Goal: Task Accomplishment & Management: Manage account settings

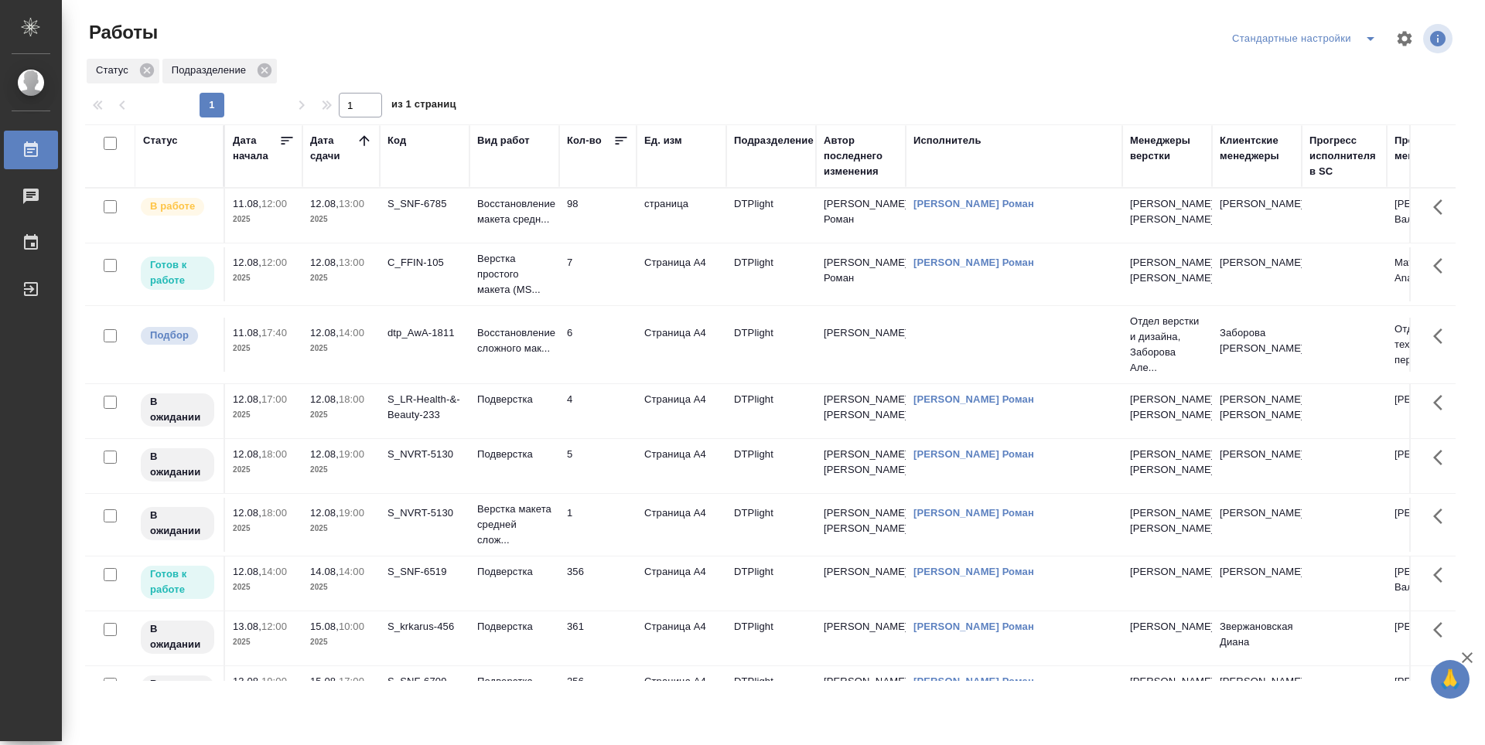
click at [632, 243] on td "6" at bounding box center [597, 216] width 77 height 54
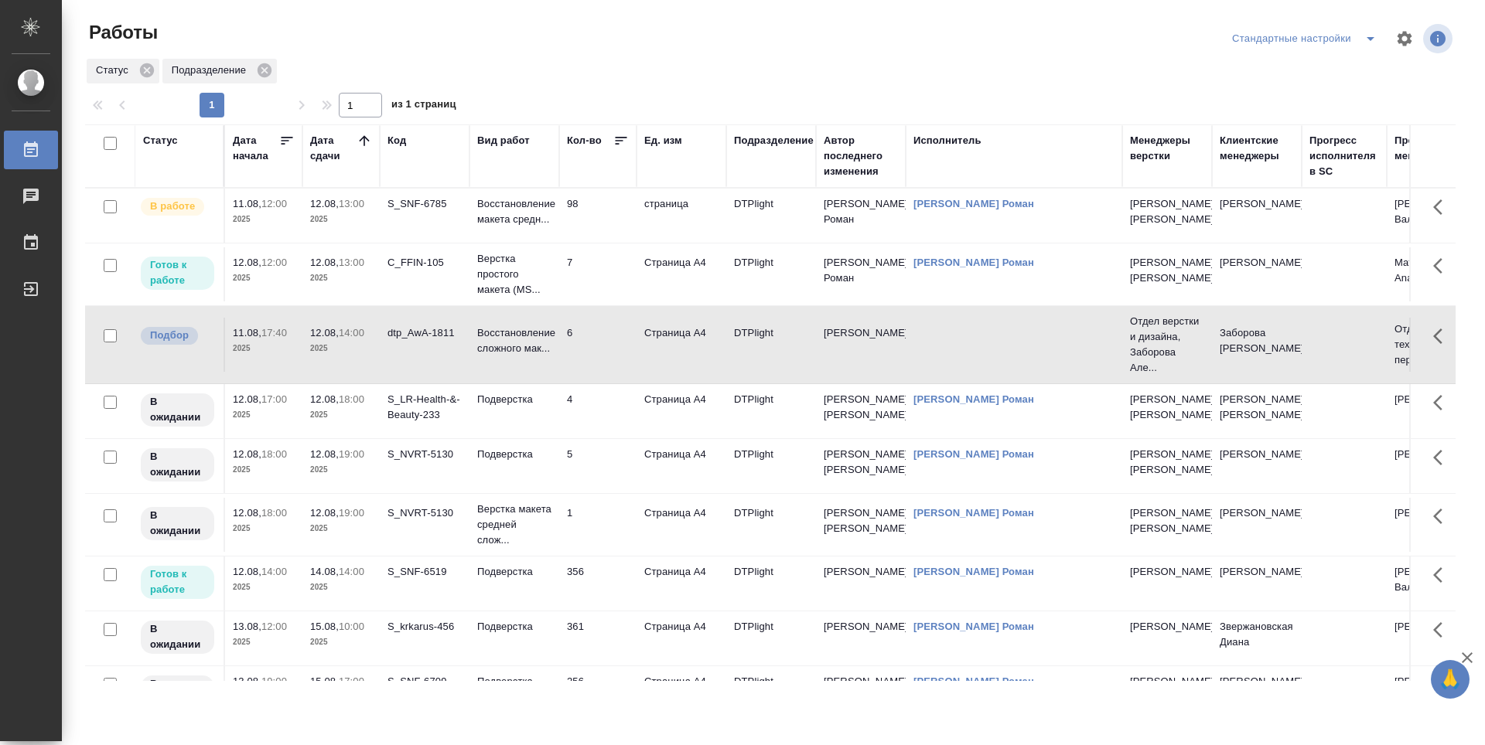
click at [619, 243] on td "4" at bounding box center [597, 216] width 77 height 54
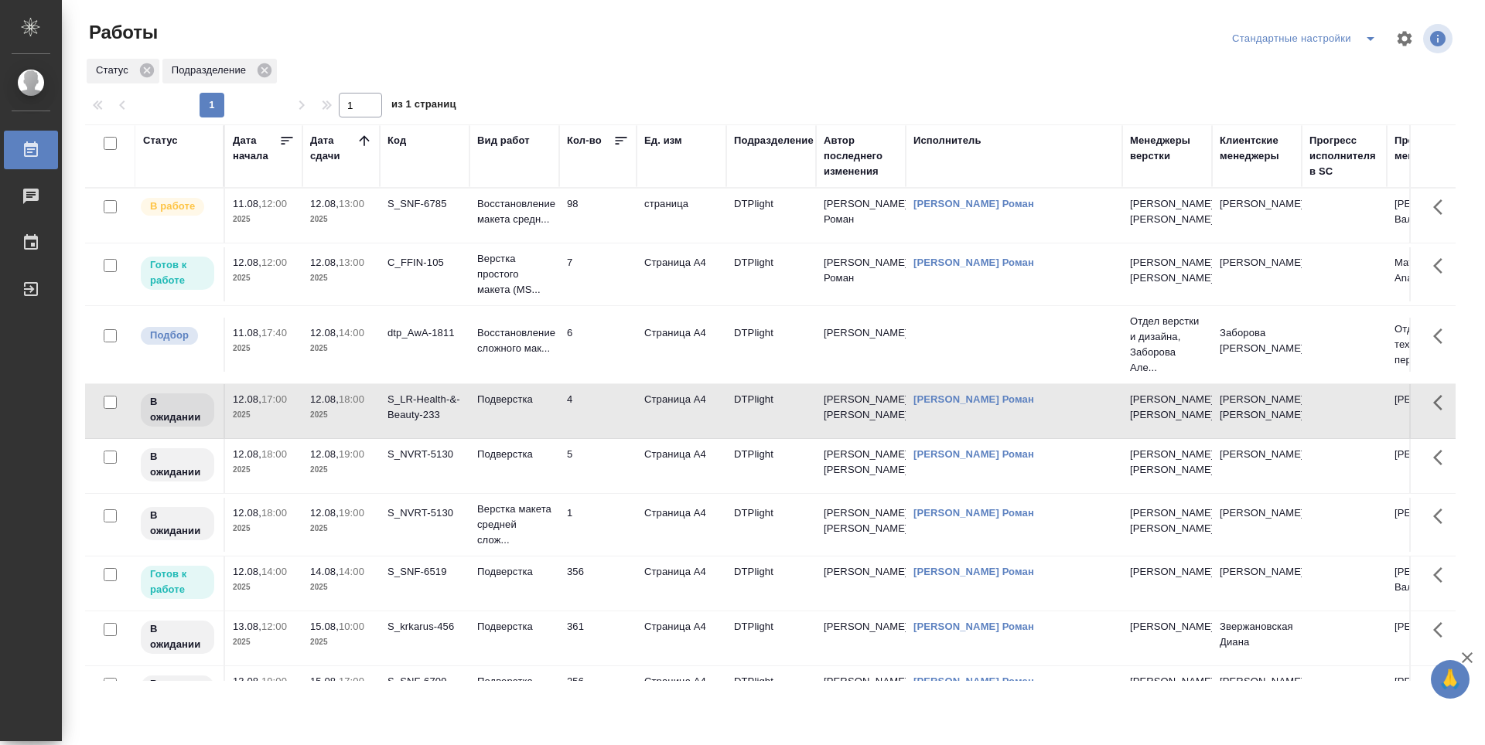
click at [606, 243] on td "5" at bounding box center [597, 216] width 77 height 54
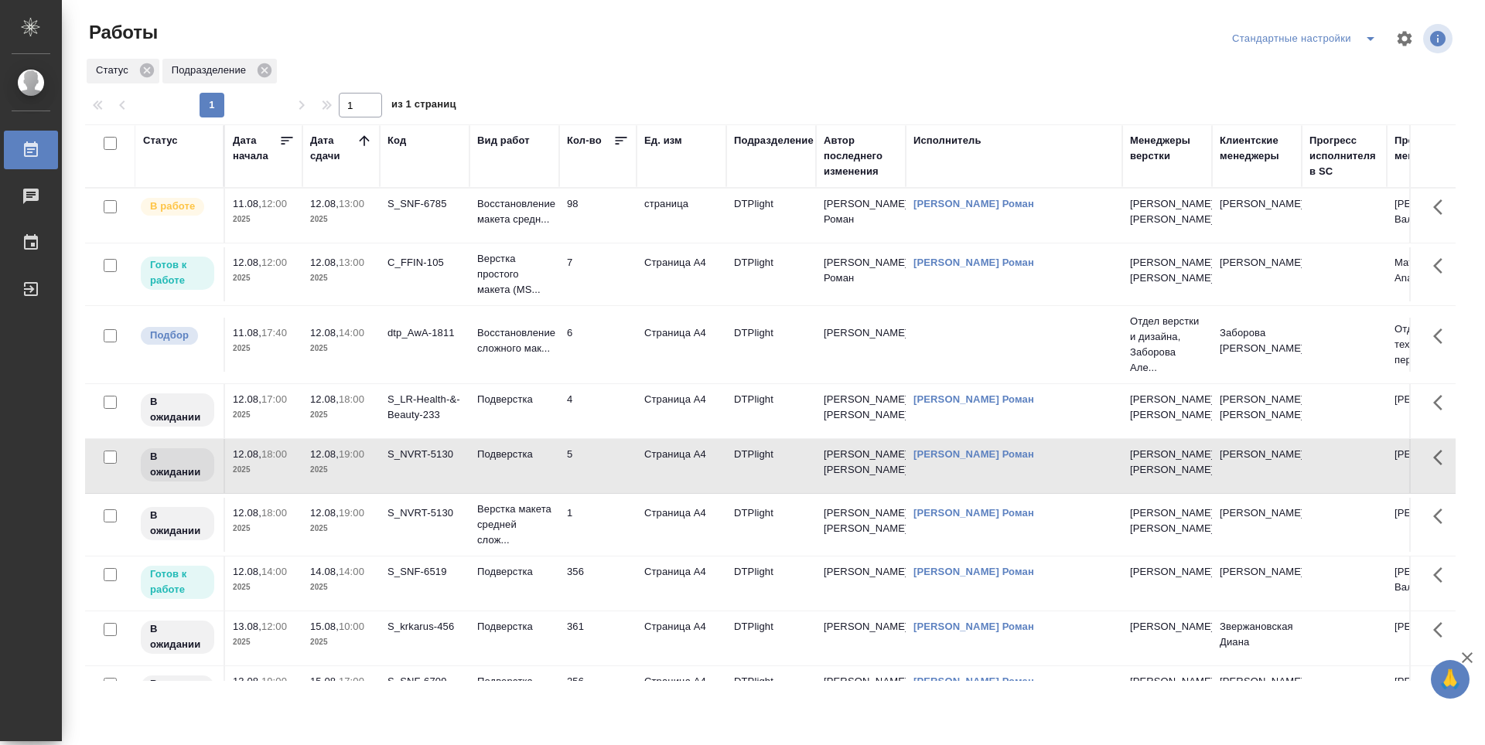
click at [602, 243] on td "1" at bounding box center [597, 216] width 77 height 54
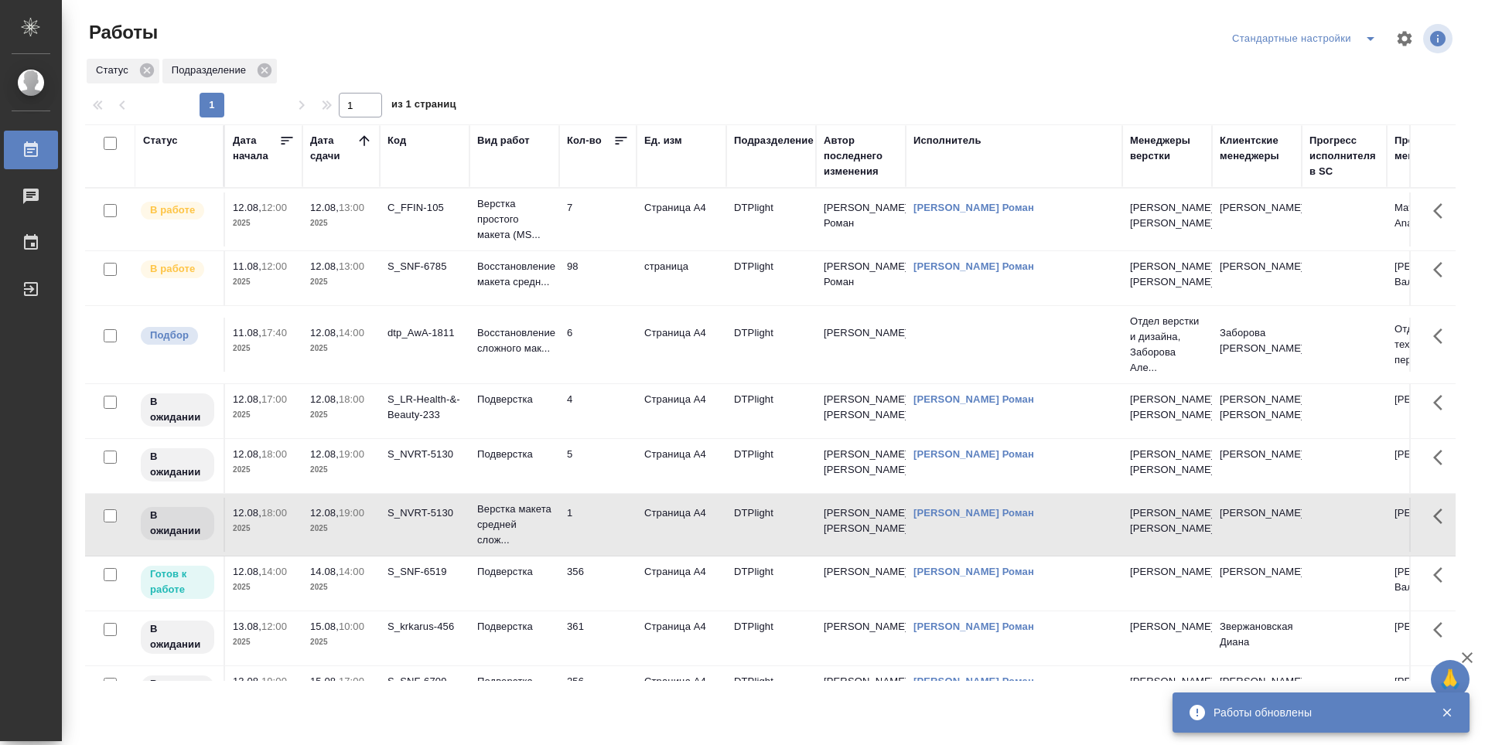
click at [592, 247] on td "6" at bounding box center [597, 220] width 77 height 54
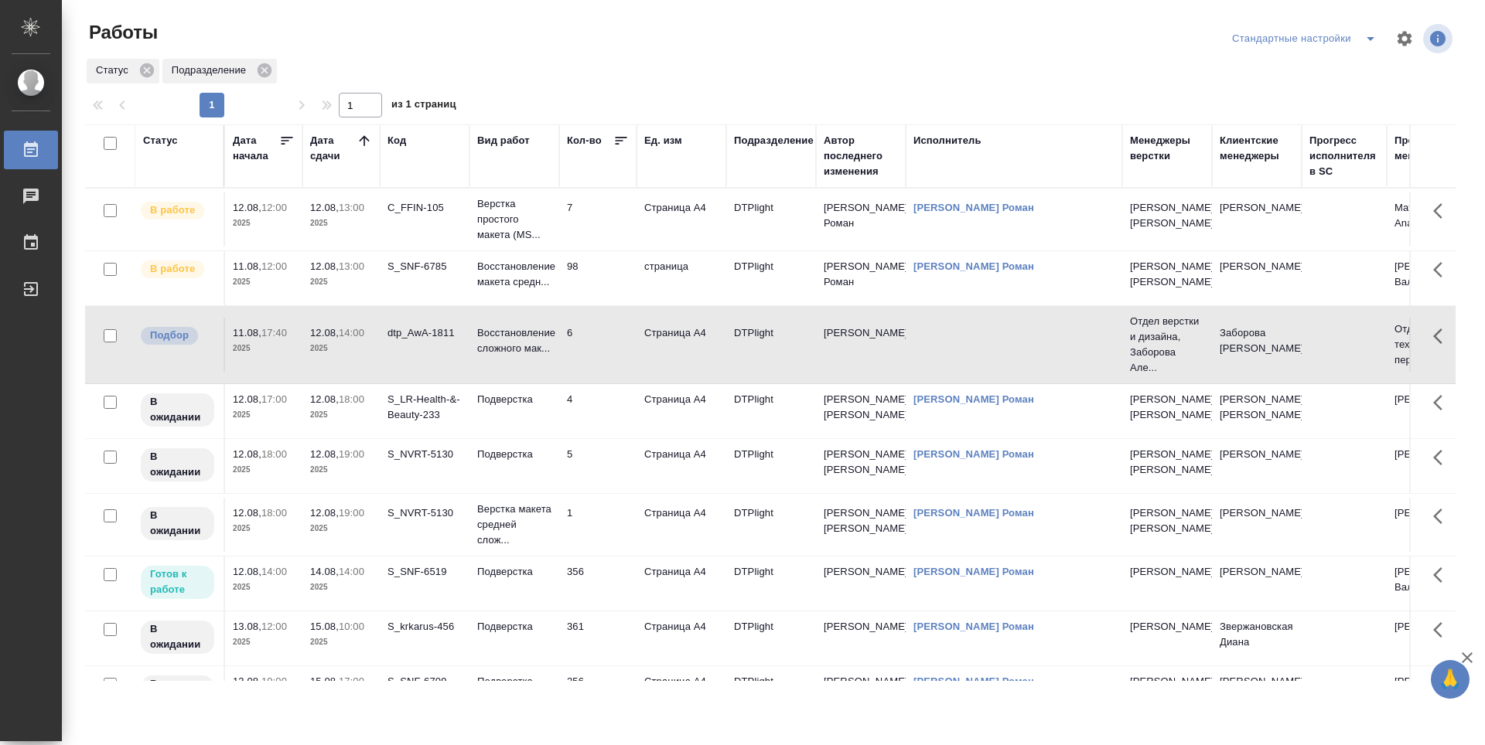
click at [579, 247] on td "4" at bounding box center [597, 220] width 77 height 54
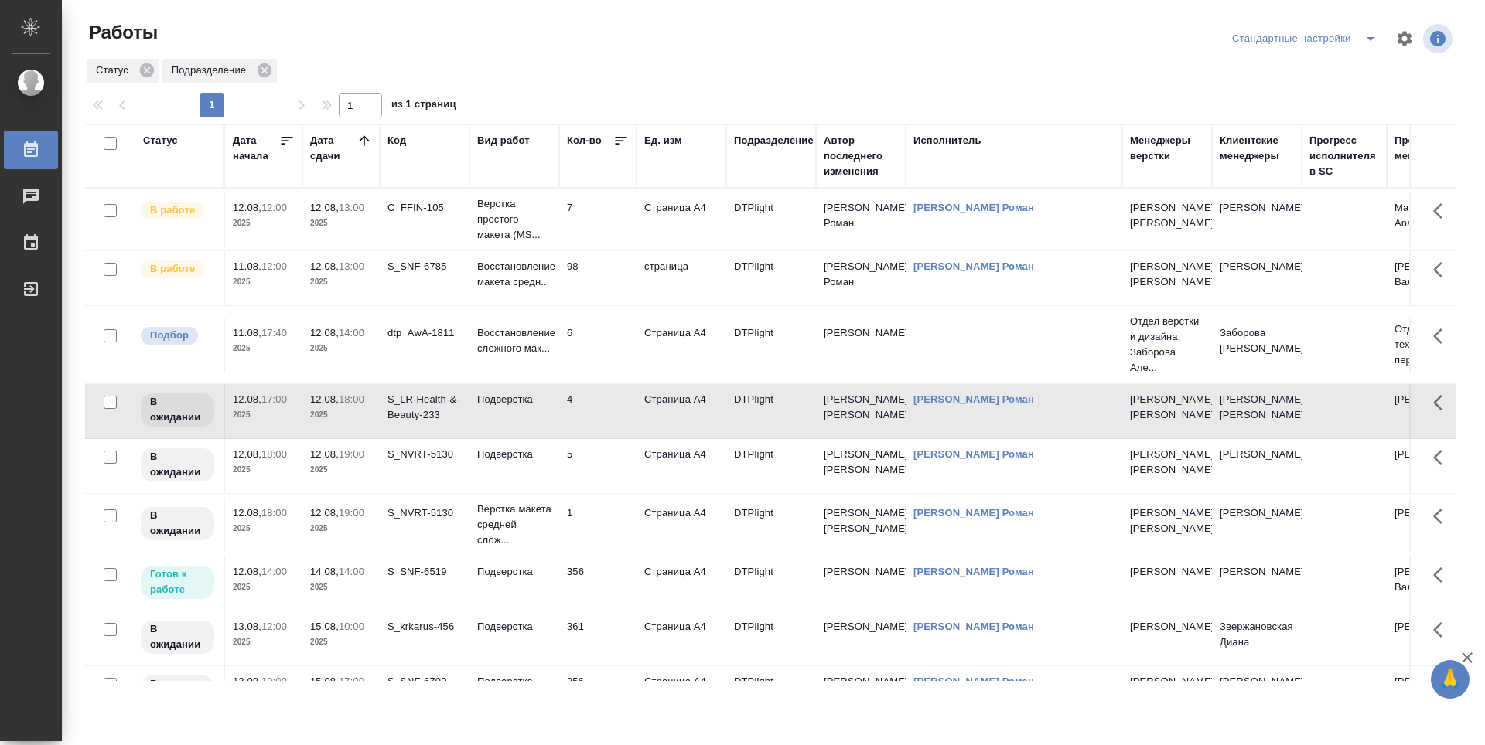
click at [595, 247] on td "6" at bounding box center [597, 220] width 77 height 54
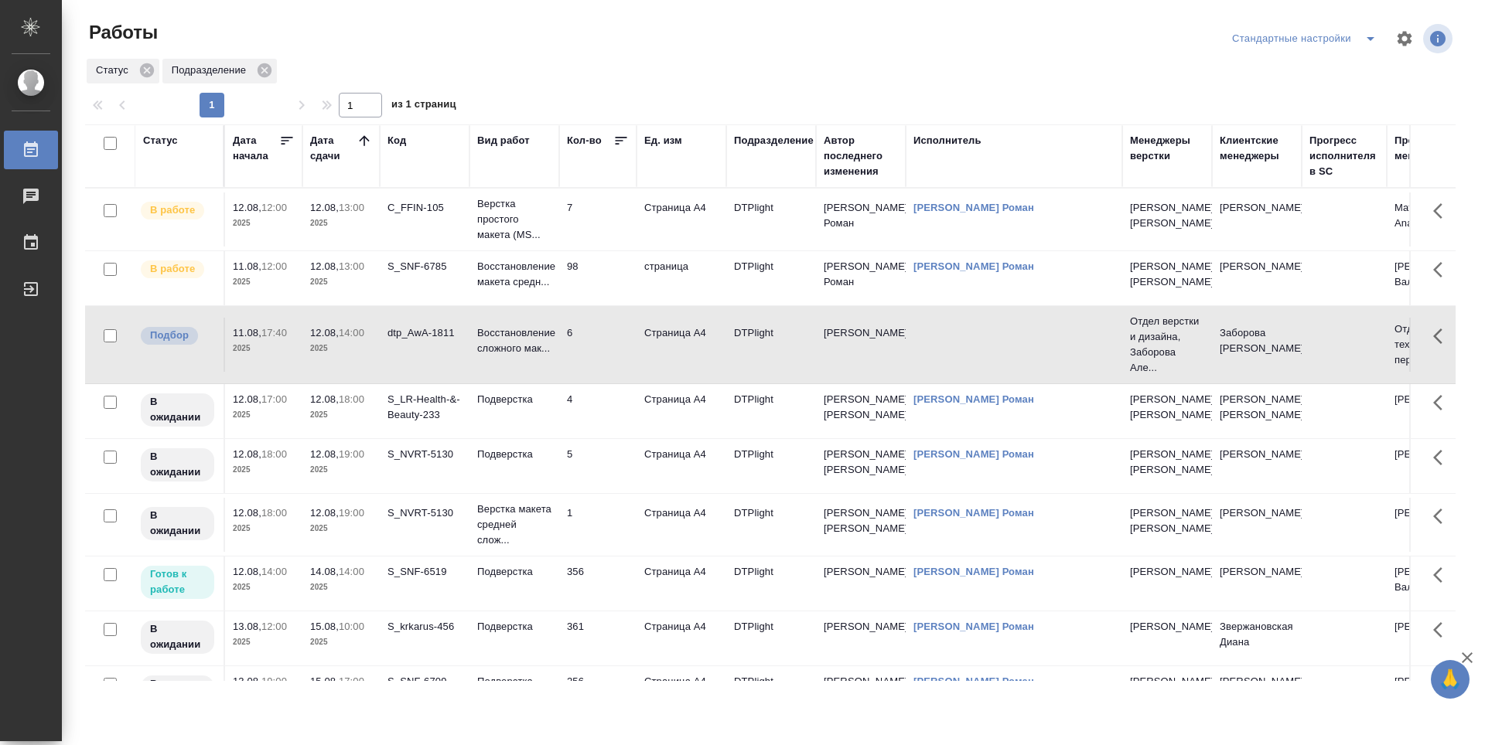
click at [595, 247] on td "6" at bounding box center [597, 220] width 77 height 54
click at [603, 247] on td "4" at bounding box center [597, 220] width 77 height 54
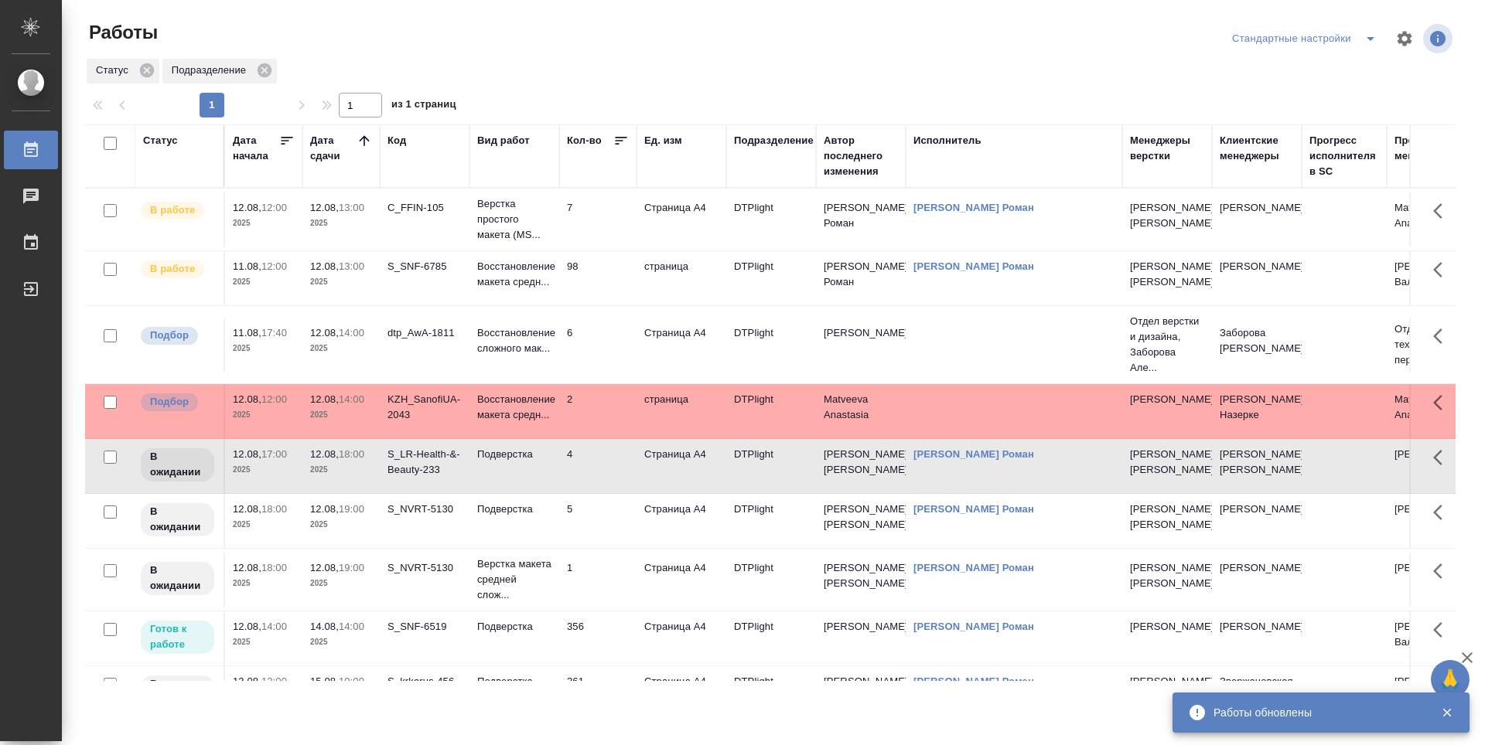
click at [423, 247] on td "dtp_AwA-1811" at bounding box center [425, 220] width 90 height 54
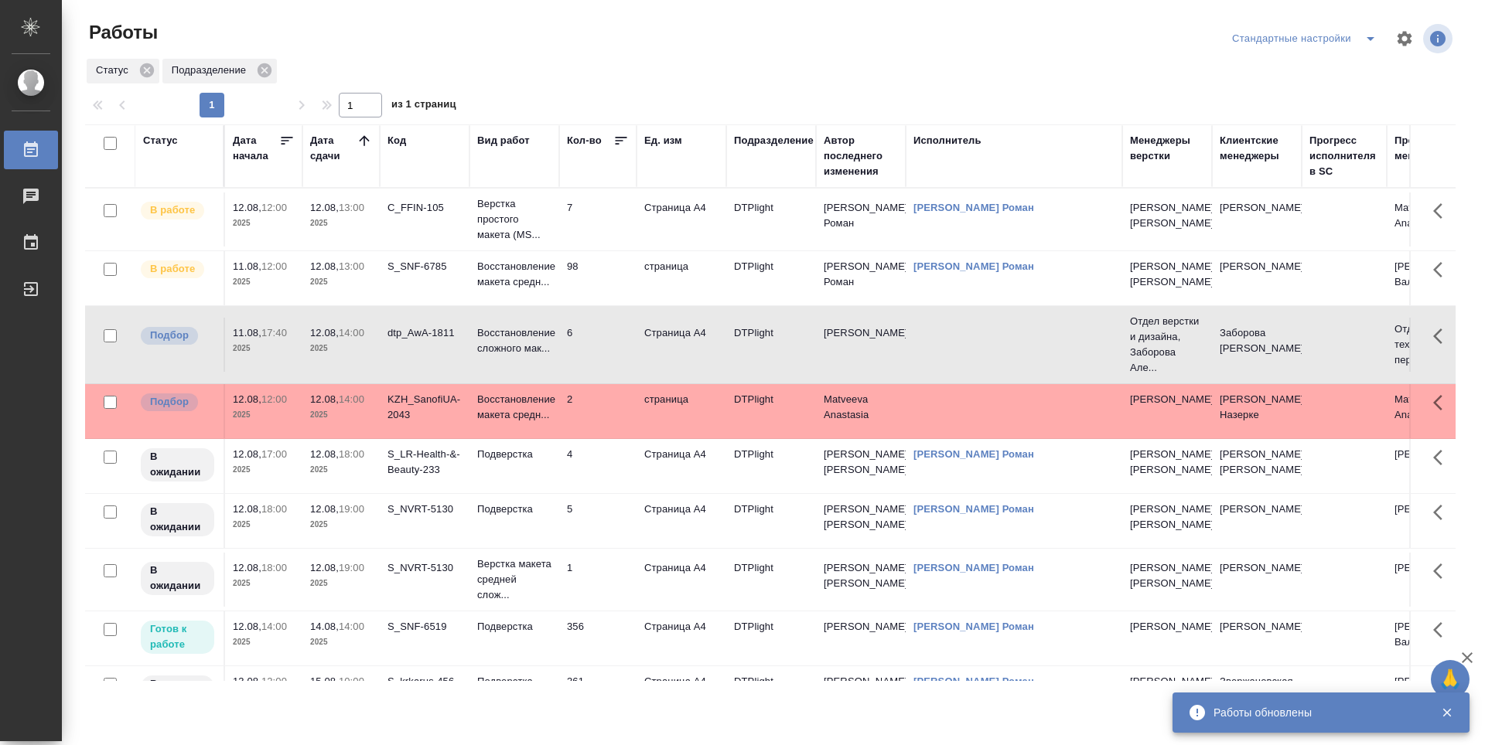
click at [437, 247] on td "S_LR-Health-&-Beauty-233" at bounding box center [425, 220] width 90 height 54
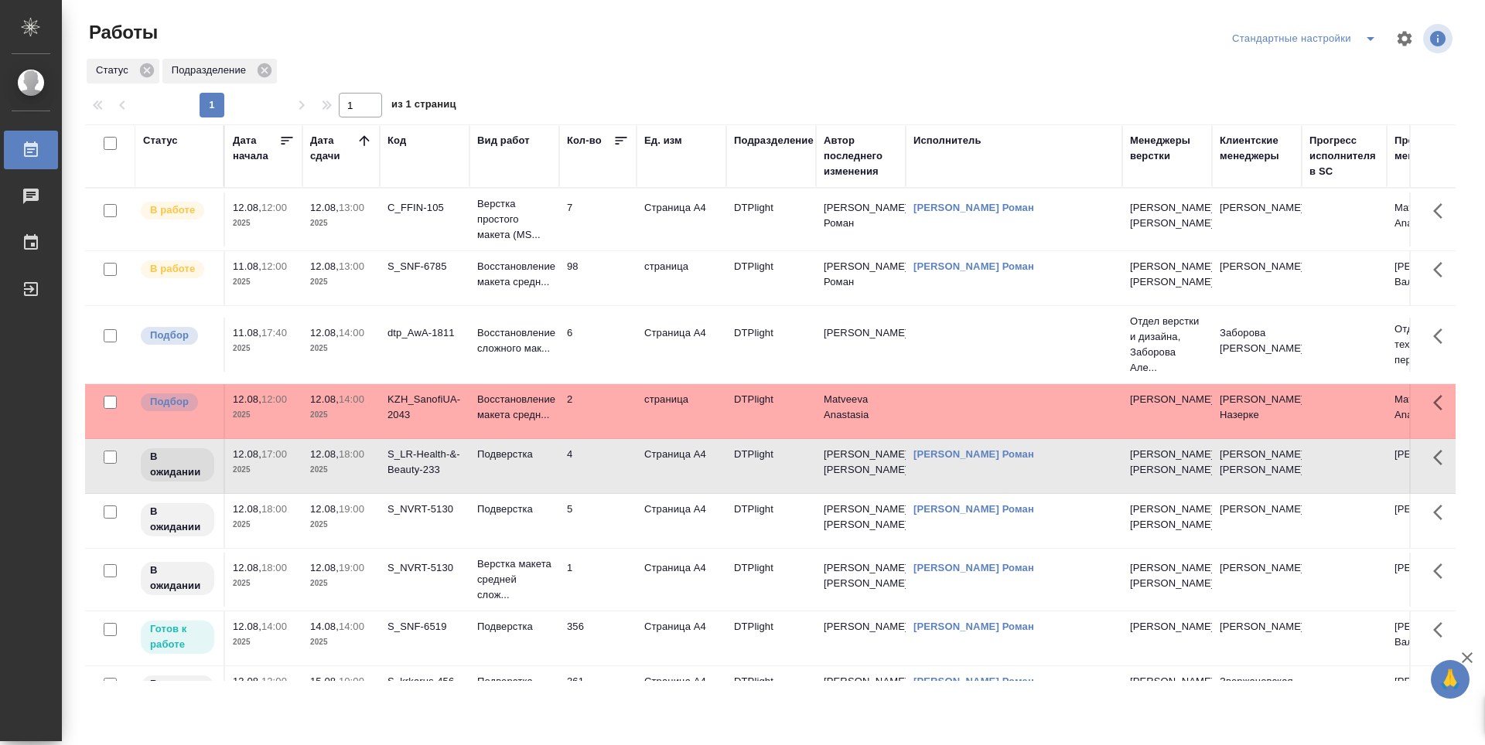
click at [423, 247] on td "S_NVRT-5130" at bounding box center [425, 220] width 90 height 54
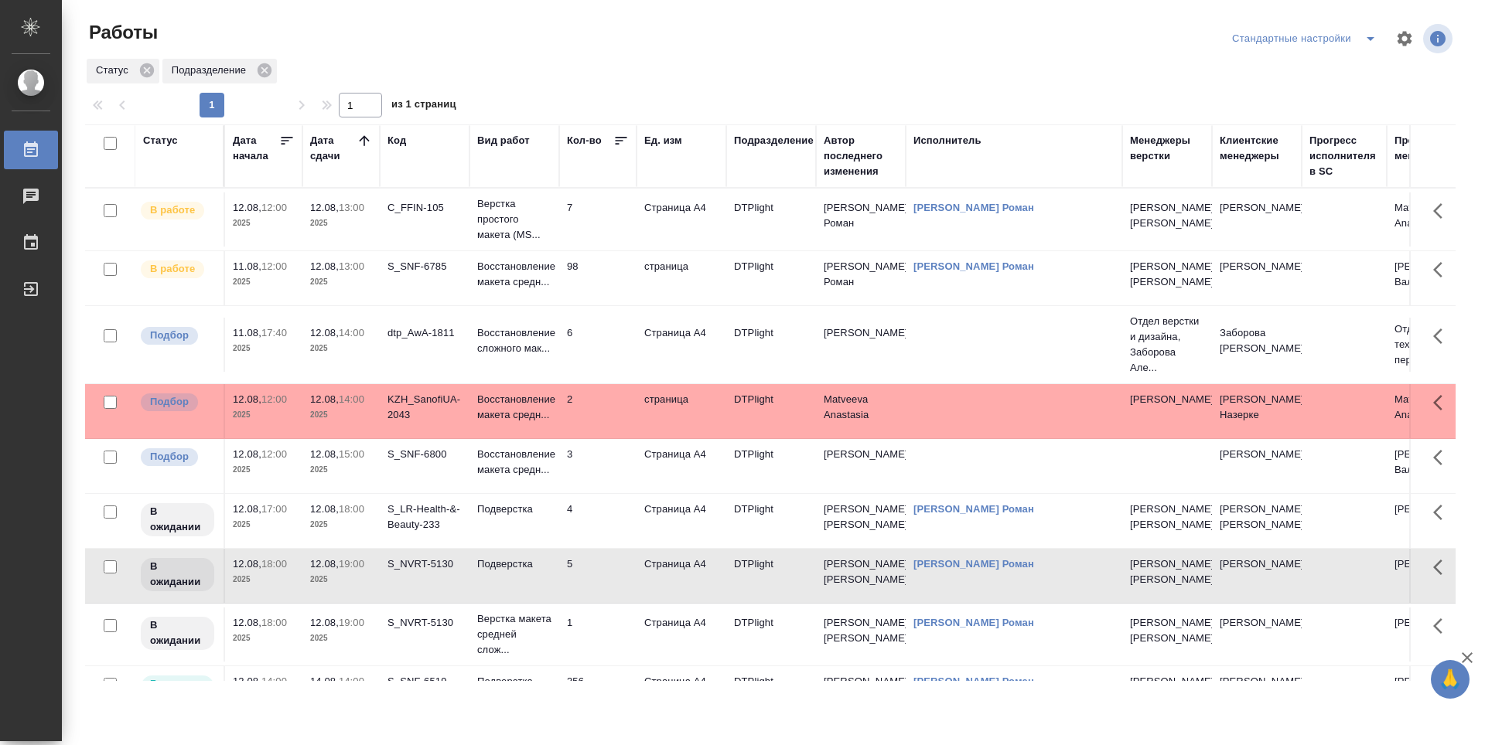
click at [391, 247] on td "dtp_AwA-1811" at bounding box center [425, 220] width 90 height 54
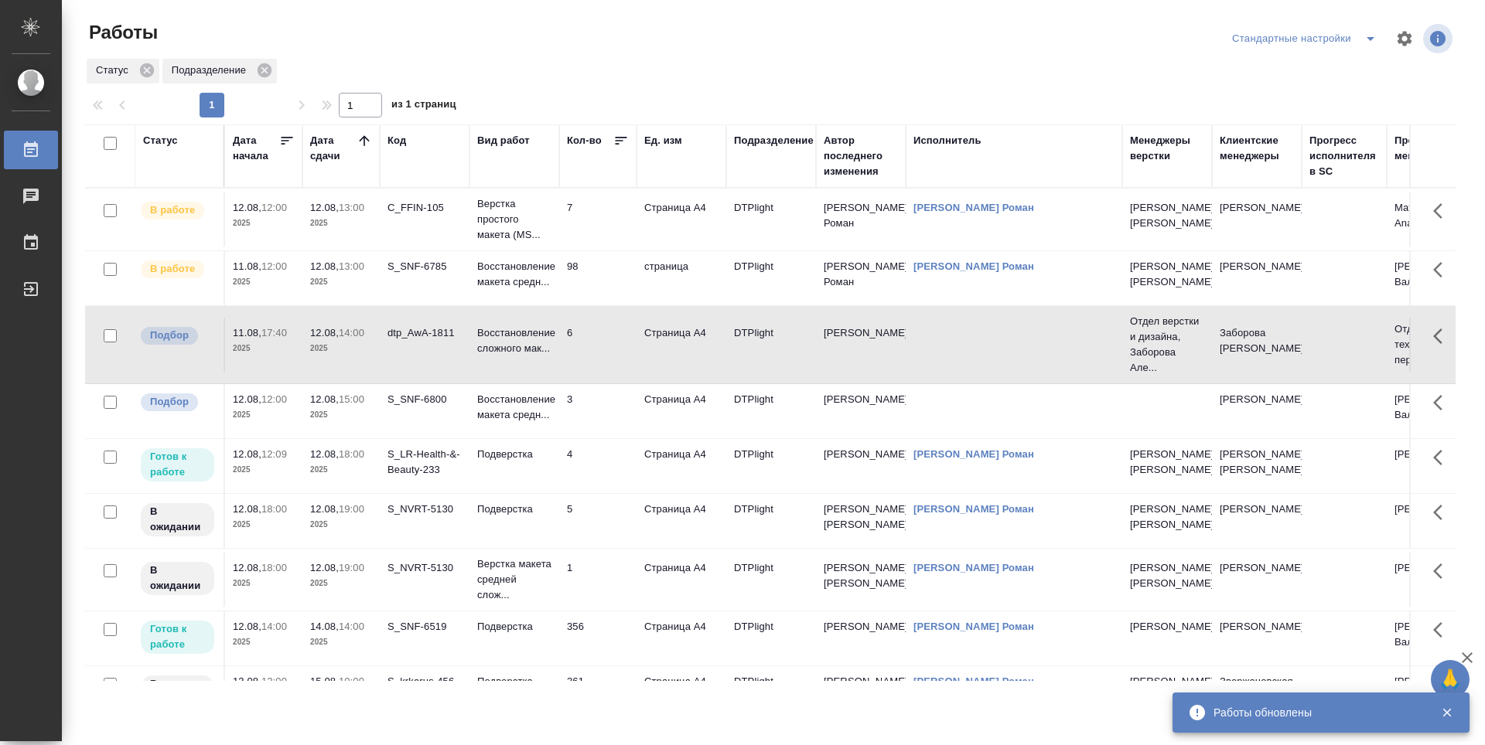
click at [613, 247] on td "3" at bounding box center [597, 220] width 77 height 54
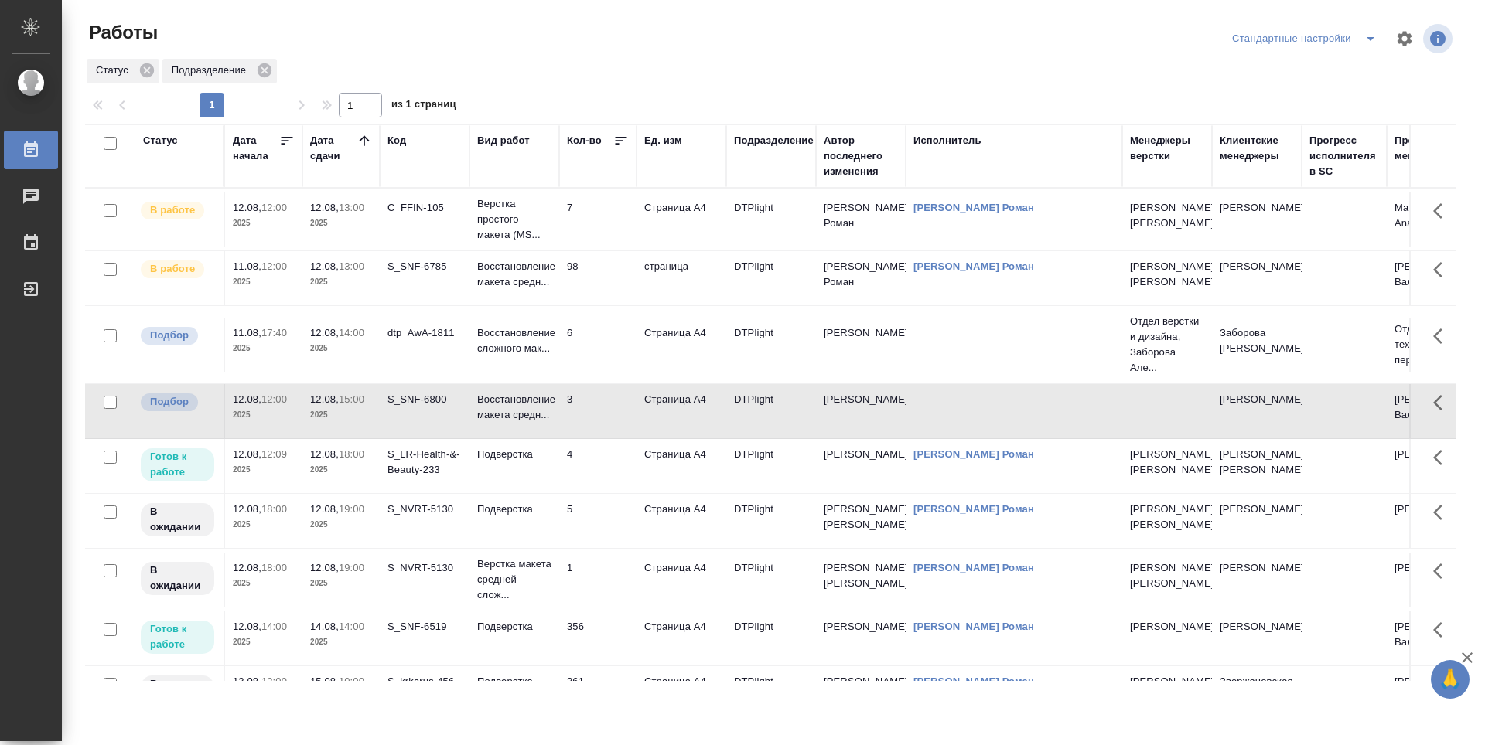
click at [609, 247] on td "4" at bounding box center [597, 220] width 77 height 54
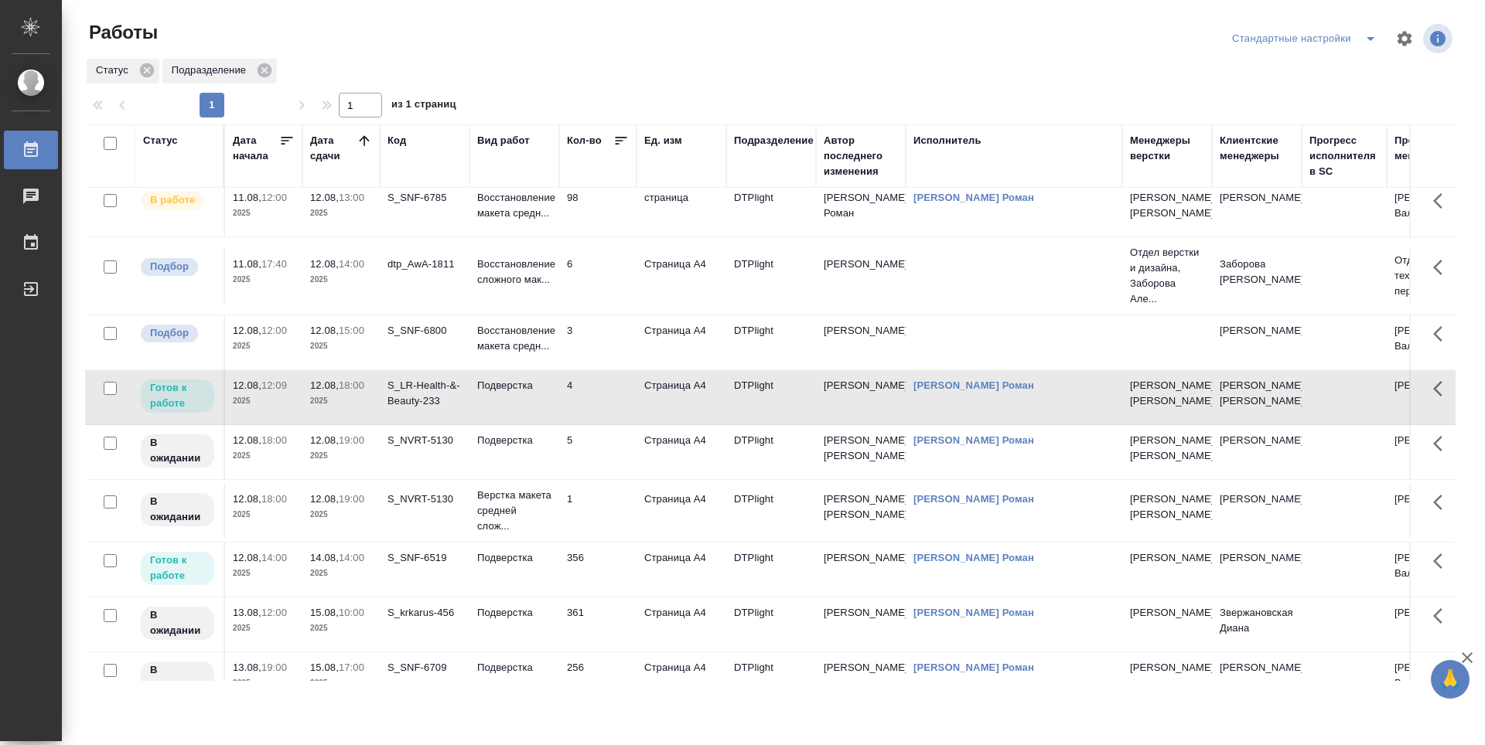
scroll to position [155, 0]
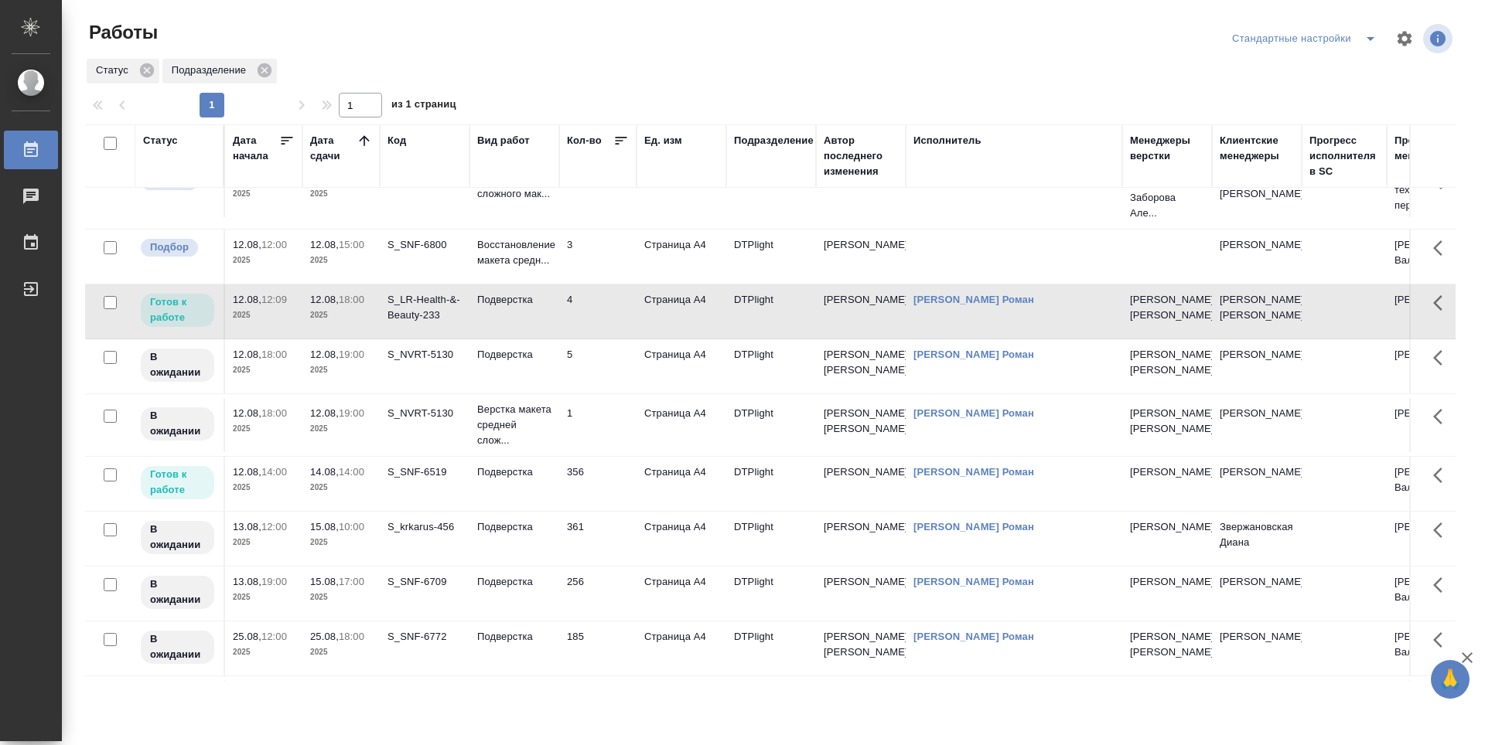
click at [615, 92] on td "356" at bounding box center [597, 65] width 77 height 54
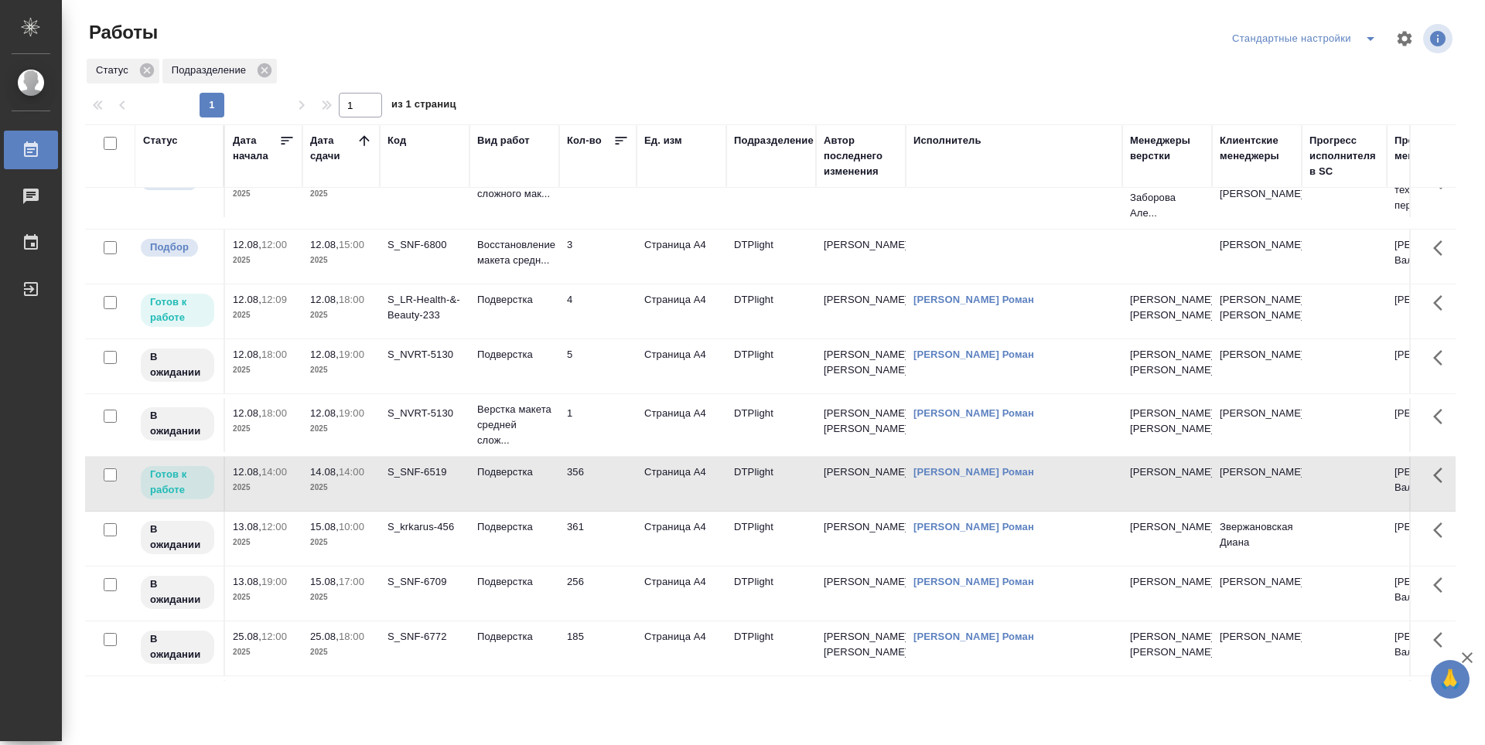
click at [615, 92] on td "356" at bounding box center [597, 65] width 77 height 54
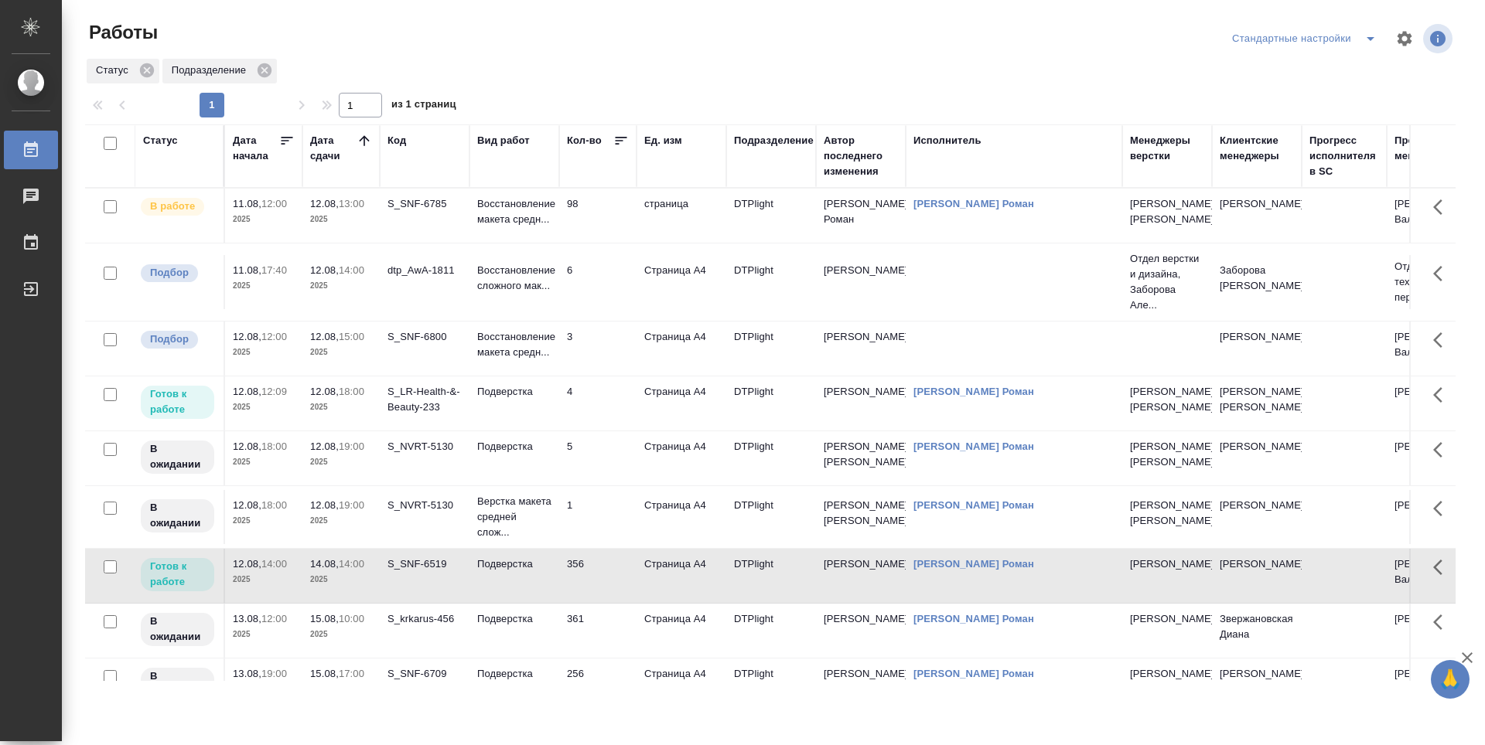
scroll to position [0, 0]
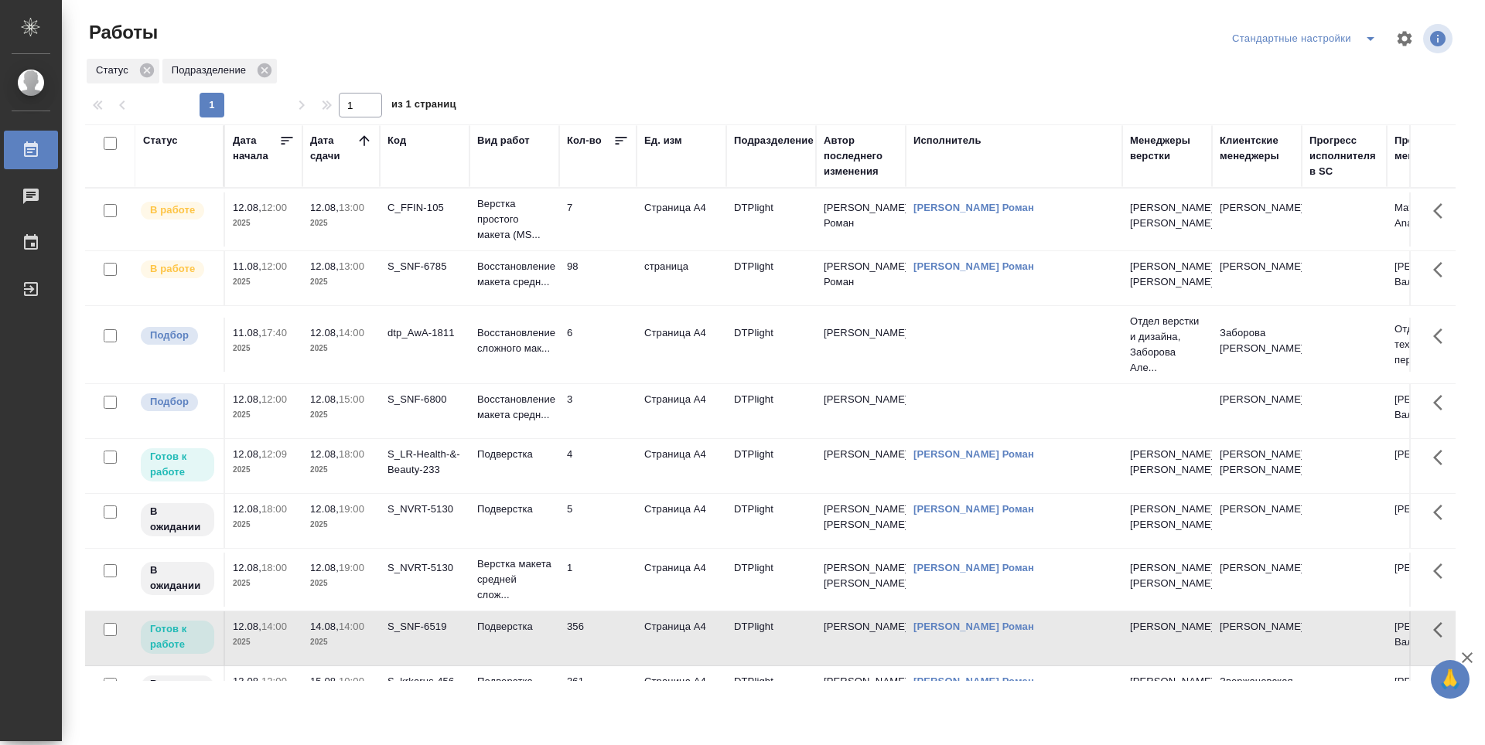
click at [595, 227] on td "7" at bounding box center [597, 220] width 77 height 54
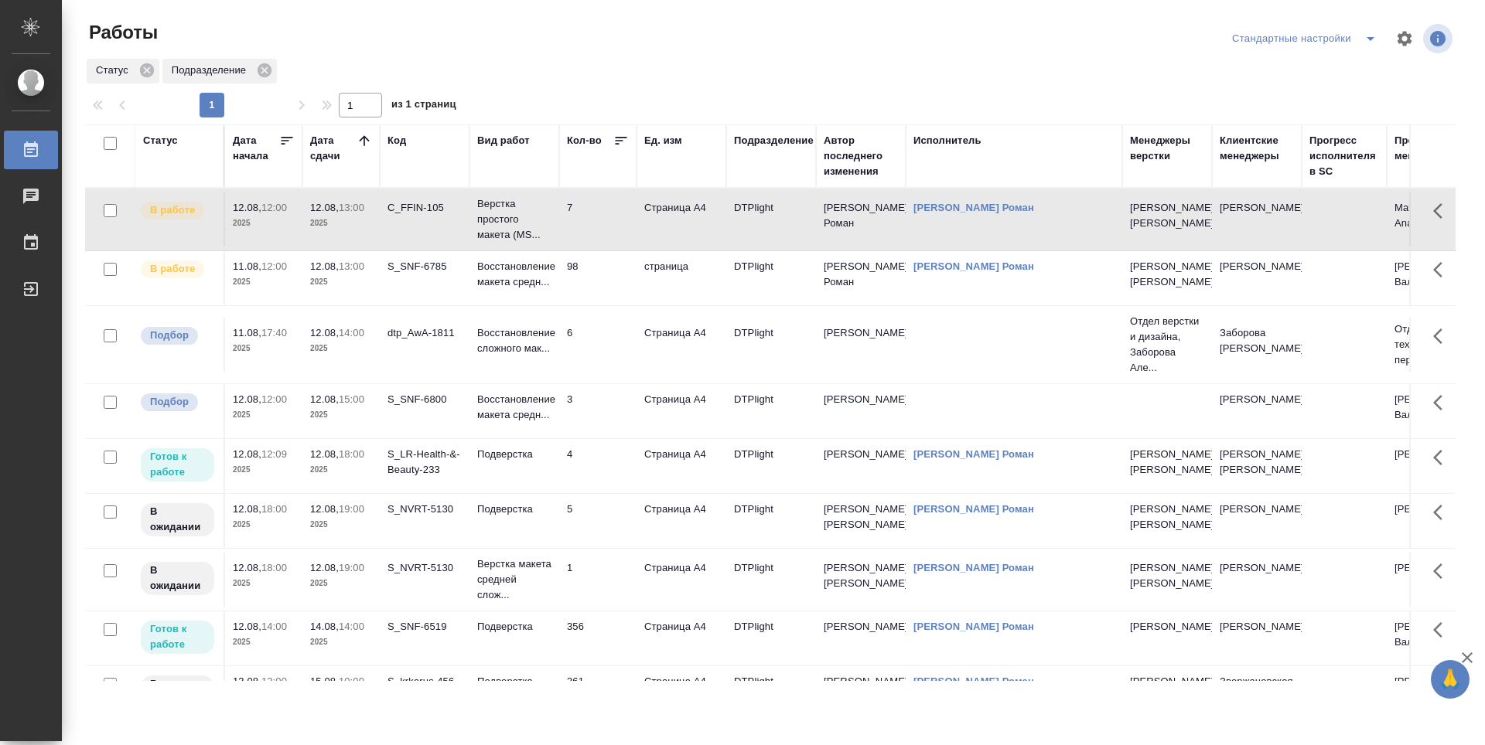
click at [595, 227] on td "7" at bounding box center [597, 220] width 77 height 54
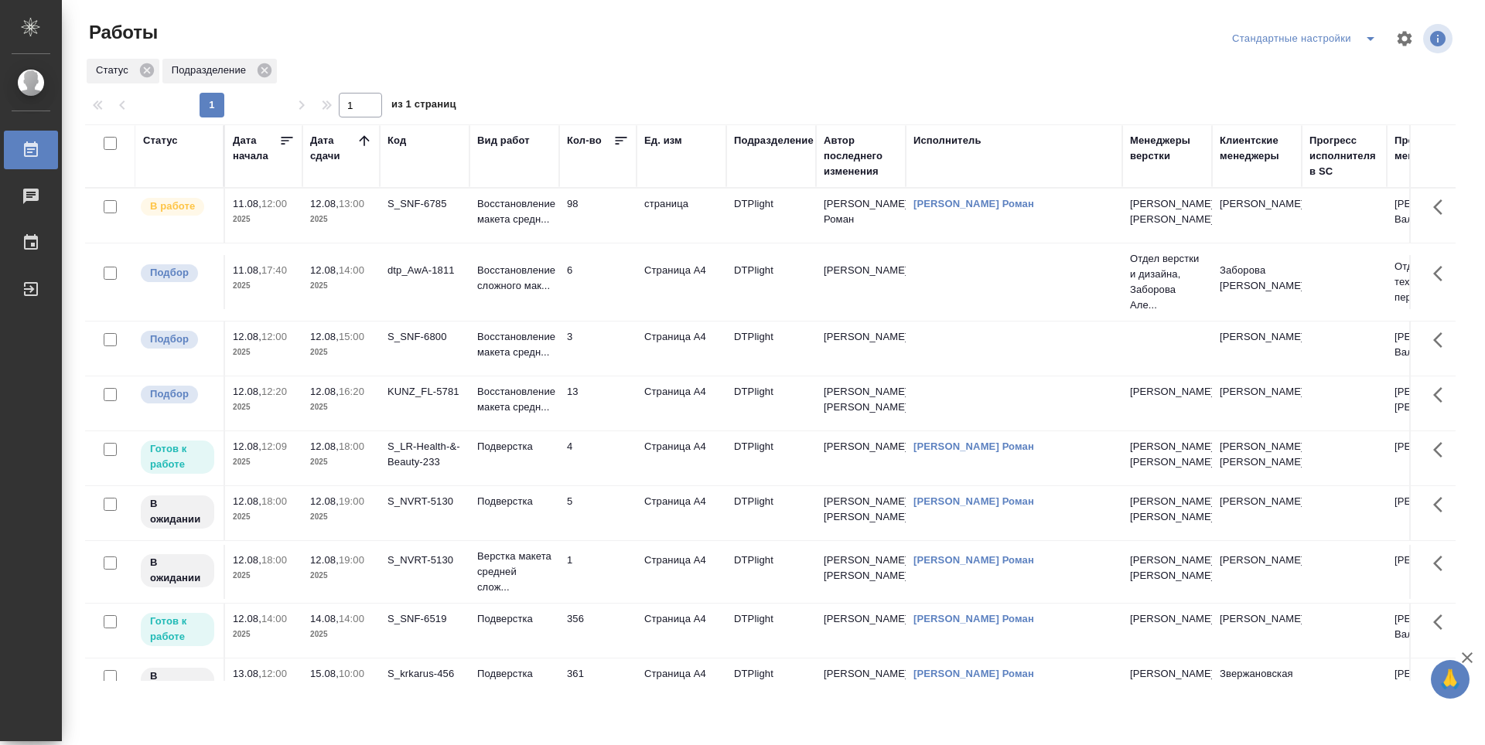
click at [523, 243] on td "Восстановление макета средн..." at bounding box center [514, 216] width 90 height 54
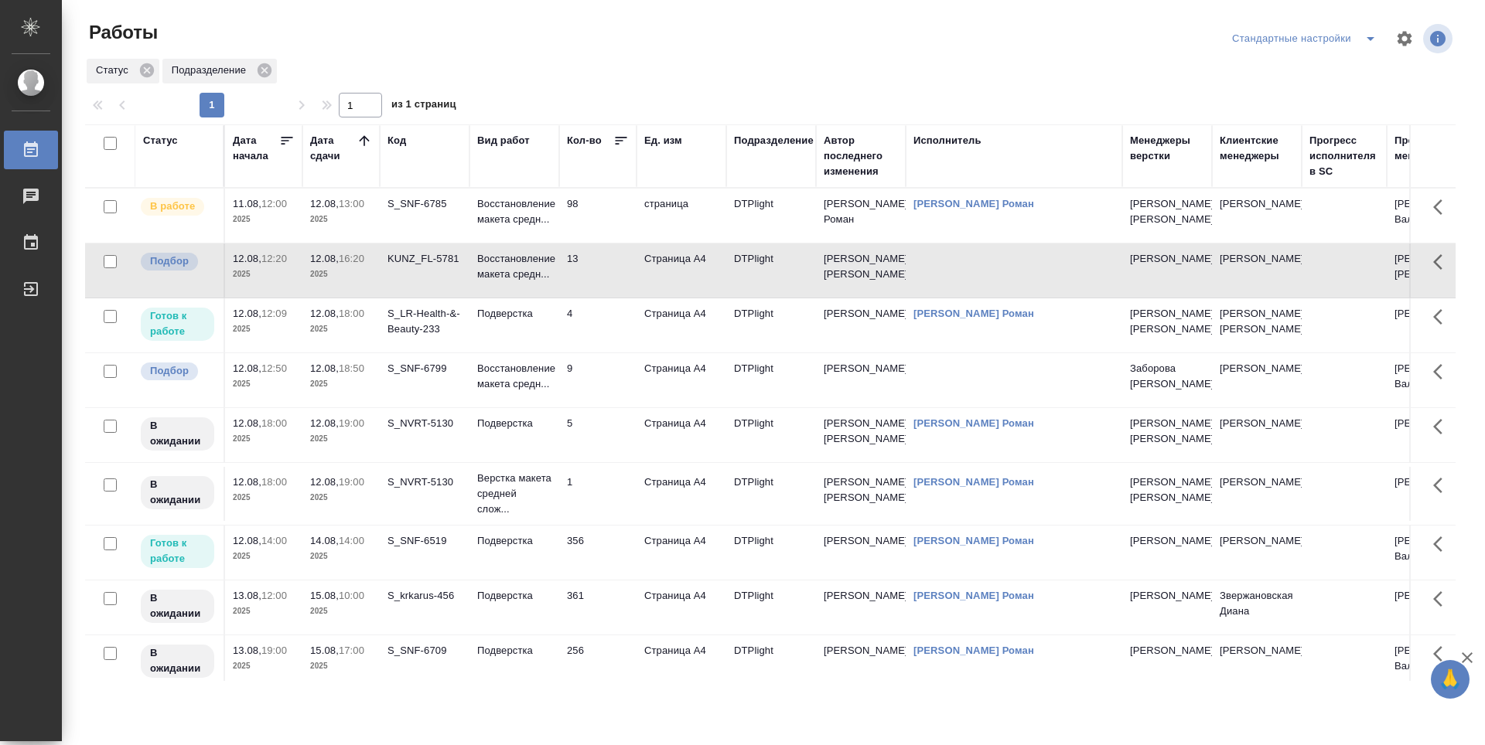
click at [602, 243] on td "4" at bounding box center [597, 216] width 77 height 54
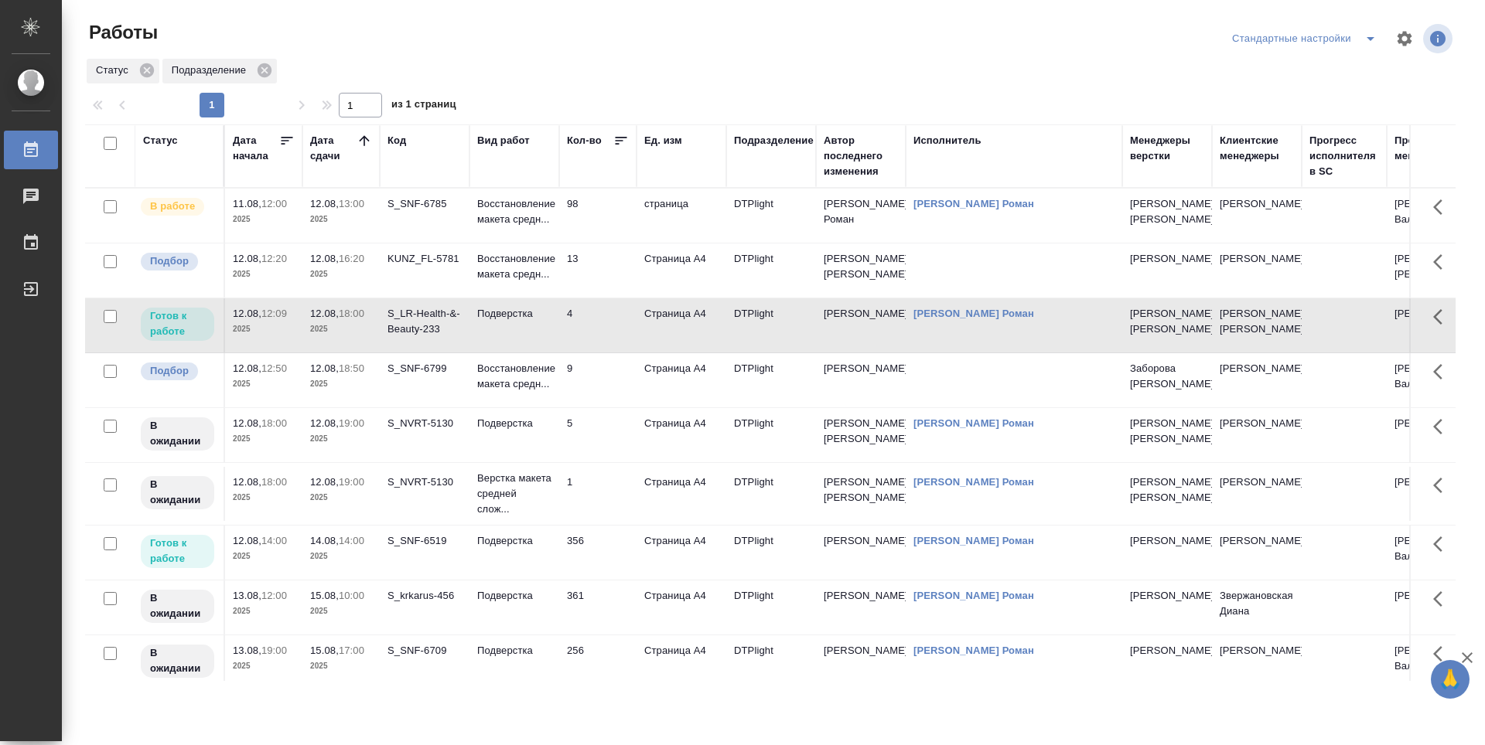
click at [614, 243] on td "9" at bounding box center [597, 216] width 77 height 54
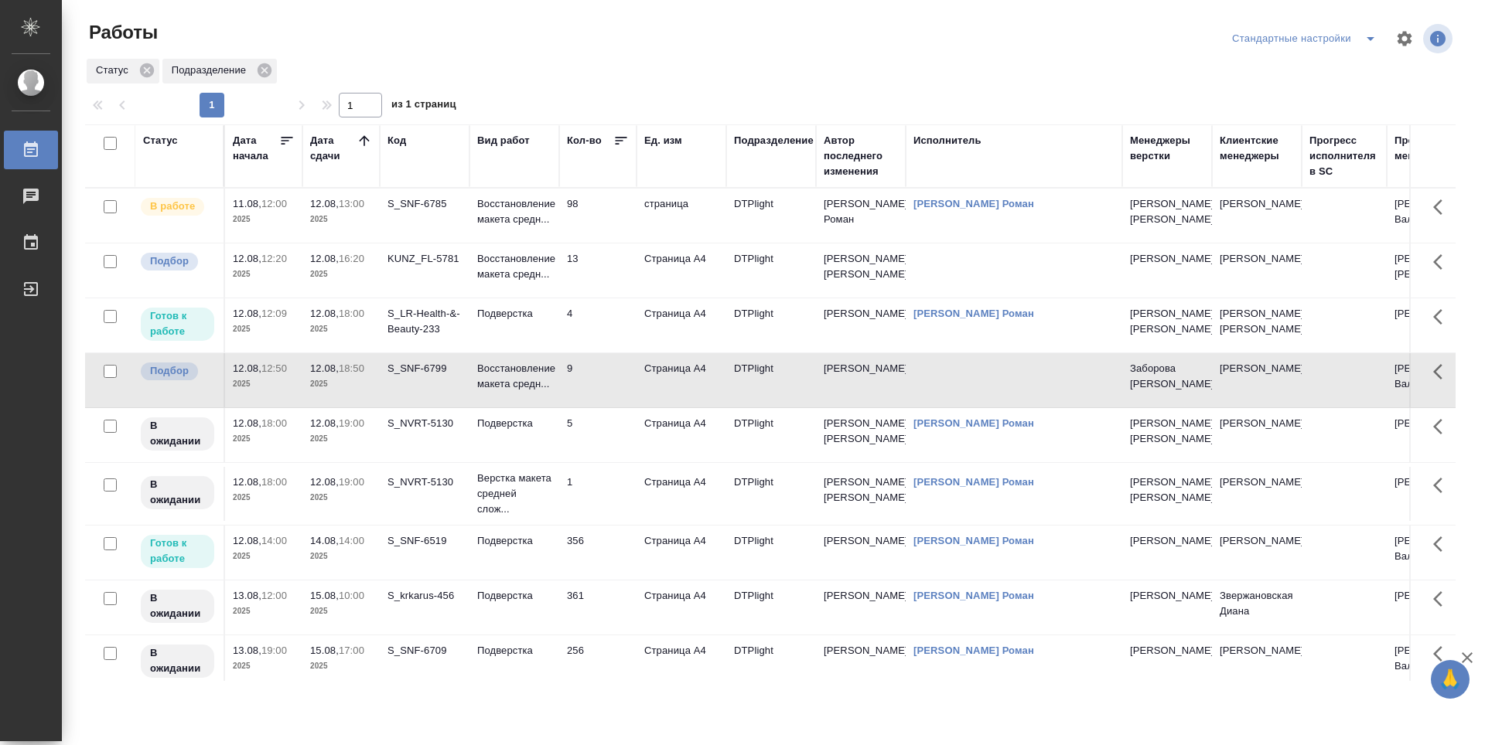
click at [599, 203] on td "98" at bounding box center [597, 216] width 77 height 54
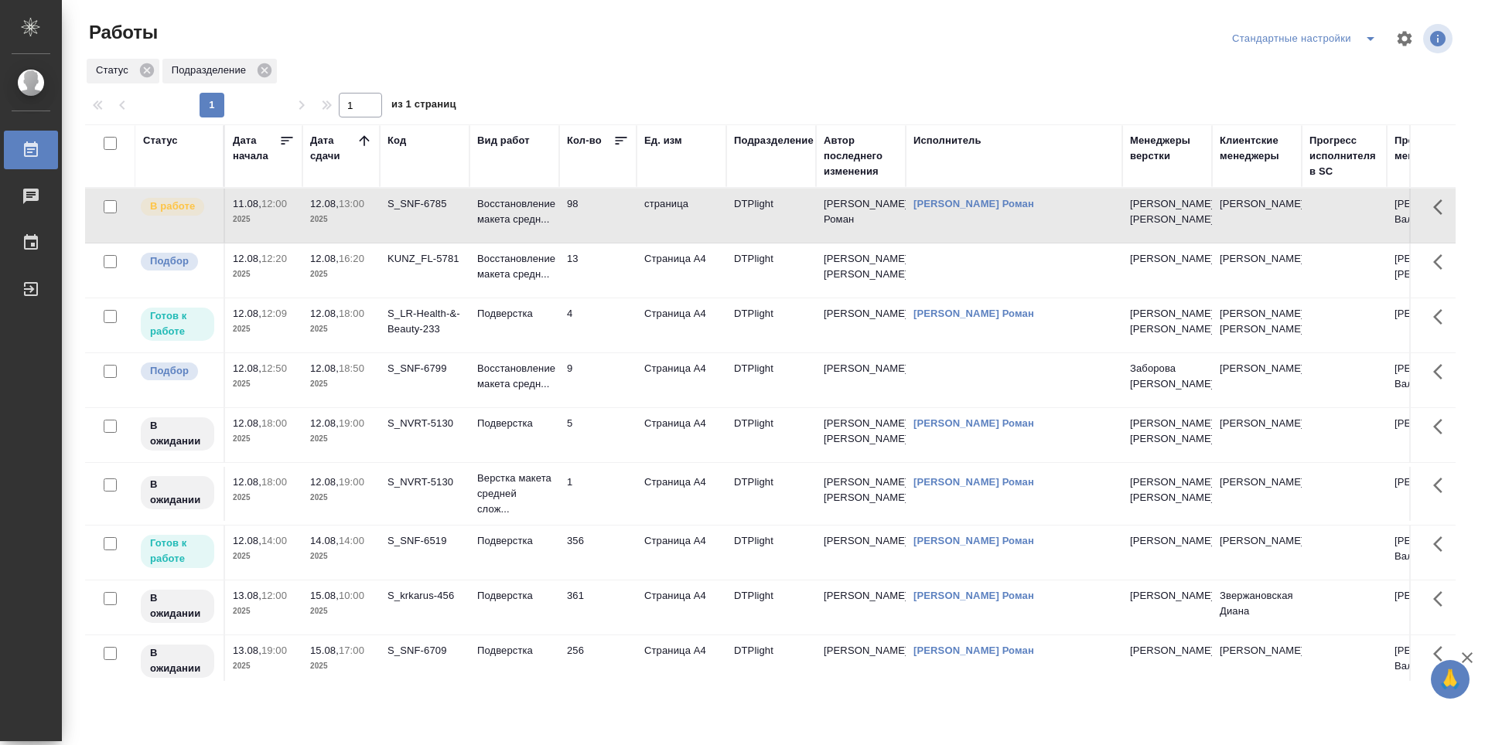
click at [599, 203] on td "98" at bounding box center [597, 216] width 77 height 54
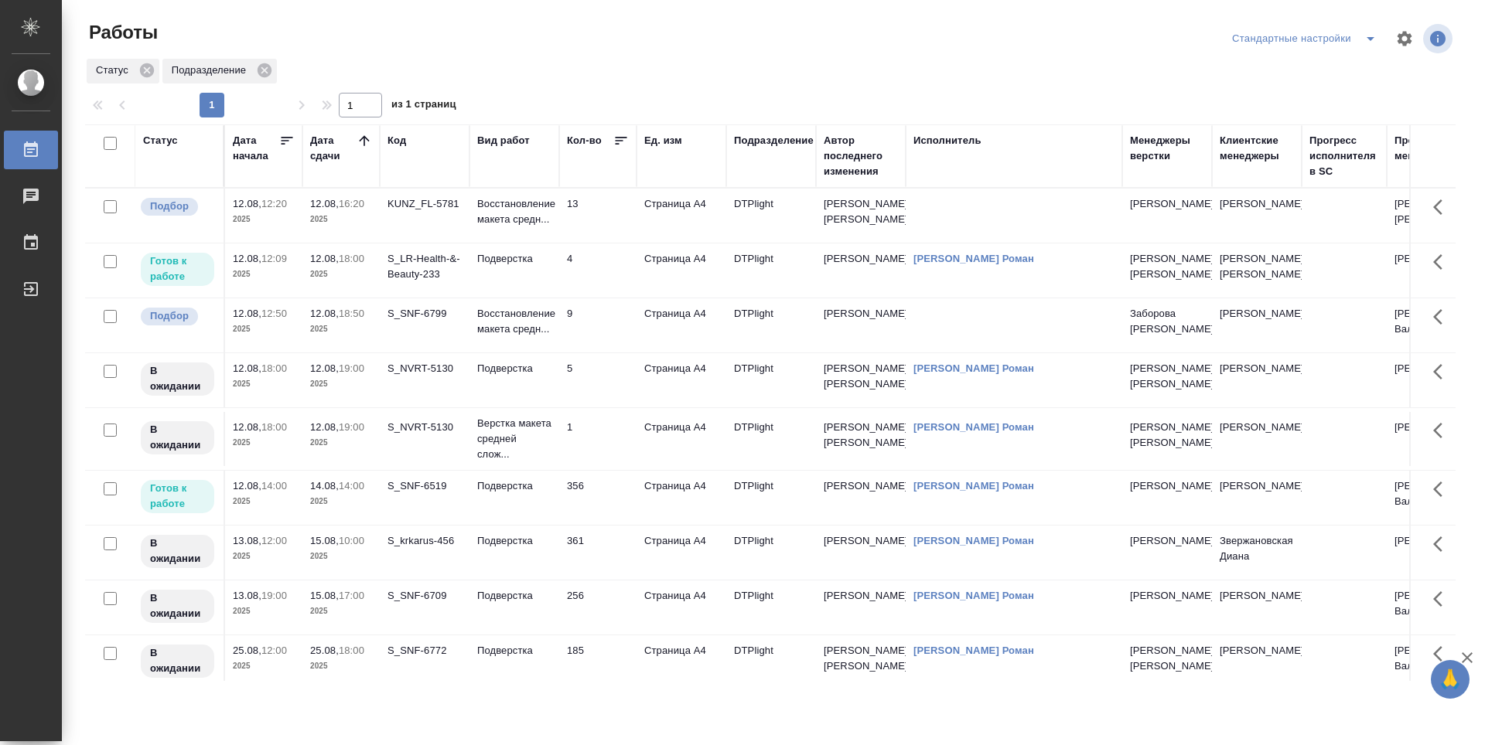
click at [618, 243] on td "4" at bounding box center [597, 216] width 77 height 54
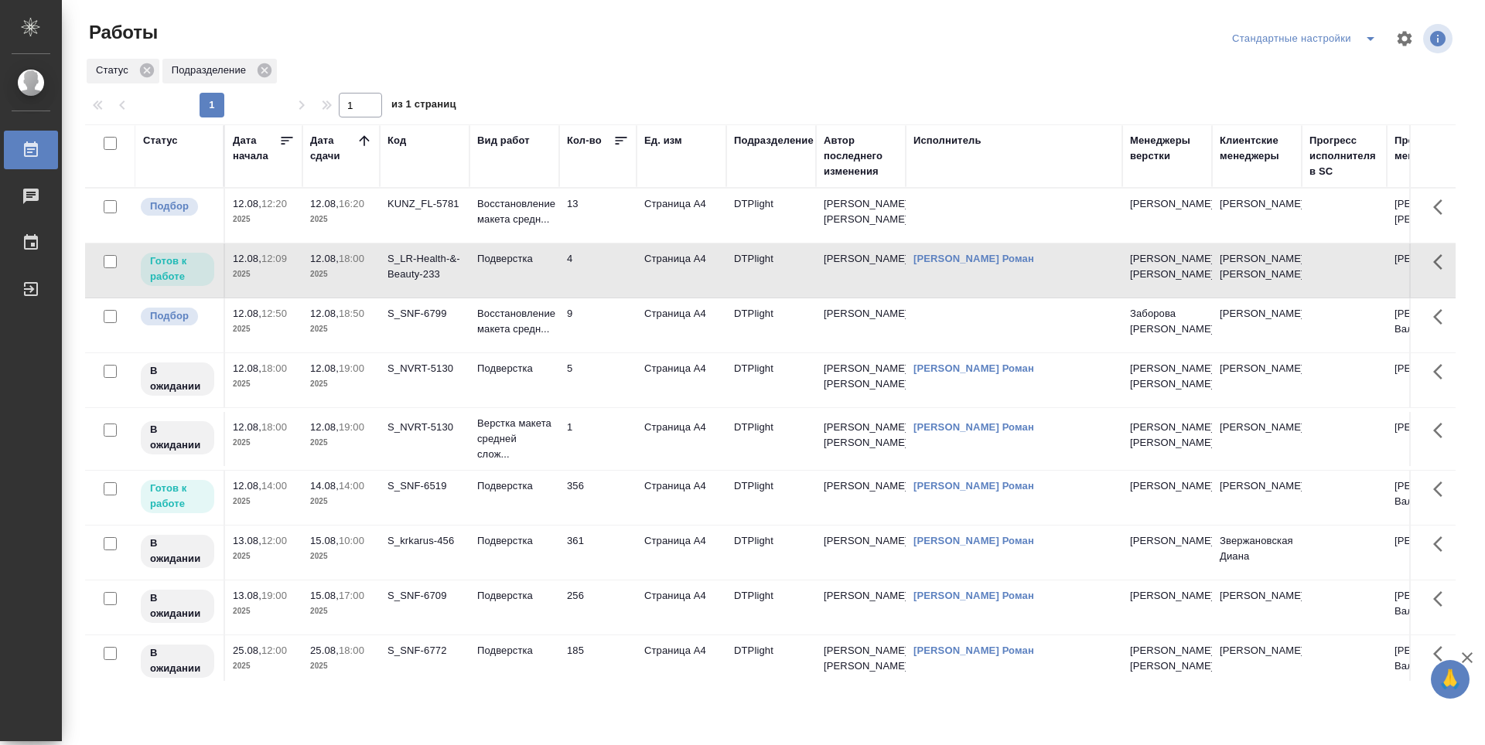
click at [614, 243] on td "9" at bounding box center [597, 216] width 77 height 54
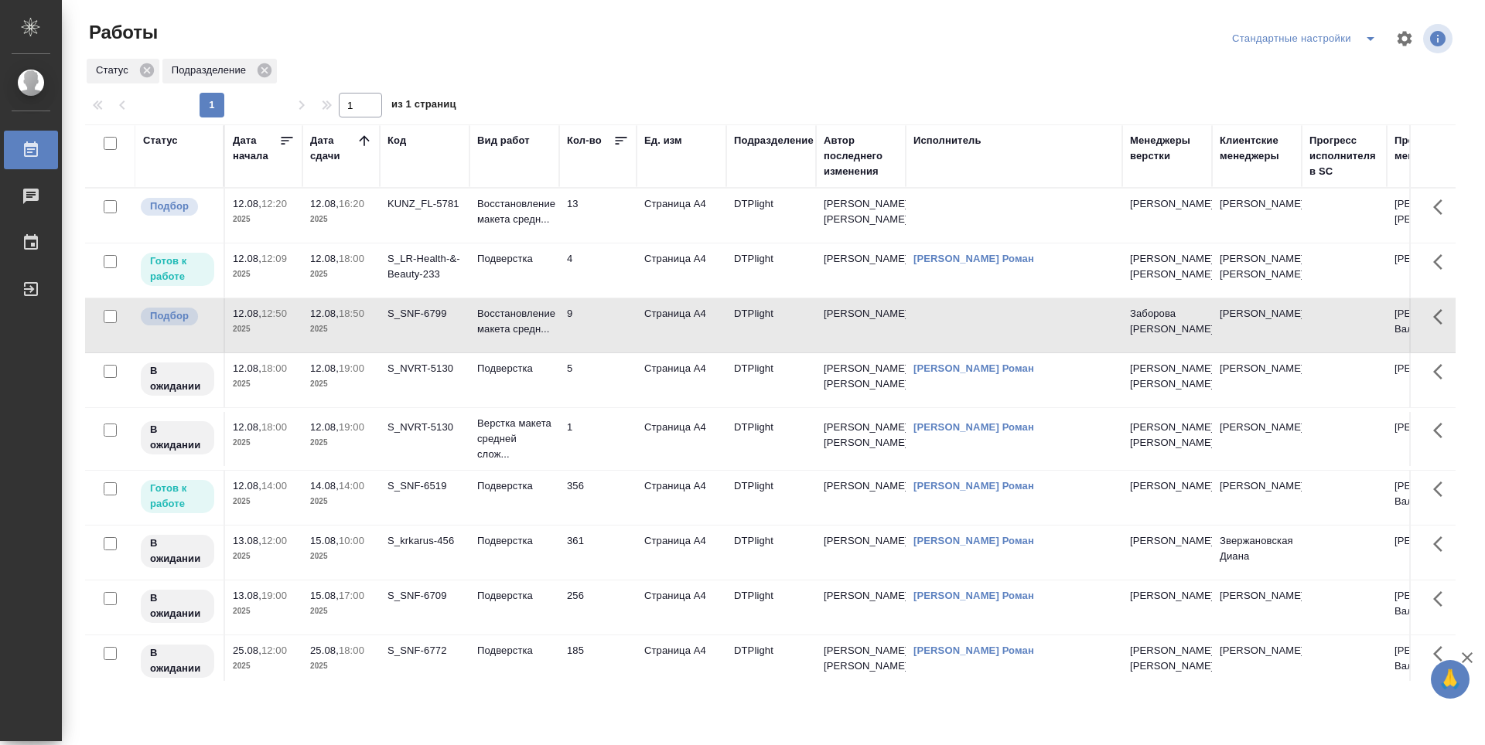
click at [614, 243] on td "9" at bounding box center [597, 216] width 77 height 54
click at [582, 243] on td "4" at bounding box center [597, 216] width 77 height 54
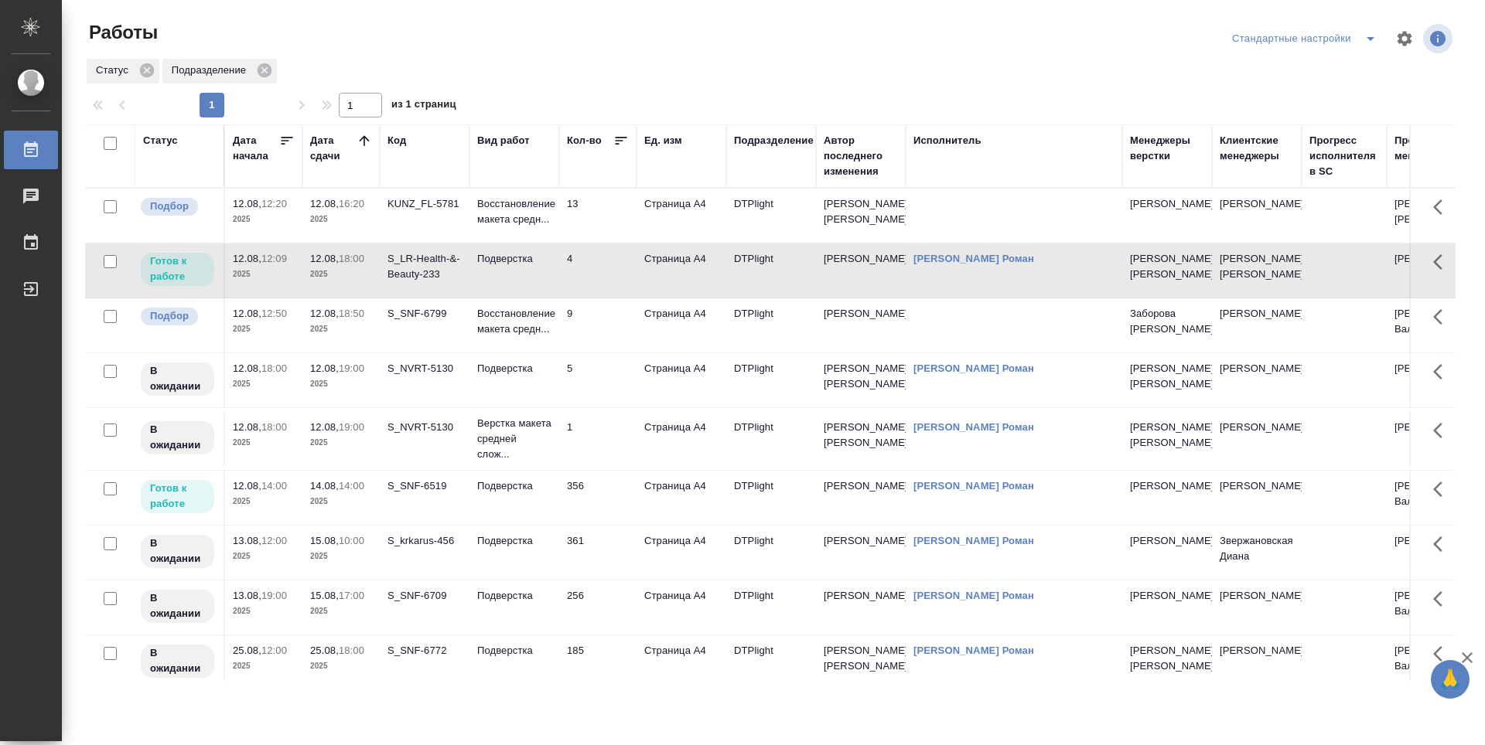
click at [607, 213] on td "13" at bounding box center [597, 216] width 77 height 54
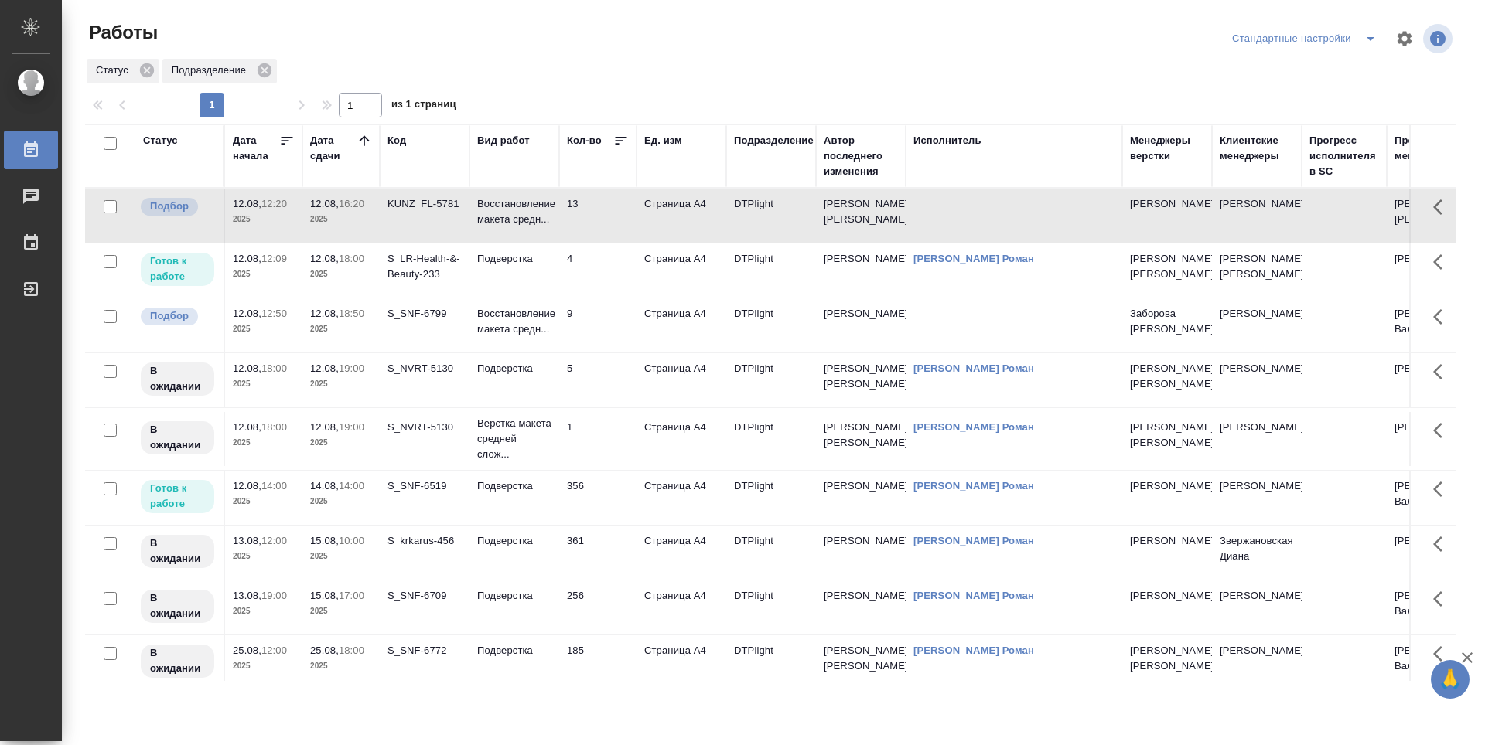
click at [607, 213] on td "13" at bounding box center [597, 216] width 77 height 54
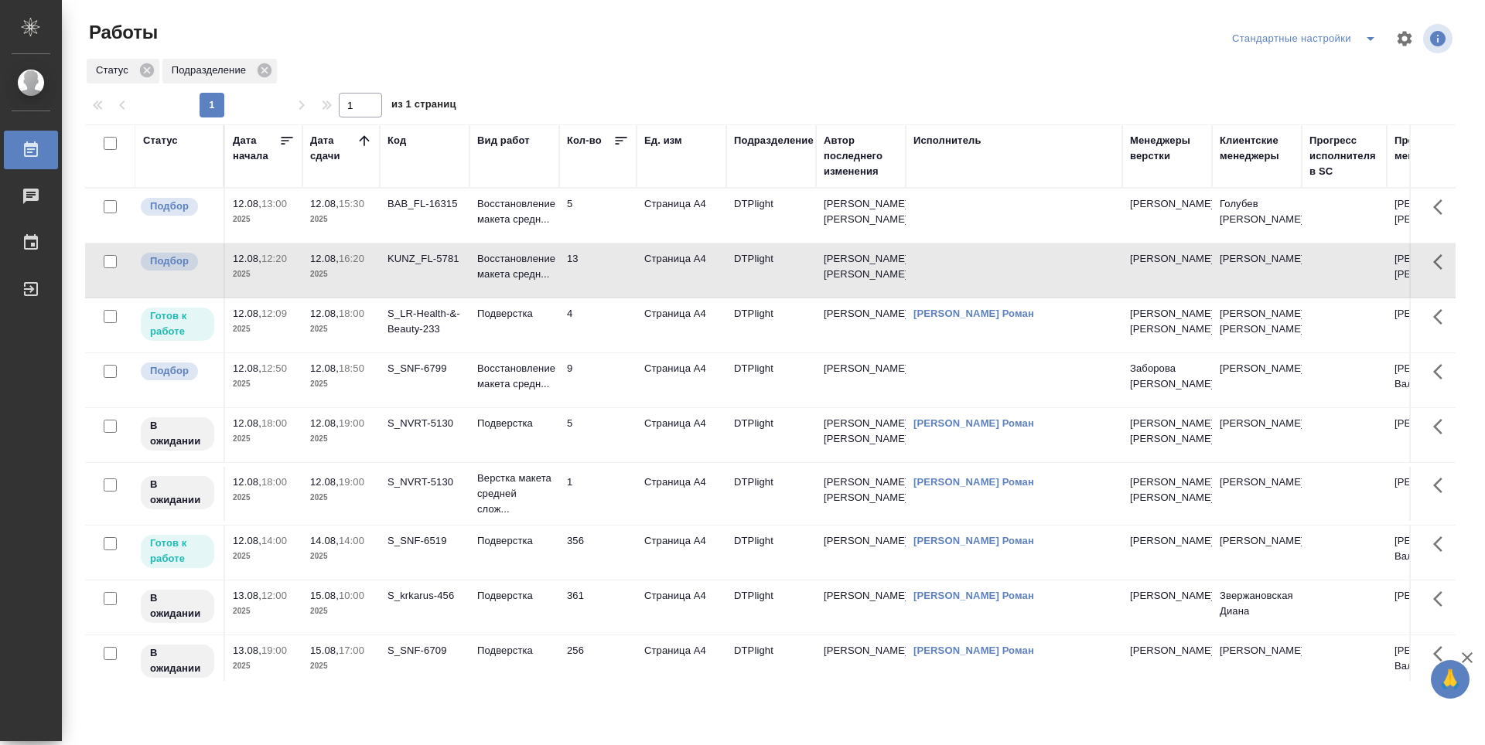
click at [612, 210] on td "5" at bounding box center [597, 216] width 77 height 54
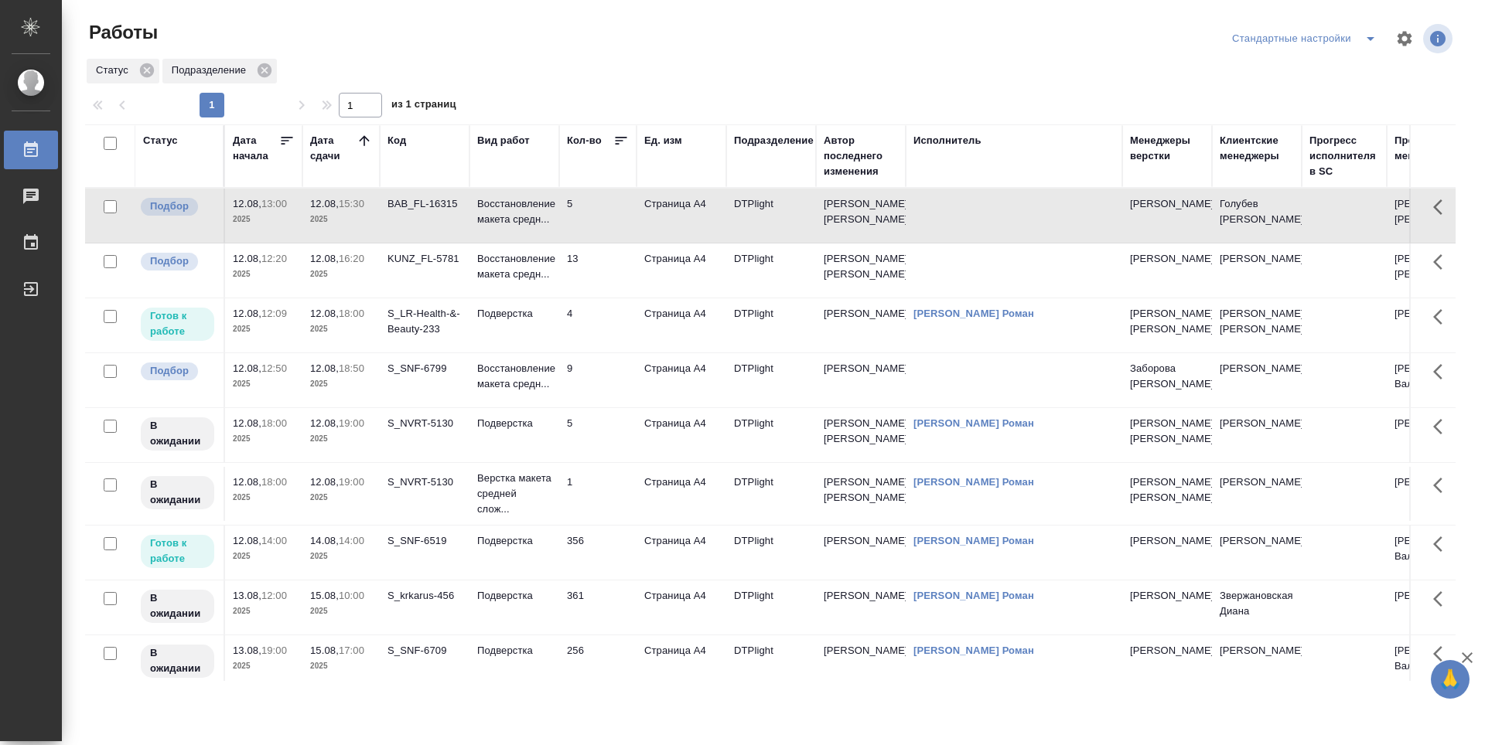
click at [612, 210] on td "5" at bounding box center [597, 216] width 77 height 54
click at [603, 203] on td "5" at bounding box center [597, 216] width 77 height 54
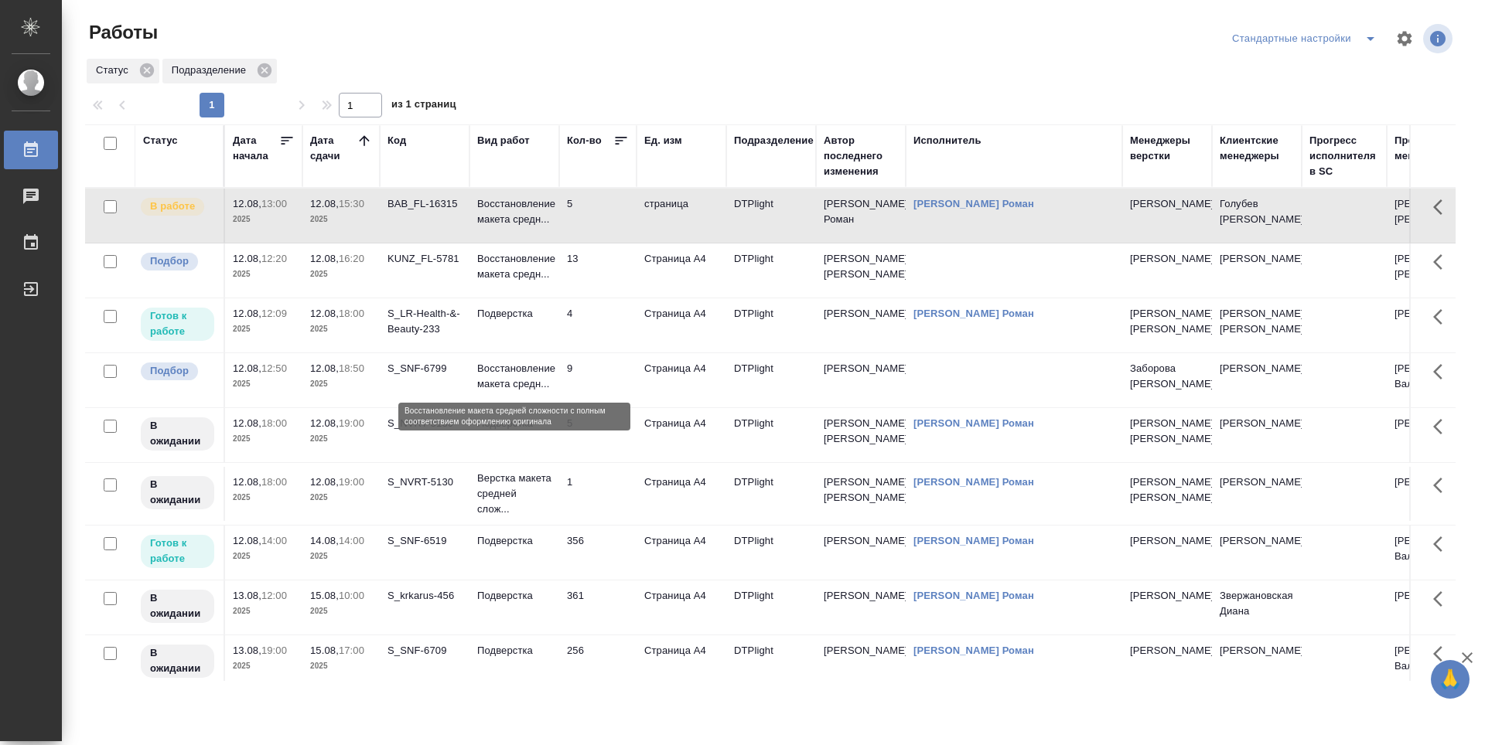
click at [511, 384] on p "Восстановление макета средн..." at bounding box center [514, 376] width 74 height 31
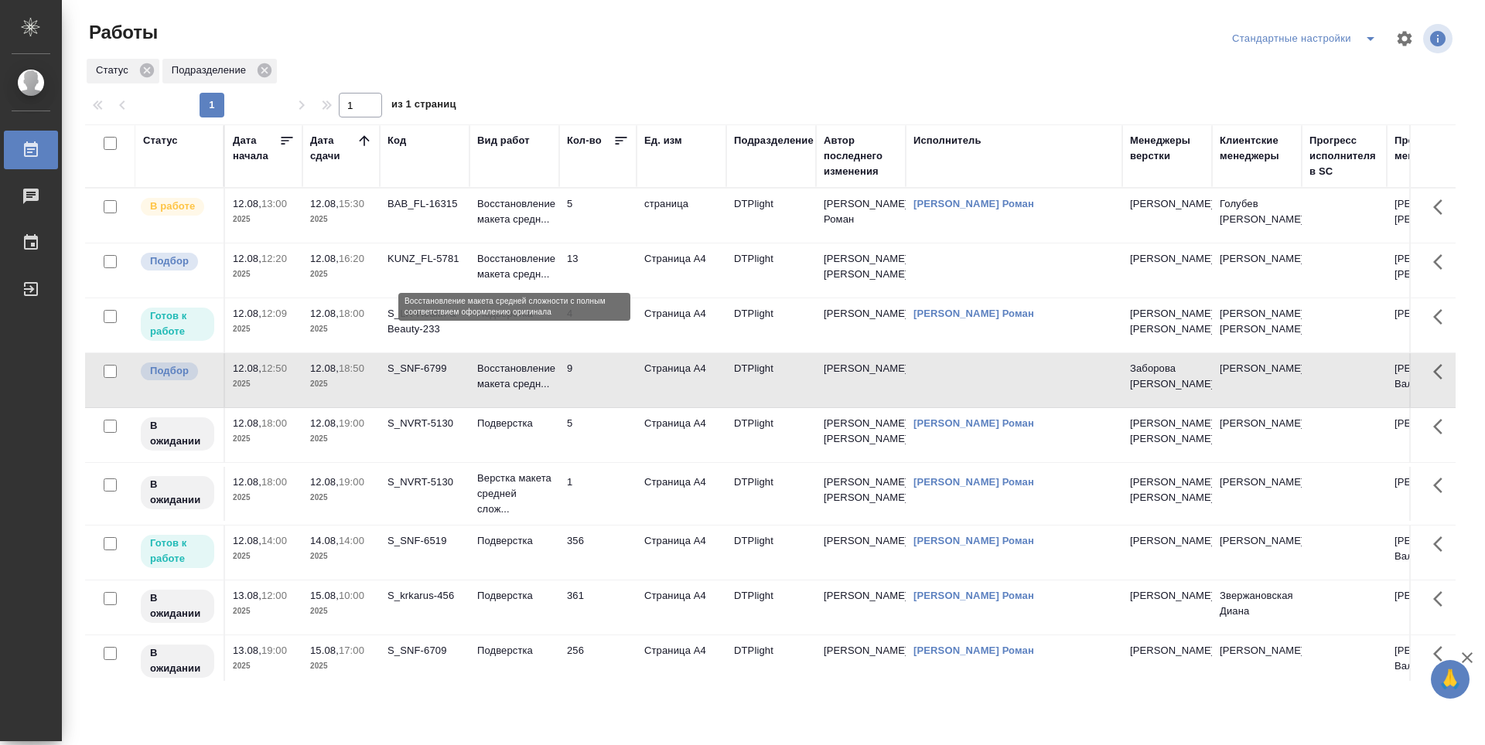
click at [518, 267] on p "Восстановление макета средн..." at bounding box center [514, 266] width 74 height 31
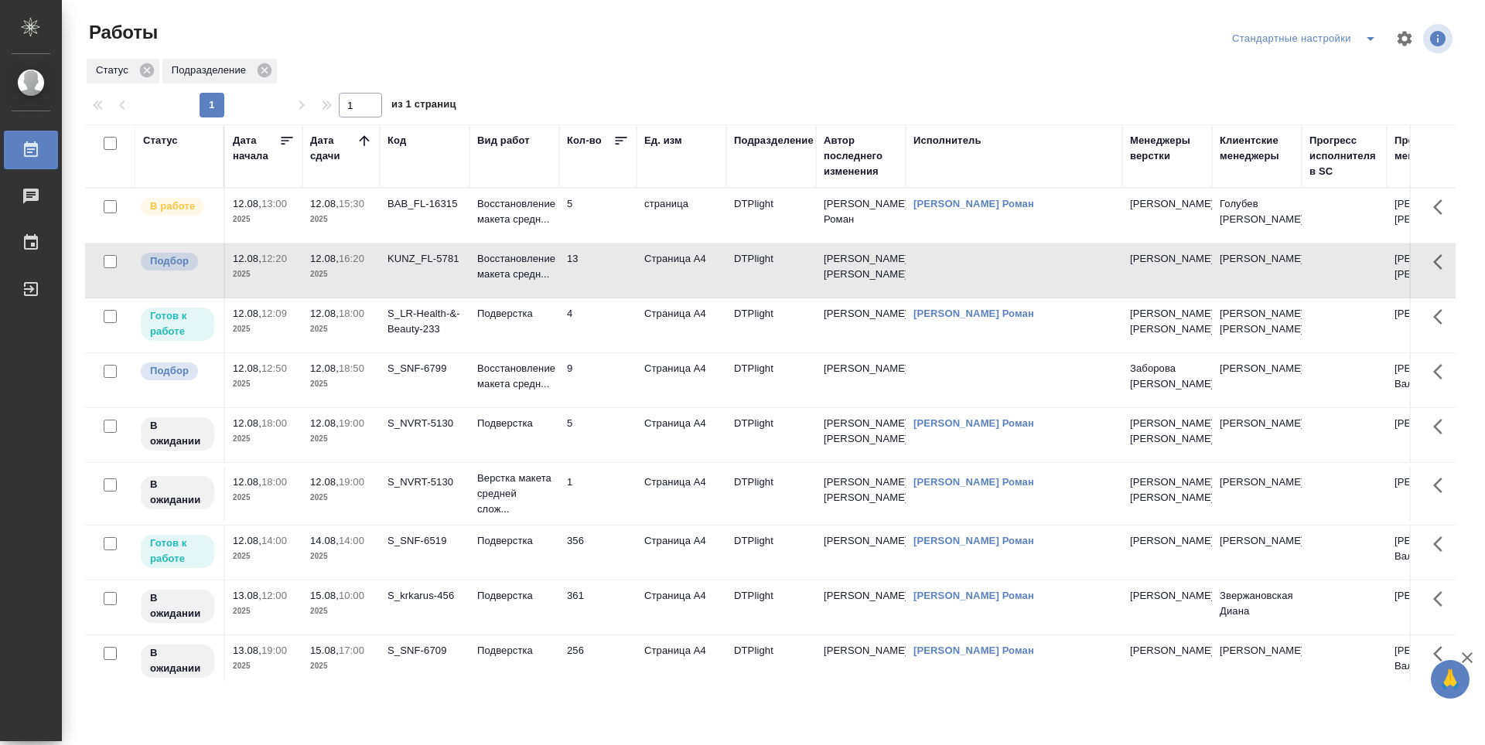
click at [609, 227] on td "5" at bounding box center [597, 216] width 77 height 54
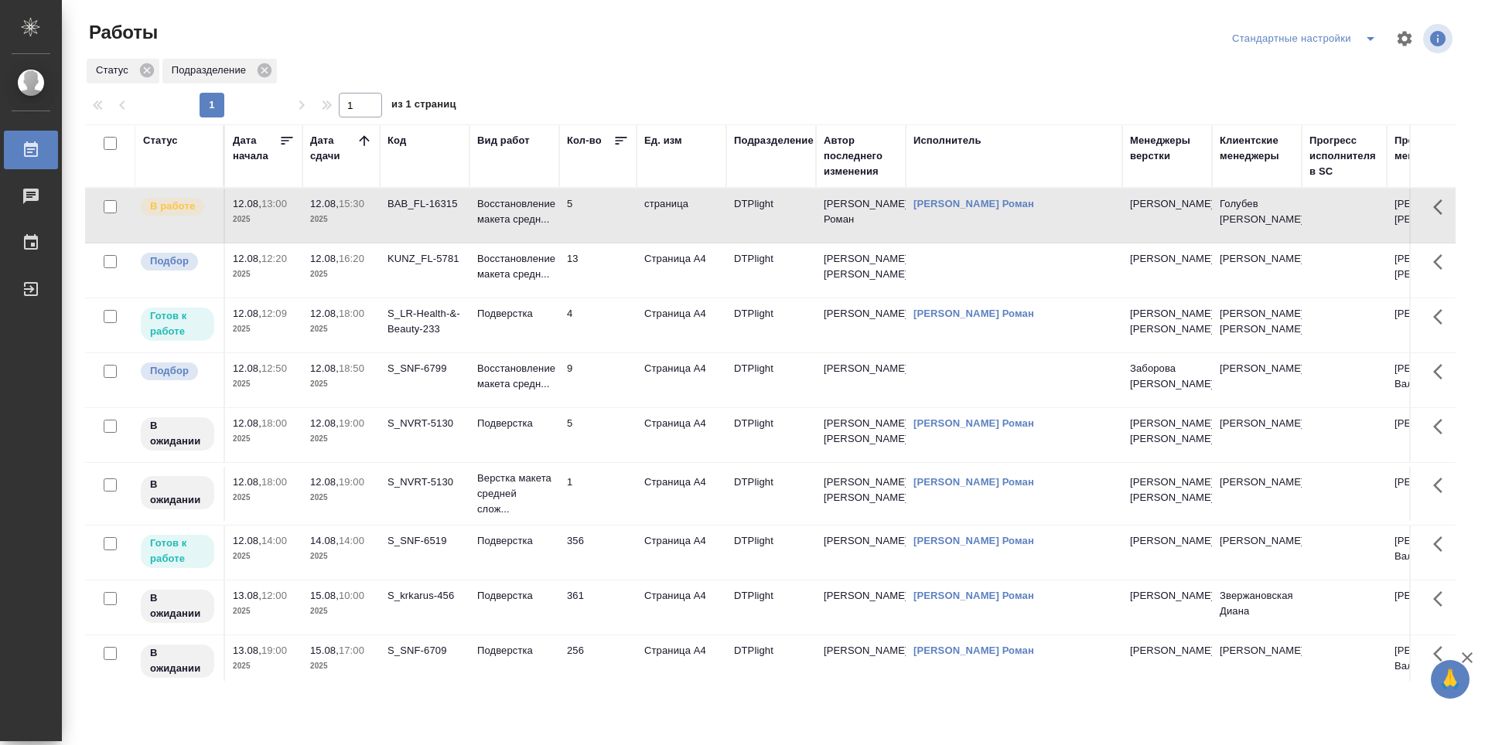
click at [609, 243] on td "9" at bounding box center [597, 216] width 77 height 54
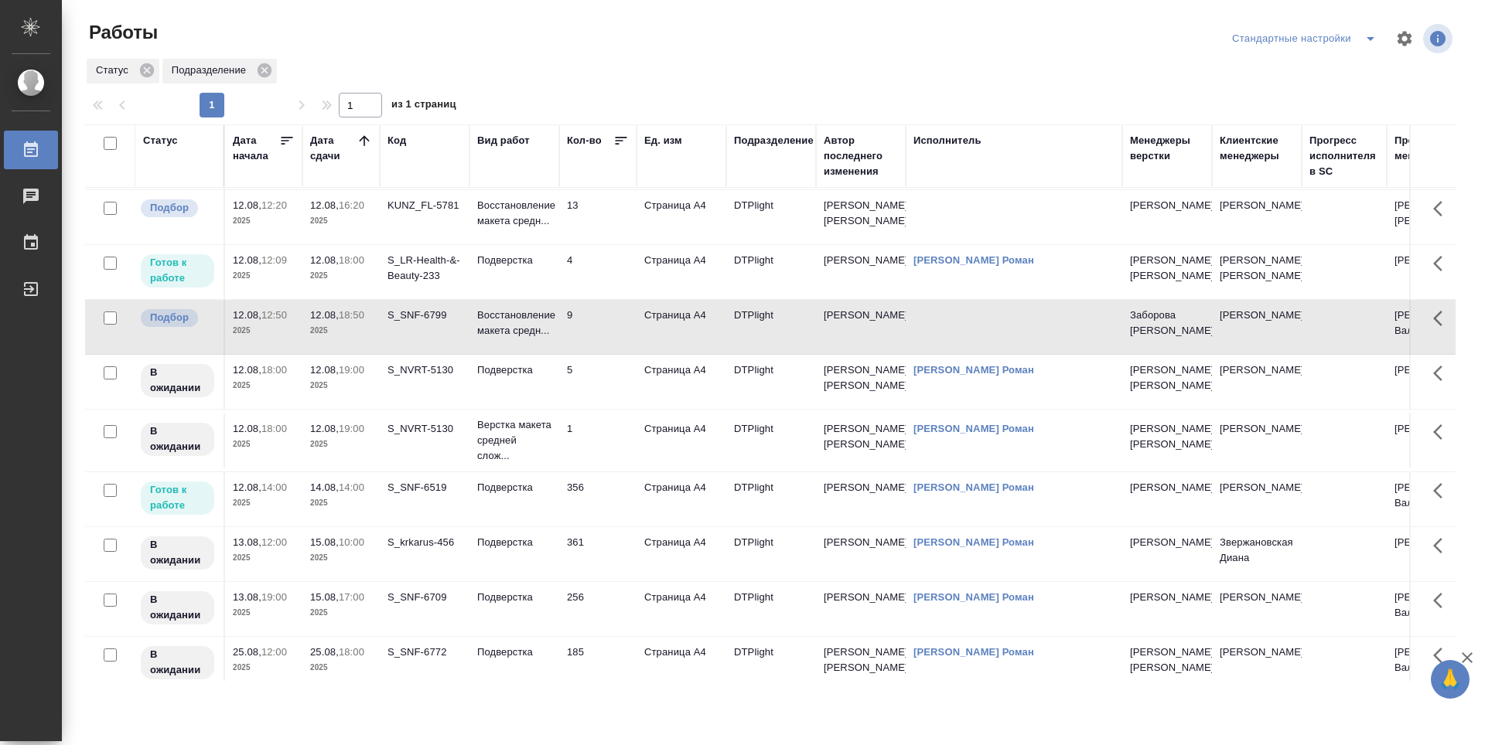
scroll to position [77, 0]
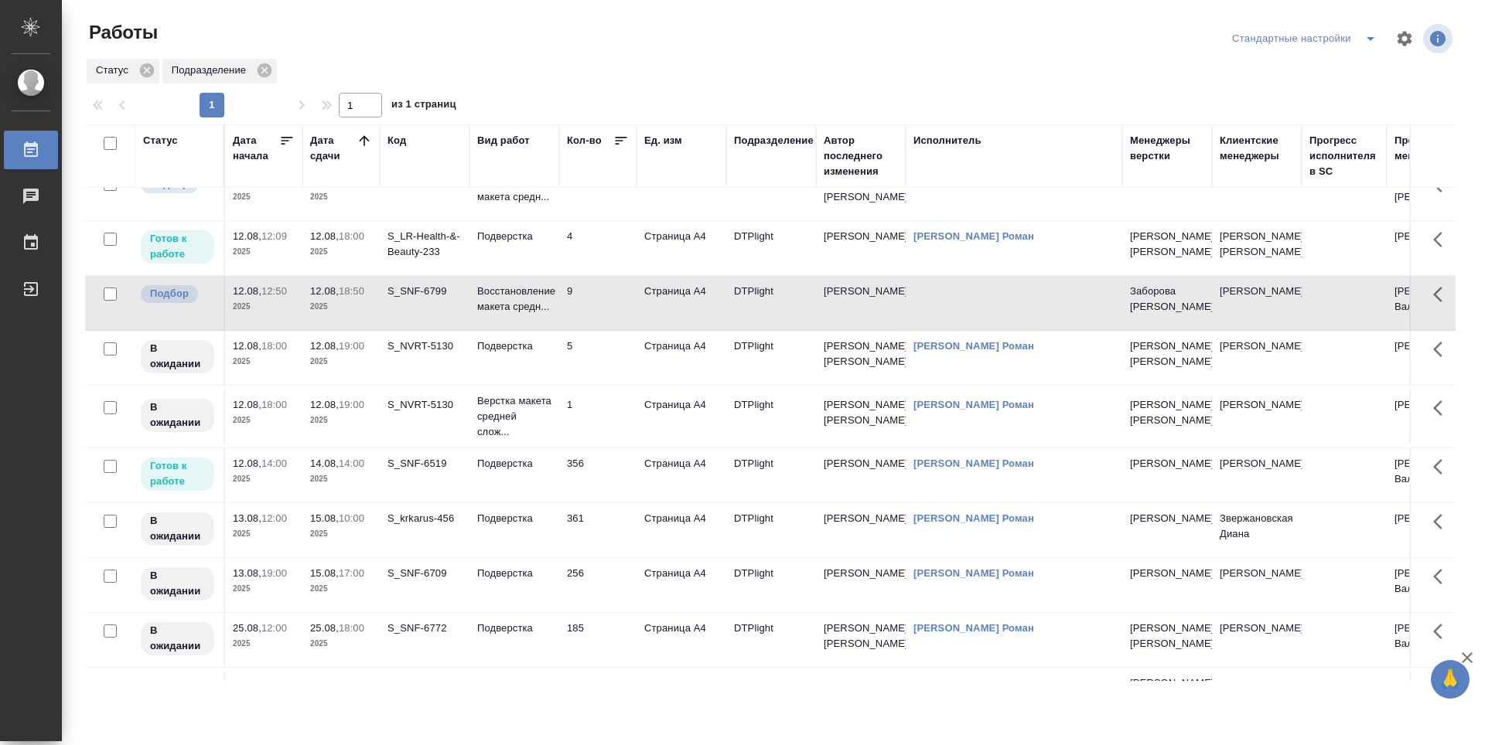
click at [363, 147] on icon at bounding box center [363, 140] width 15 height 15
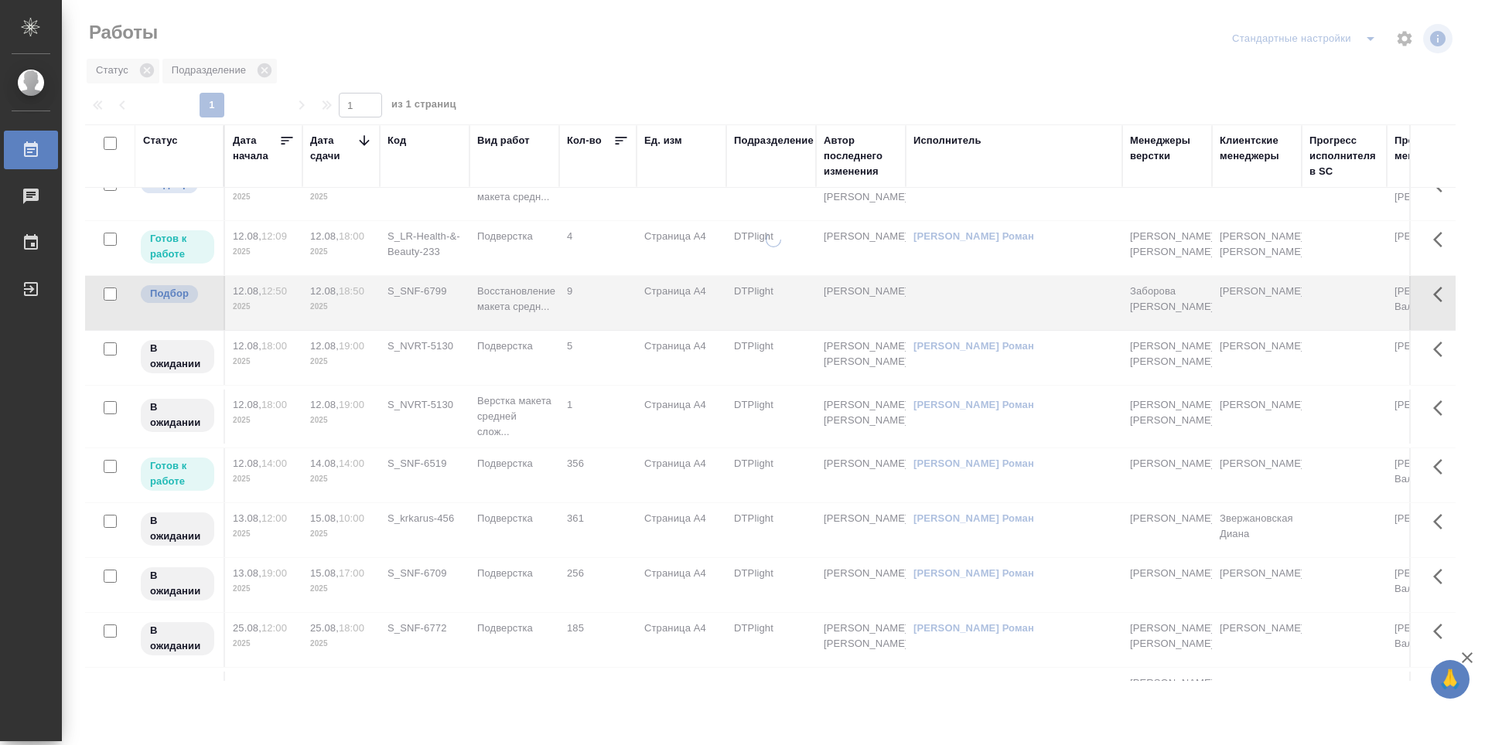
click at [363, 147] on icon at bounding box center [363, 140] width 15 height 15
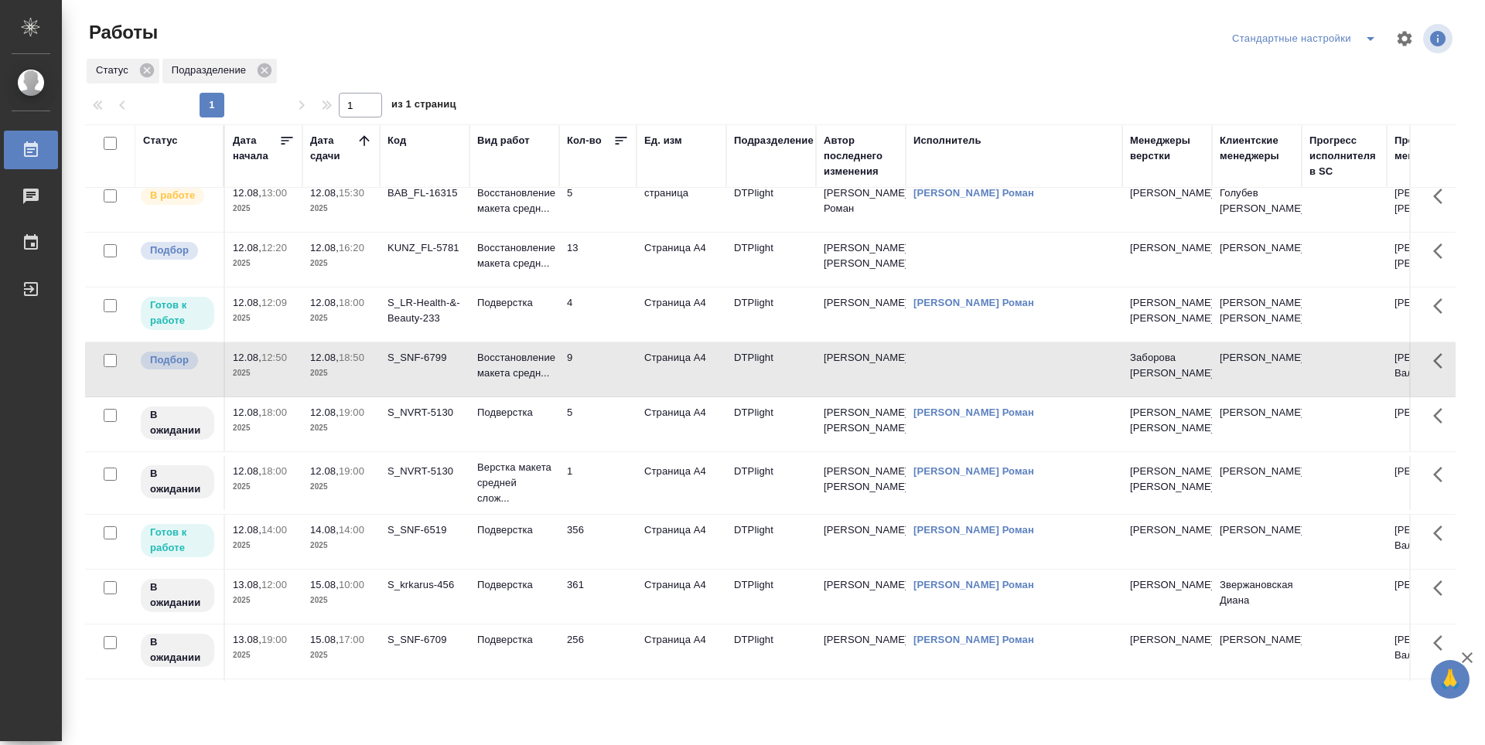
scroll to position [0, 0]
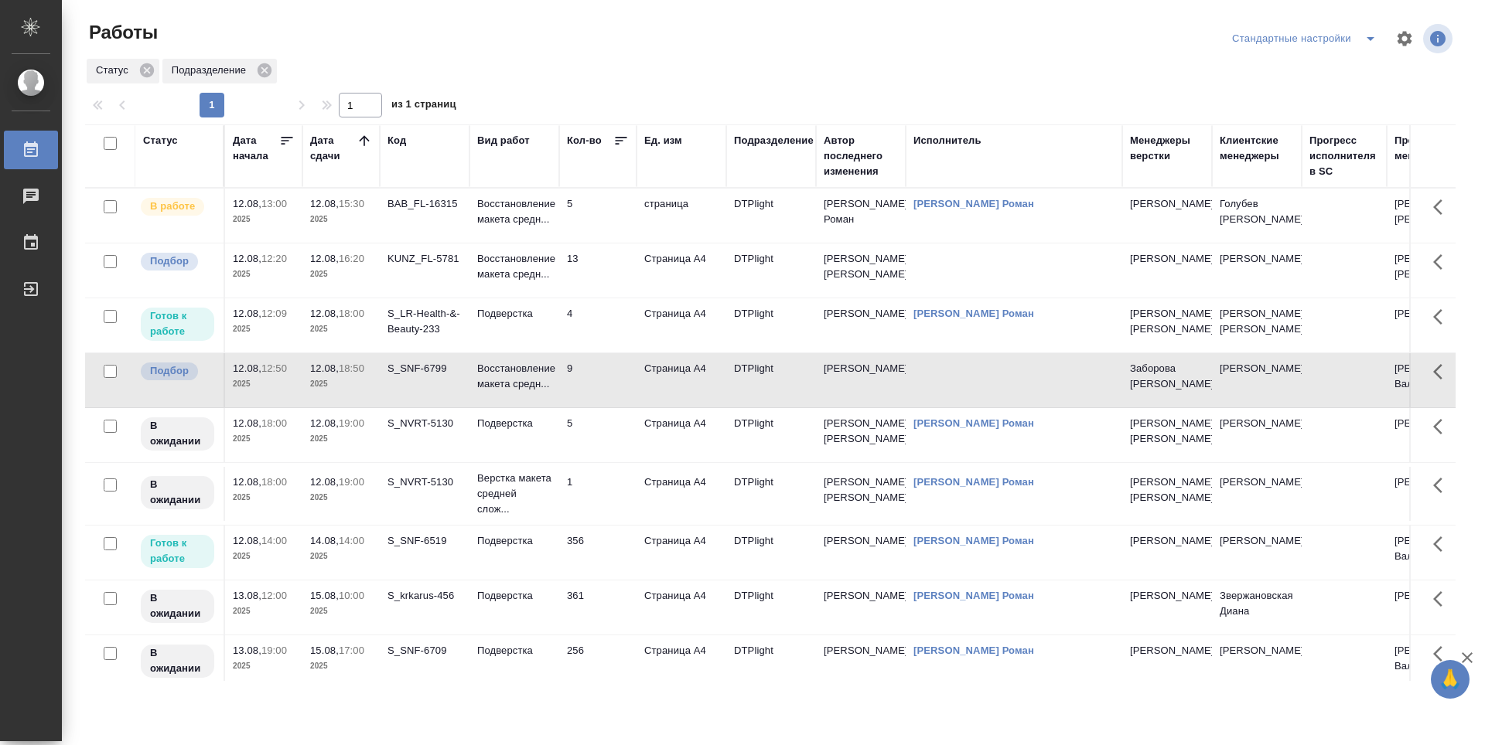
click at [701, 29] on div at bounding box center [776, 38] width 461 height 37
click at [359, 142] on icon at bounding box center [363, 140] width 15 height 15
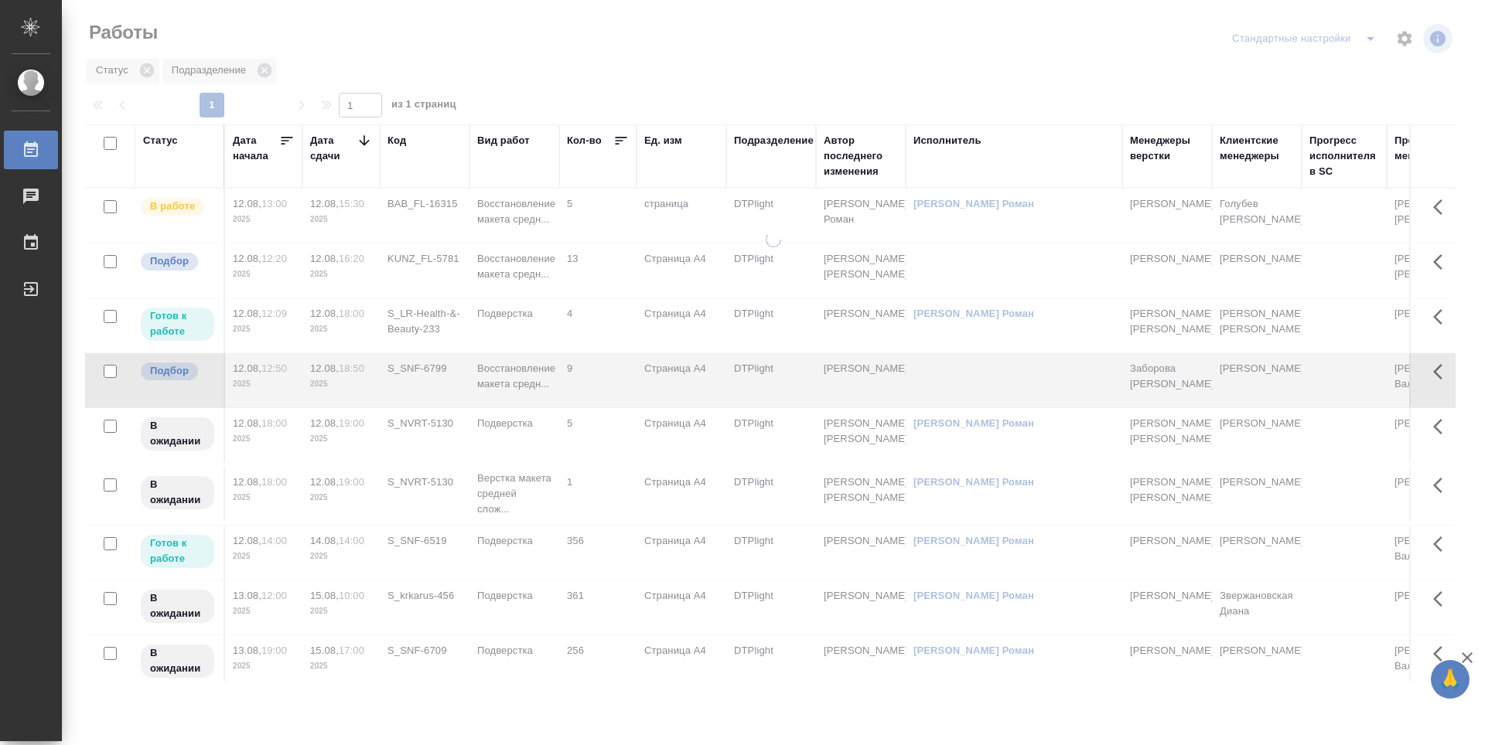
click at [361, 143] on icon at bounding box center [363, 140] width 15 height 15
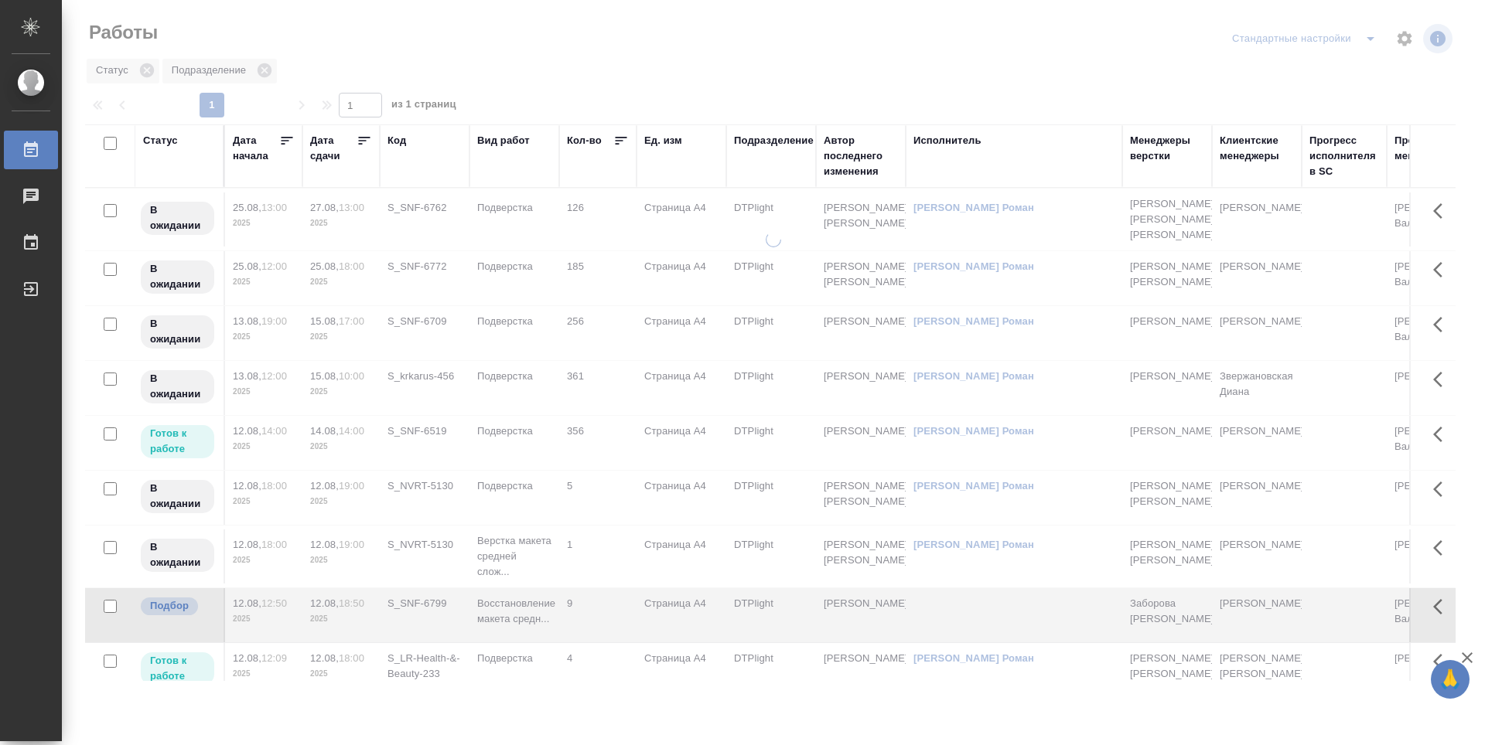
click at [361, 143] on icon at bounding box center [363, 140] width 15 height 15
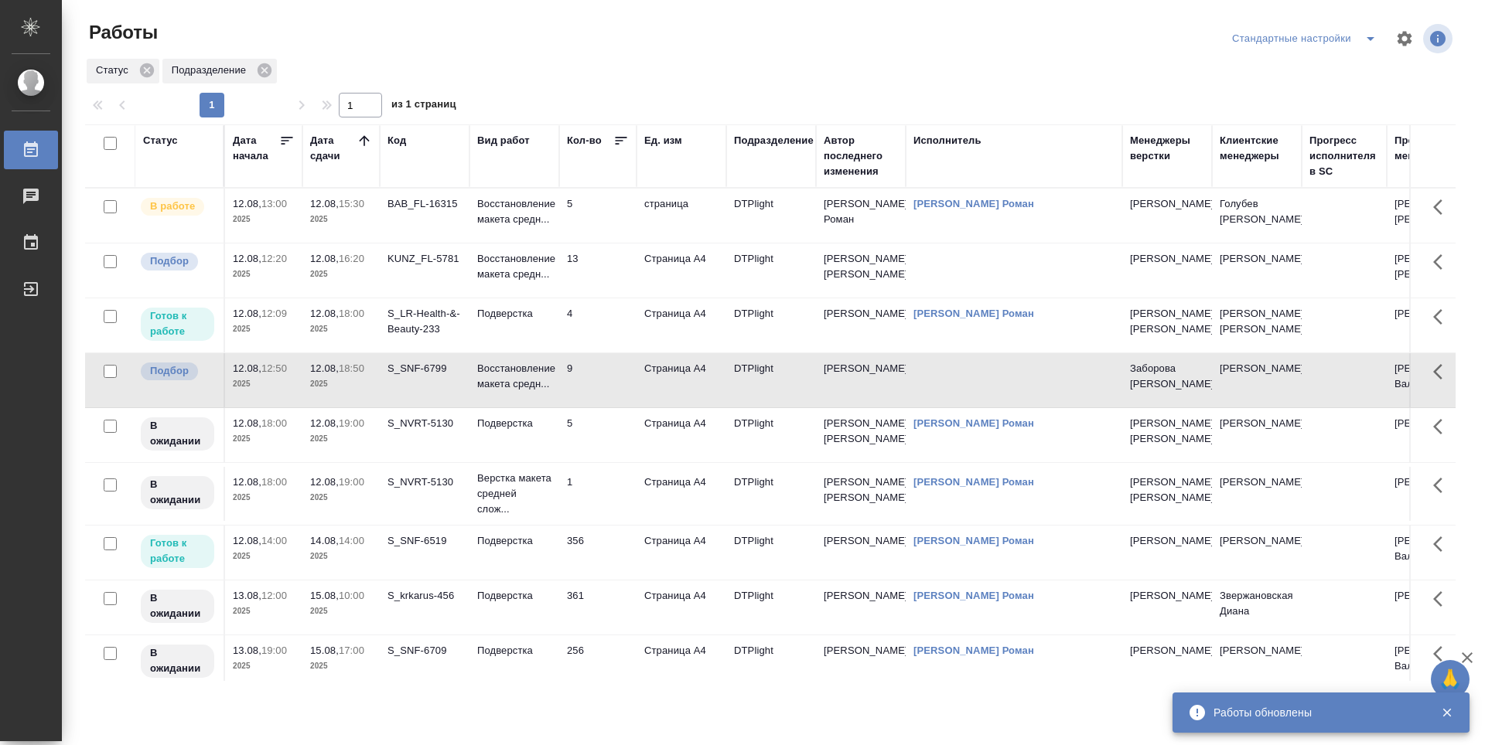
click at [367, 144] on icon at bounding box center [363, 140] width 15 height 15
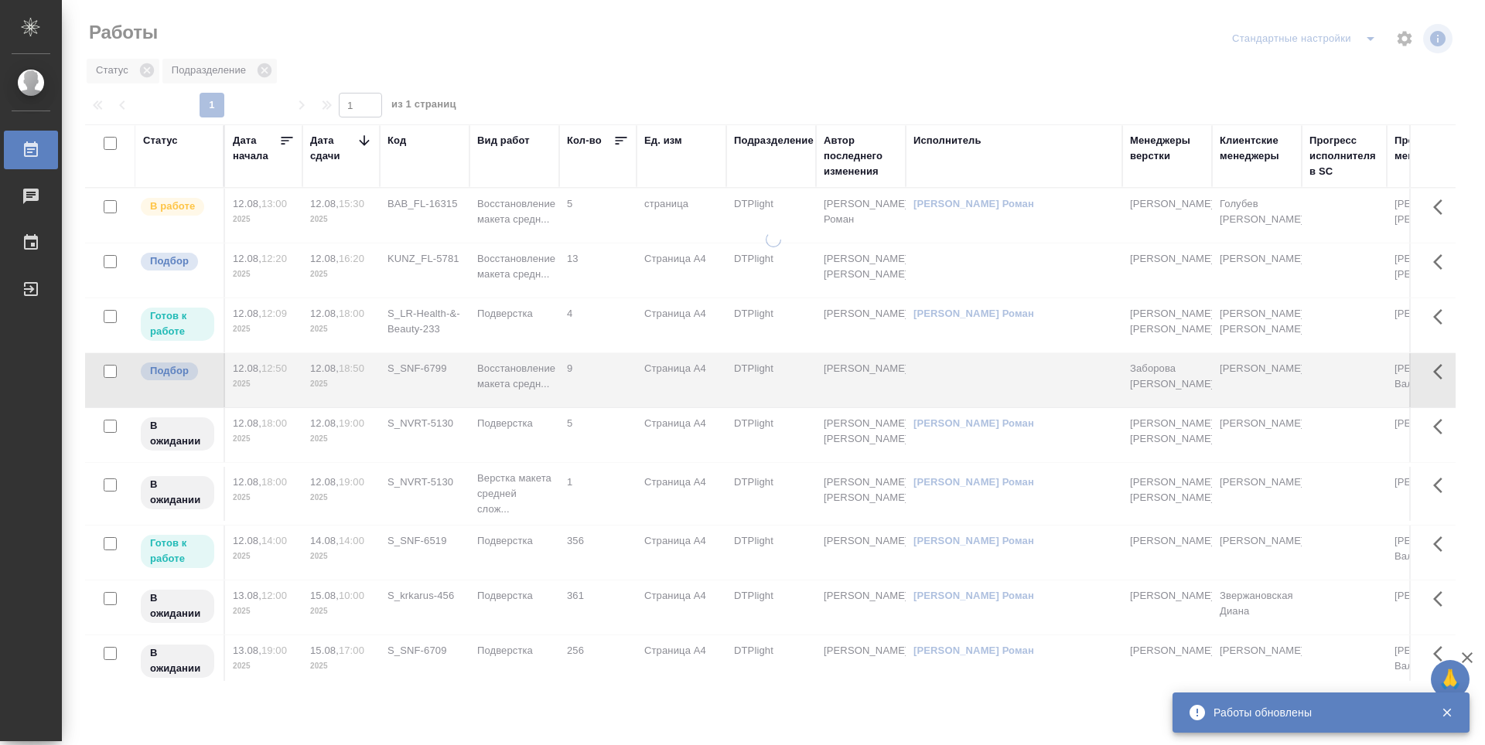
click at [367, 144] on icon at bounding box center [363, 140] width 15 height 15
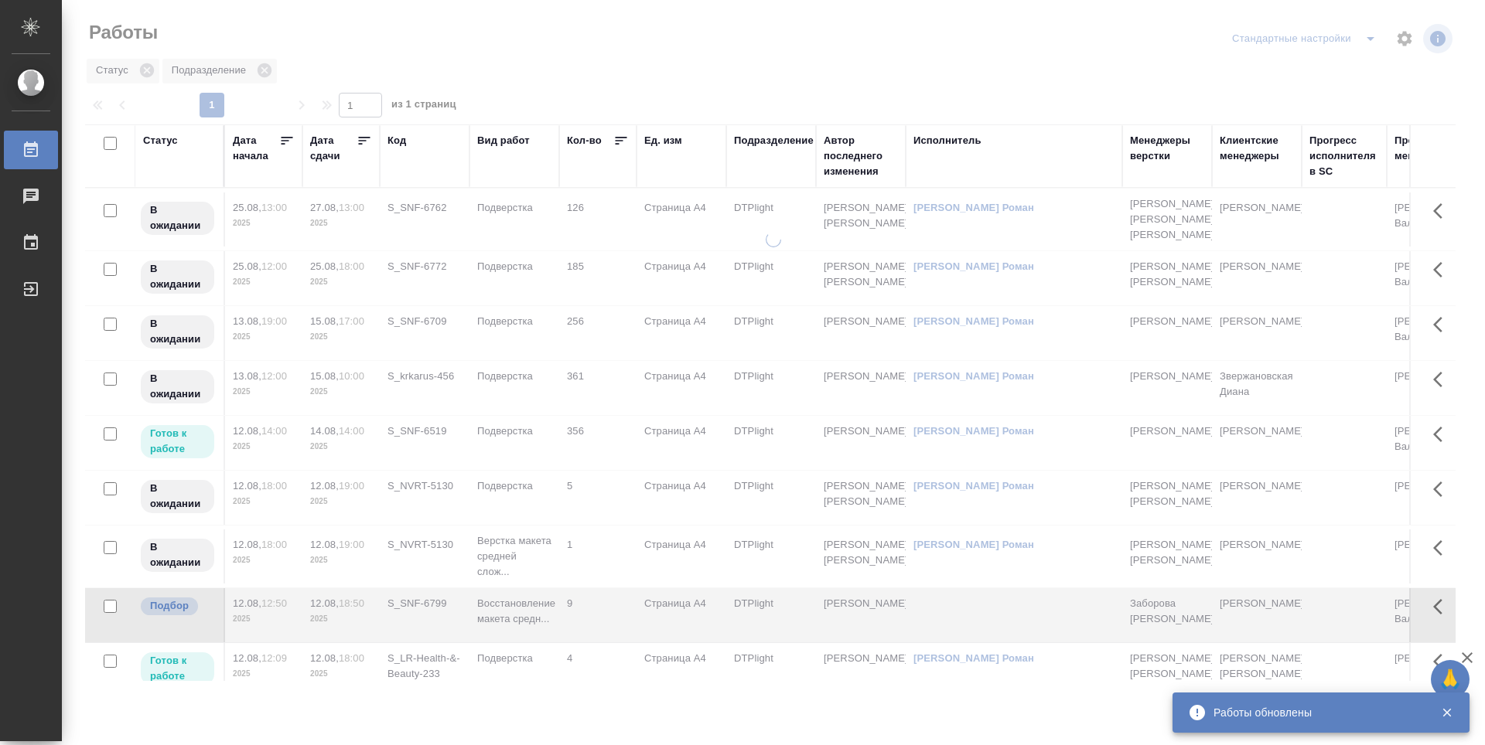
click at [367, 144] on icon at bounding box center [363, 140] width 15 height 15
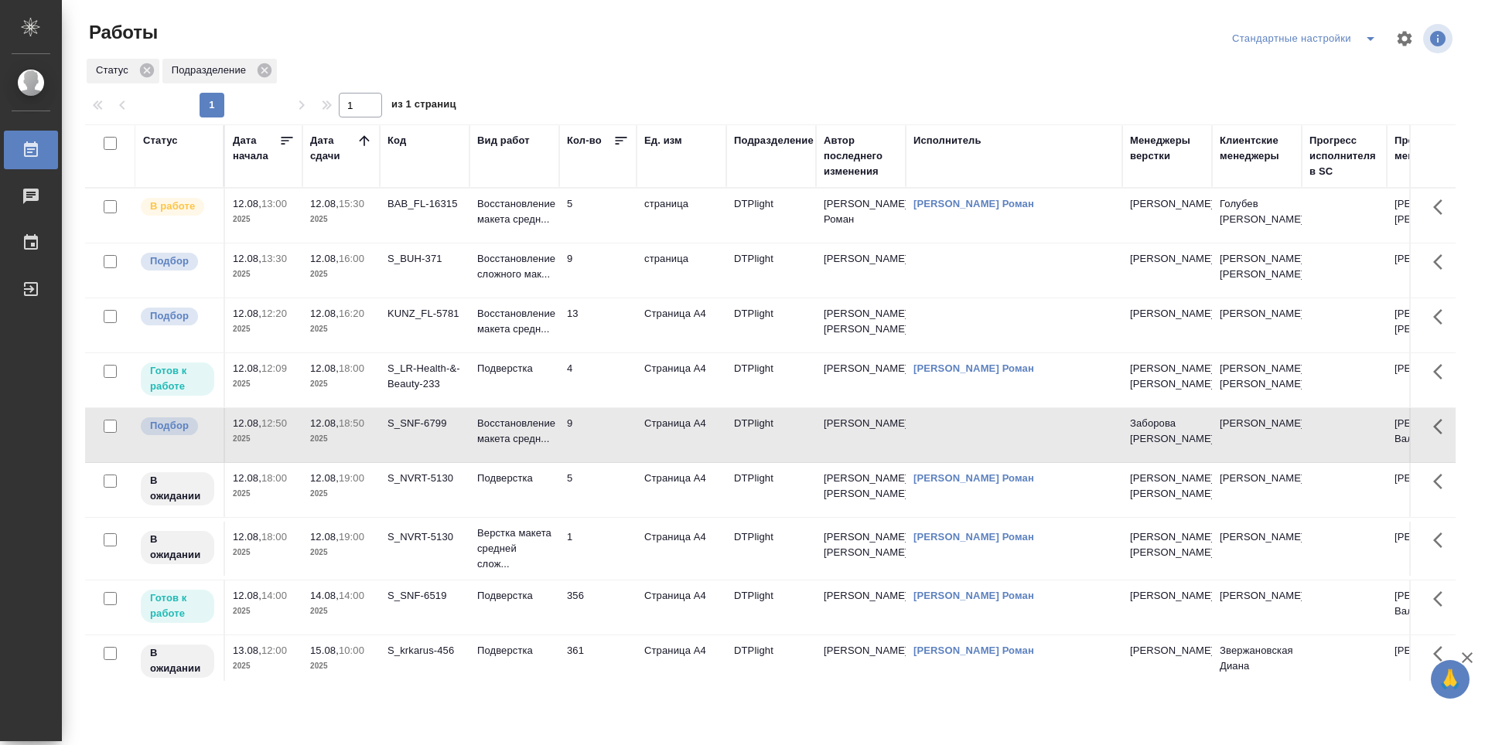
click at [445, 243] on td "S_BUH-371" at bounding box center [425, 216] width 90 height 54
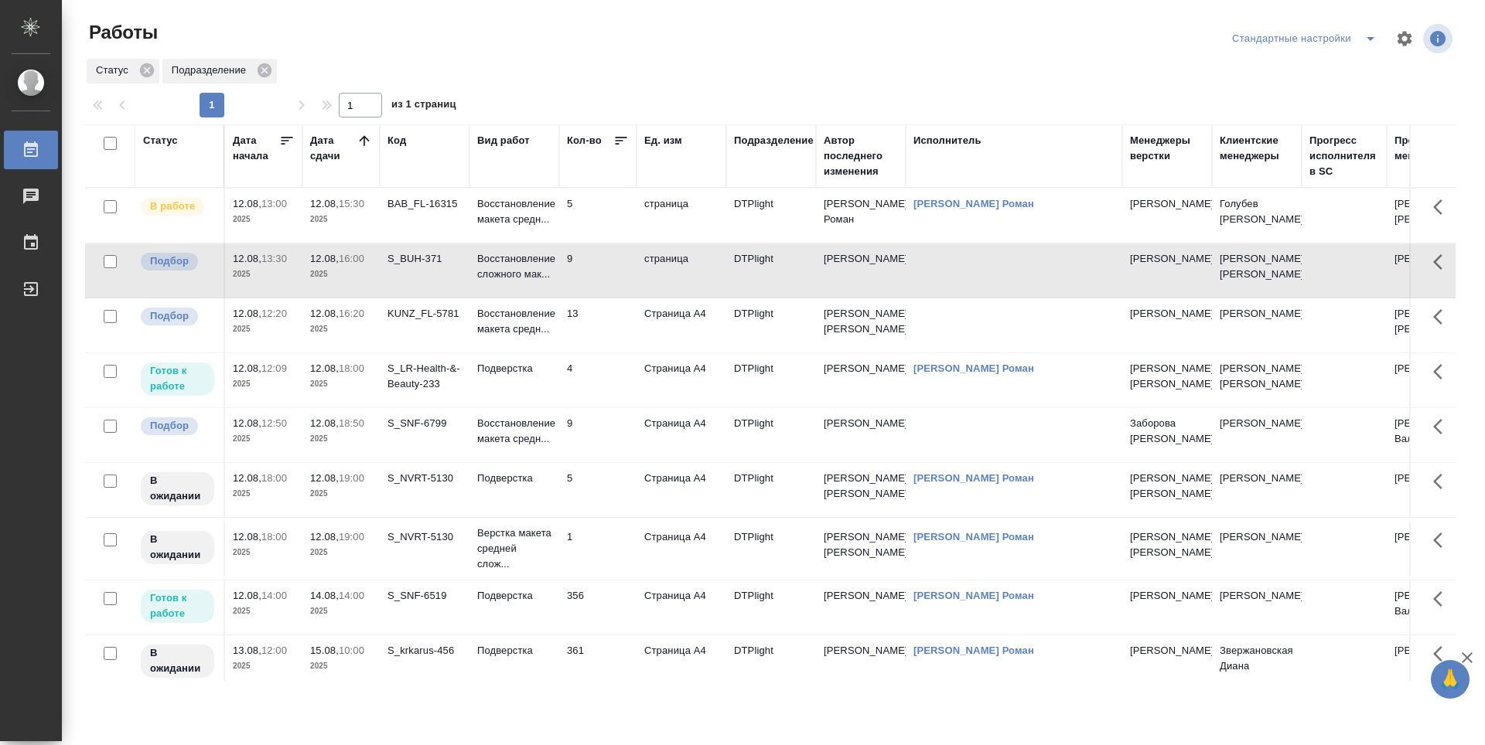
click at [435, 212] on div "KUNZ_FL-5781" at bounding box center [424, 203] width 74 height 15
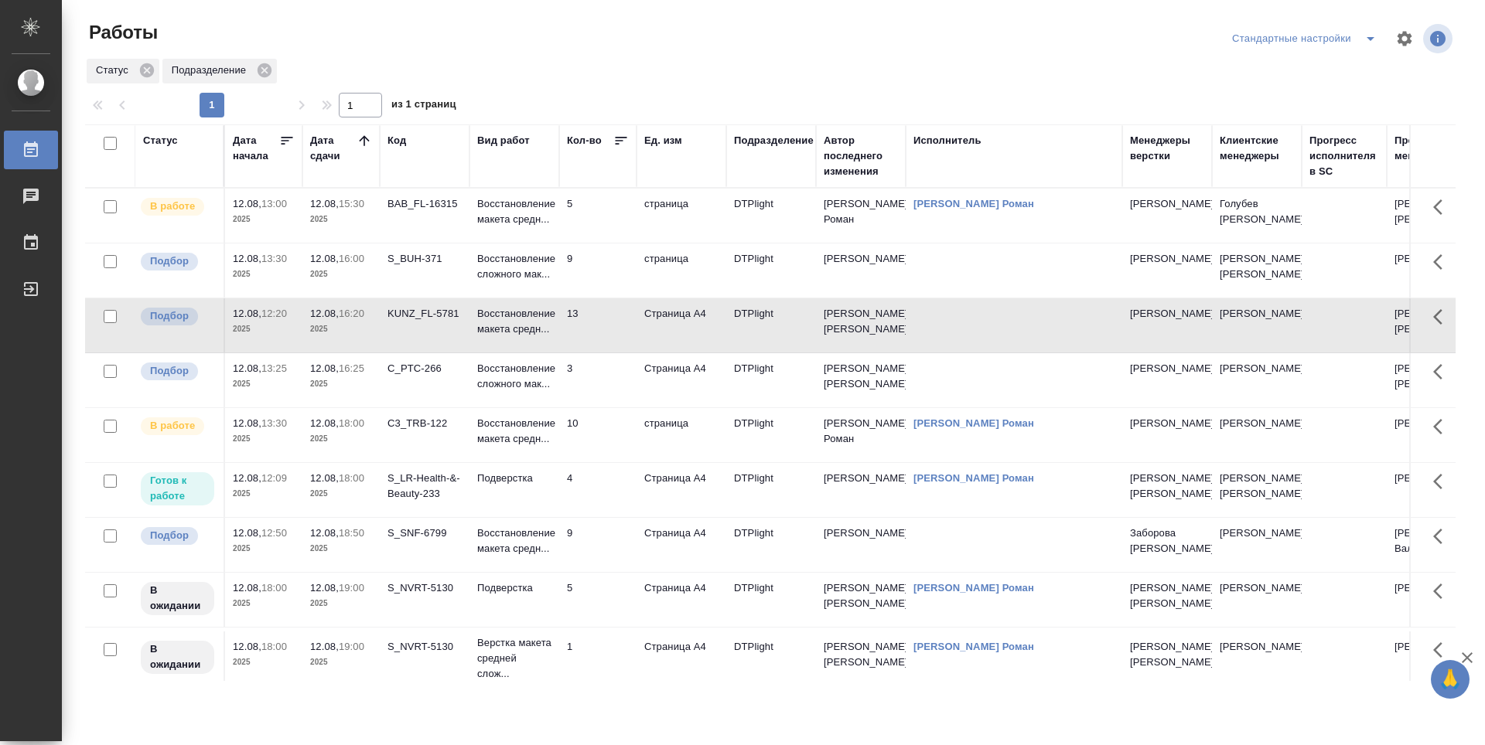
click at [435, 243] on td "C_PTC-266" at bounding box center [425, 216] width 90 height 54
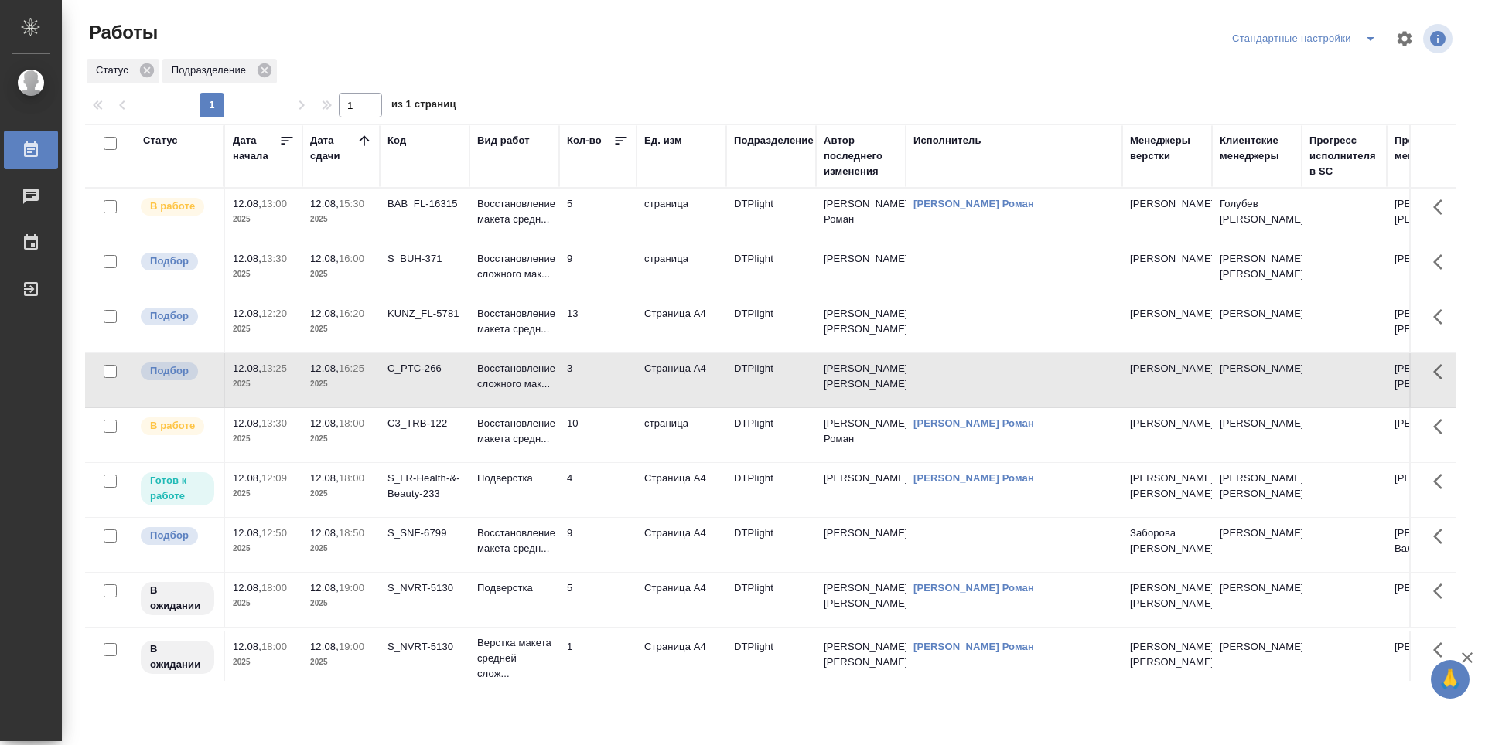
click at [418, 243] on td "S_BUH-371" at bounding box center [425, 216] width 90 height 54
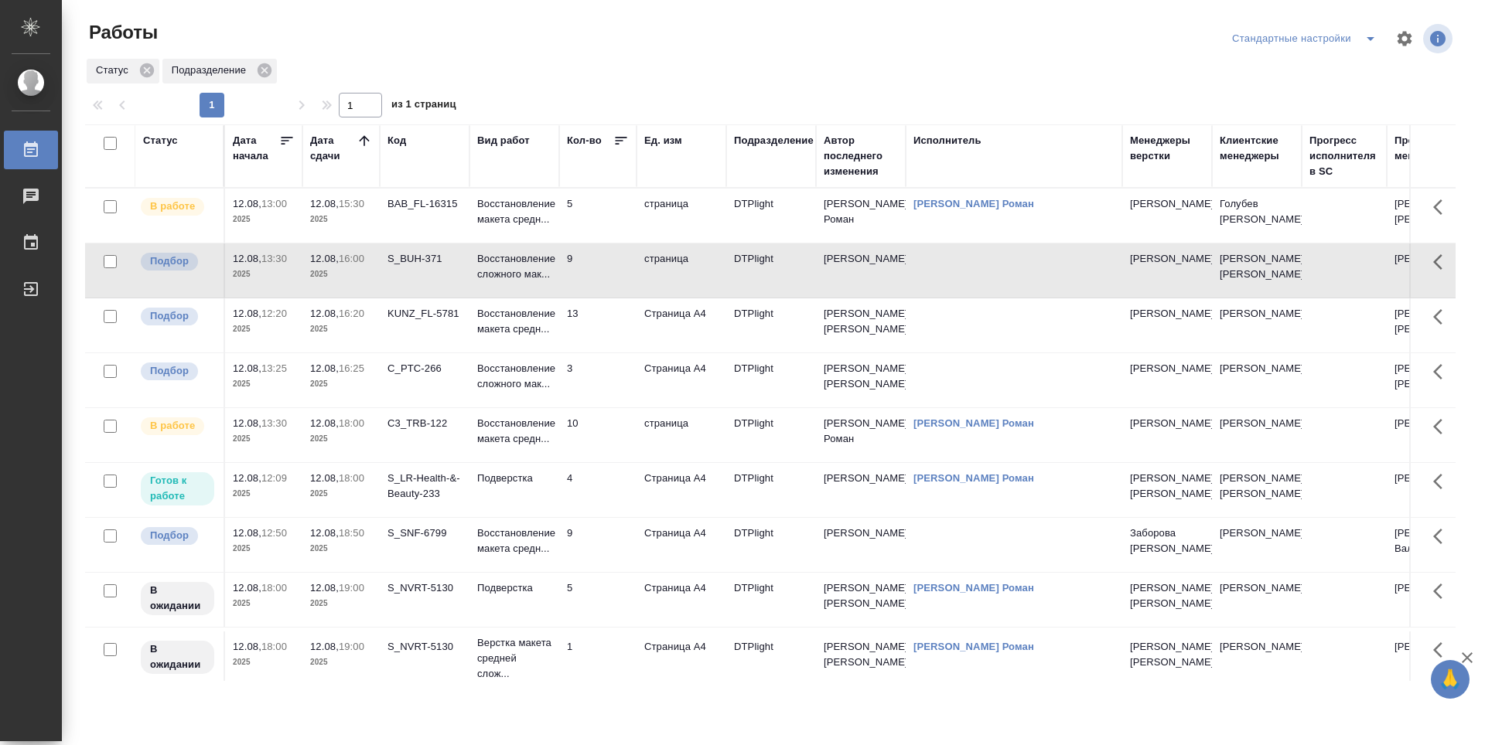
click at [404, 243] on td "KUNZ_FL-5781" at bounding box center [425, 216] width 90 height 54
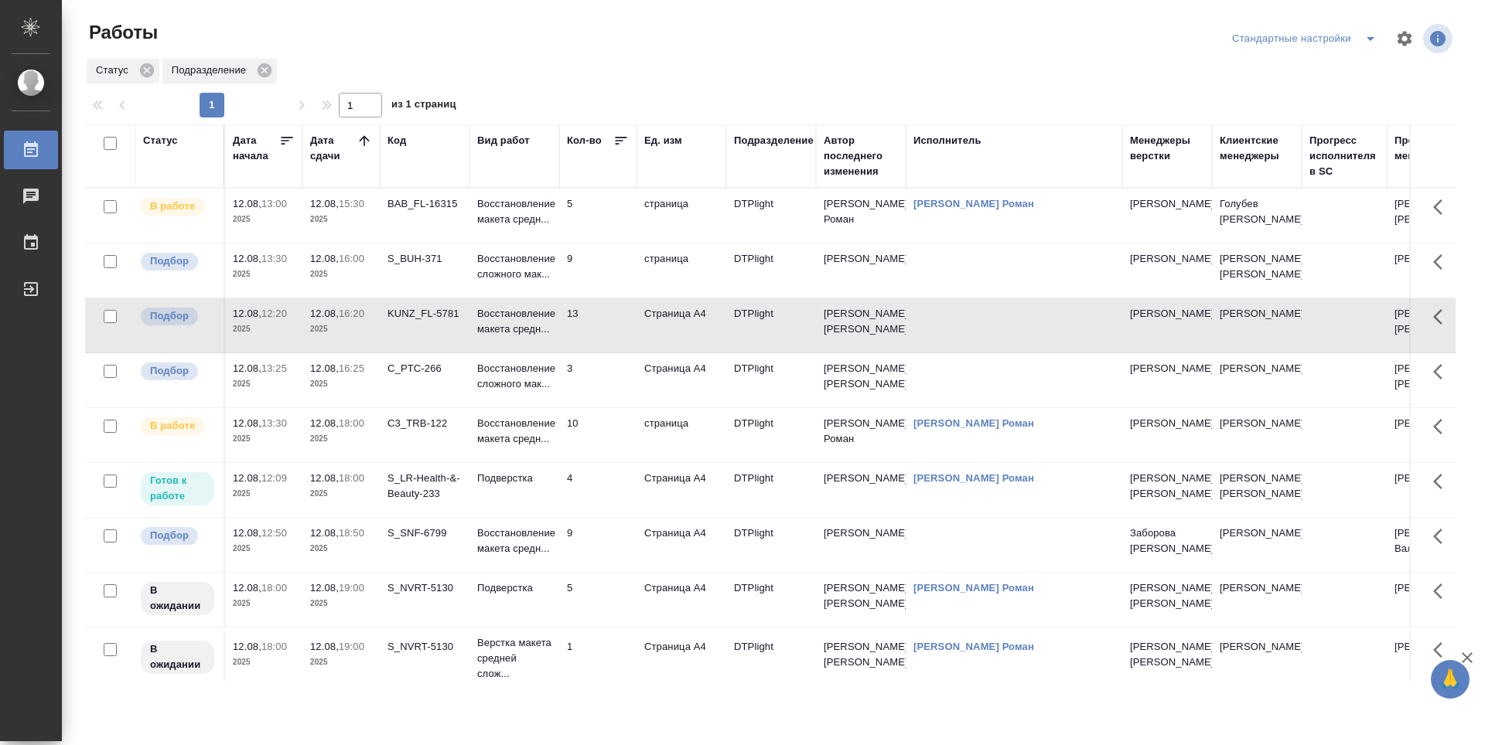
click at [415, 212] on div "C_PTC-266" at bounding box center [424, 203] width 74 height 15
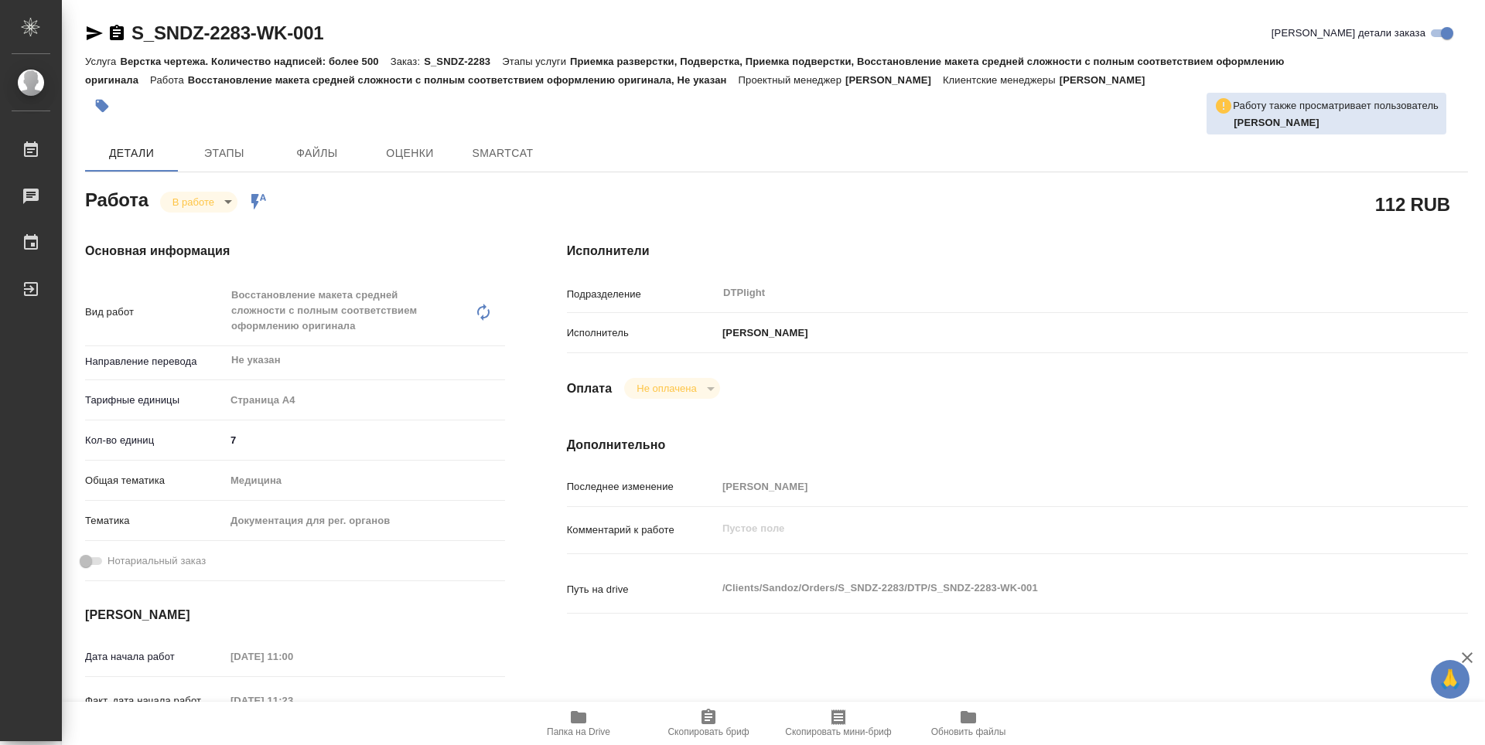
type textarea "x"
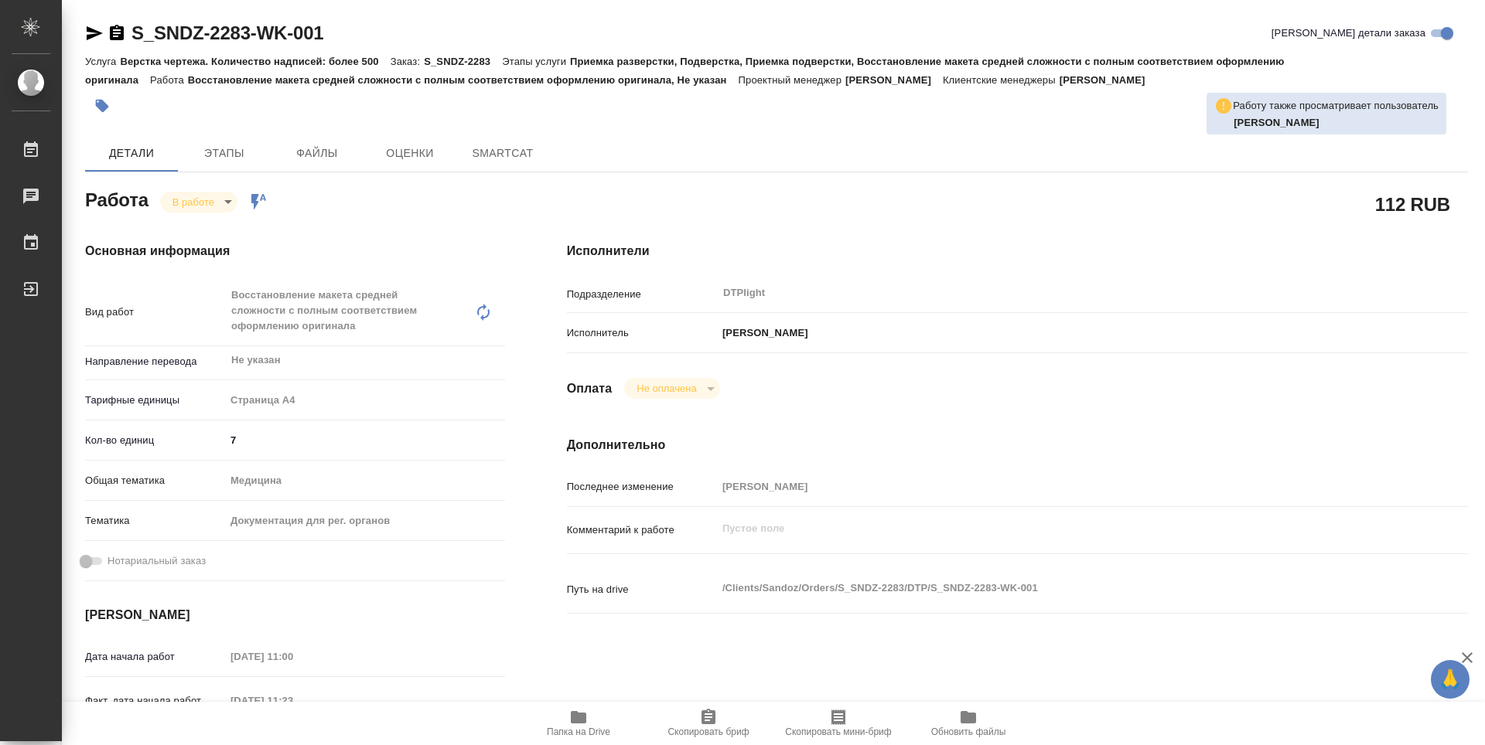
type textarea "x"
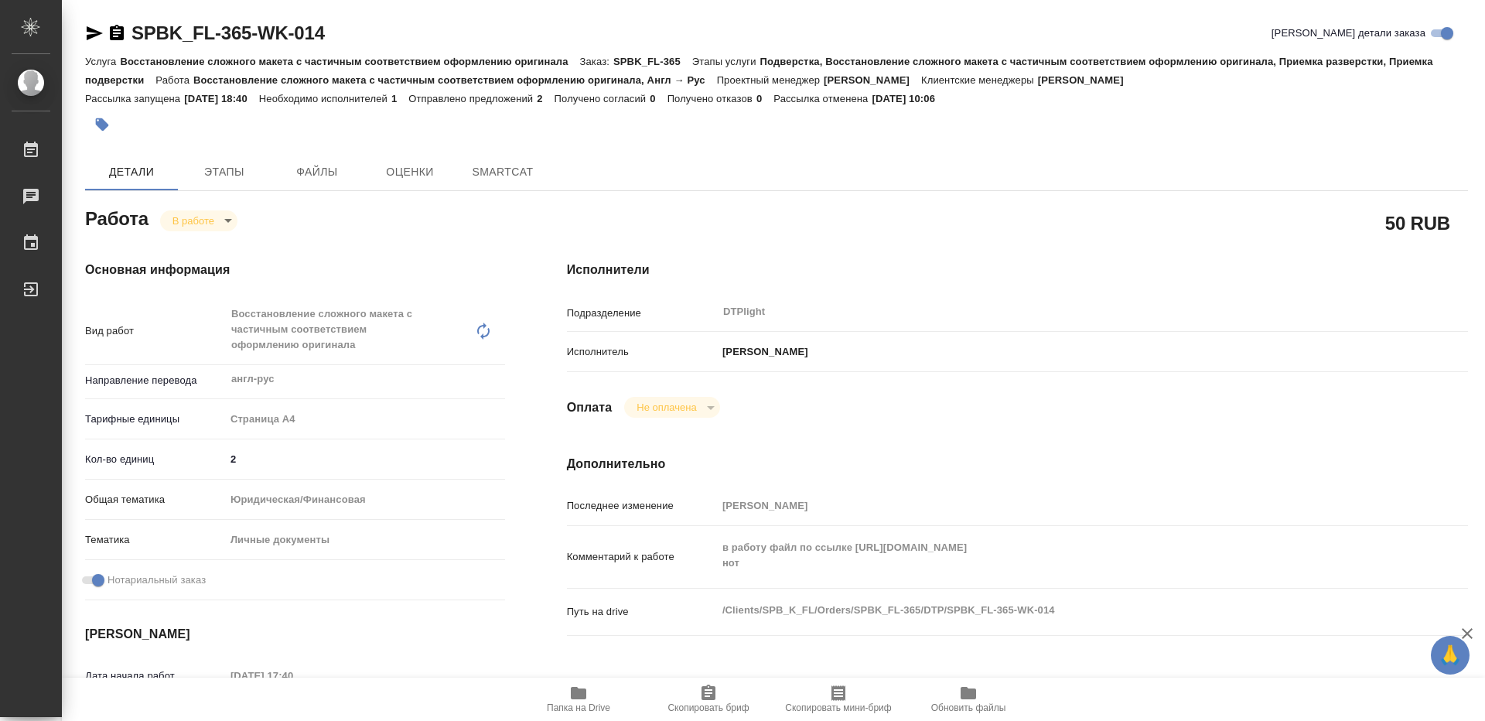
type textarea "x"
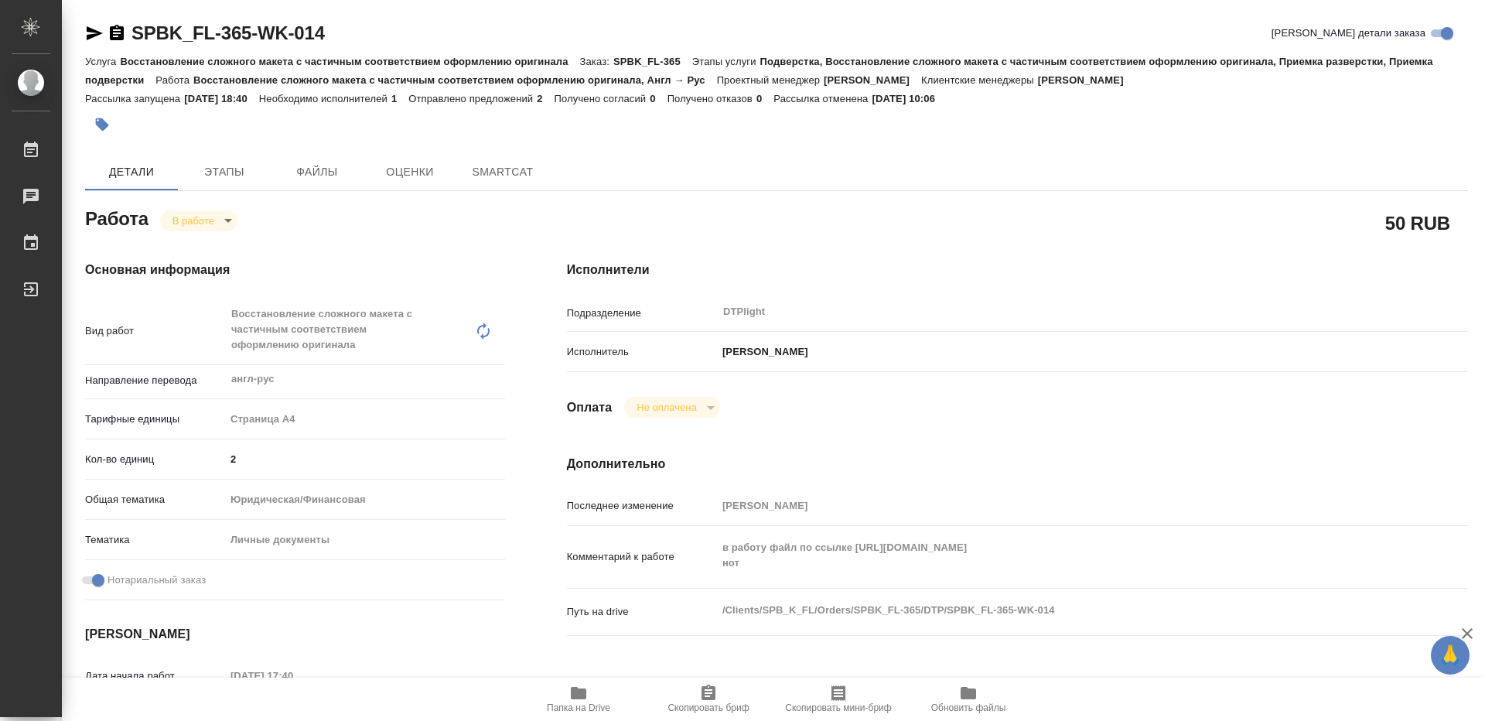
type textarea "x"
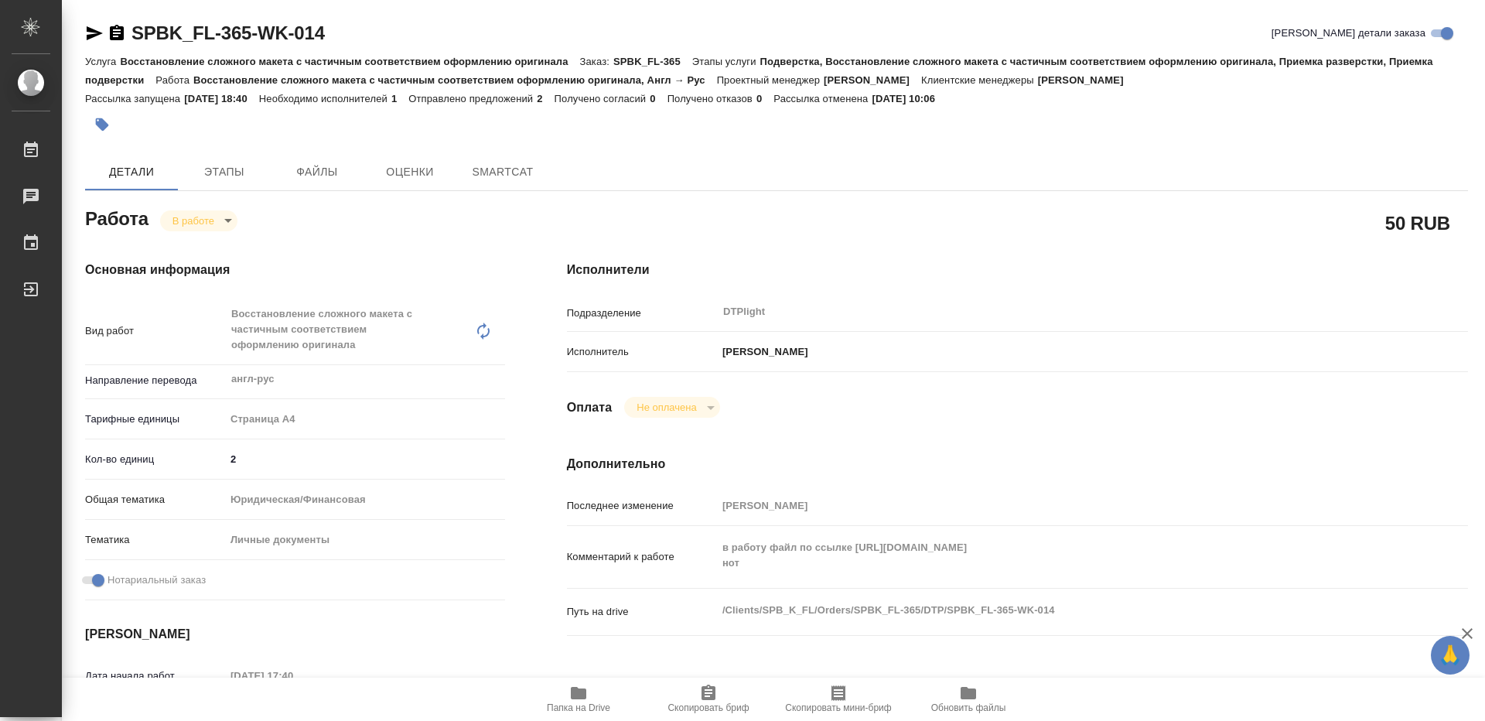
type textarea "x"
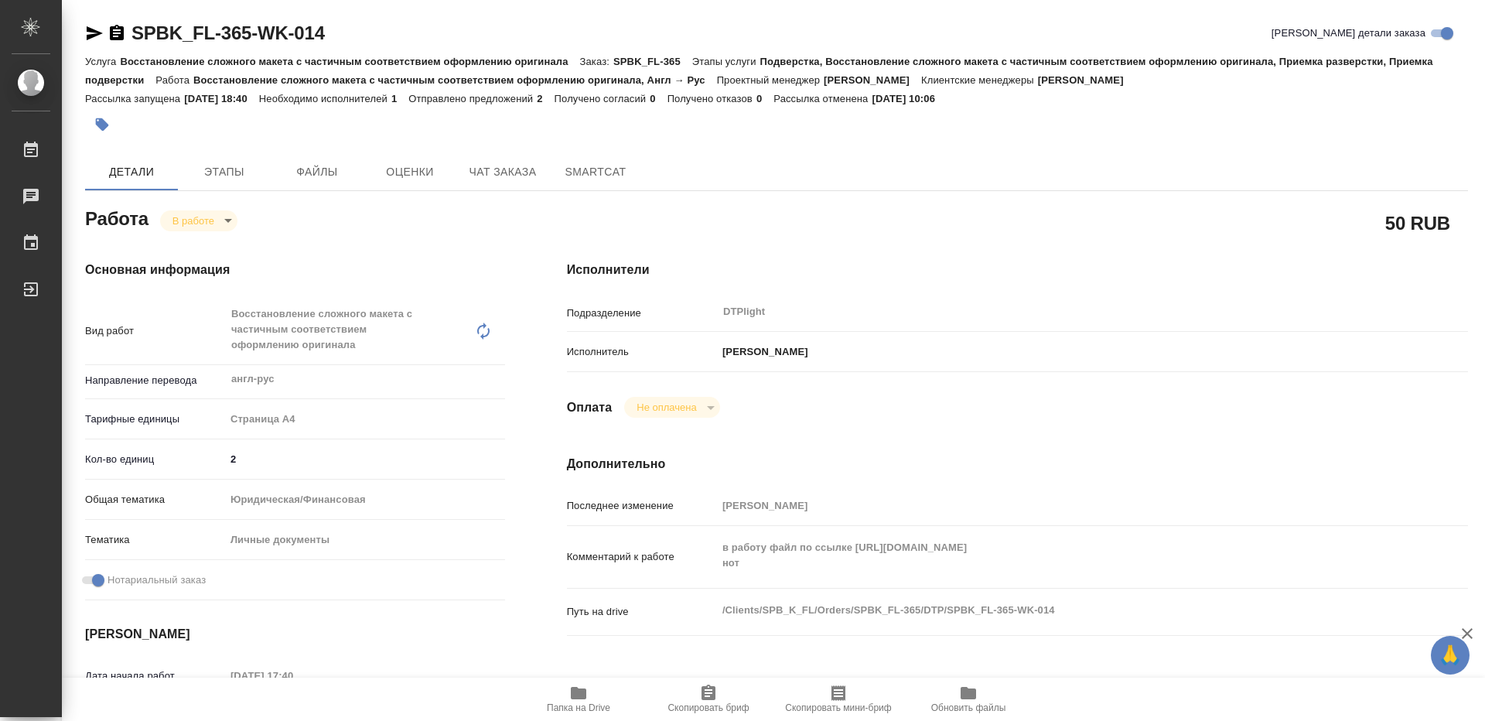
type textarea "x"
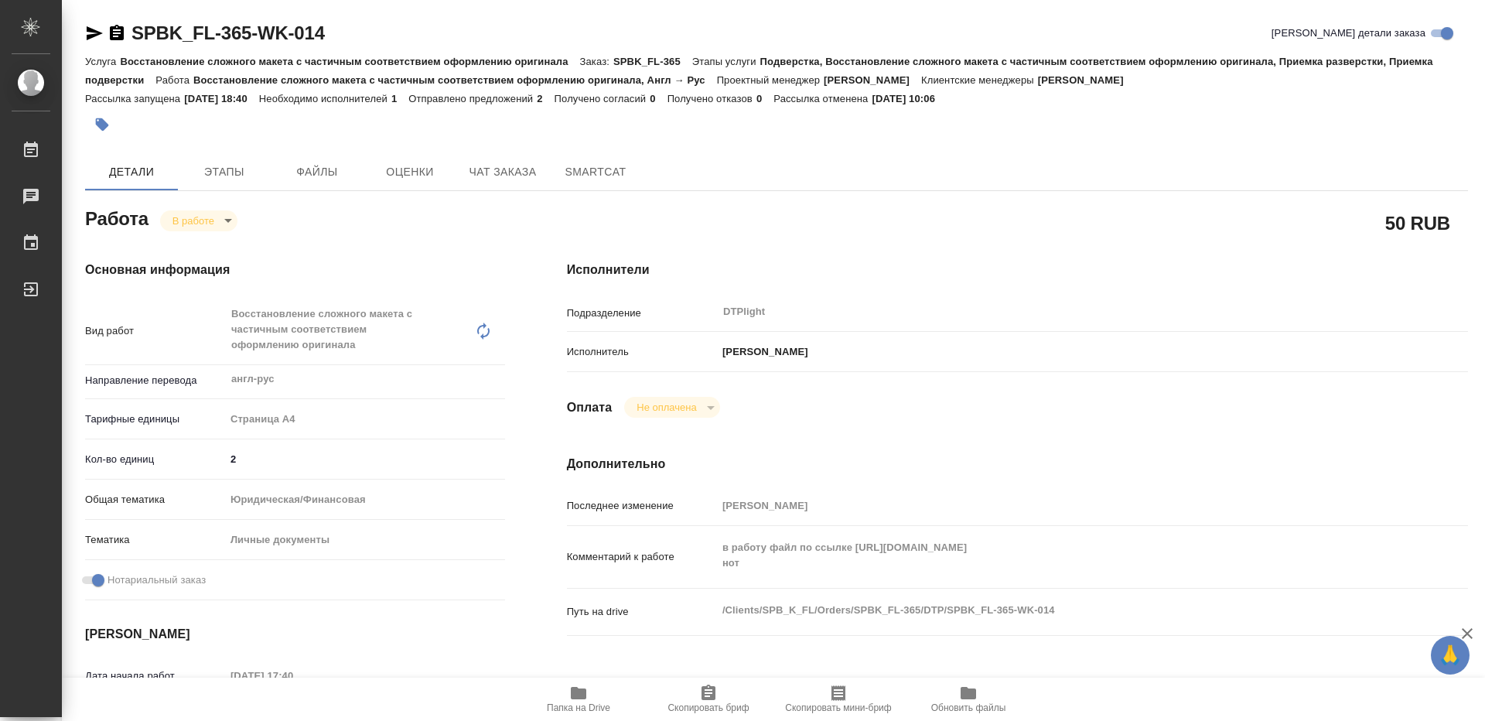
type textarea "x"
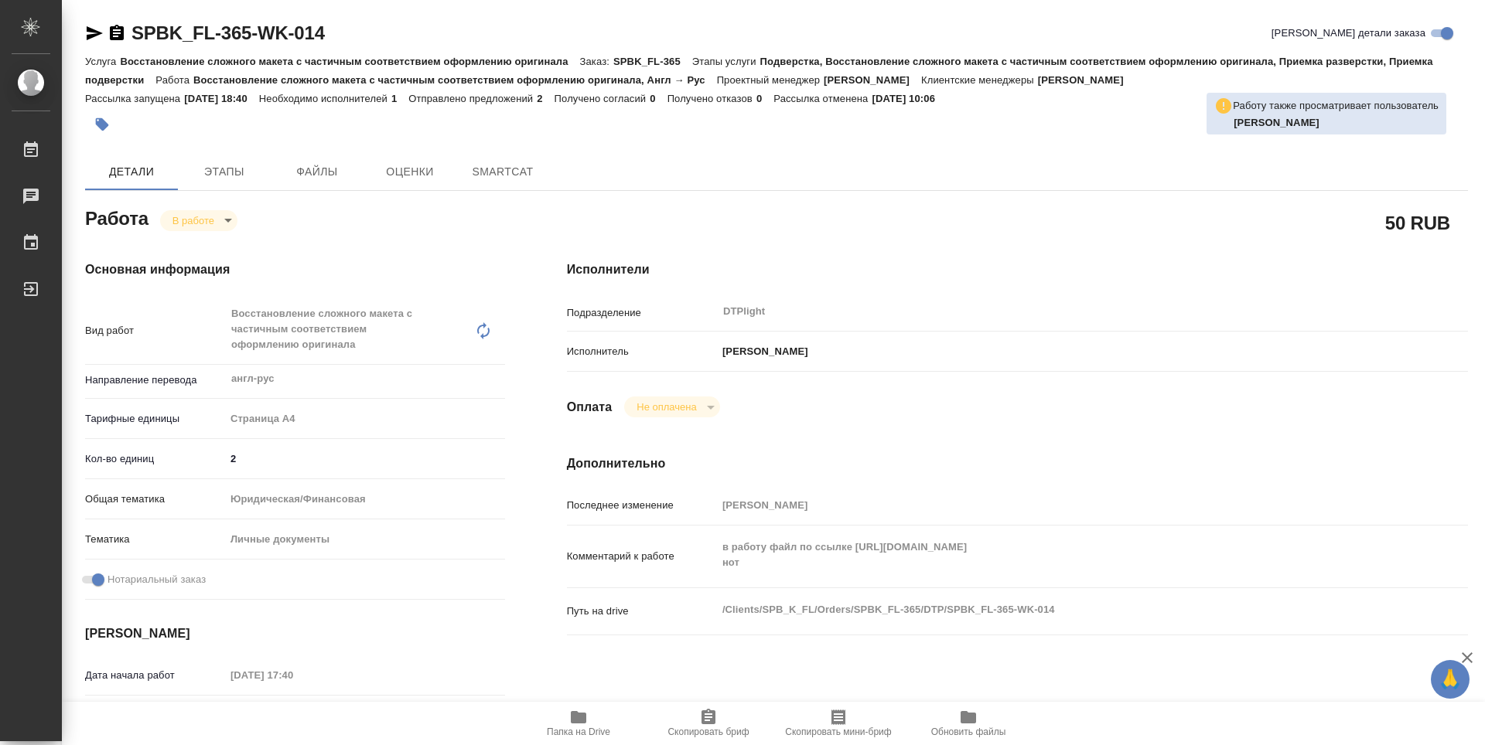
type textarea "x"
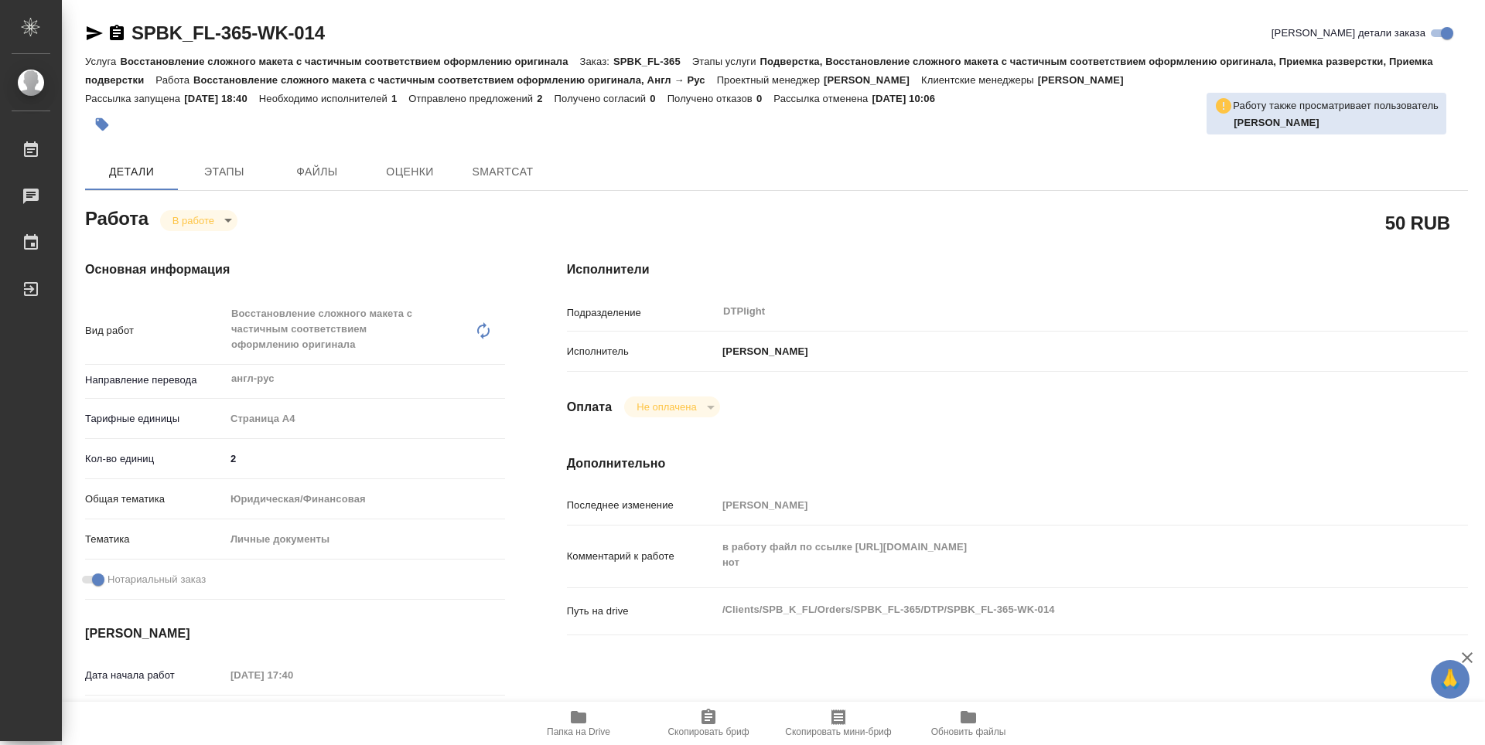
type textarea "x"
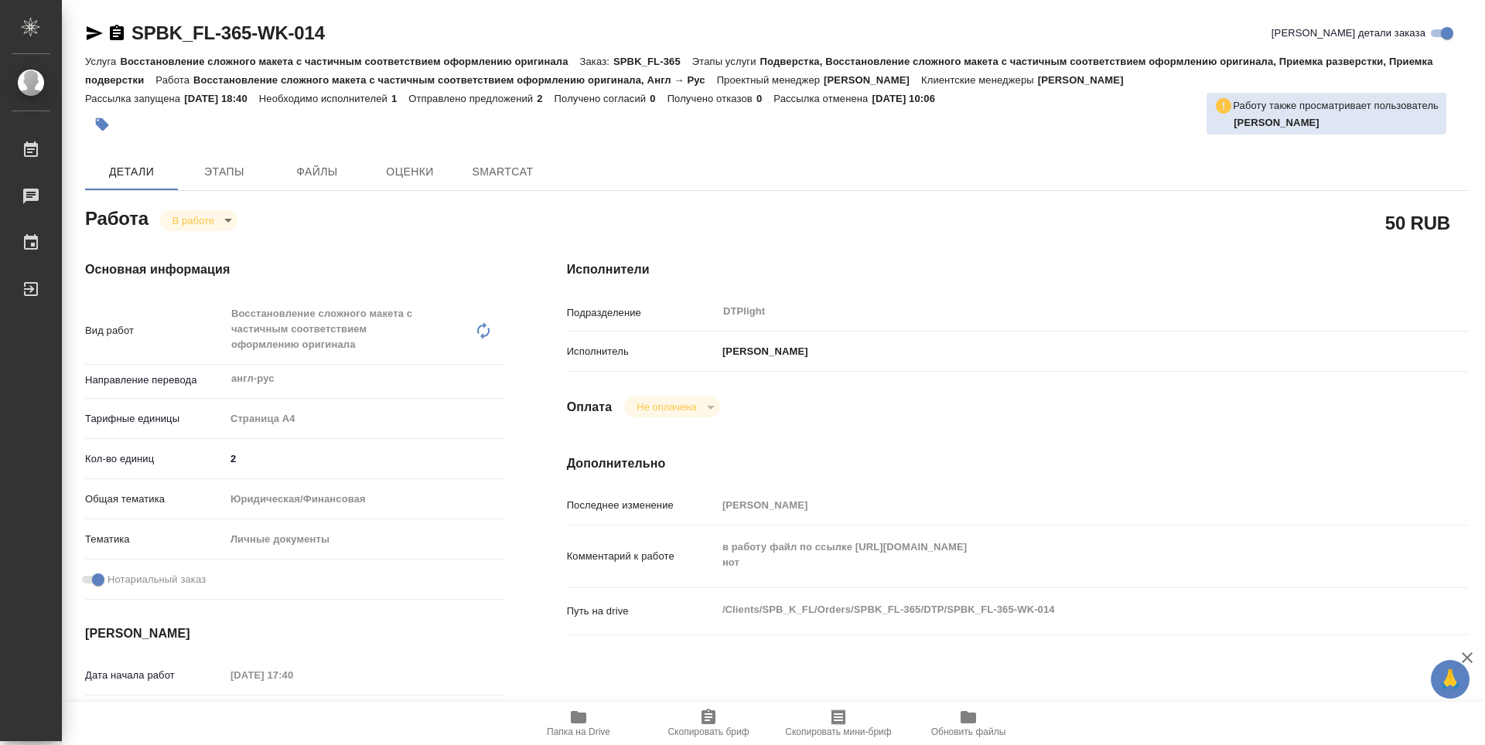
type textarea "x"
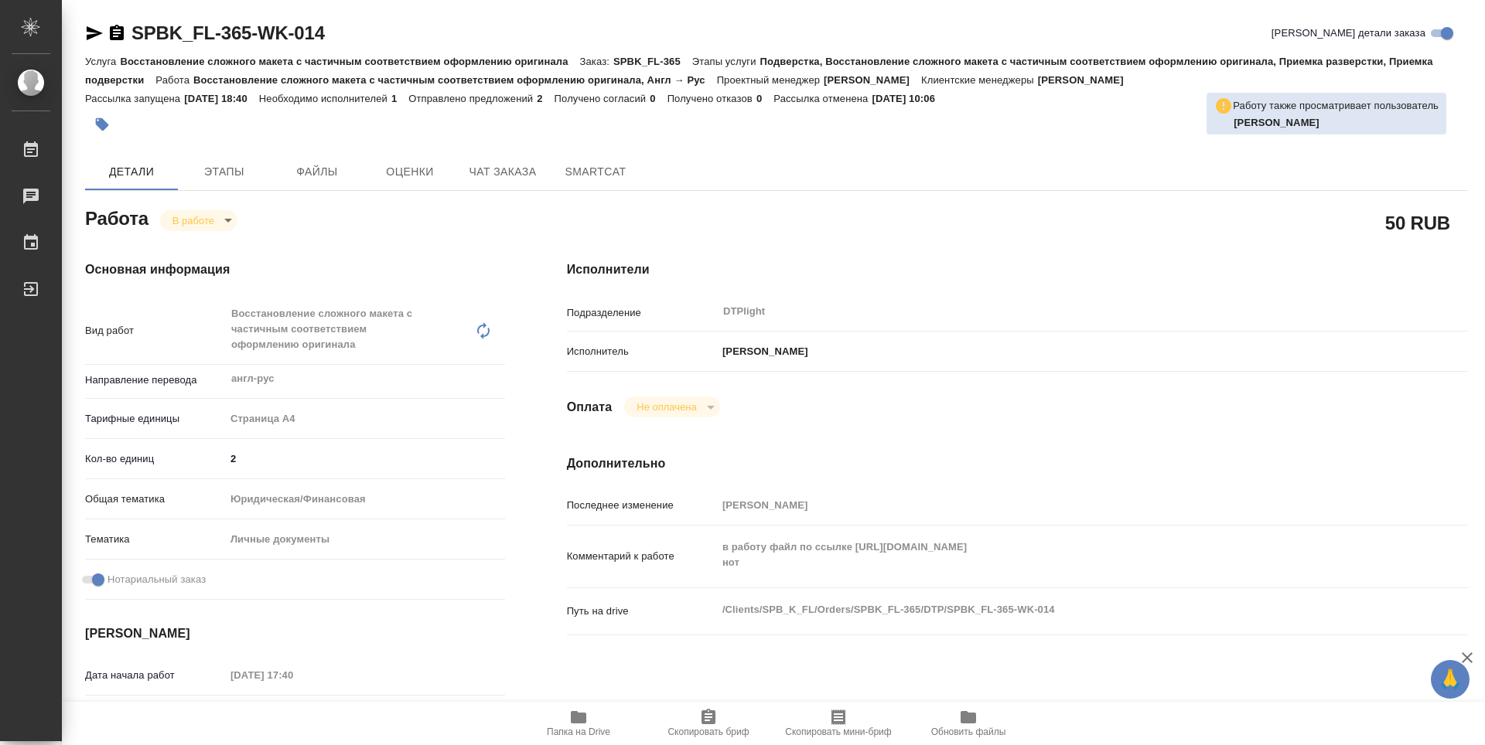
type textarea "x"
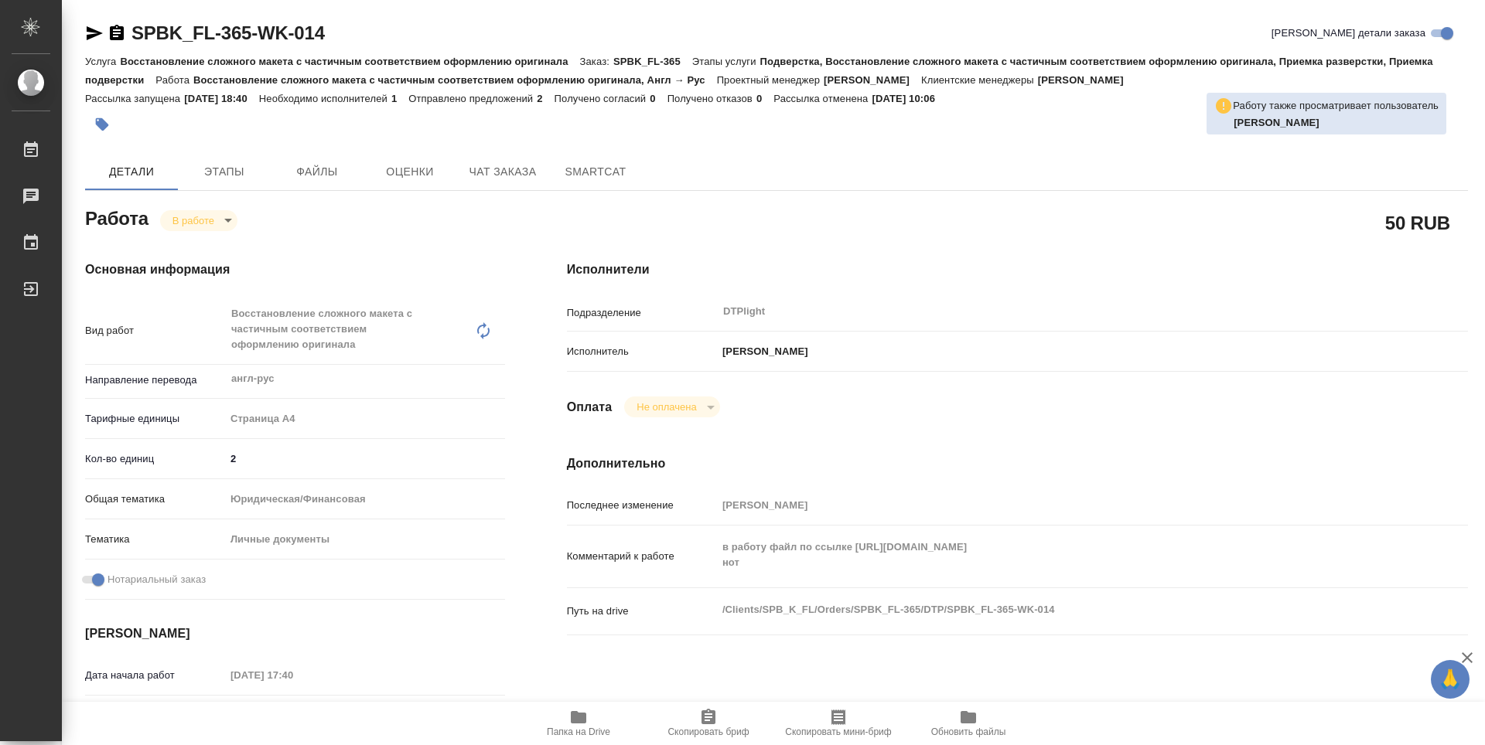
scroll to position [77, 0]
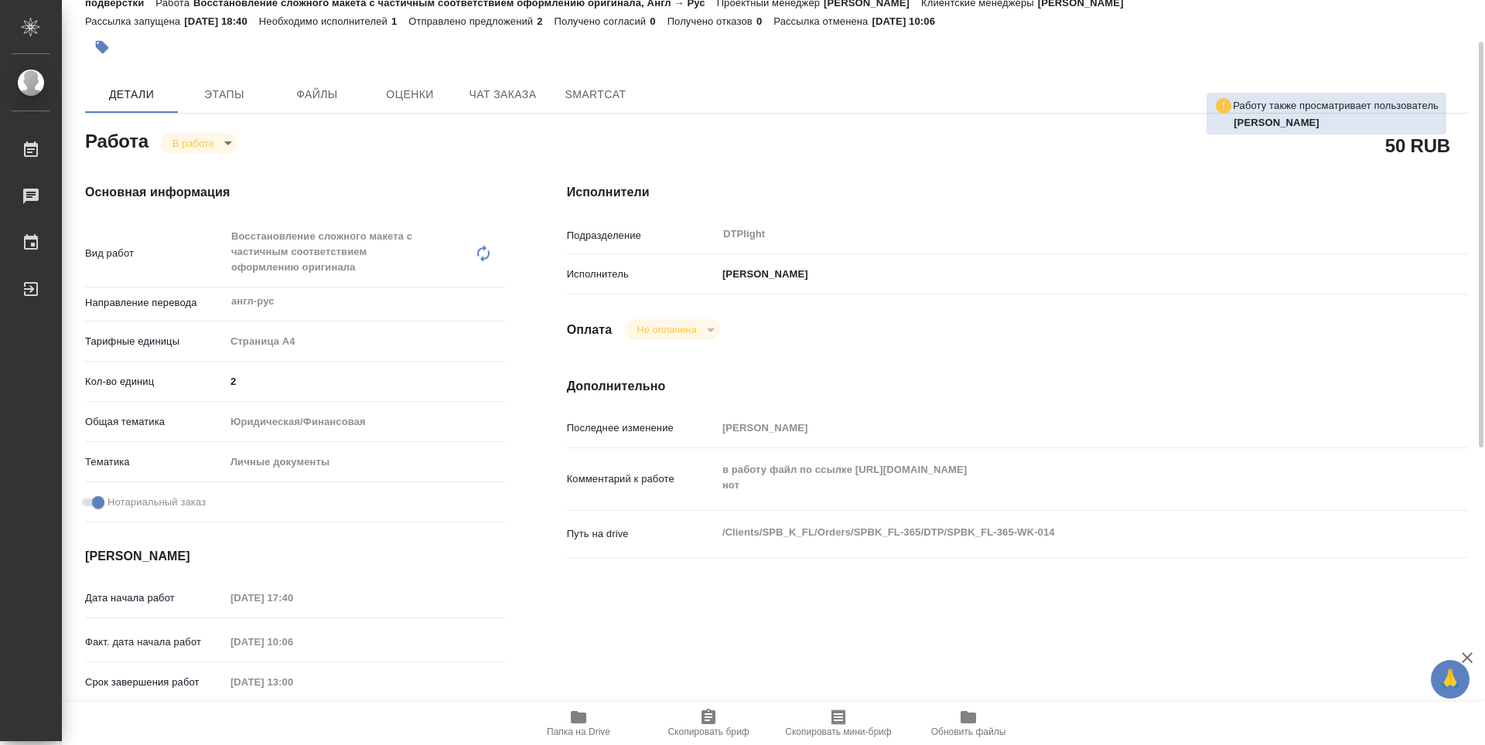
type textarea "x"
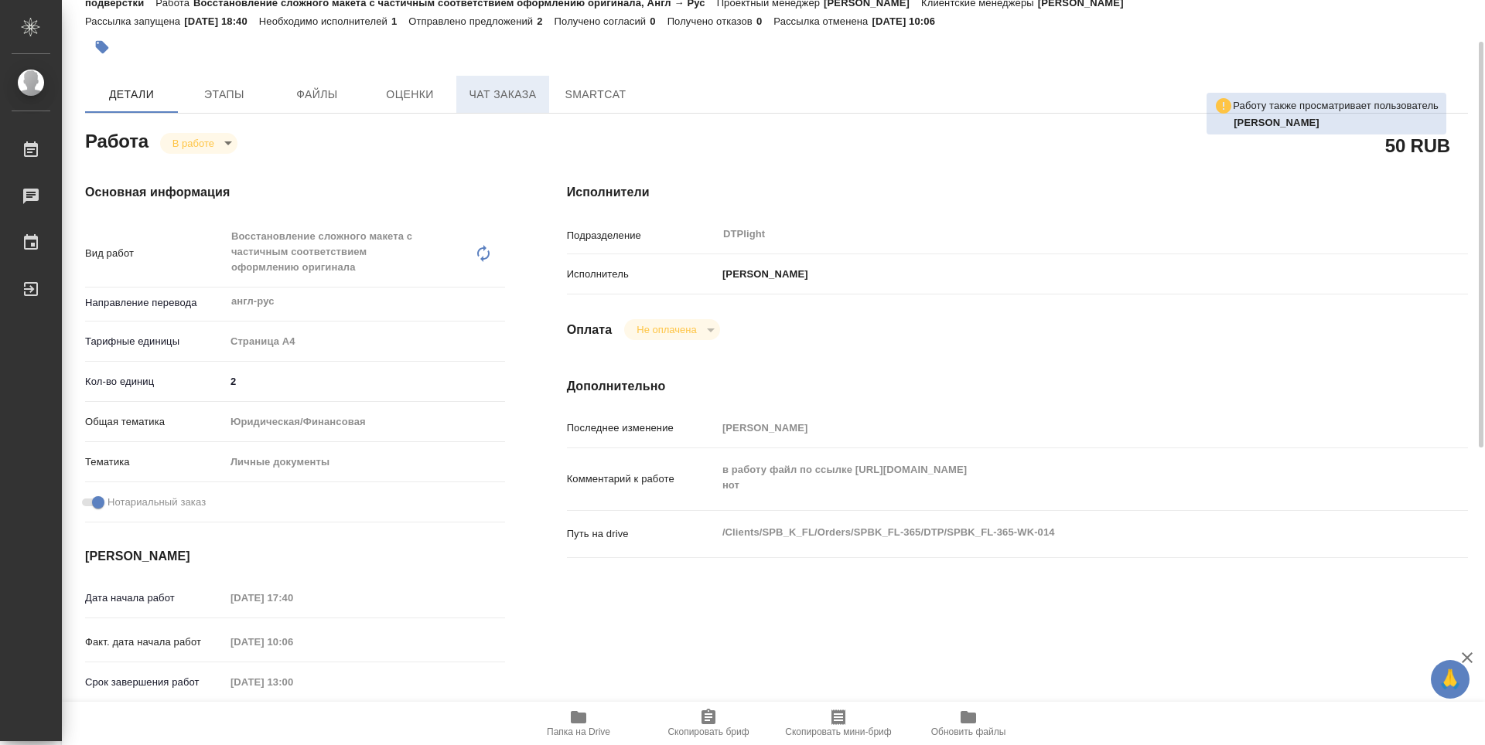
click at [485, 102] on span "Чат заказа" at bounding box center [502, 94] width 74 height 19
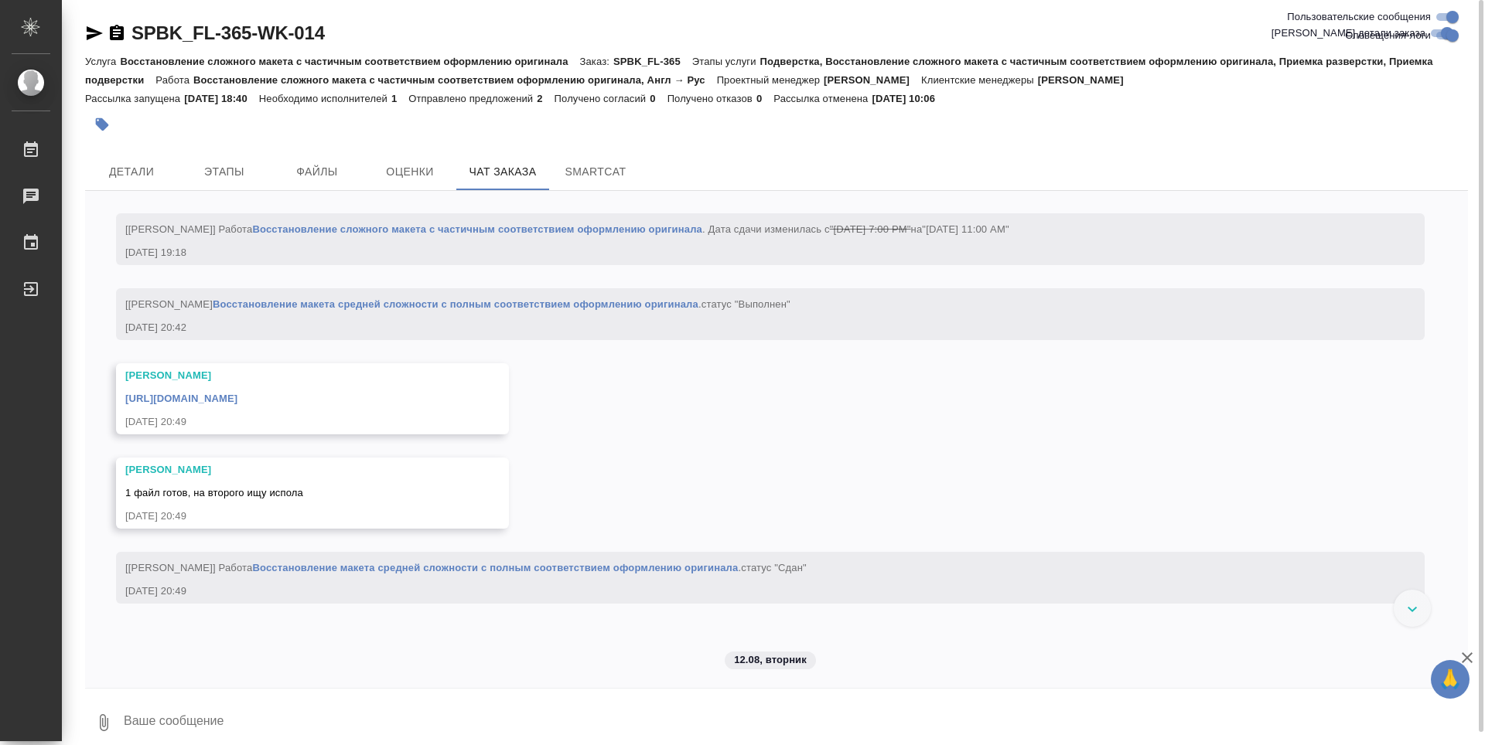
scroll to position [5446, 0]
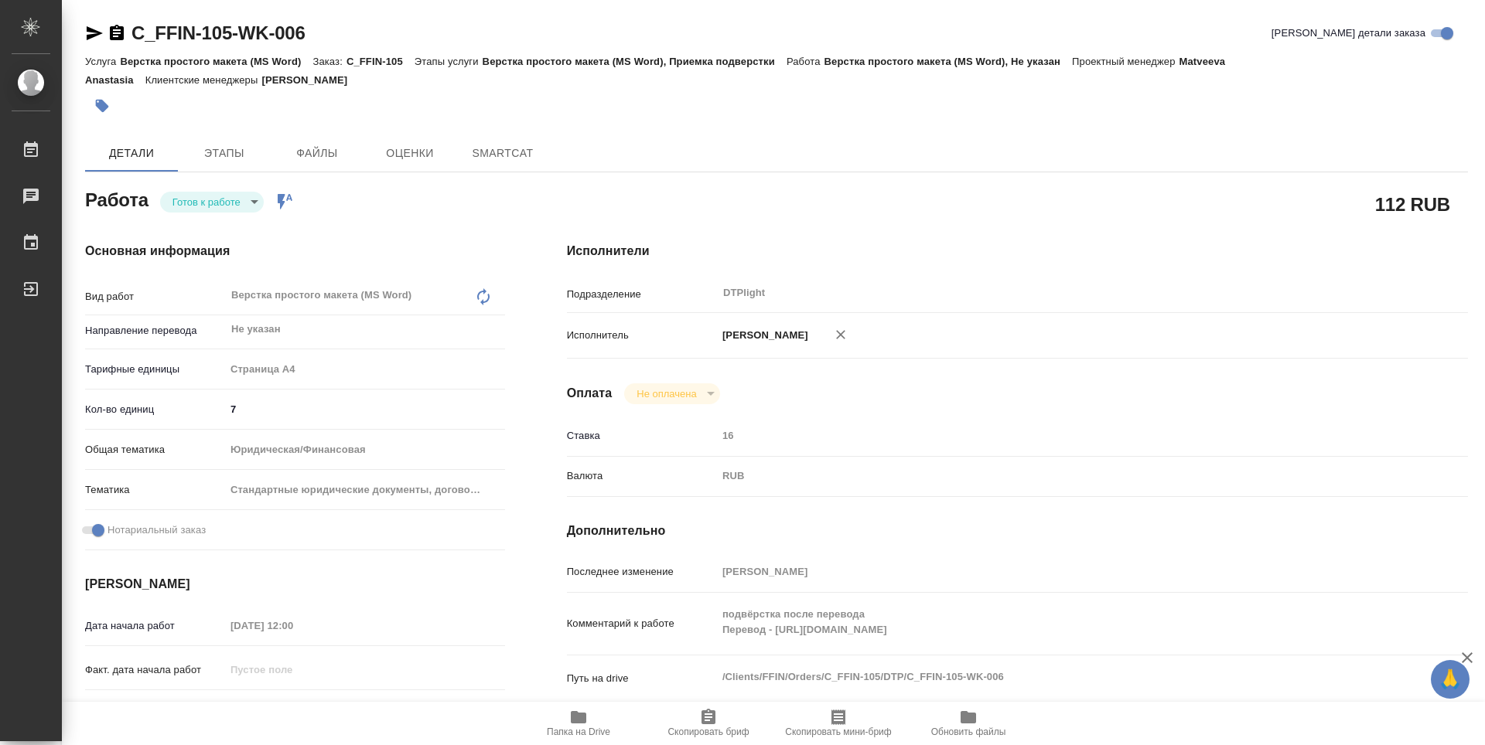
type textarea "x"
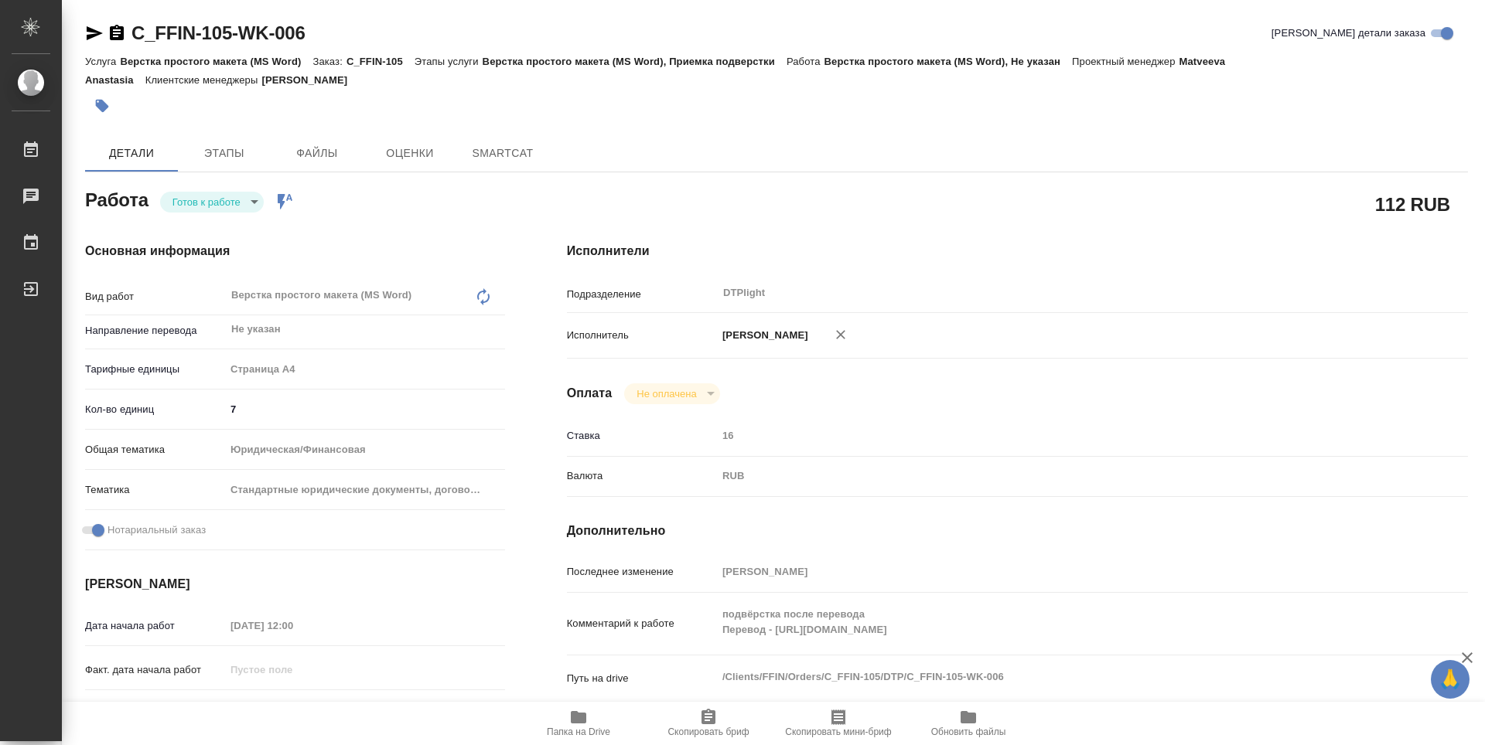
type textarea "x"
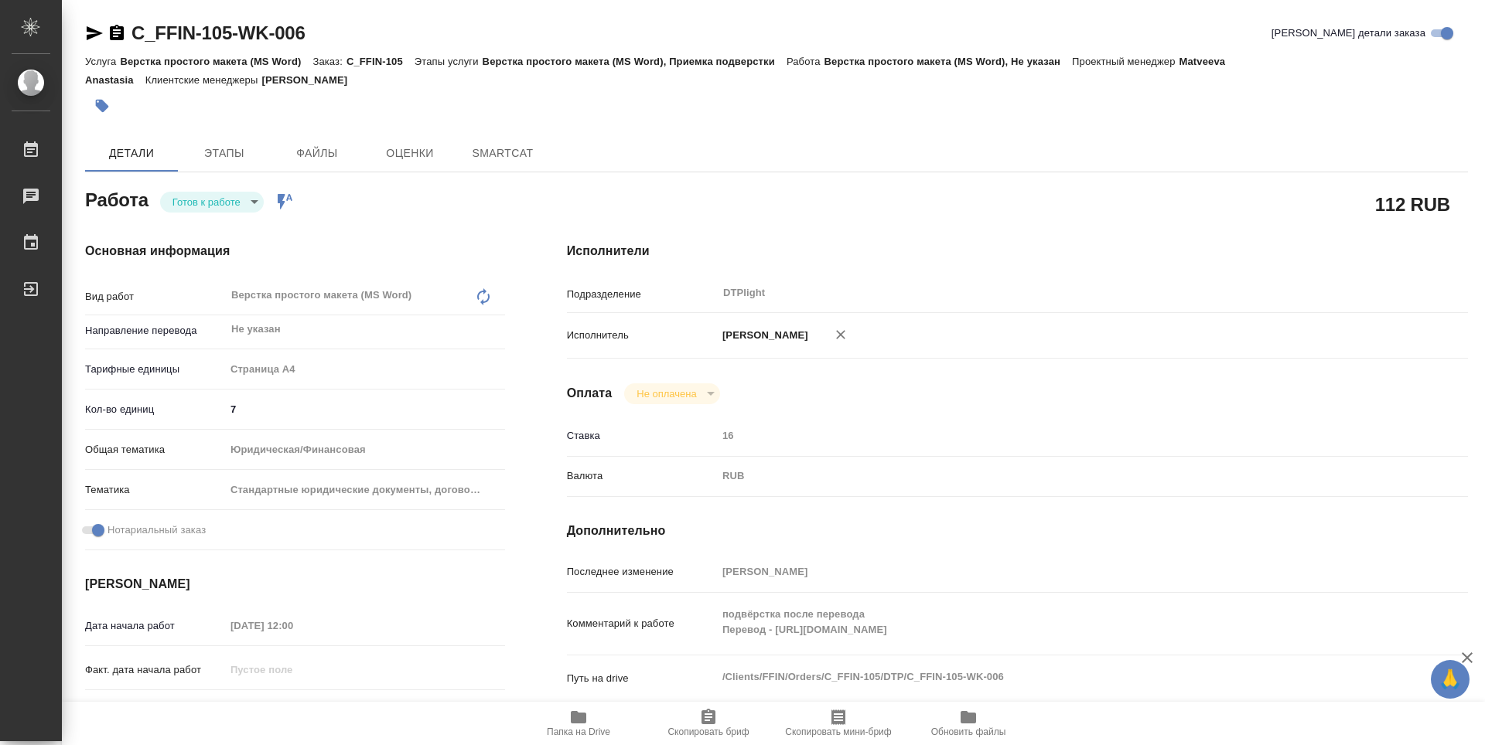
type textarea "x"
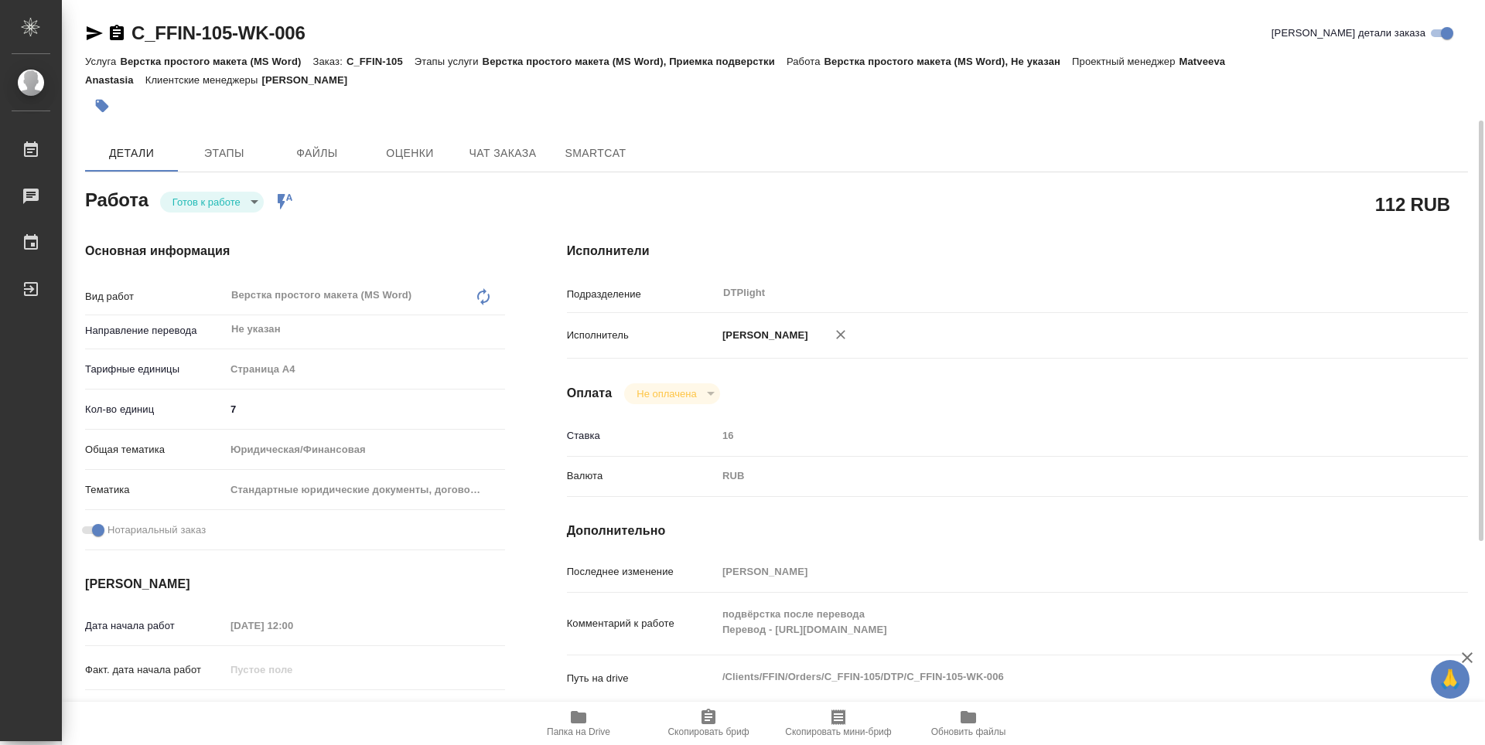
scroll to position [77, 0]
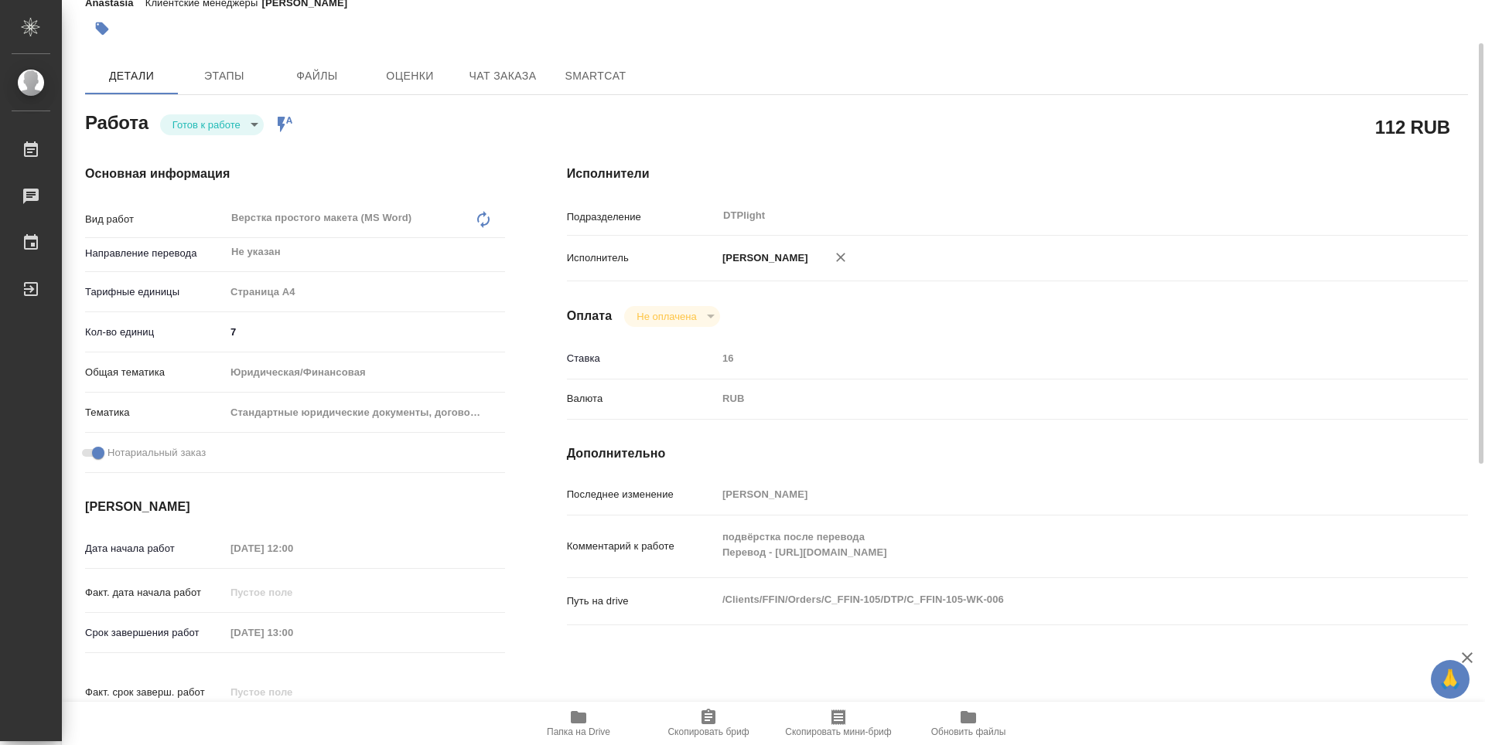
type textarea "x"
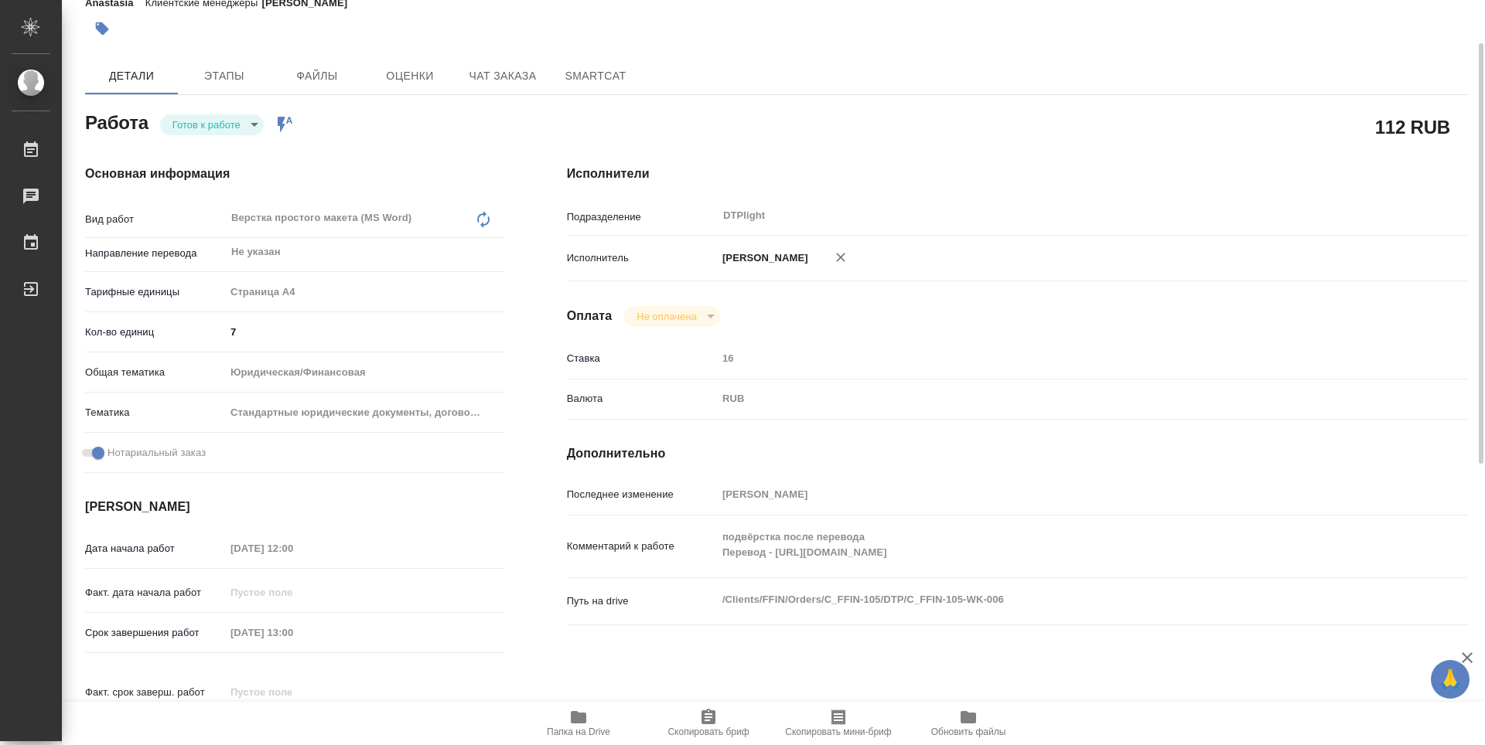
type textarea "x"
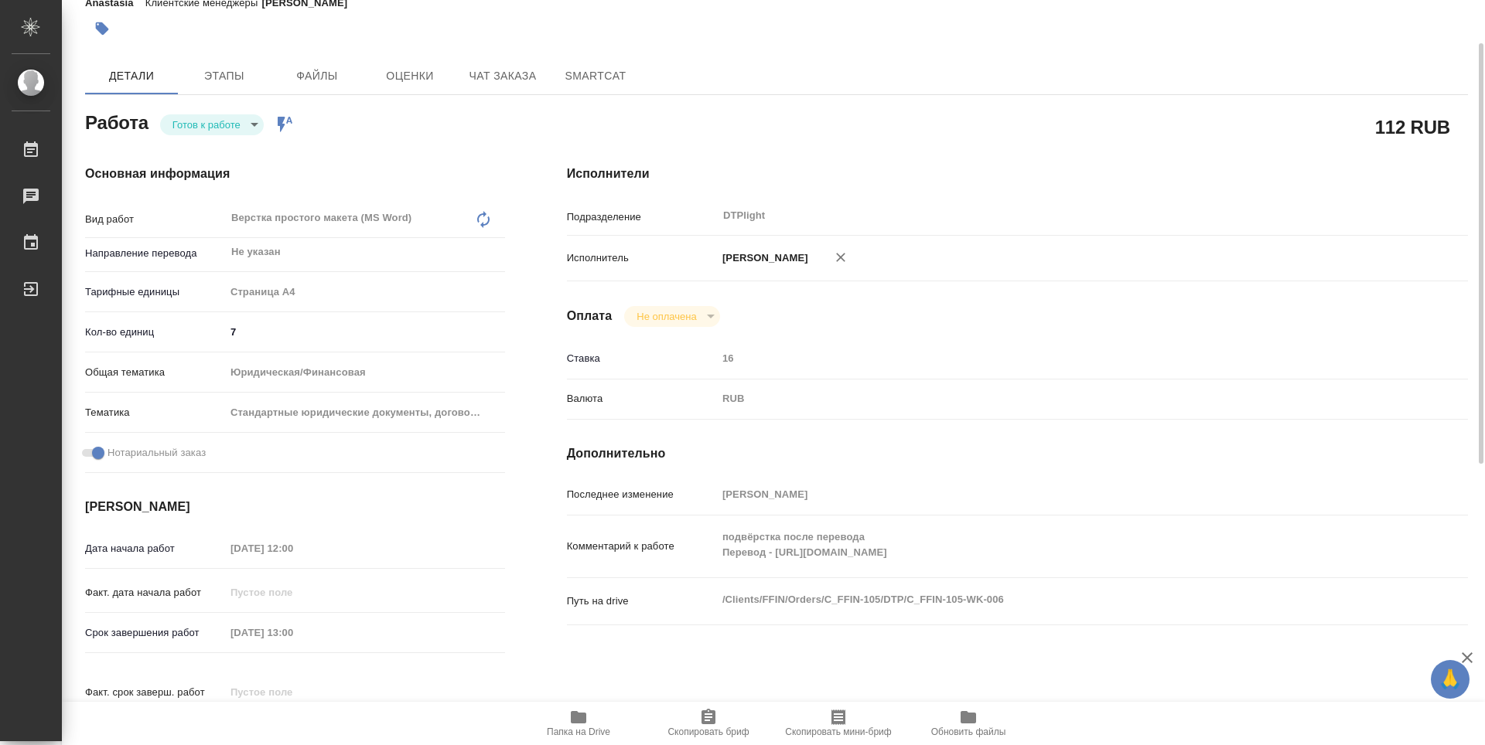
click at [592, 717] on span "Папка на Drive" at bounding box center [578, 722] width 111 height 29
type textarea "x"
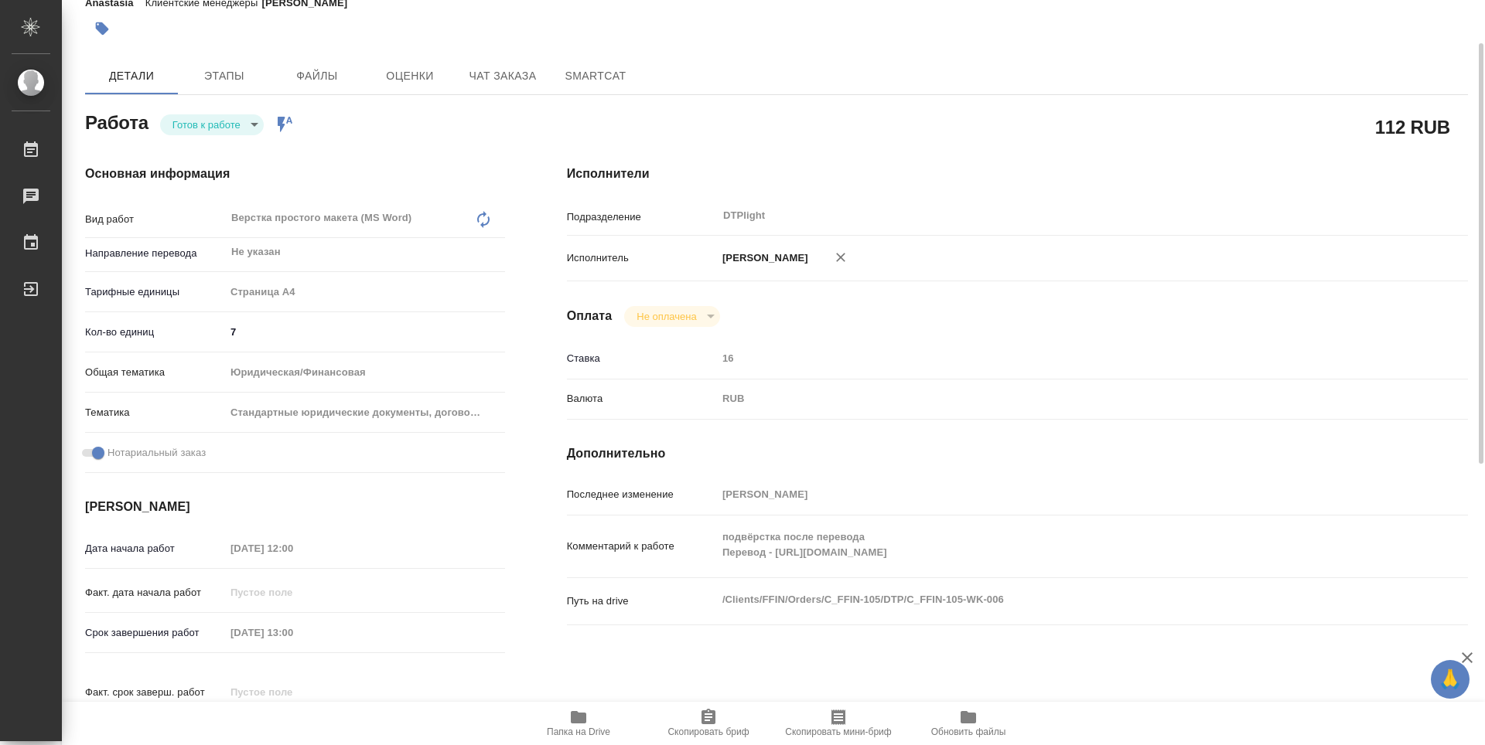
type textarea "x"
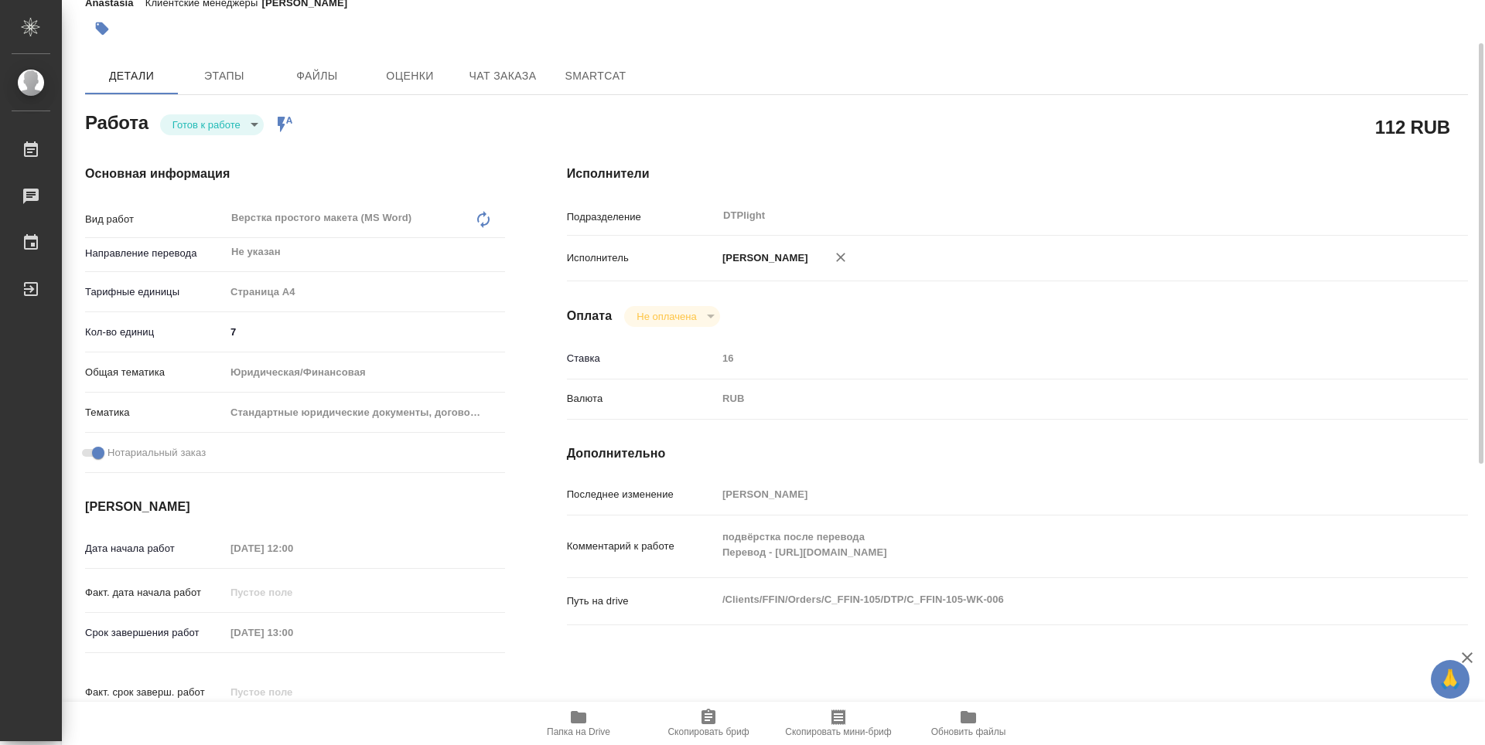
type textarea "x"
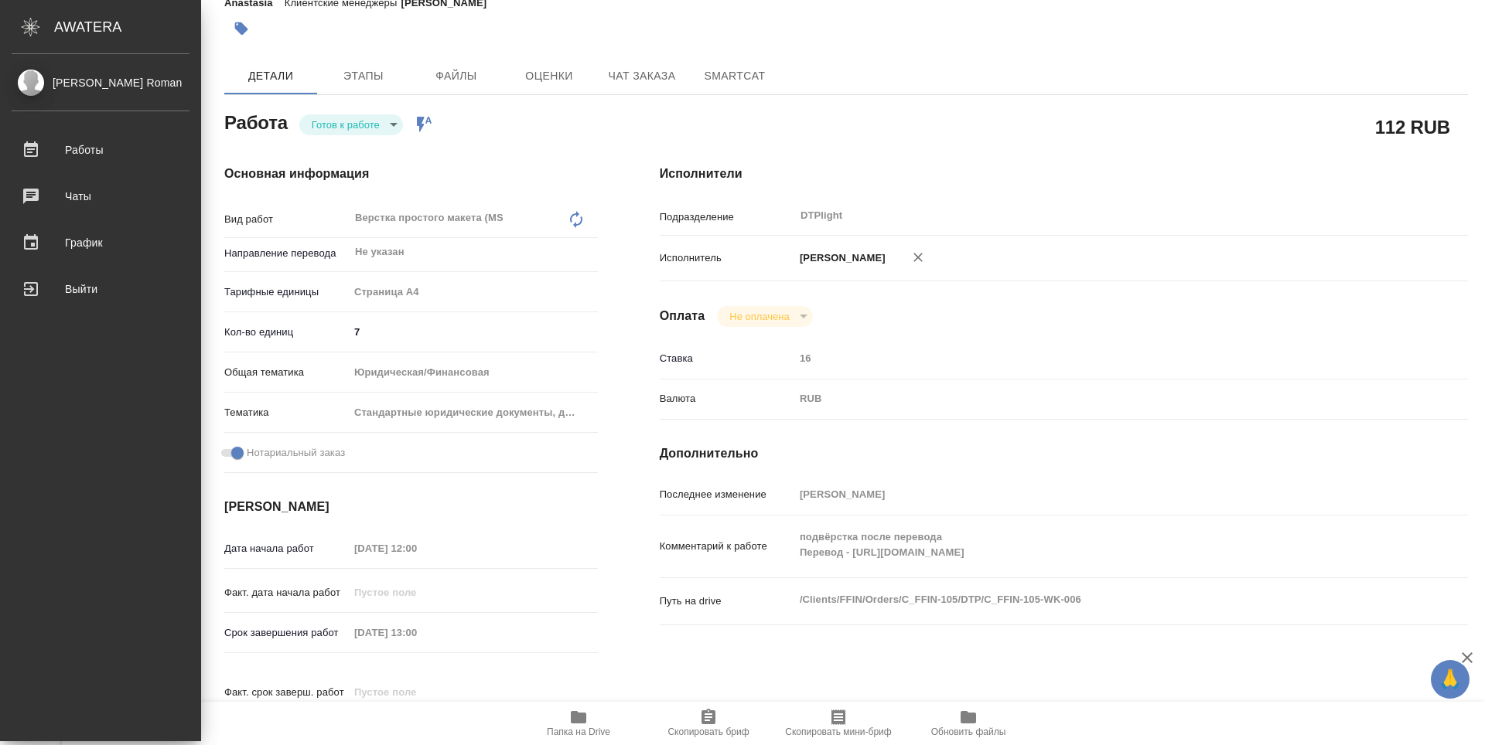
type textarea "x"
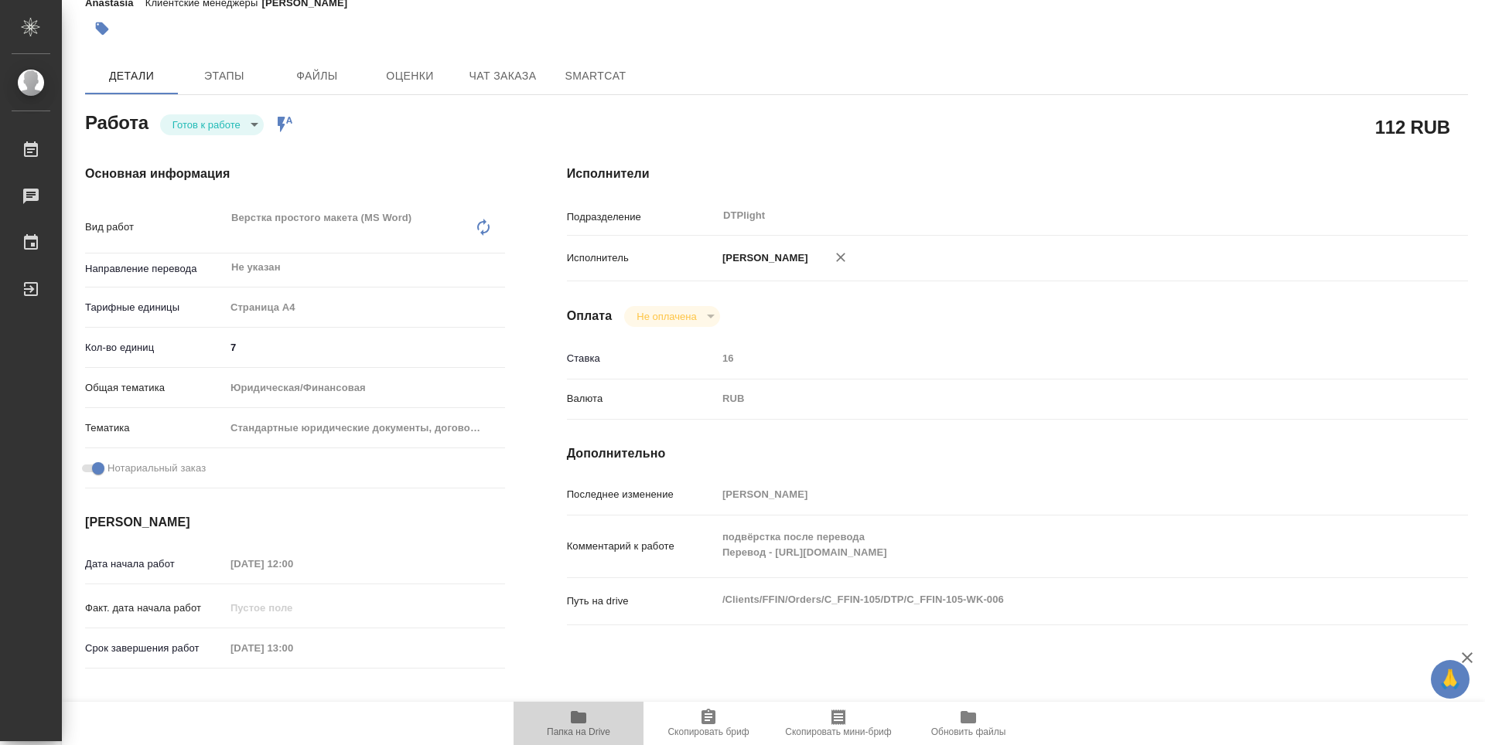
click at [593, 732] on span "Папка на Drive" at bounding box center [578, 732] width 63 height 11
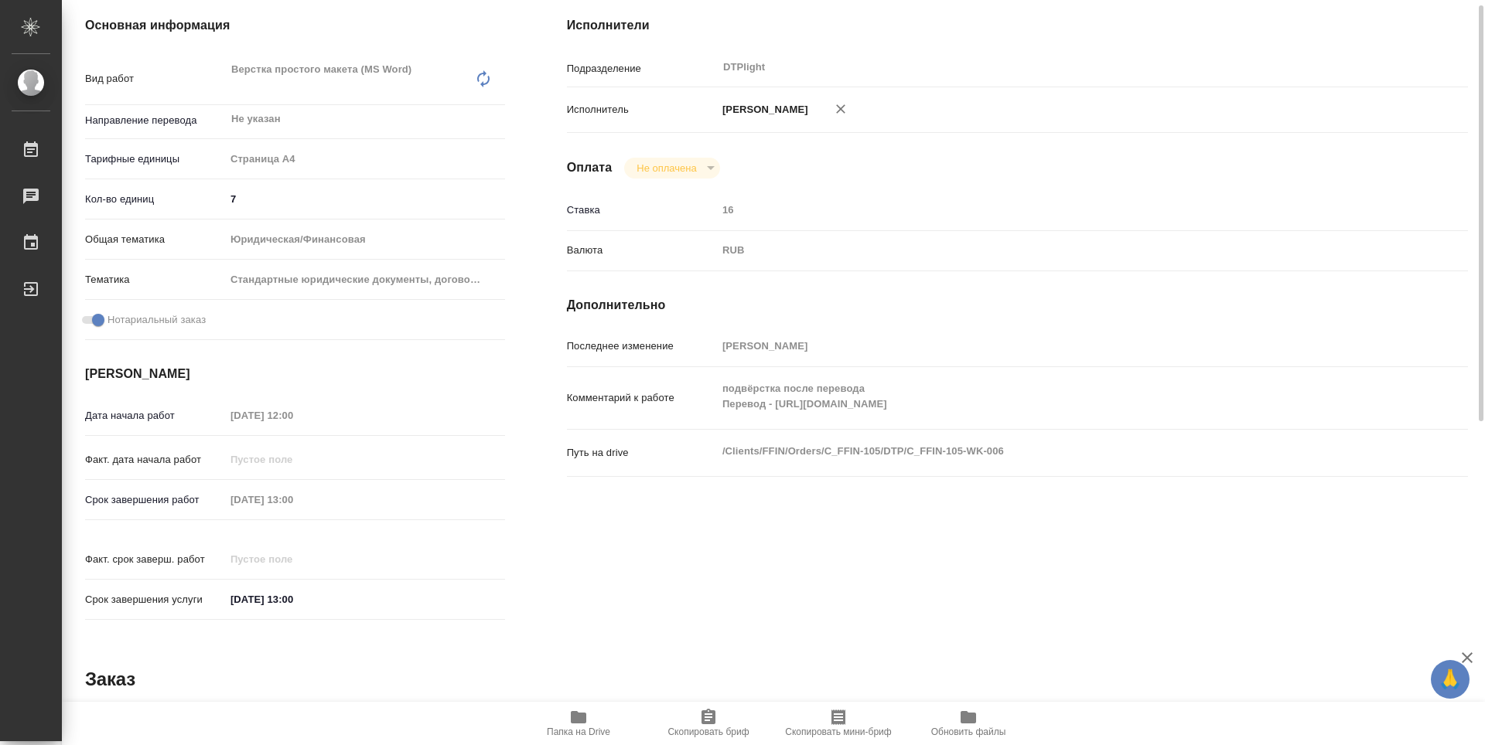
scroll to position [148, 0]
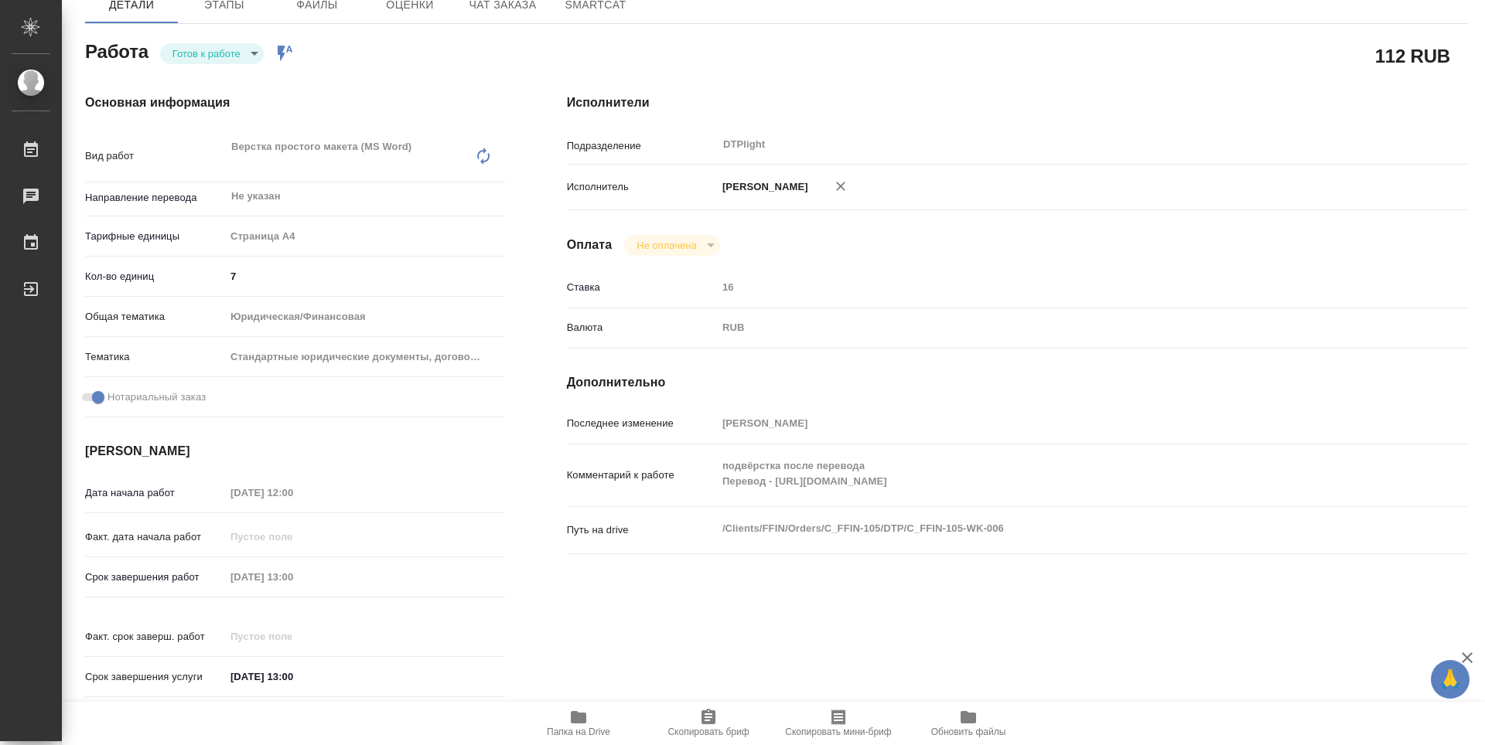
click at [244, 56] on body "🙏 .cls-1 fill:#fff; AWATERA Guselnikov Roman Работы 0 Чаты График Выйти C_FFIN-…" at bounding box center [742, 372] width 1485 height 745
click at [209, 143] on button "В работе" at bounding box center [197, 136] width 51 height 17
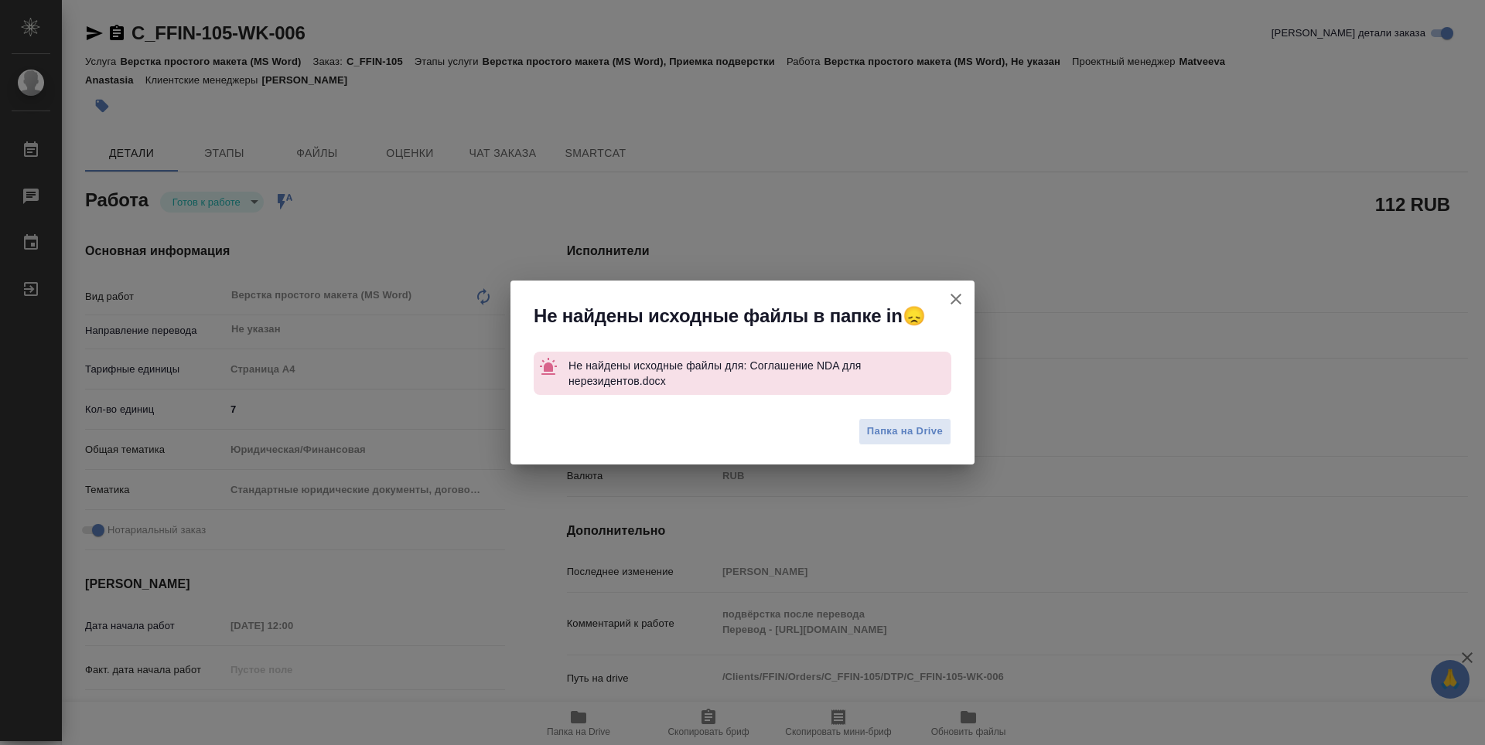
type textarea "x"
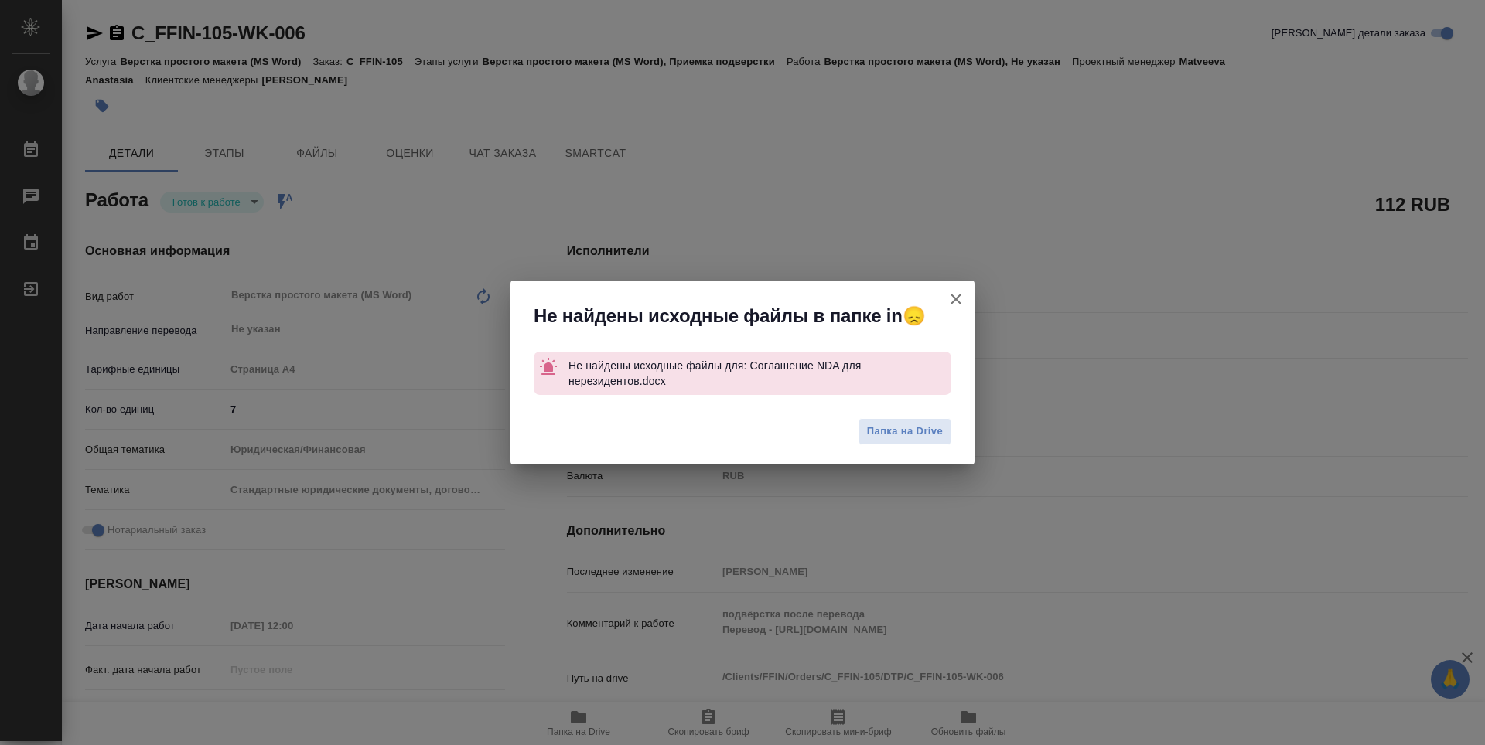
type textarea "x"
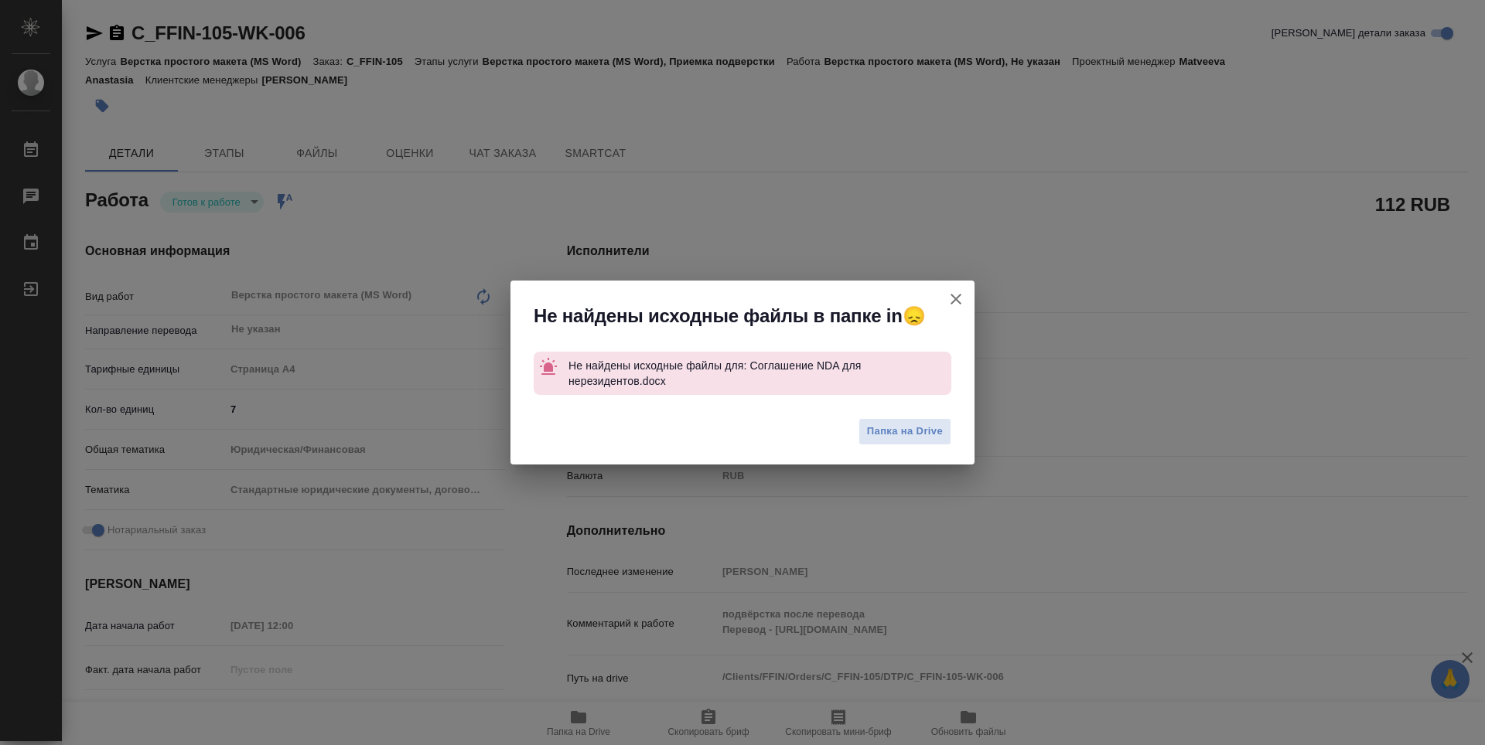
click at [961, 299] on icon "button" at bounding box center [955, 299] width 19 height 19
type textarea "x"
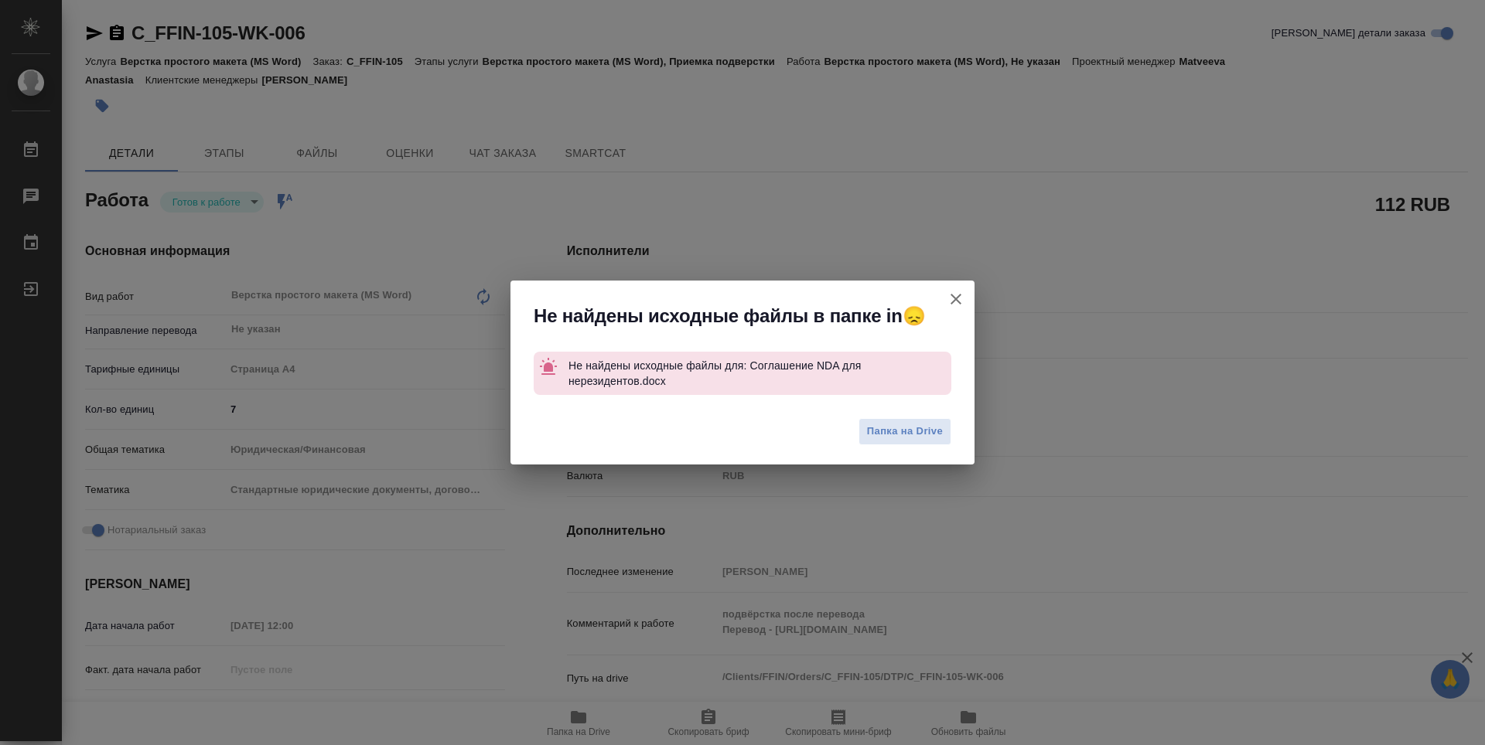
type textarea "x"
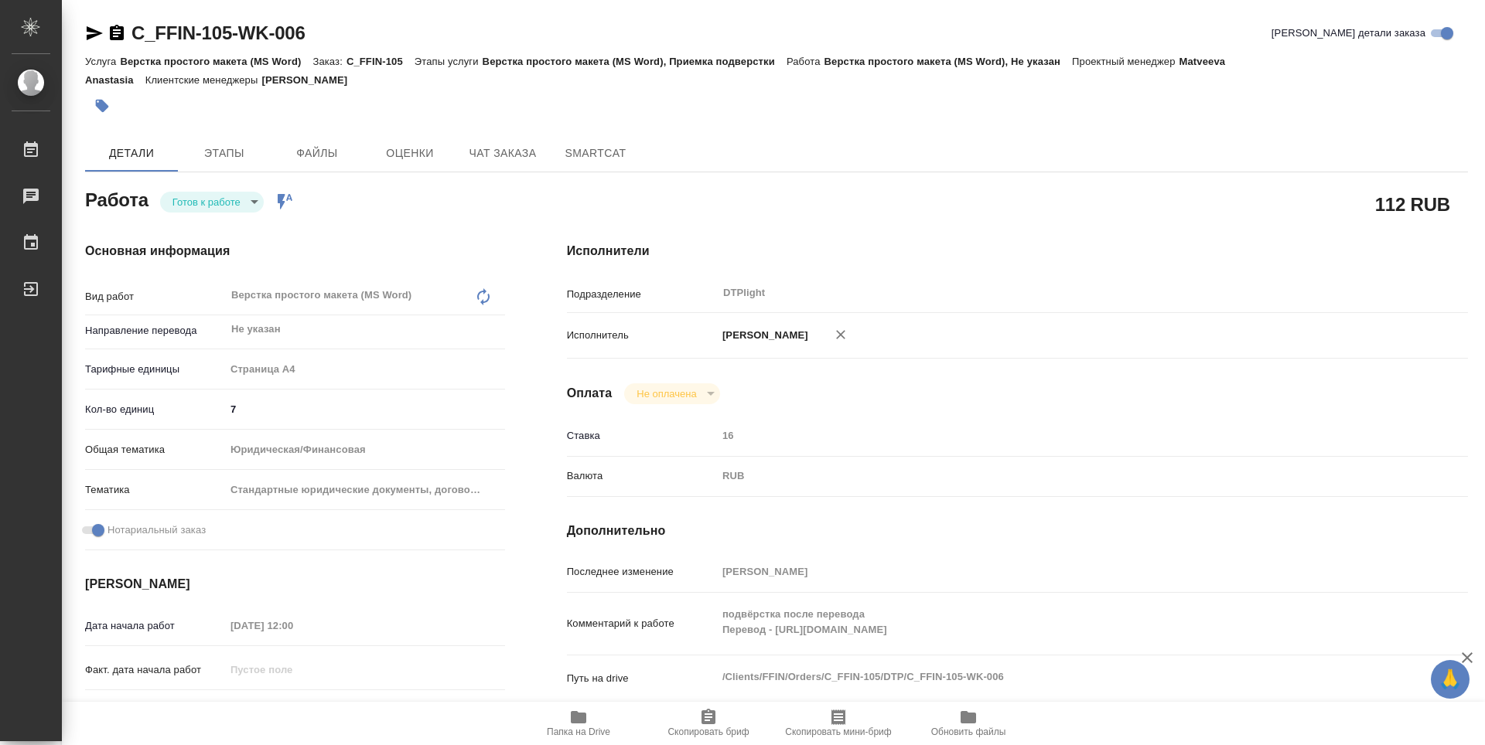
click at [99, 41] on icon "button" at bounding box center [94, 33] width 19 height 19
click at [582, 727] on span "Папка на Drive" at bounding box center [578, 732] width 63 height 11
click at [248, 206] on body "🙏 .cls-1 fill:#fff; AWATERA Guselnikov Roman Работы 0 Чаты График Выйти C_FFIN-…" at bounding box center [742, 372] width 1485 height 745
drag, startPoint x: 218, startPoint y: 204, endPoint x: 215, endPoint y: 224, distance: 20.3
click at [218, 204] on button "В работе" at bounding box center [197, 201] width 51 height 17
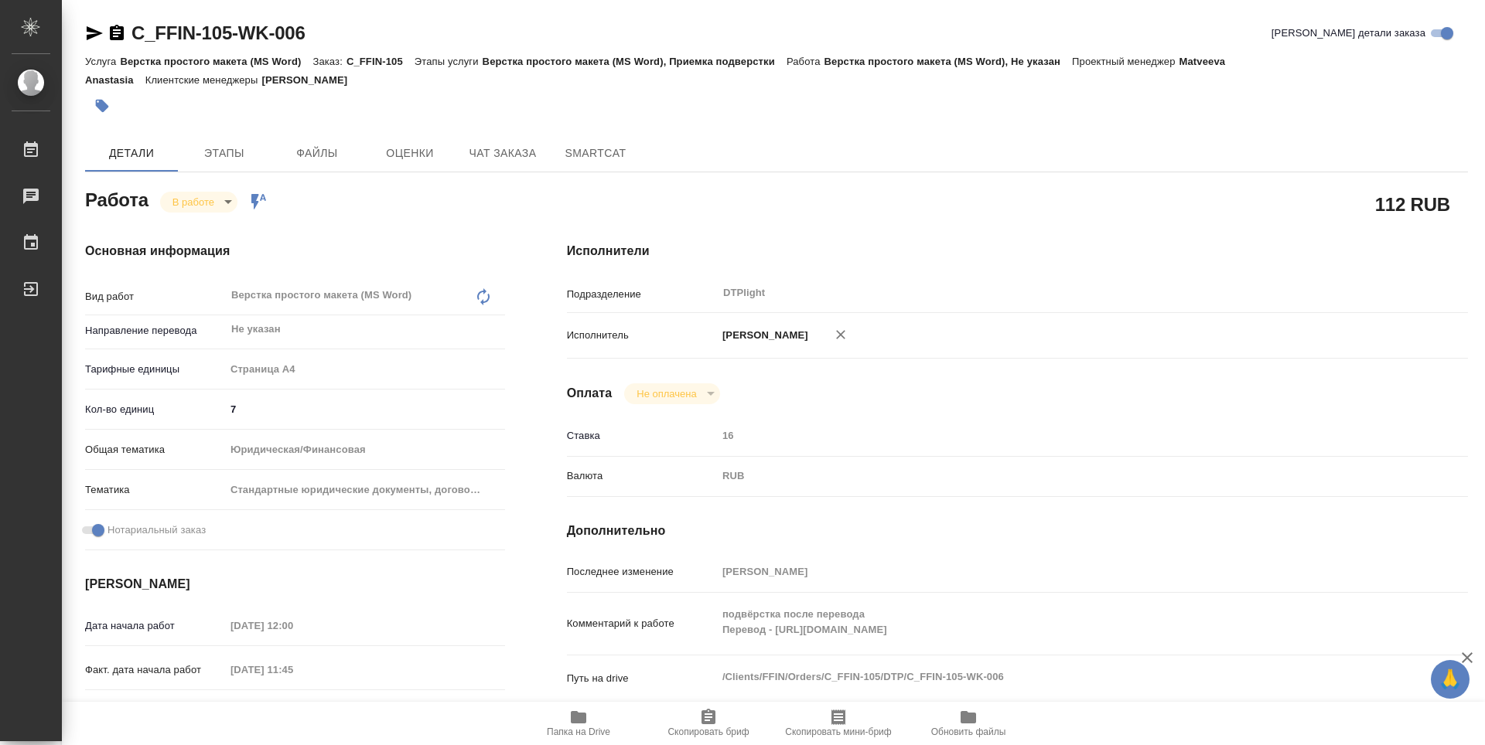
type textarea "x"
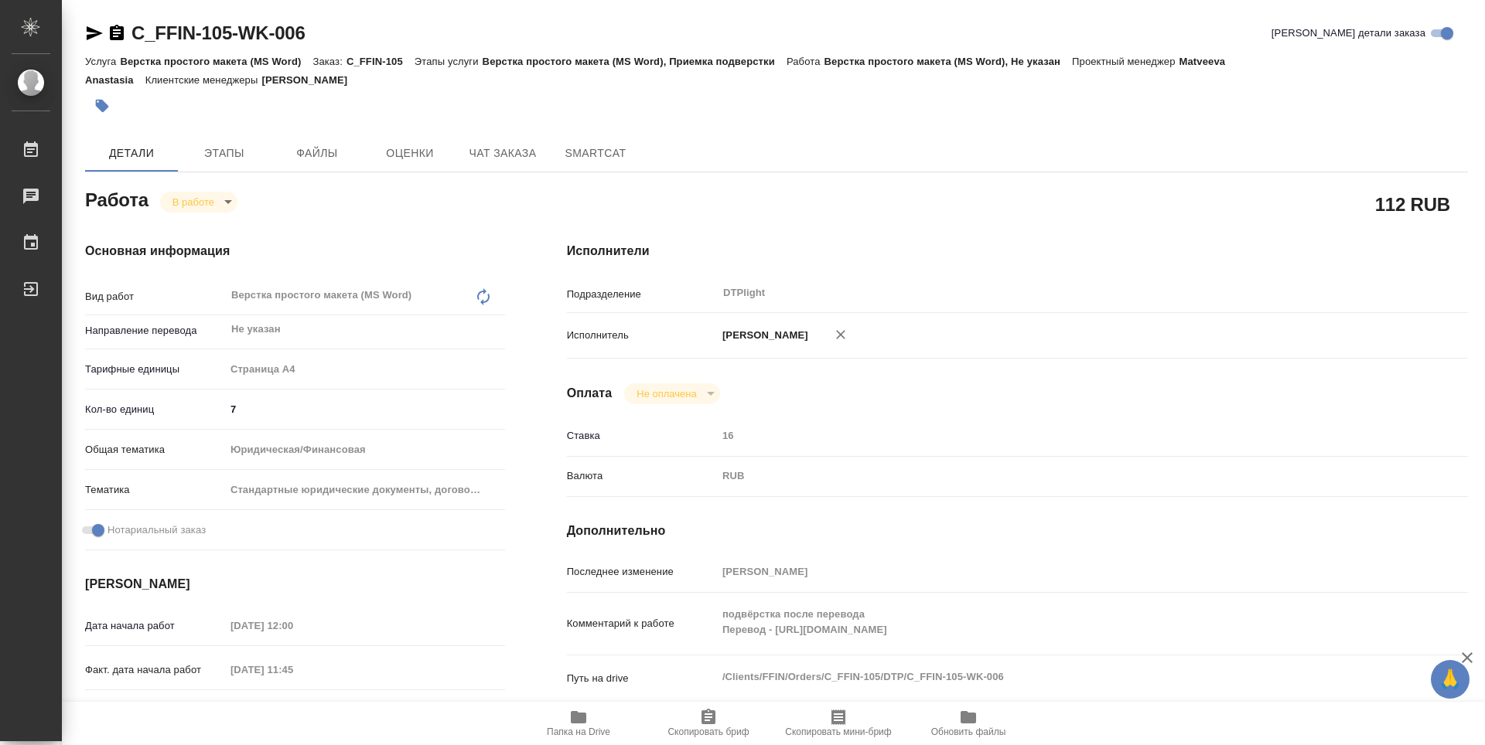
type textarea "x"
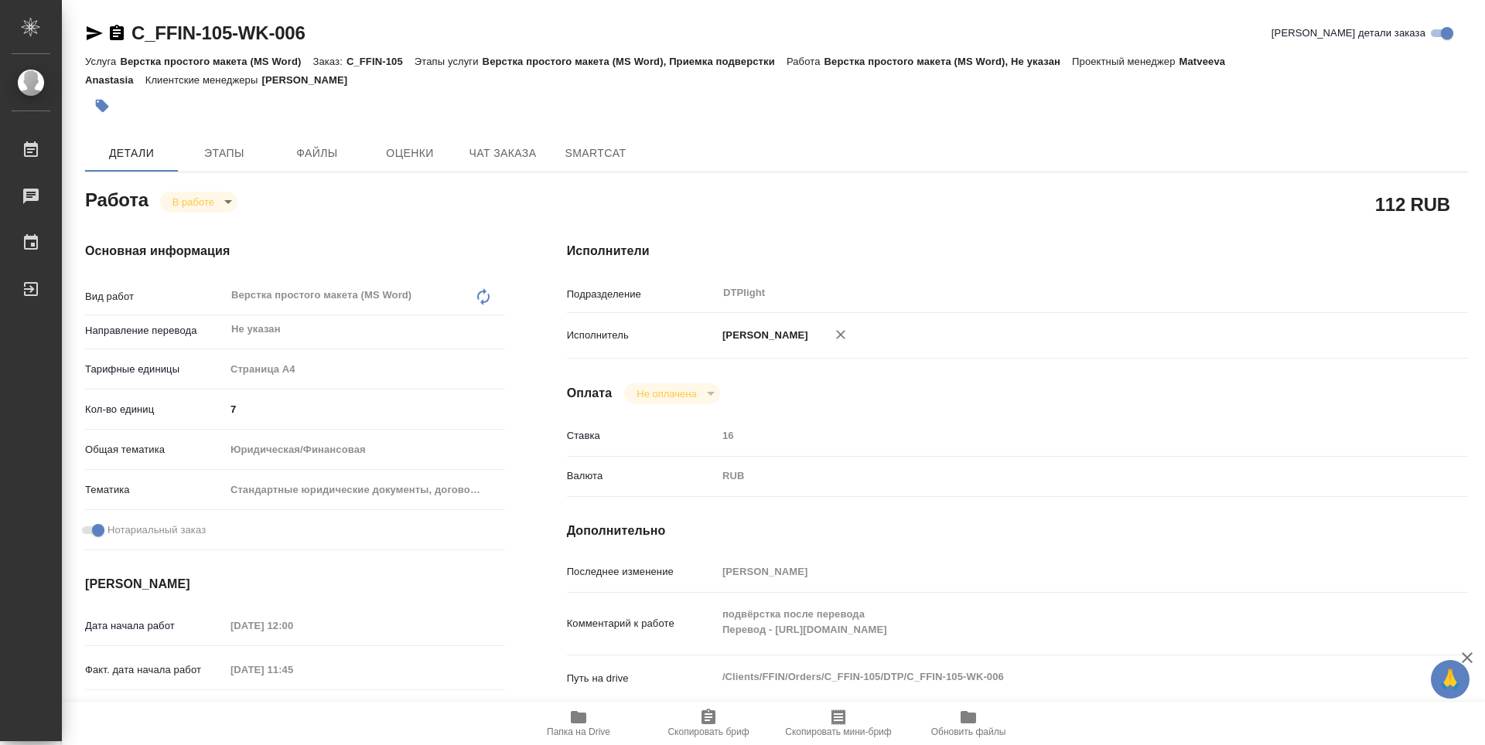
type textarea "x"
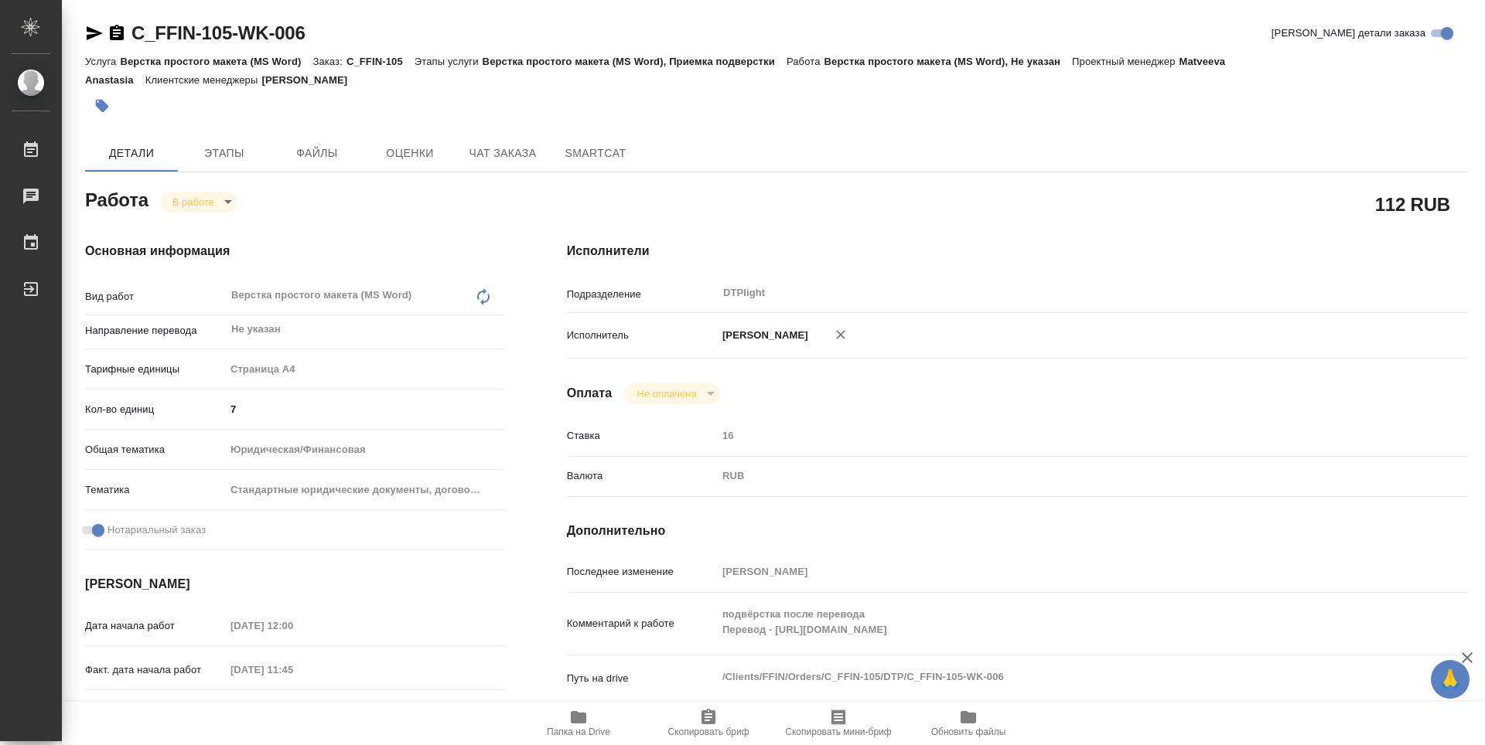
click at [620, 728] on span "Папка на Drive" at bounding box center [578, 722] width 111 height 29
click at [116, 38] on icon "button" at bounding box center [117, 32] width 14 height 15
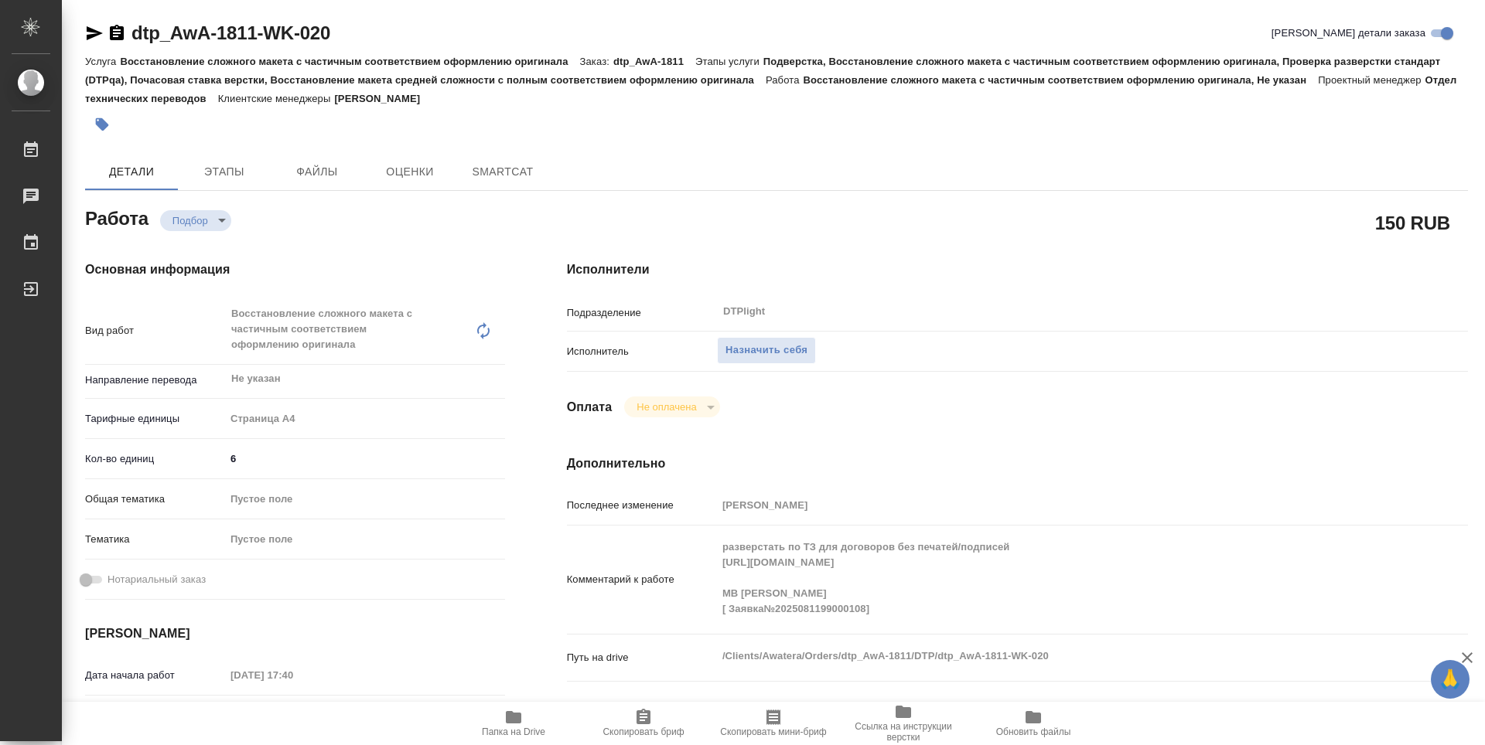
type textarea "x"
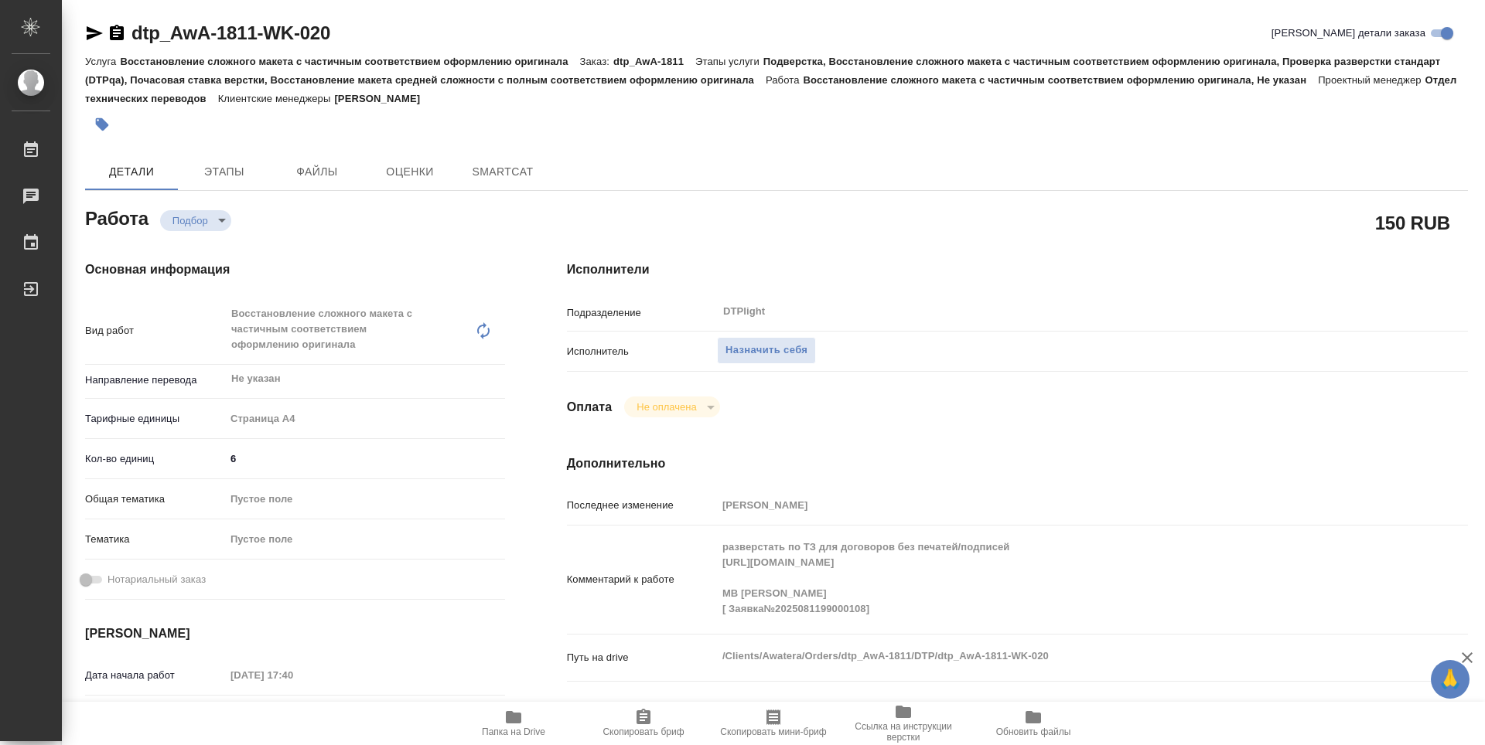
type textarea "x"
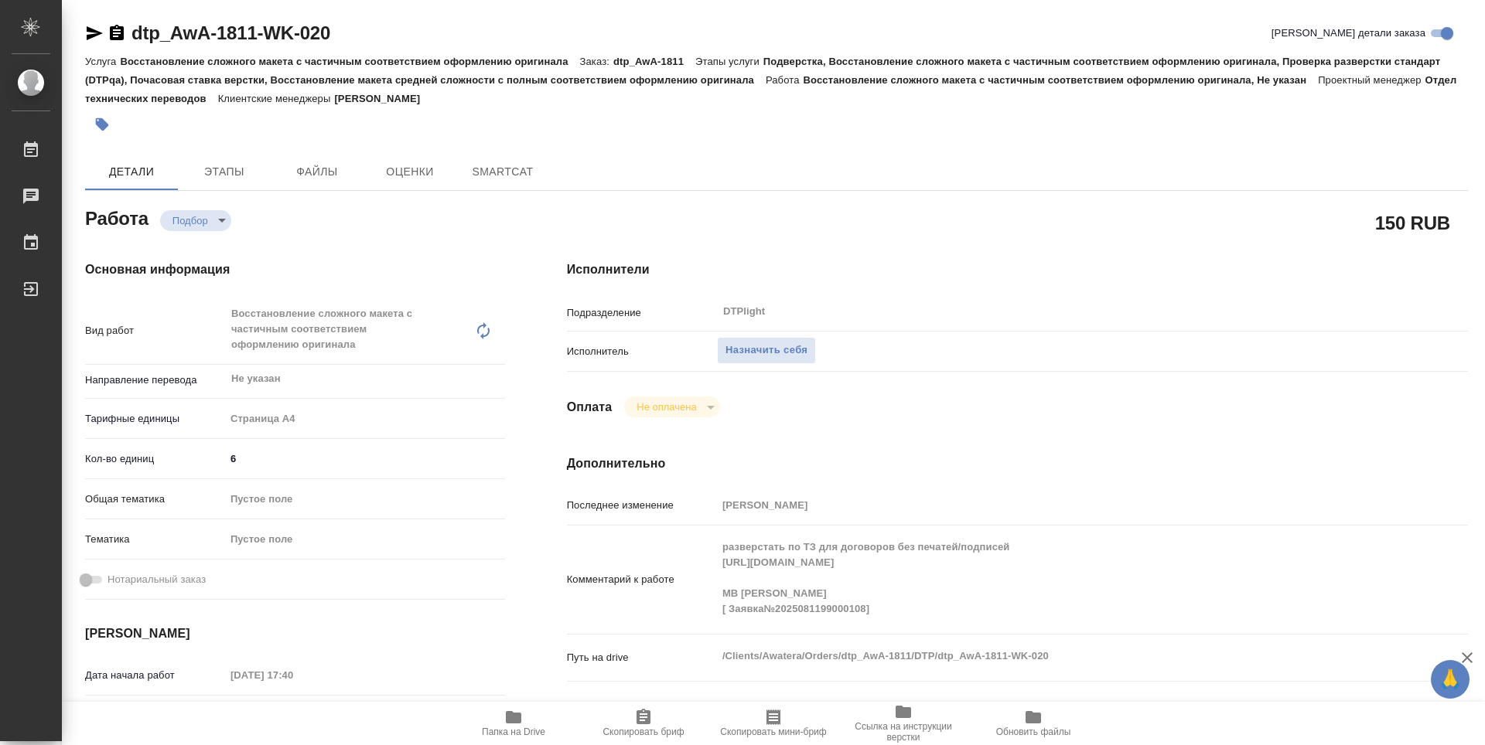
type textarea "x"
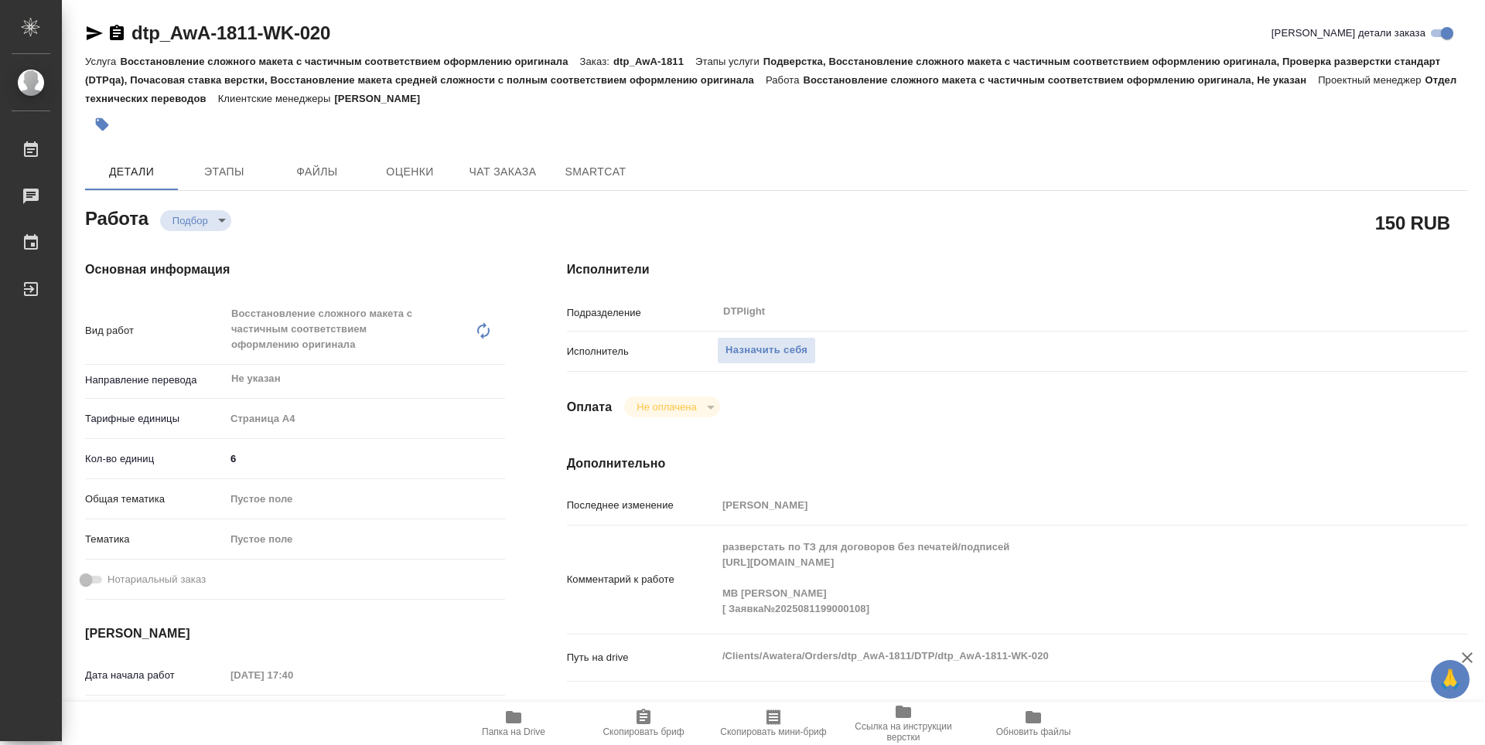
type textarea "x"
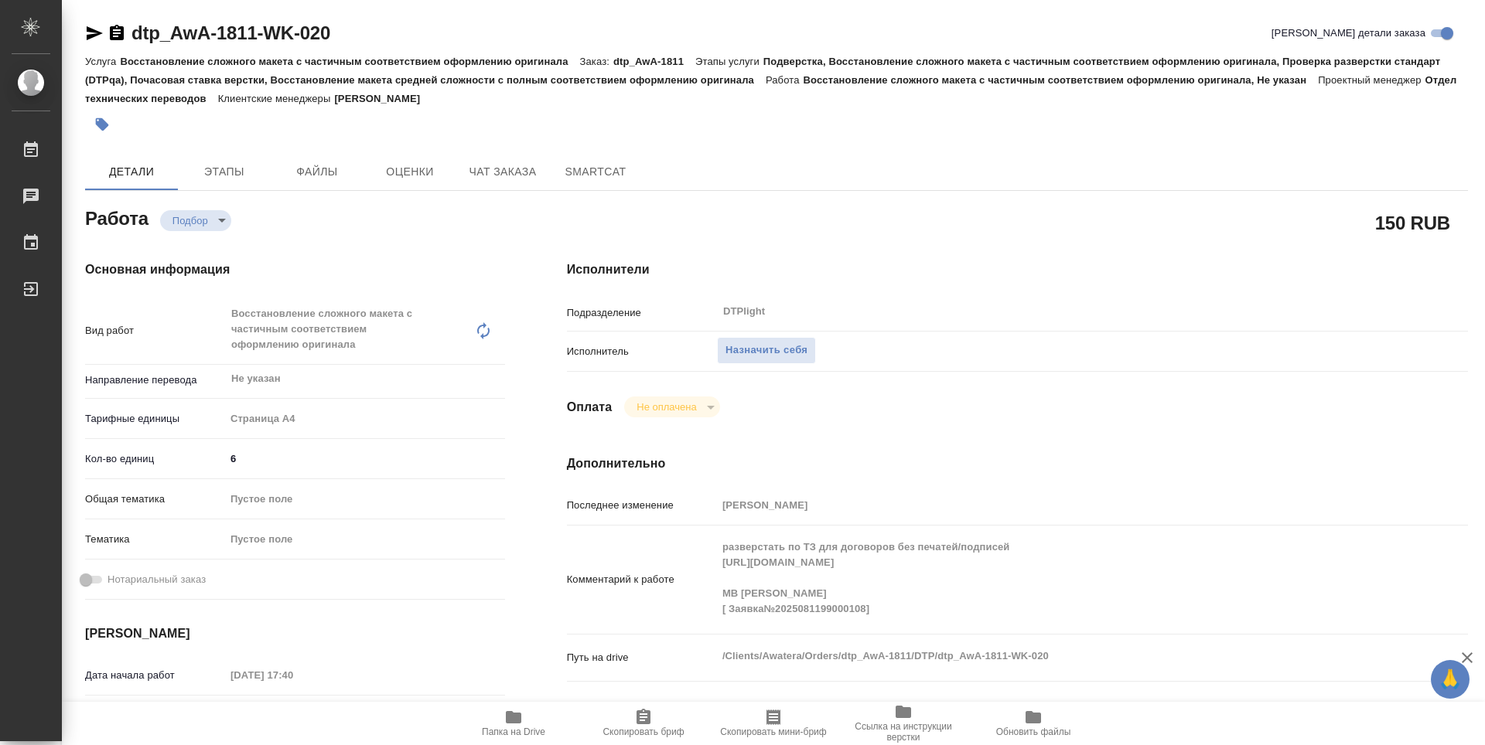
type textarea "x"
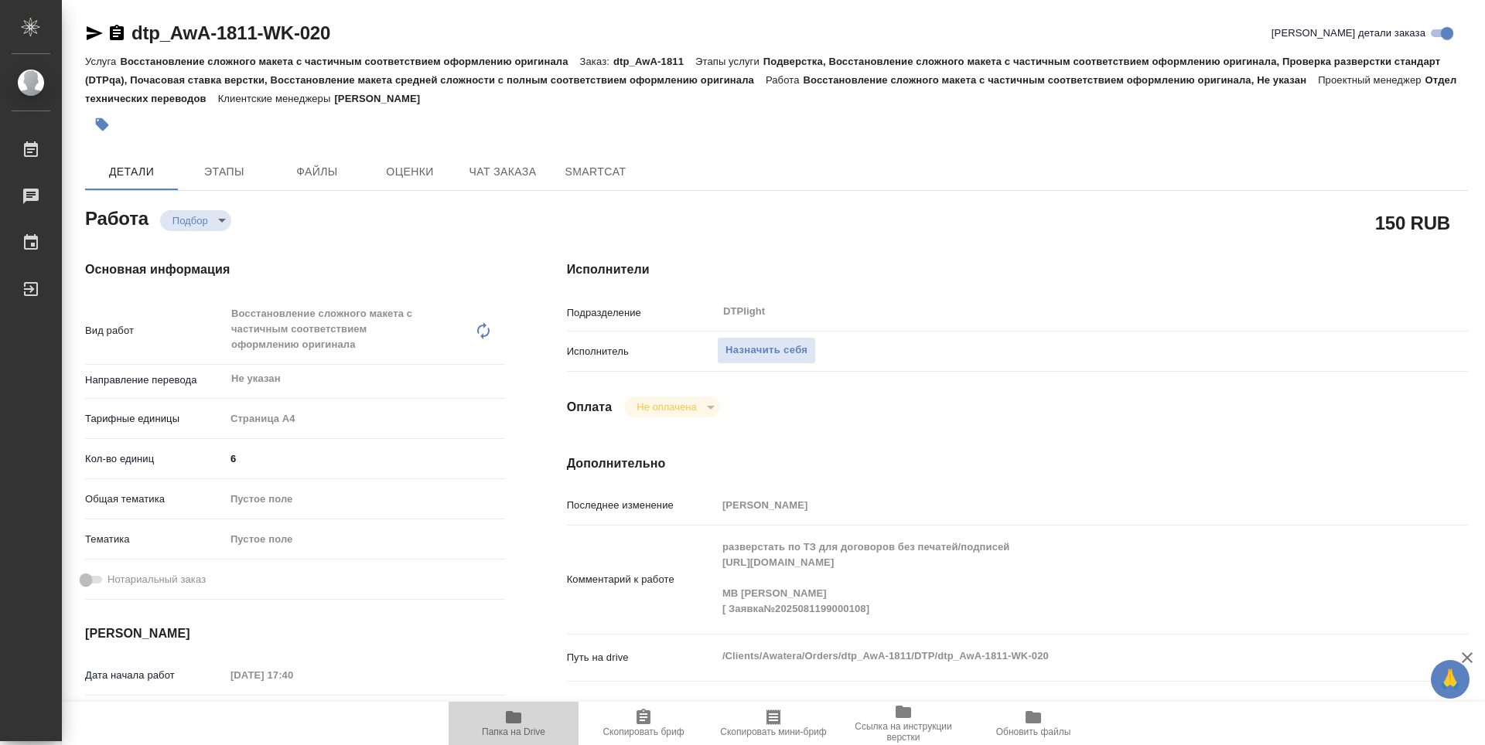
click at [537, 728] on span "Папка на Drive" at bounding box center [513, 732] width 63 height 11
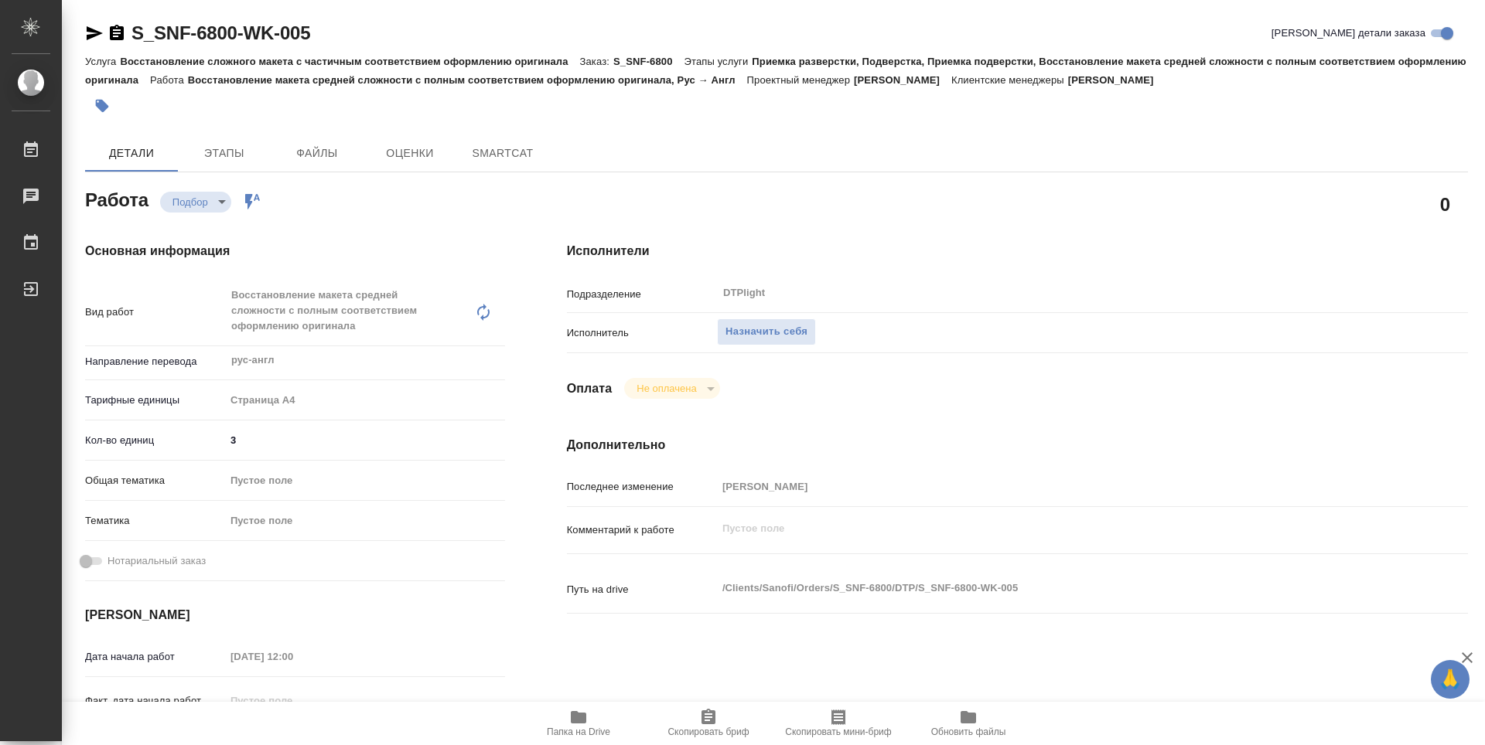
type textarea "x"
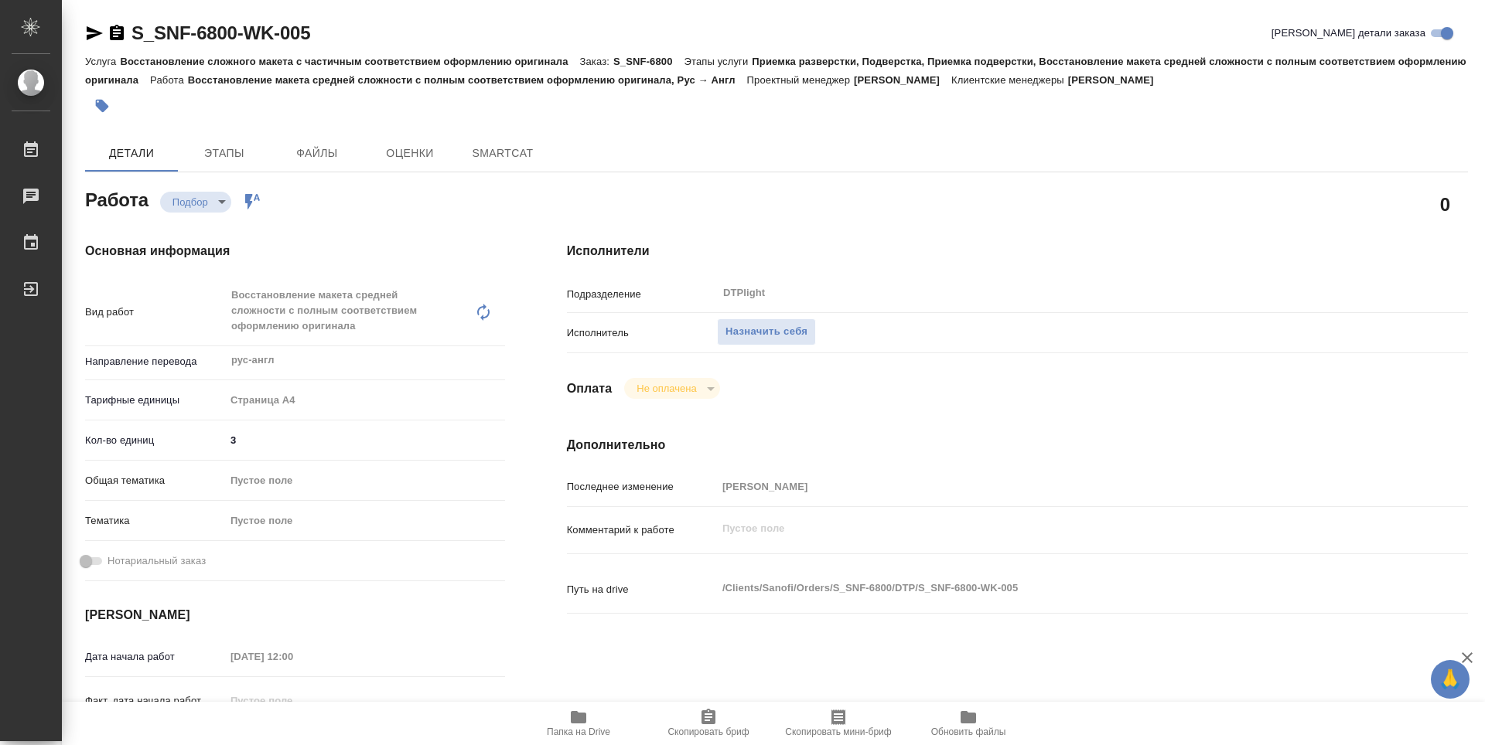
type textarea "x"
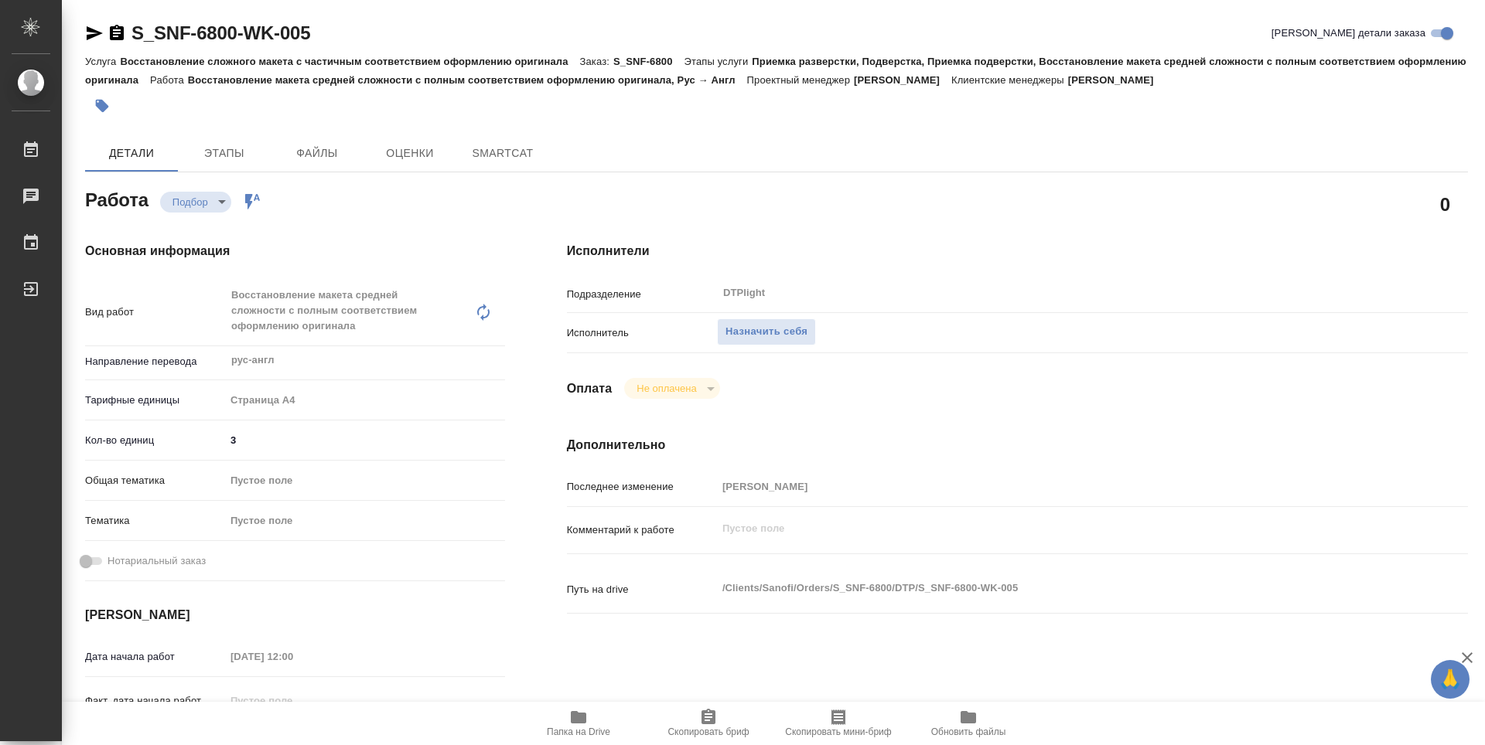
type textarea "x"
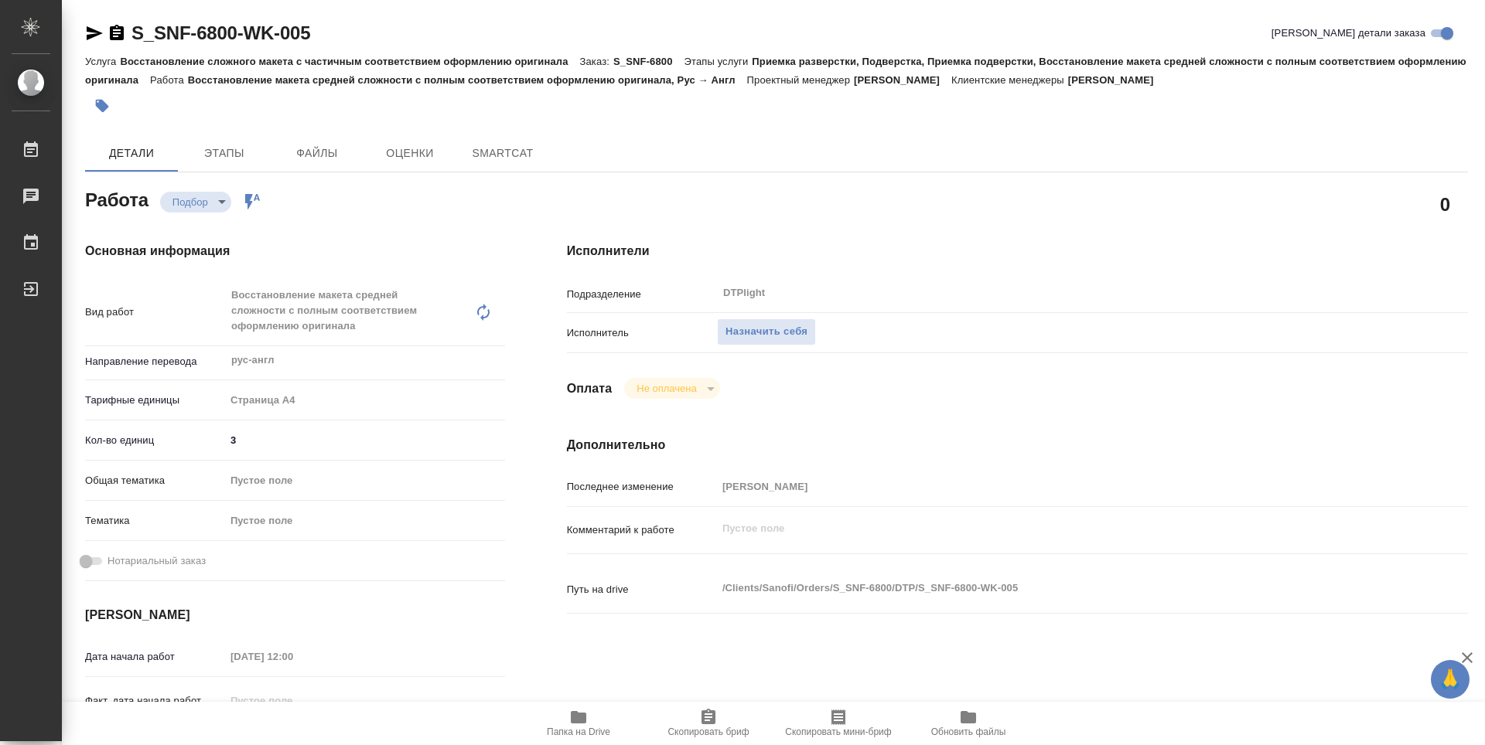
type textarea "x"
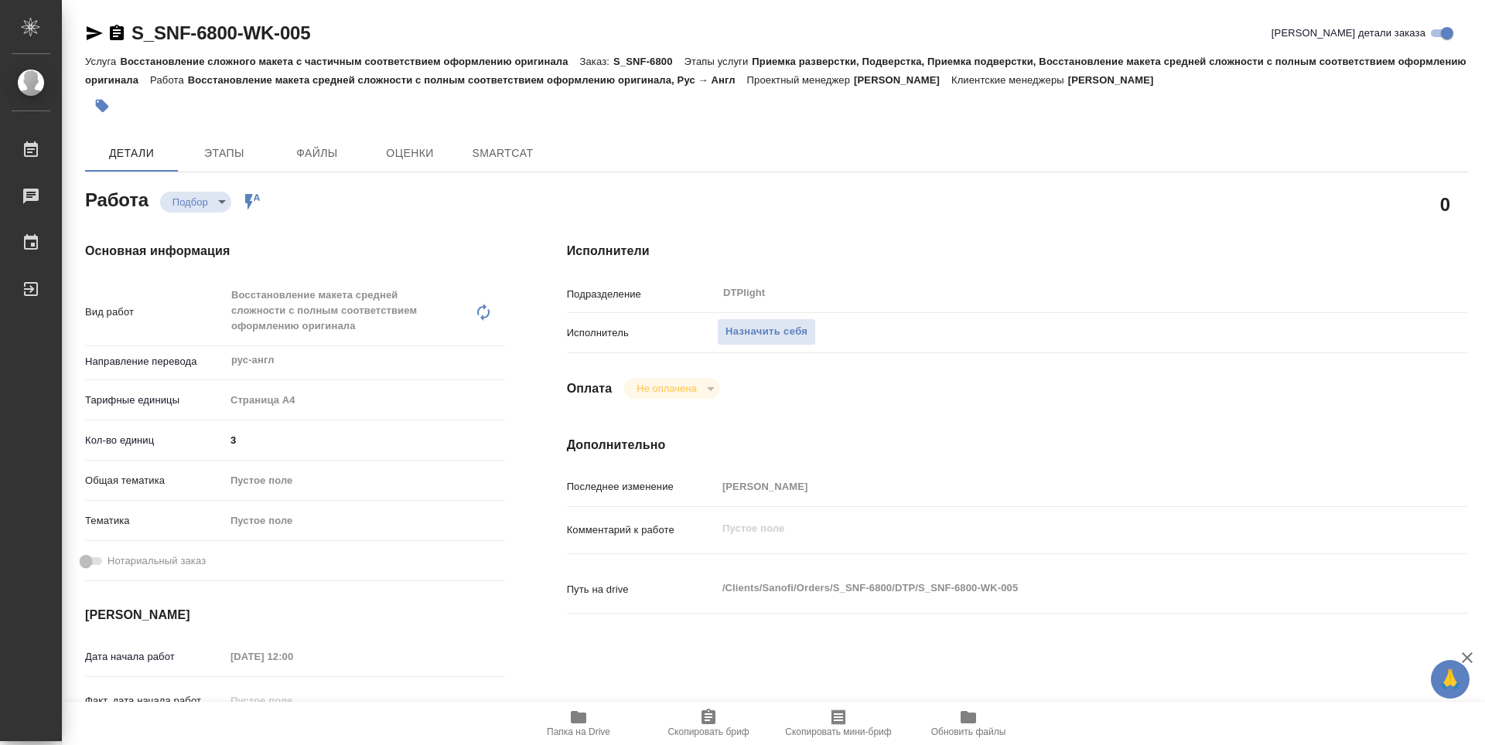
type textarea "x"
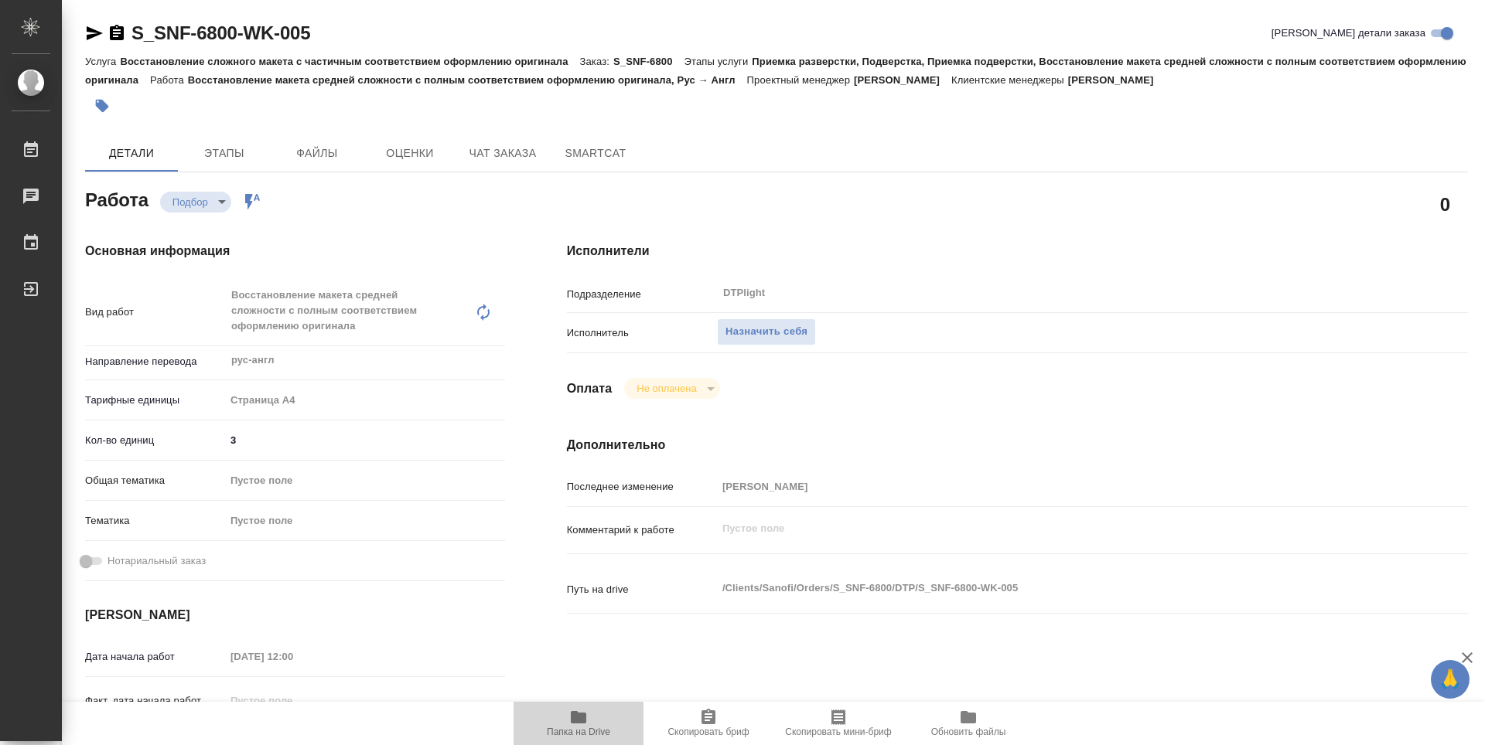
click at [588, 708] on span "Папка на Drive" at bounding box center [578, 722] width 111 height 29
type textarea "x"
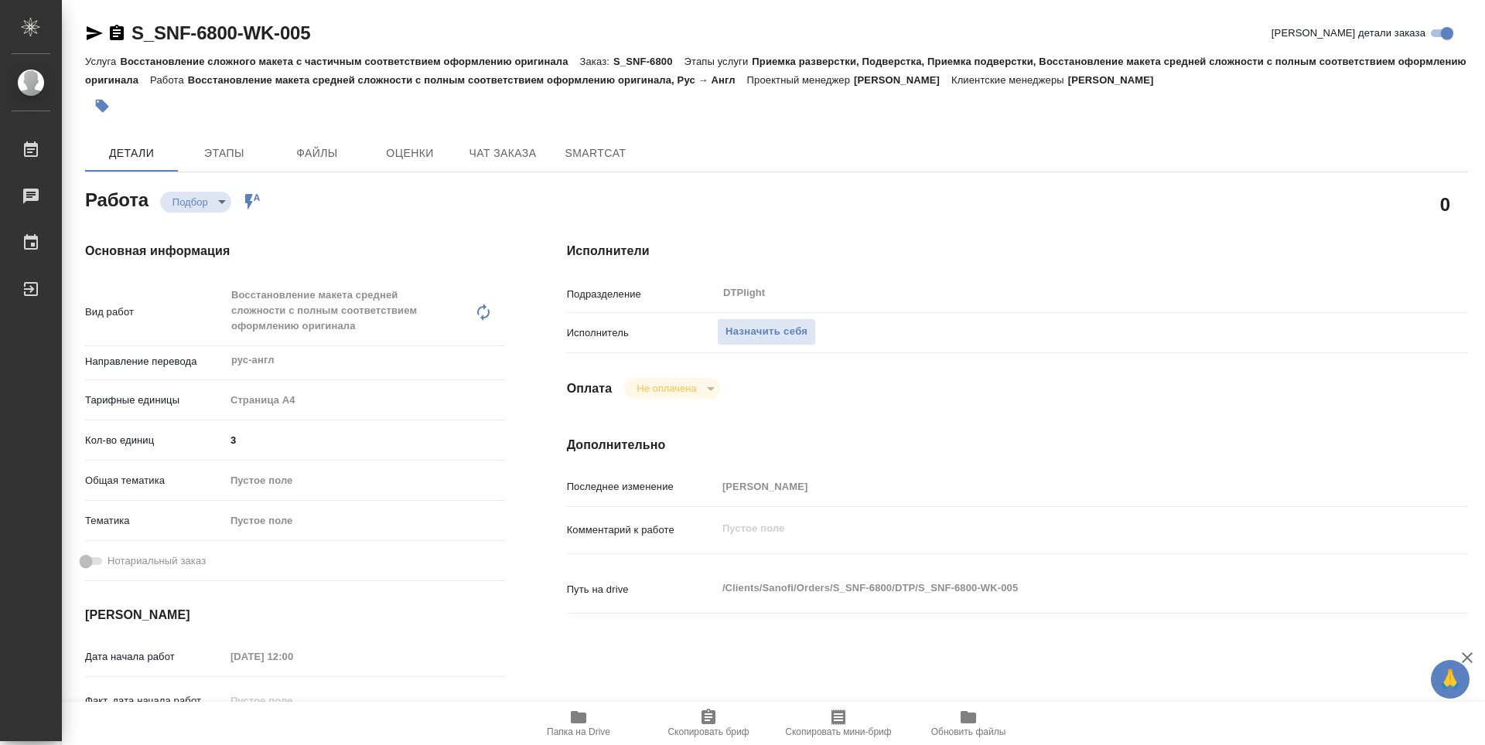
type textarea "x"
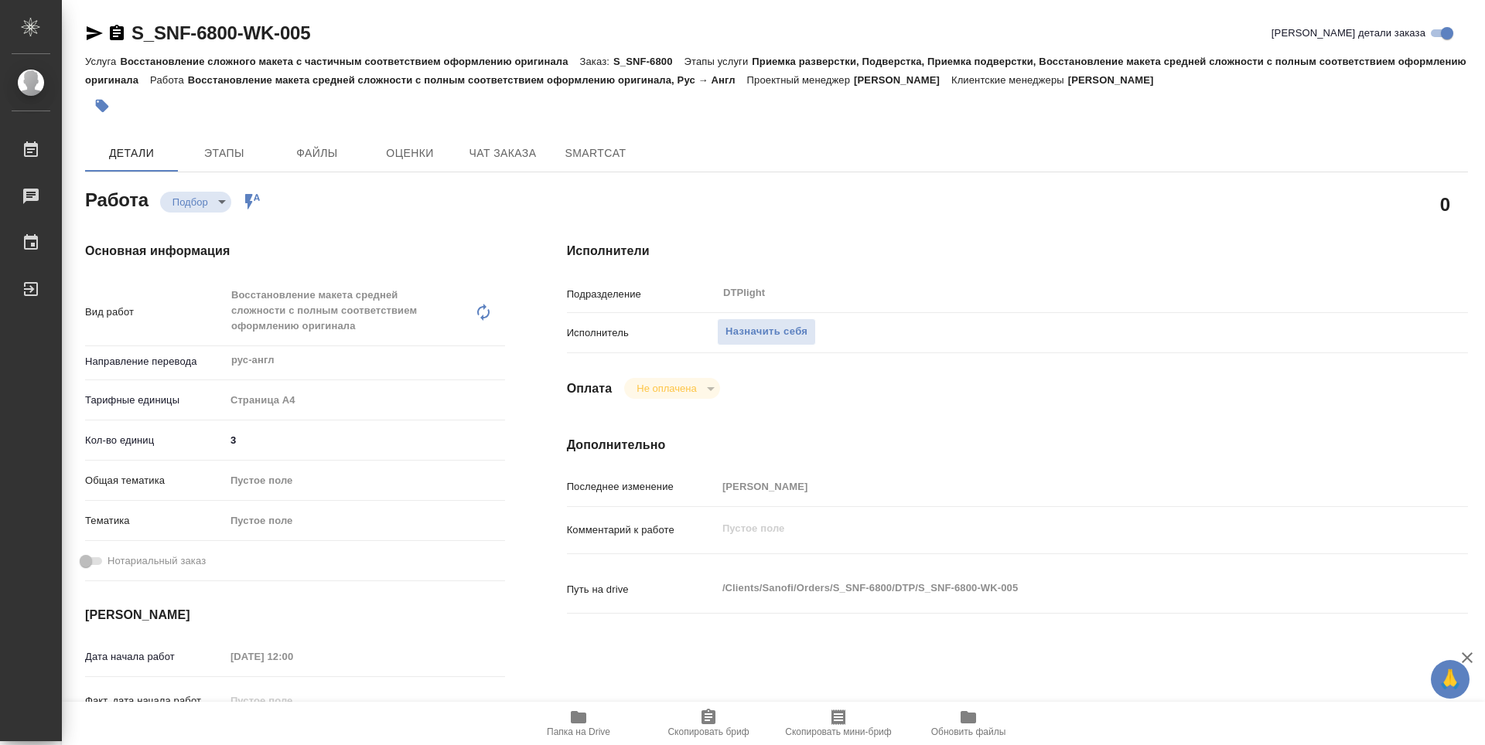
type textarea "x"
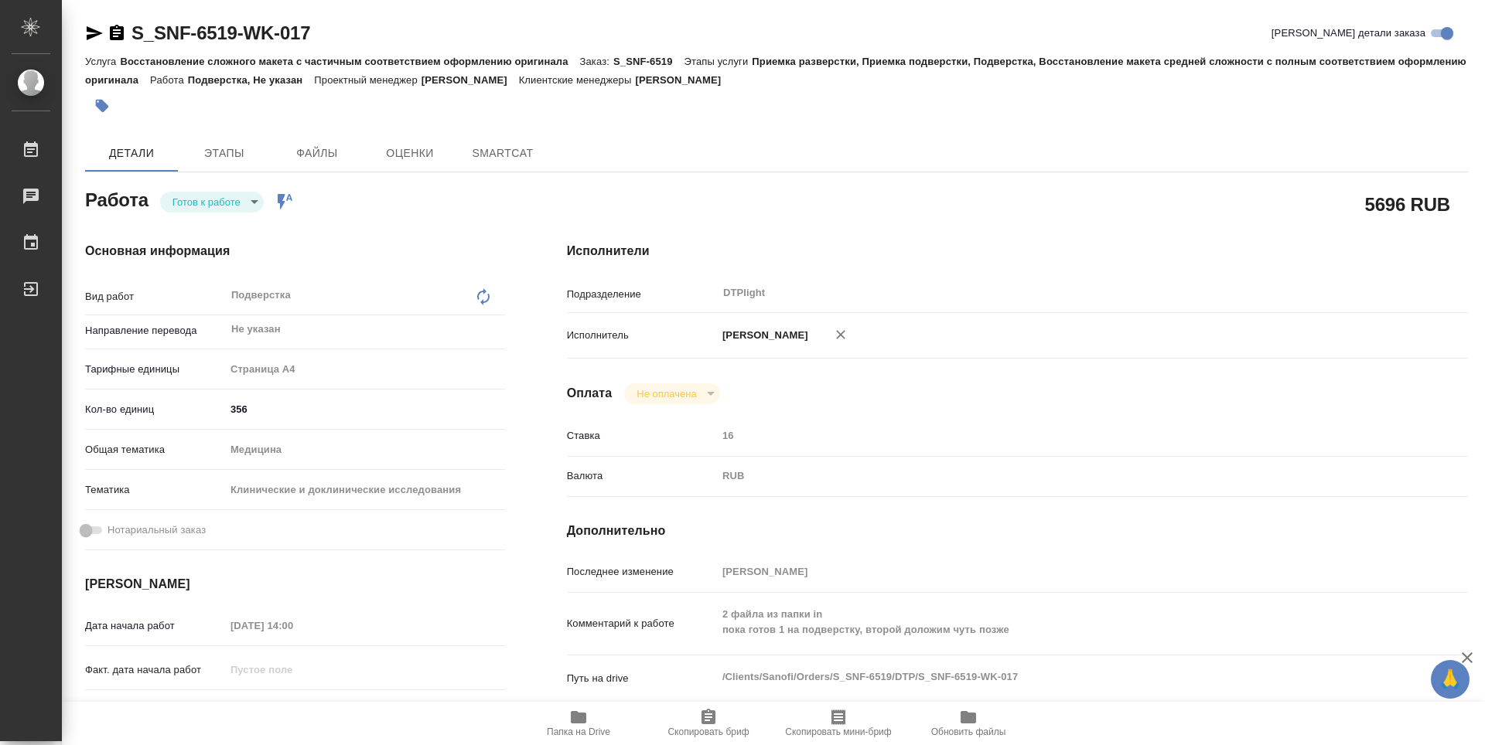
type textarea "x"
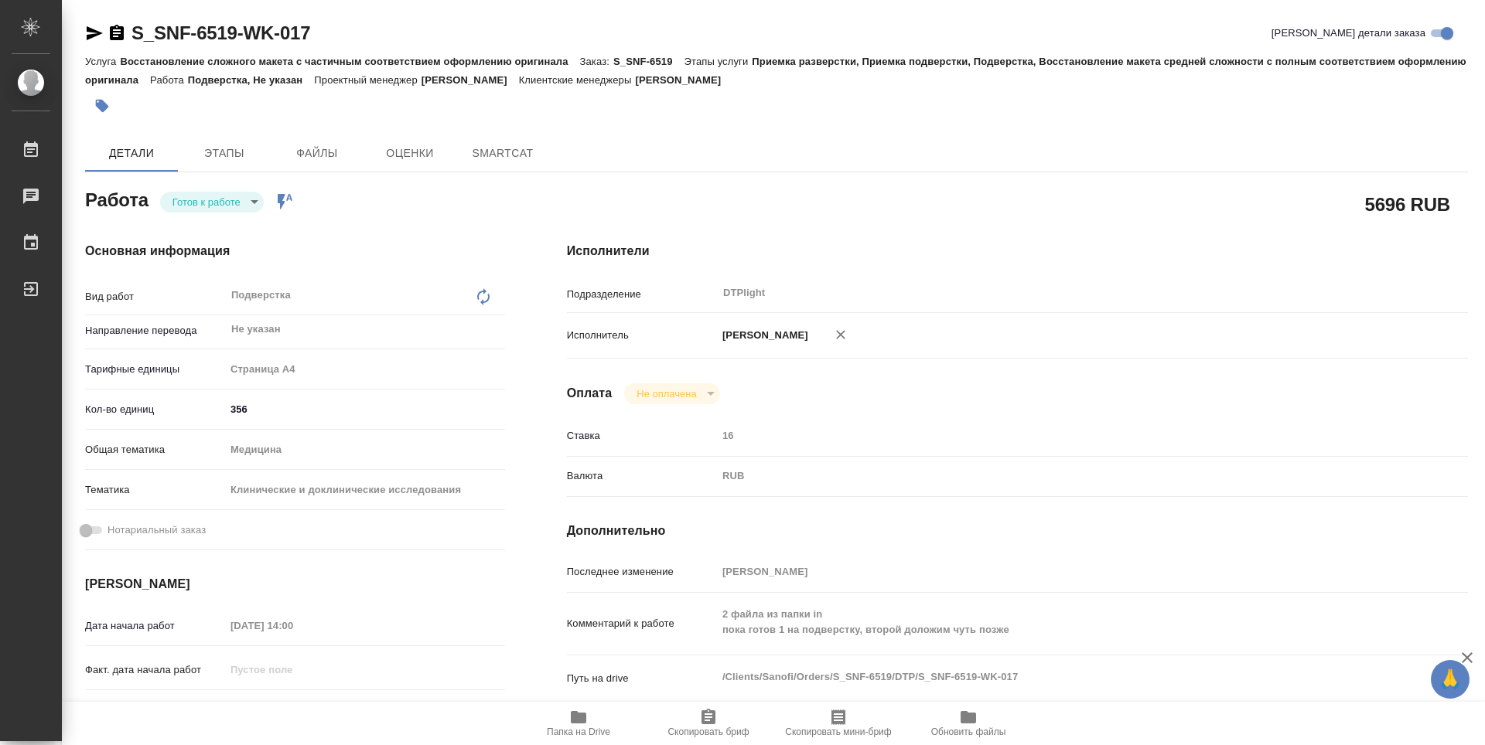
type textarea "x"
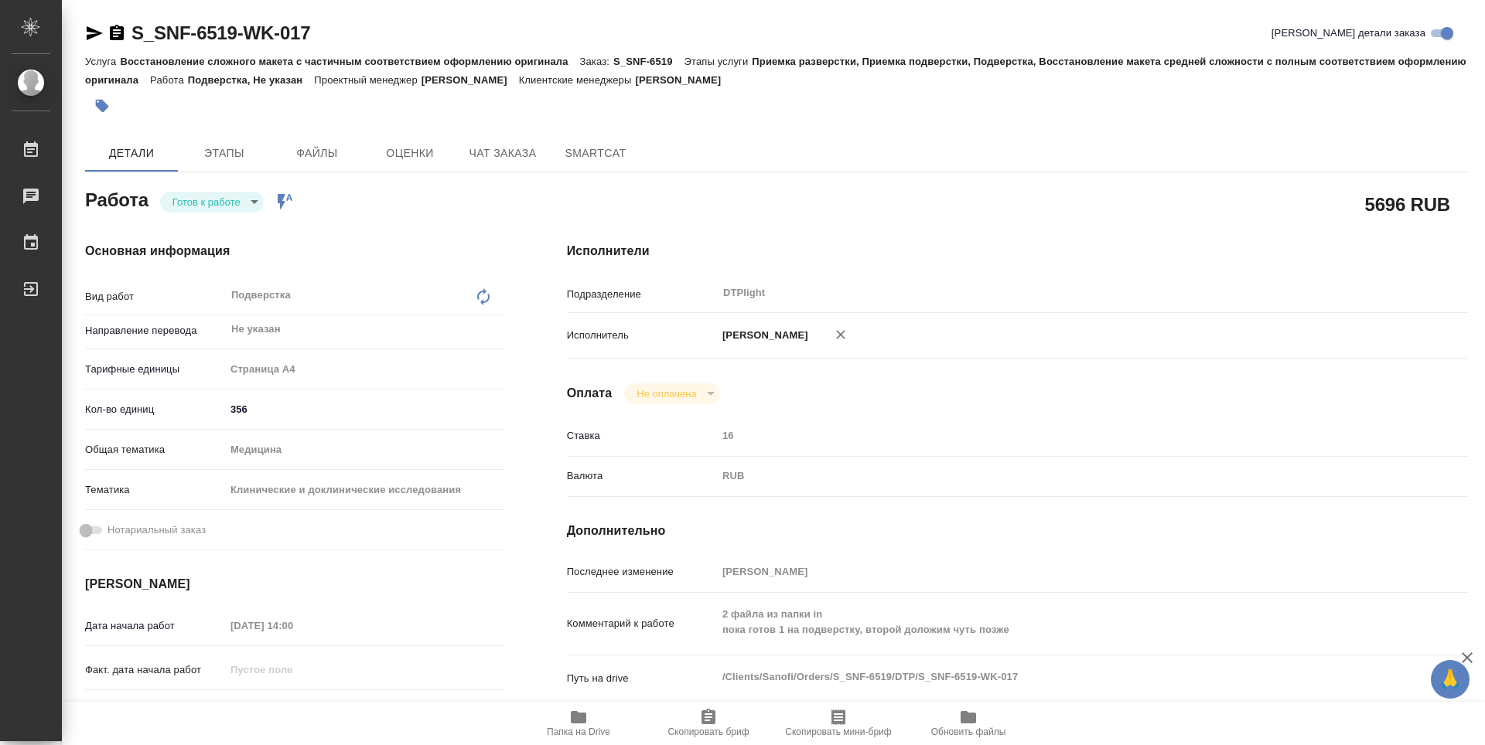
scroll to position [155, 0]
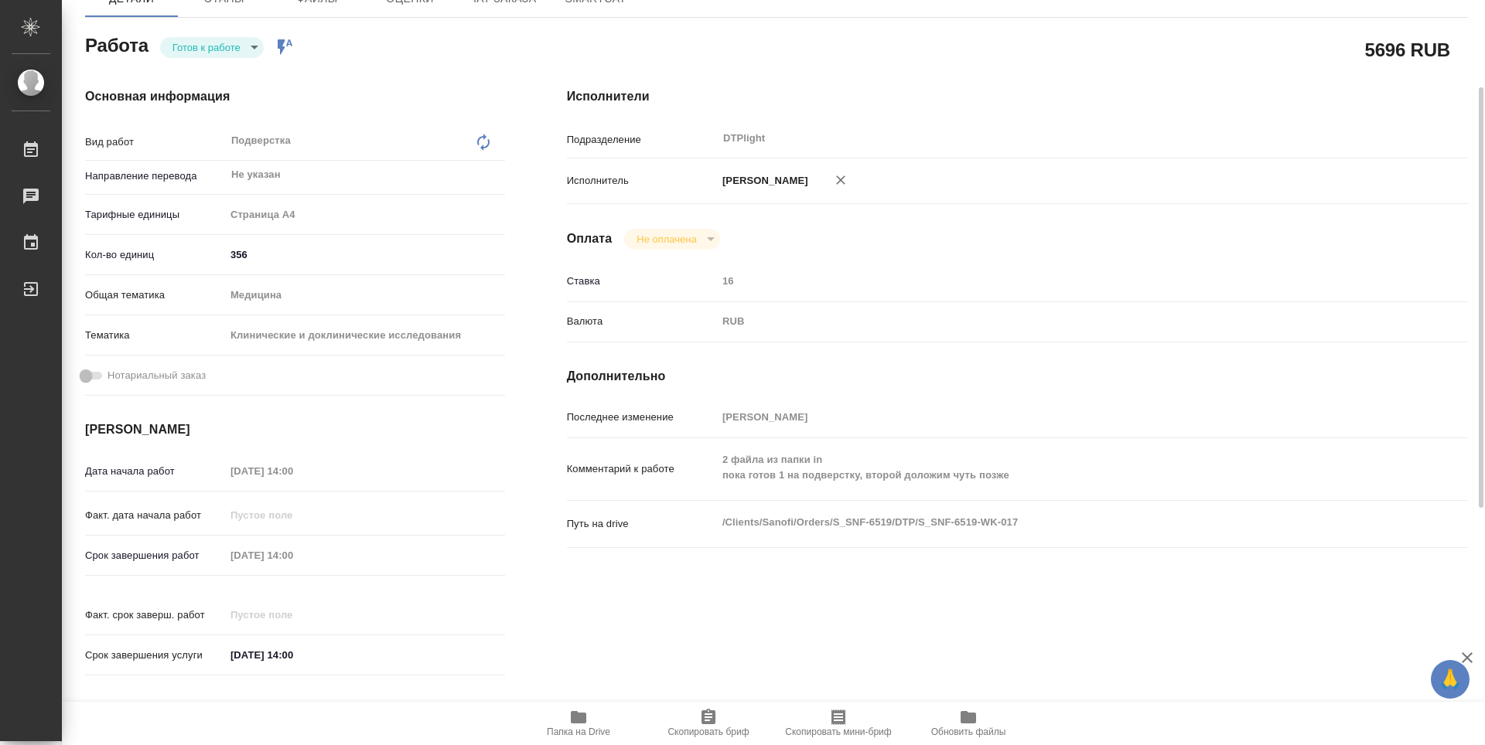
type textarea "x"
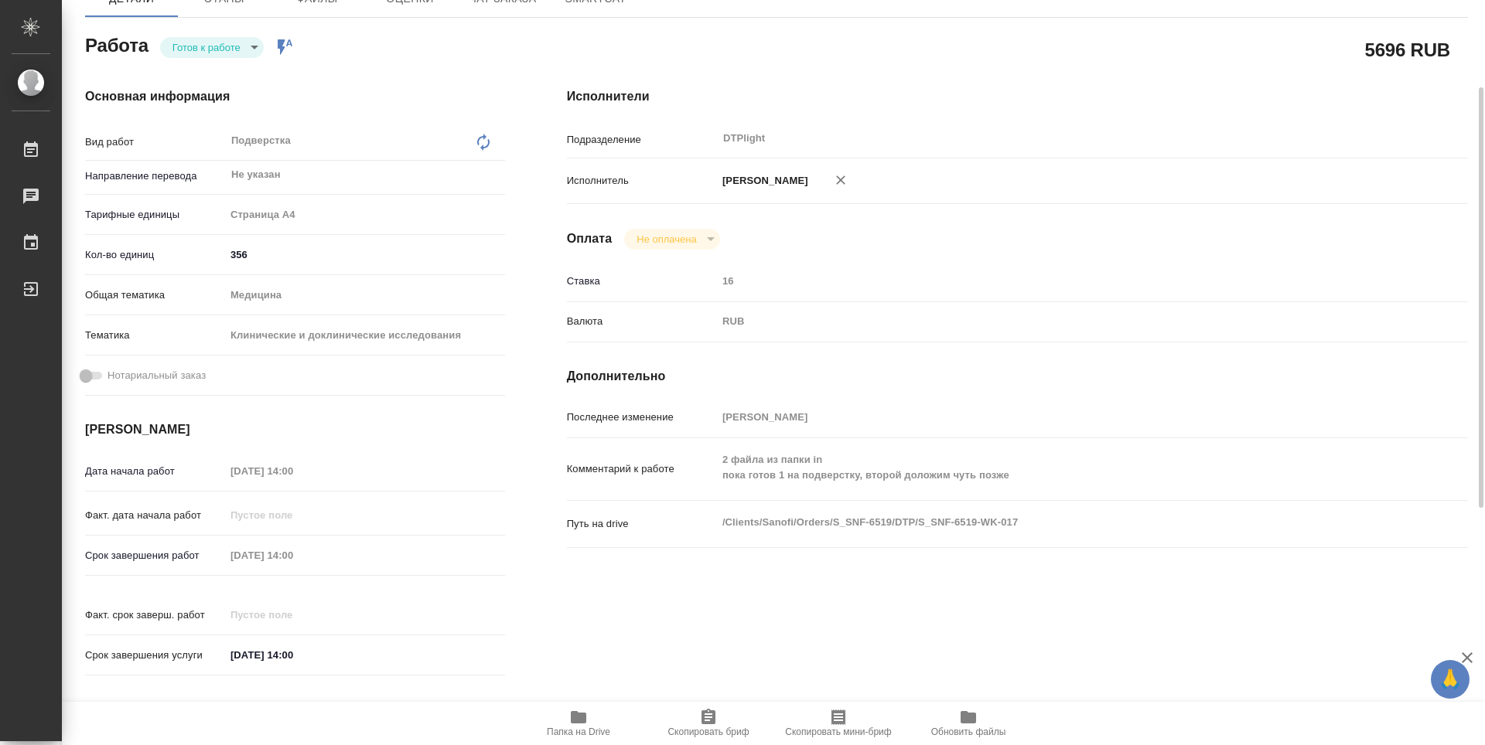
type textarea "x"
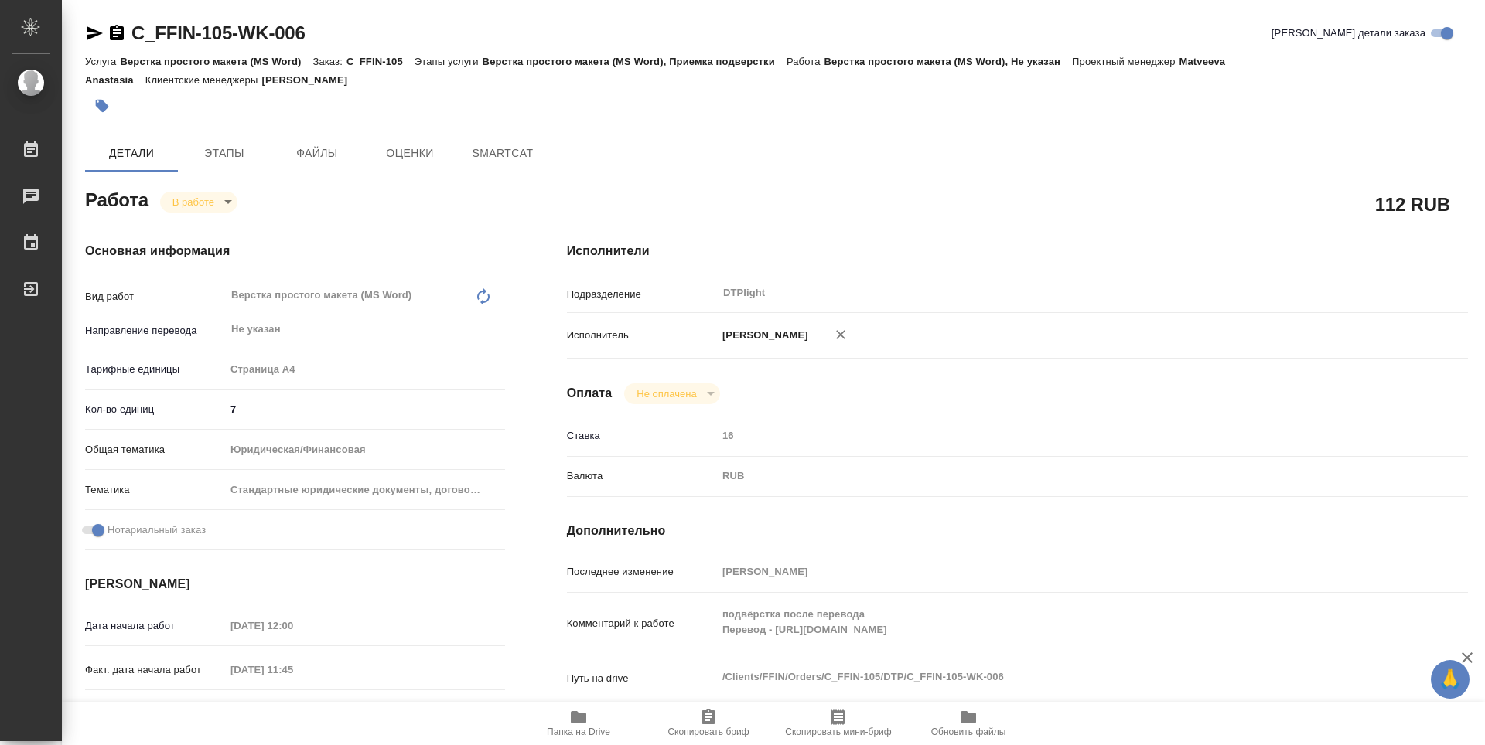
type textarea "x"
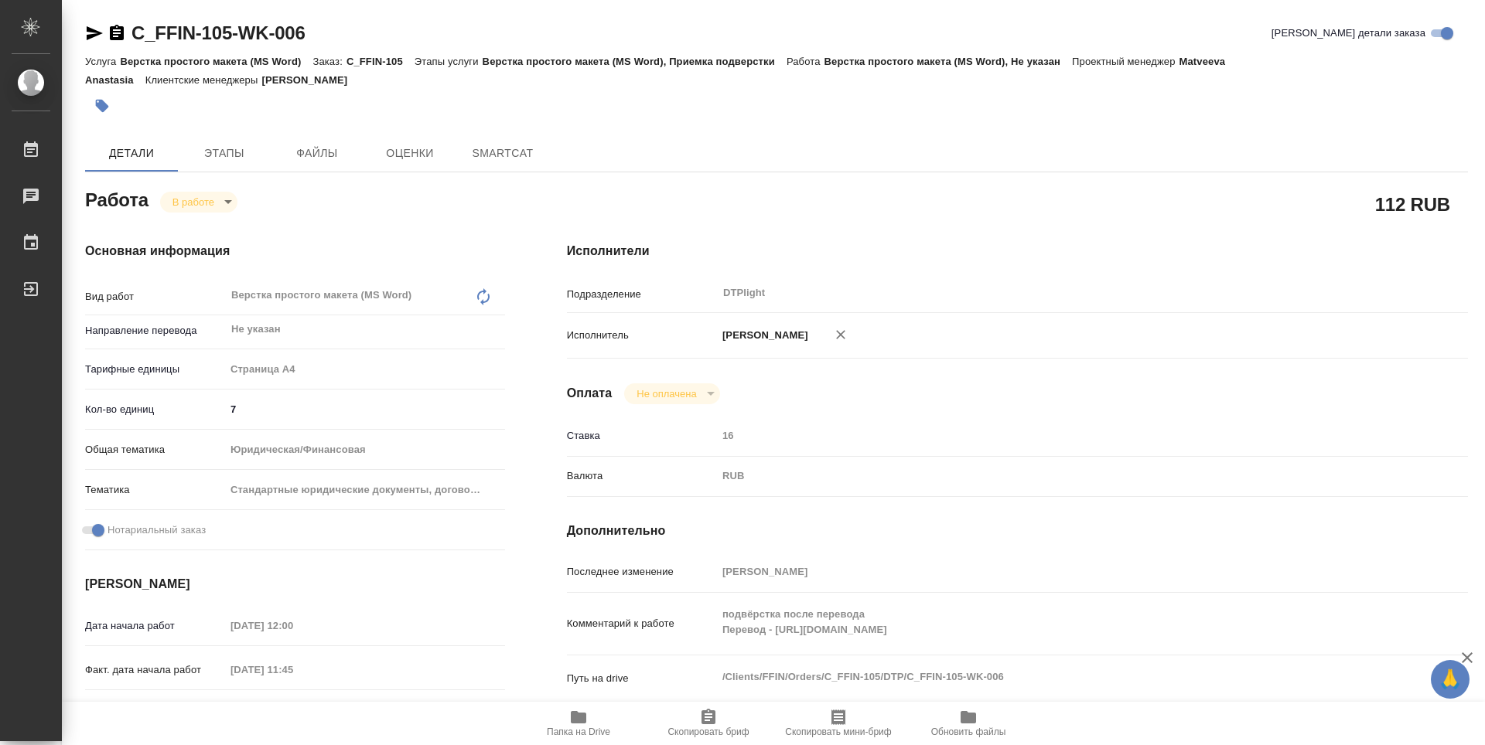
type textarea "x"
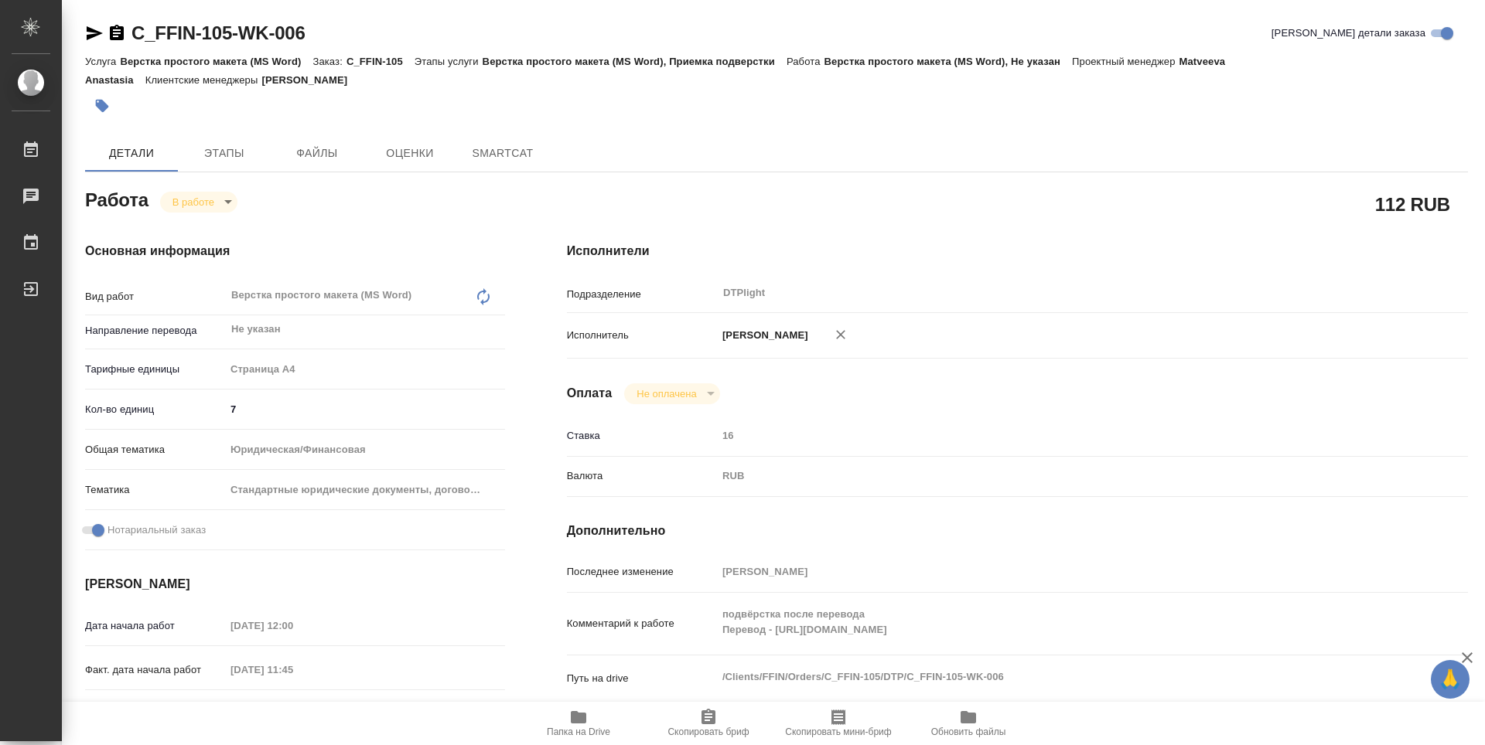
type textarea "x"
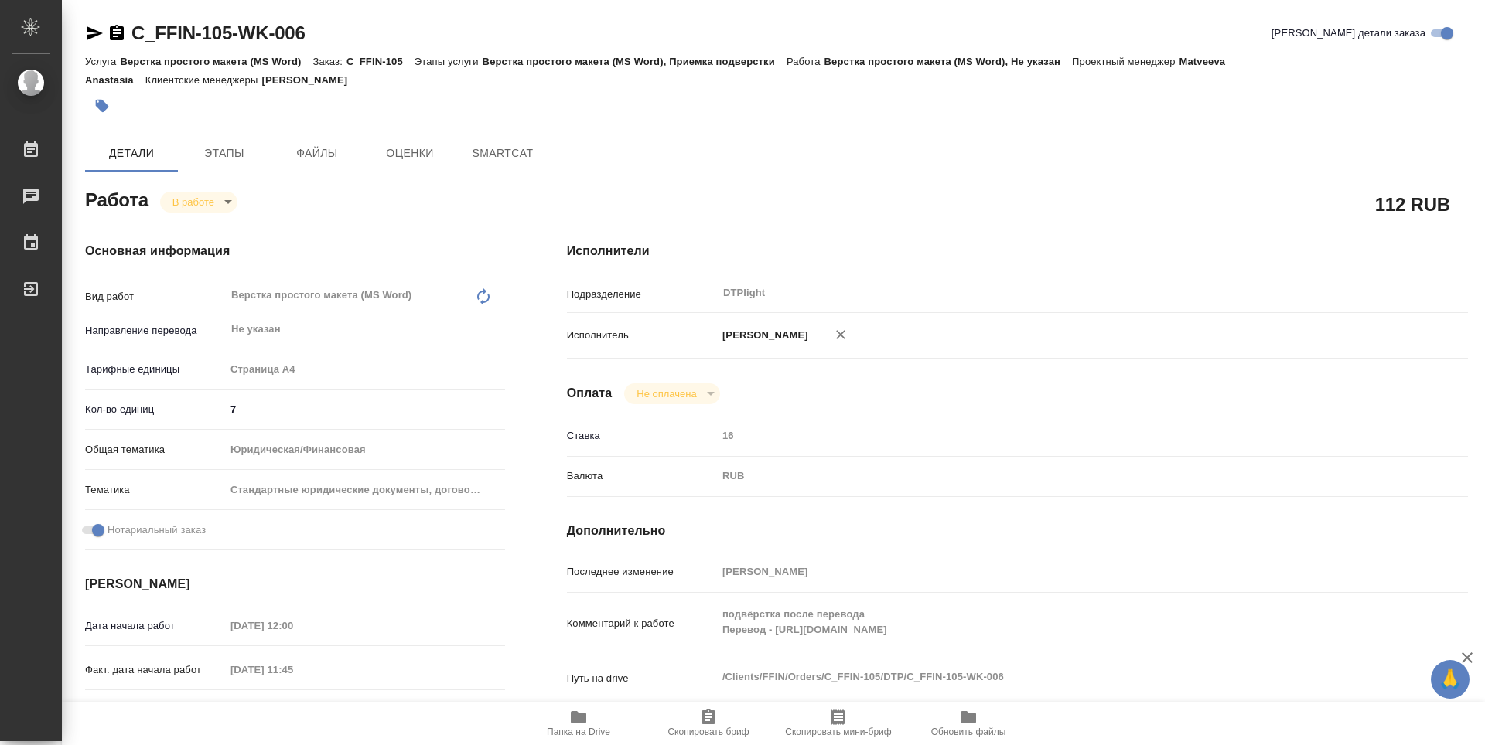
type textarea "x"
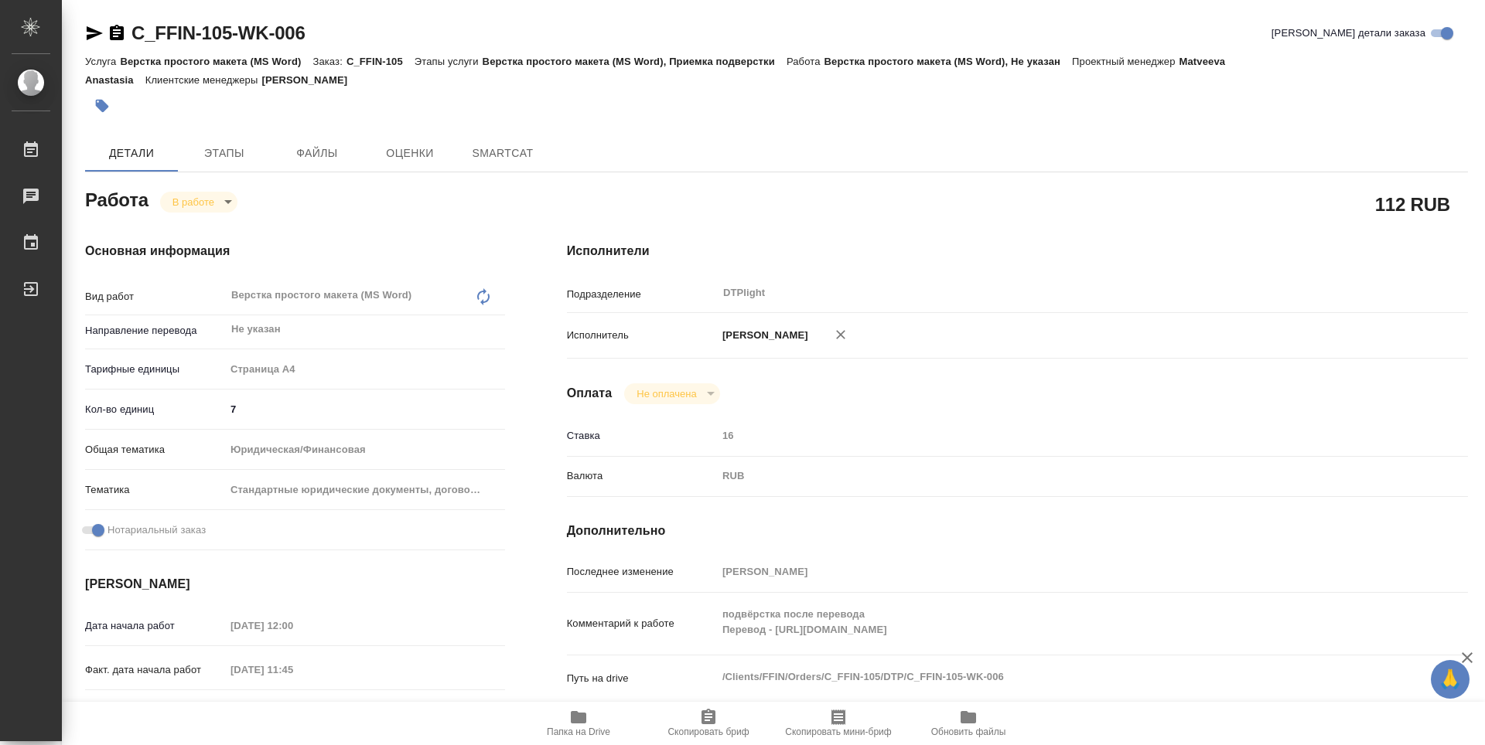
type textarea "x"
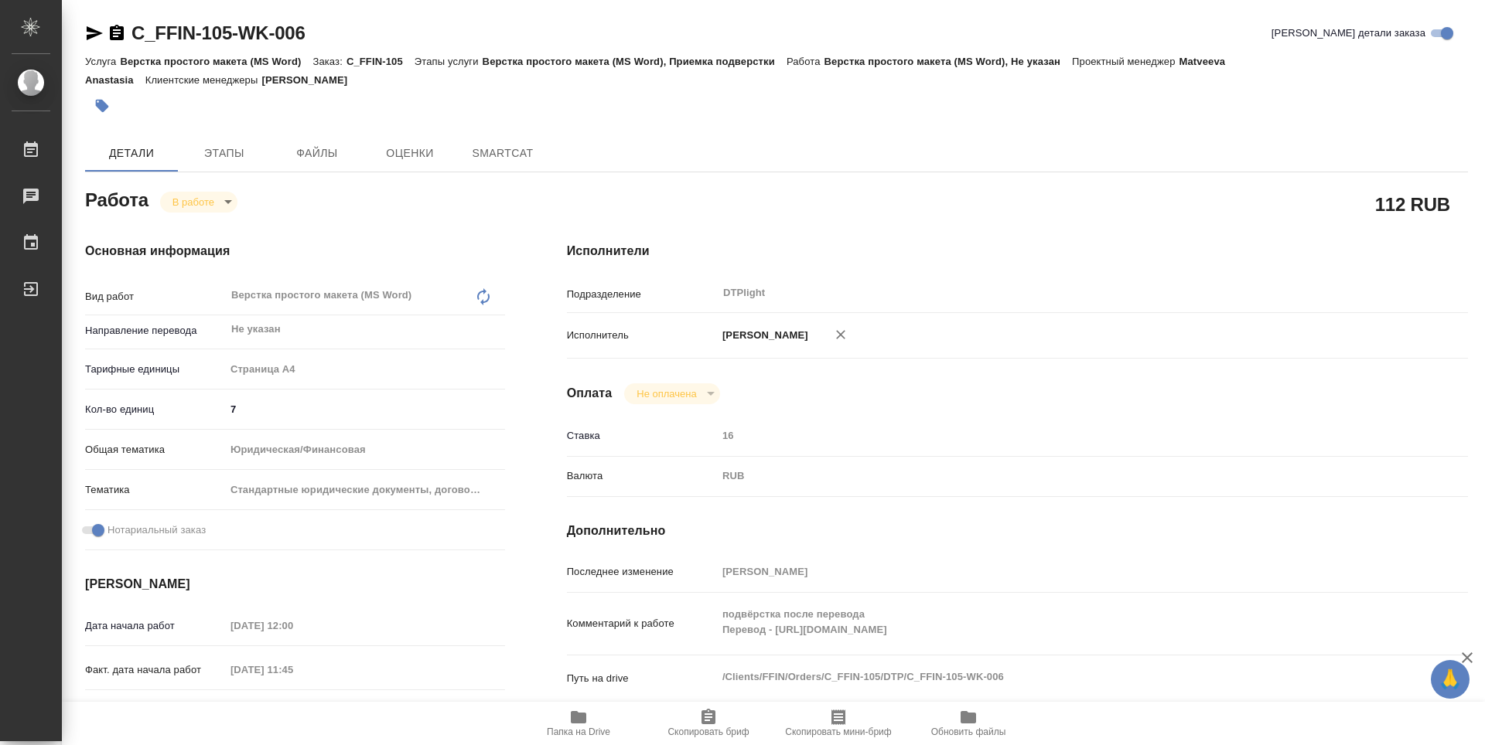
type textarea "x"
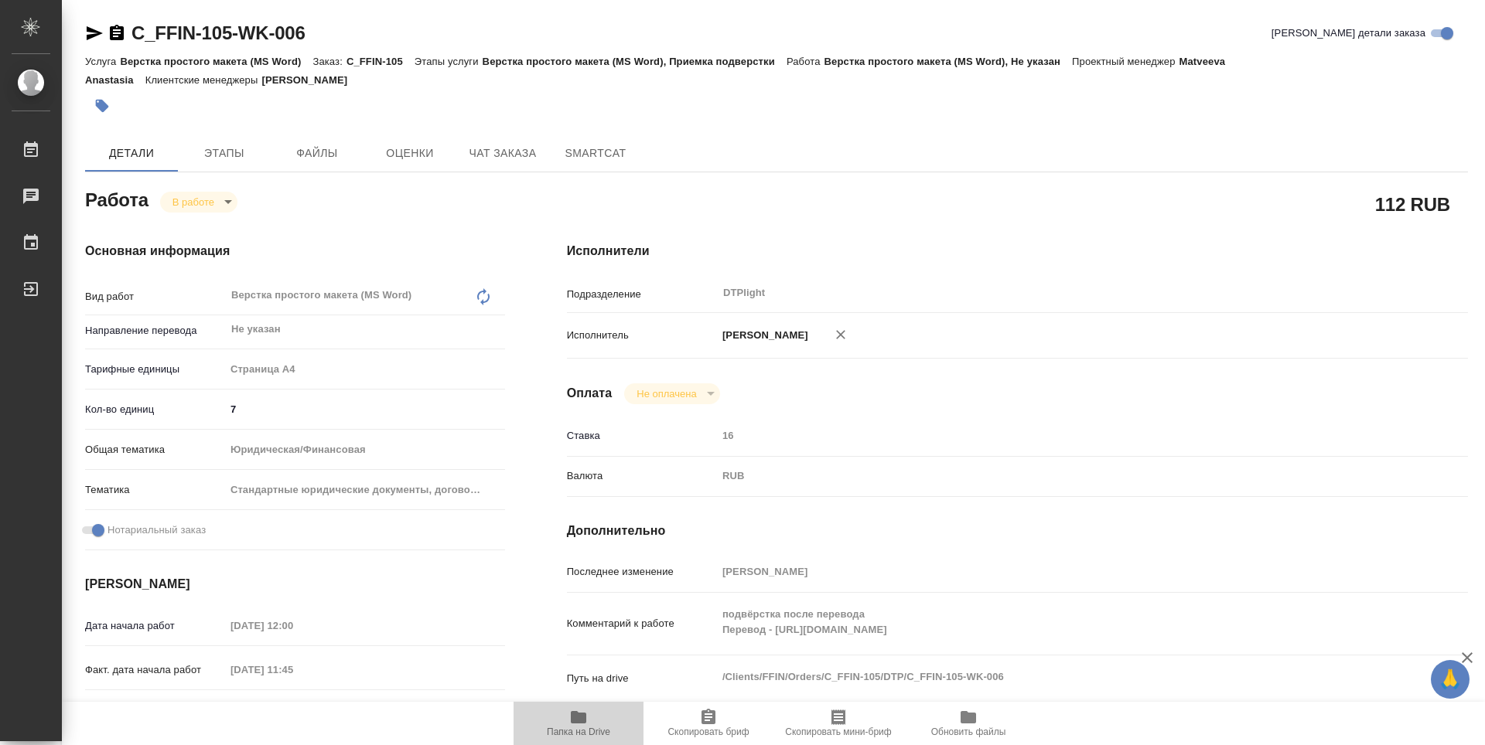
click at [601, 722] on span "Папка на Drive" at bounding box center [578, 722] width 111 height 29
type textarea "x"
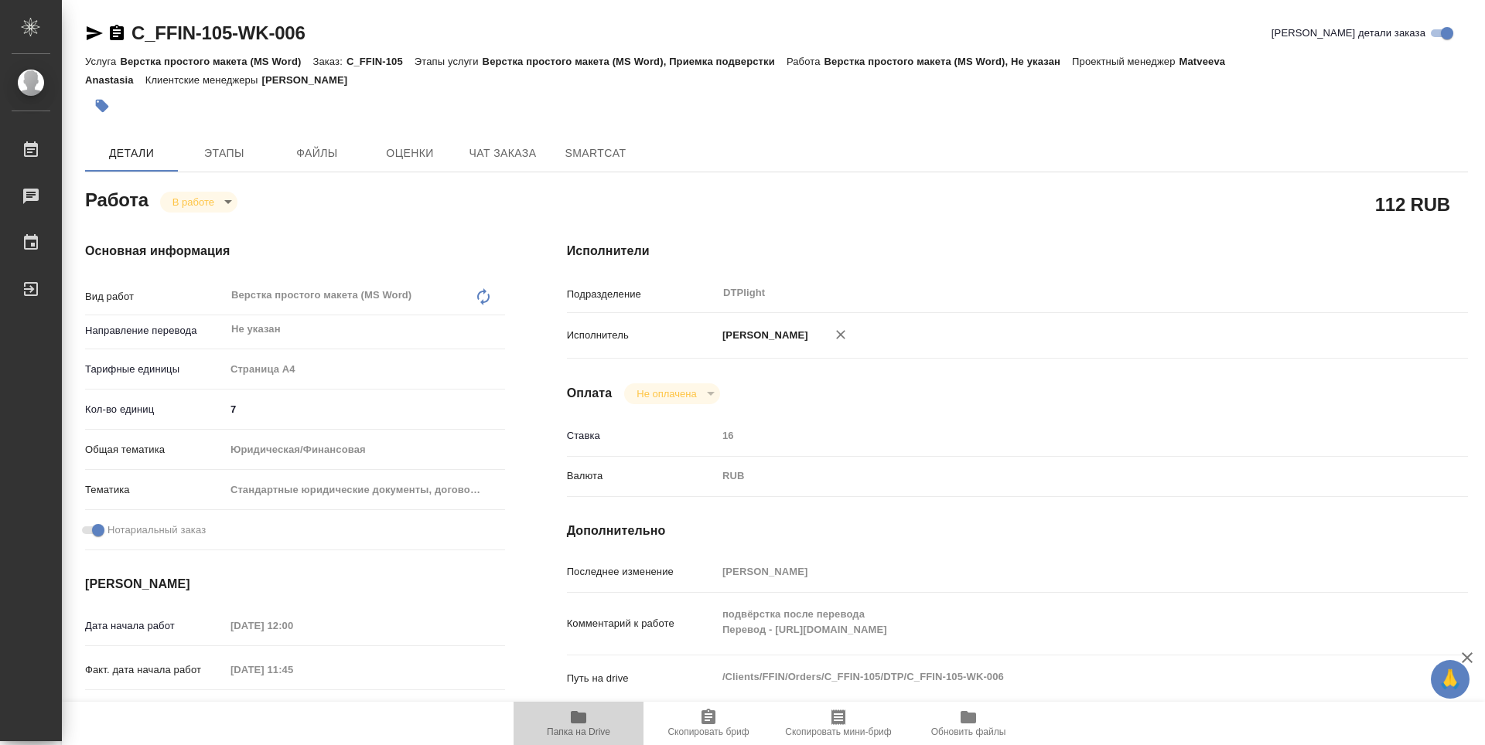
type textarea "x"
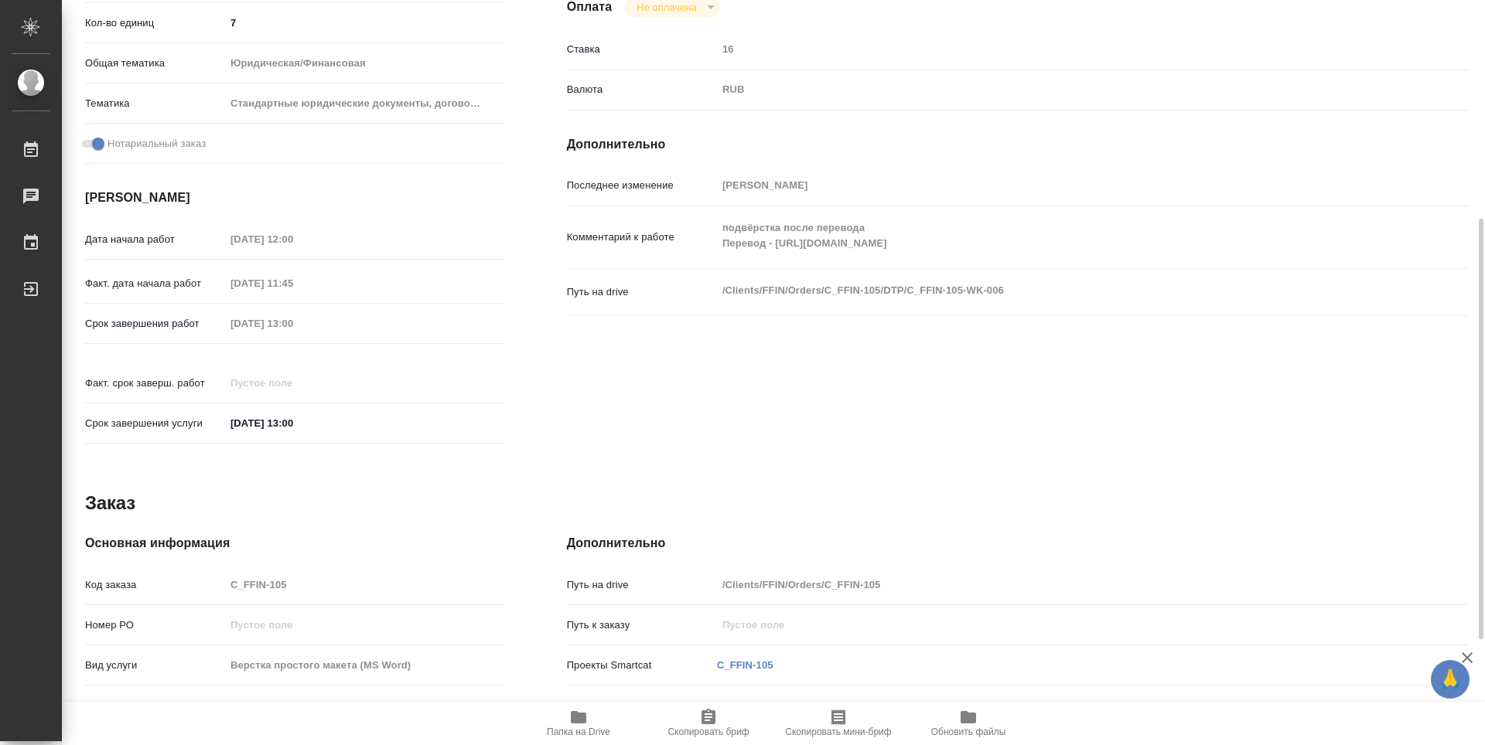
scroll to position [574, 0]
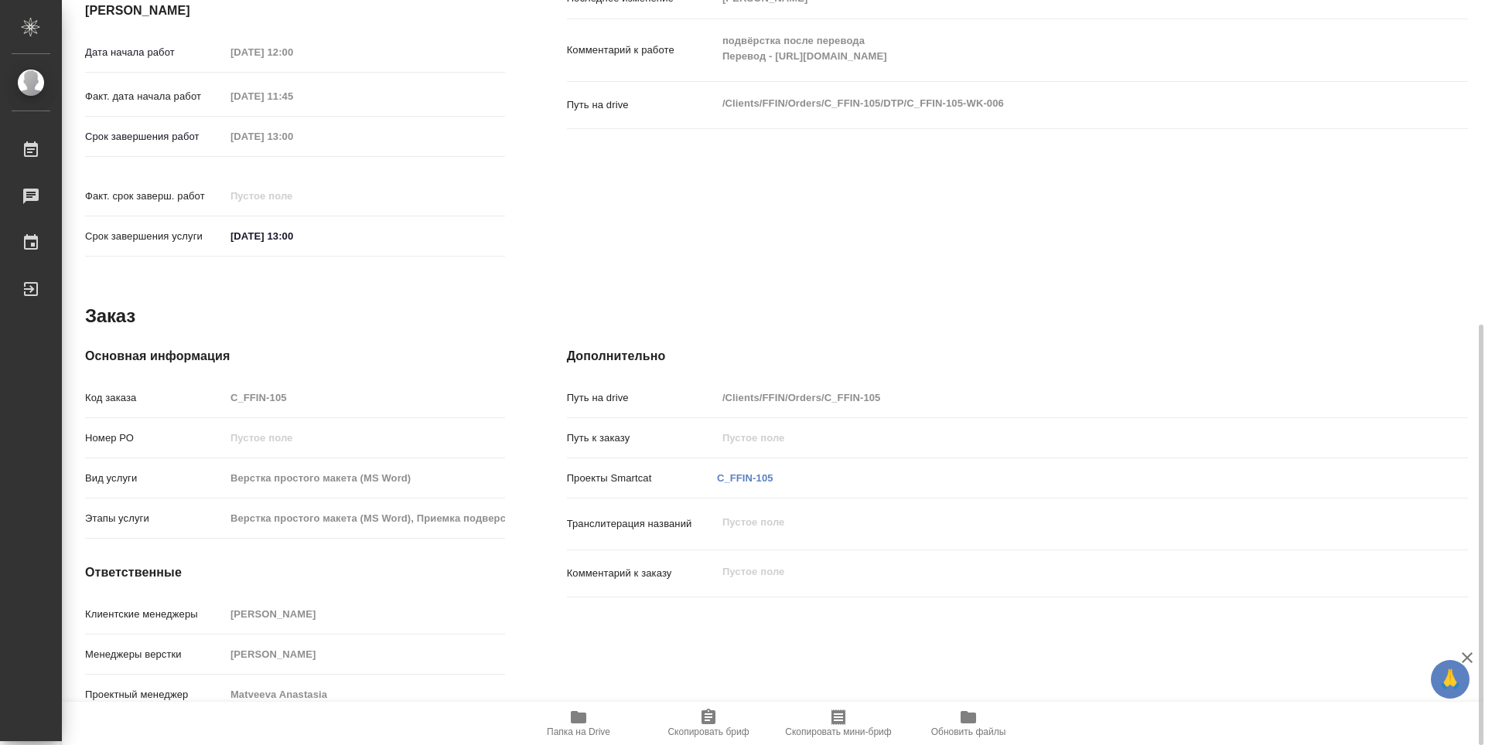
type textarea "x"
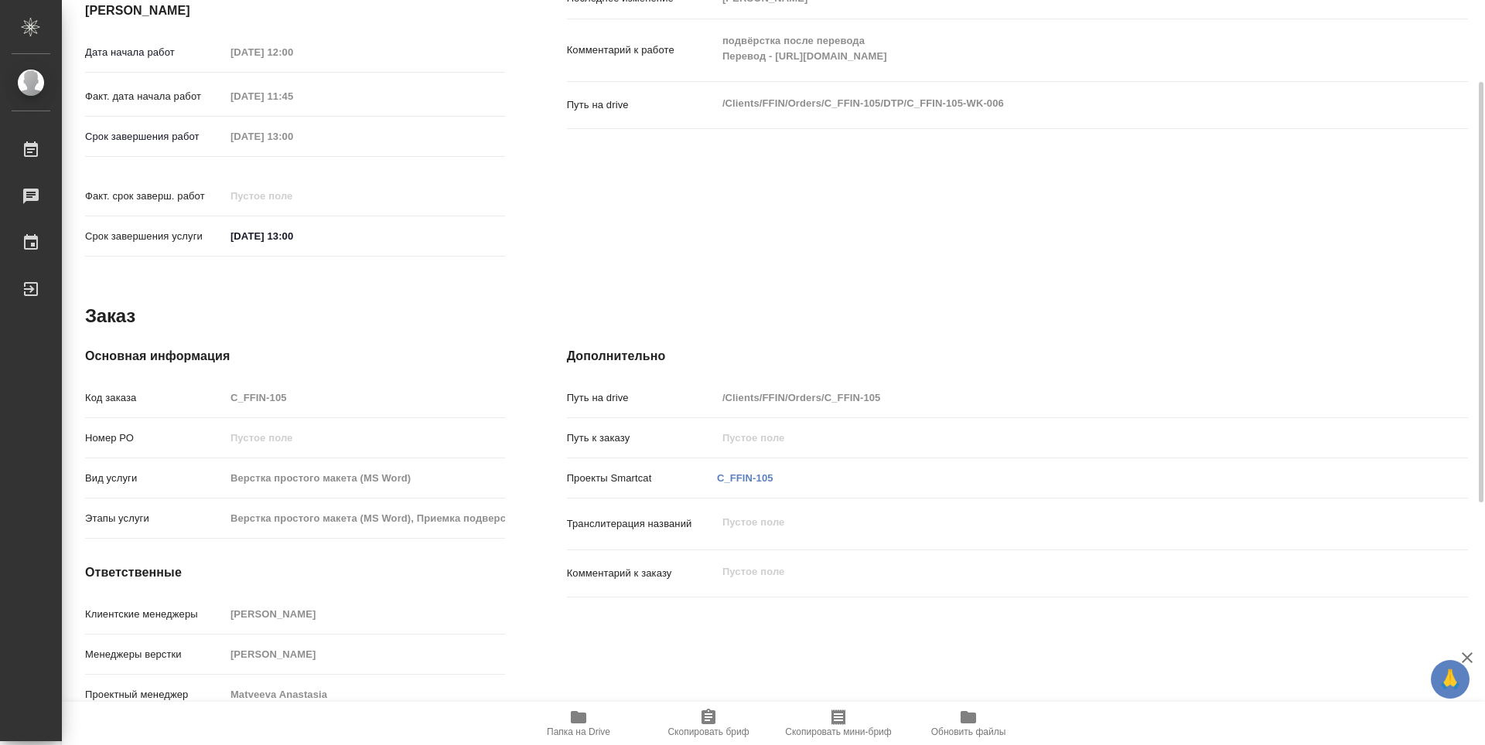
scroll to position [187, 0]
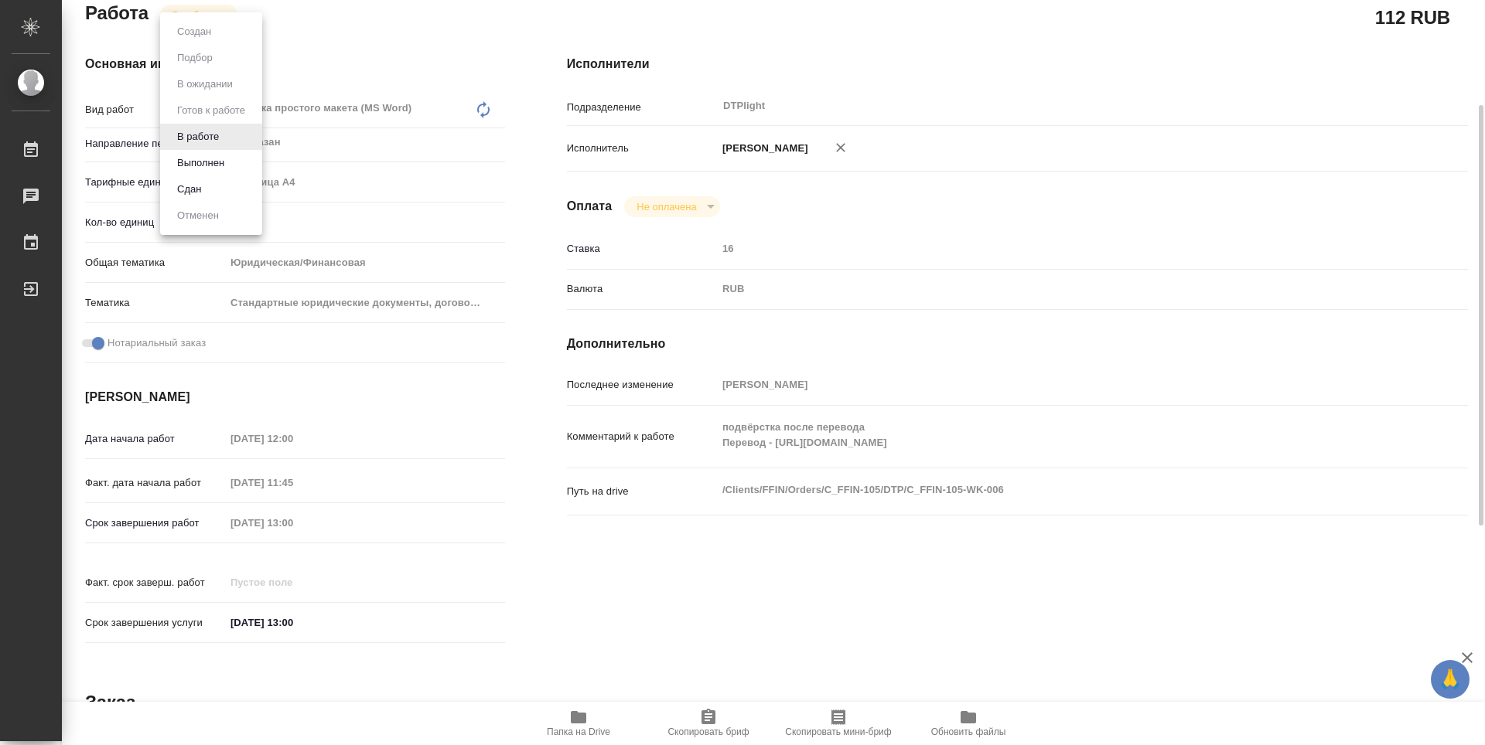
click at [234, 13] on body "🙏 .cls-1 fill:#fff; AWATERA Guselnikov Roman Работы 0 Чаты График Выйти C_FFIN-…" at bounding box center [742, 372] width 1485 height 745
click at [204, 163] on button "Выполнен" at bounding box center [200, 163] width 56 height 17
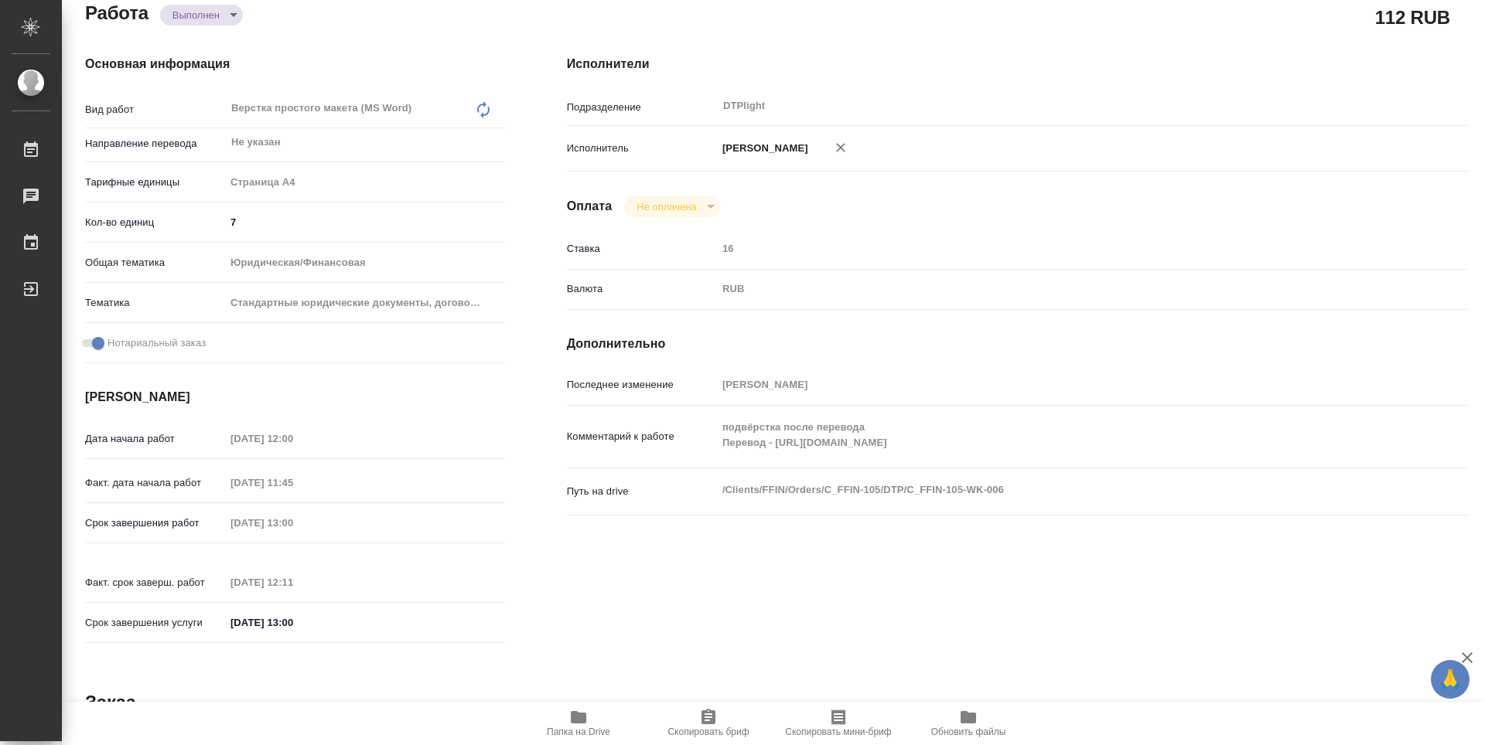
type textarea "x"
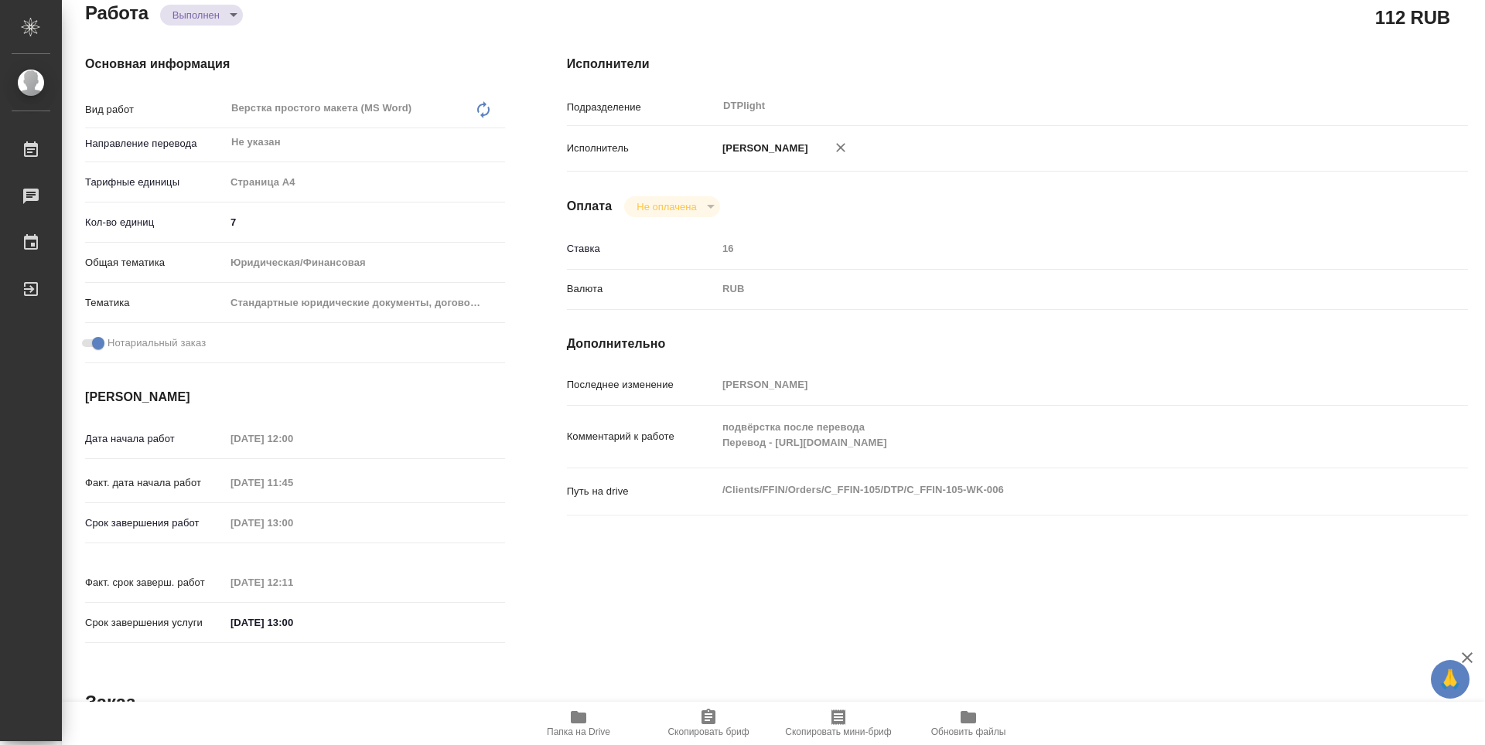
type textarea "x"
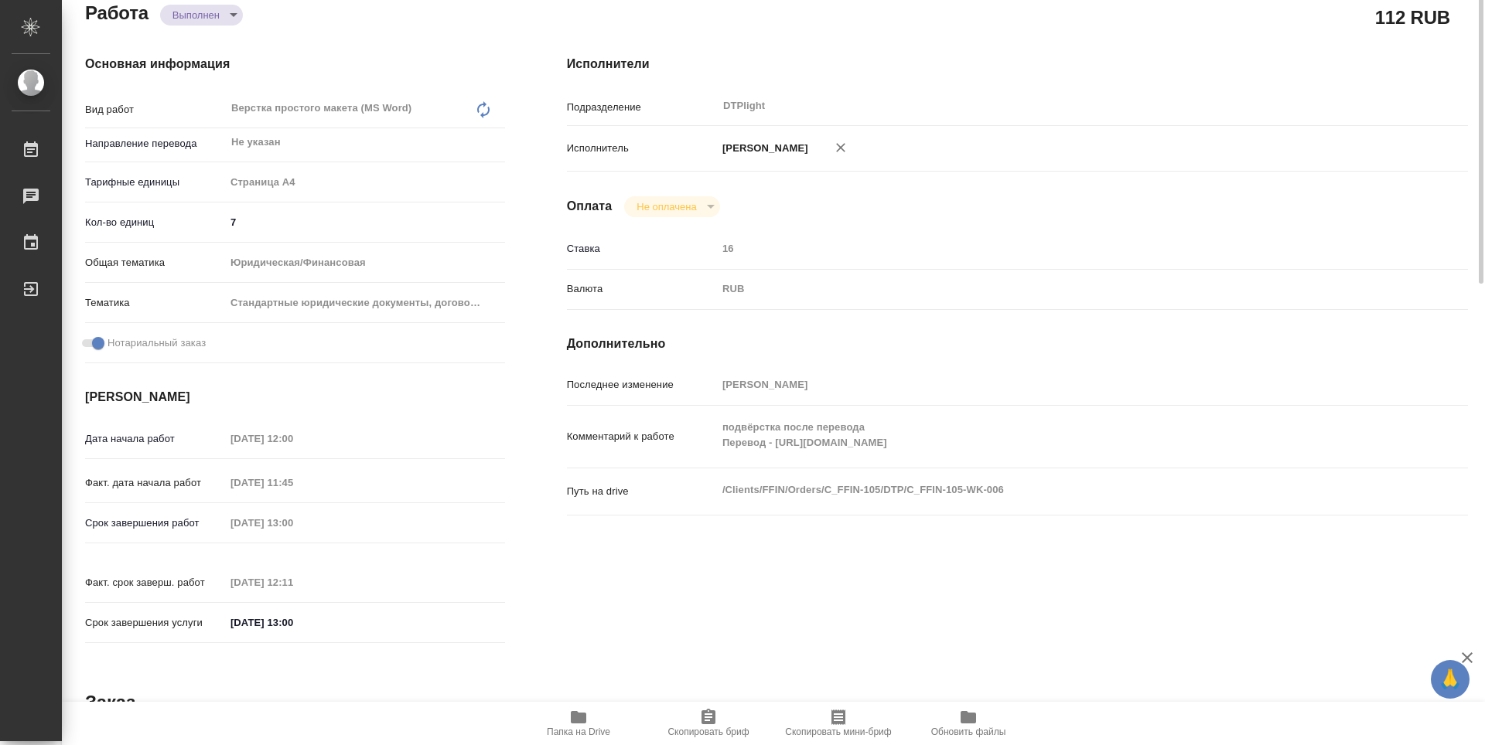
scroll to position [0, 0]
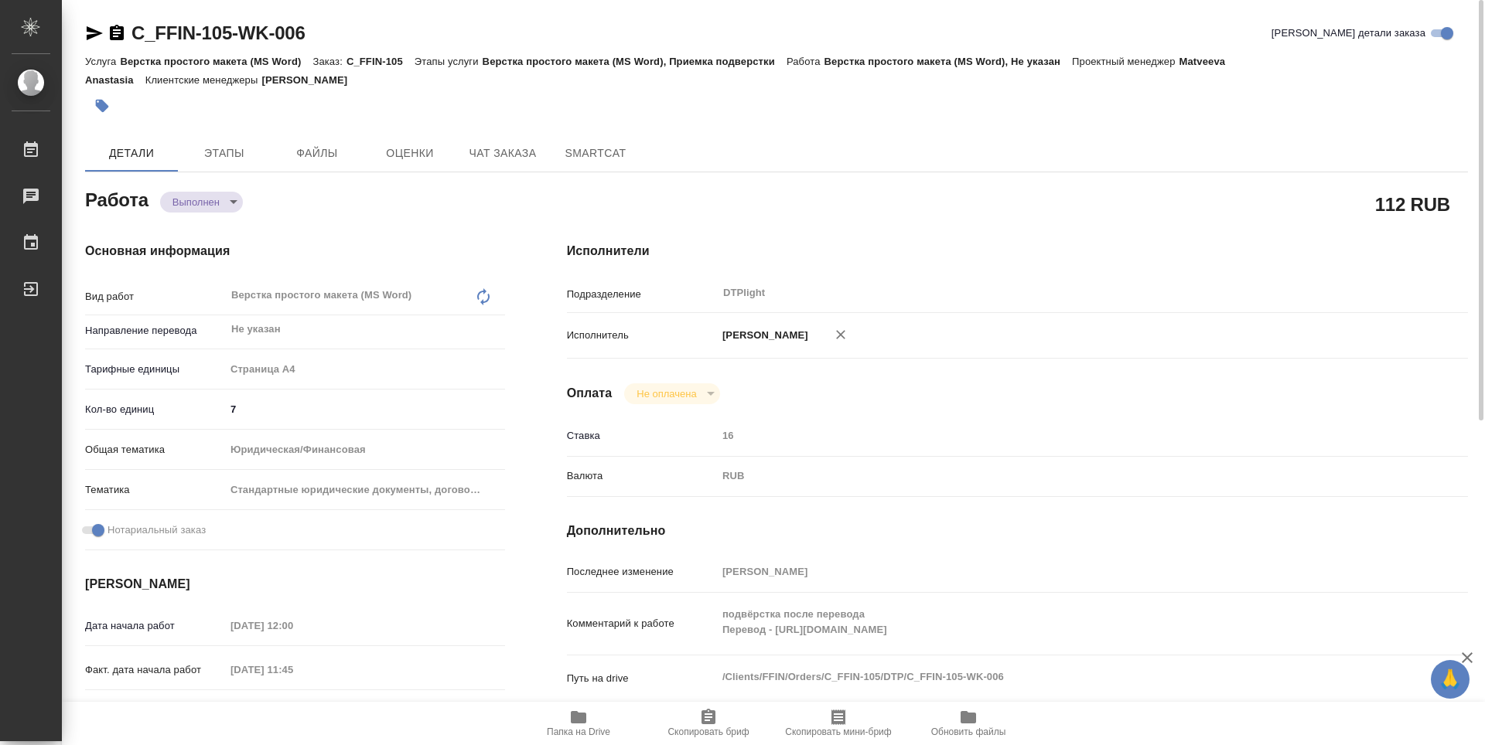
type textarea "x"
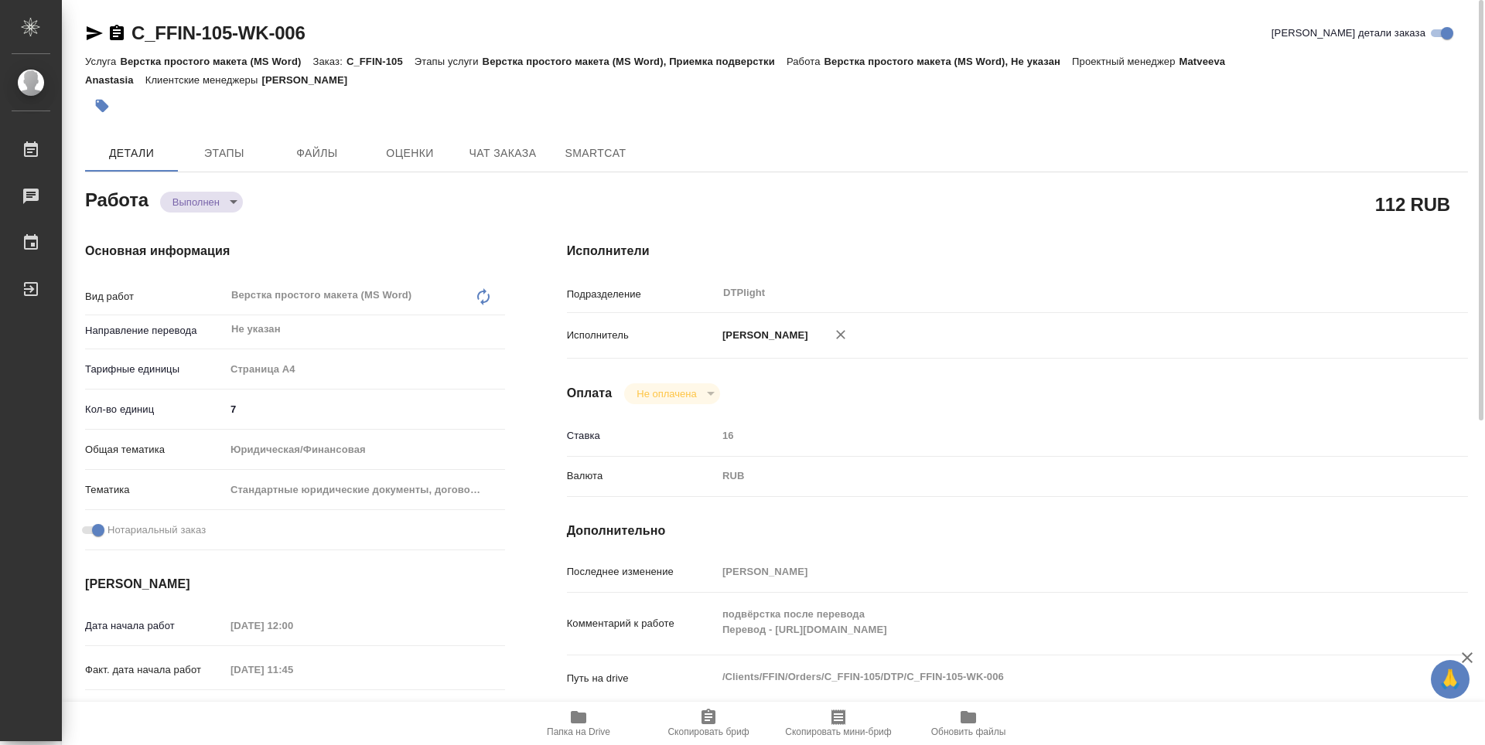
click at [119, 31] on icon "button" at bounding box center [117, 32] width 14 height 15
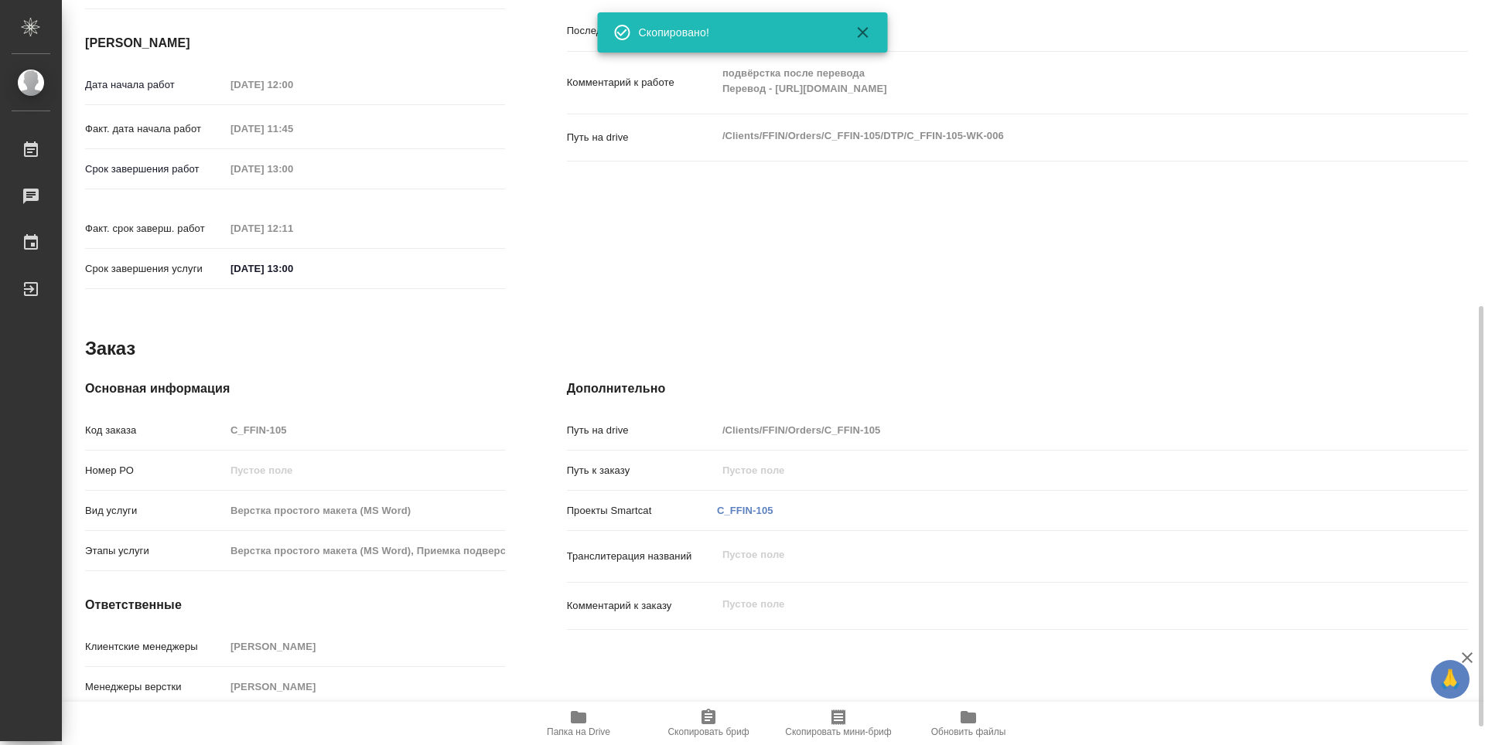
scroll to position [77, 0]
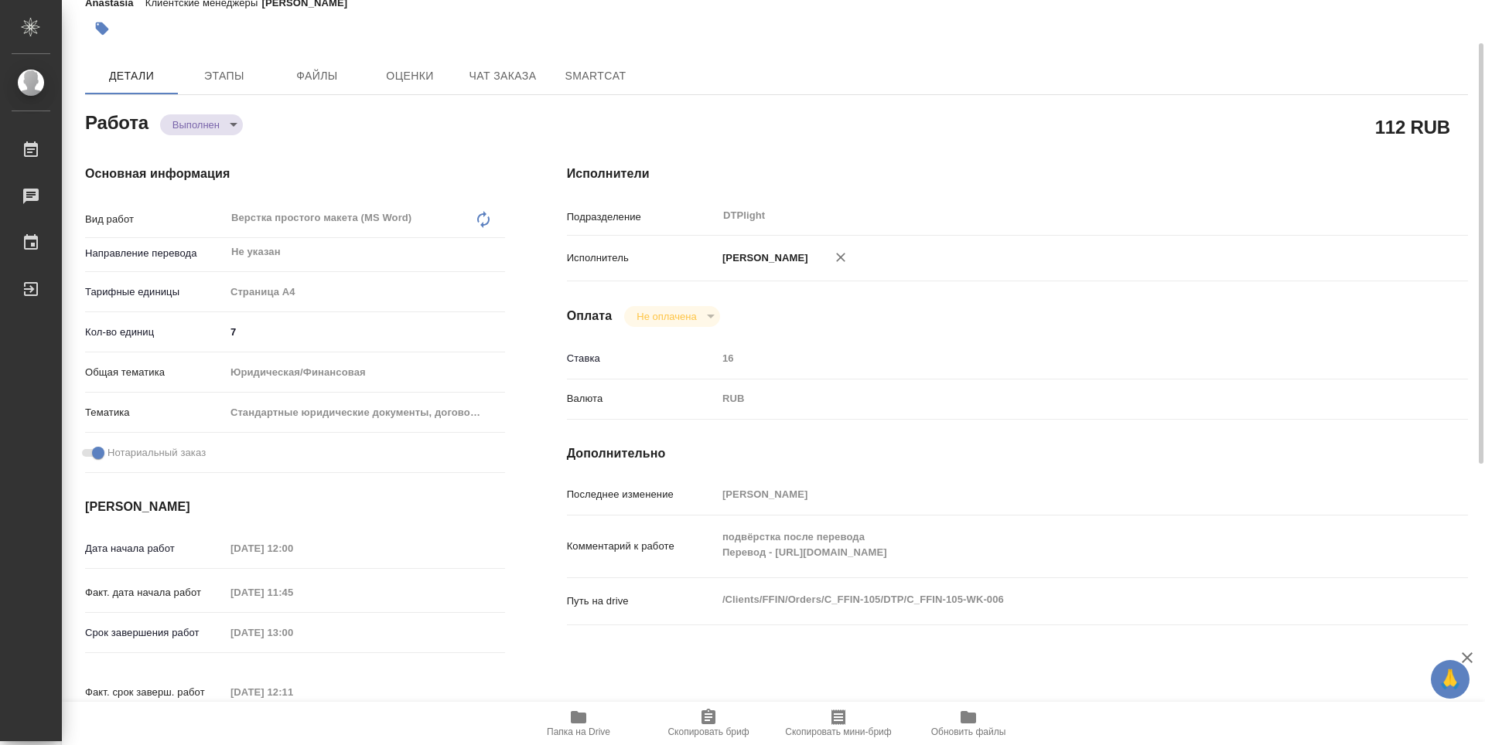
type textarea "x"
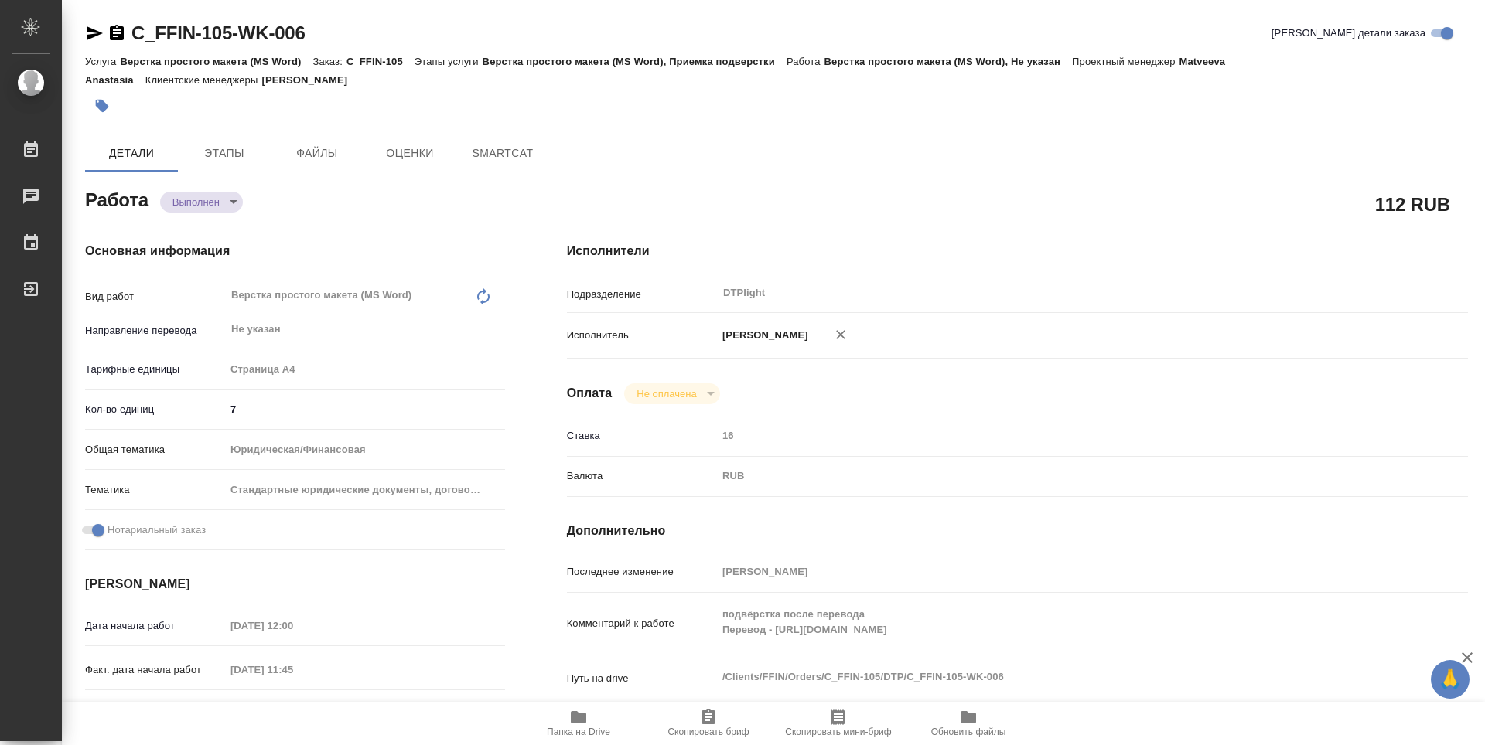
type textarea "x"
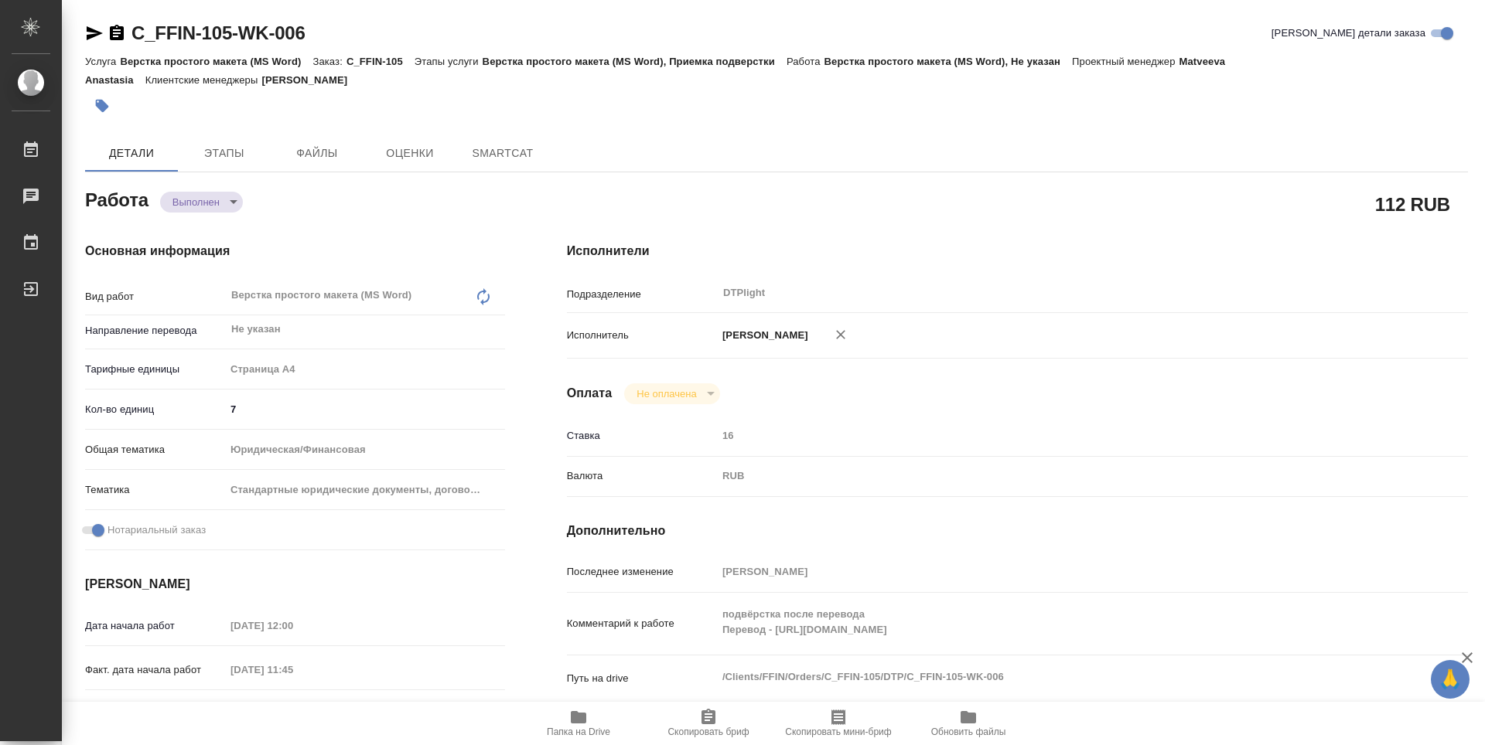
type textarea "x"
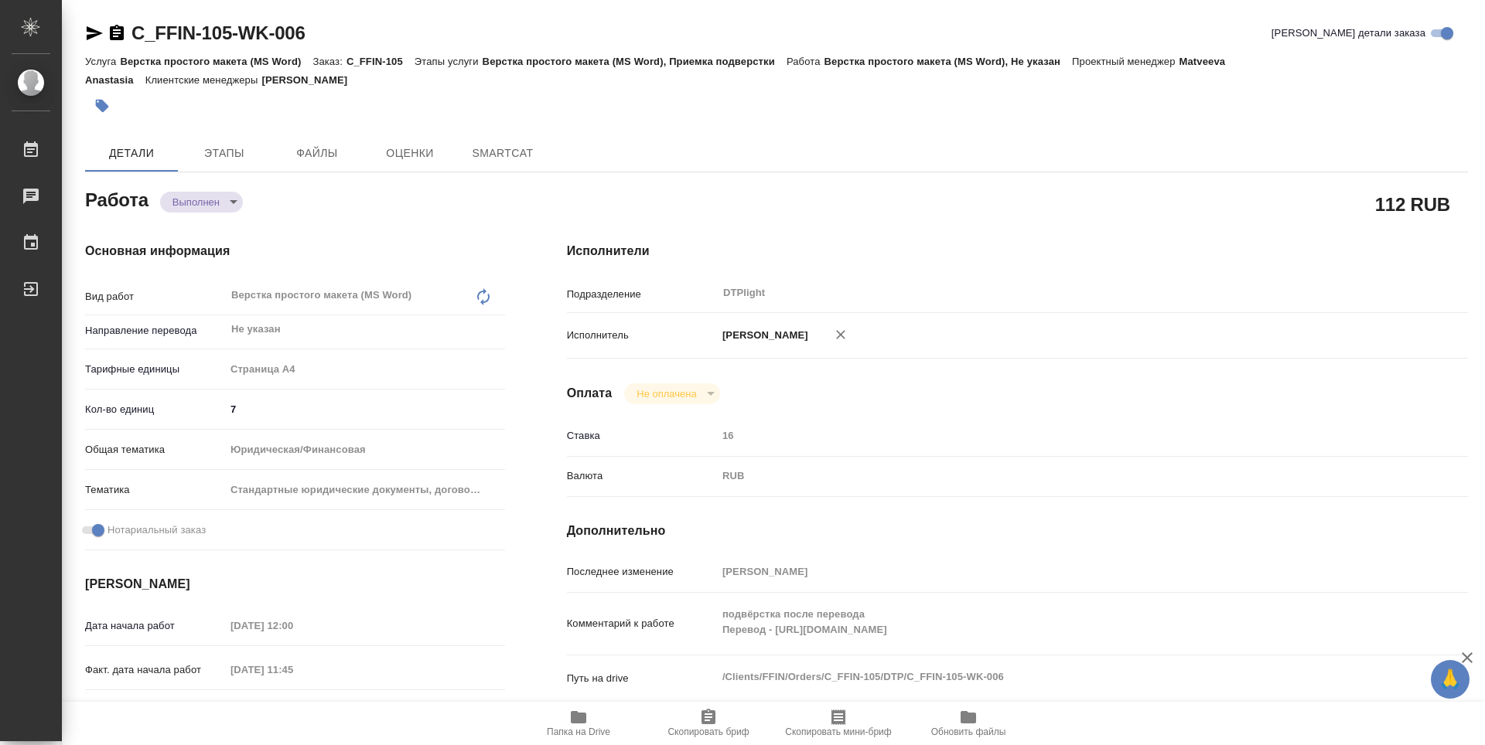
type textarea "x"
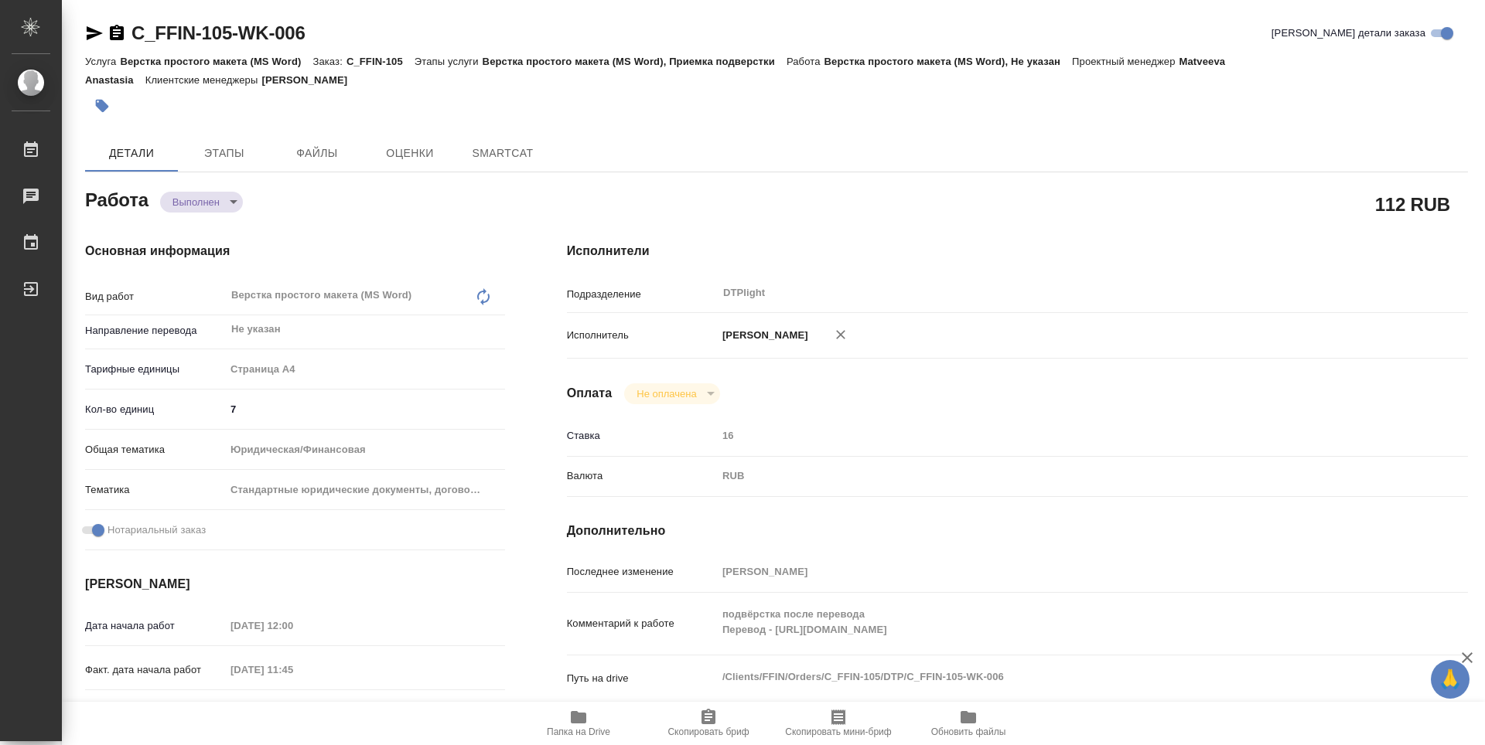
type textarea "x"
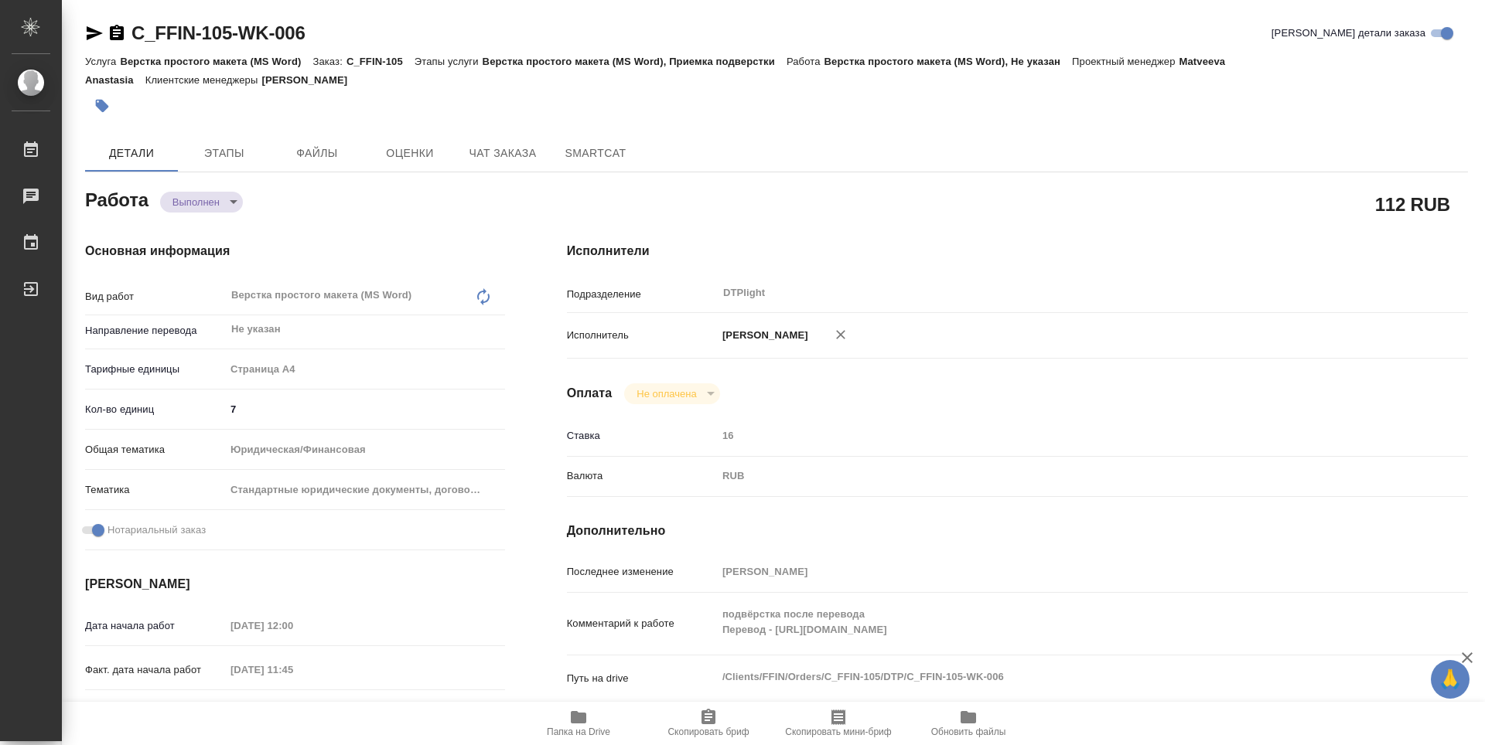
type textarea "x"
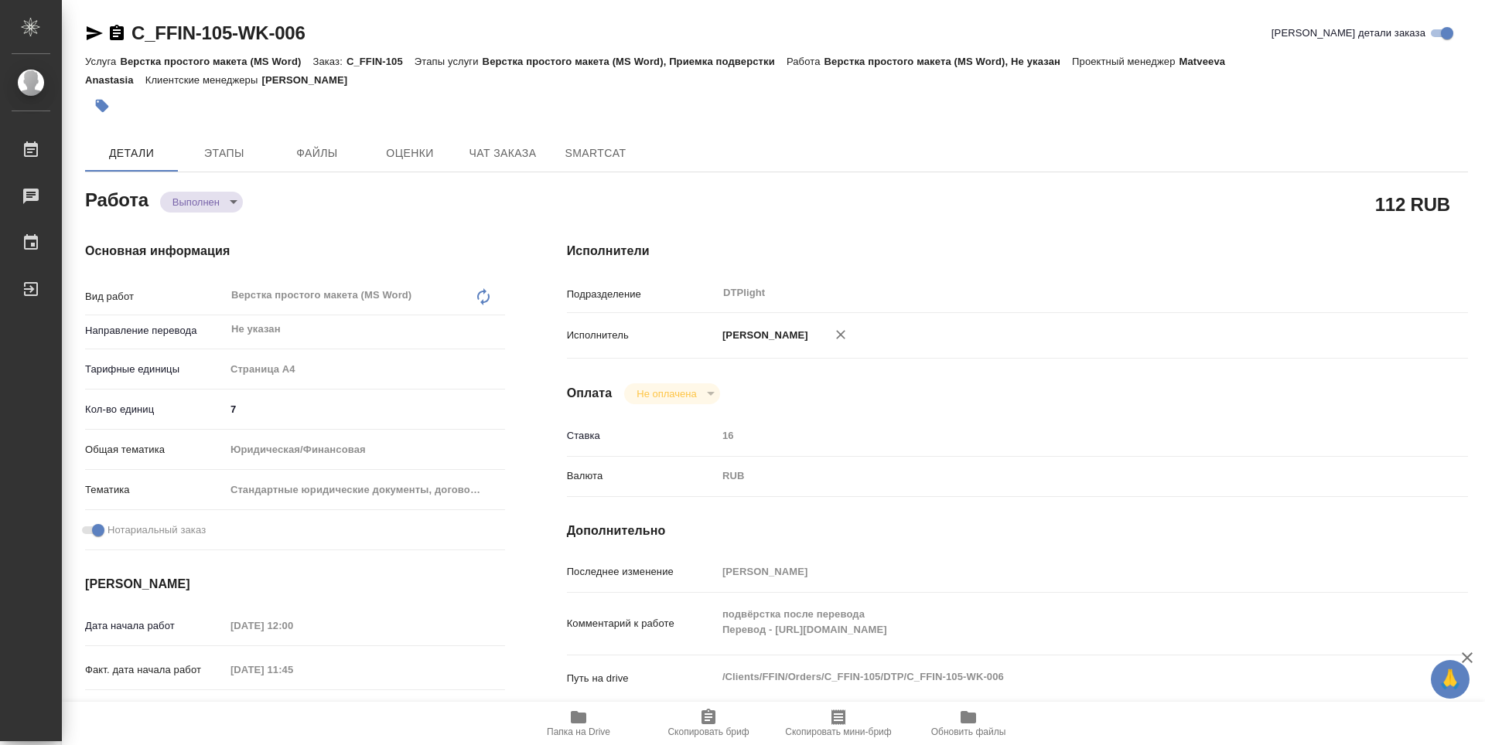
type textarea "x"
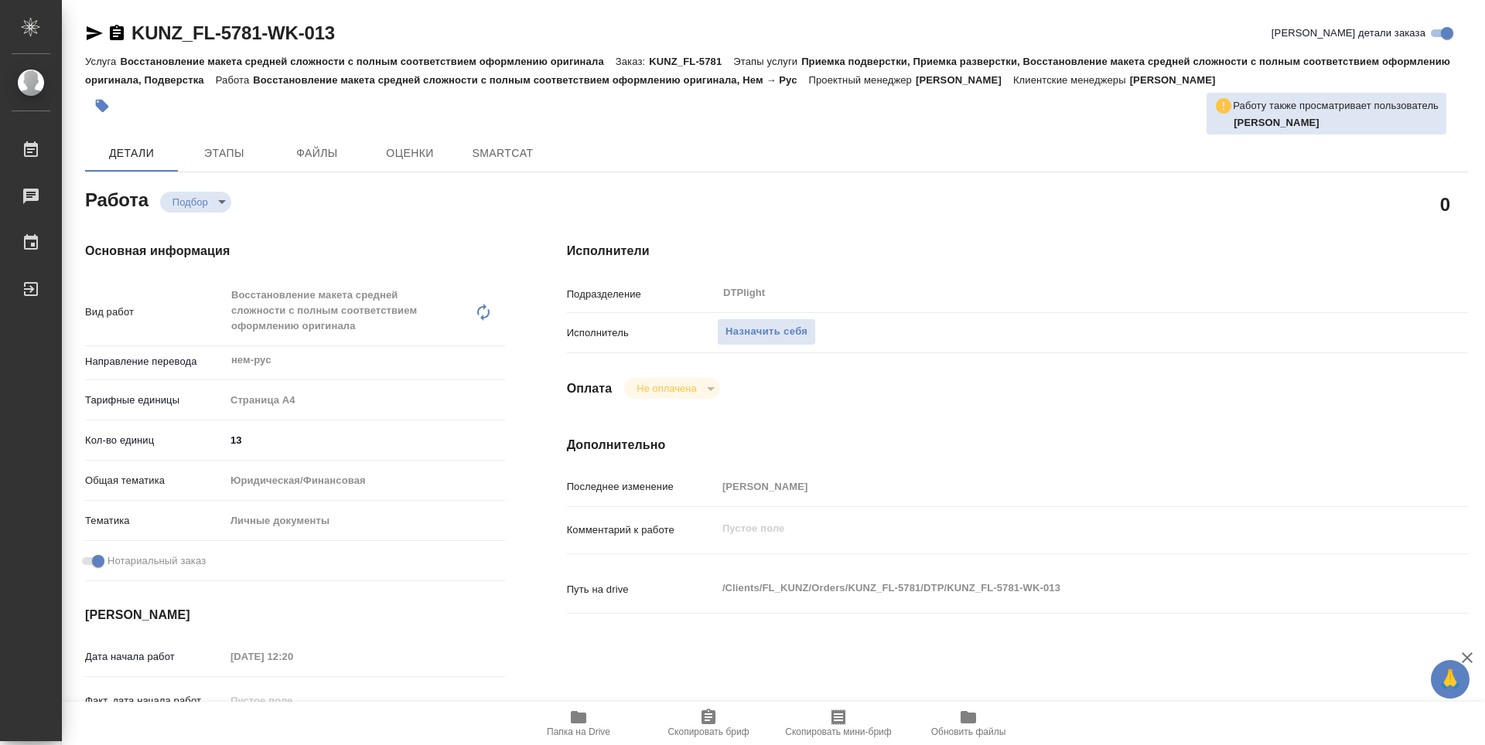
type textarea "x"
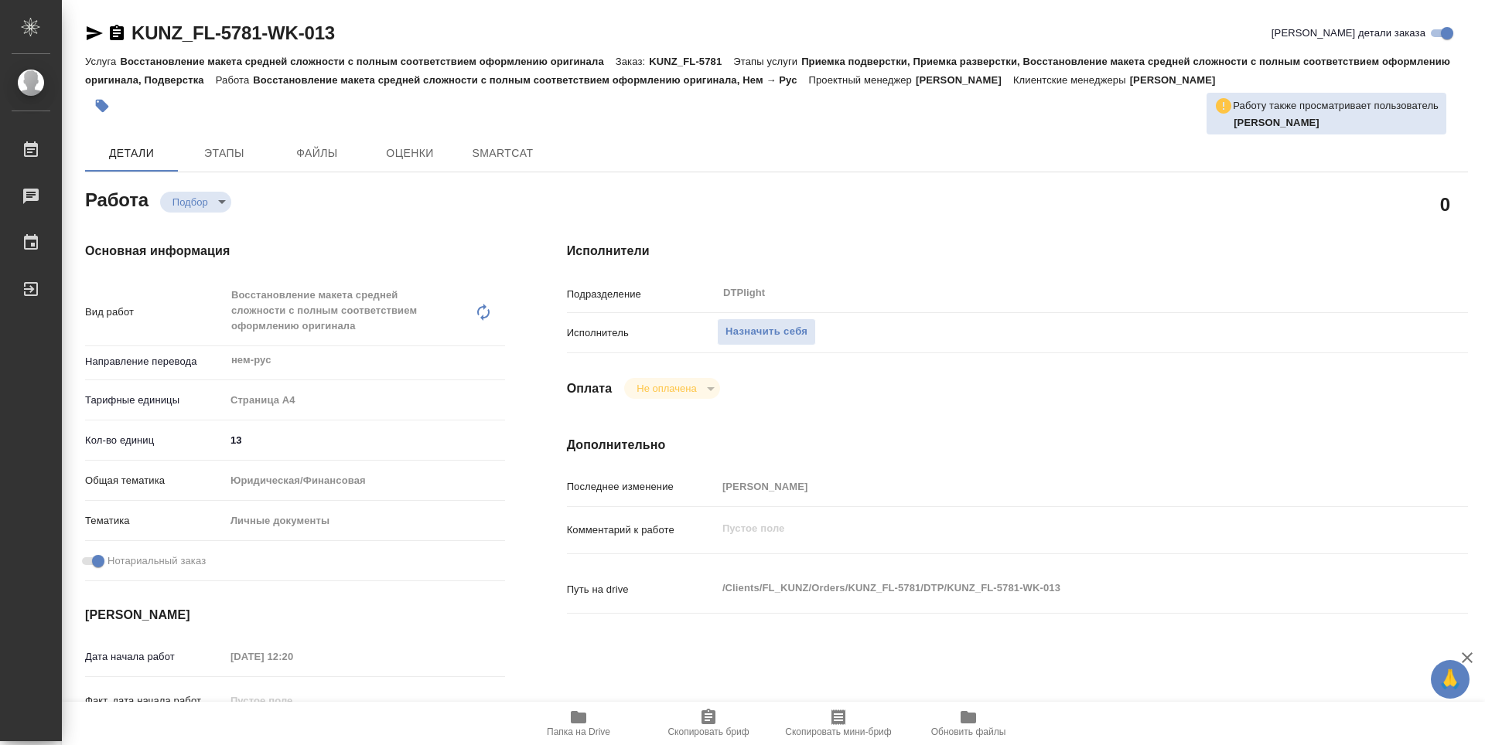
type textarea "x"
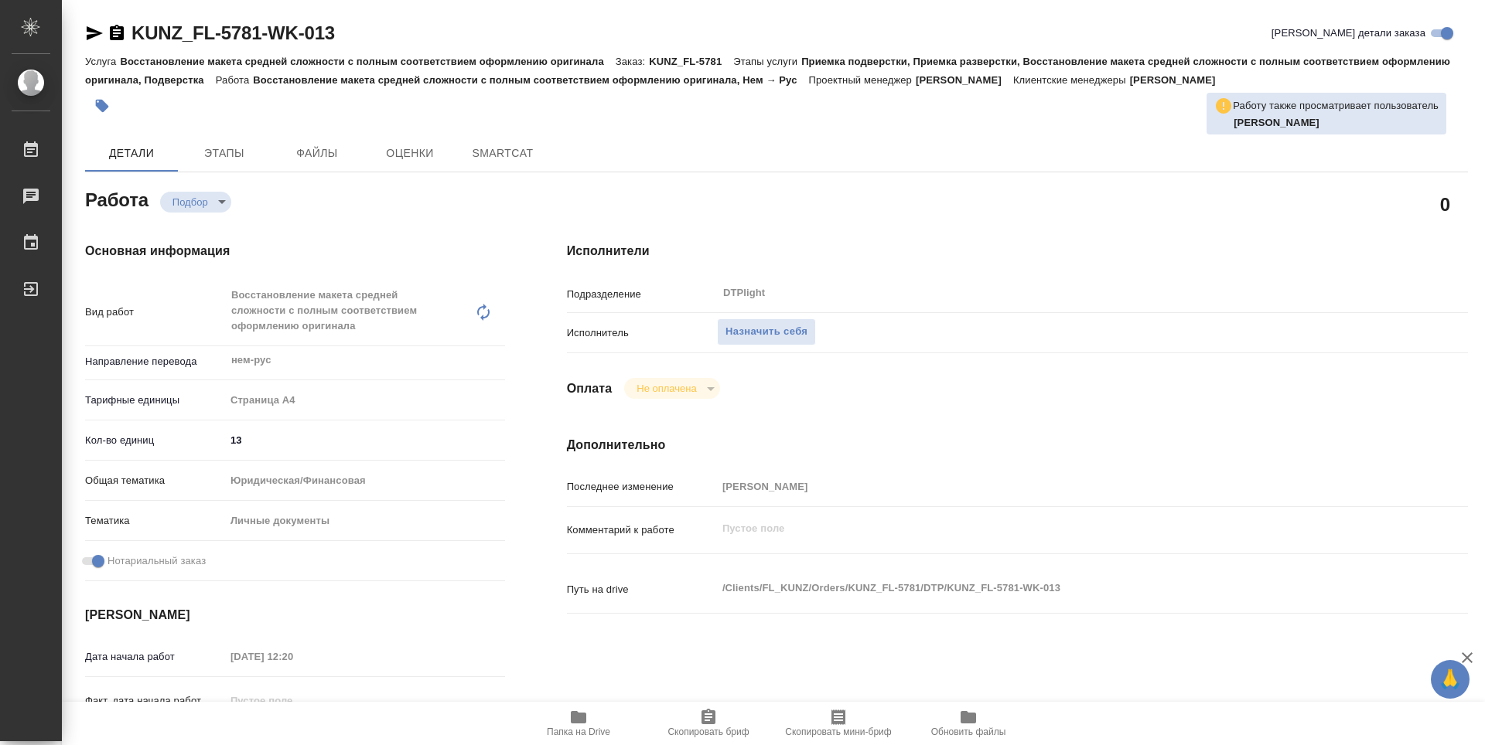
type textarea "x"
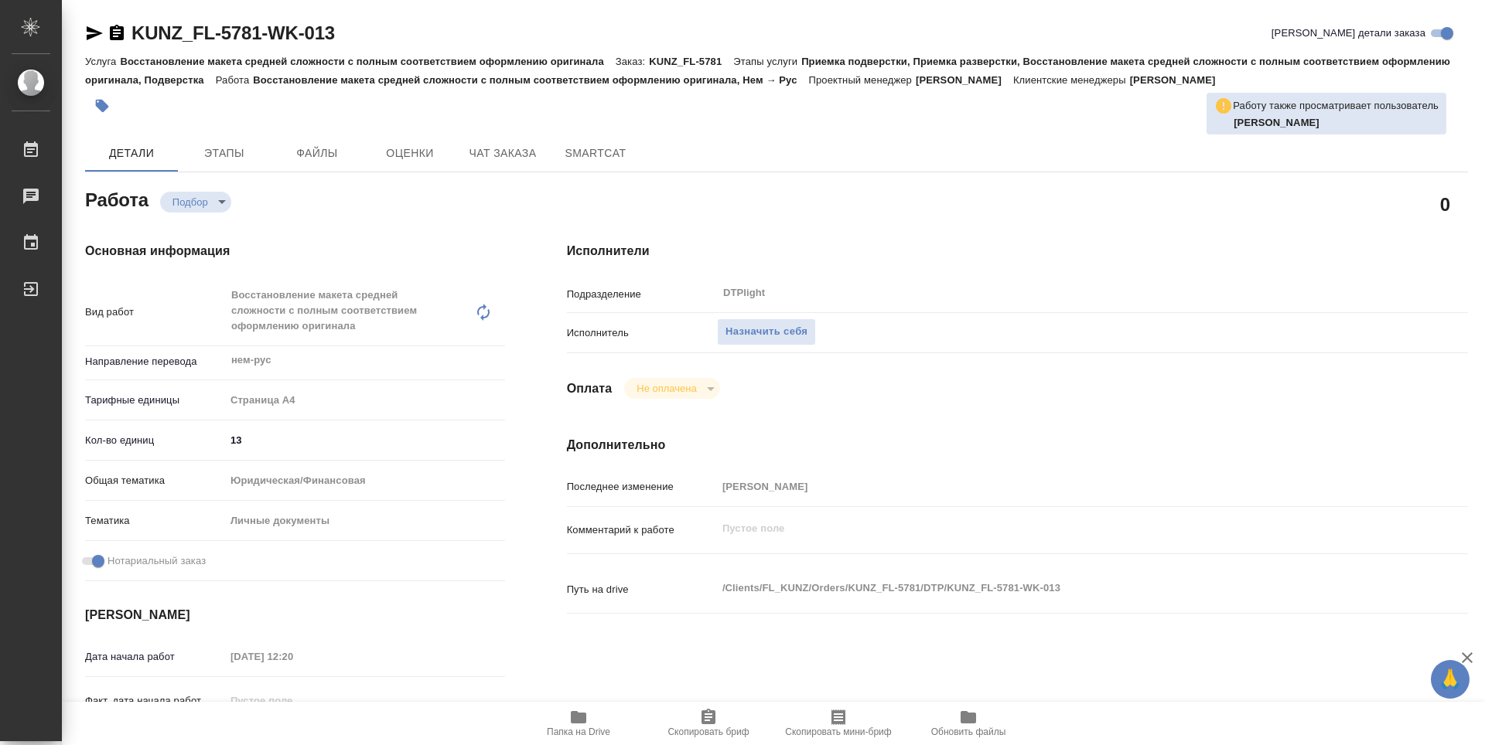
click at [580, 723] on icon "button" at bounding box center [578, 717] width 15 height 12
type textarea "x"
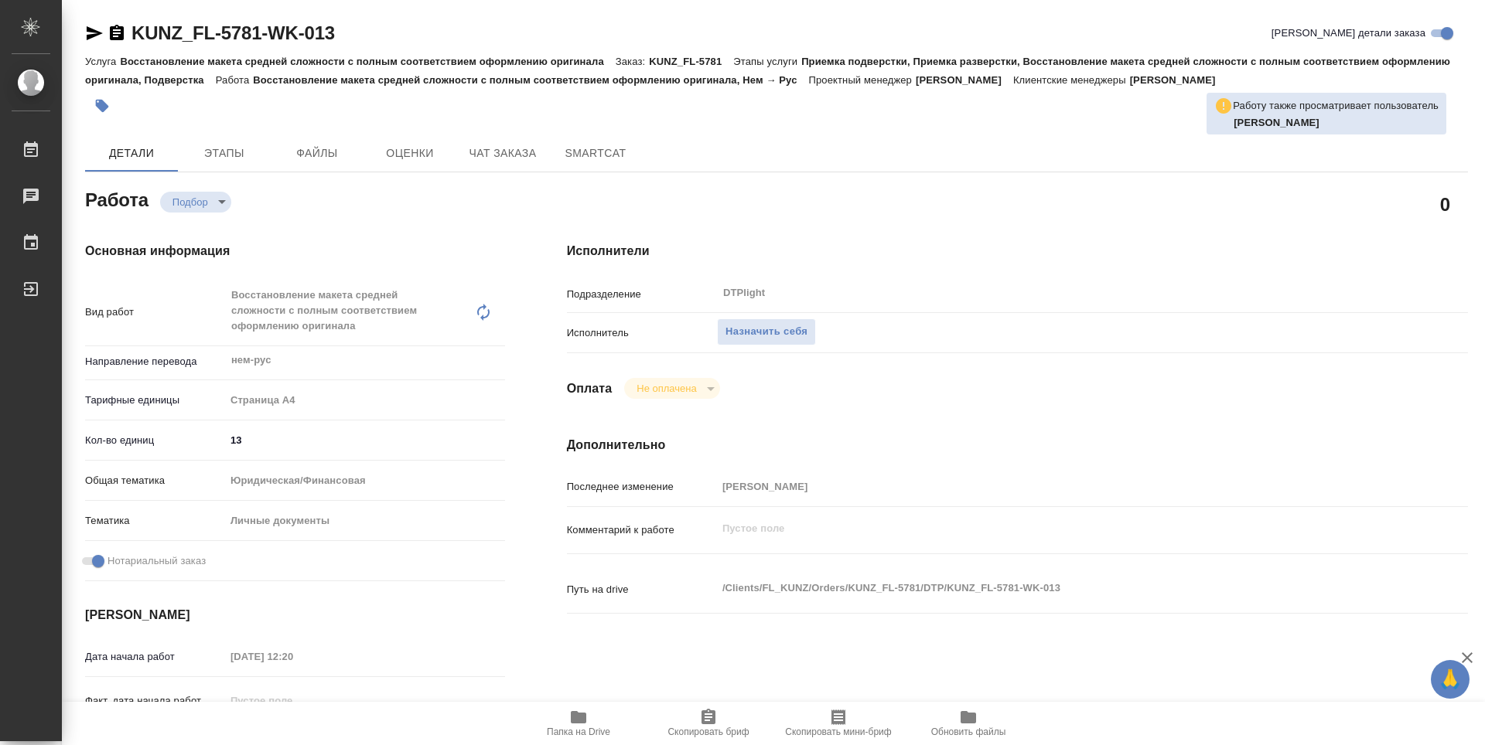
type textarea "x"
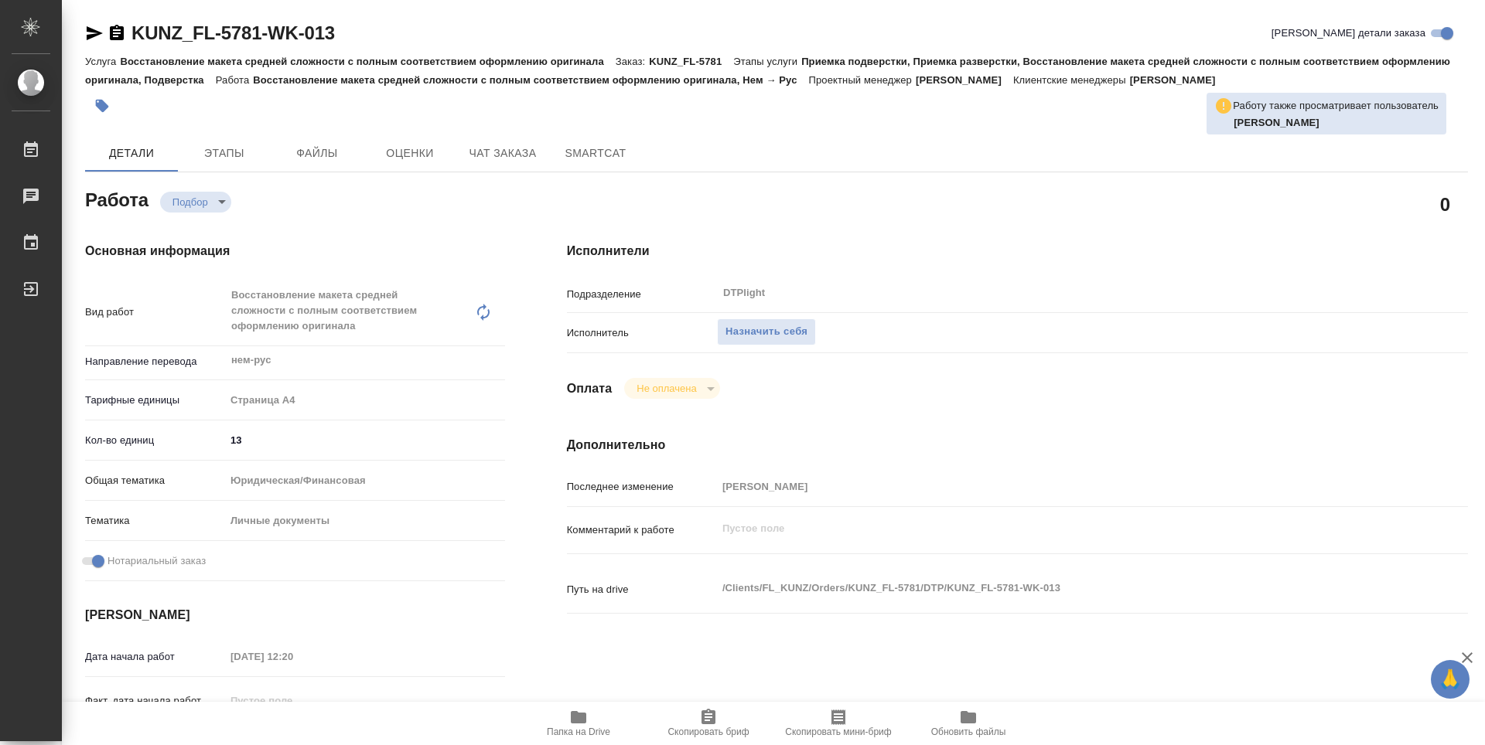
type textarea "x"
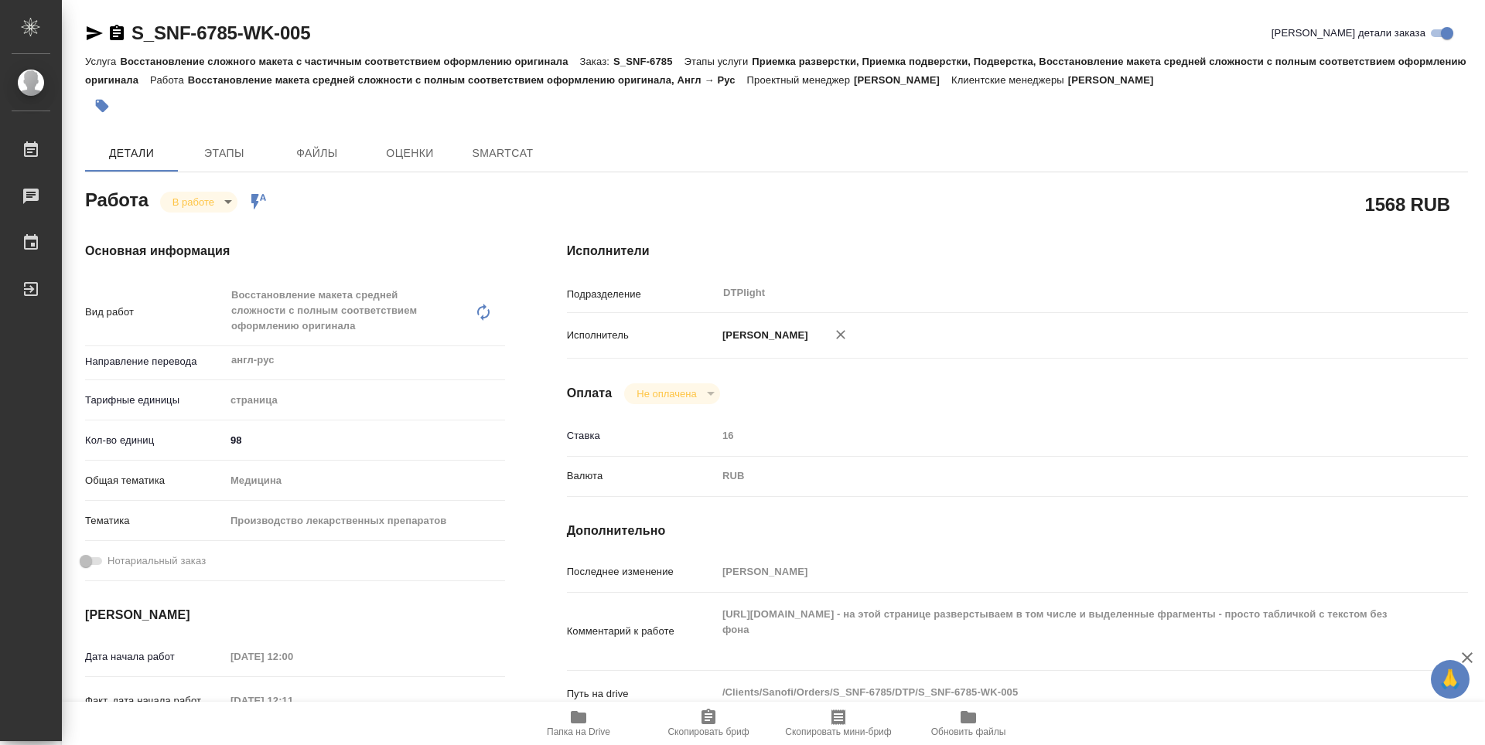
type textarea "x"
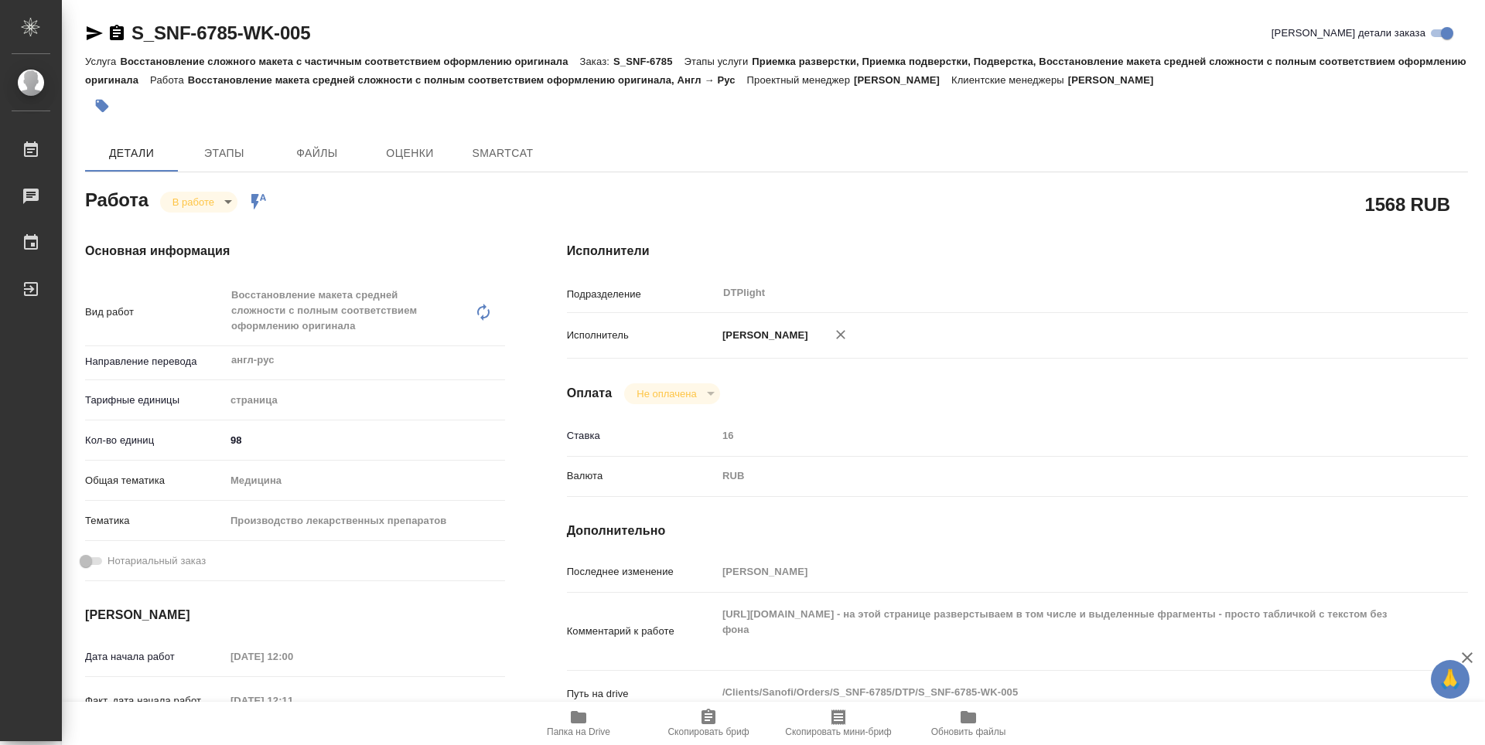
type textarea "x"
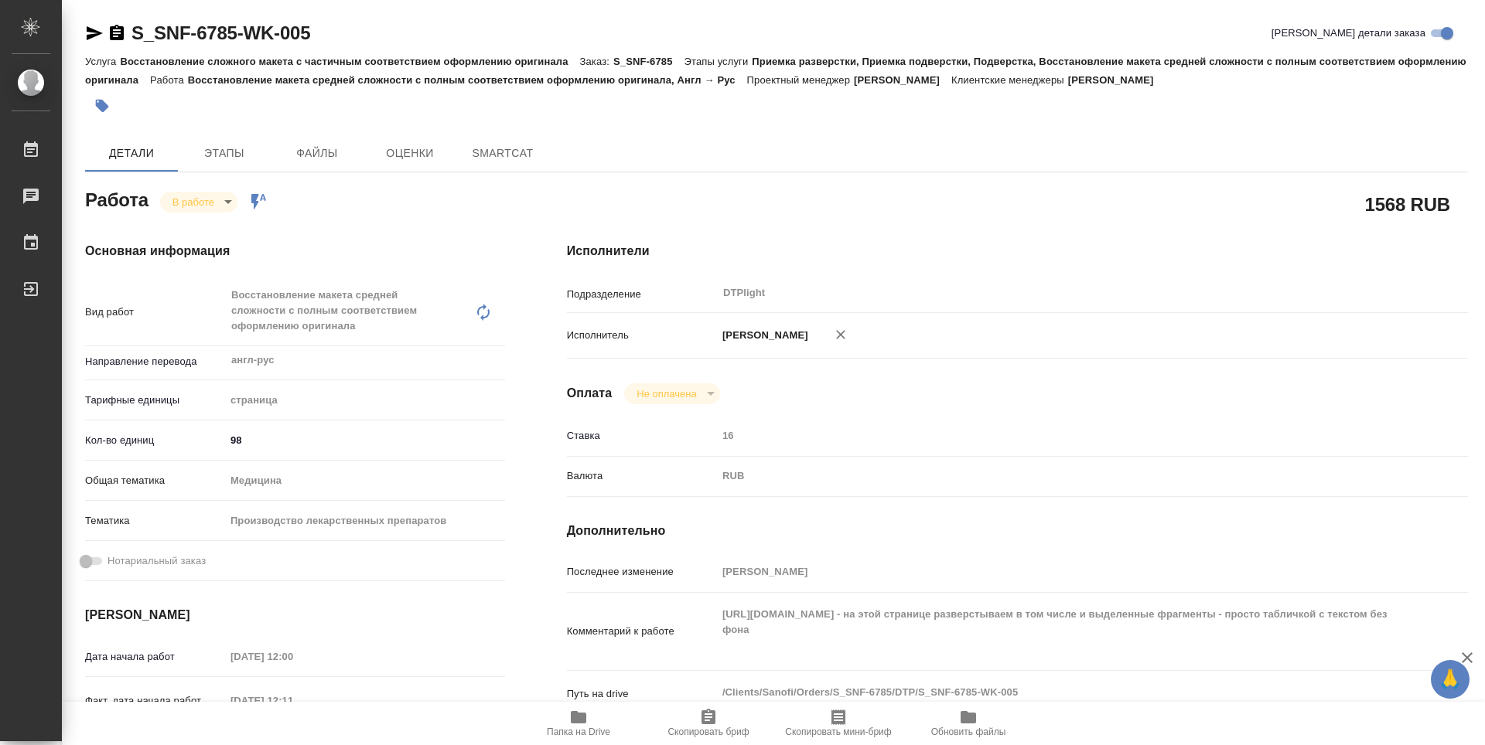
type textarea "x"
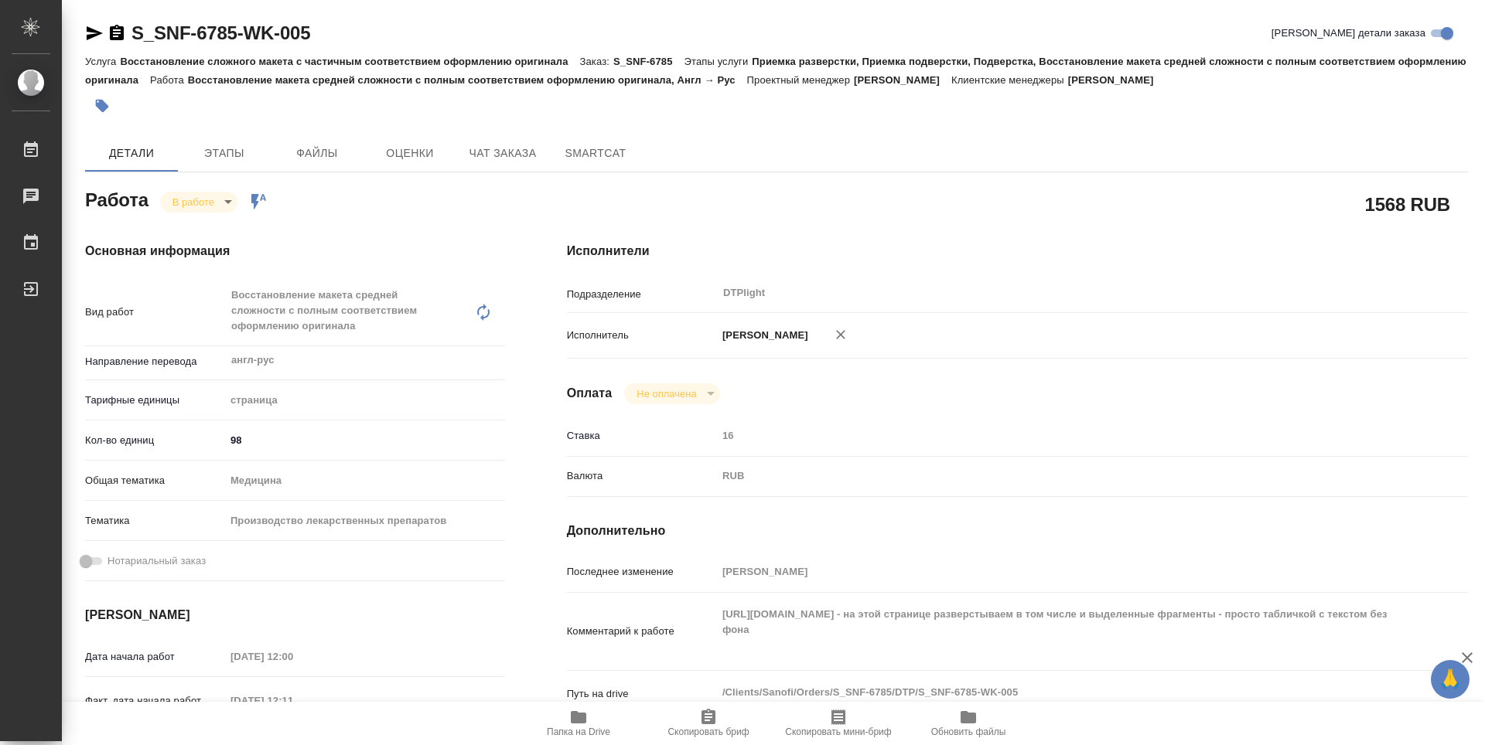
click at [568, 713] on span "Папка на Drive" at bounding box center [578, 722] width 111 height 29
type textarea "x"
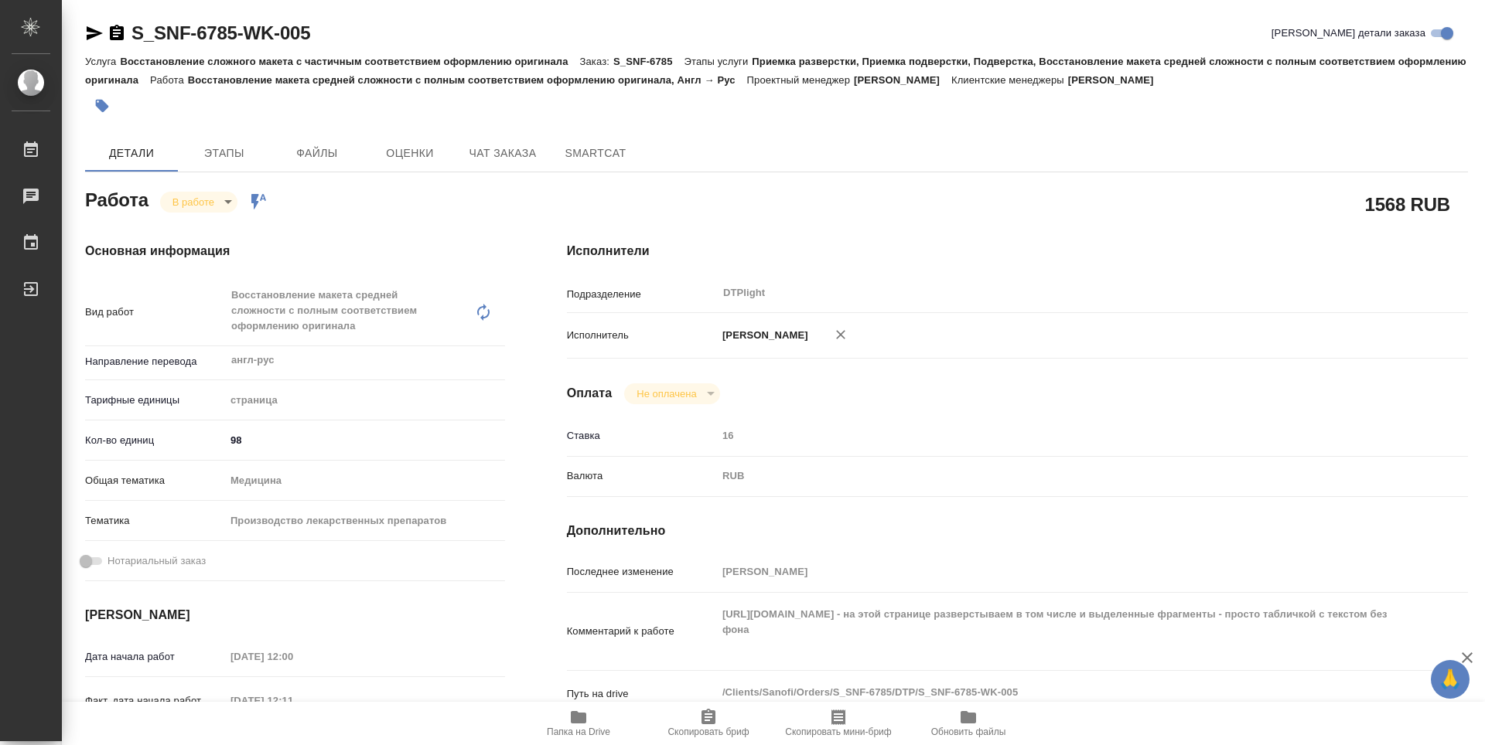
type textarea "x"
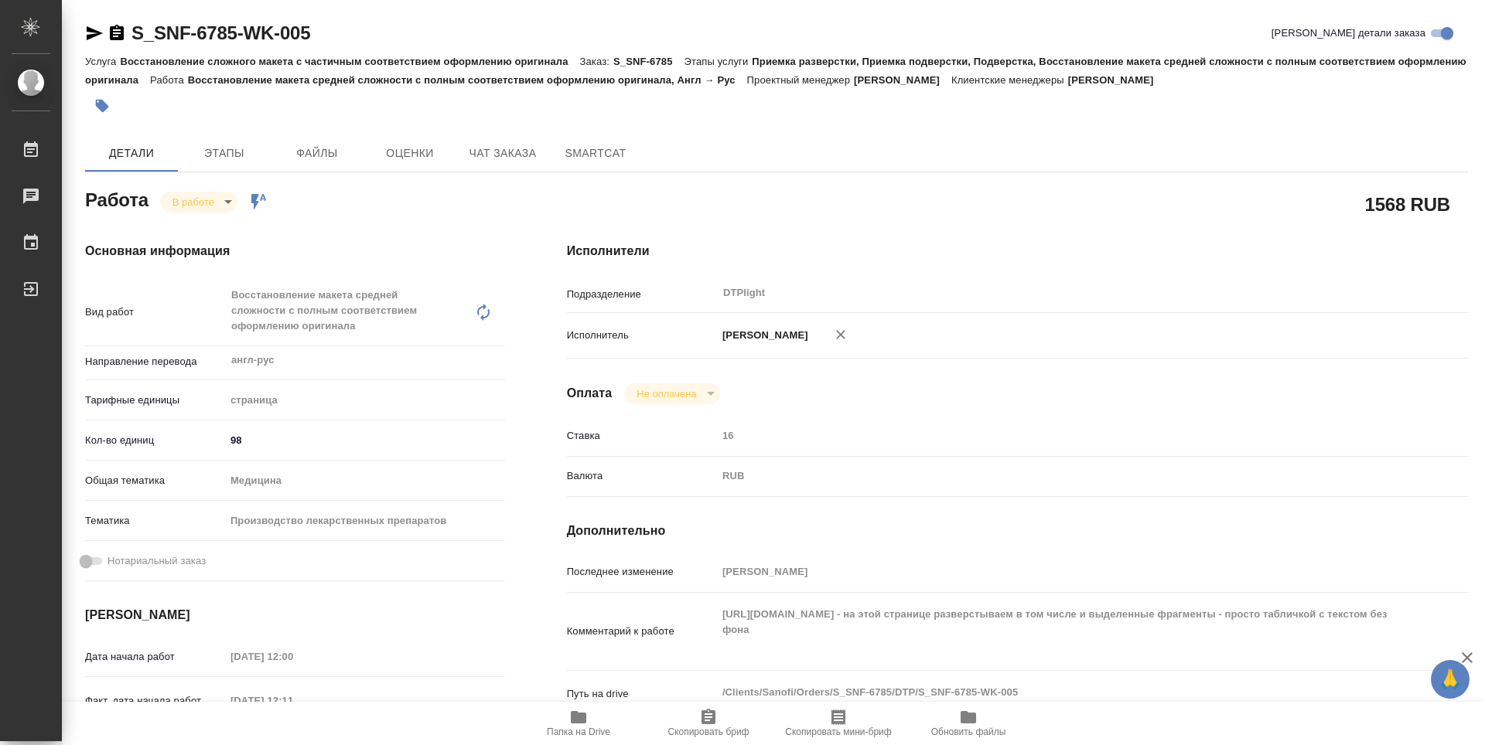
type textarea "x"
click at [229, 197] on body "🙏 .cls-1 fill:#fff; AWATERA Guselnikov Roman Работы 0 Чаты График Выйти S_SNF-6…" at bounding box center [742, 372] width 1485 height 745
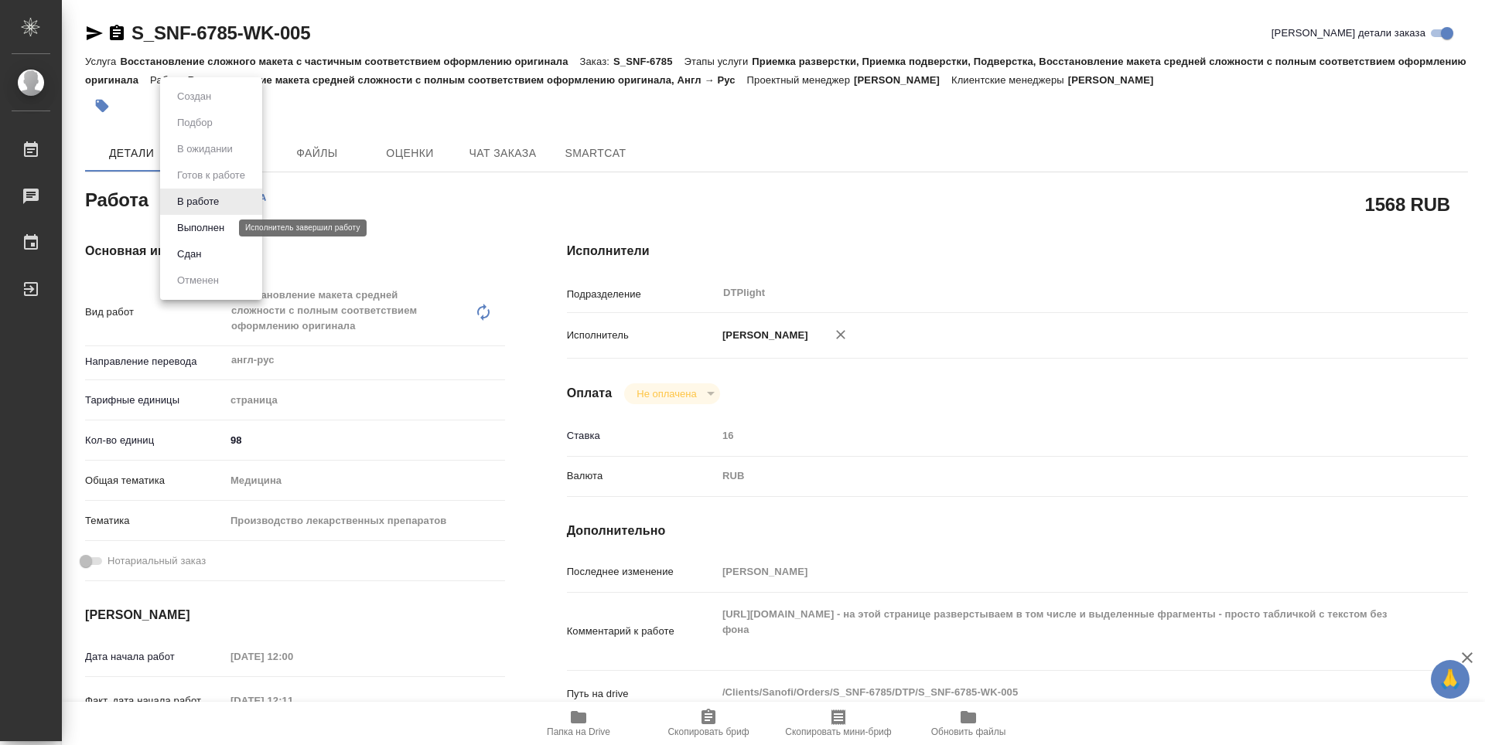
click at [211, 230] on button "Выполнен" at bounding box center [200, 228] width 56 height 17
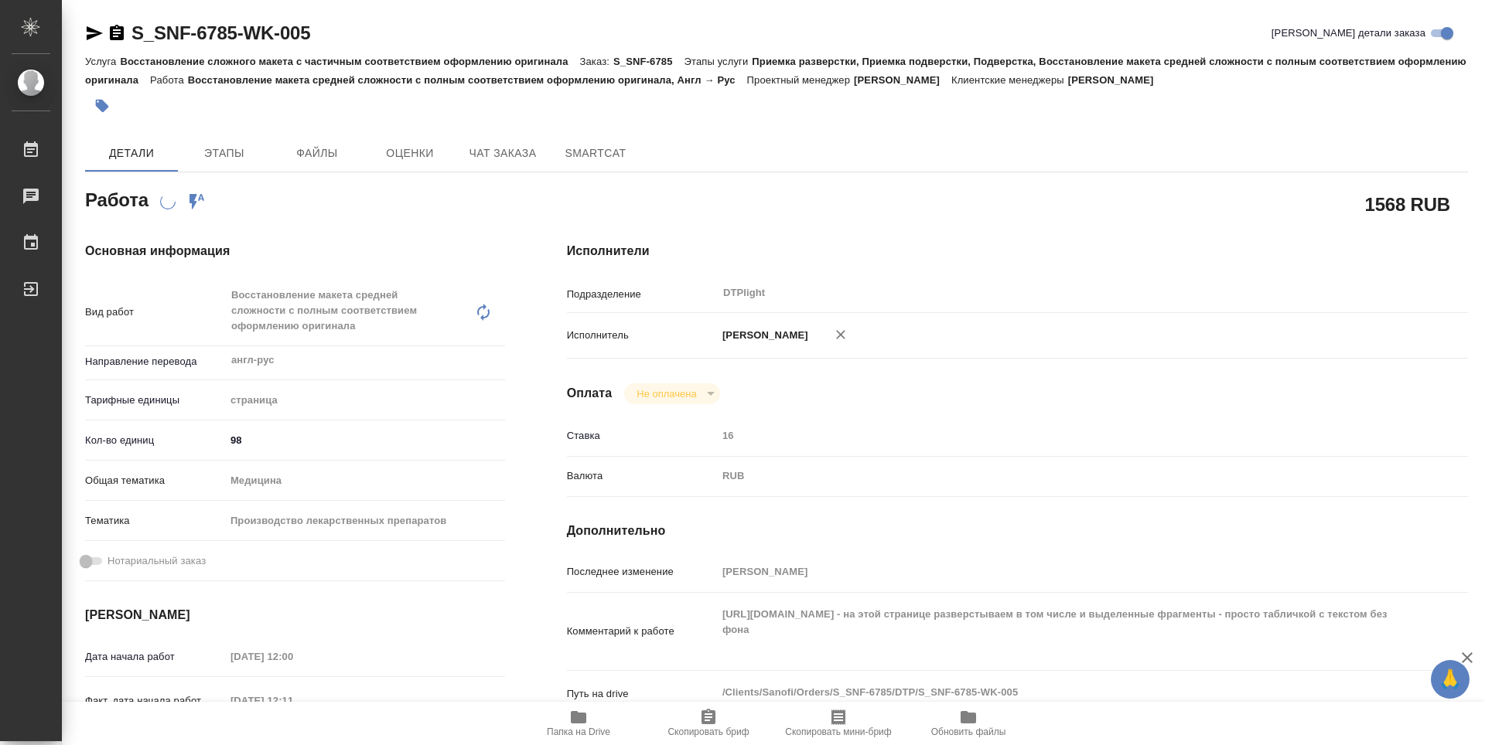
scroll to position [387, 0]
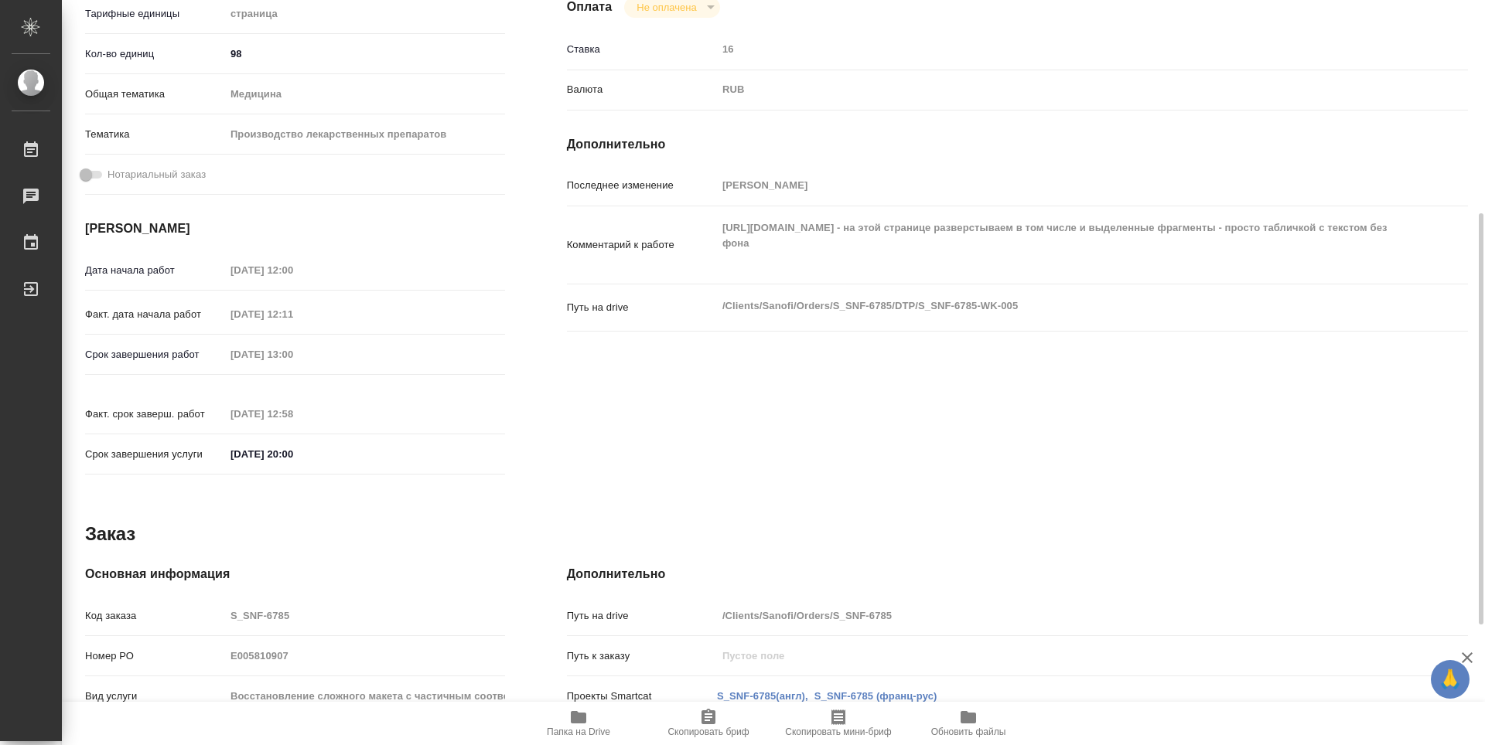
type textarea "x"
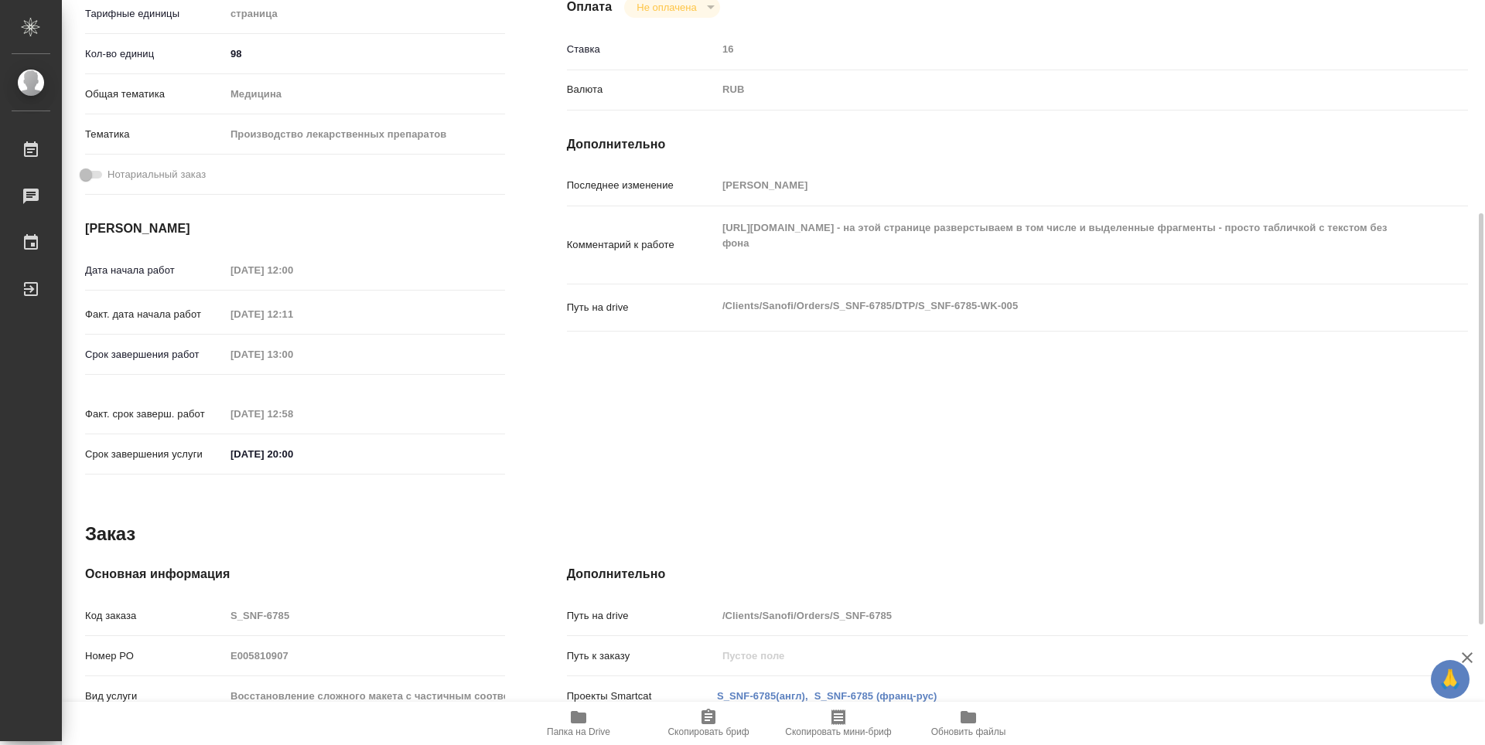
type textarea "x"
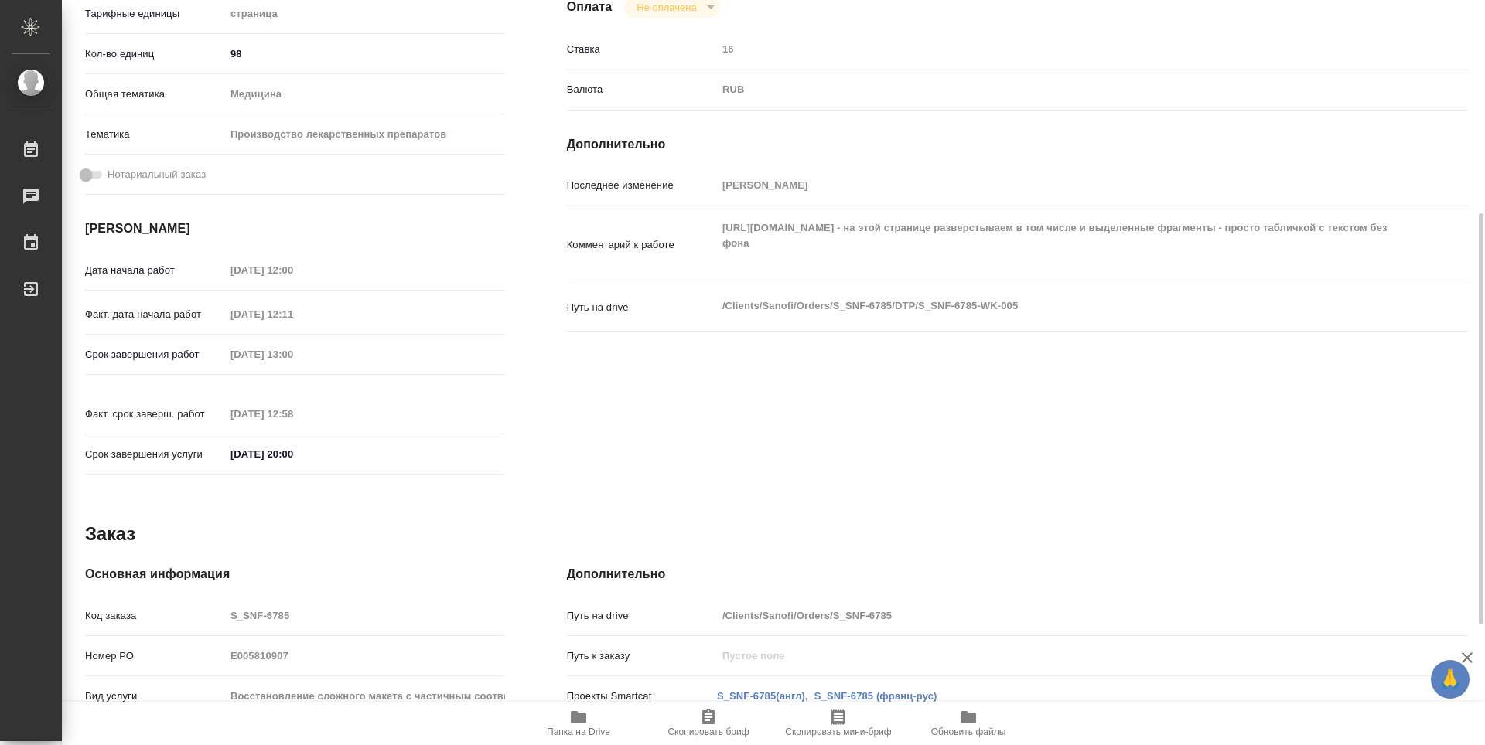
type textarea "x"
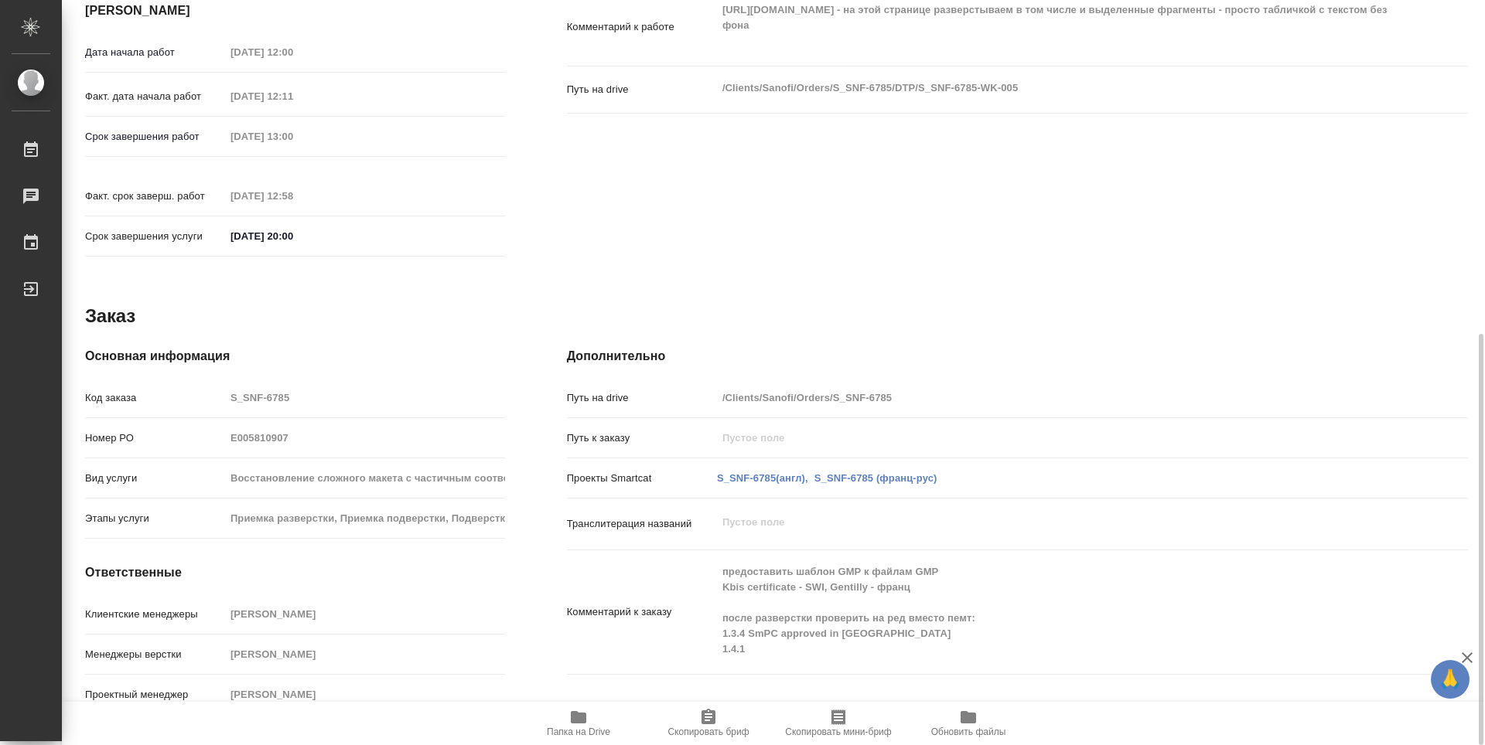
type textarea "x"
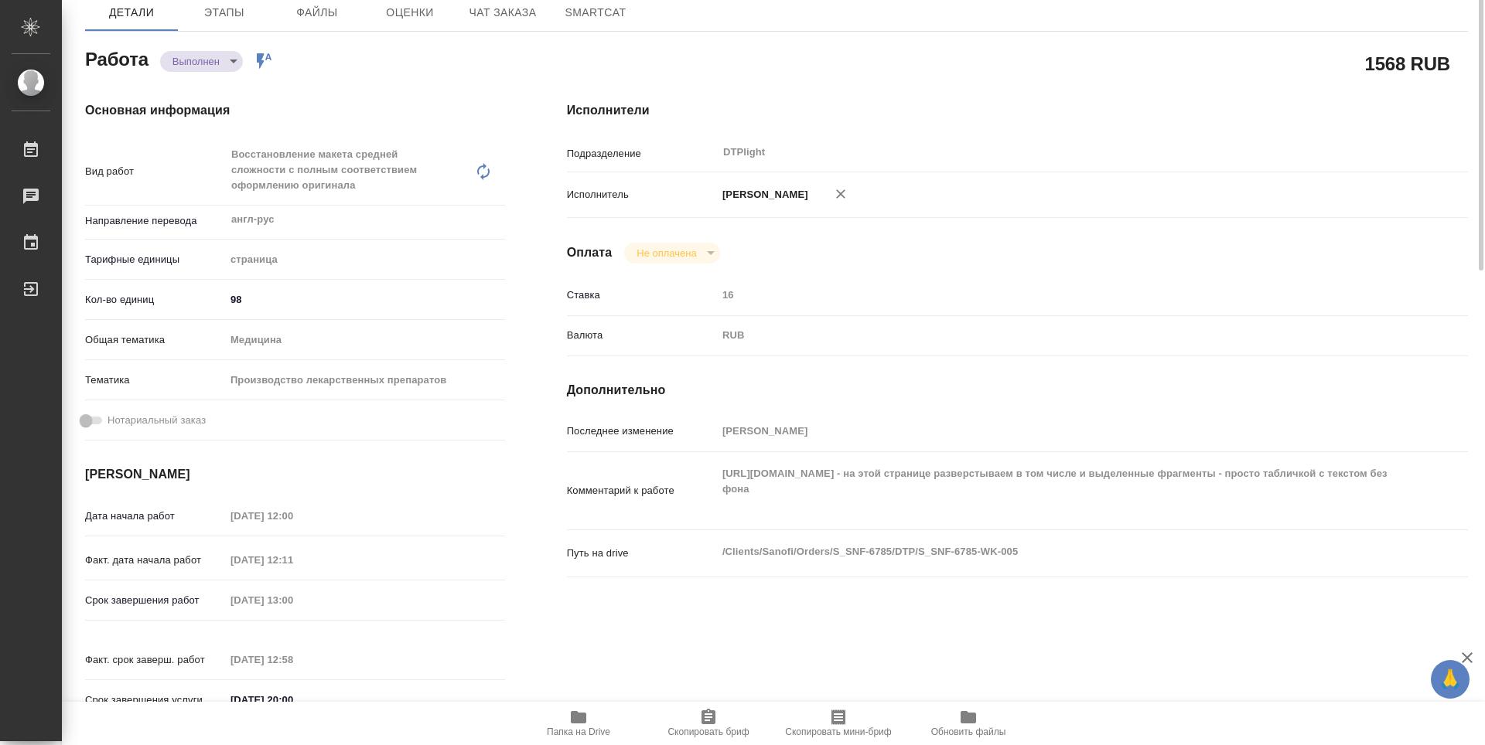
scroll to position [0, 0]
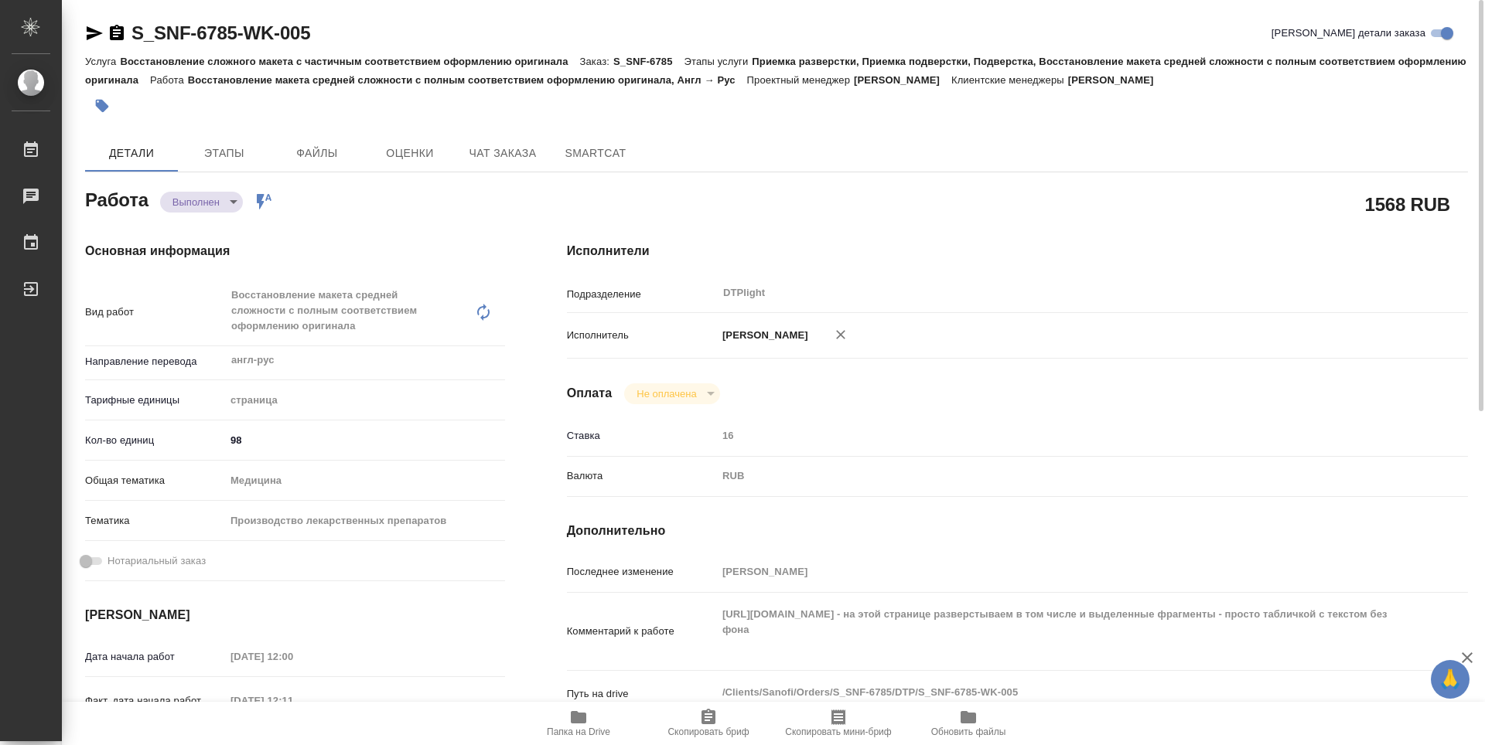
click at [120, 38] on icon "button" at bounding box center [117, 32] width 14 height 15
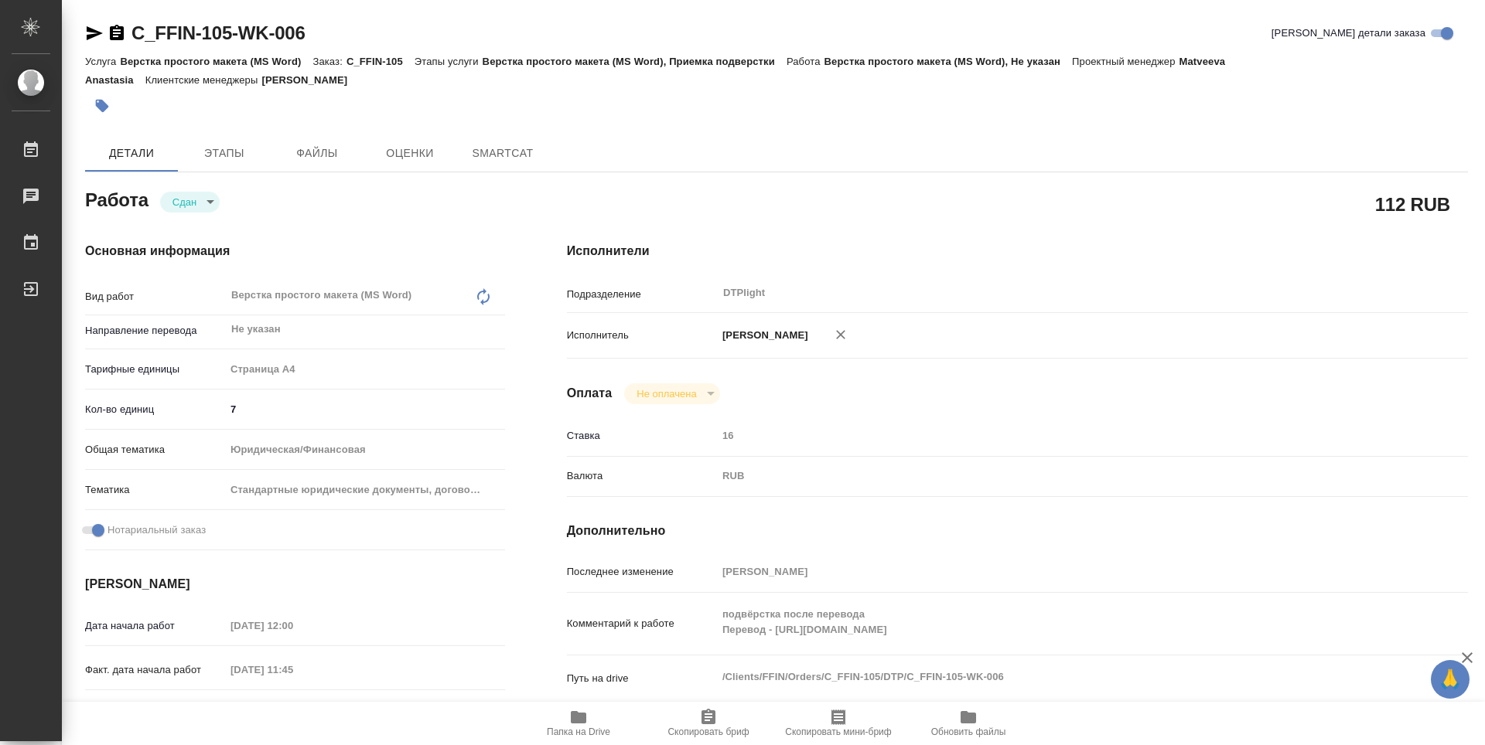
type textarea "x"
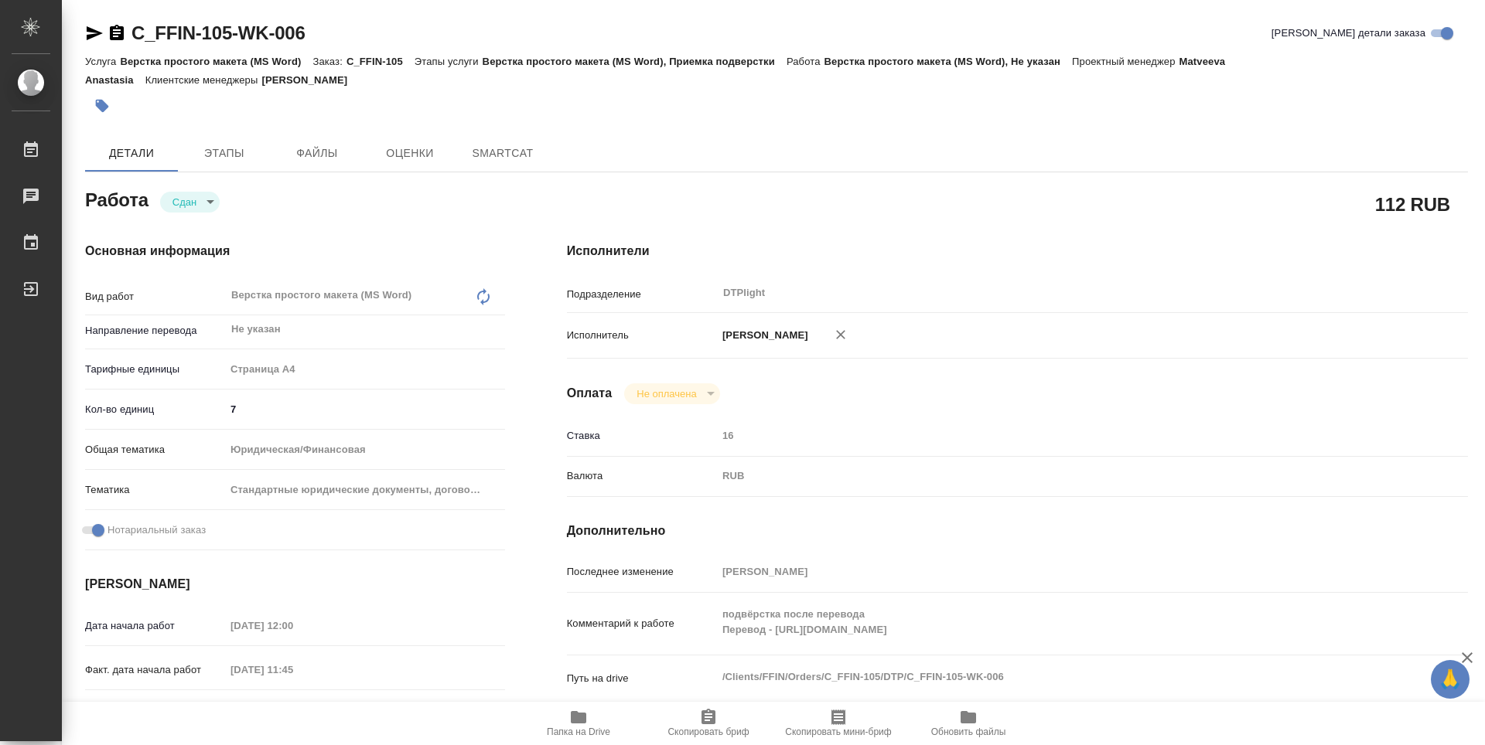
type textarea "x"
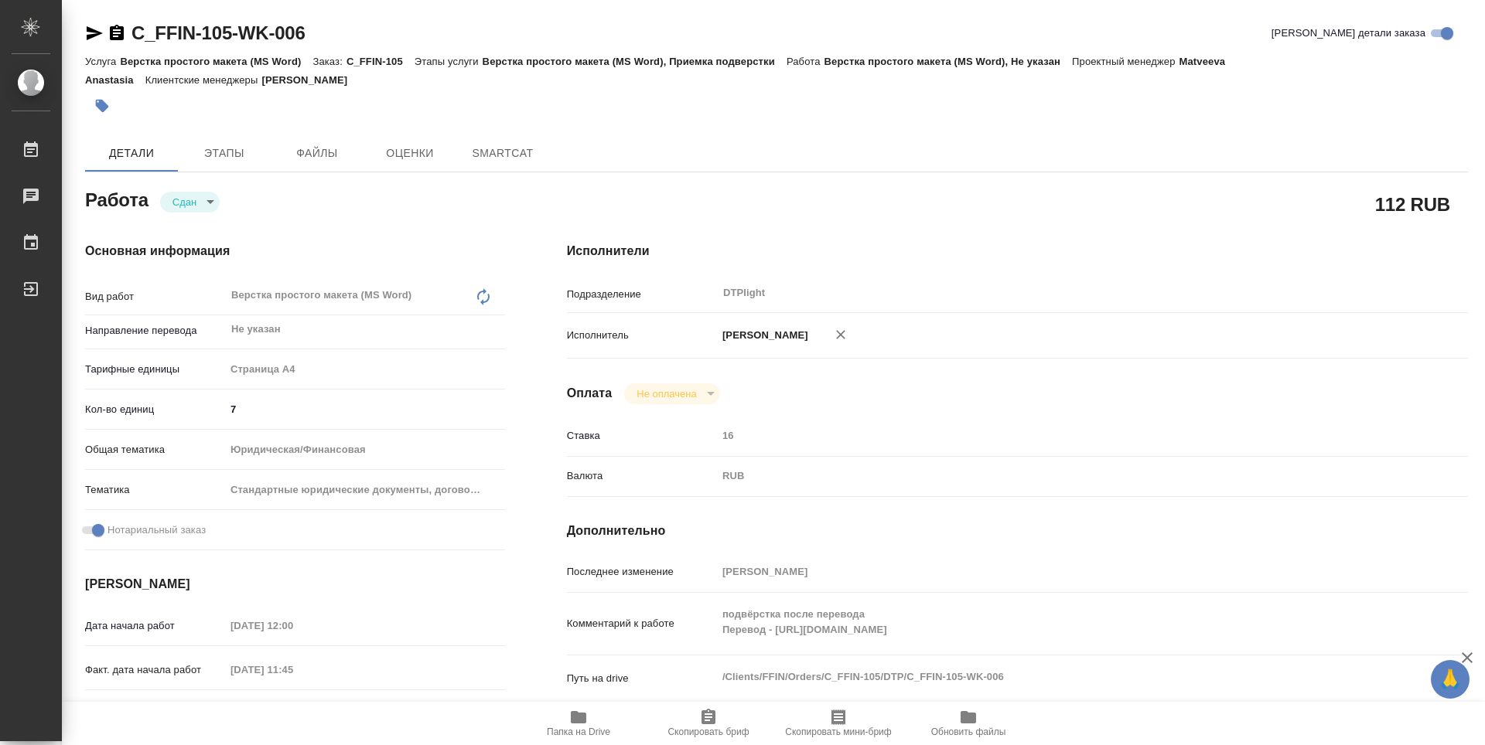
type textarea "x"
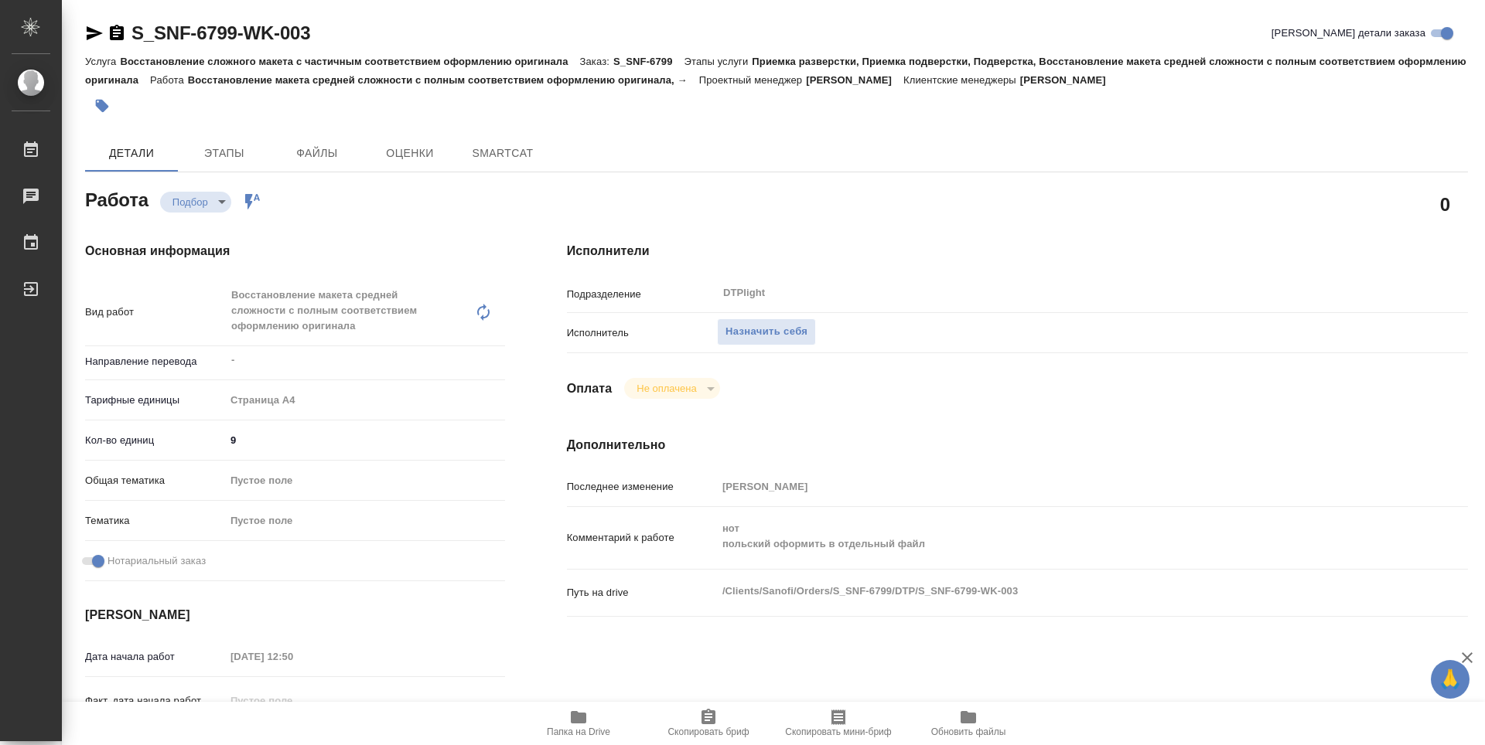
type textarea "x"
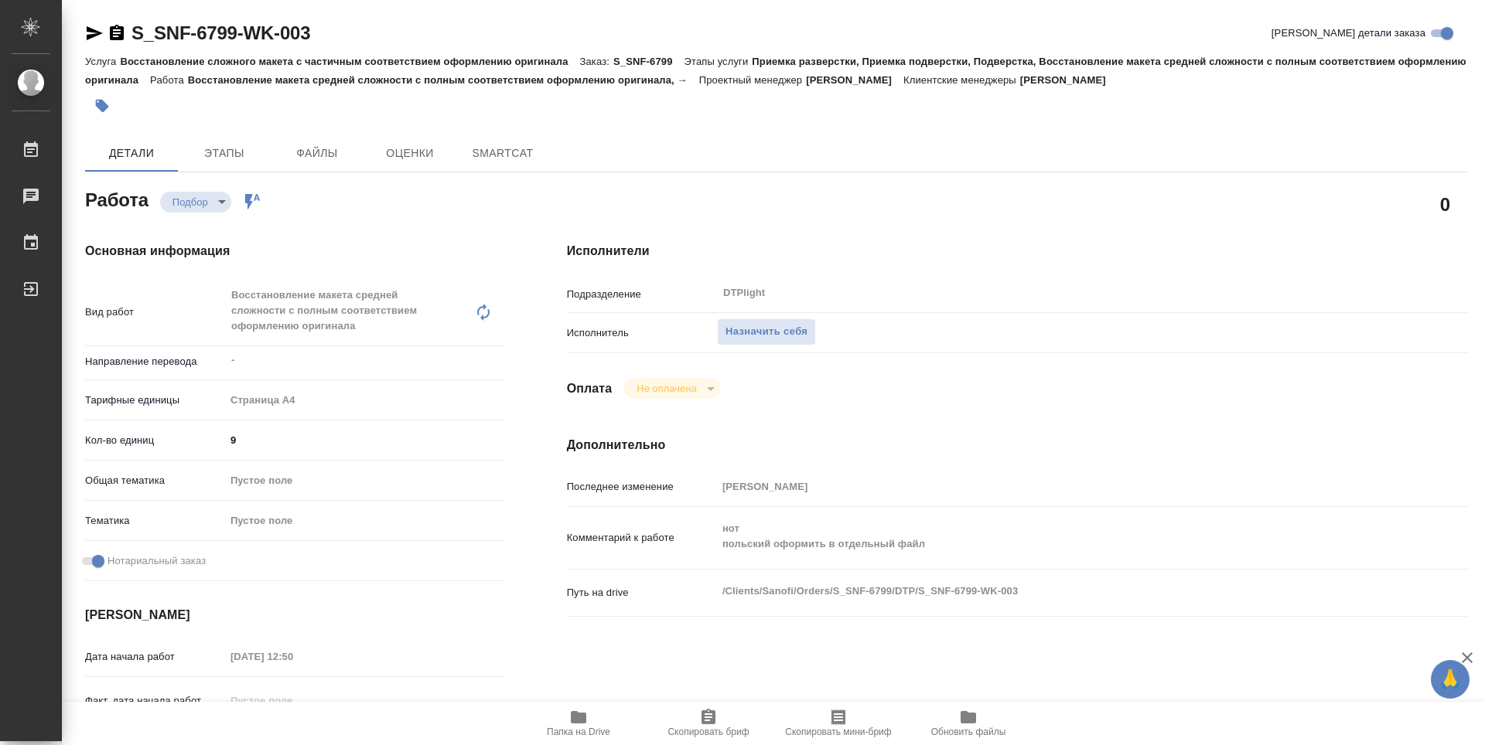
type textarea "x"
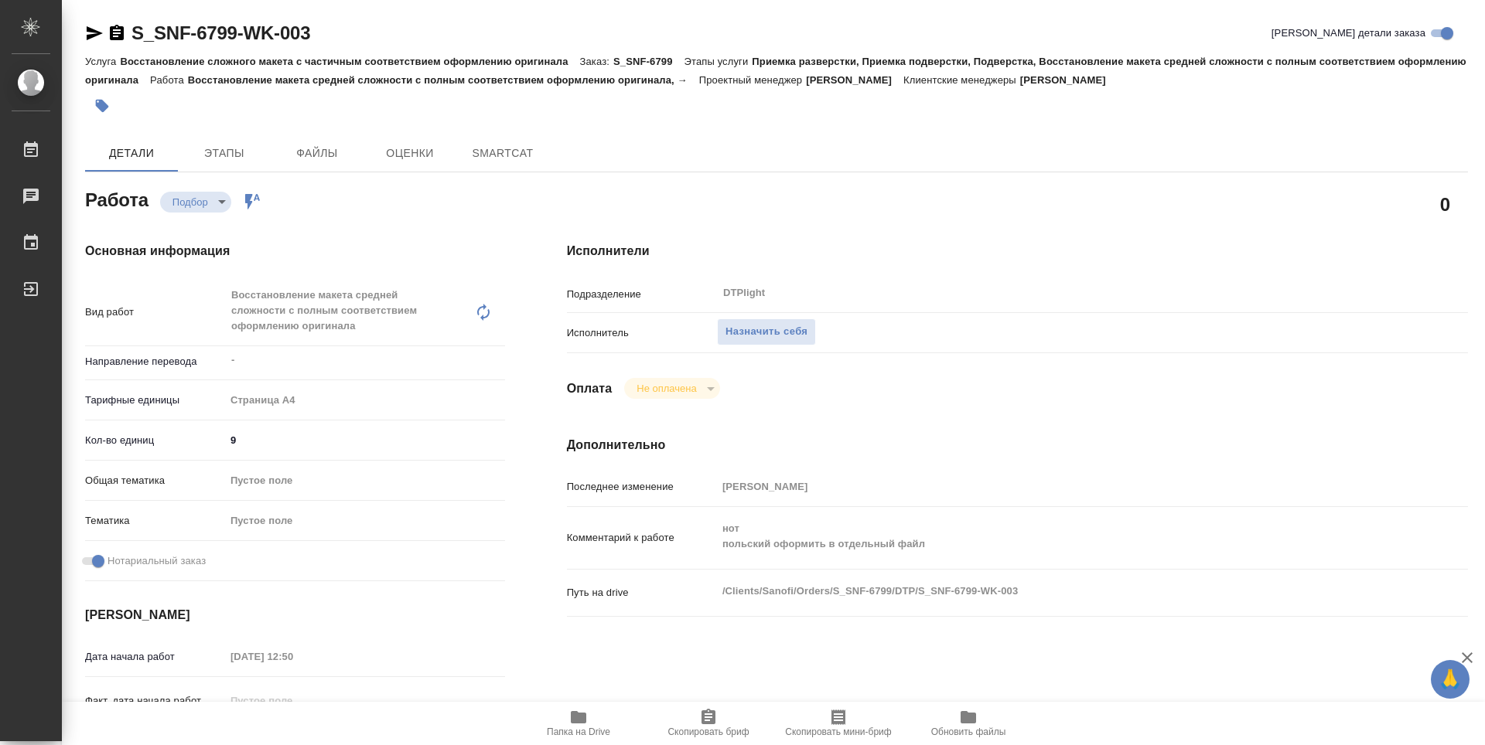
type textarea "x"
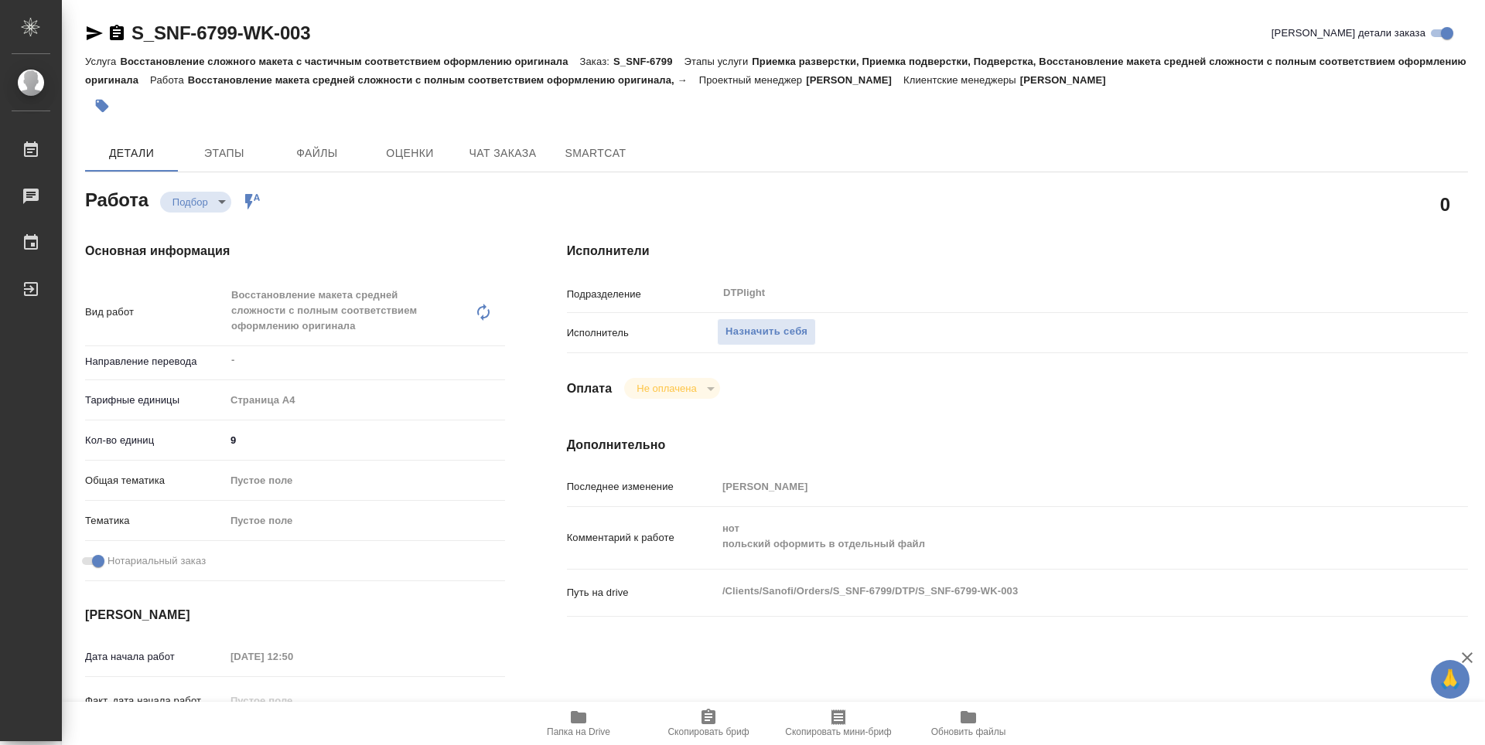
type textarea "x"
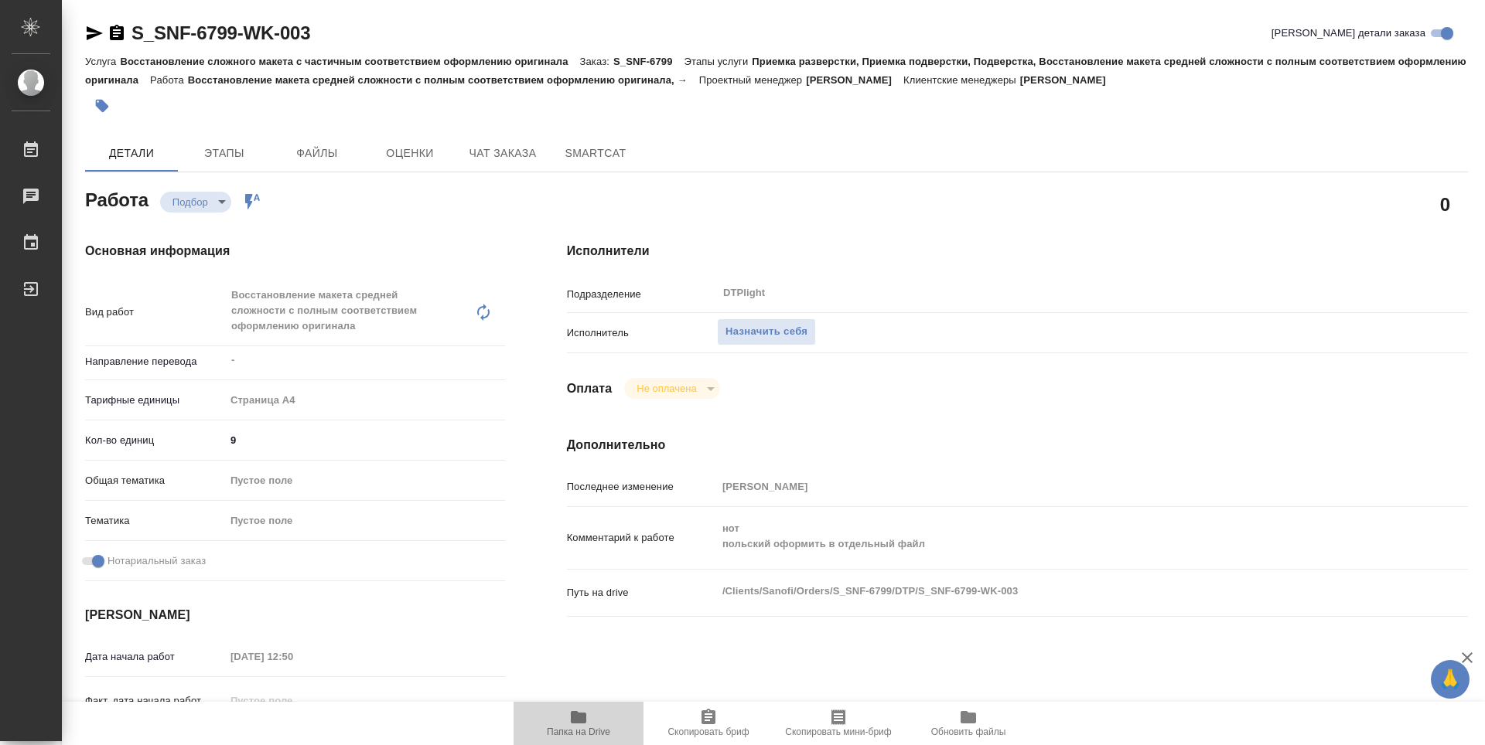
click at [568, 716] on span "Папка на Drive" at bounding box center [578, 722] width 111 height 29
type textarea "x"
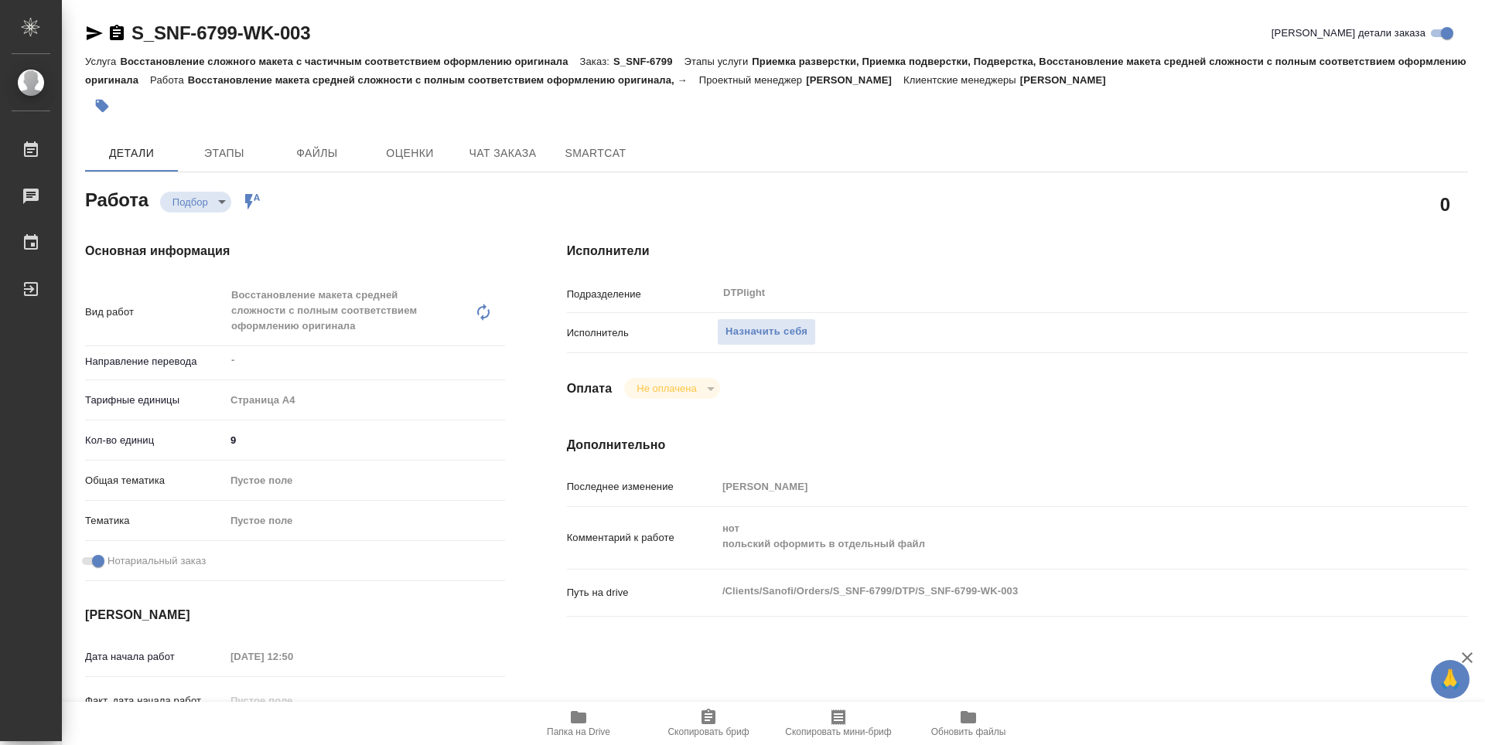
type textarea "x"
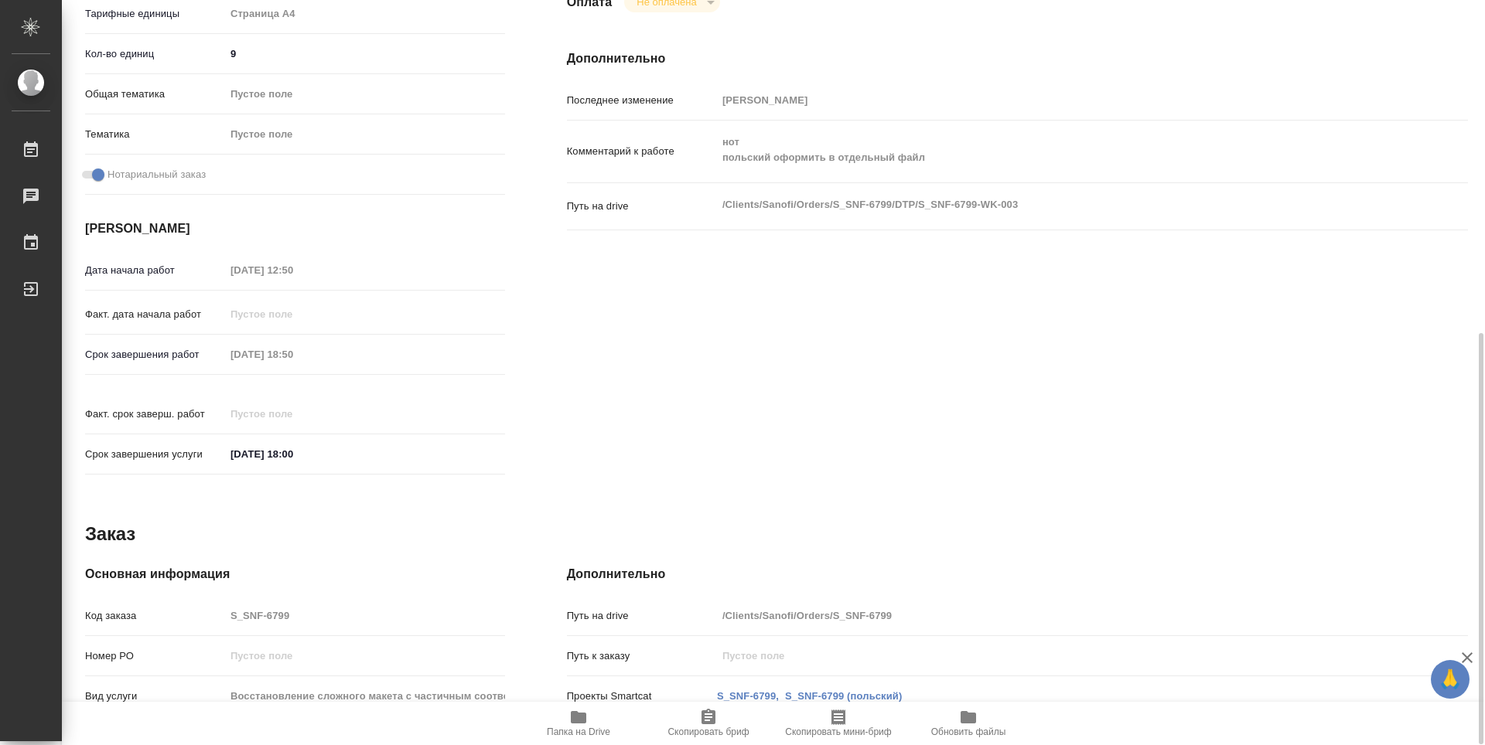
scroll to position [464, 0]
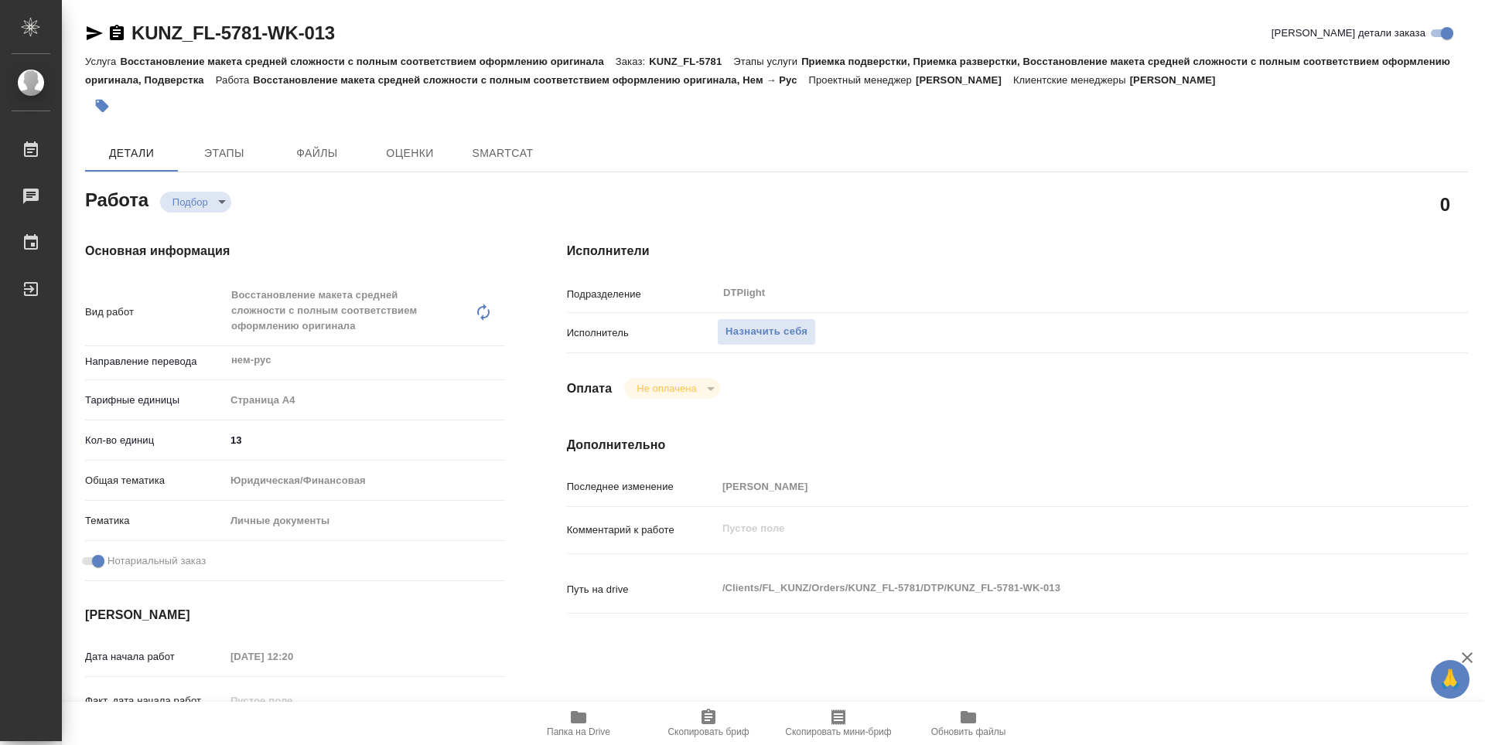
type textarea "x"
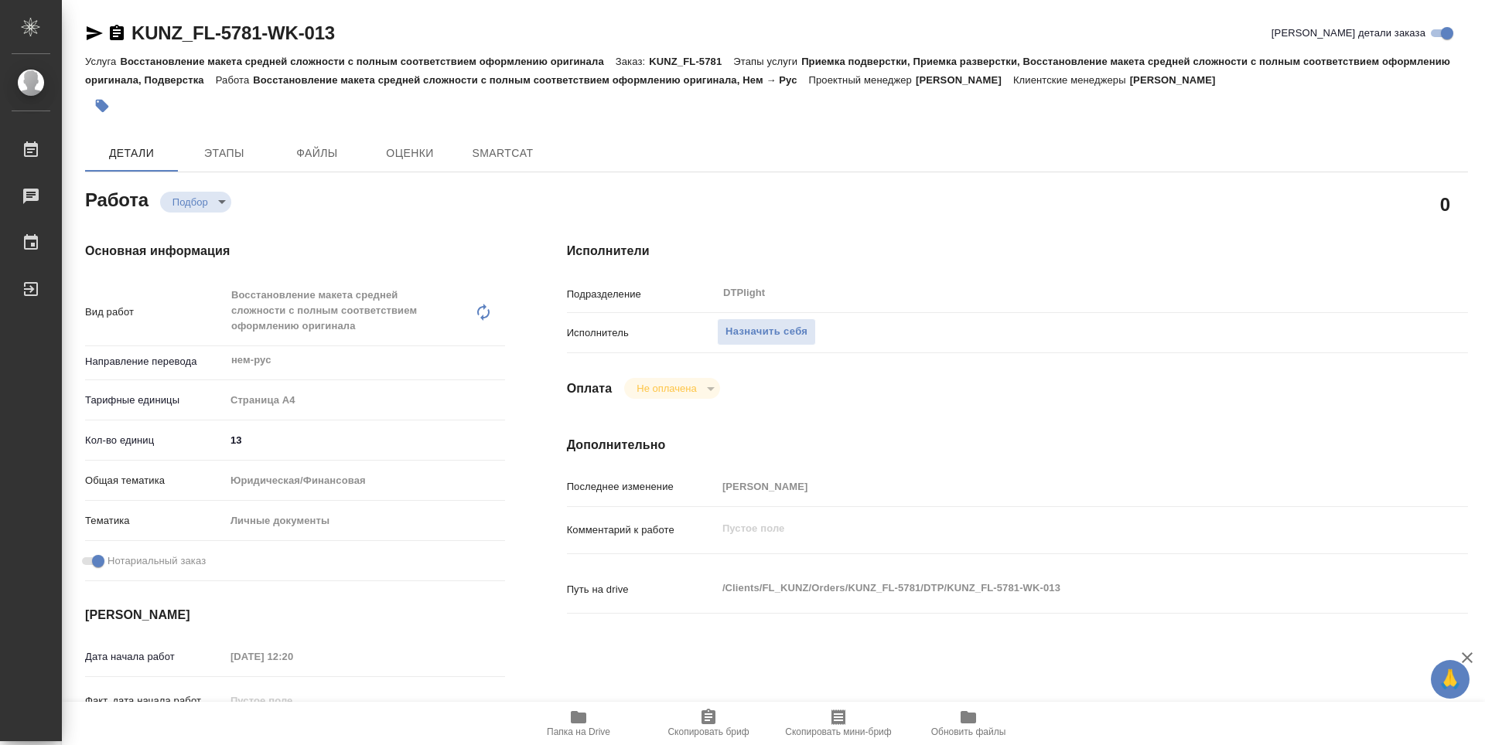
type textarea "x"
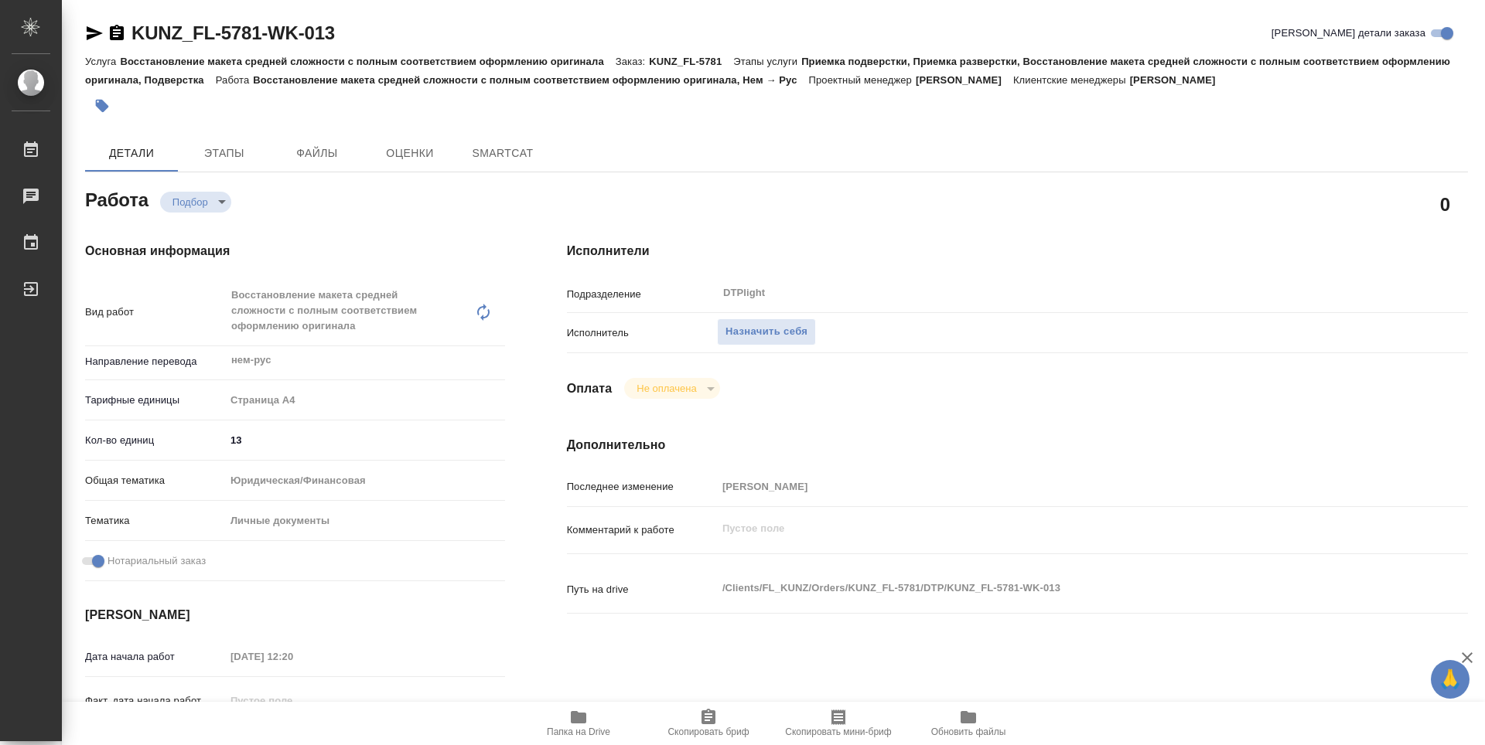
scroll to position [541, 0]
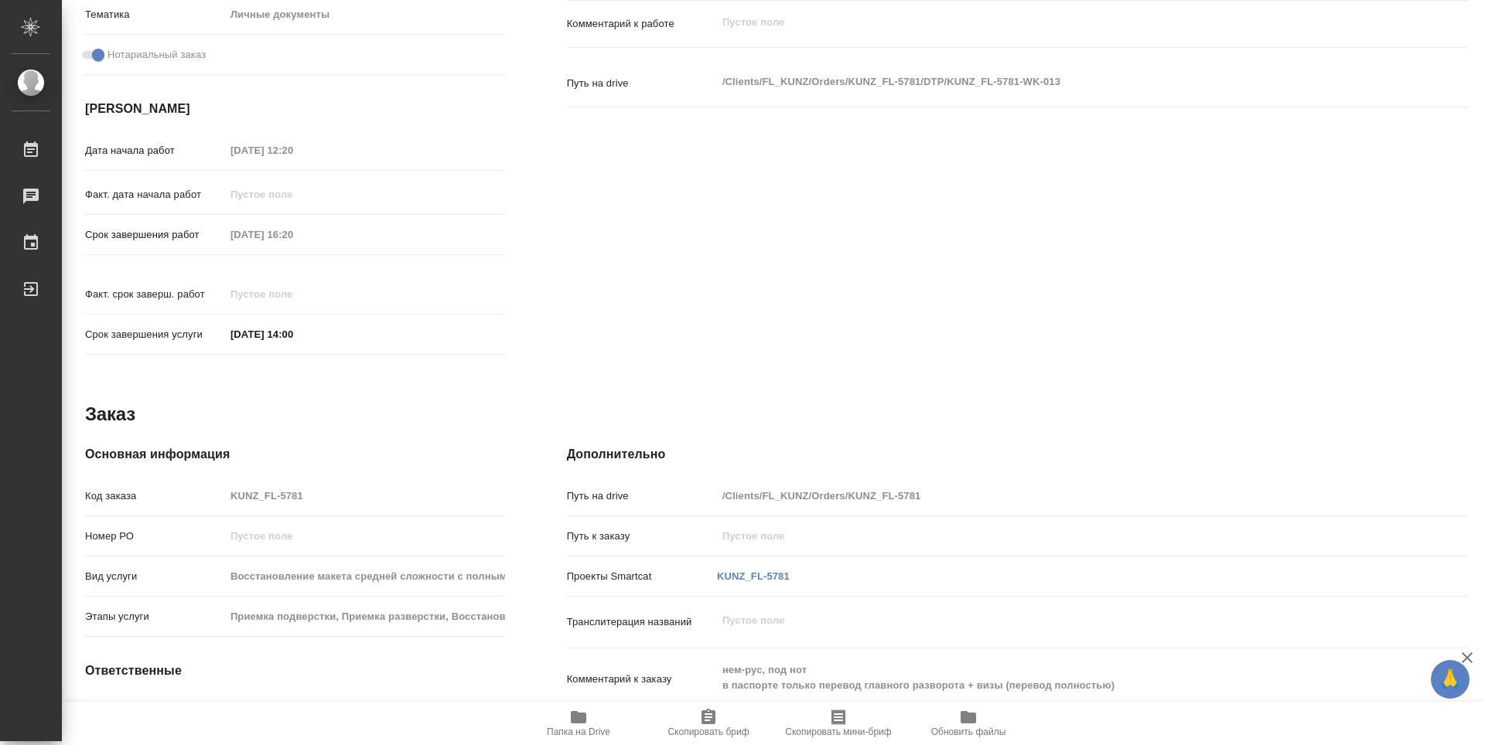
type textarea "x"
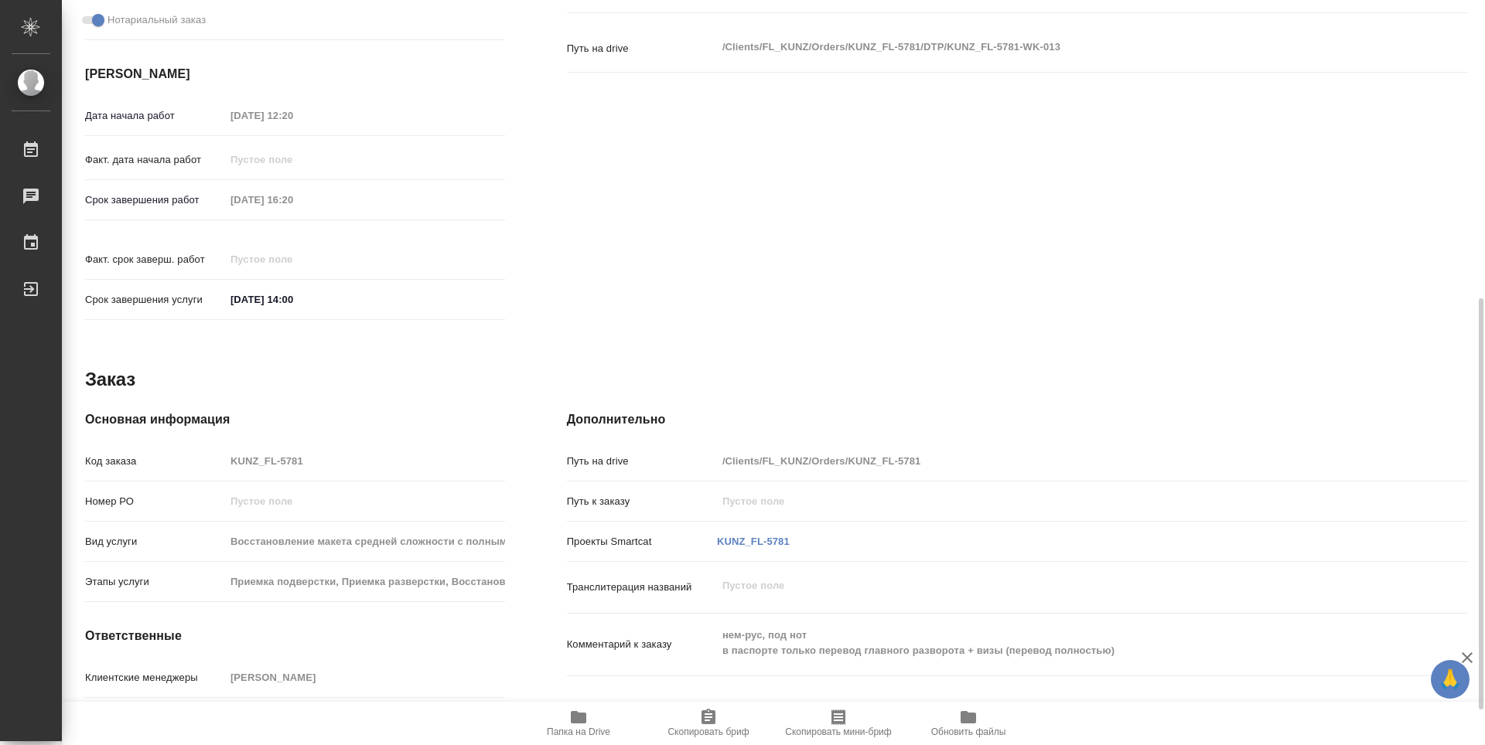
type textarea "x"
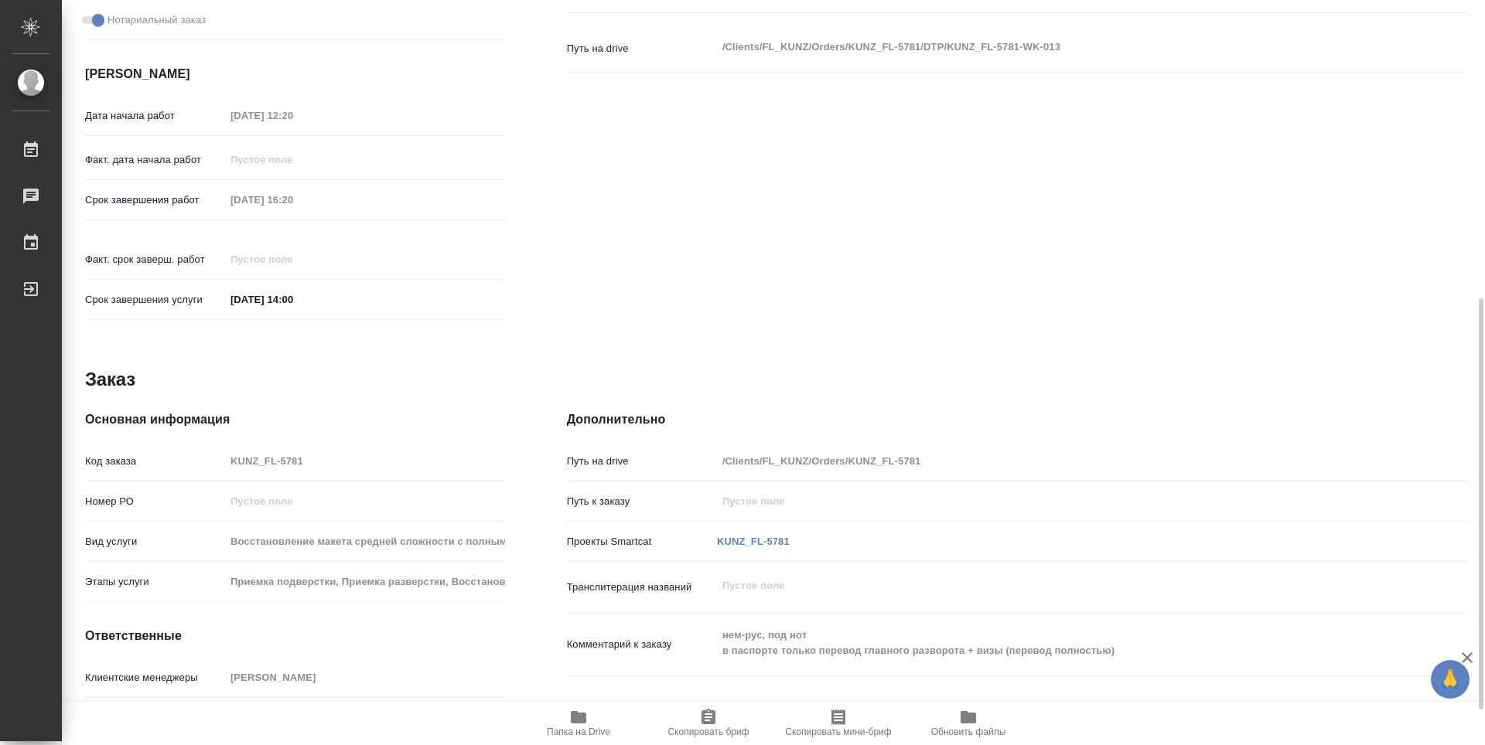
click at [581, 715] on icon "button" at bounding box center [578, 717] width 15 height 12
type textarea "x"
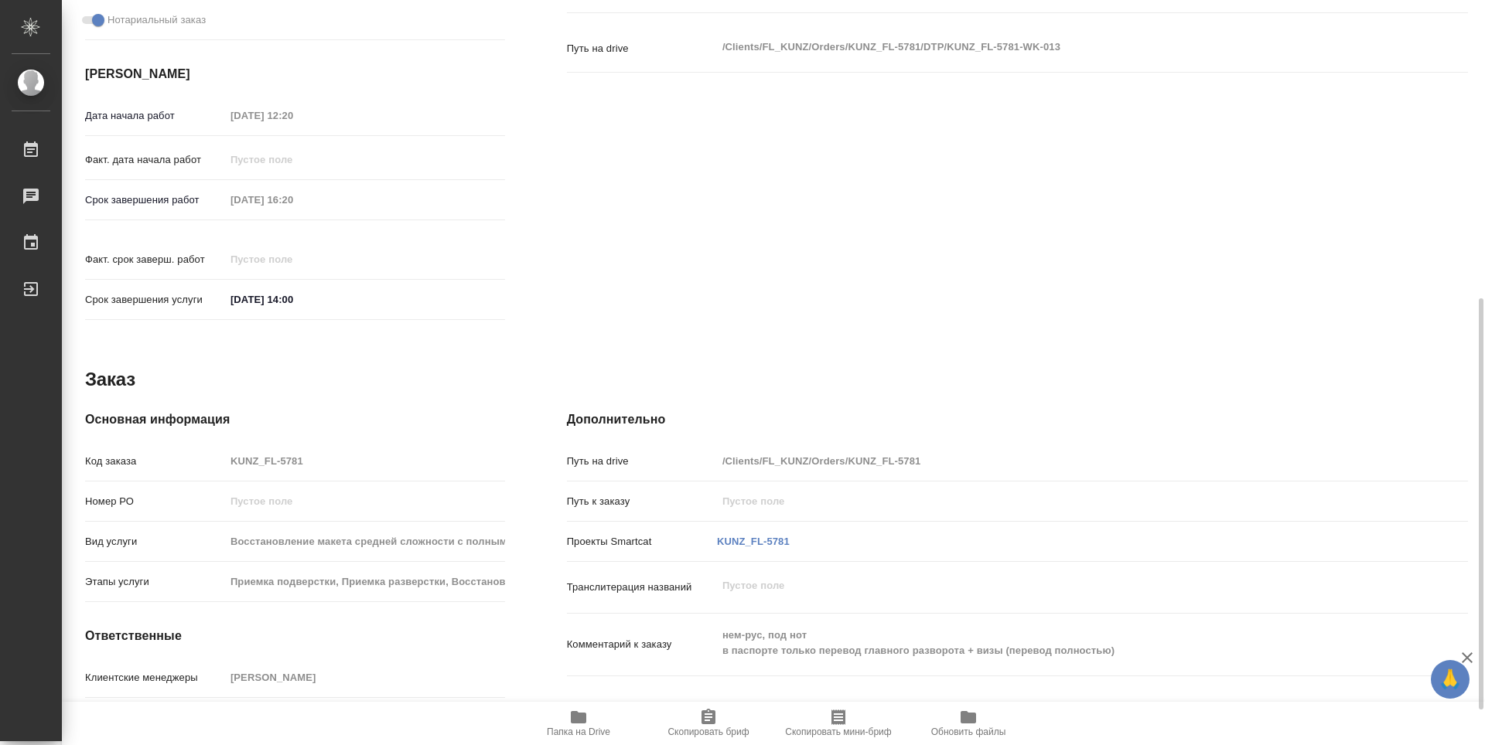
type textarea "x"
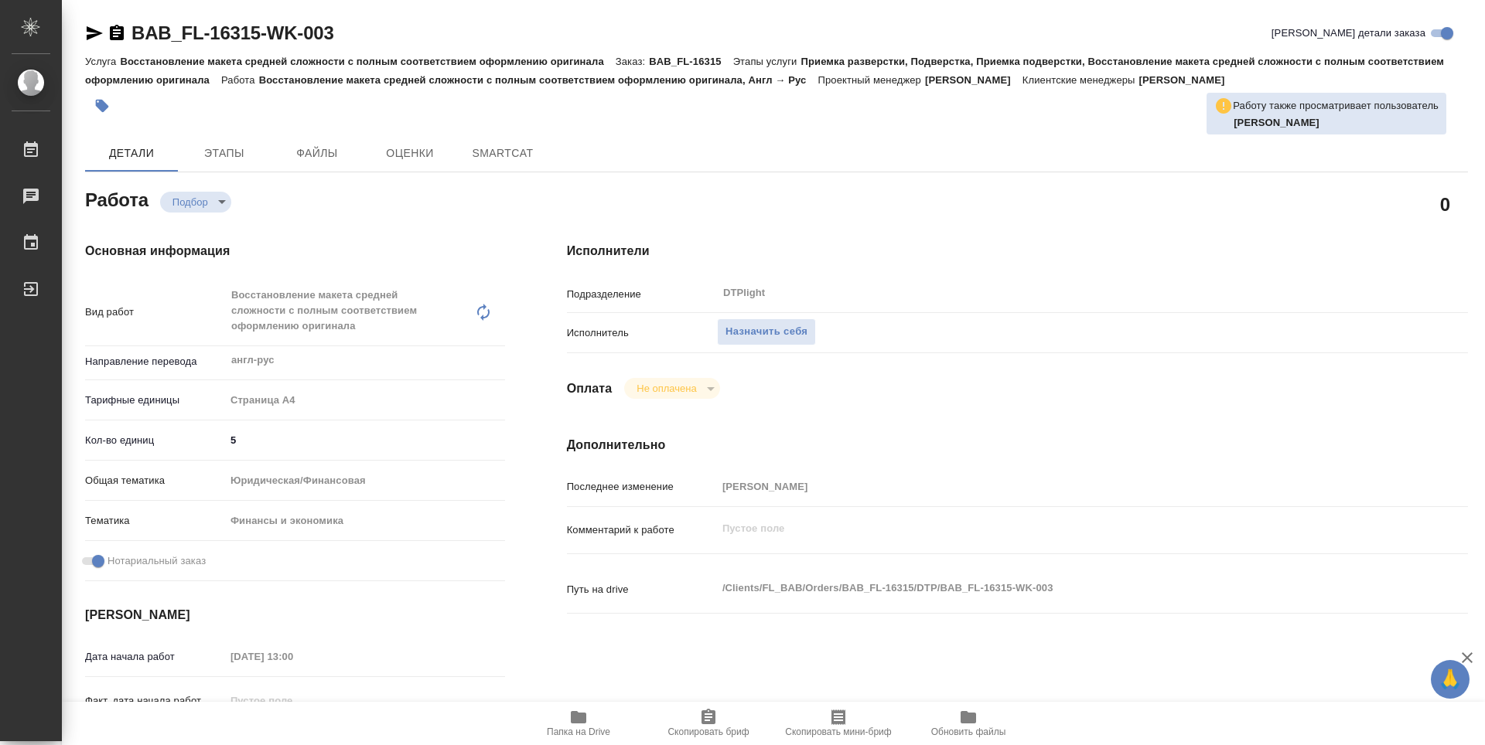
type textarea "x"
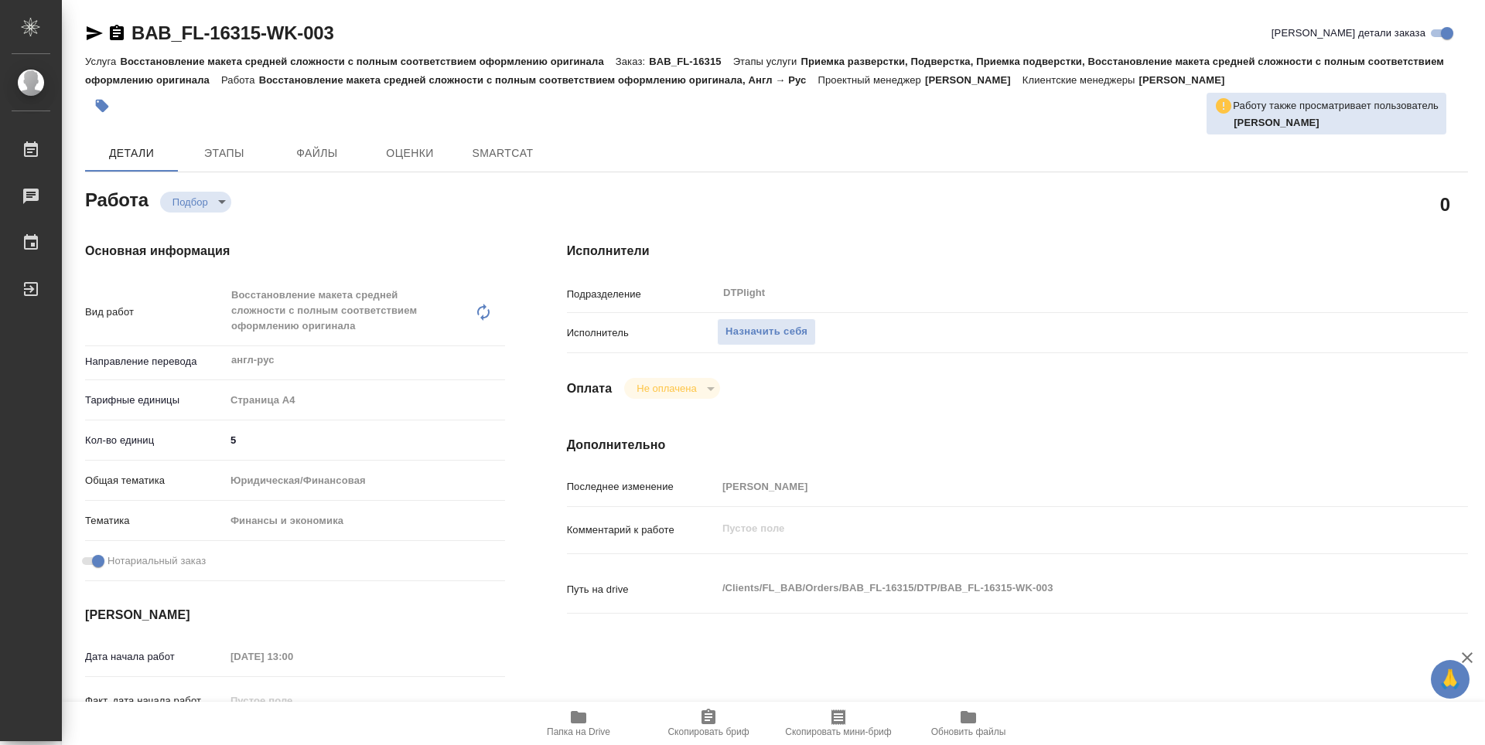
type textarea "x"
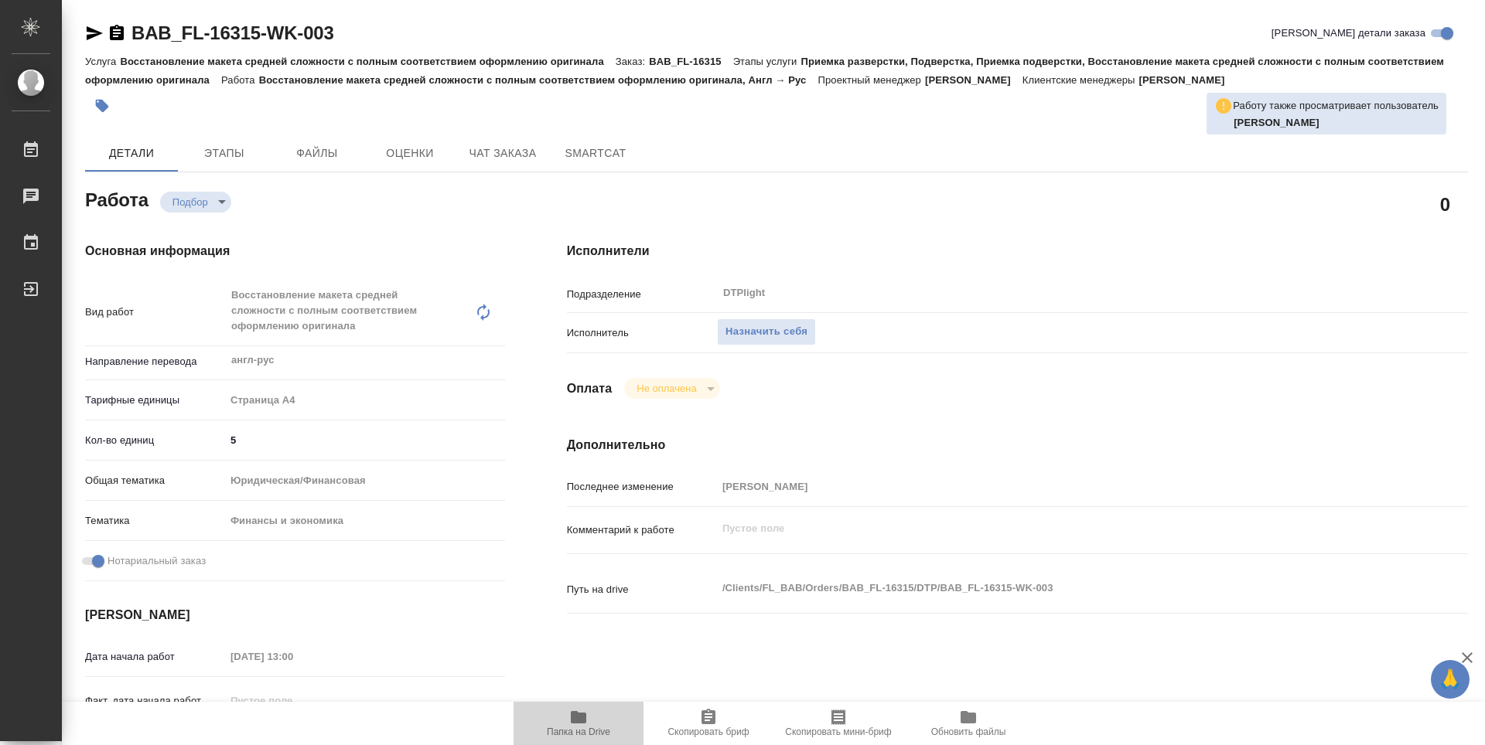
click at [585, 727] on span "Папка на Drive" at bounding box center [578, 732] width 63 height 11
type textarea "x"
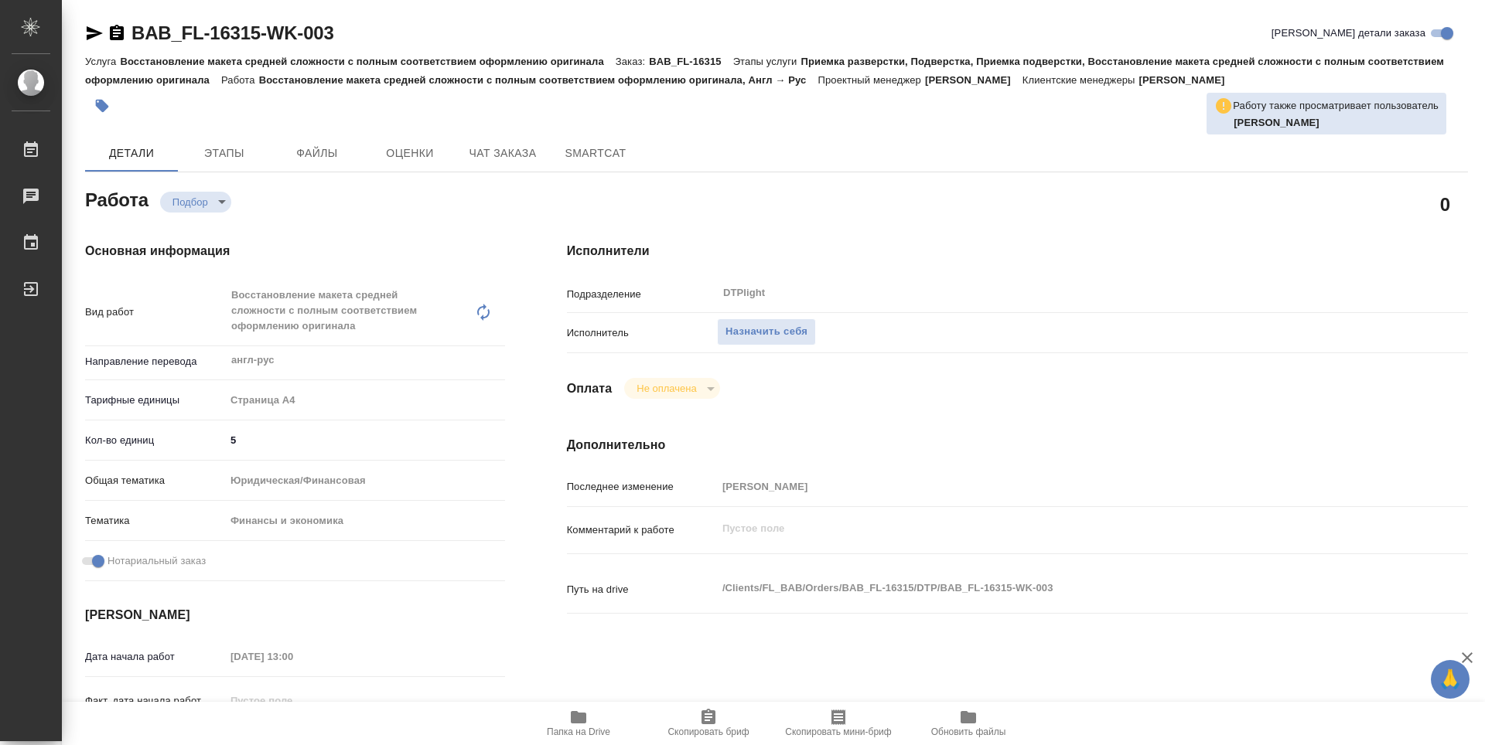
type textarea "x"
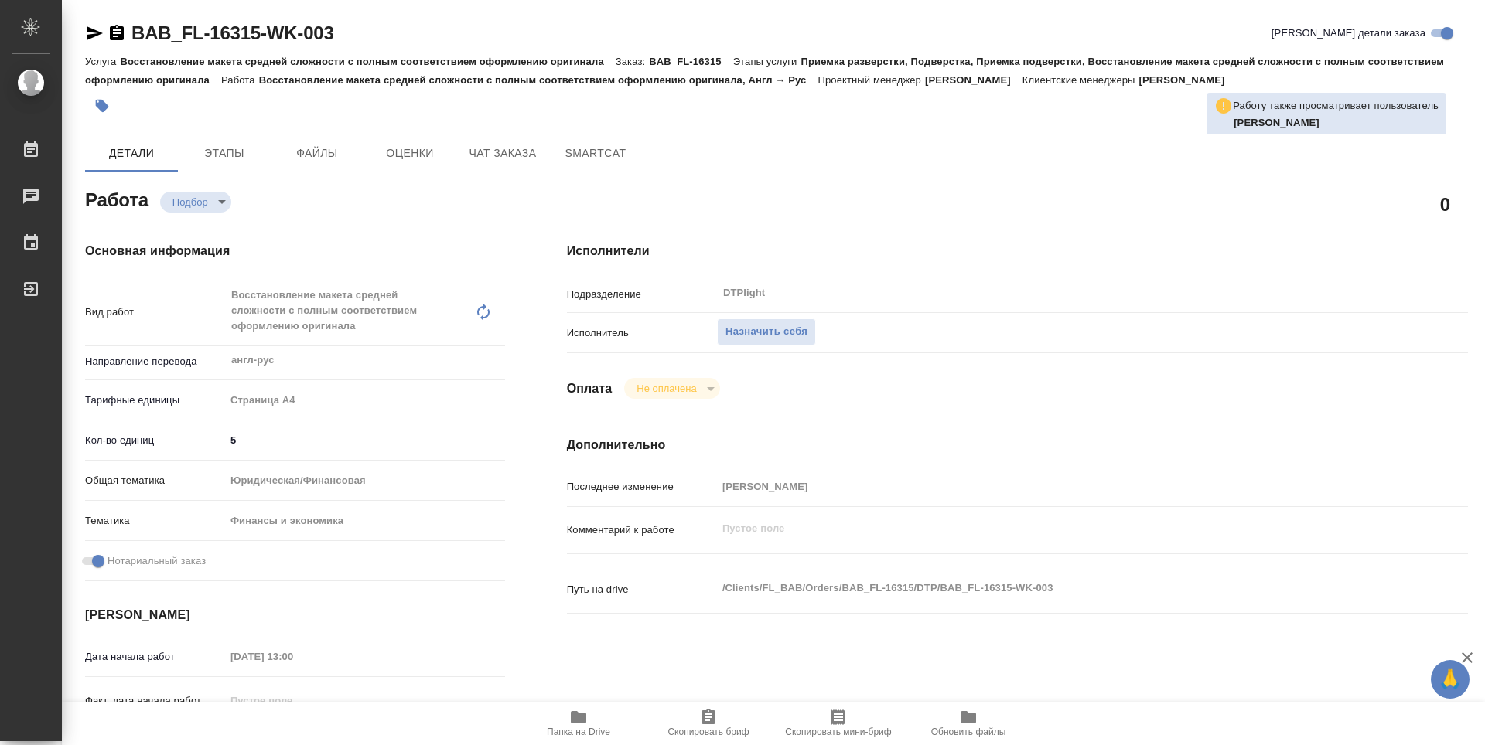
type textarea "x"
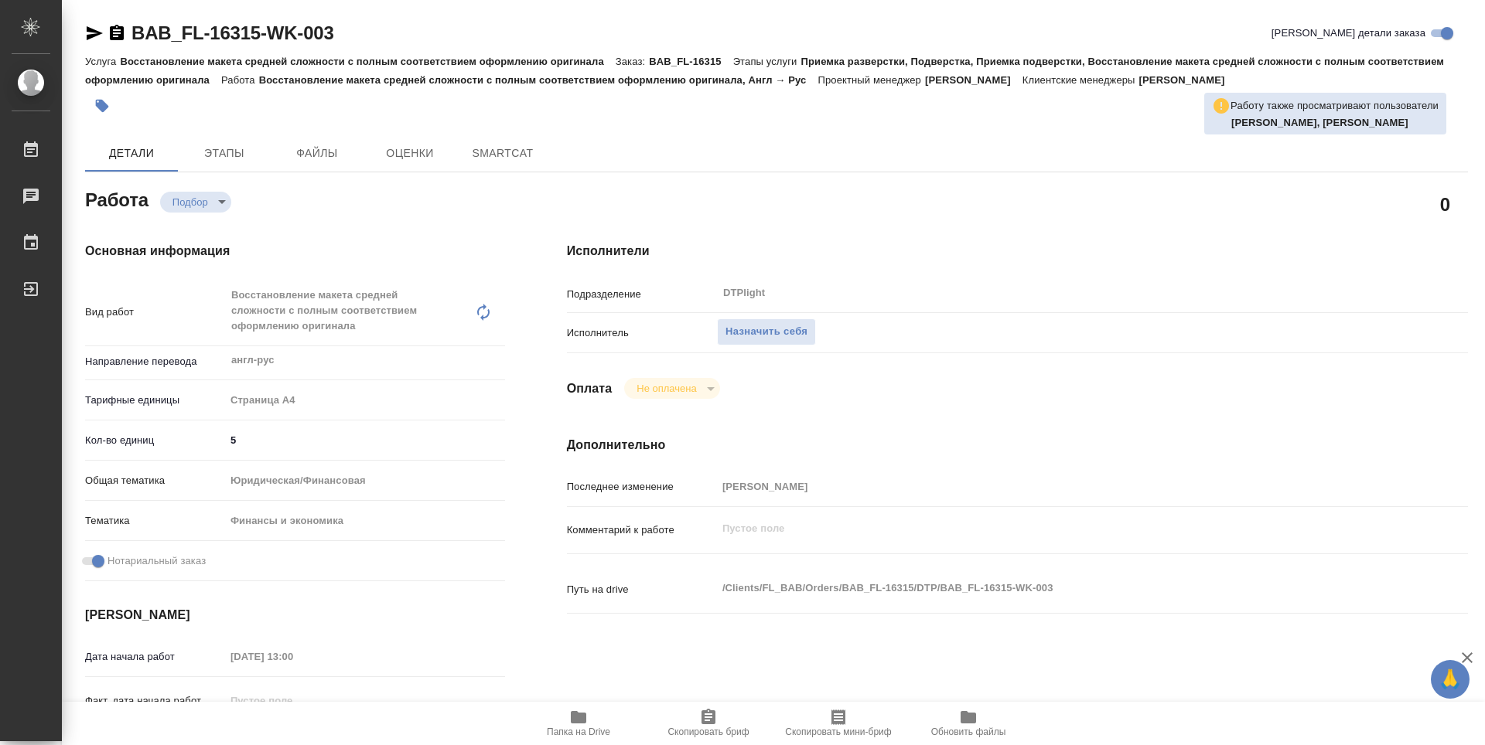
type textarea "x"
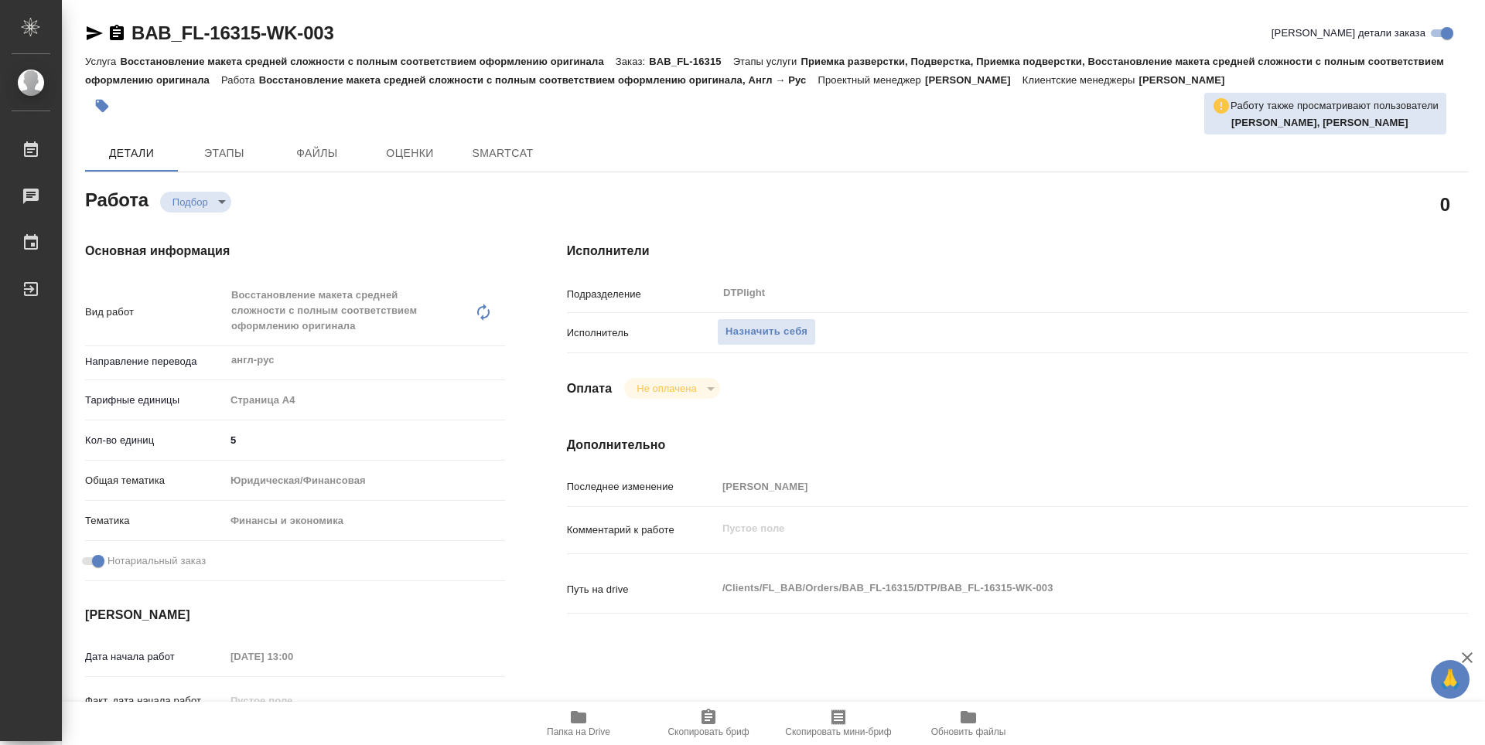
type textarea "x"
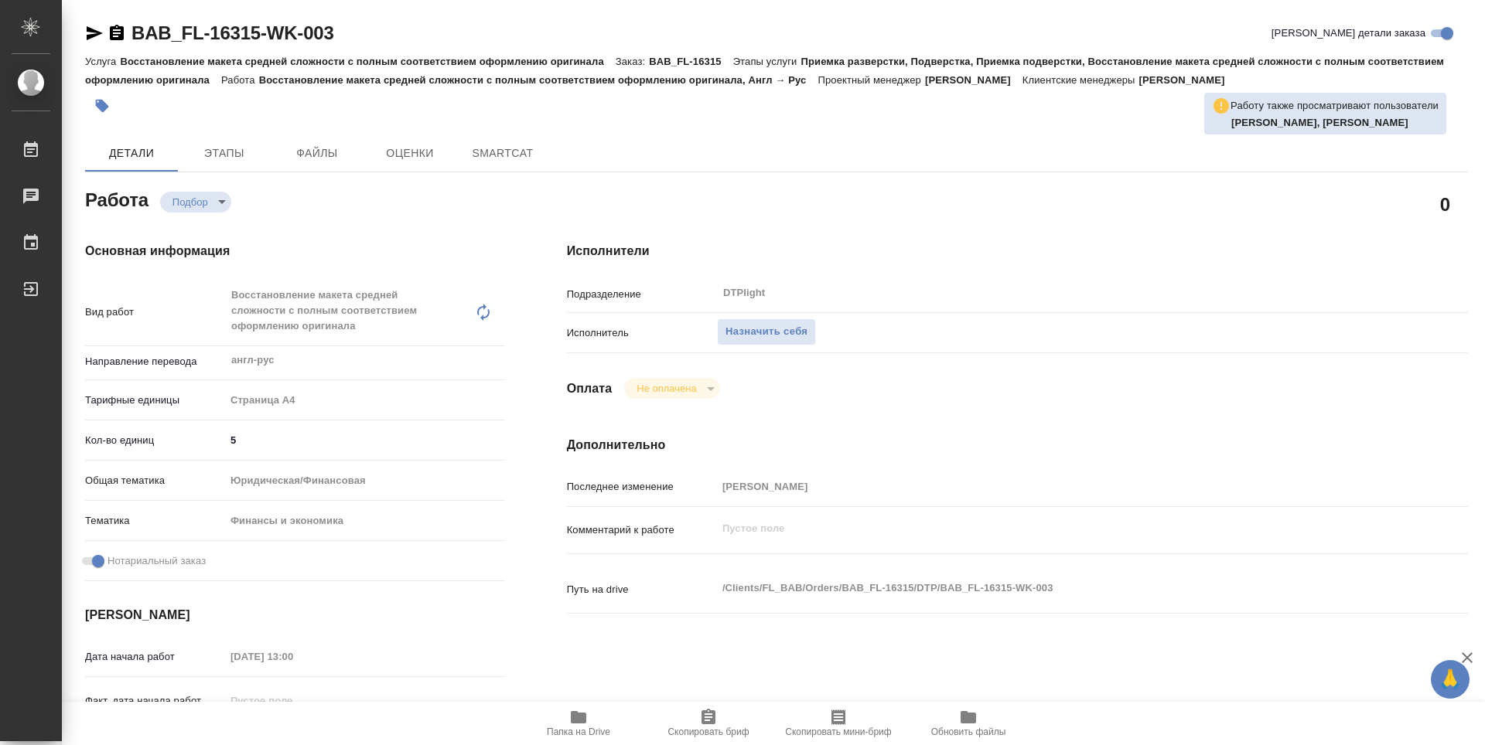
type textarea "x"
click at [804, 330] on span "Назначить себя" at bounding box center [766, 332] width 82 height 18
type textarea "x"
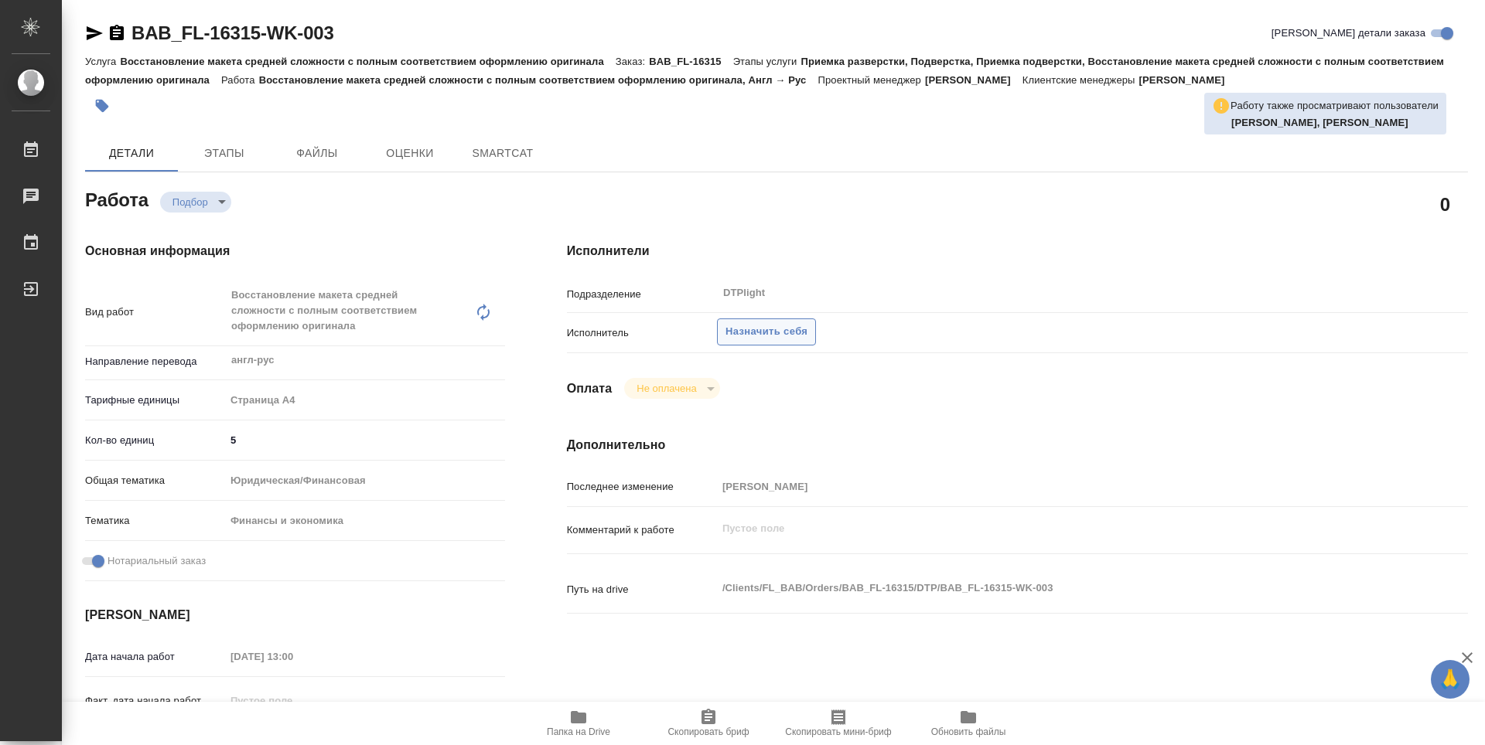
type textarea "x"
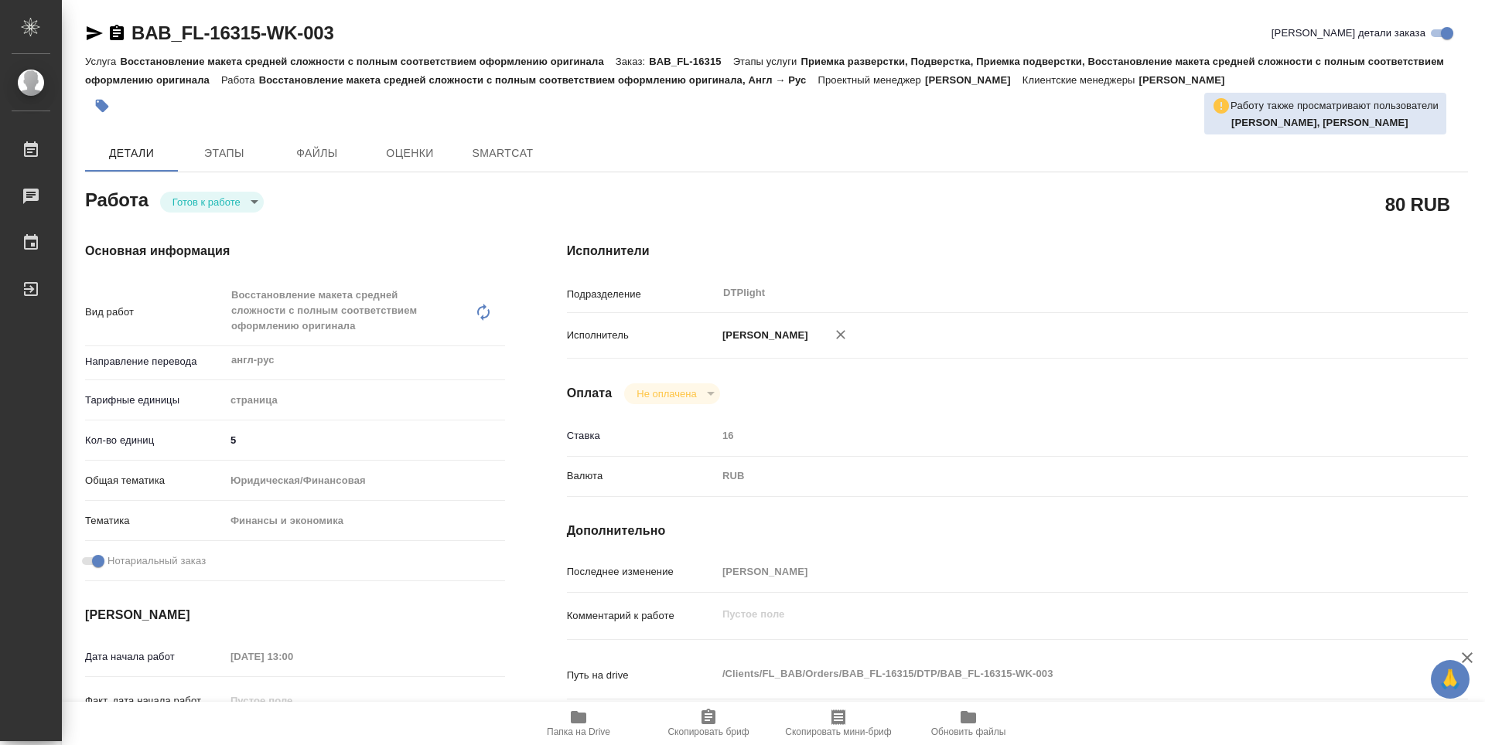
type textarea "x"
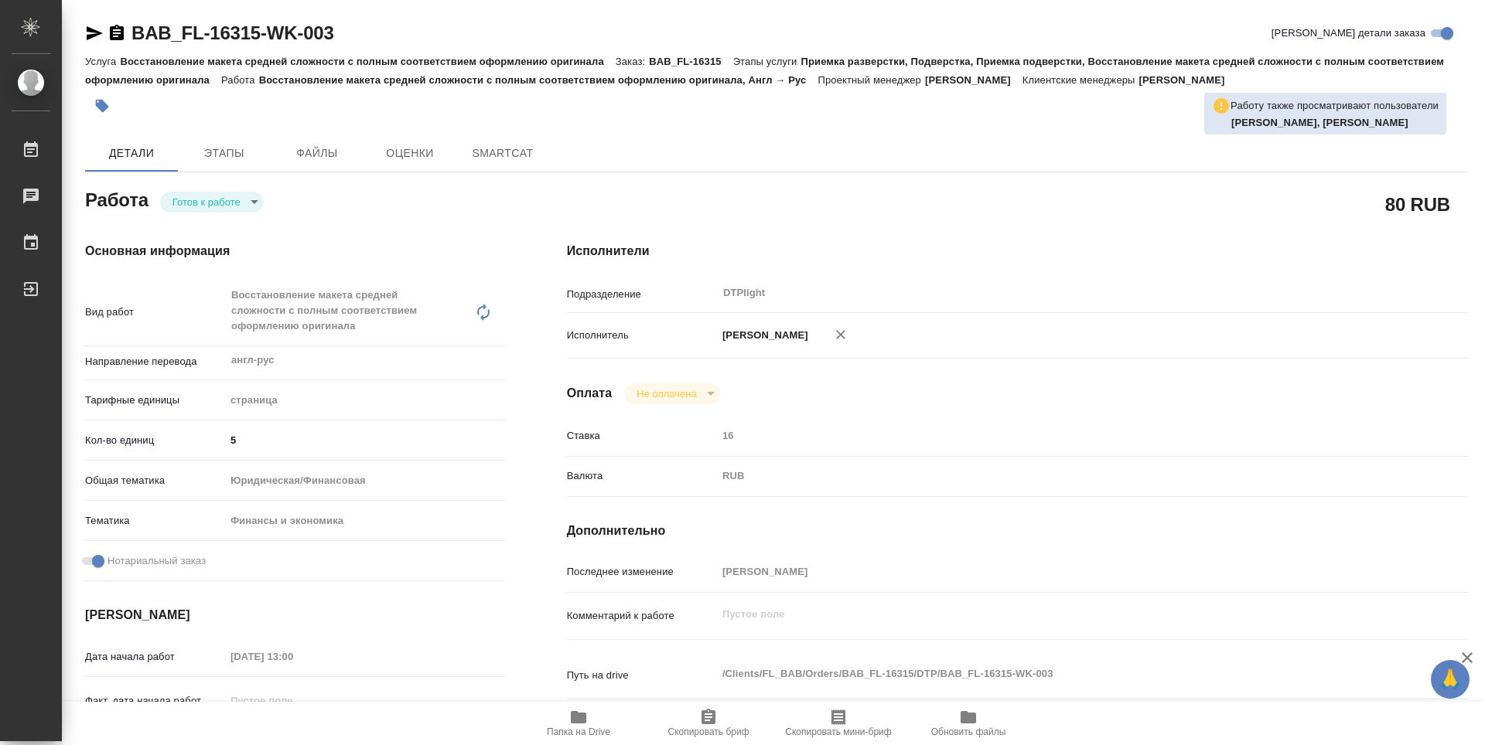
type textarea "x"
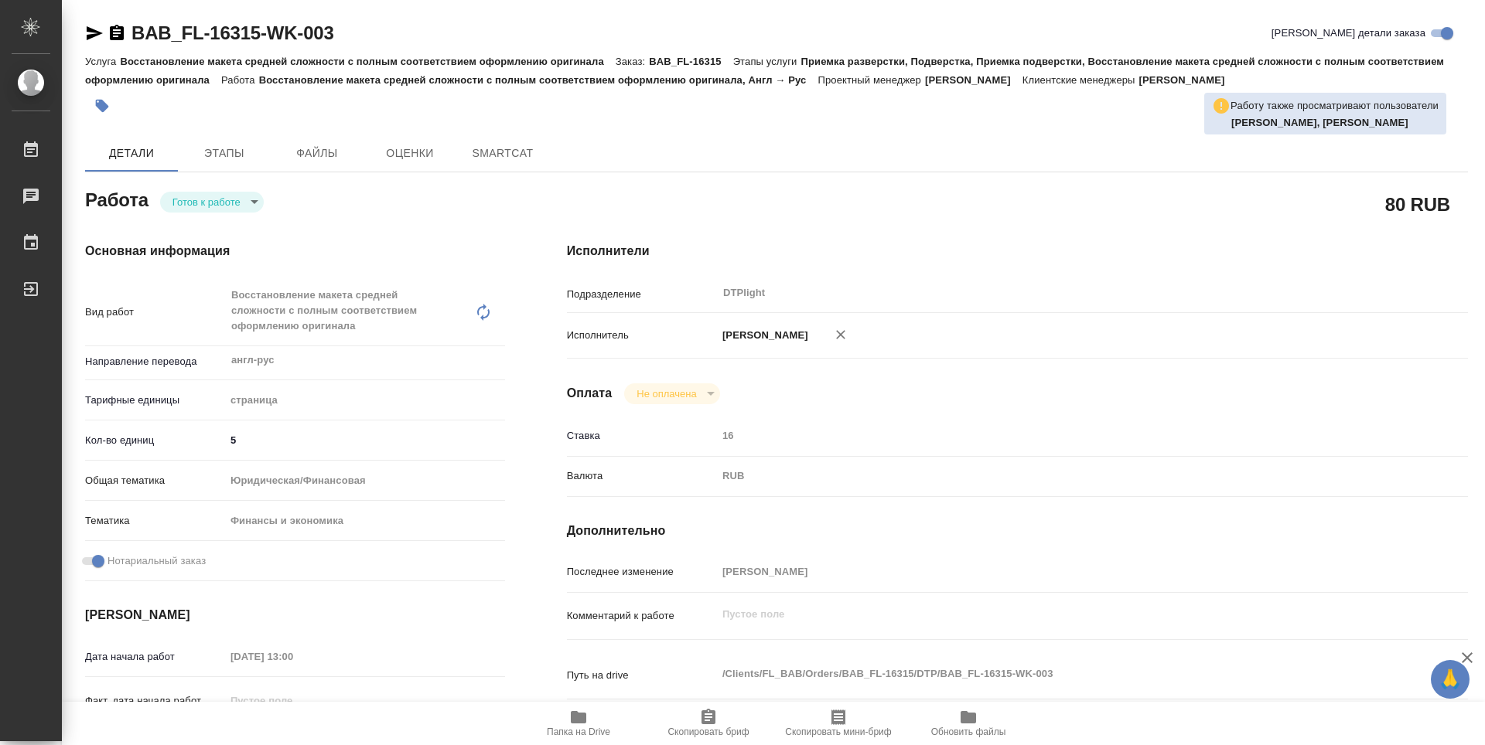
type textarea "x"
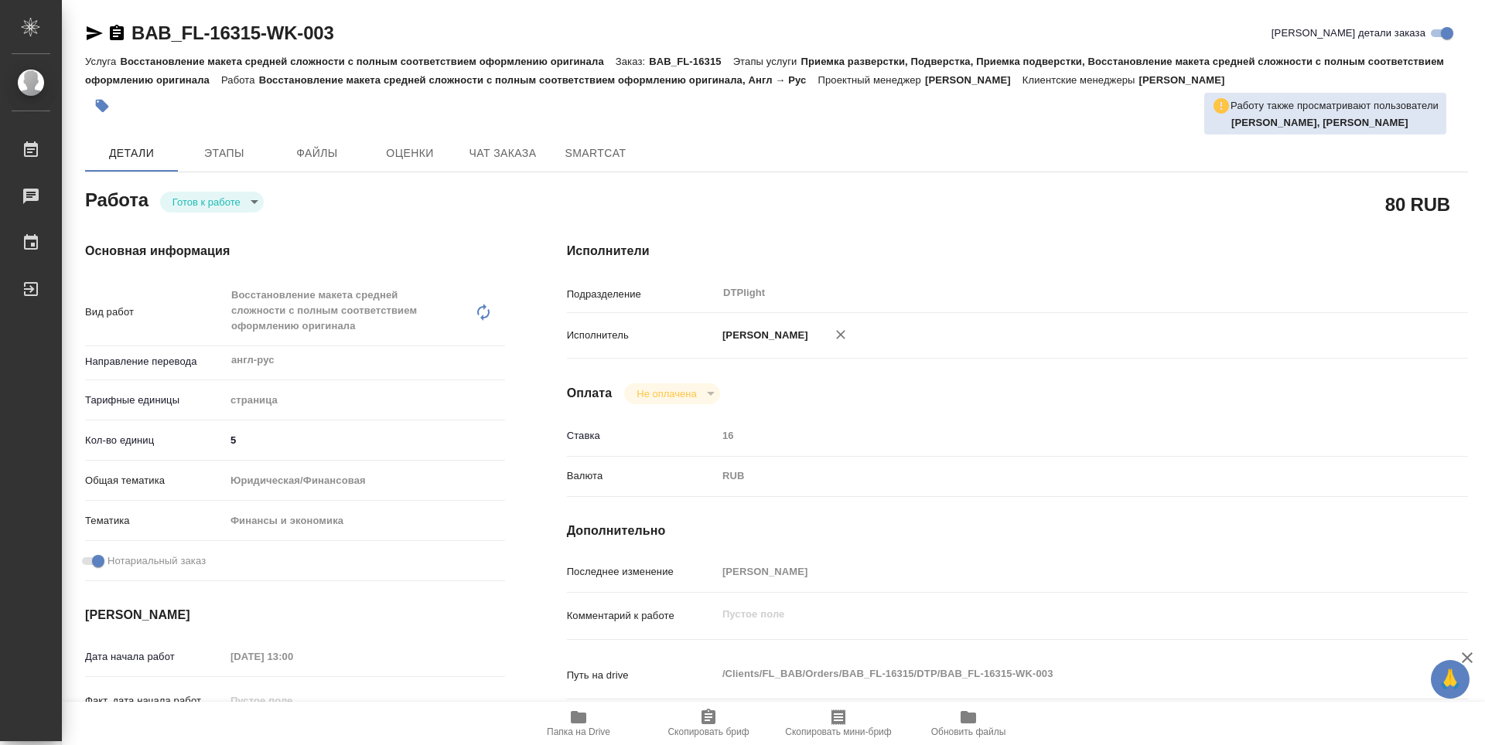
click at [243, 215] on div "Основная информация Вид работ Восстановление макета средней сложности с полным …" at bounding box center [295, 556] width 482 height 691
click at [240, 210] on body "🙏 .cls-1 fill:#fff; AWATERA Guselnikov Roman Работы Чаты График Выйти BAB_FL-16…" at bounding box center [742, 372] width 1485 height 745
type textarea "x"
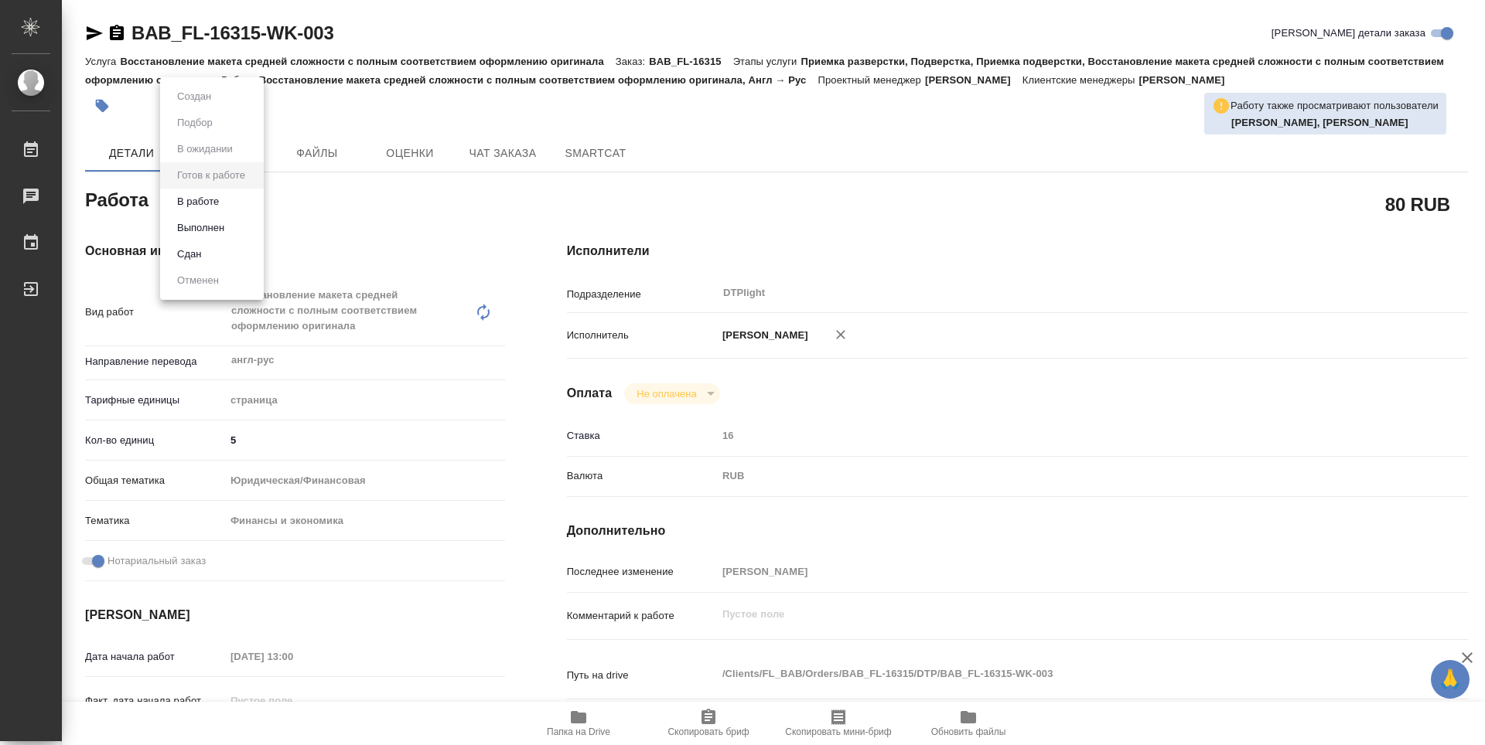
type textarea "x"
click at [223, 203] on button "В работе" at bounding box center [197, 201] width 51 height 17
type textarea "x"
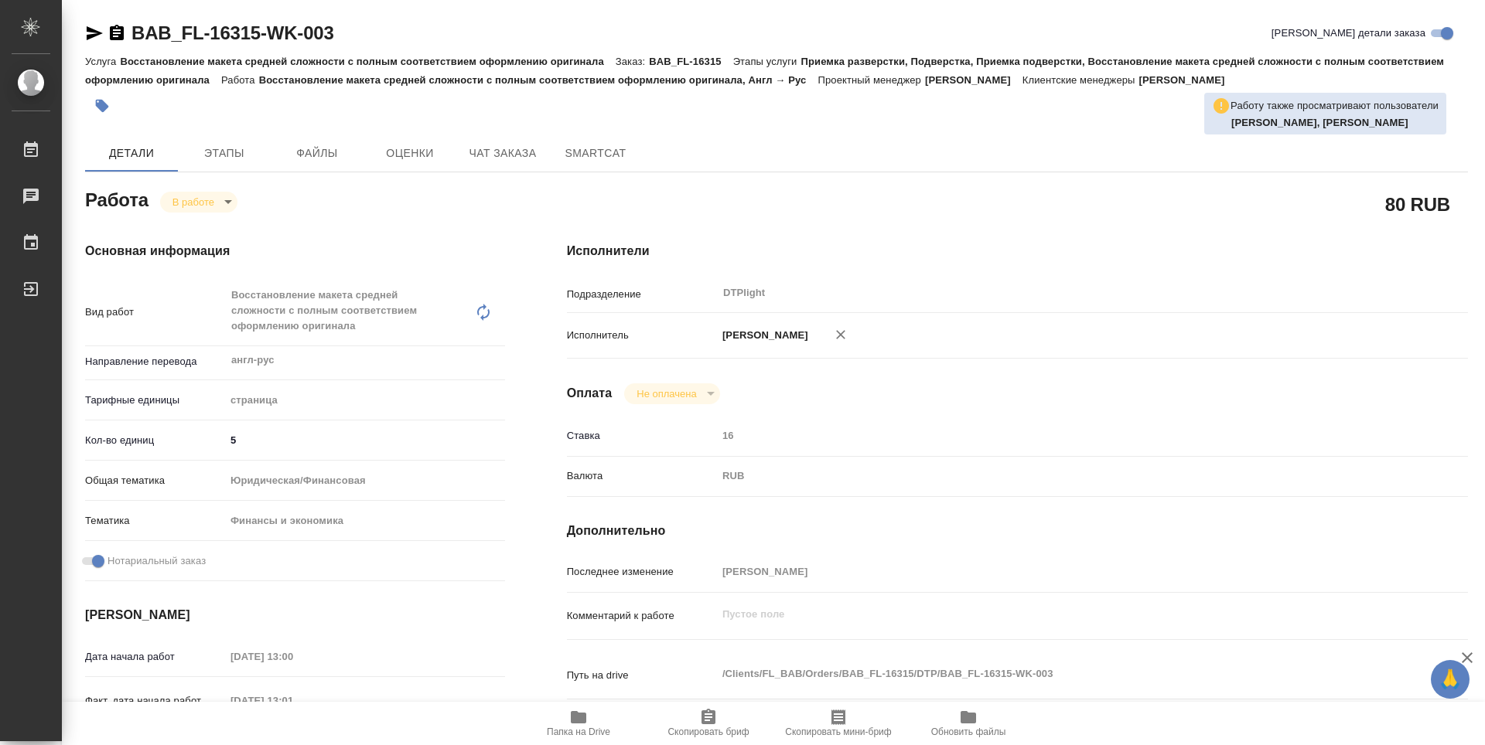
type textarea "x"
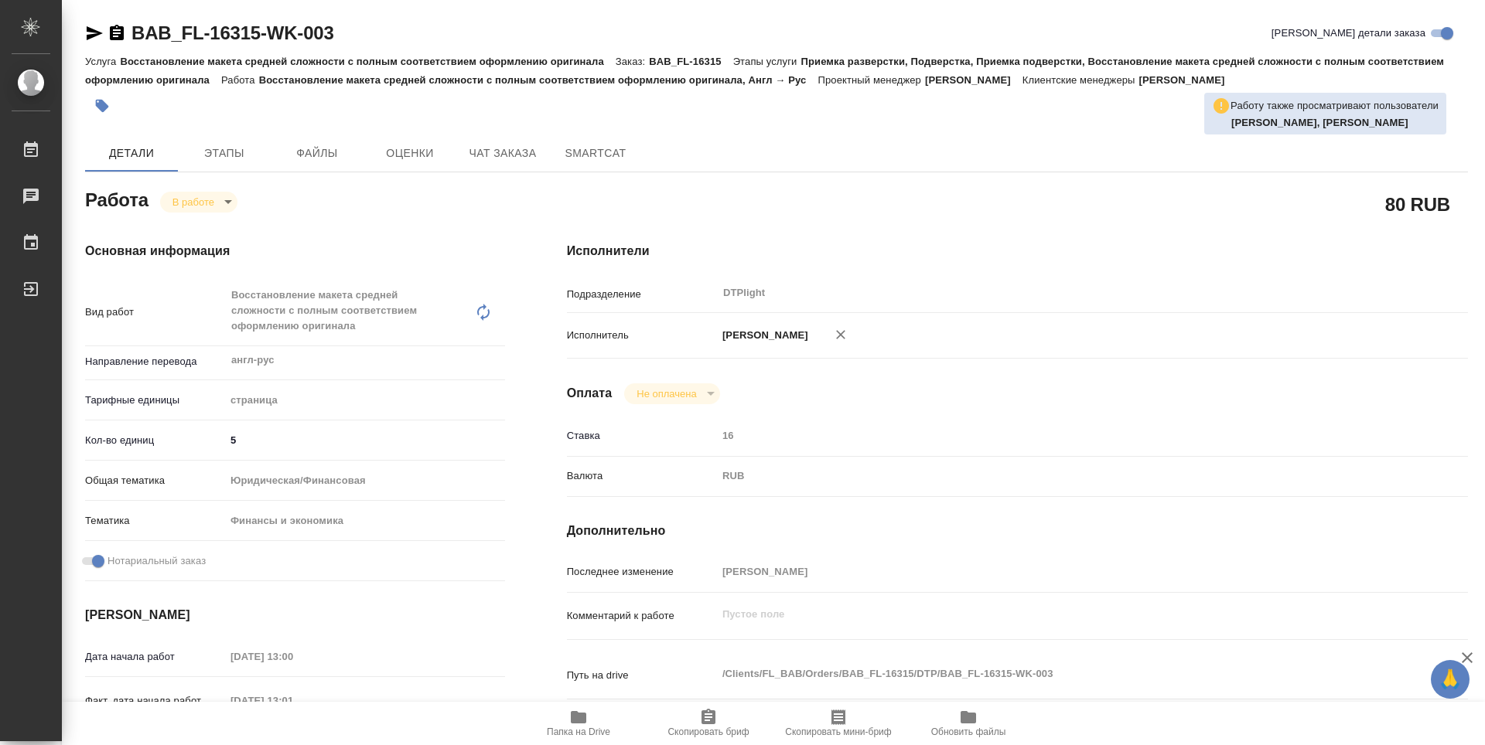
type textarea "x"
click at [123, 29] on icon "button" at bounding box center [117, 32] width 14 height 15
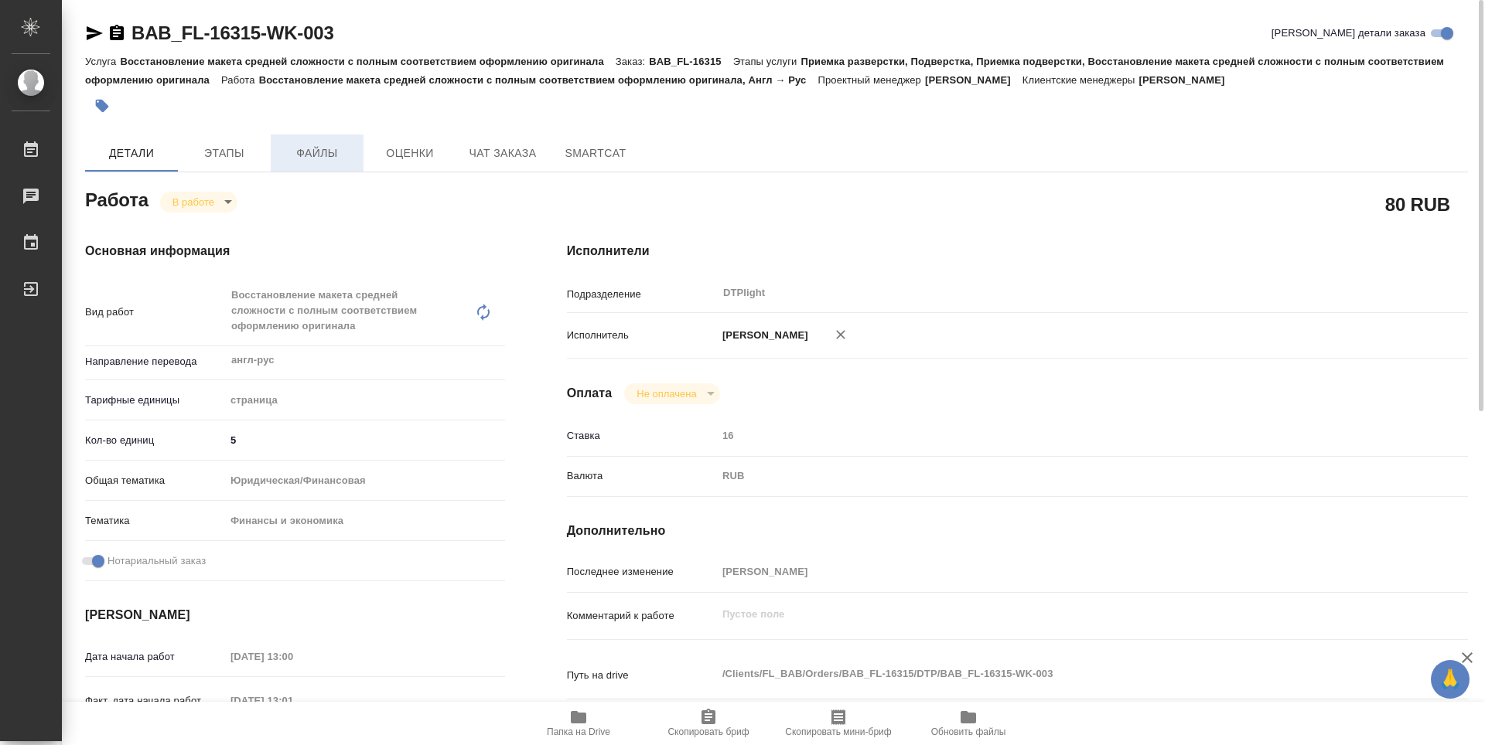
click at [315, 169] on button "Файлы" at bounding box center [317, 153] width 93 height 37
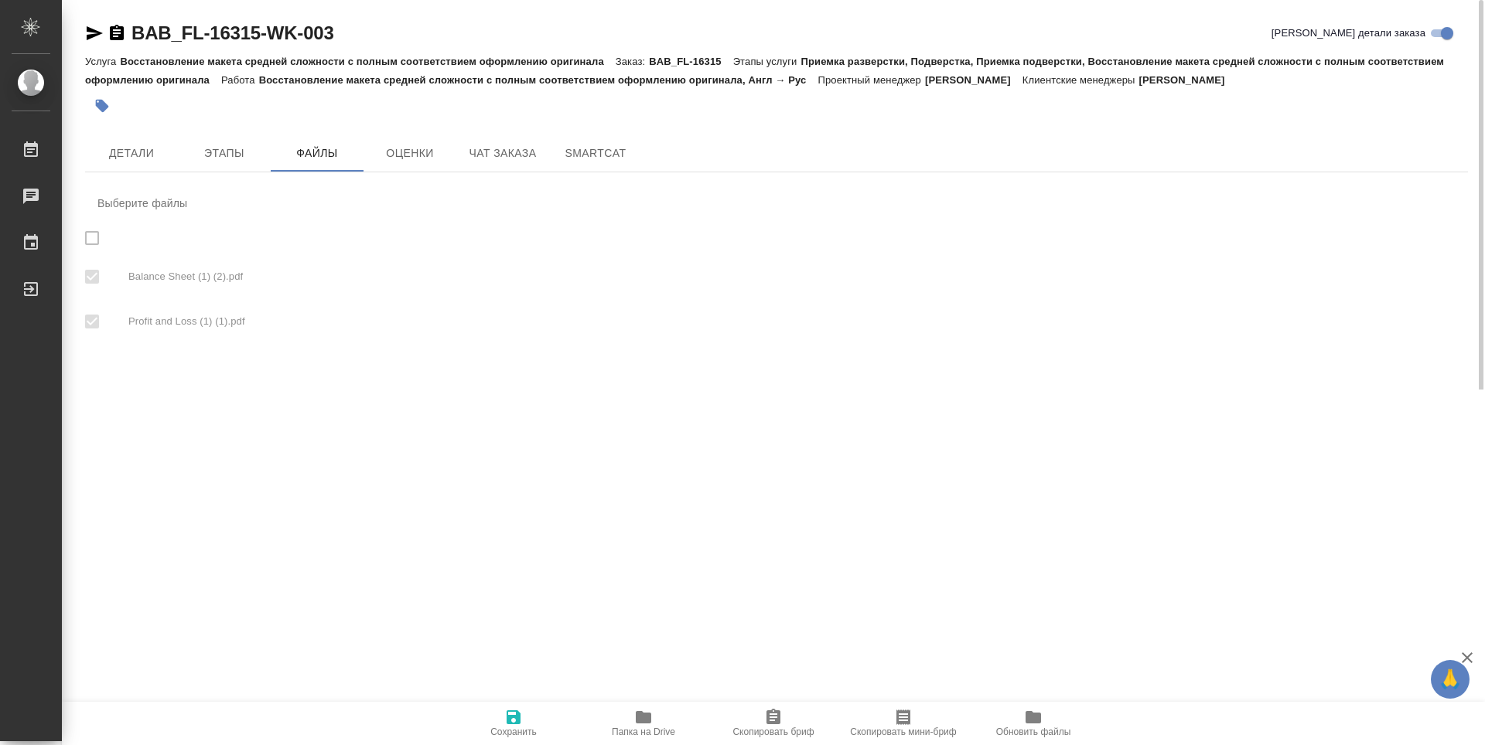
checkbox input "true"
click at [634, 723] on icon "button" at bounding box center [643, 717] width 19 height 19
click at [541, 393] on div ".cls-1 fill:#fff; AWATERA Guselnikov Roman Работы 0 Чаты График Выйти BAB_FL-16…" at bounding box center [742, 372] width 1485 height 745
click at [135, 131] on div "BAB_FL-16315-WK-003 Кратко детали заказа Услуга Восстановление макета средней с…" at bounding box center [777, 195] width 1400 height 390
click at [131, 142] on button "Детали" at bounding box center [131, 153] width 93 height 37
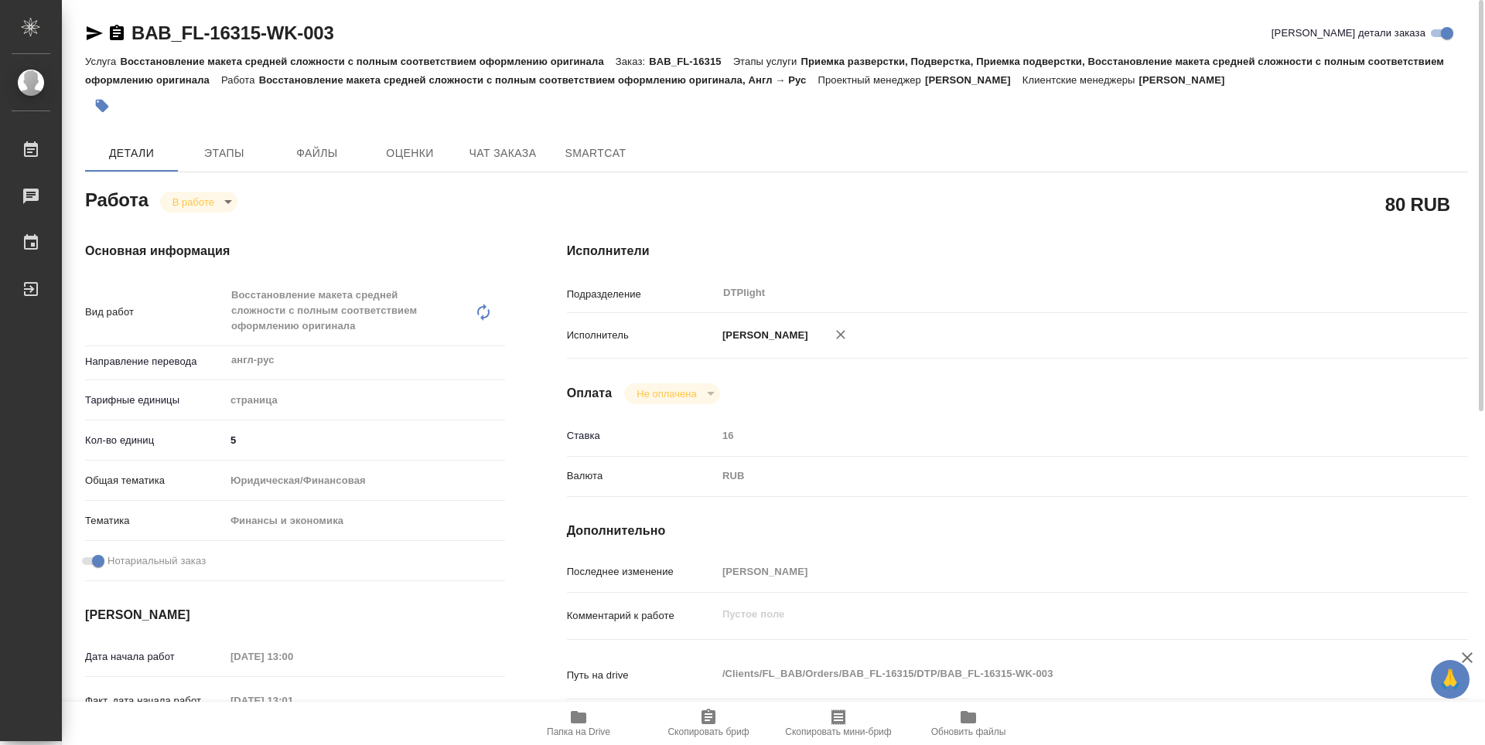
type textarea "x"
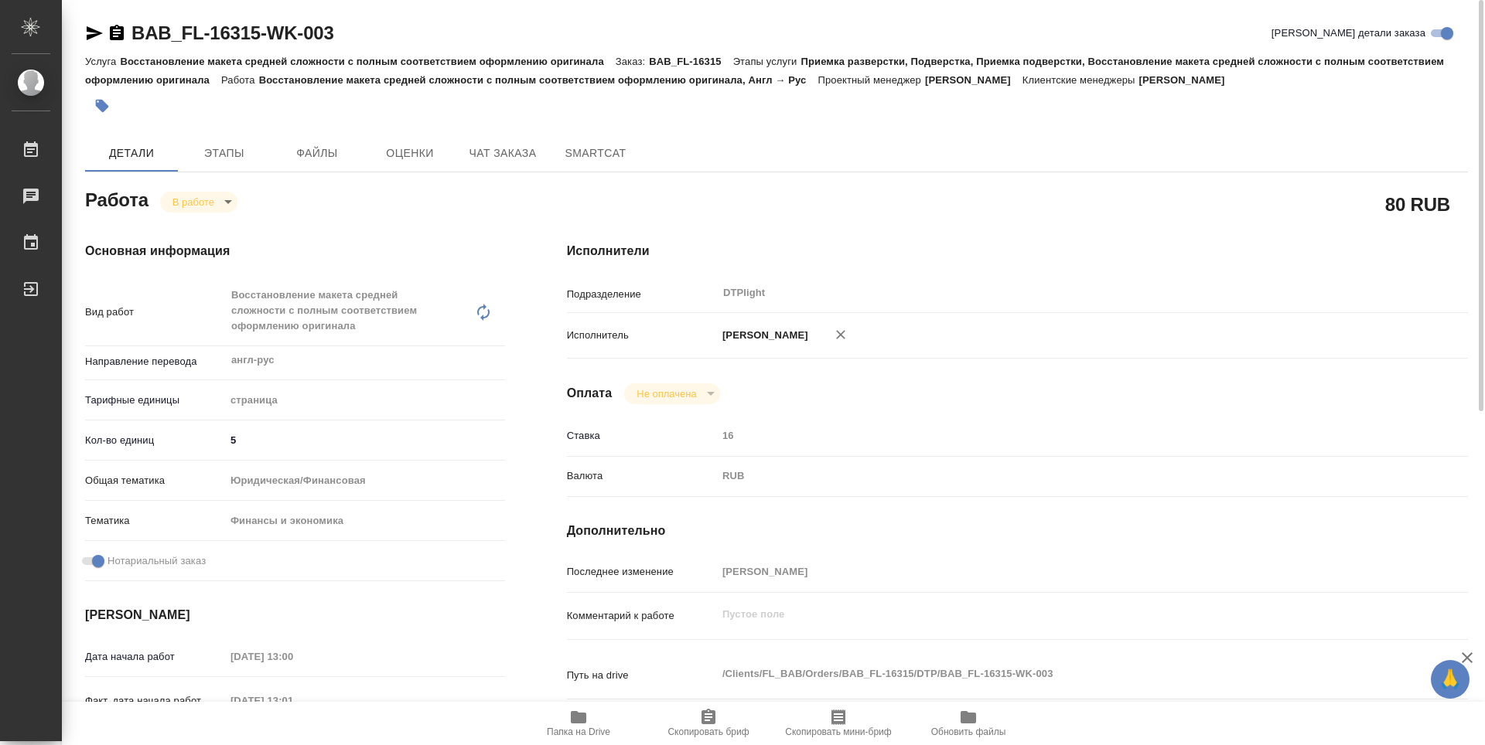
type textarea "x"
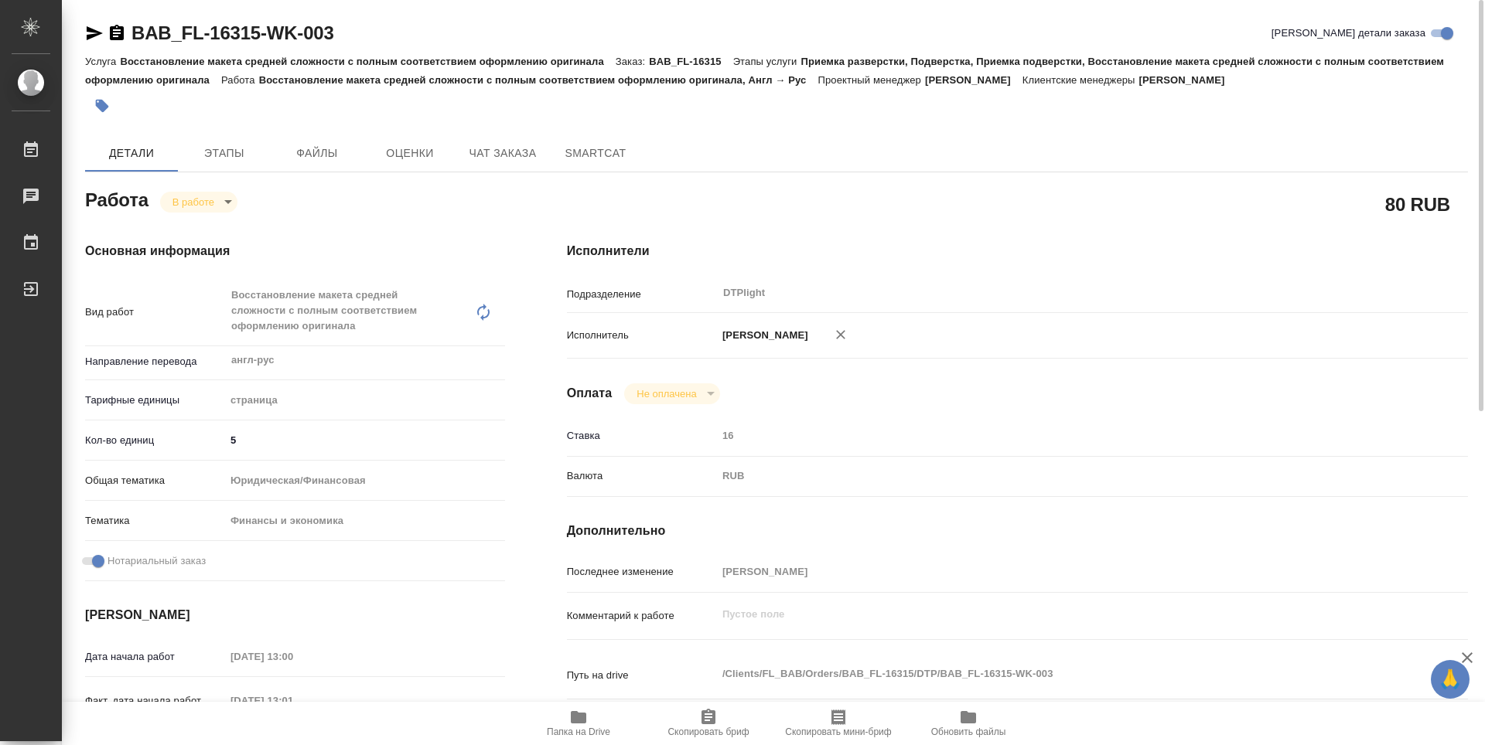
click at [633, 188] on div "80 RUB" at bounding box center [1017, 204] width 901 height 39
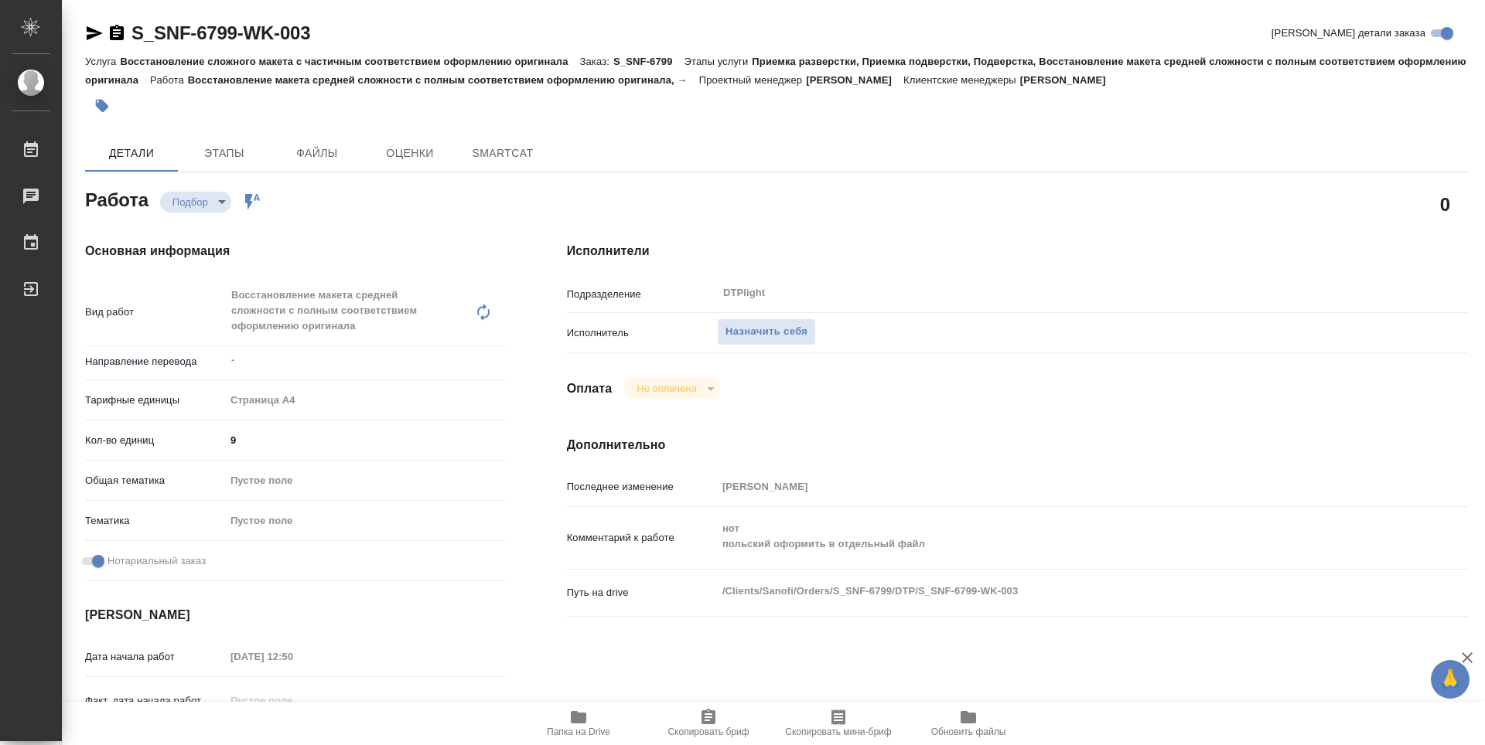
type textarea "x"
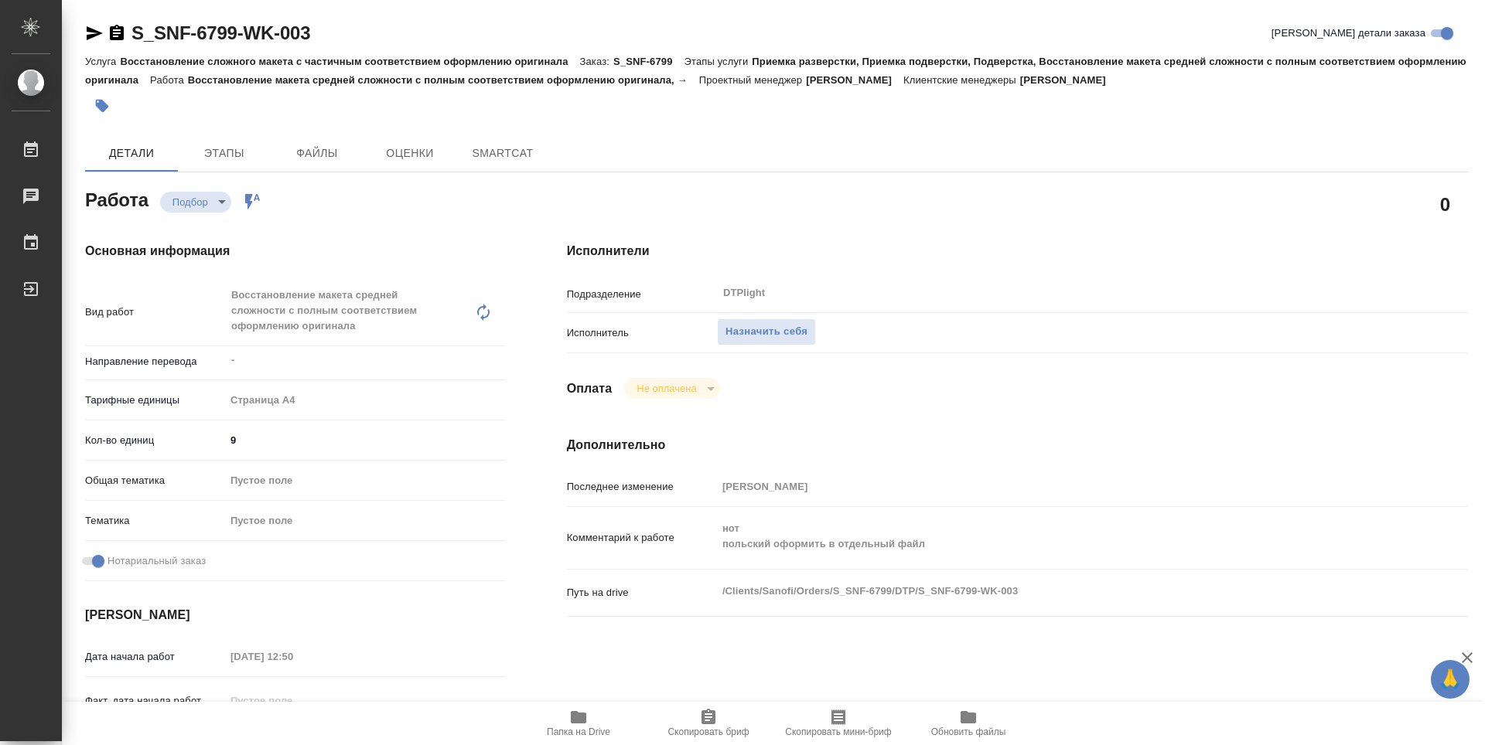
type textarea "x"
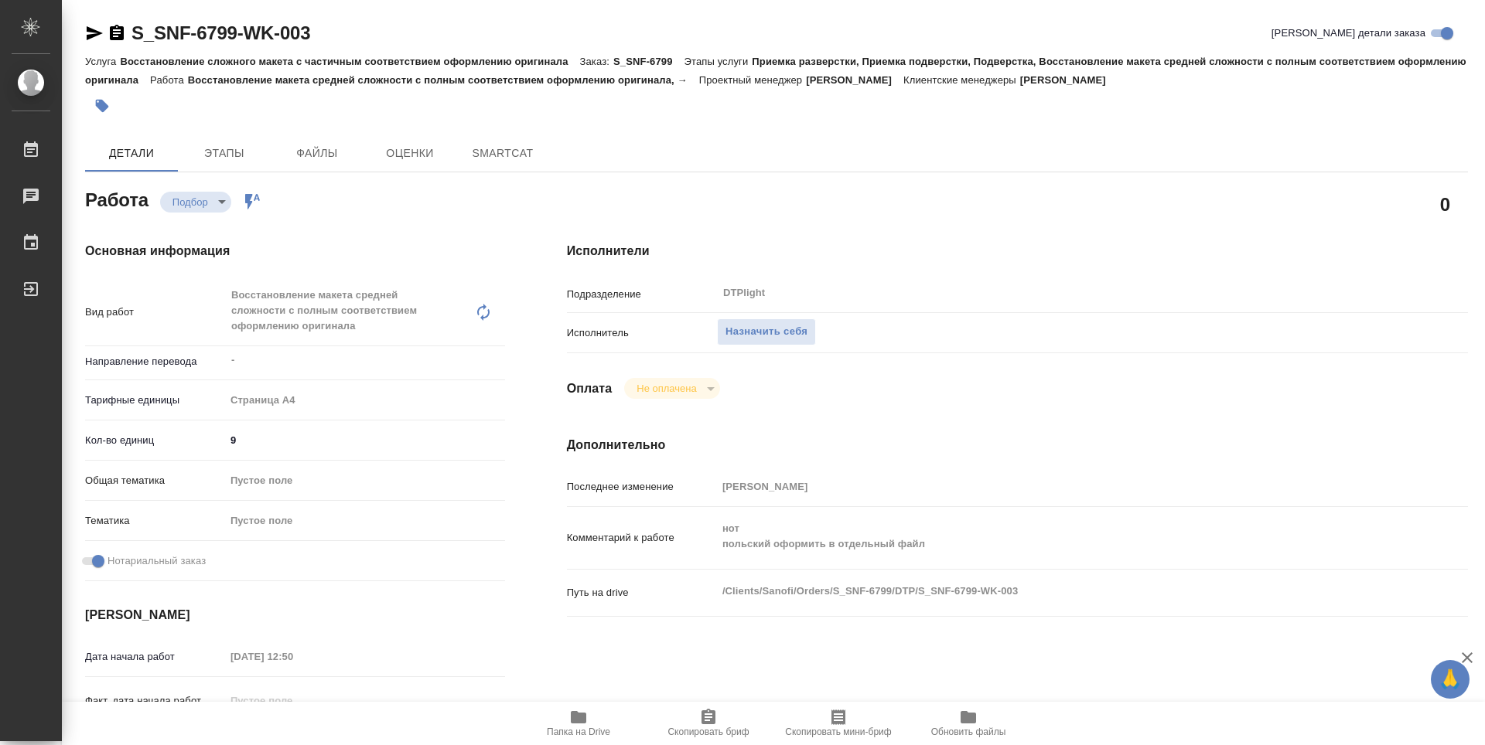
type textarea "x"
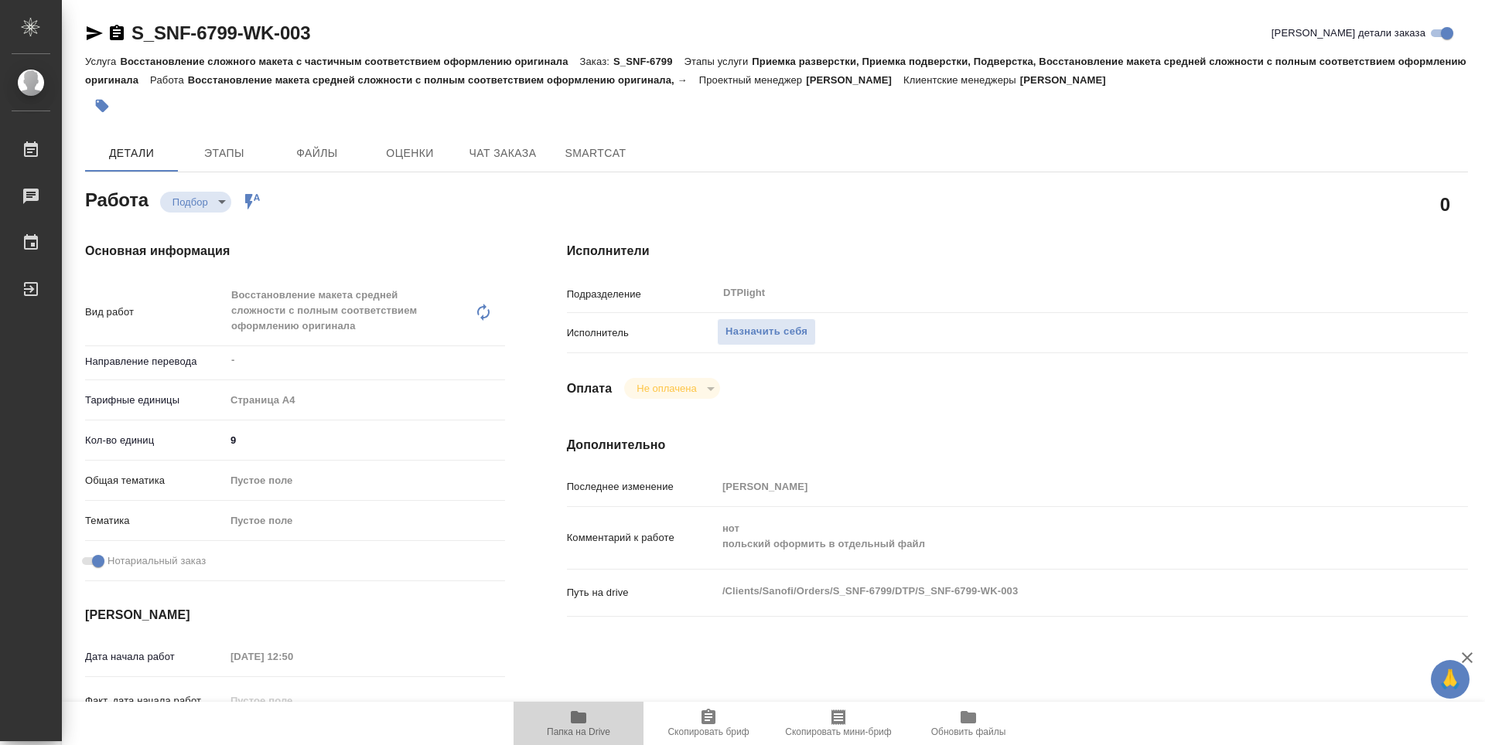
click at [583, 721] on icon "button" at bounding box center [578, 717] width 15 height 12
type textarea "x"
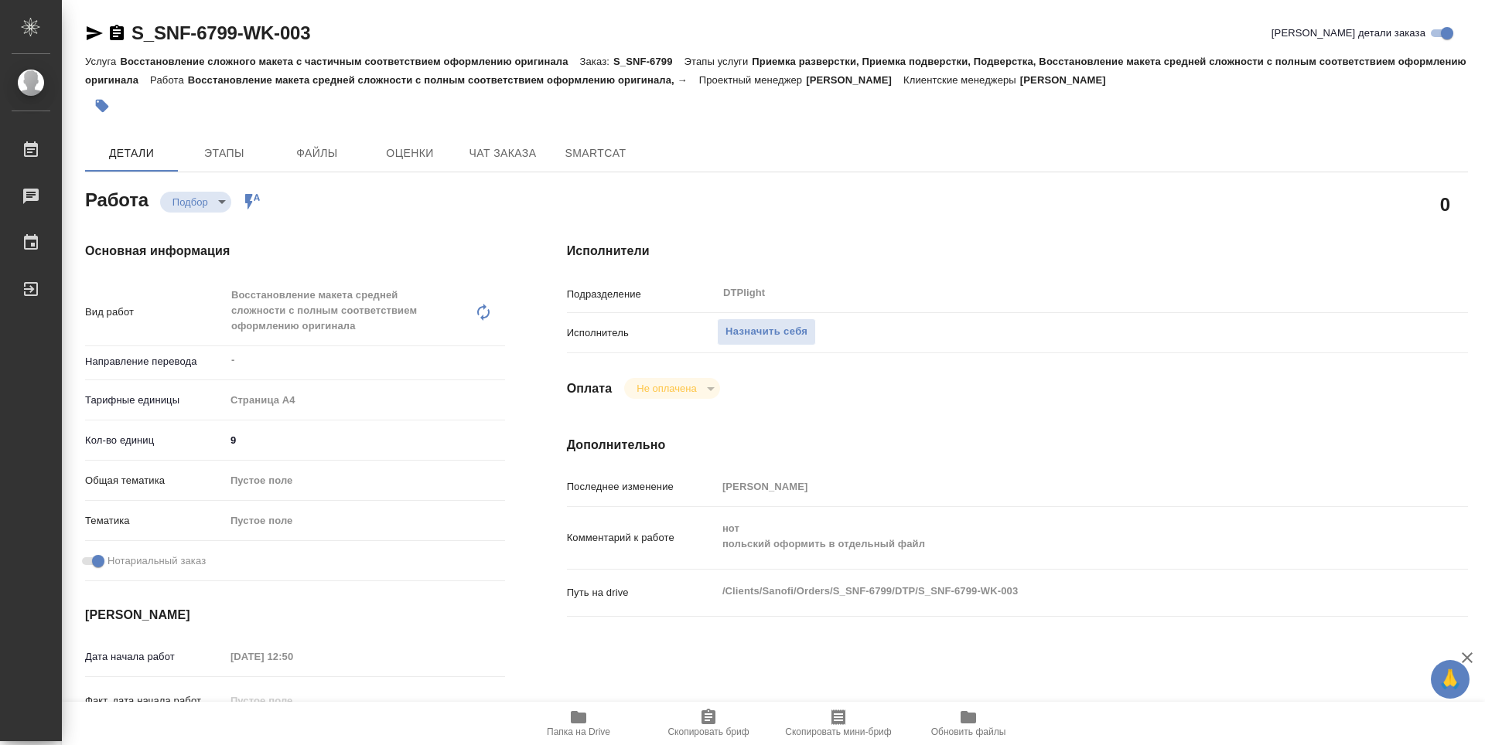
type textarea "x"
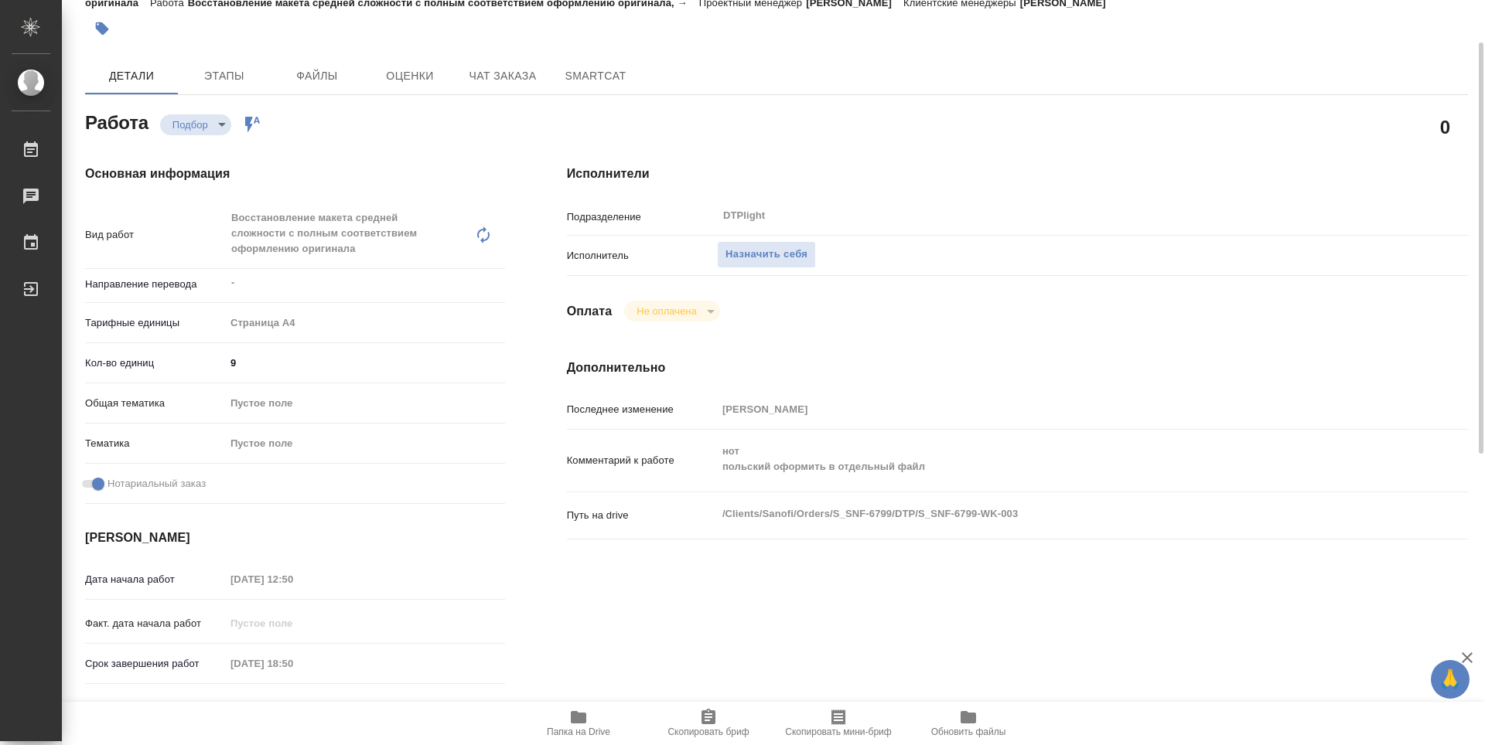
type textarea "x"
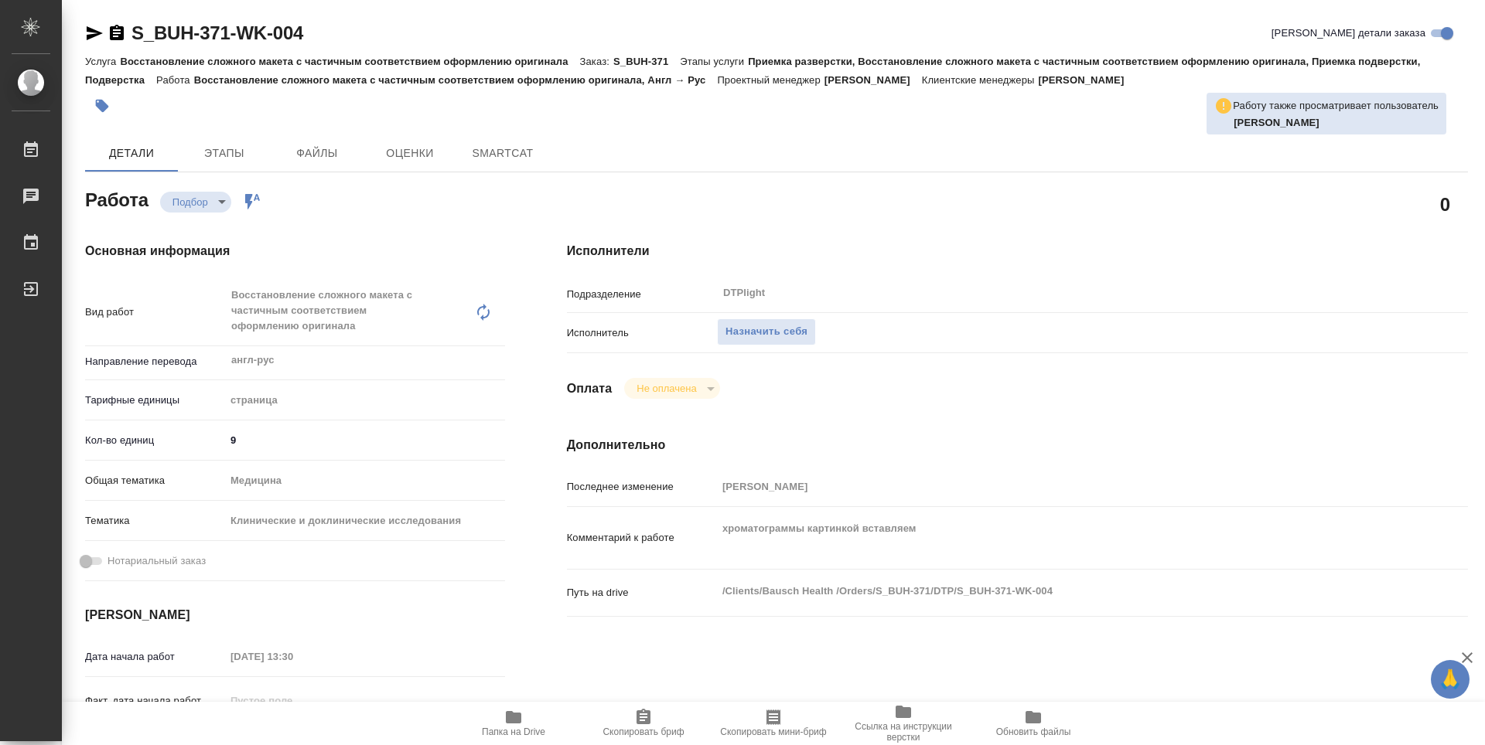
type textarea "x"
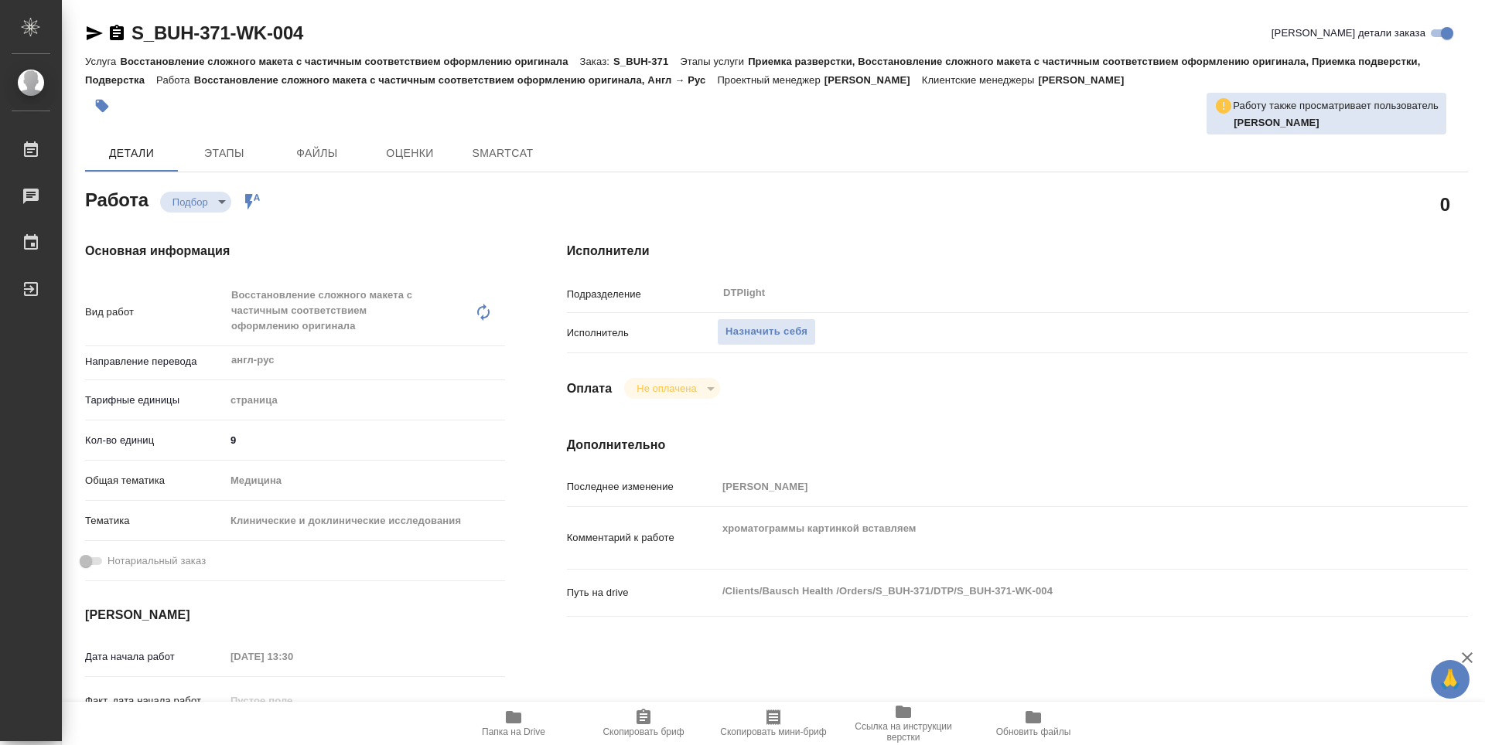
type textarea "x"
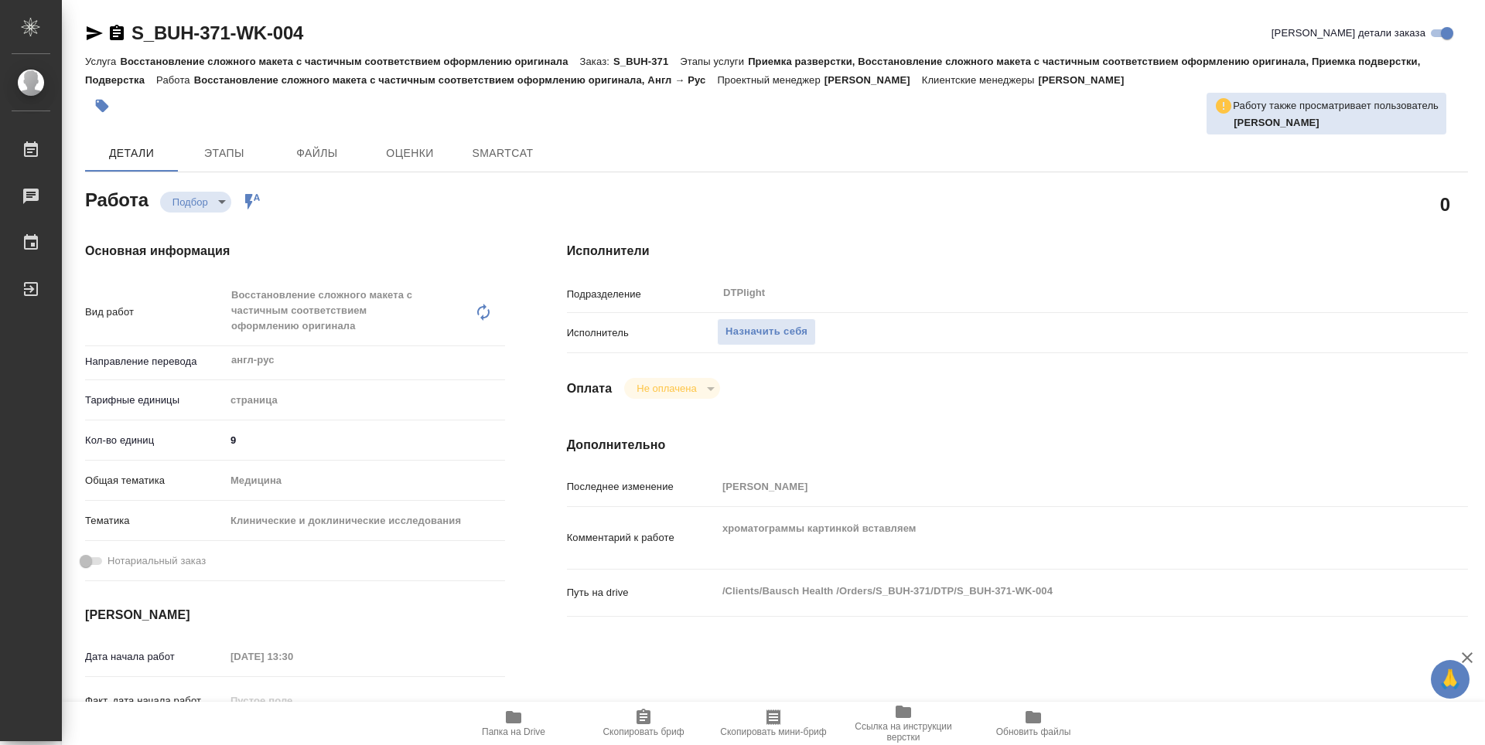
type textarea "x"
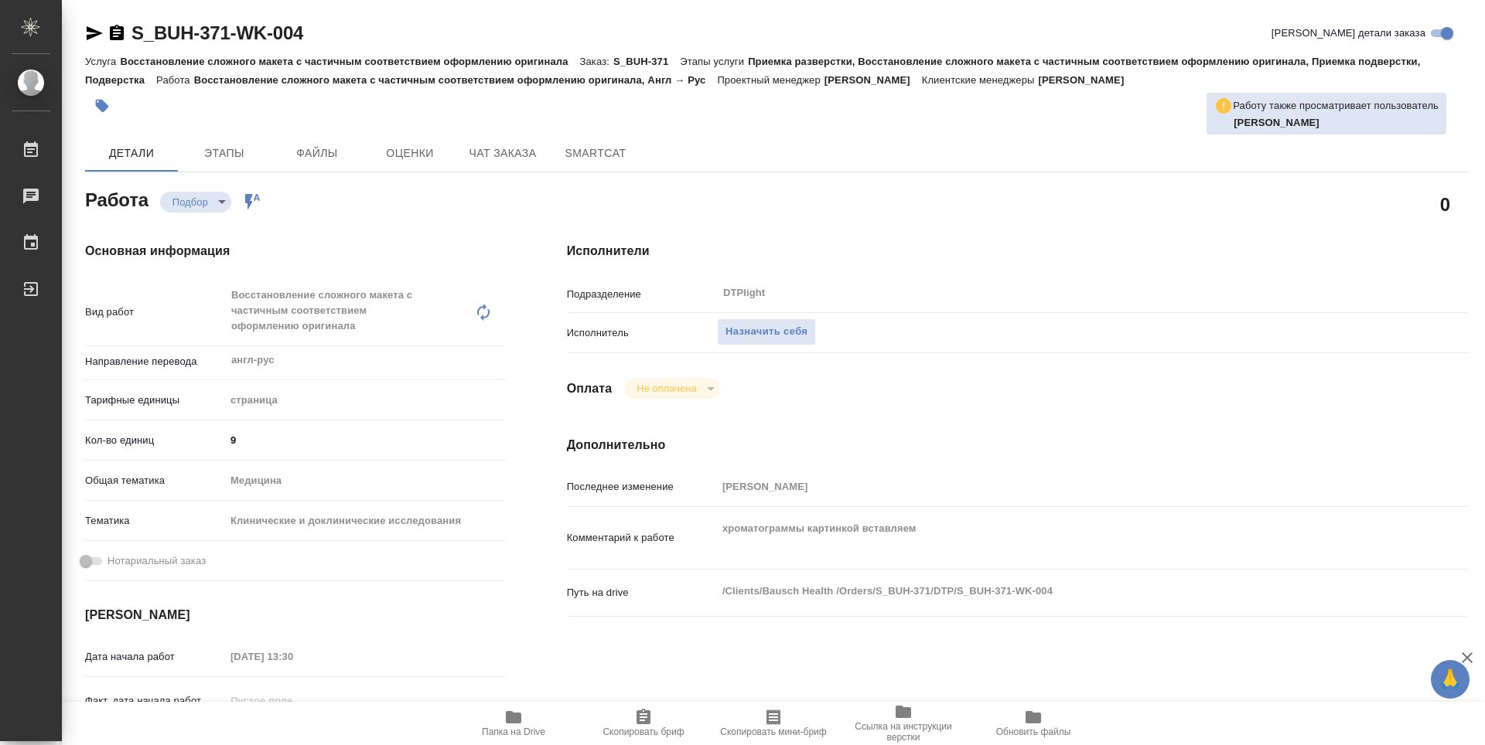
type textarea "x"
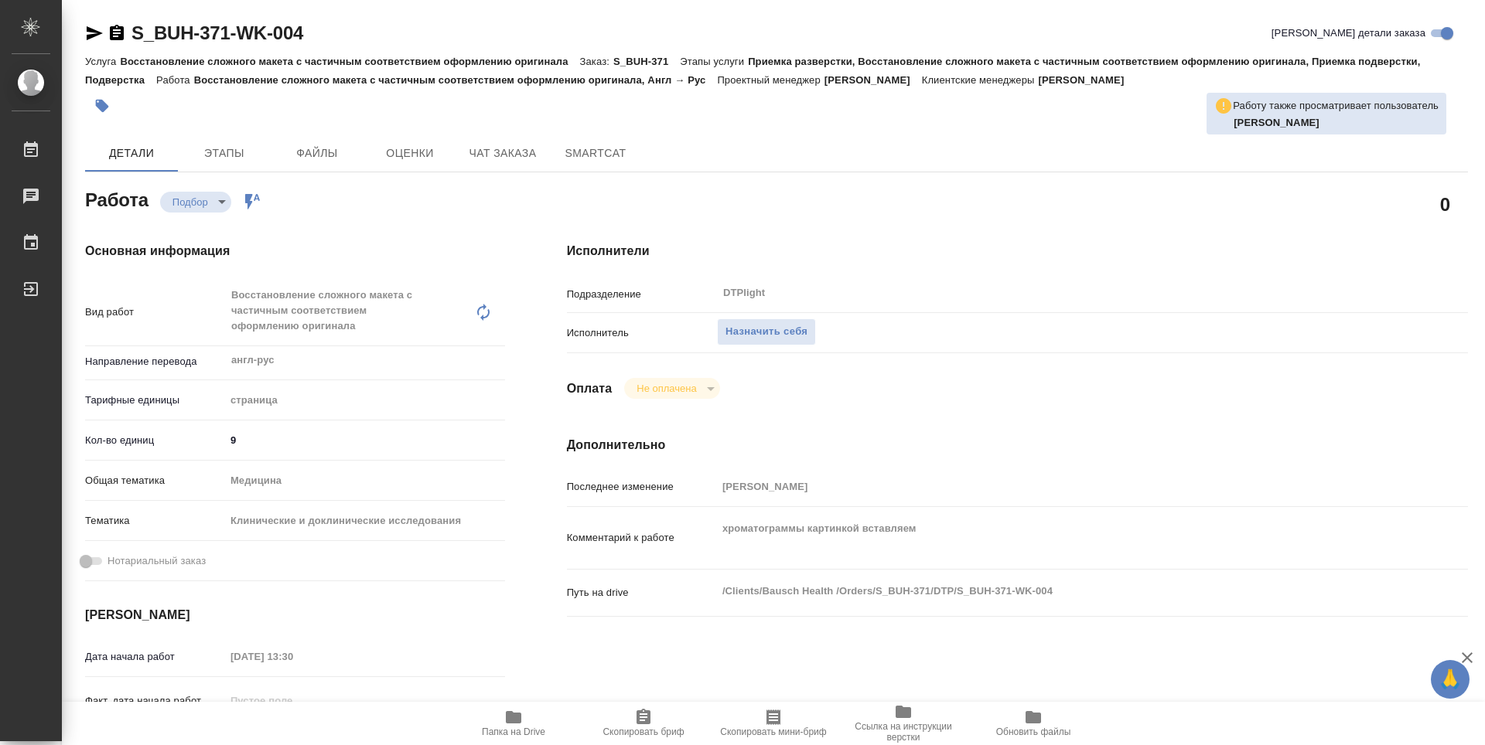
click at [507, 714] on icon "button" at bounding box center [513, 717] width 15 height 12
type textarea "x"
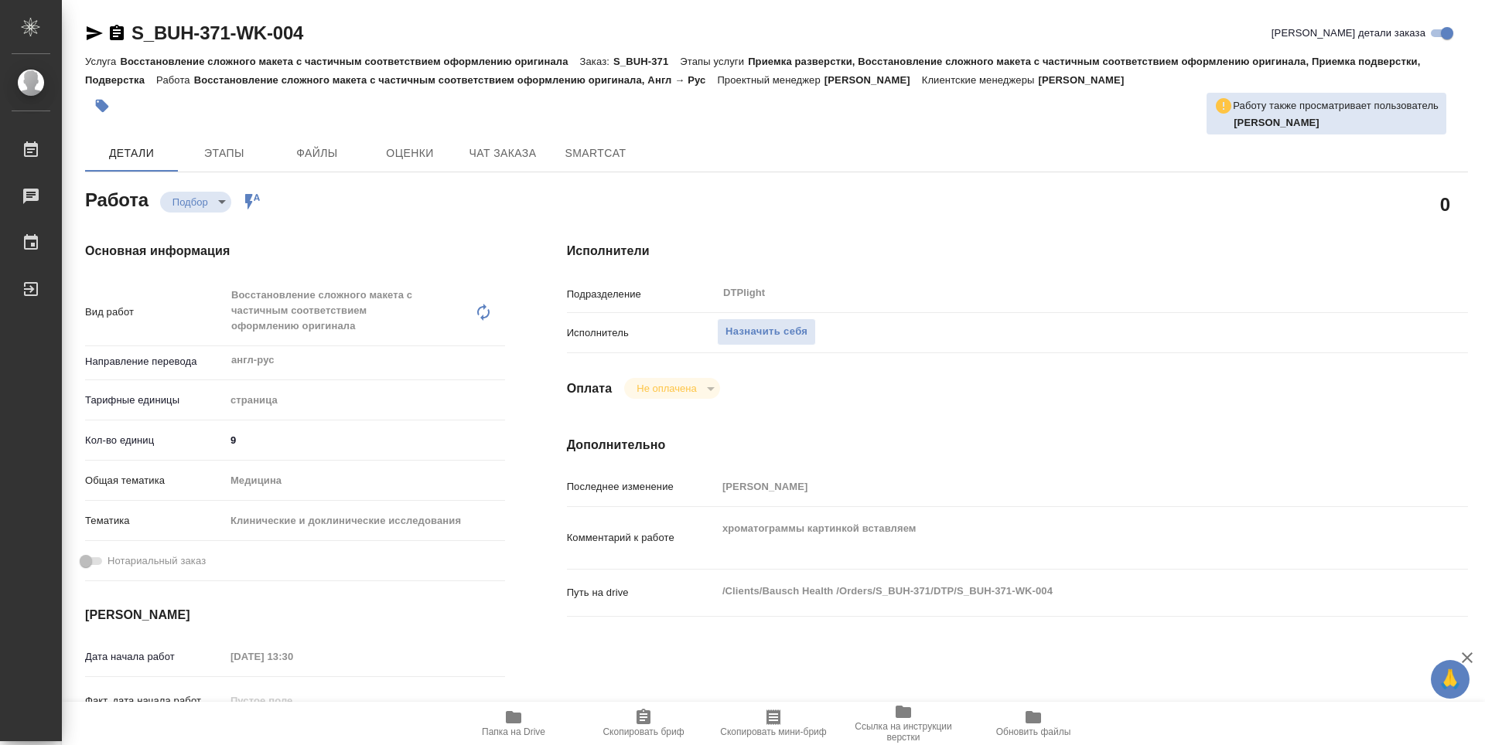
type textarea "x"
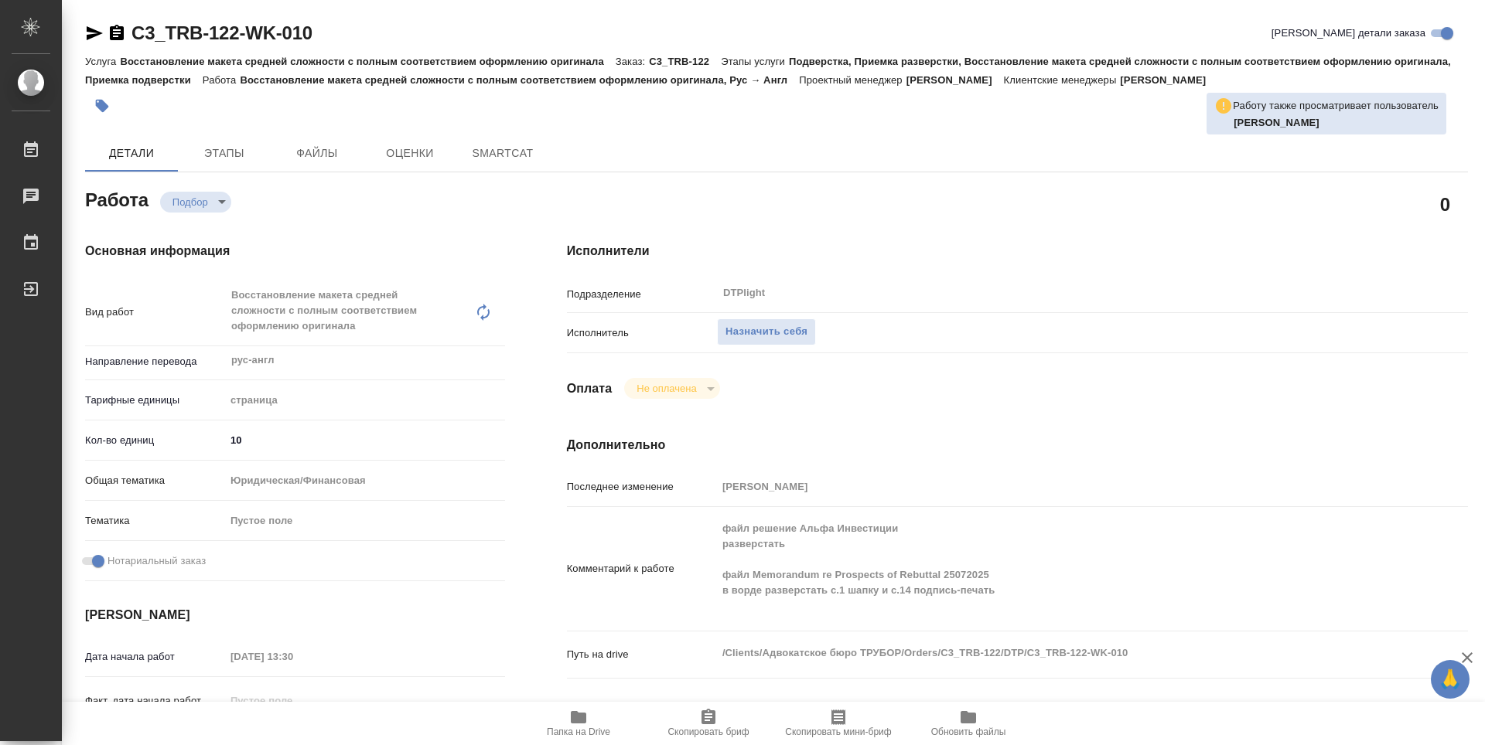
type textarea "x"
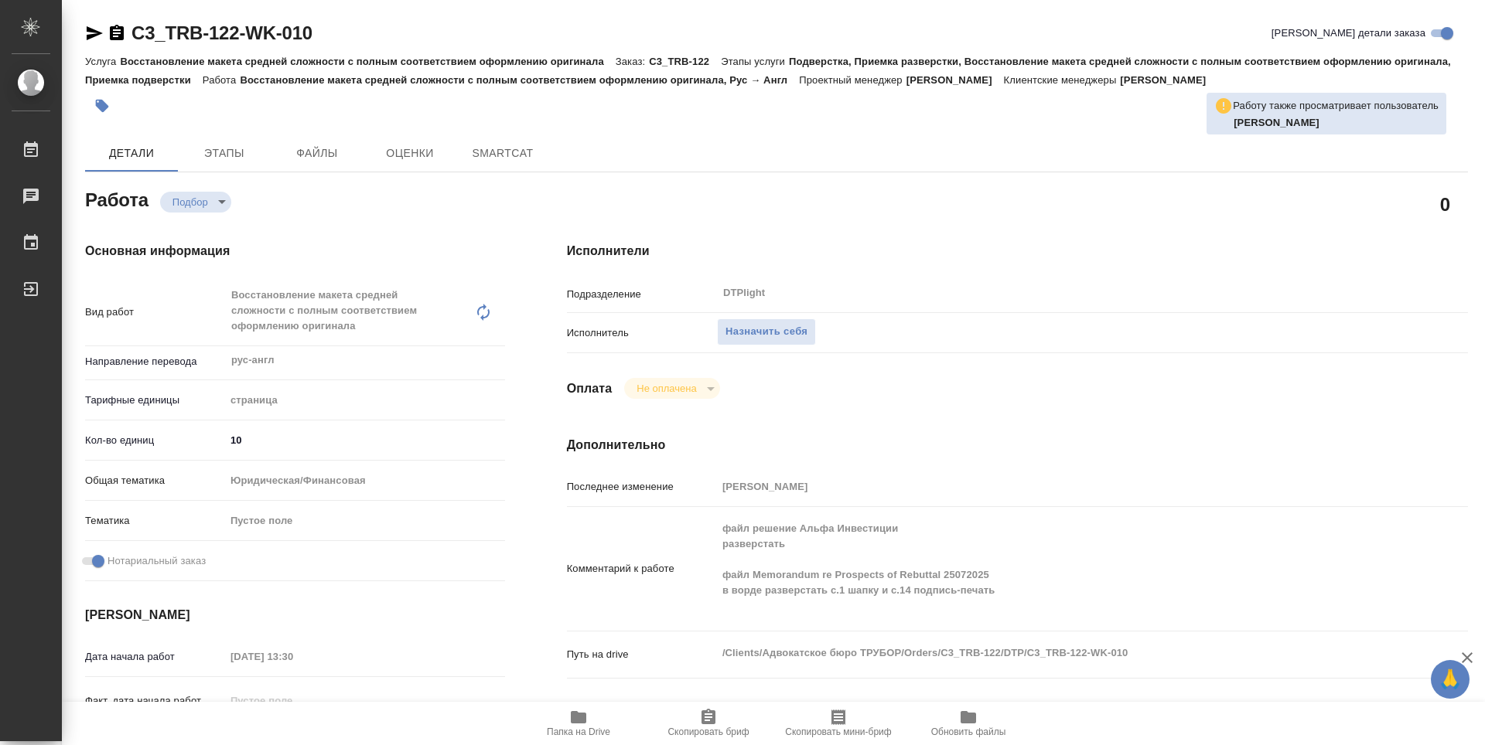
type textarea "x"
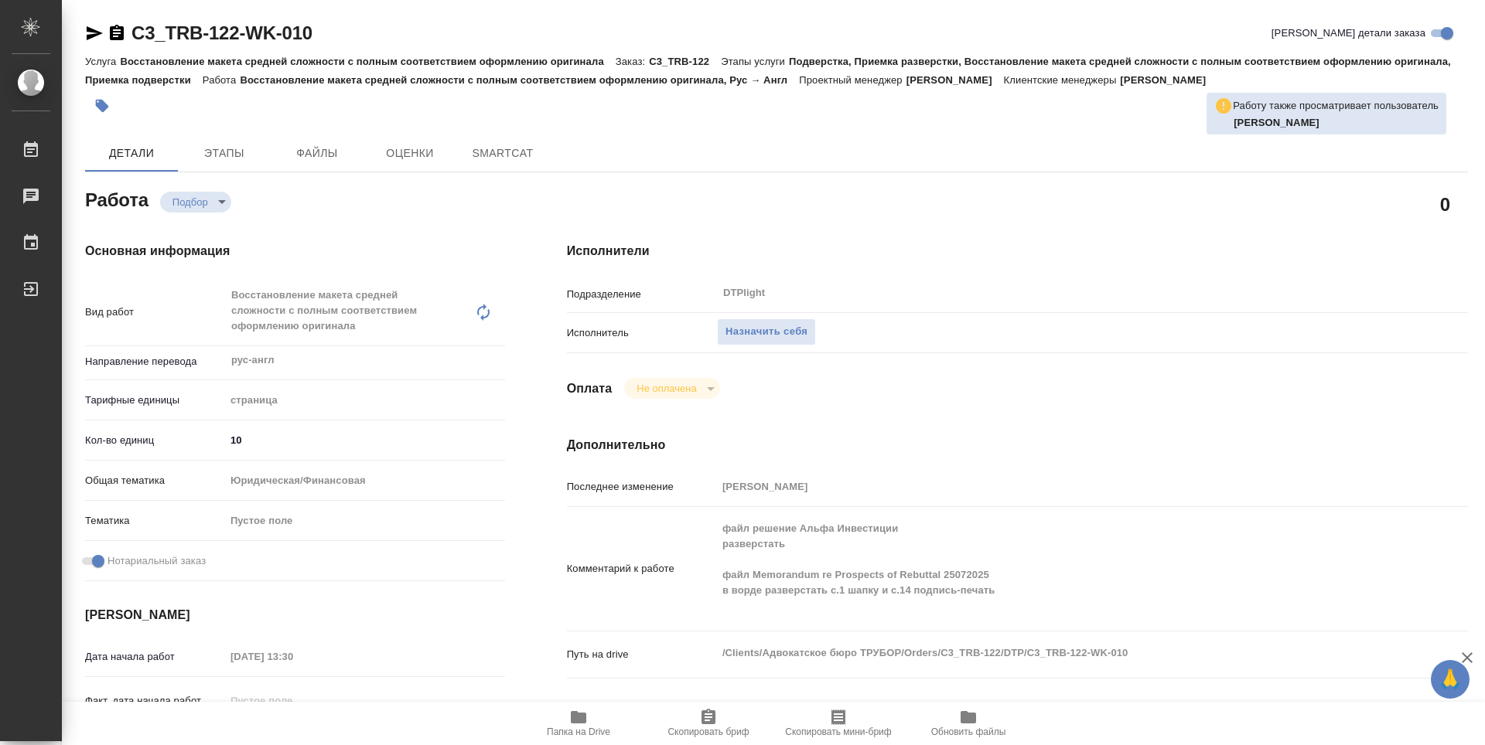
type textarea "x"
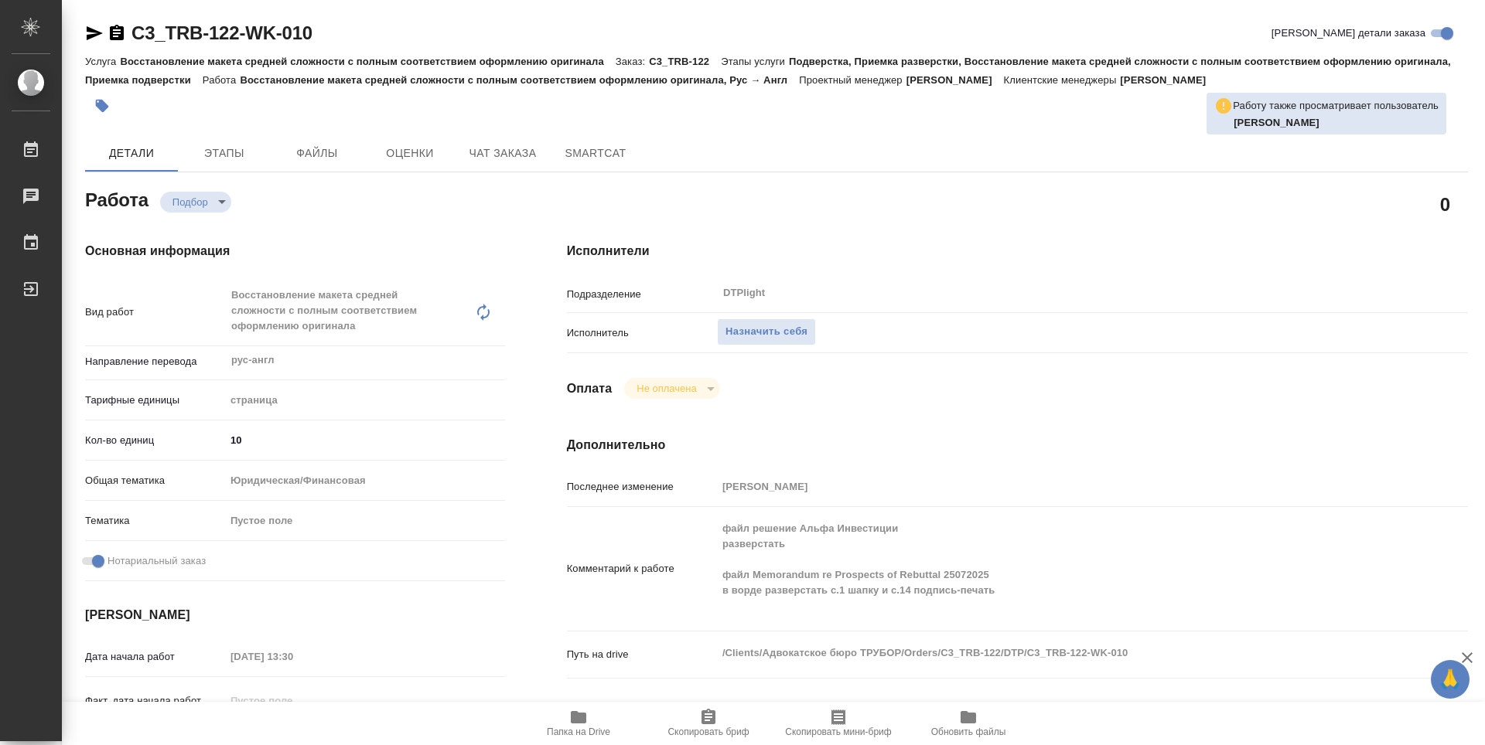
click at [582, 724] on icon "button" at bounding box center [578, 717] width 15 height 12
type textarea "x"
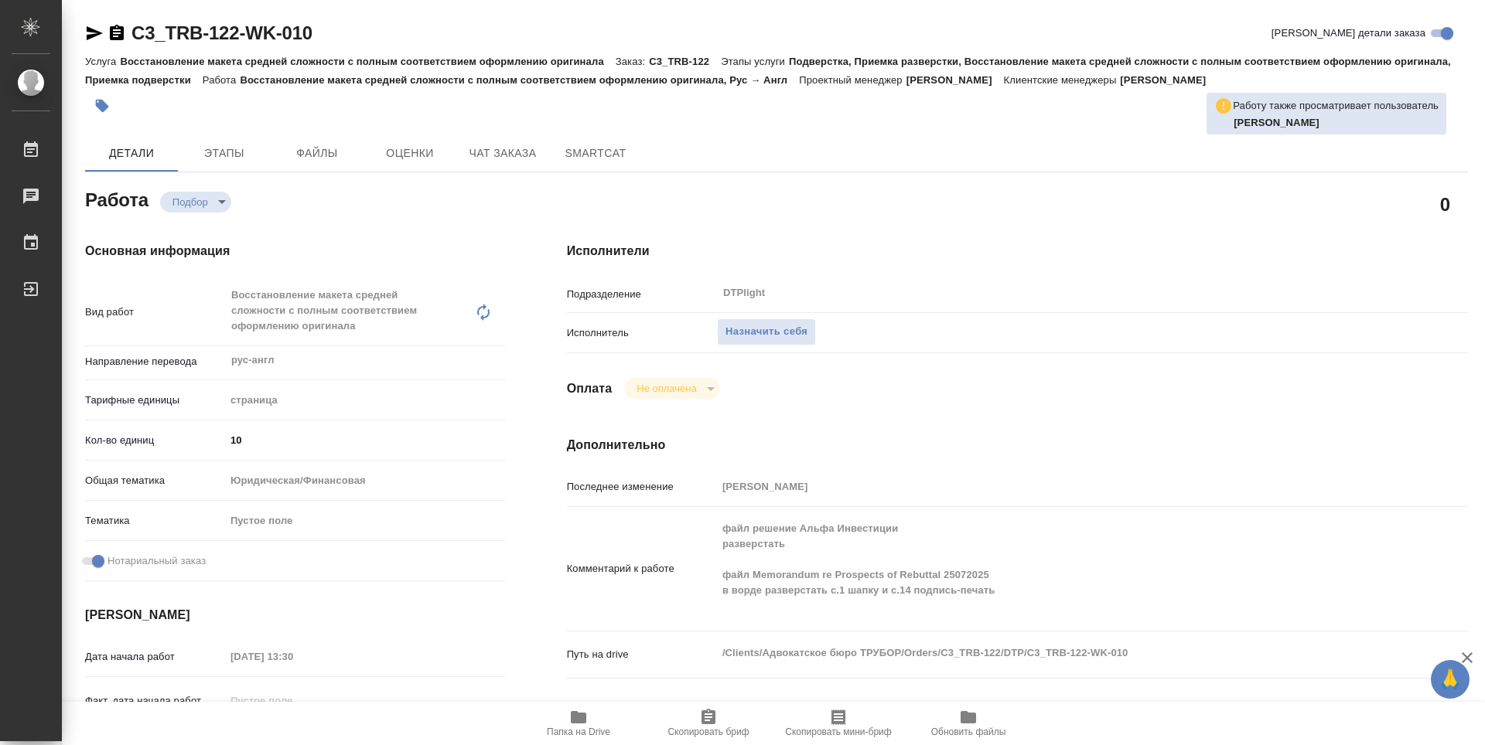
type textarea "x"
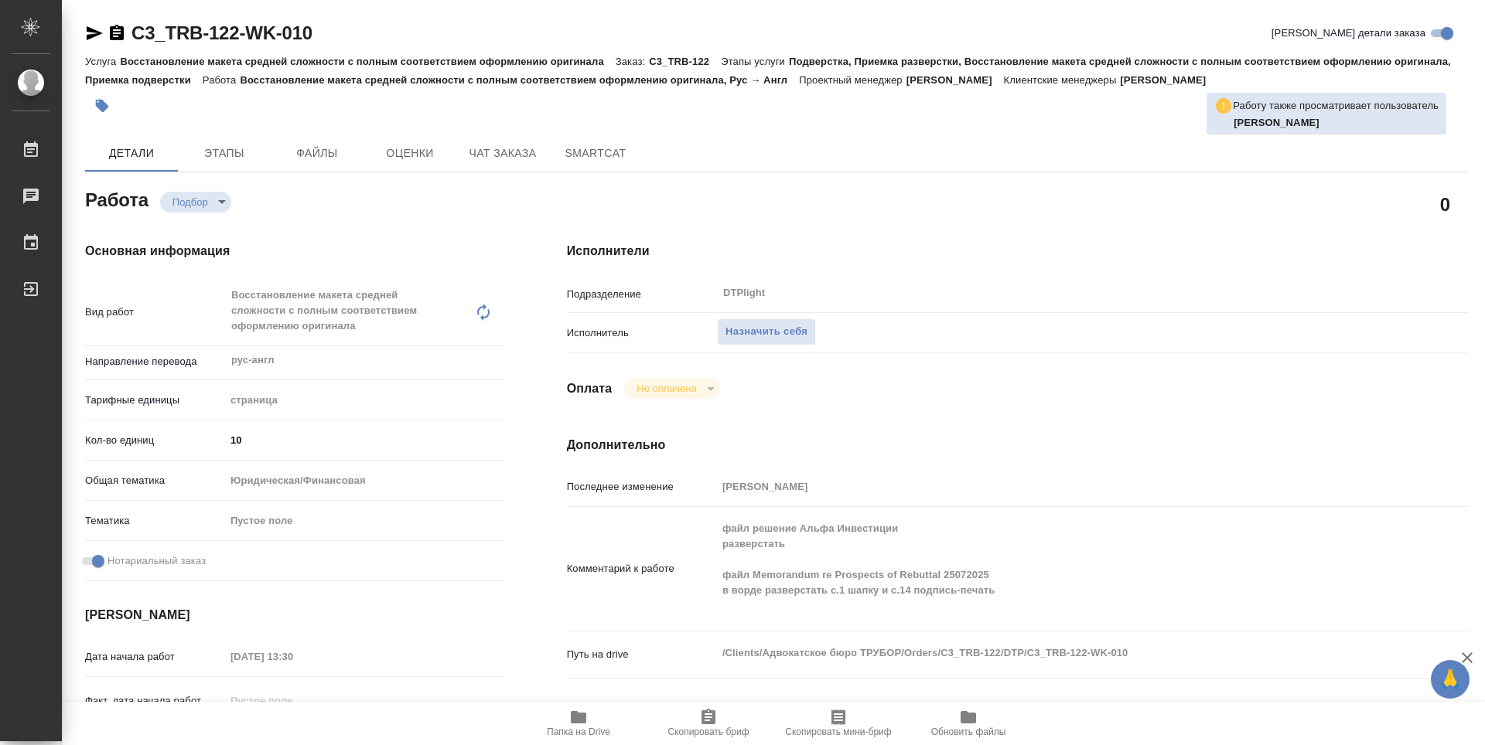
type textarea "x"
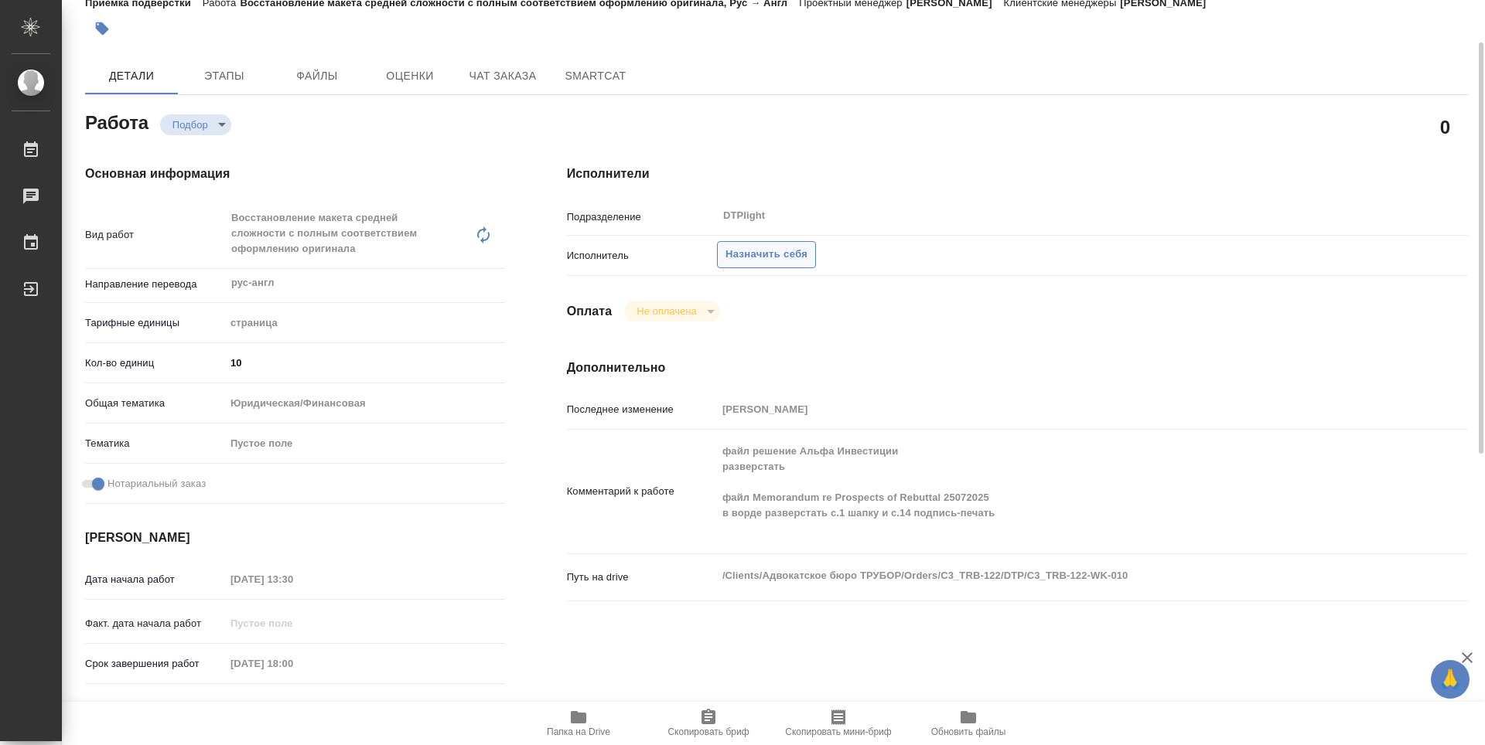
click at [745, 261] on span "Назначить себя" at bounding box center [766, 255] width 82 height 18
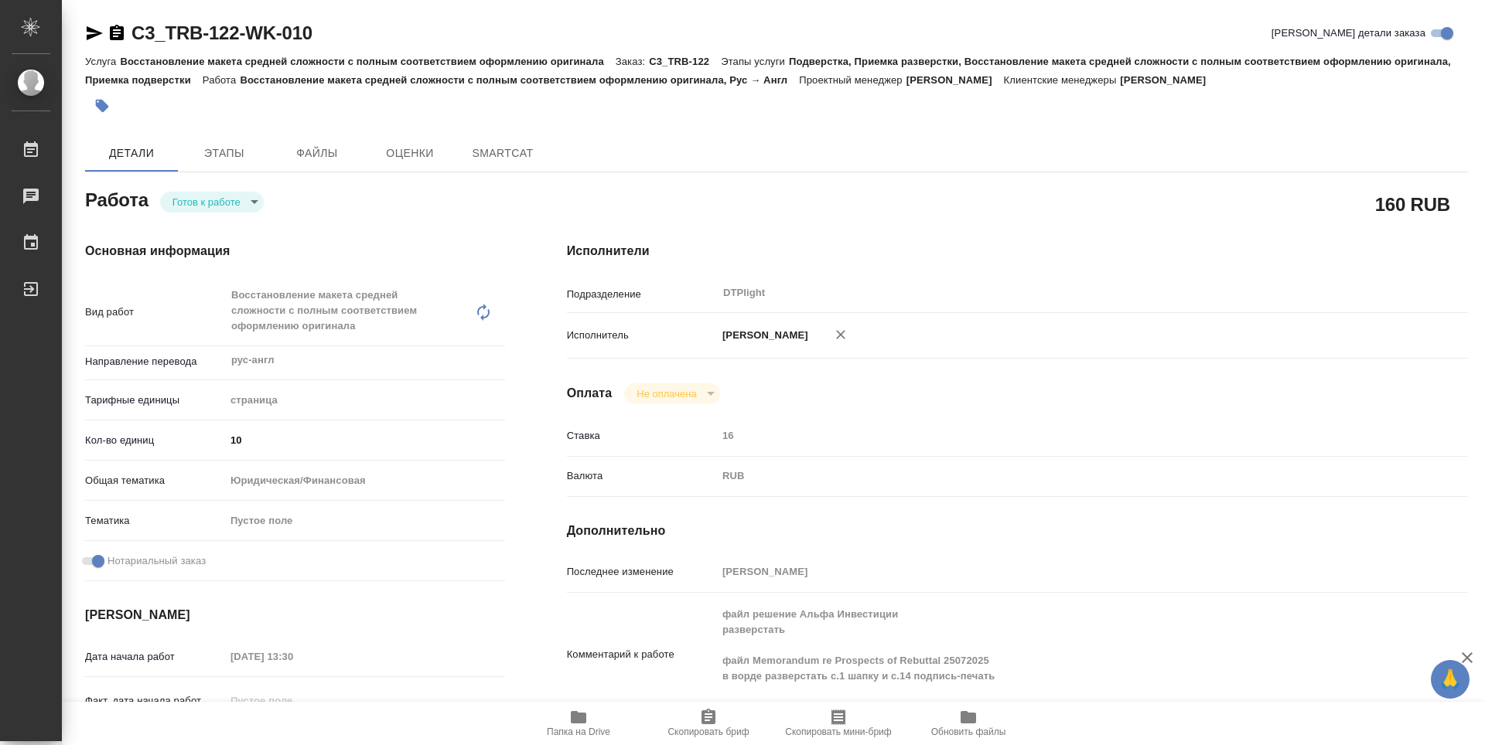
type textarea "x"
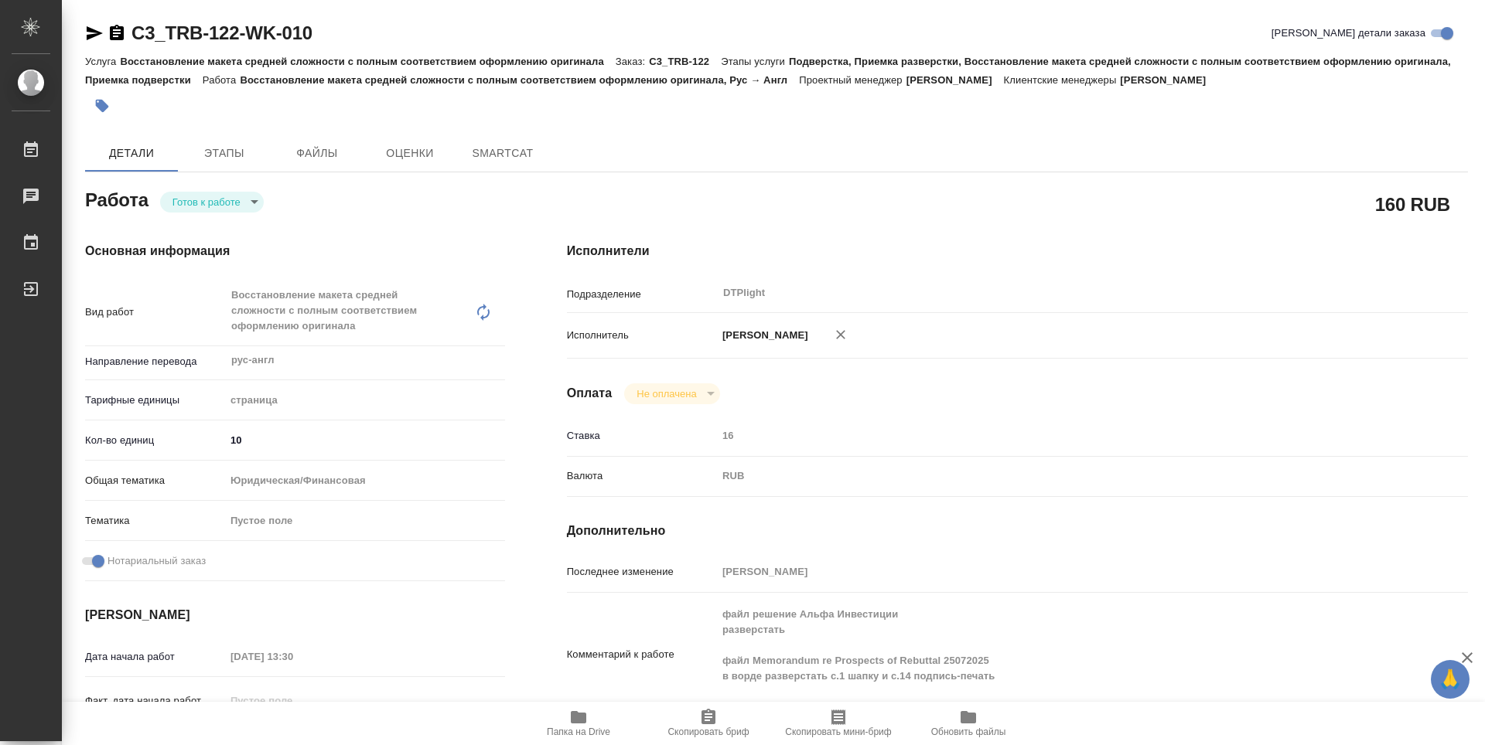
type textarea "x"
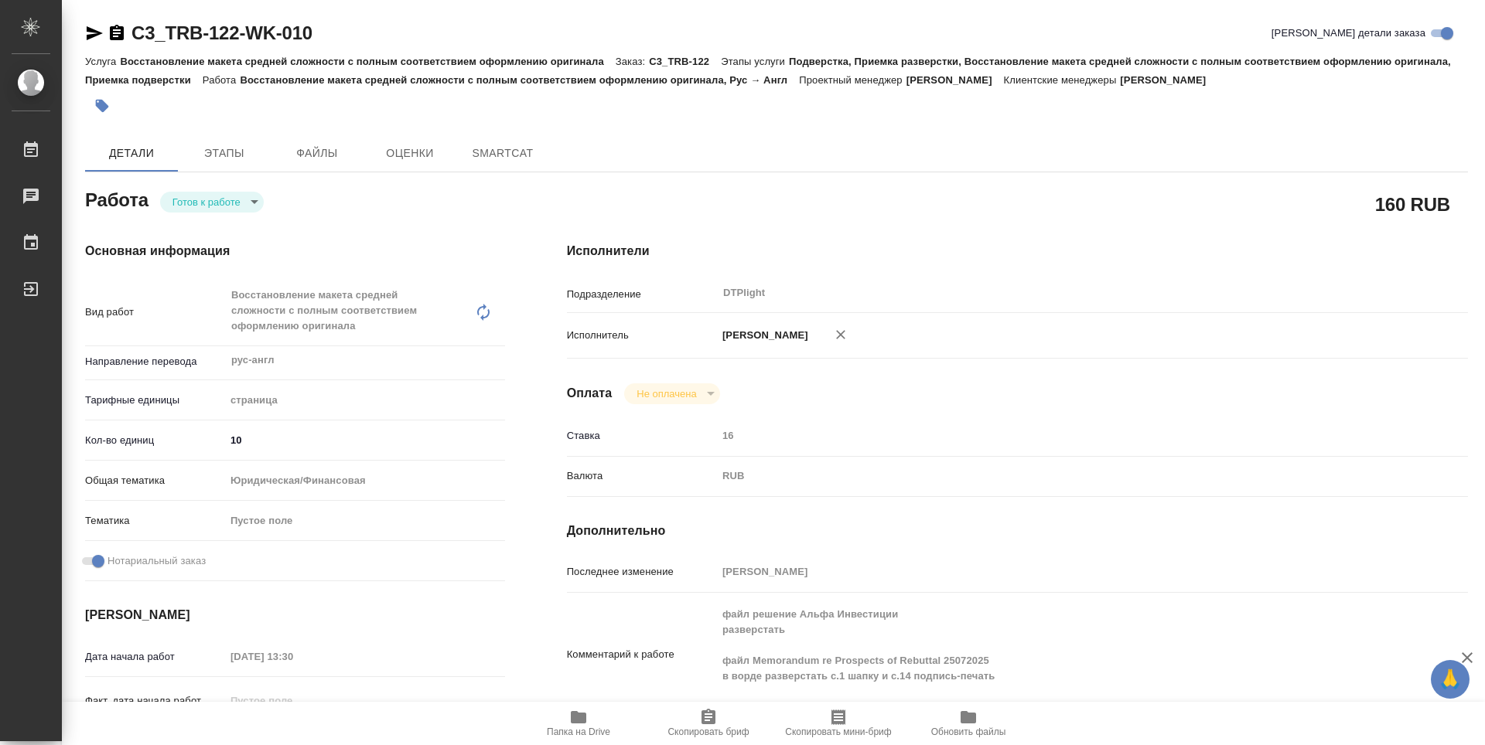
type textarea "x"
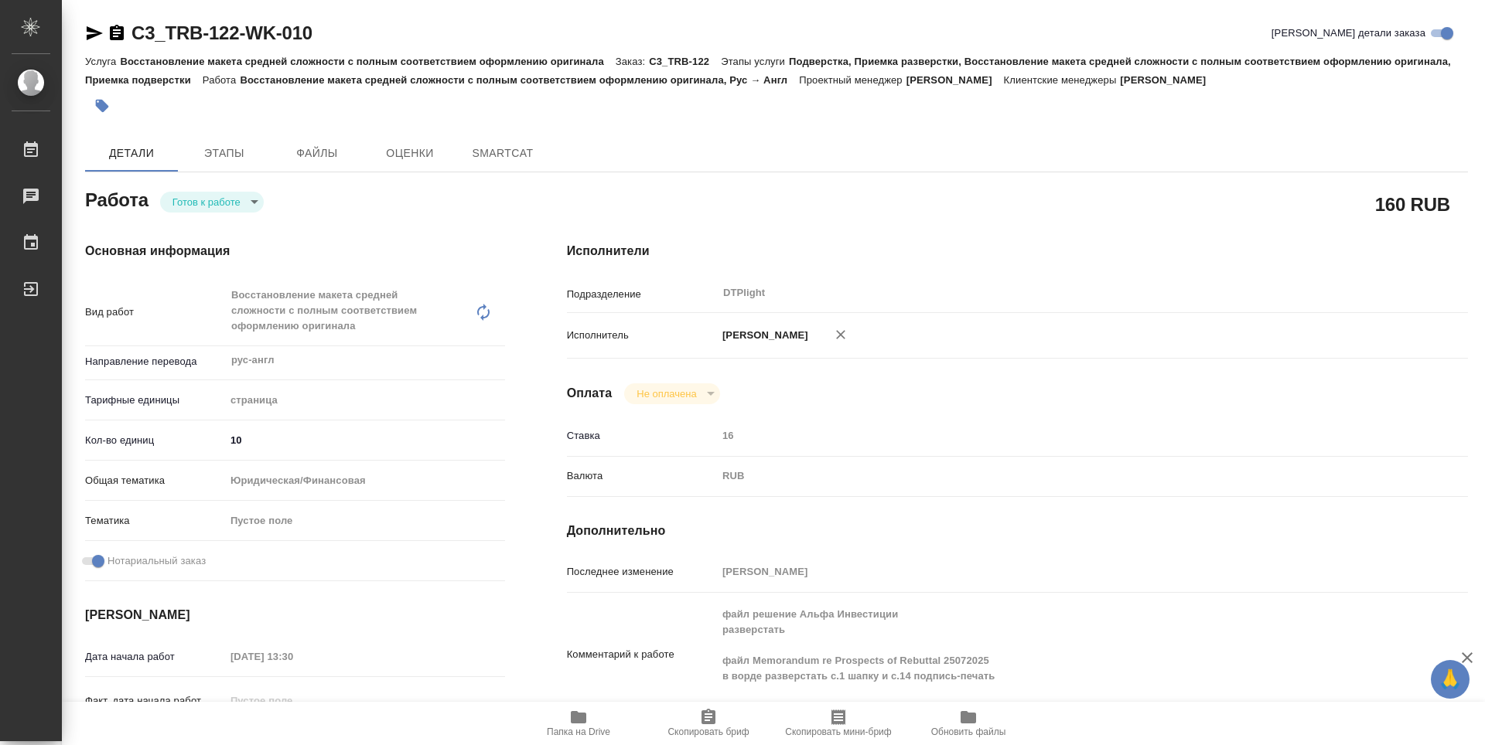
type textarea "x"
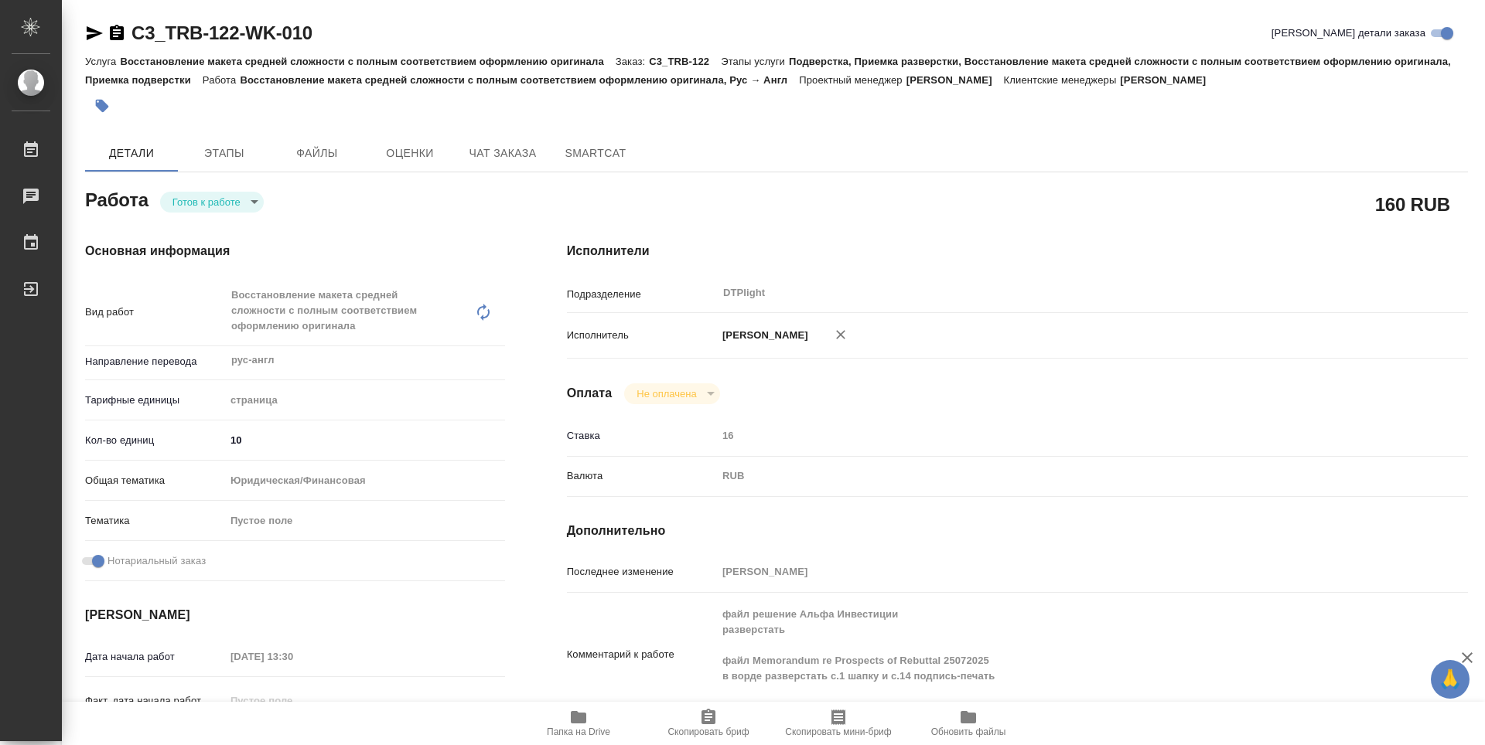
type textarea "x"
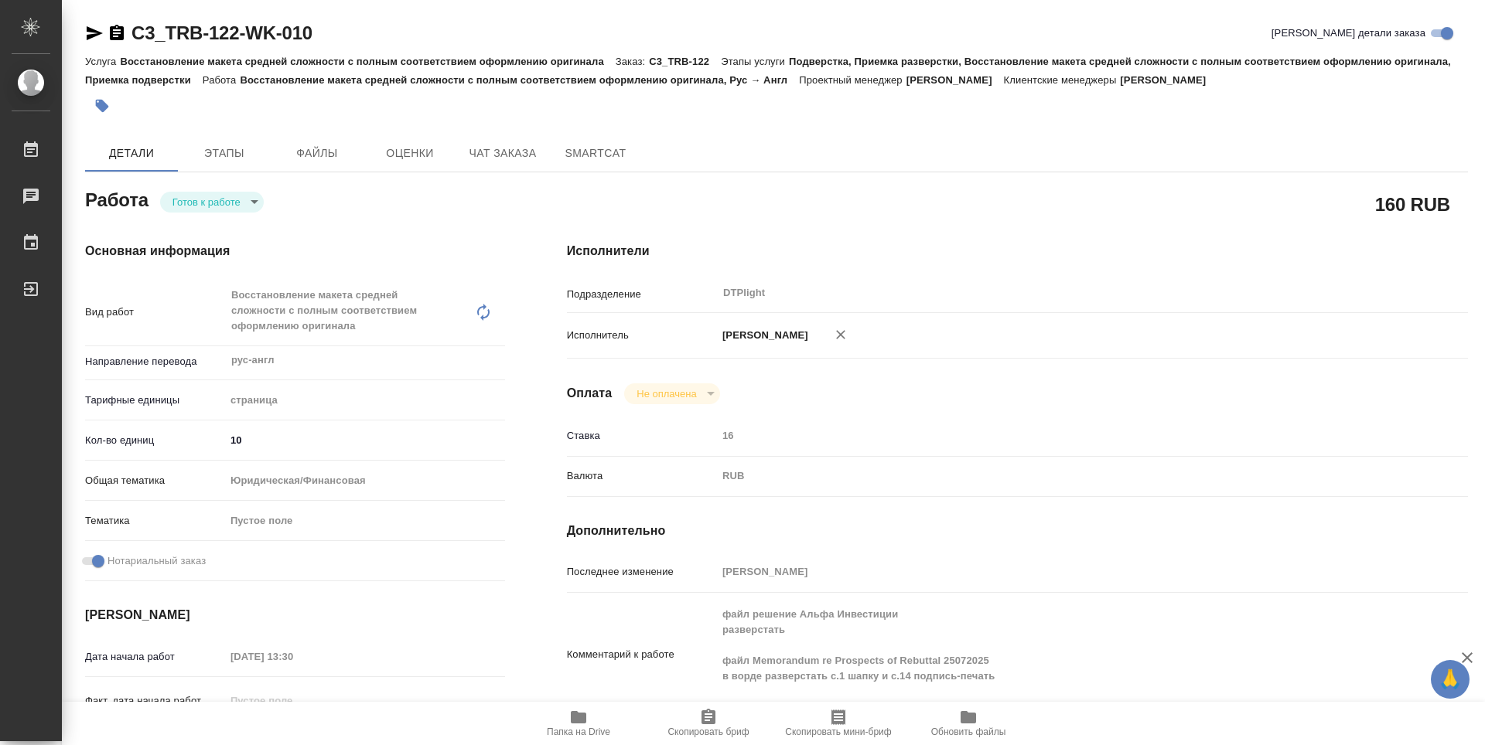
type textarea "x"
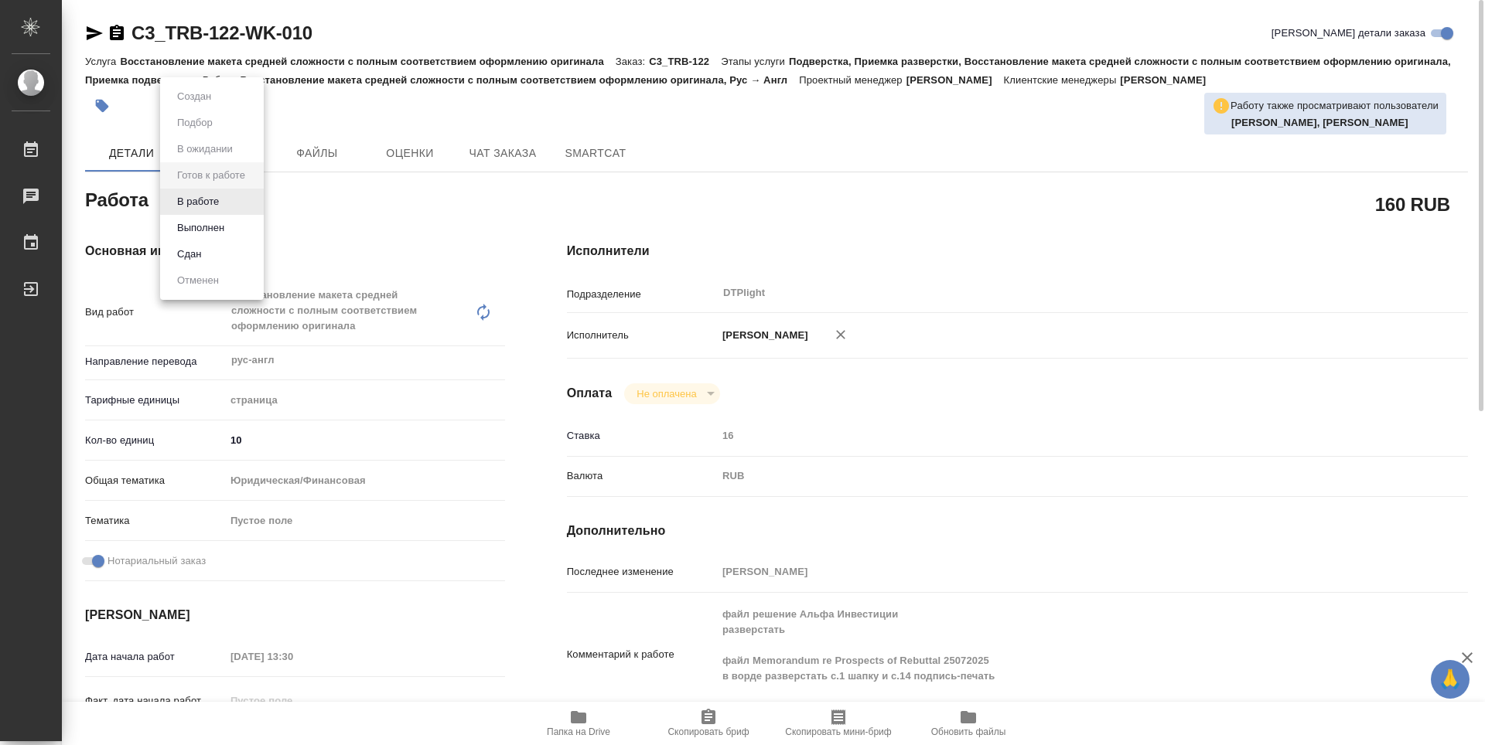
click at [249, 210] on body "🙏 .cls-1 fill:#fff; AWATERA Guselnikov Roman Работы 0 Чаты График Выйти C3_TRB-…" at bounding box center [742, 372] width 1485 height 745
drag, startPoint x: 202, startPoint y: 200, endPoint x: 218, endPoint y: 210, distance: 18.7
click at [202, 200] on button "В работе" at bounding box center [197, 201] width 51 height 17
type textarea "x"
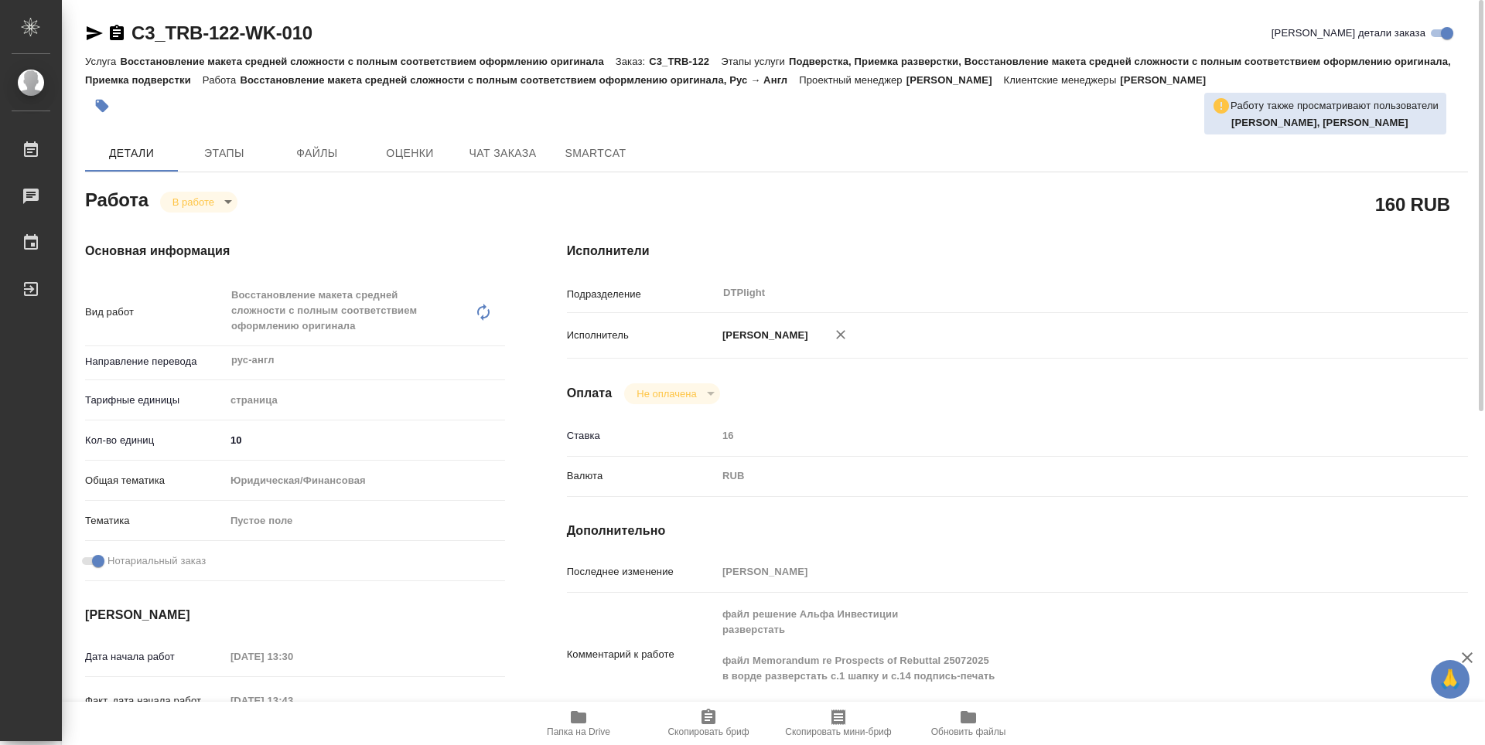
type textarea "x"
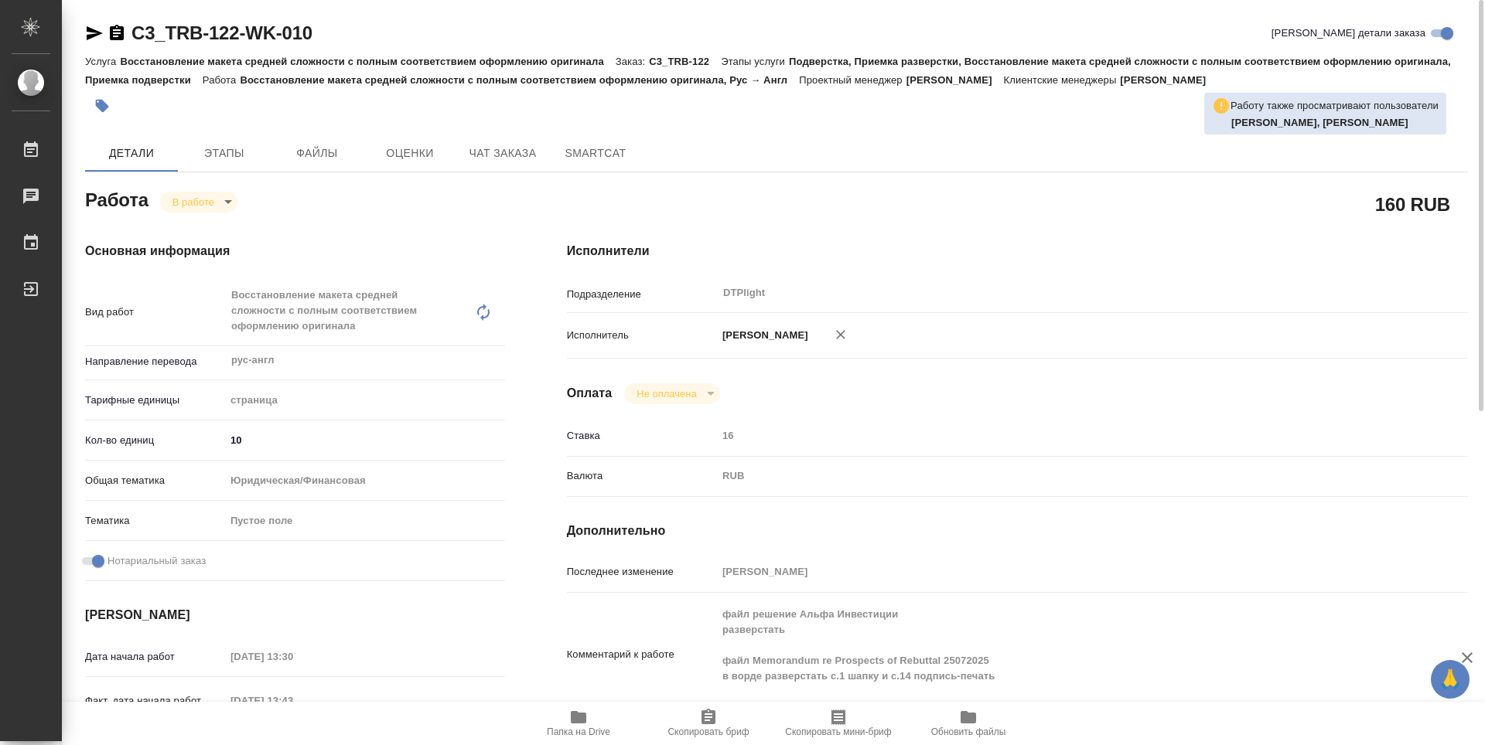
type textarea "x"
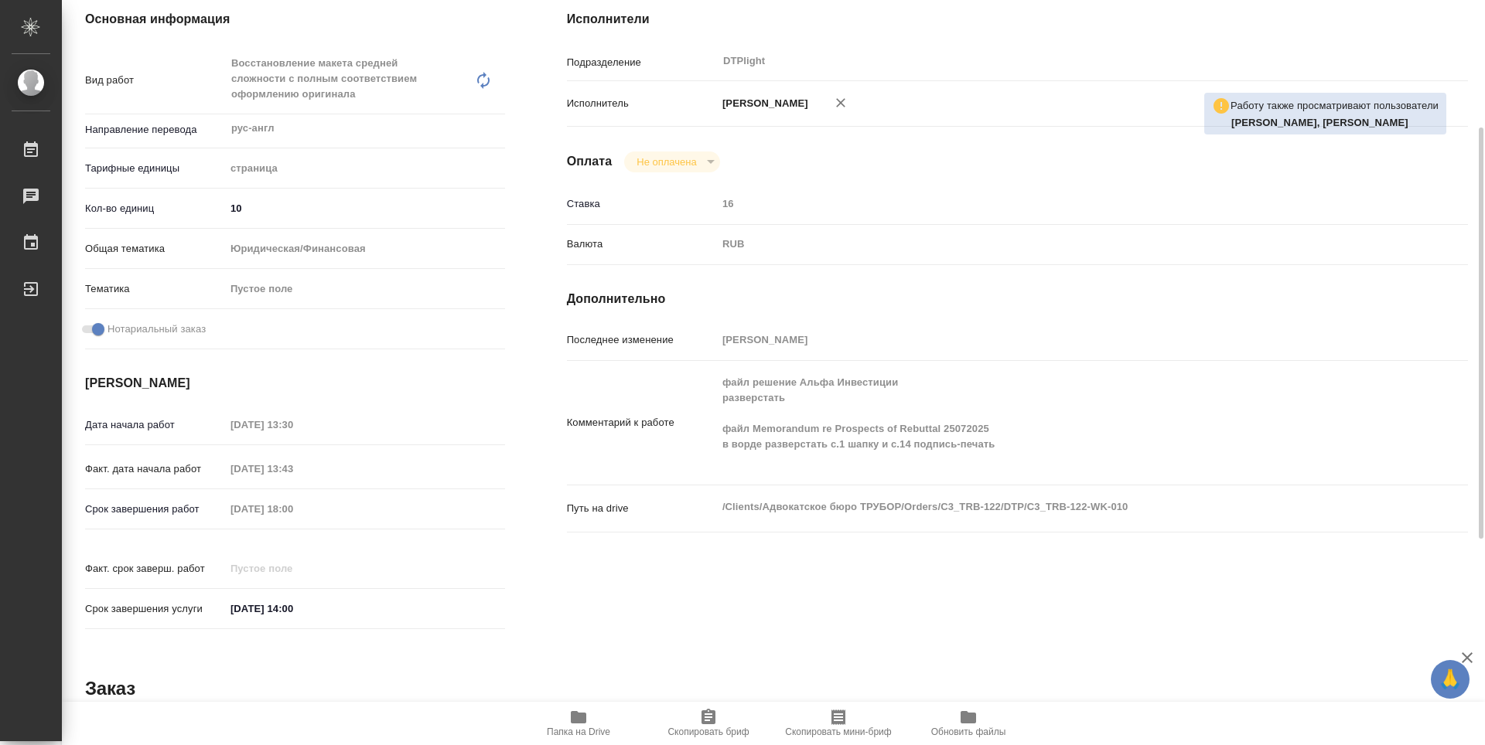
scroll to position [387, 0]
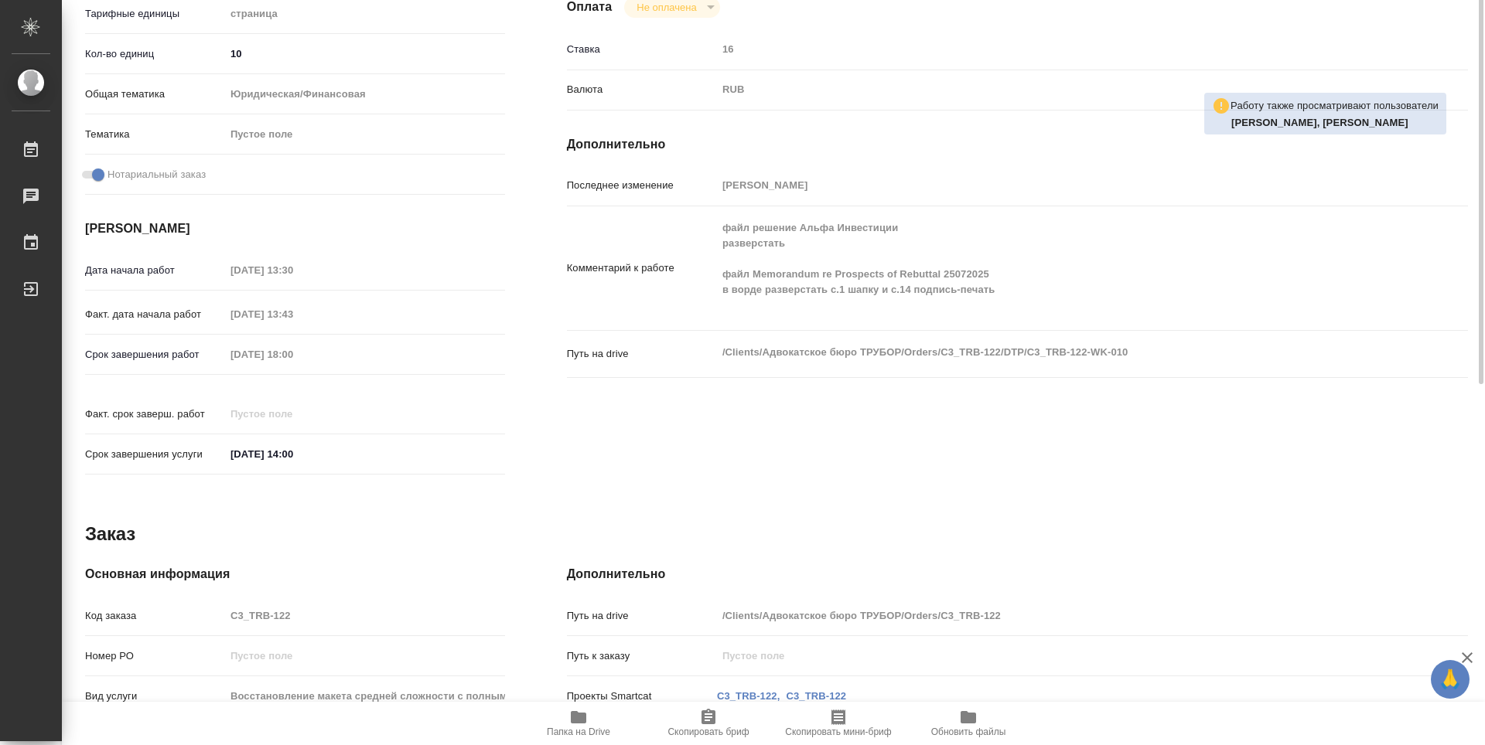
type textarea "x"
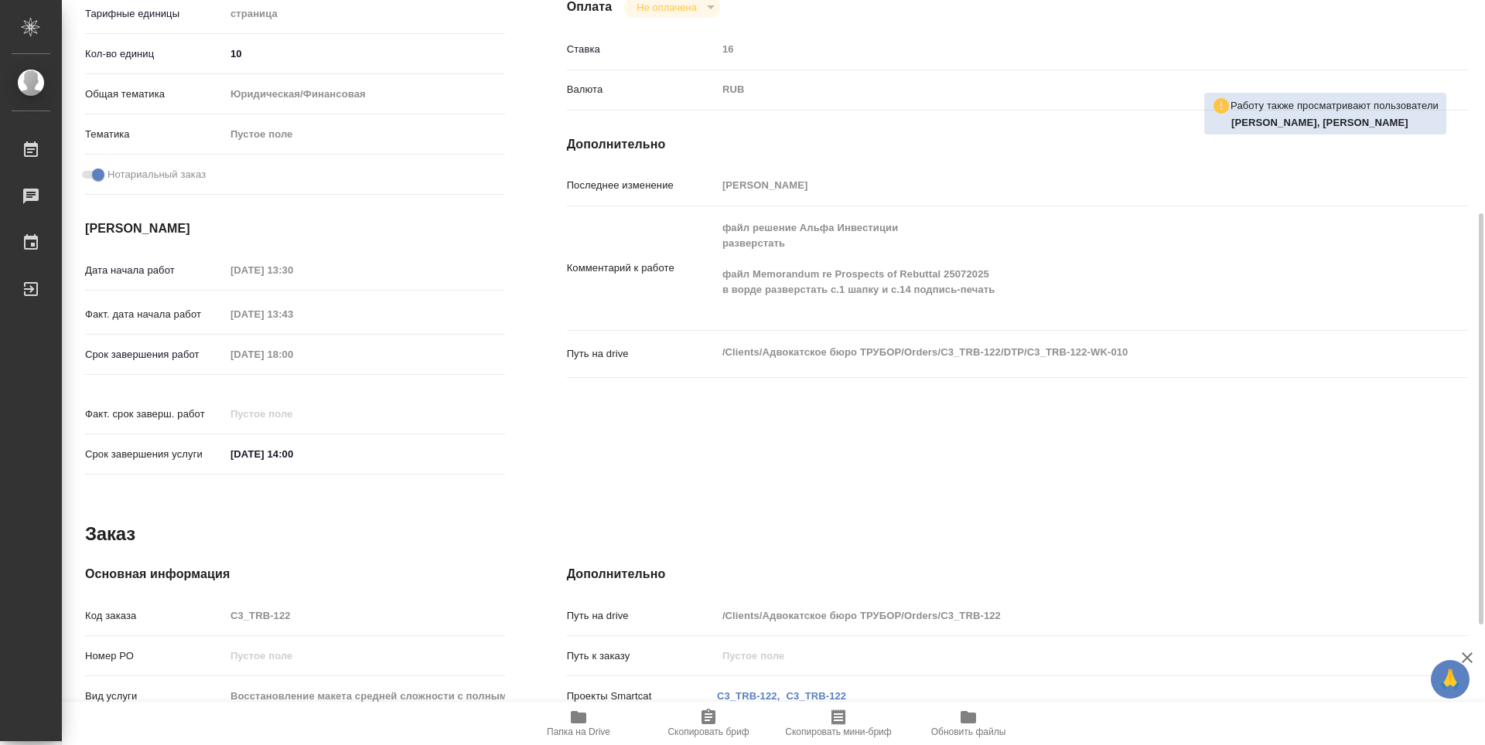
scroll to position [0, 0]
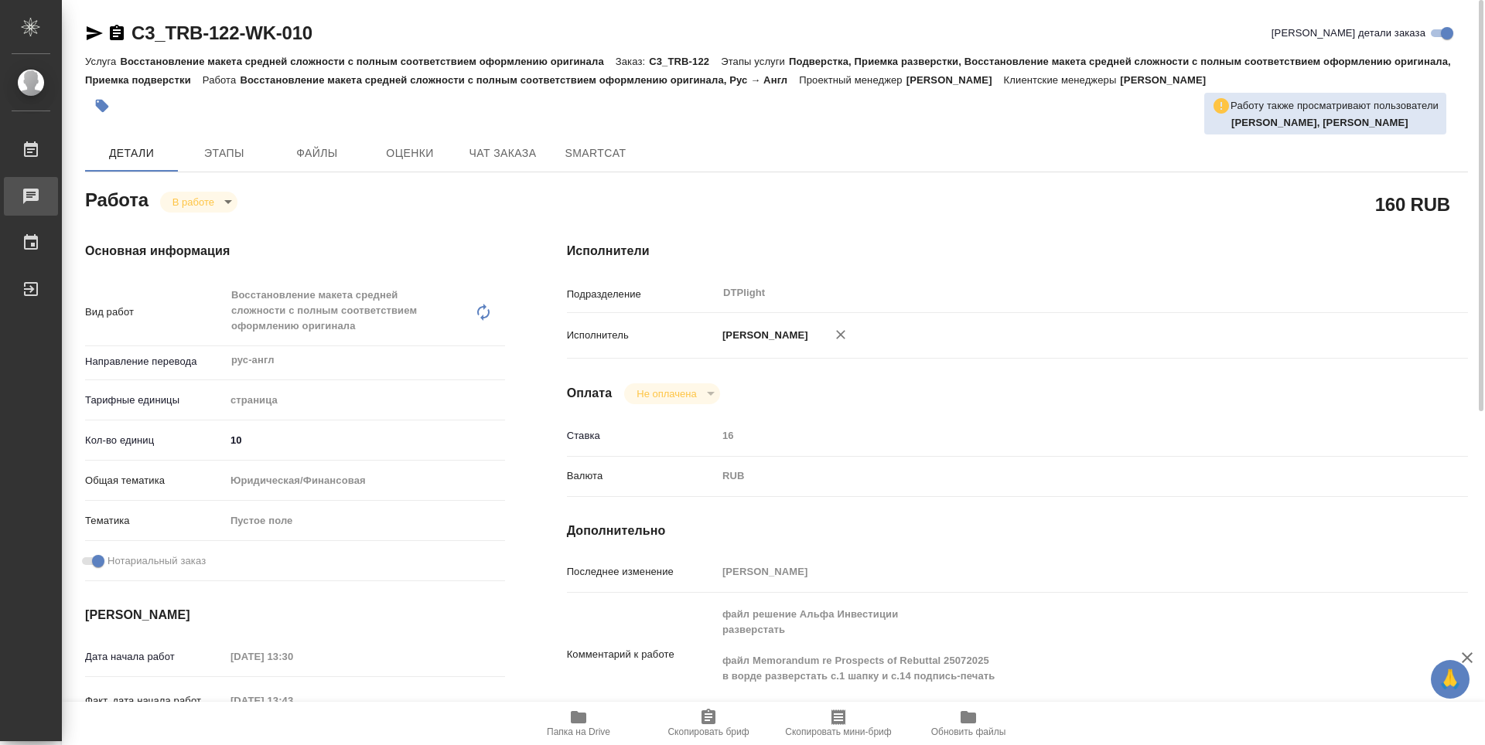
type textarea "x"
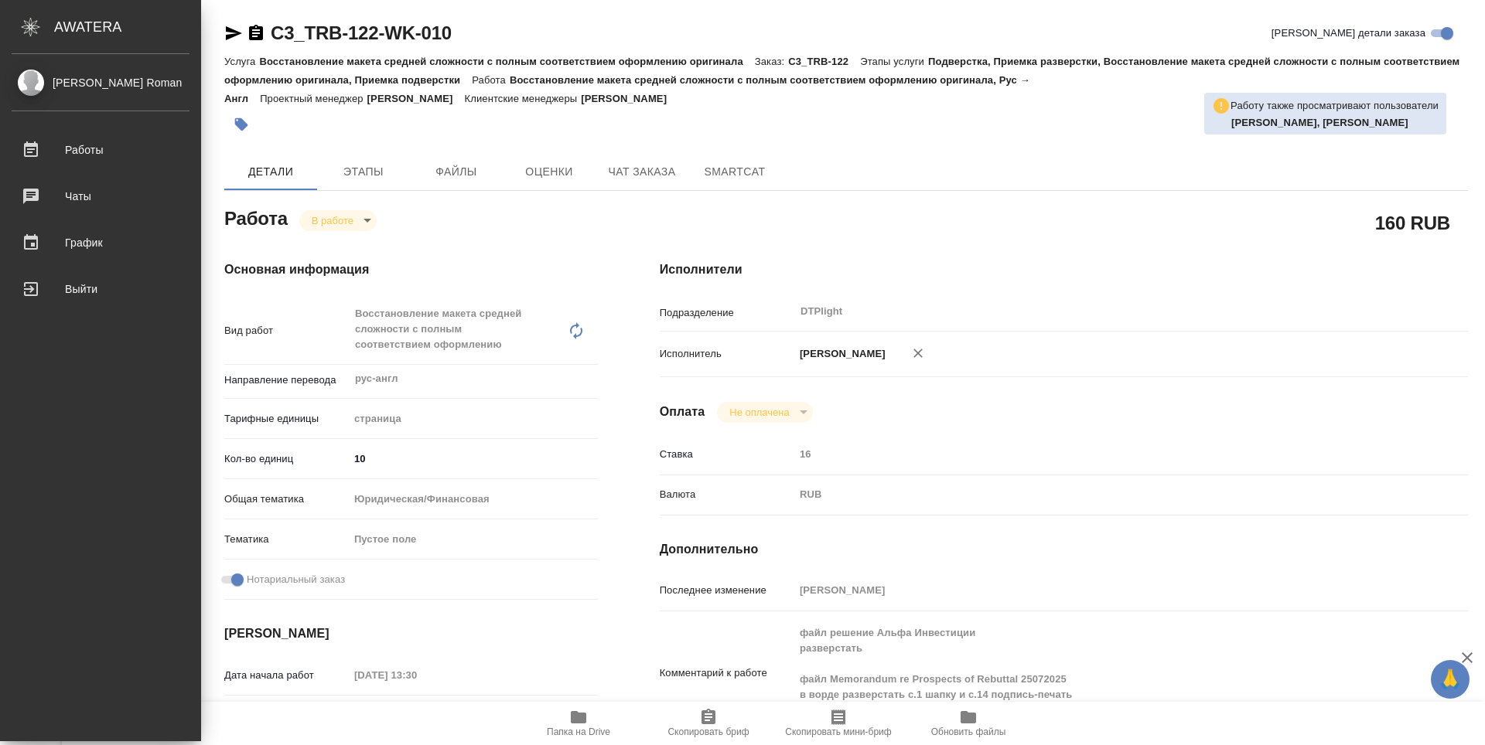
type textarea "x"
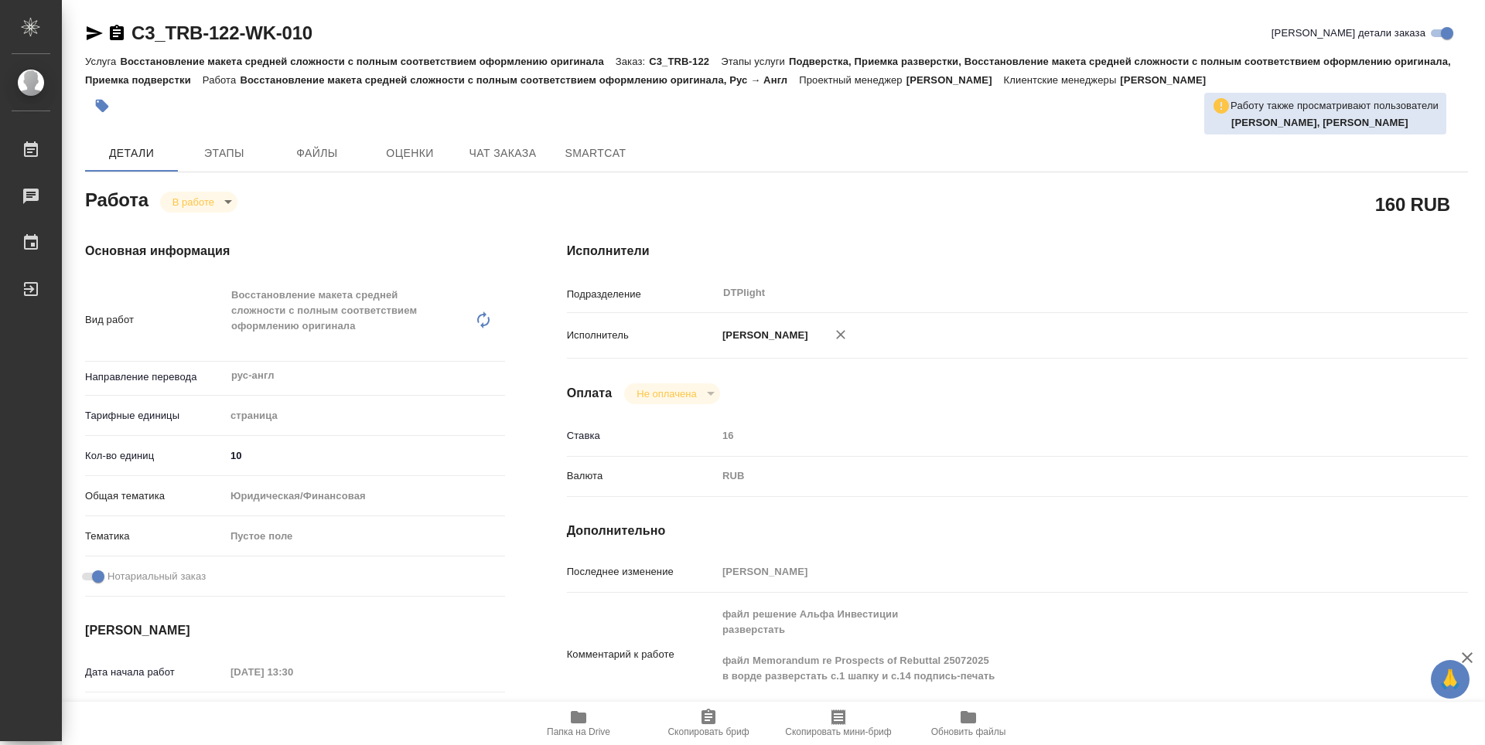
click at [116, 37] on icon "button" at bounding box center [117, 32] width 14 height 15
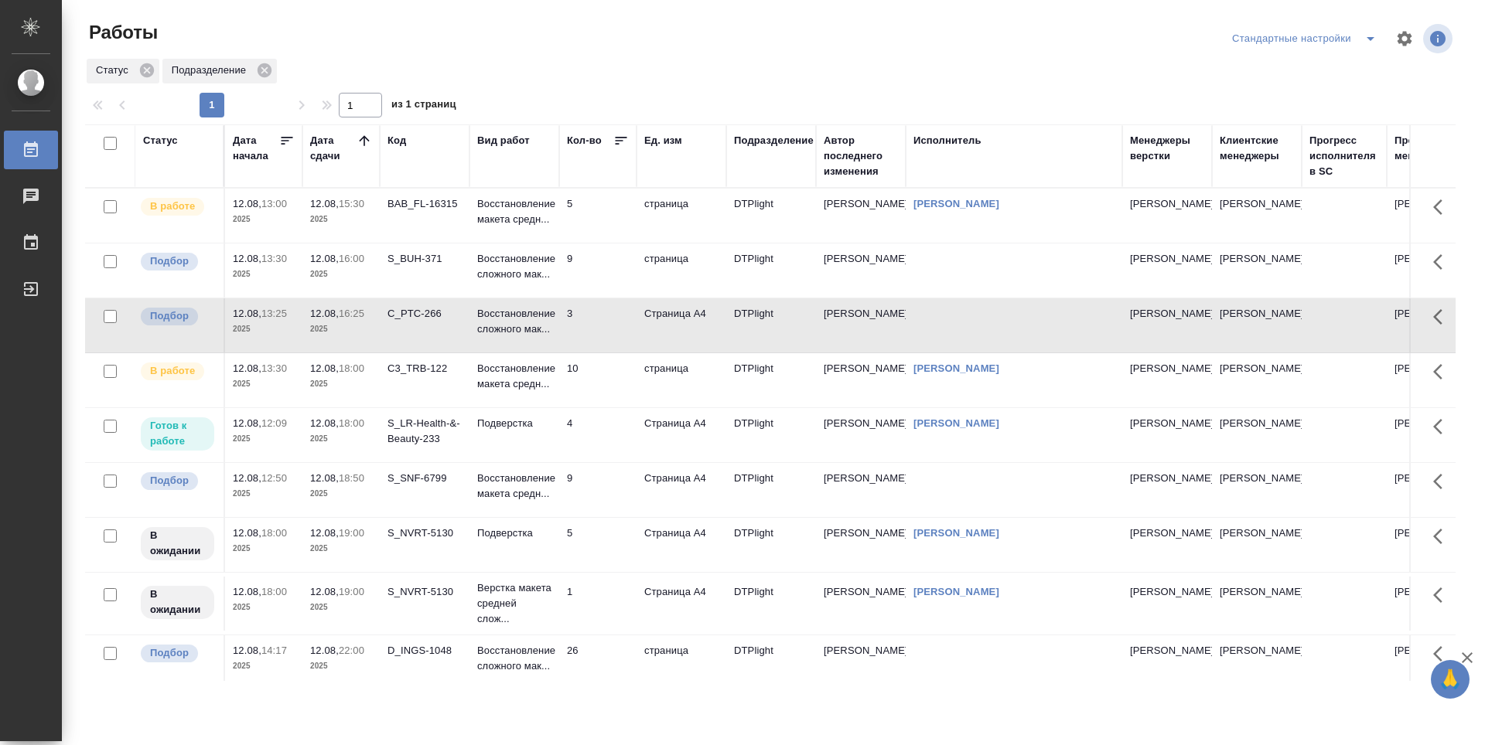
click at [422, 212] on div "S_SNF-6799" at bounding box center [424, 203] width 74 height 15
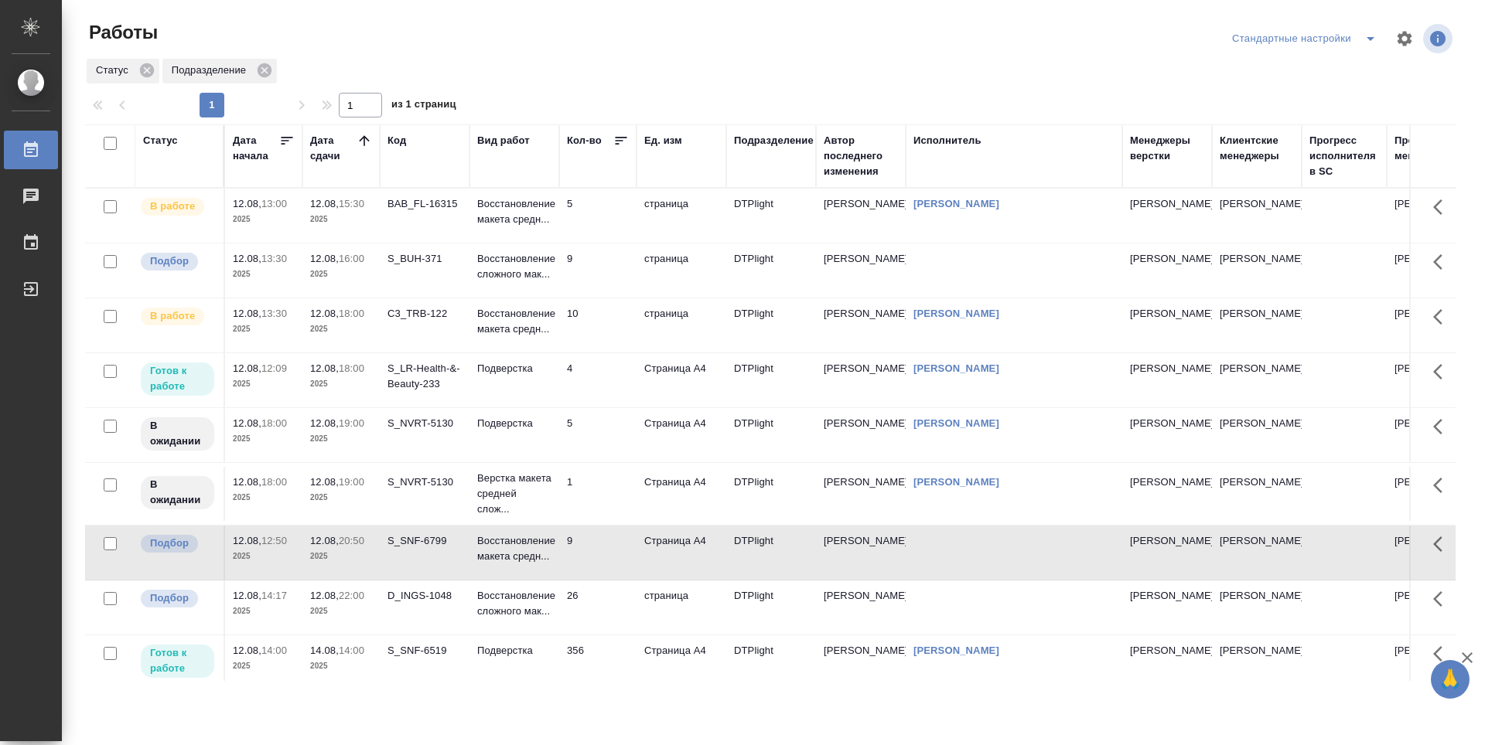
click at [420, 243] on td "S_BUH-371" at bounding box center [425, 216] width 90 height 54
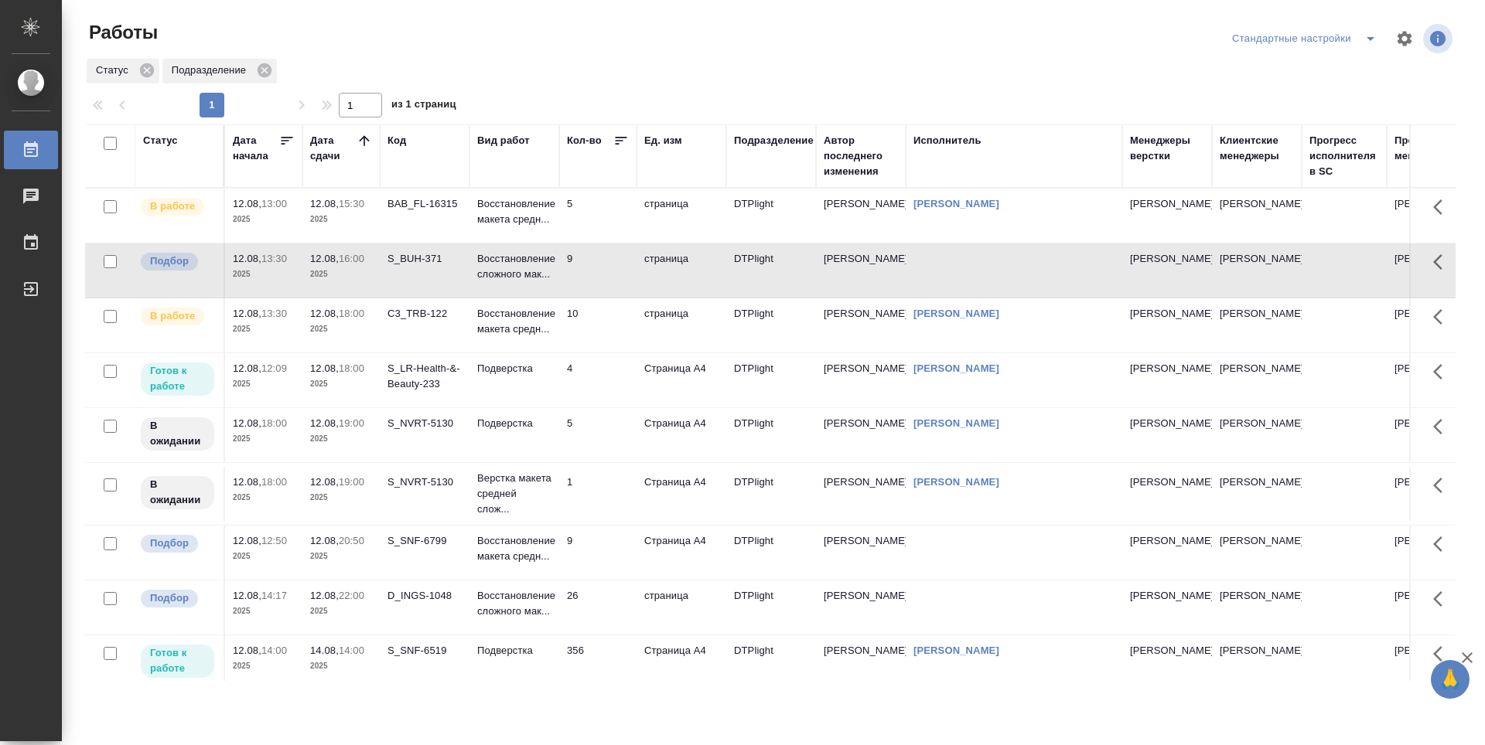
click at [413, 212] on div "S_LR-Health-&-Beauty-233" at bounding box center [424, 203] width 74 height 15
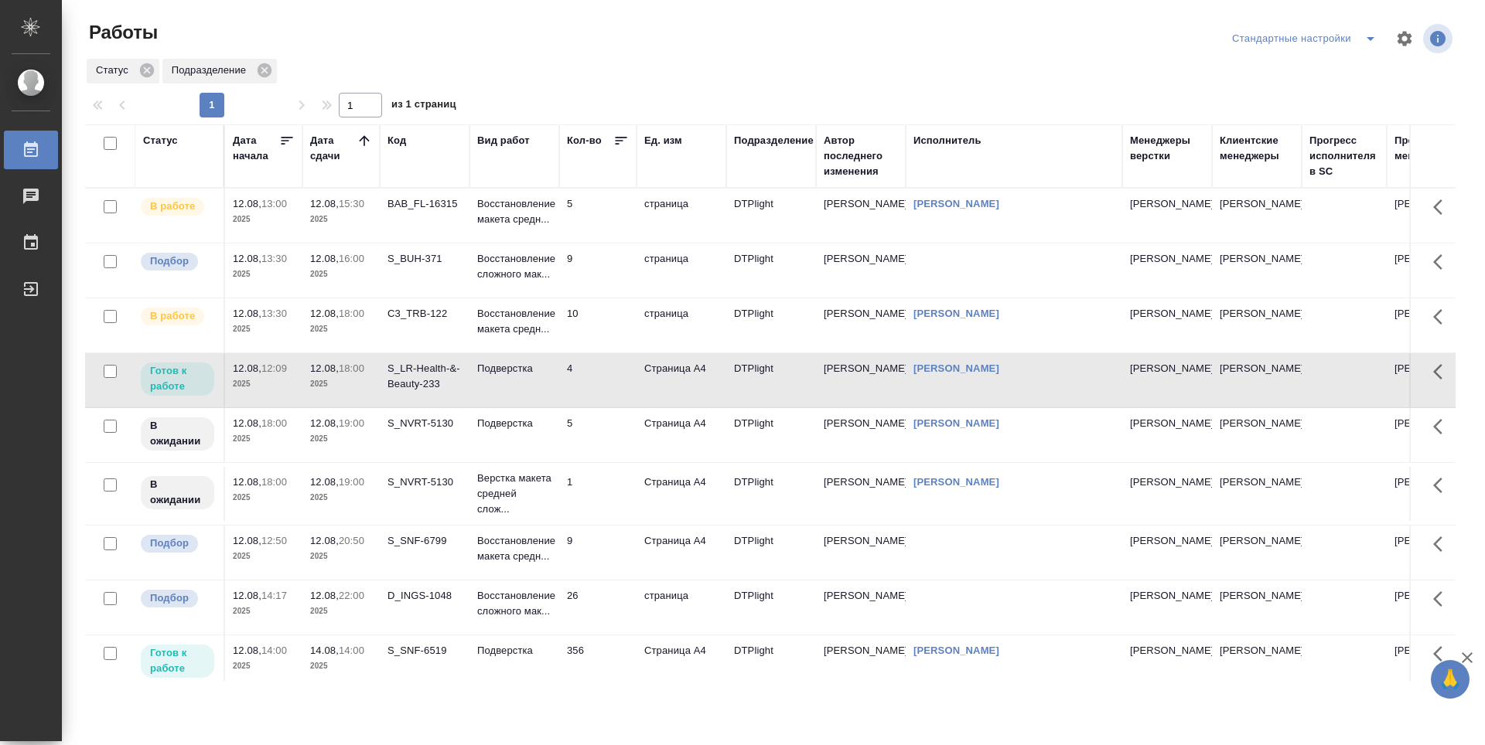
click at [415, 243] on td "S_SNF-6799" at bounding box center [425, 216] width 90 height 54
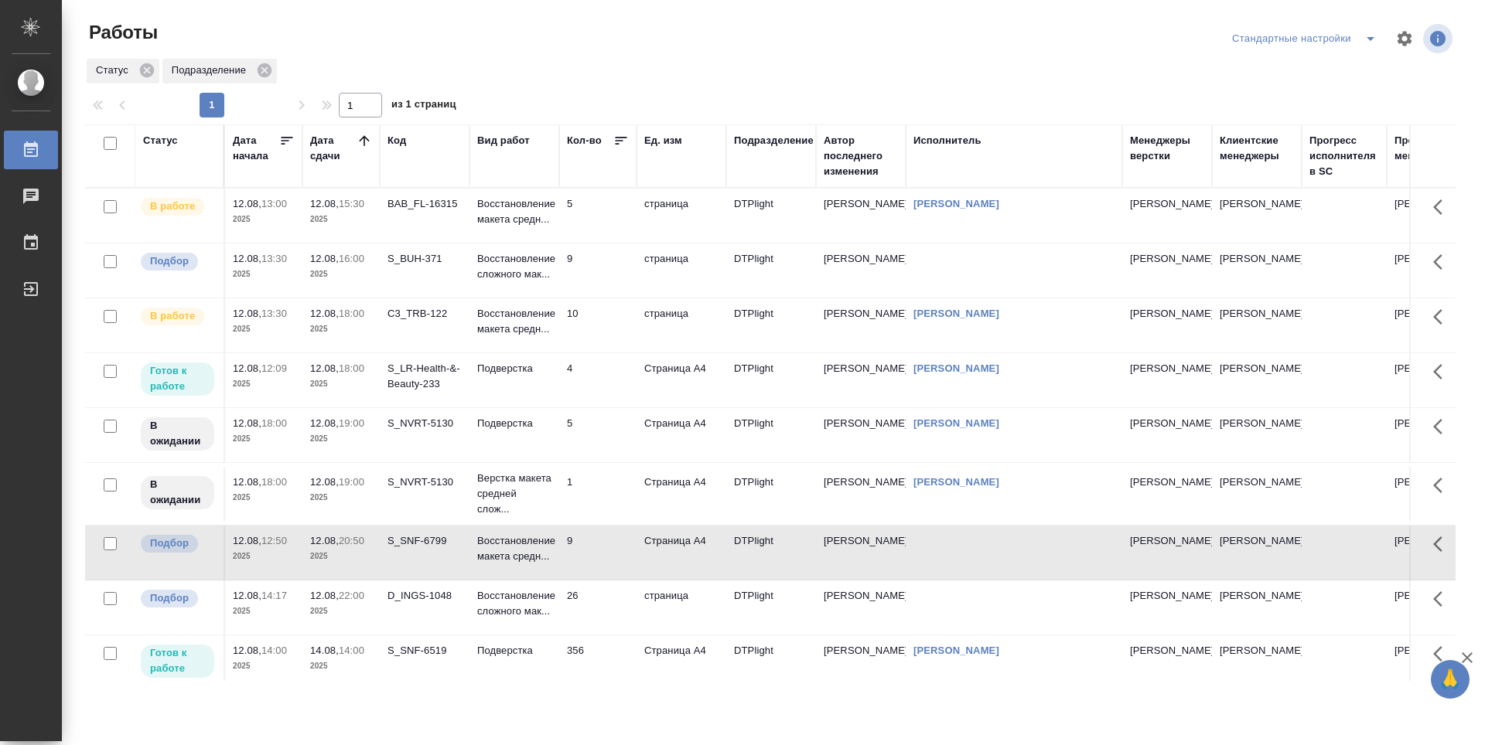
click at [432, 243] on td "D_INGS-1048" at bounding box center [425, 216] width 90 height 54
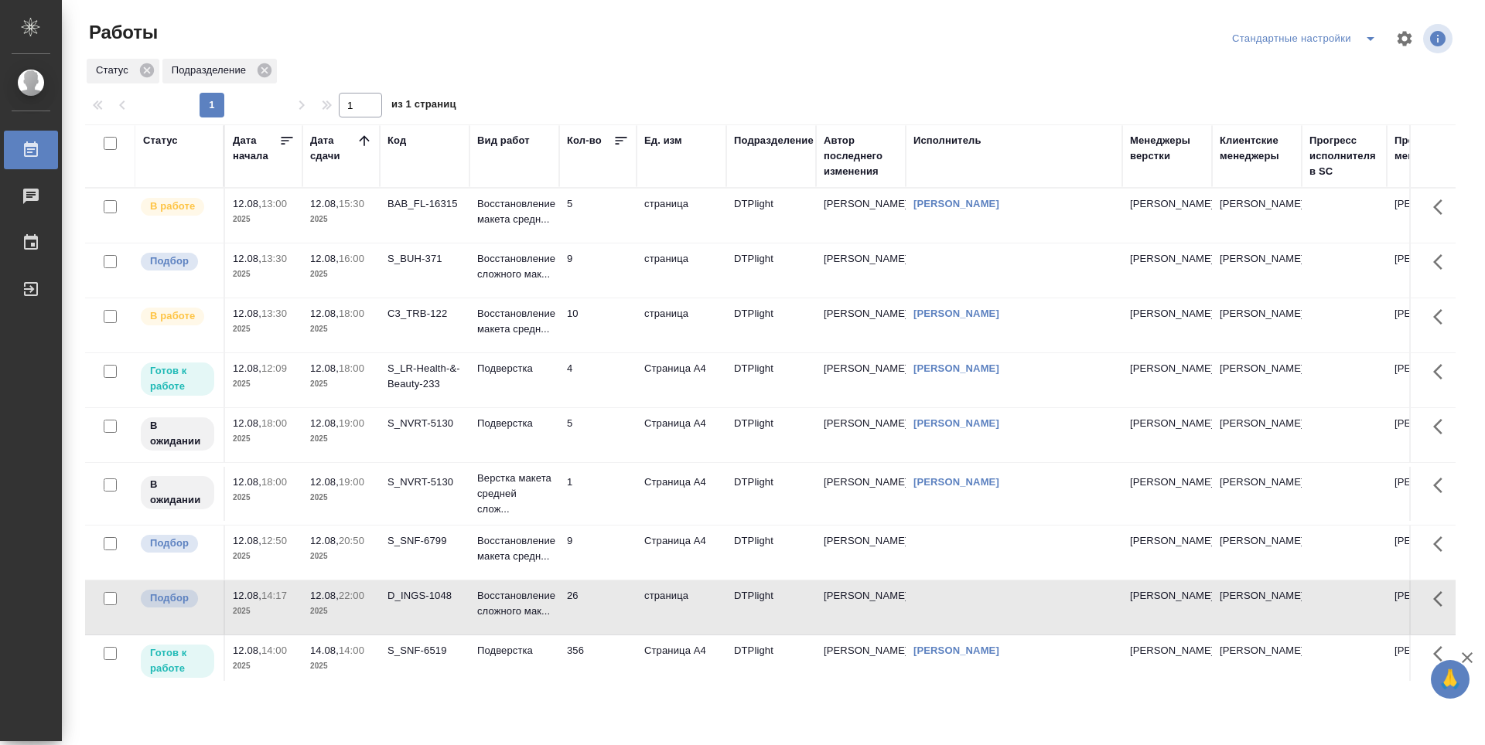
click at [432, 243] on td "S_SNF-6799" at bounding box center [425, 216] width 90 height 54
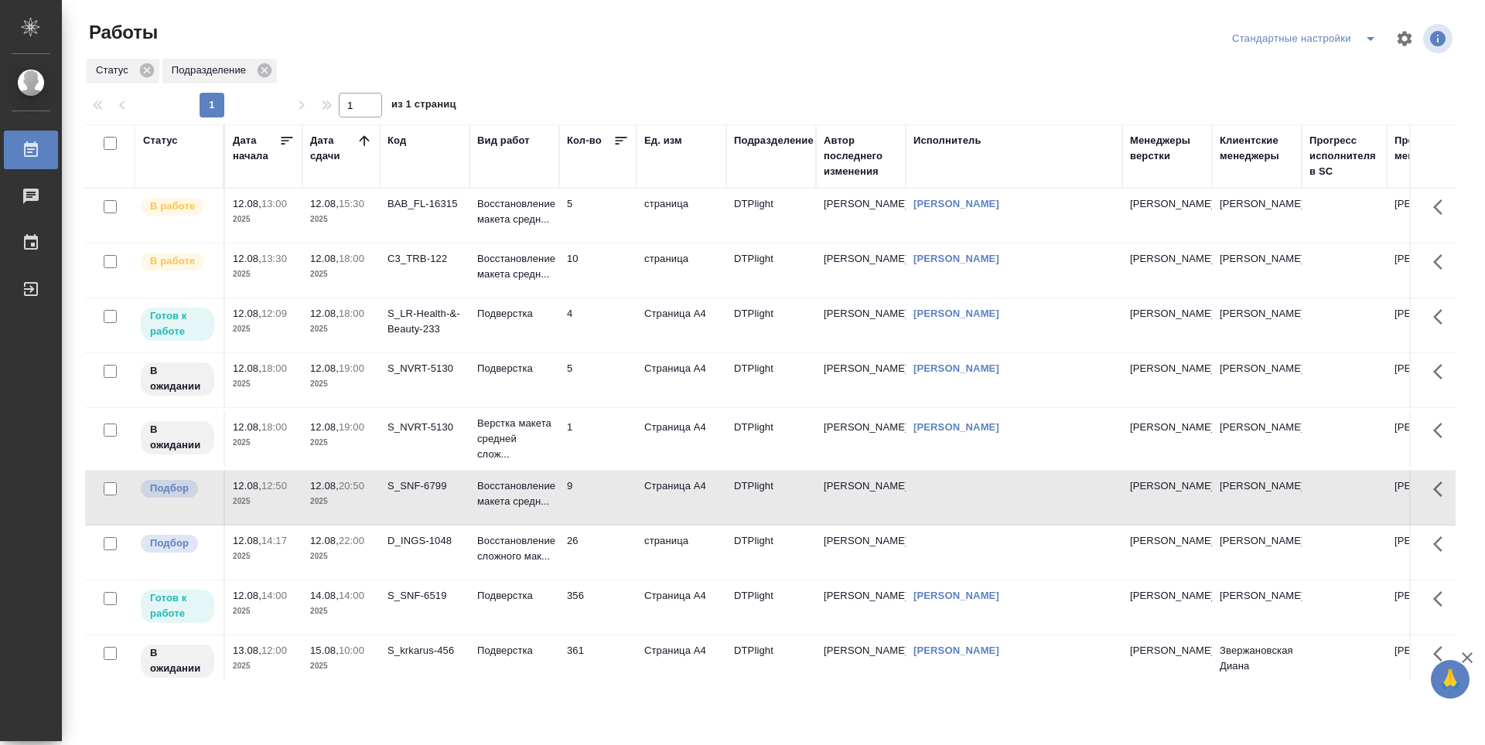
click at [627, 243] on td "10" at bounding box center [597, 216] width 77 height 54
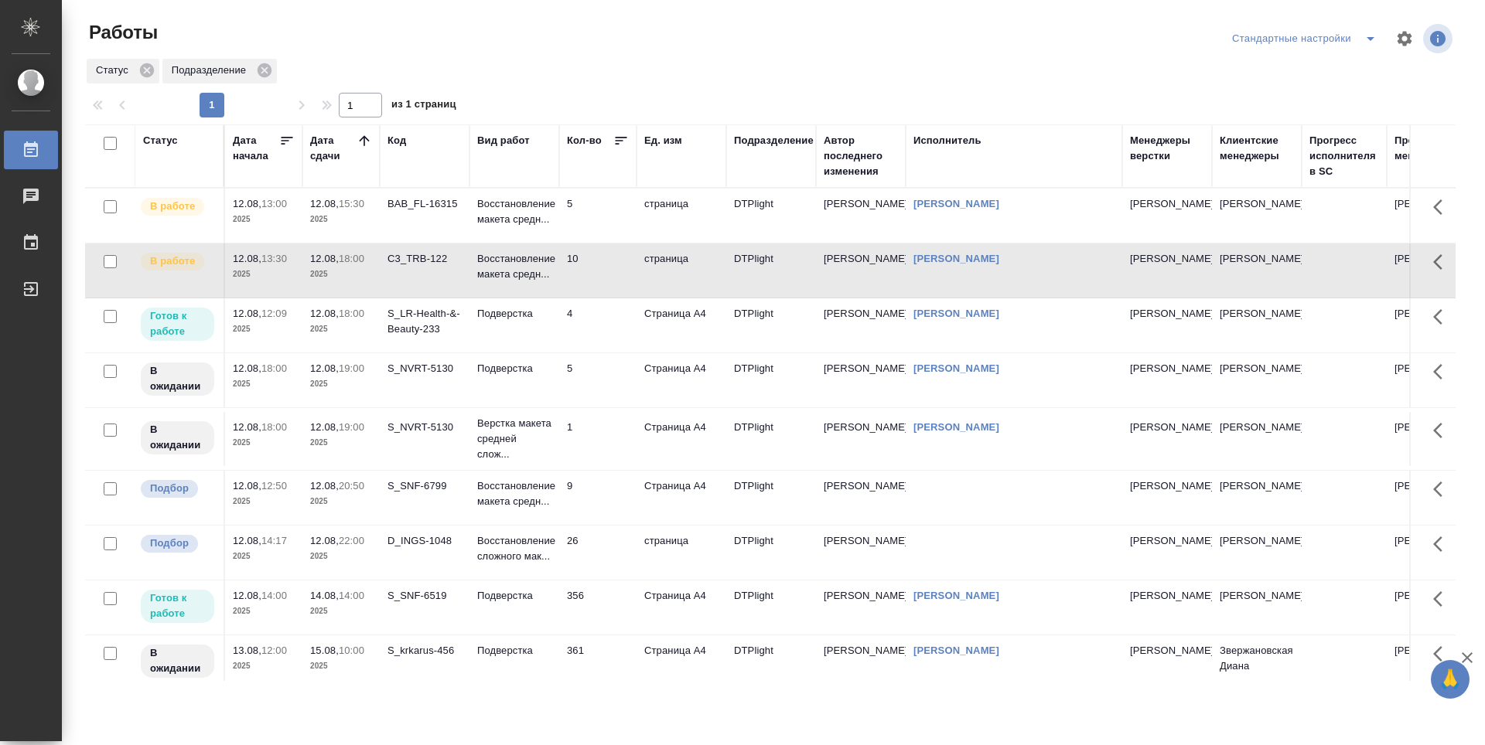
click at [602, 243] on td "4" at bounding box center [597, 216] width 77 height 54
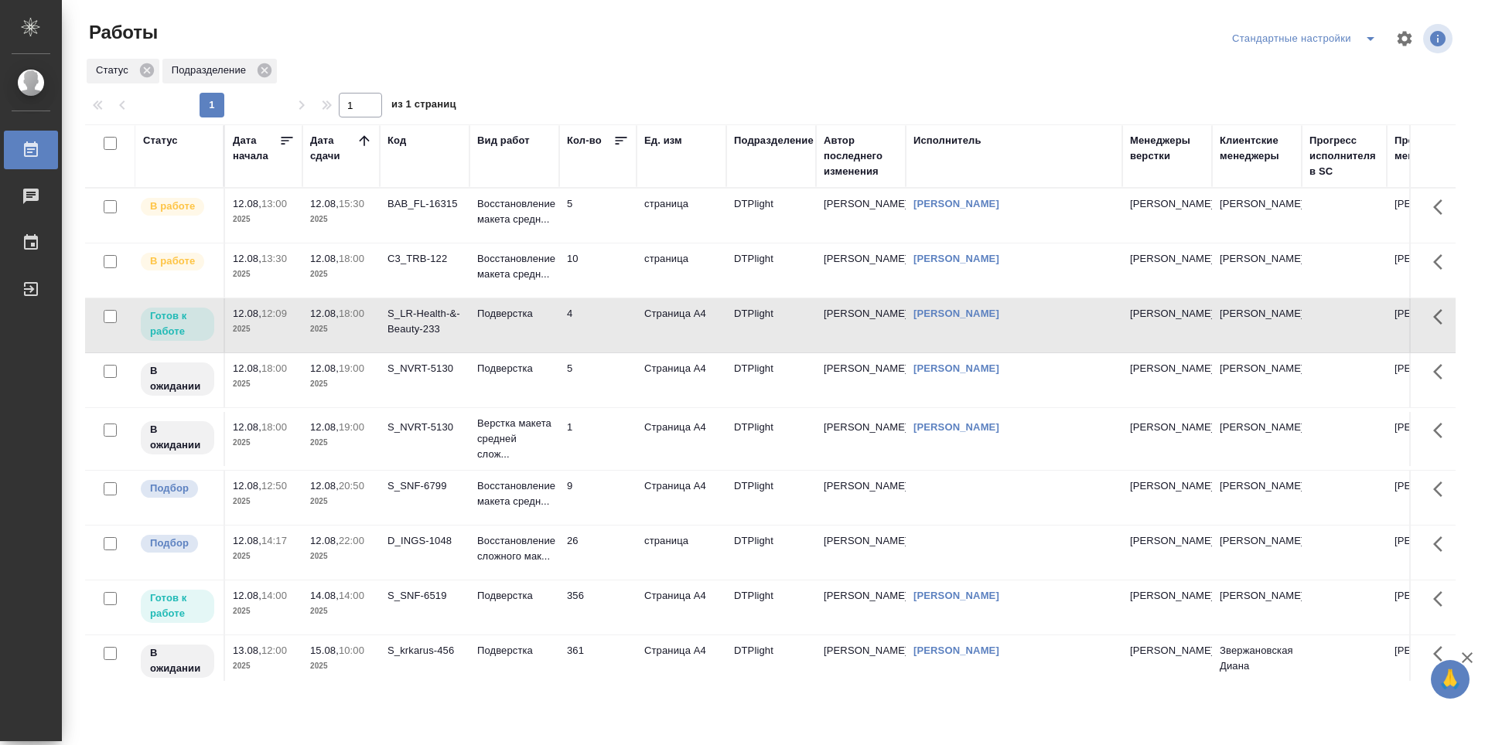
click at [595, 243] on td "9" at bounding box center [597, 216] width 77 height 54
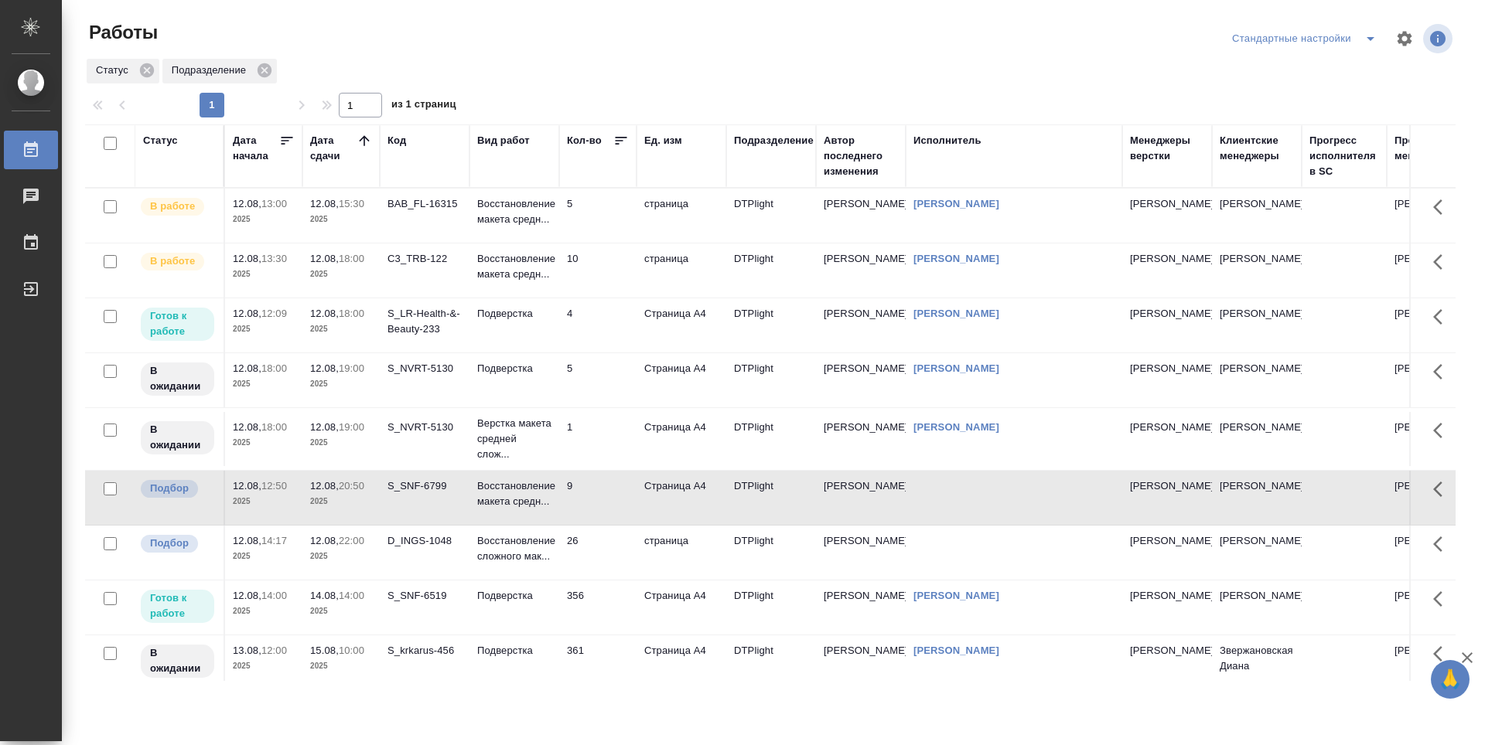
click at [592, 243] on td "26" at bounding box center [597, 216] width 77 height 54
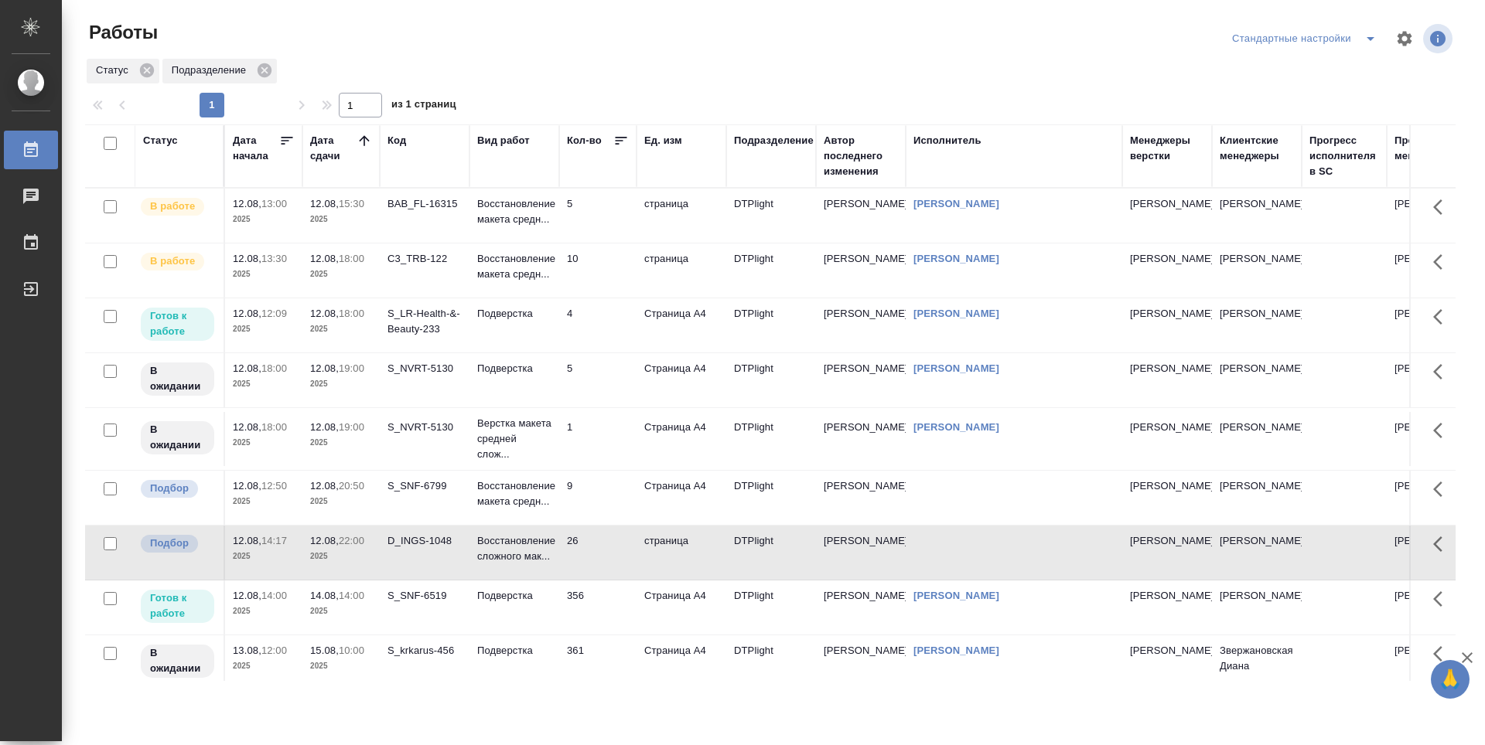
click at [600, 243] on td "4" at bounding box center [597, 216] width 77 height 54
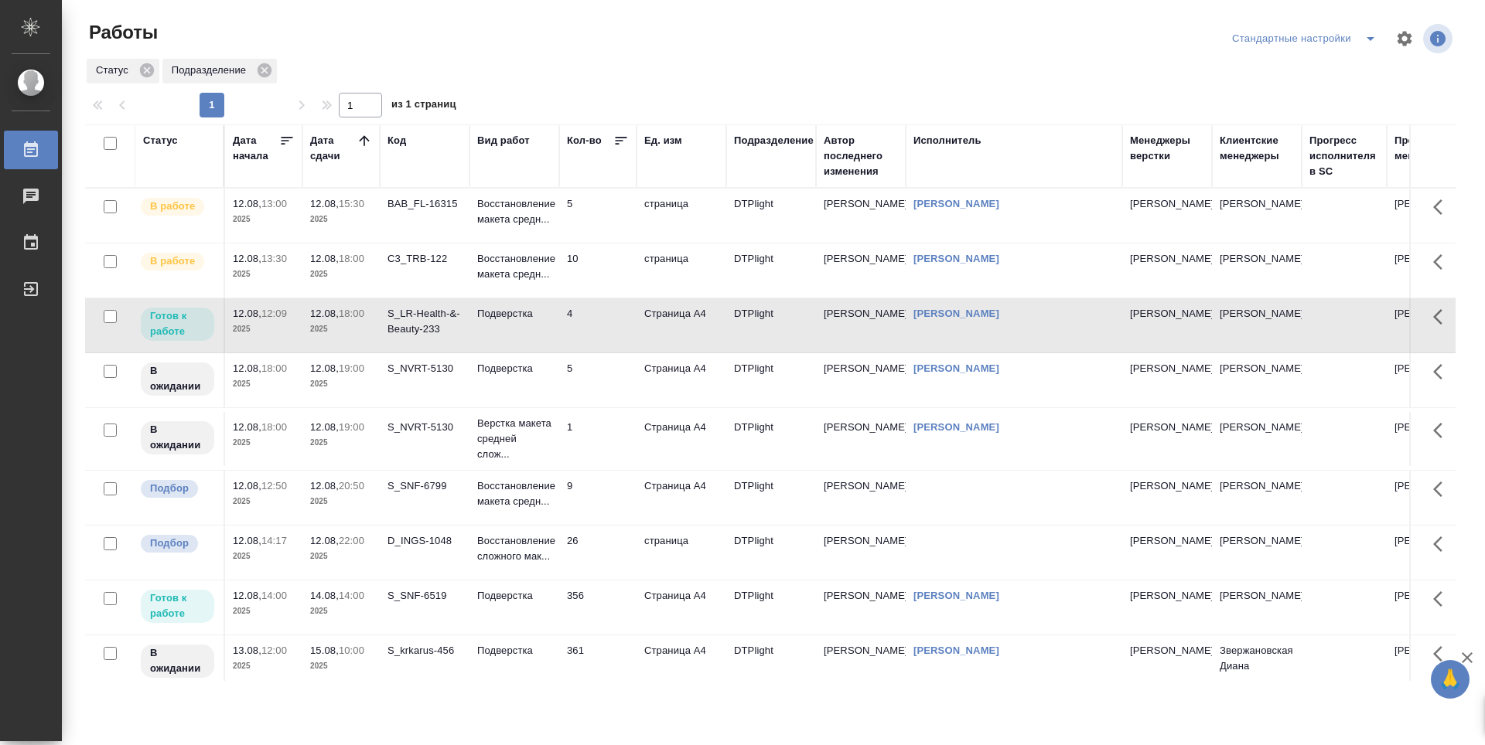
click at [594, 207] on td "5" at bounding box center [597, 216] width 77 height 54
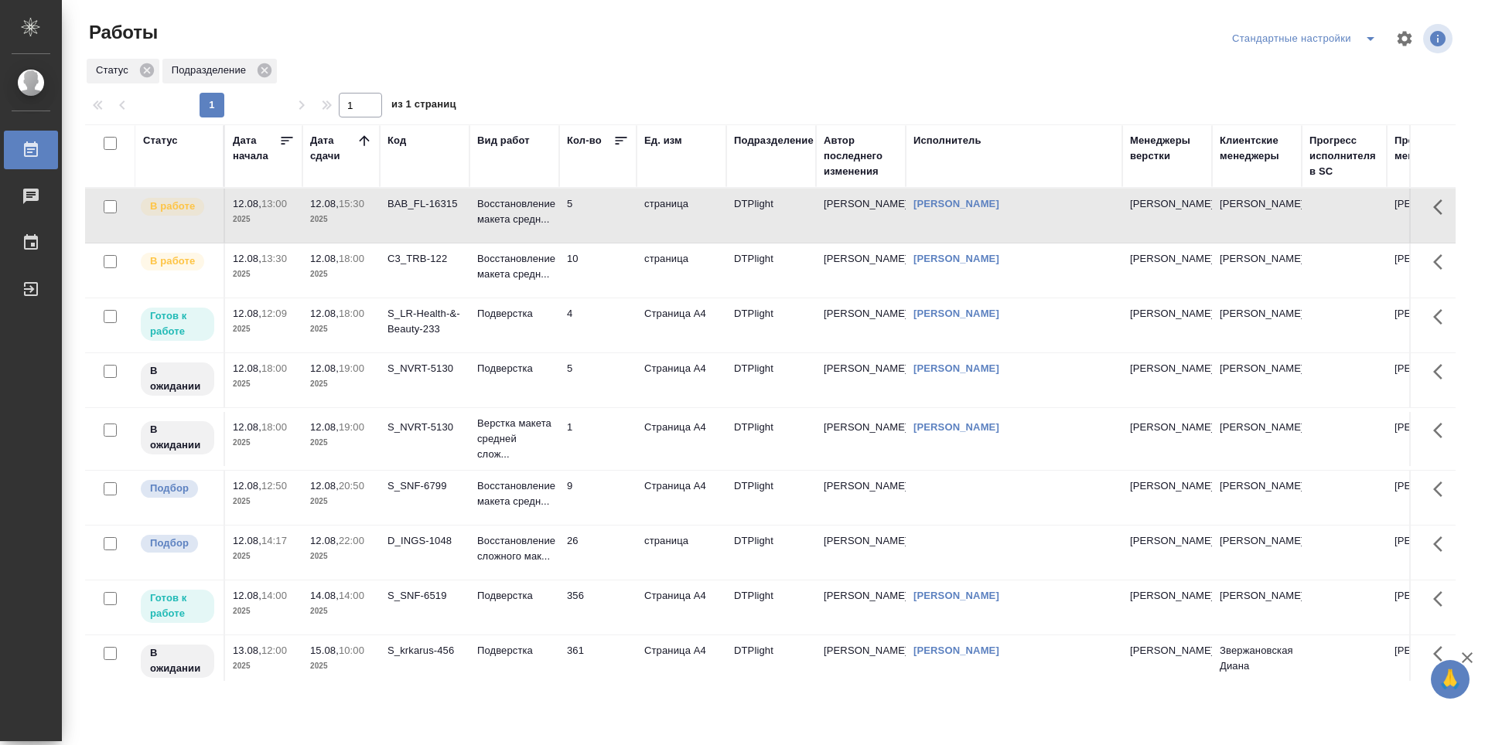
click at [605, 215] on td "5" at bounding box center [597, 216] width 77 height 54
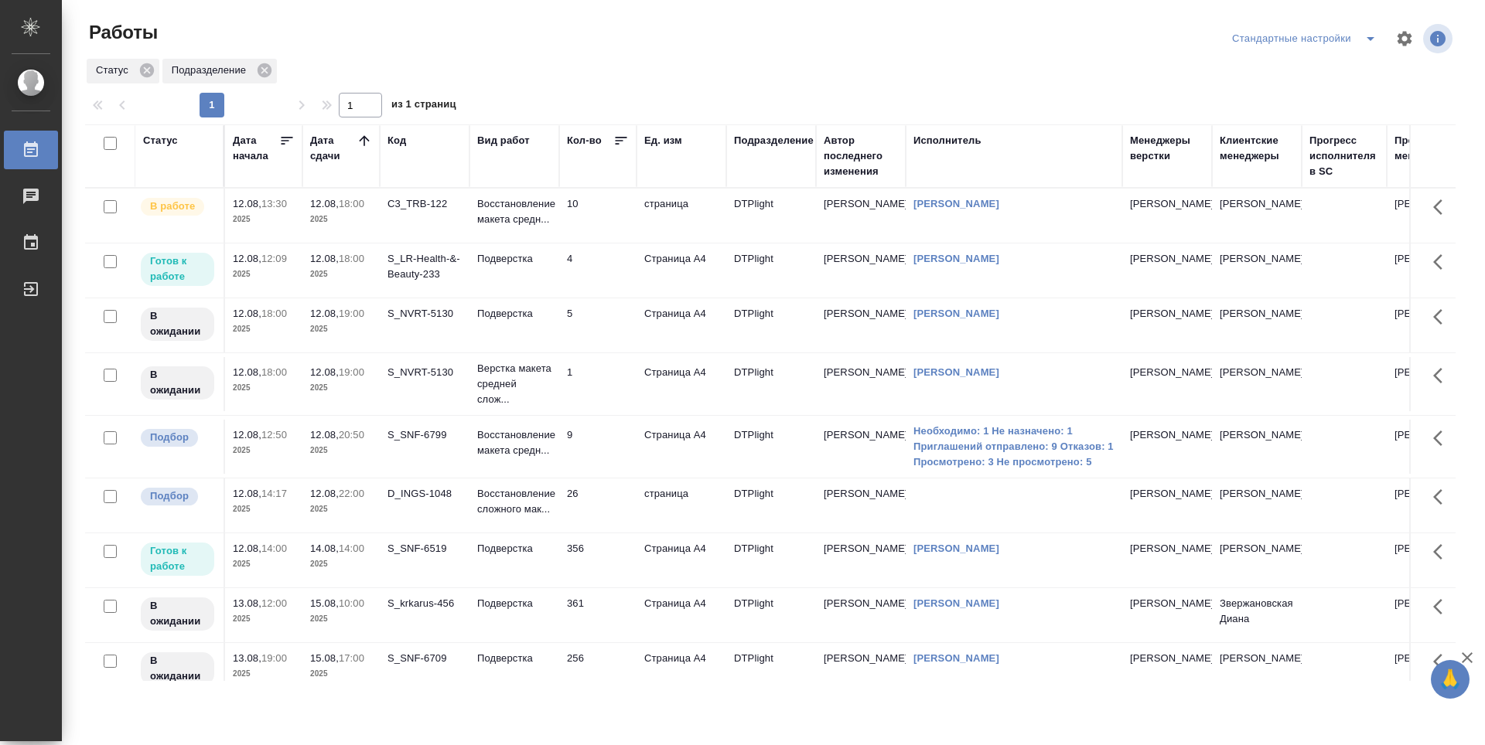
click at [591, 243] on td "9" at bounding box center [597, 216] width 77 height 54
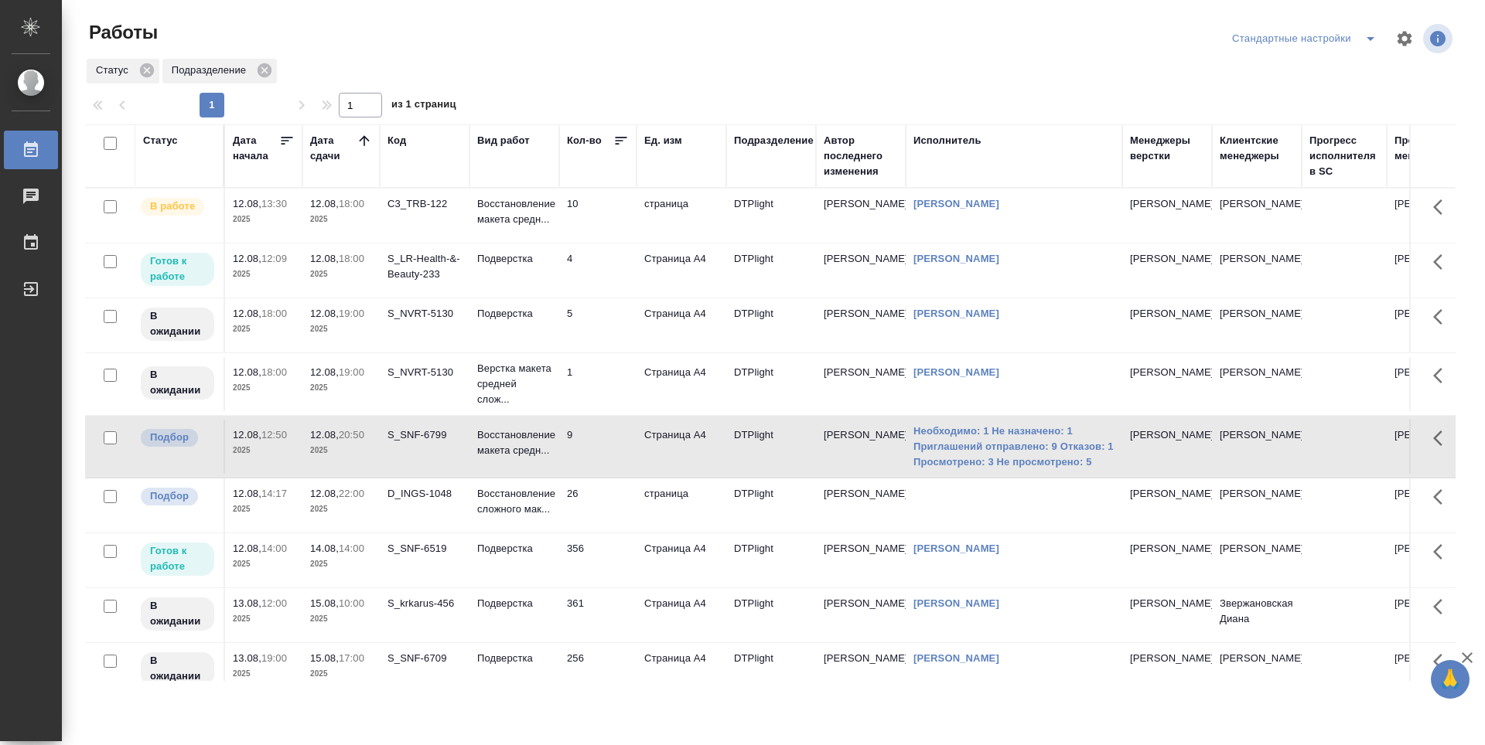
click at [593, 243] on td "26" at bounding box center [597, 216] width 77 height 54
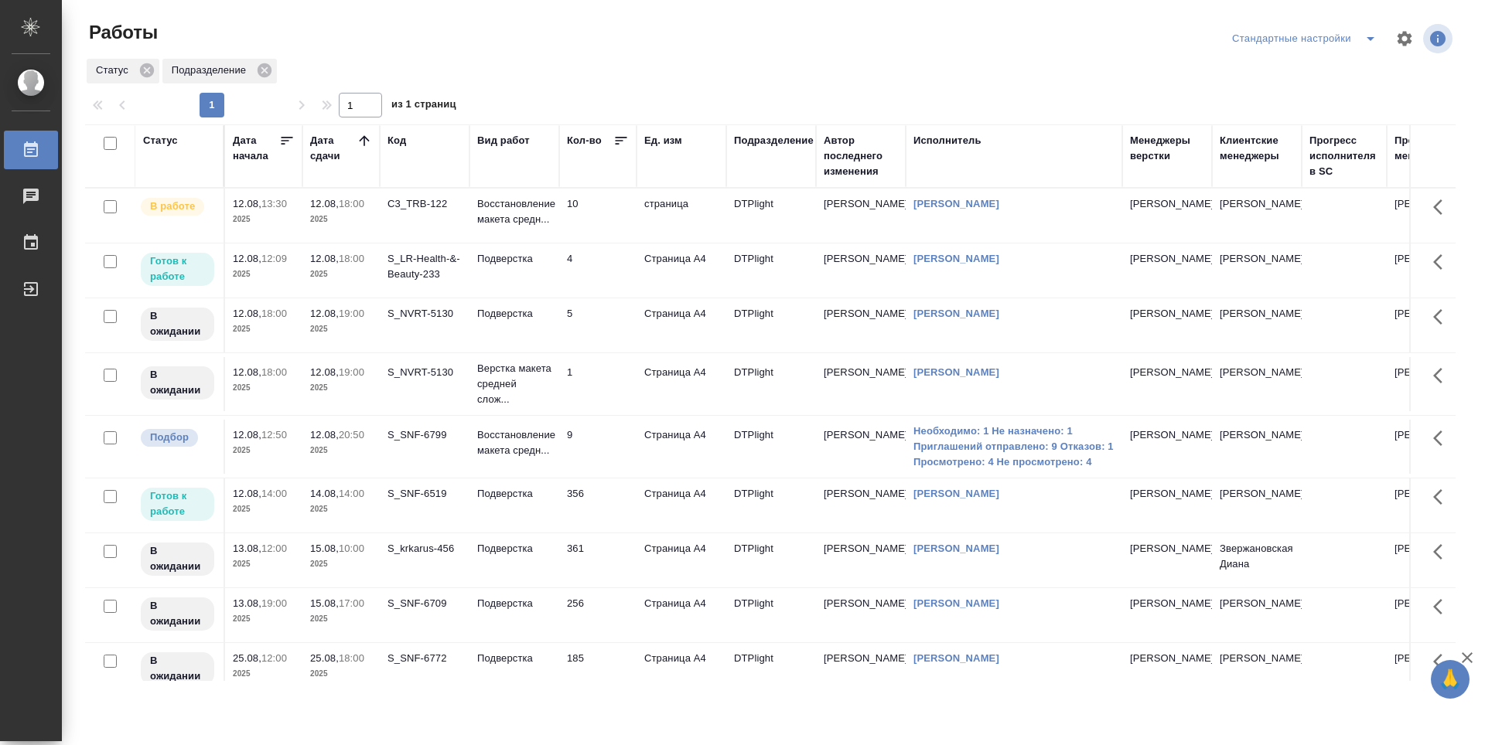
click at [918, 56] on div at bounding box center [776, 38] width 461 height 37
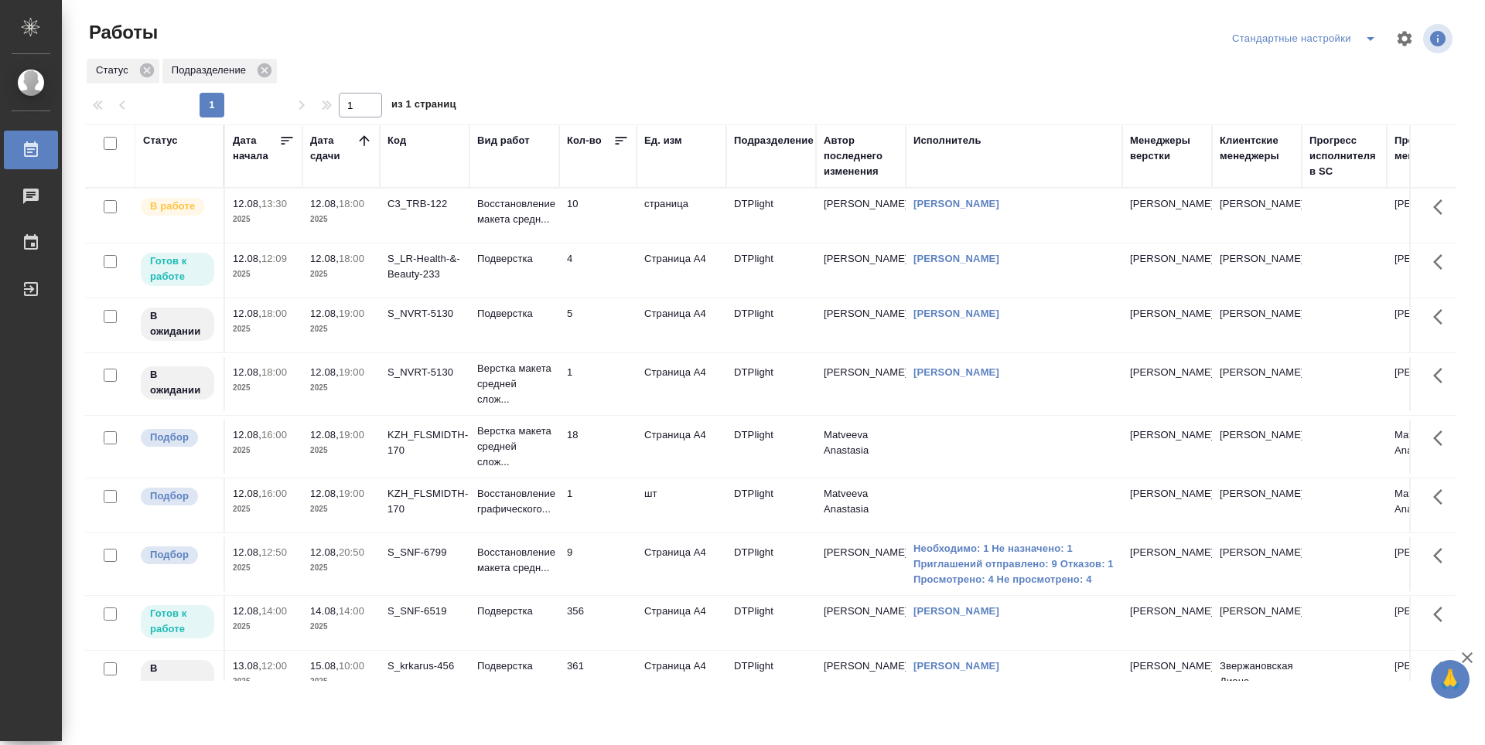
click at [414, 243] on td "KZH_FLSMIDTH-170" at bounding box center [425, 216] width 90 height 54
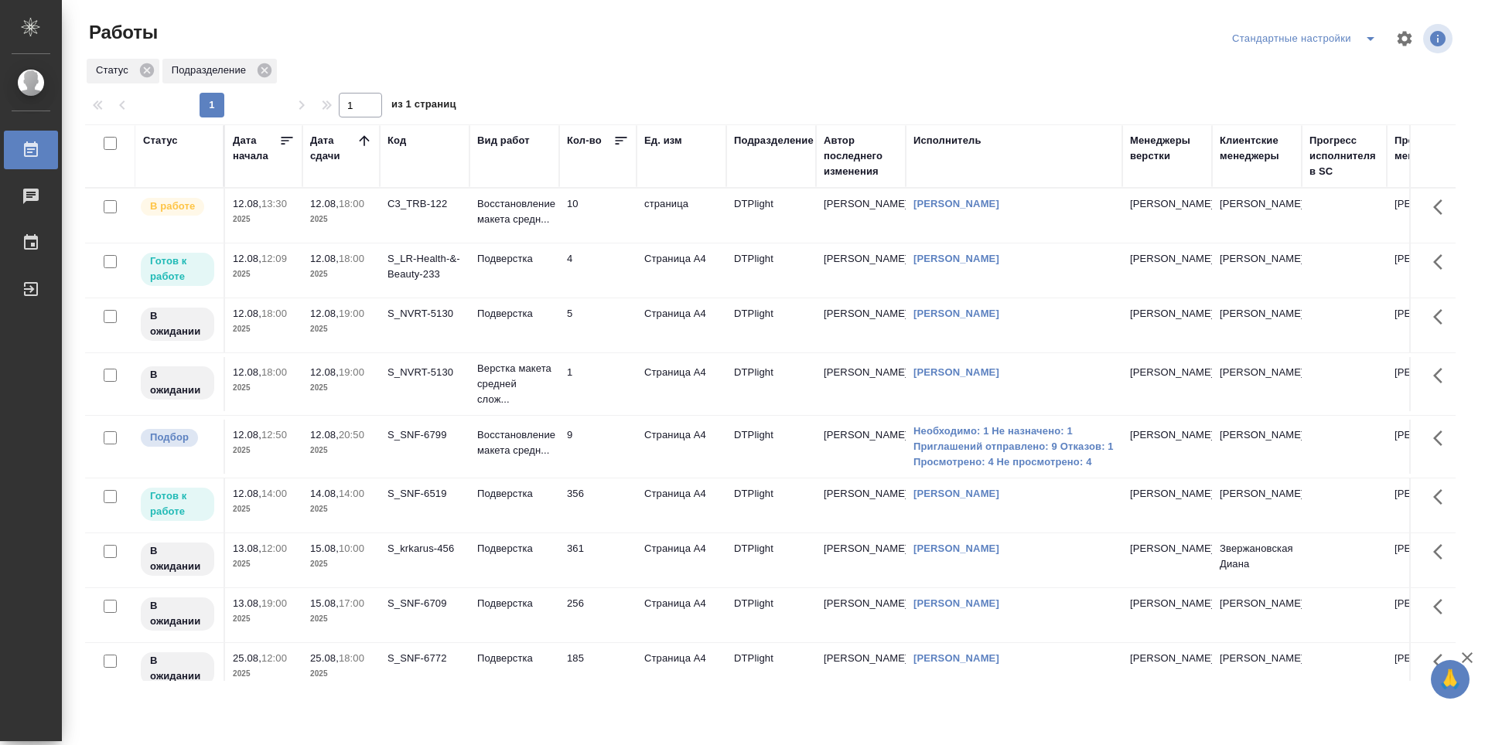
click at [603, 243] on td "4" at bounding box center [597, 216] width 77 height 54
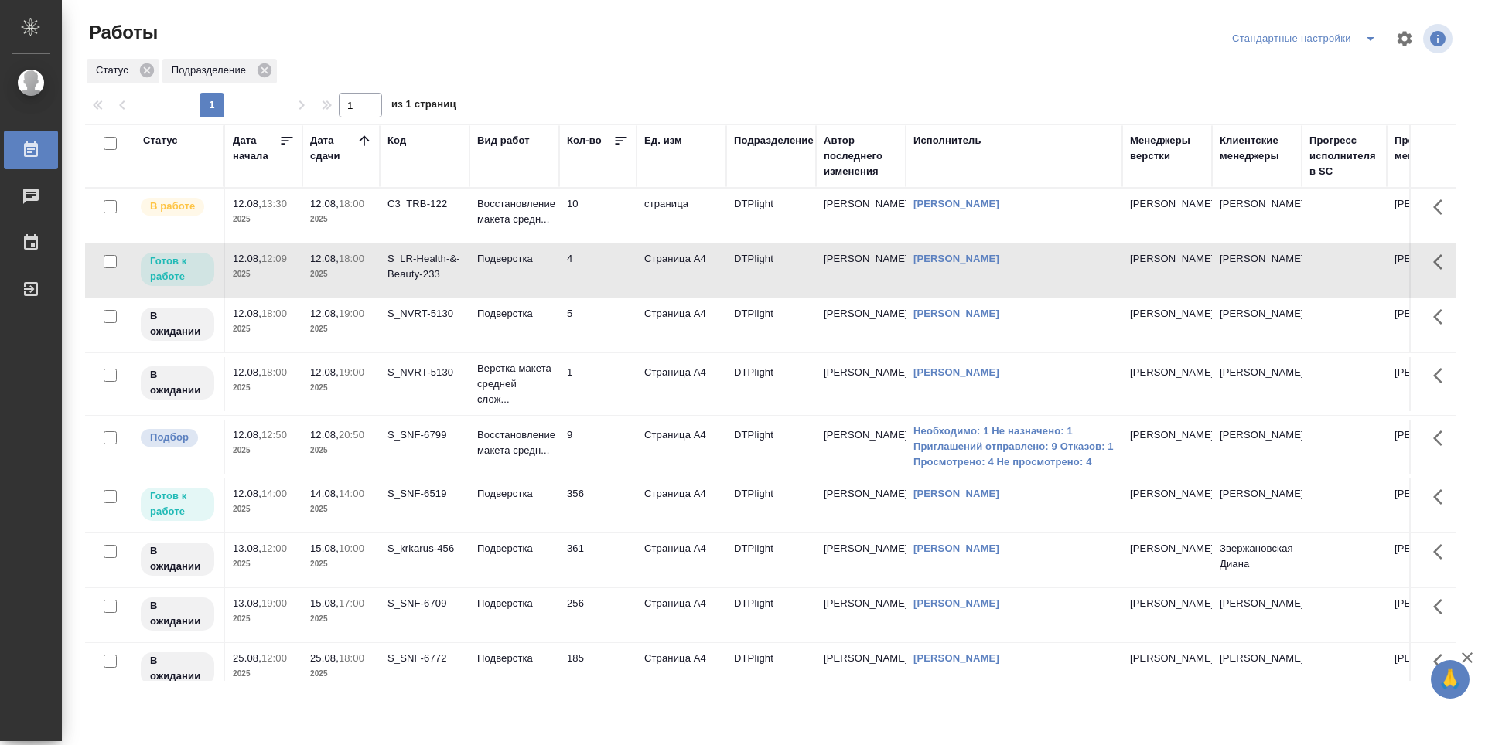
click at [603, 243] on td "4" at bounding box center [597, 216] width 77 height 54
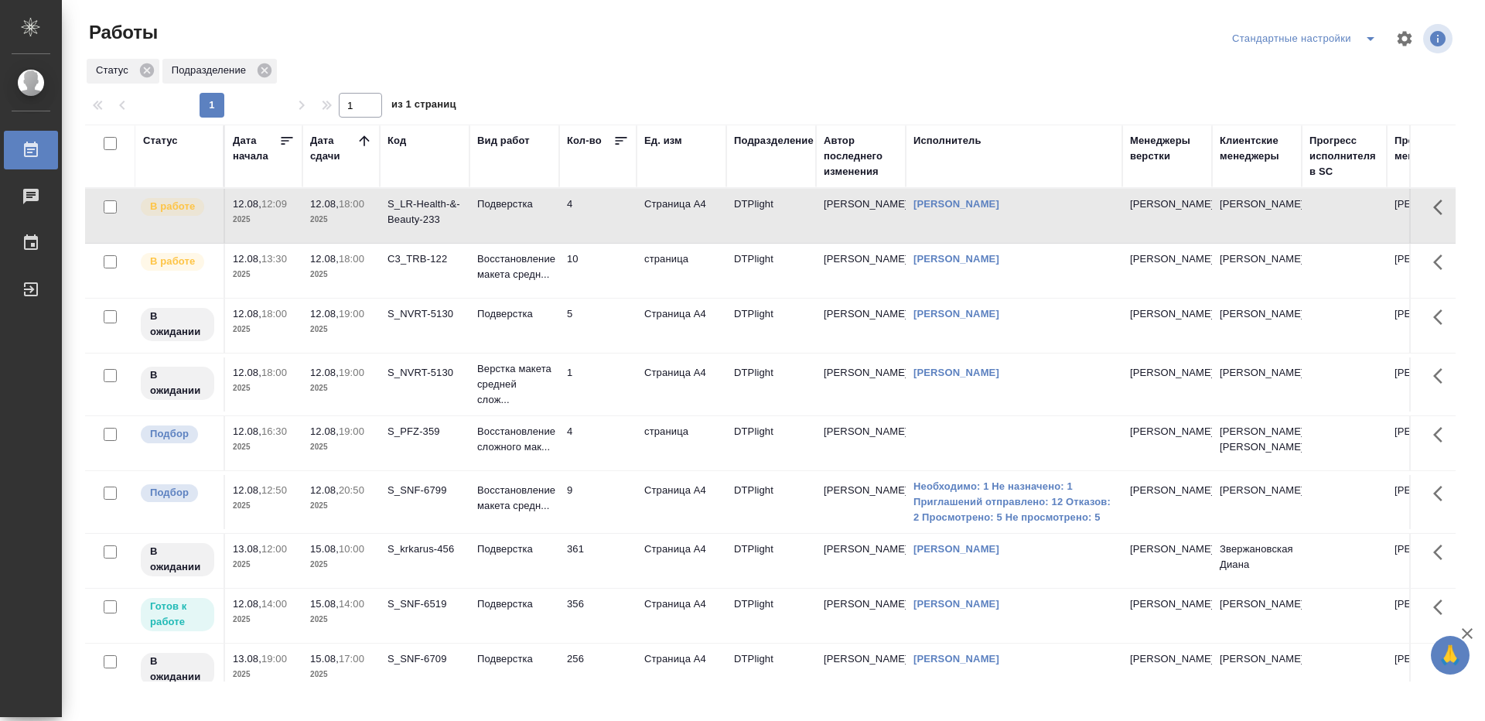
click at [428, 243] on td "S_PFZ-359" at bounding box center [425, 216] width 90 height 54
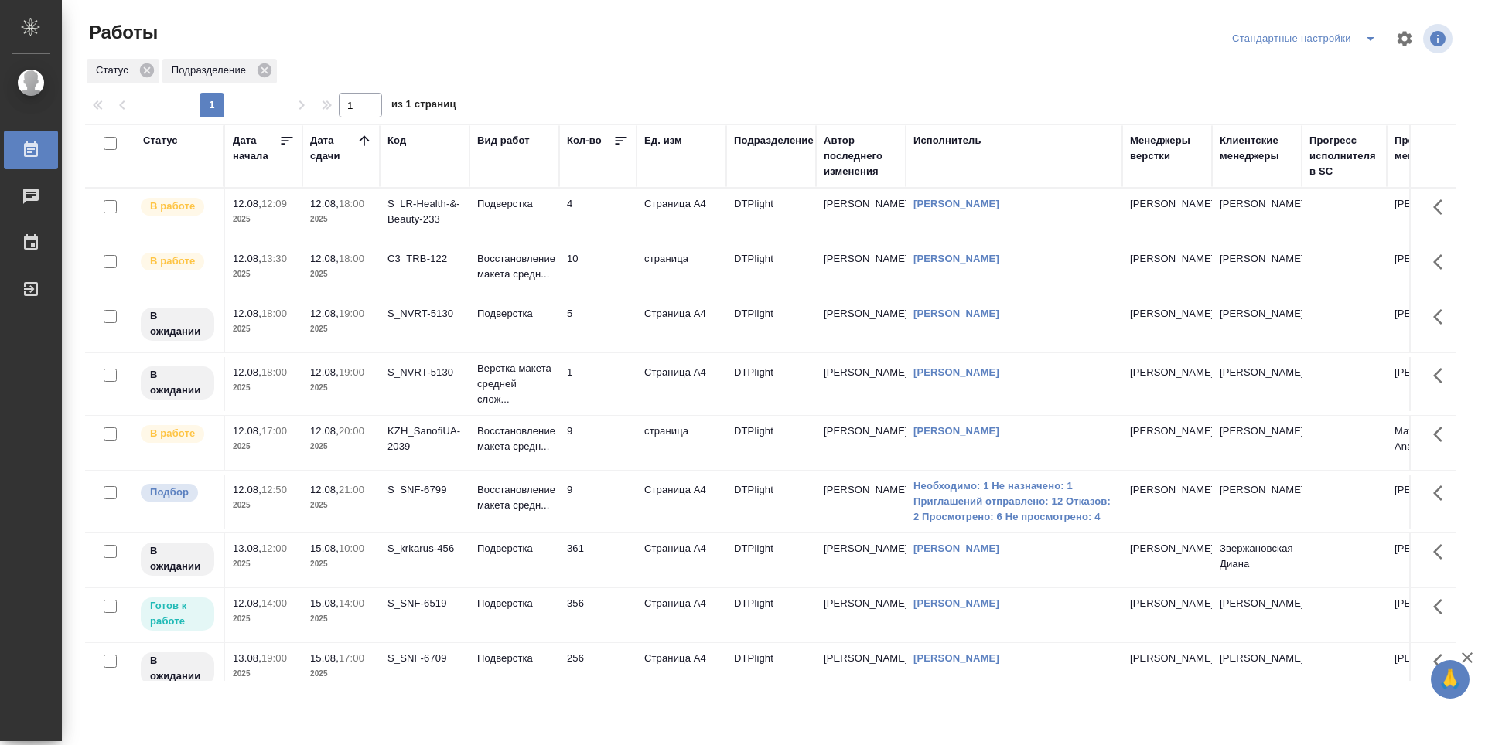
click at [605, 213] on td "4" at bounding box center [597, 216] width 77 height 54
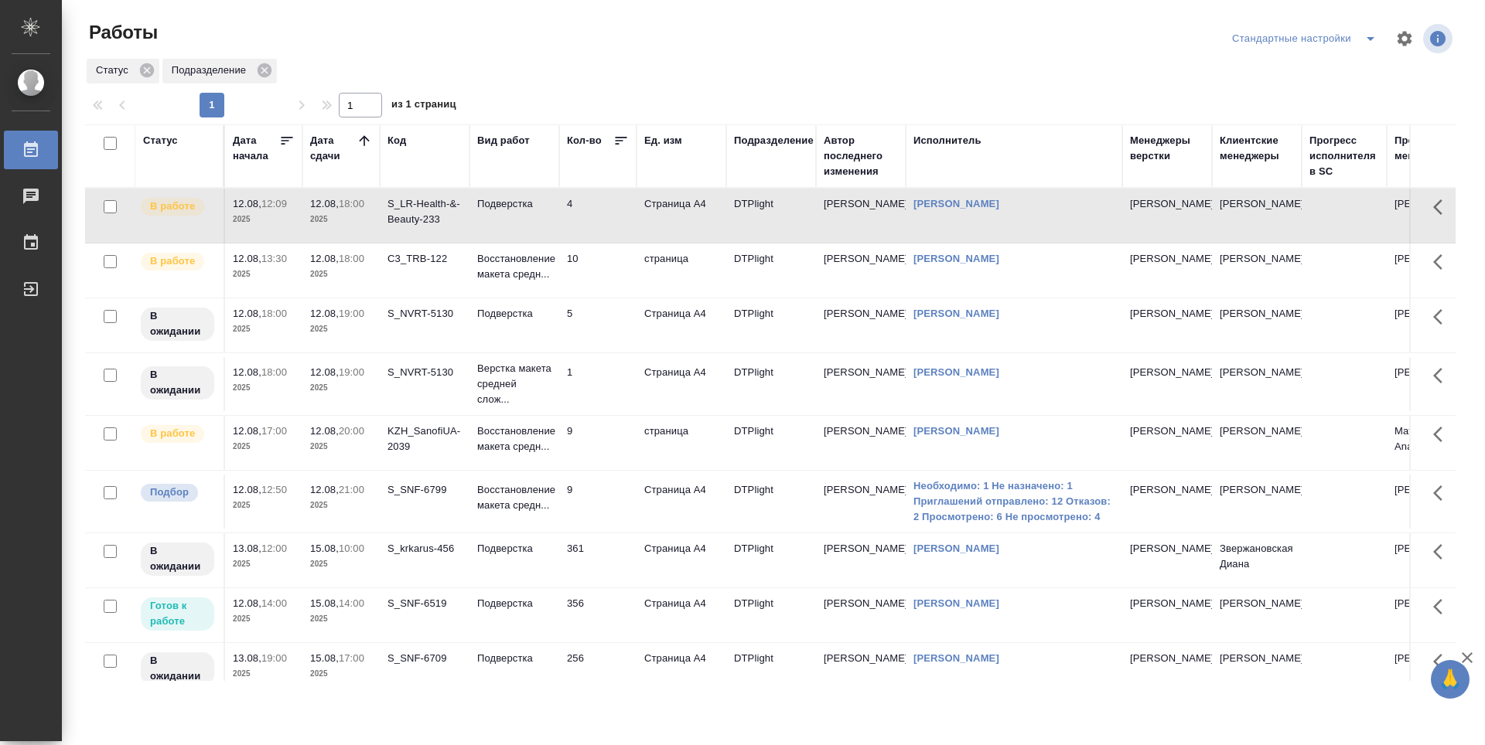
click at [605, 213] on td "4" at bounding box center [597, 216] width 77 height 54
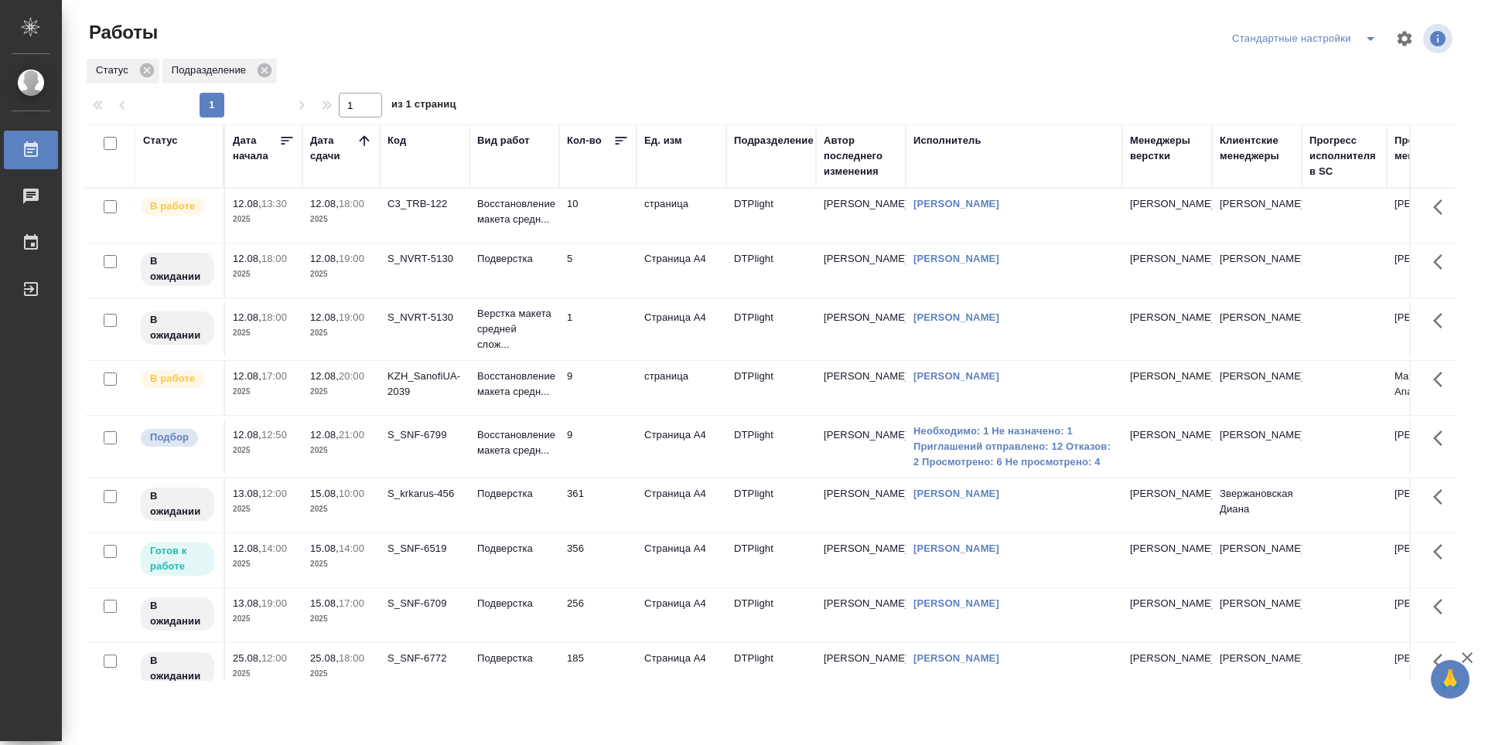
click at [605, 243] on td "5" at bounding box center [597, 216] width 77 height 54
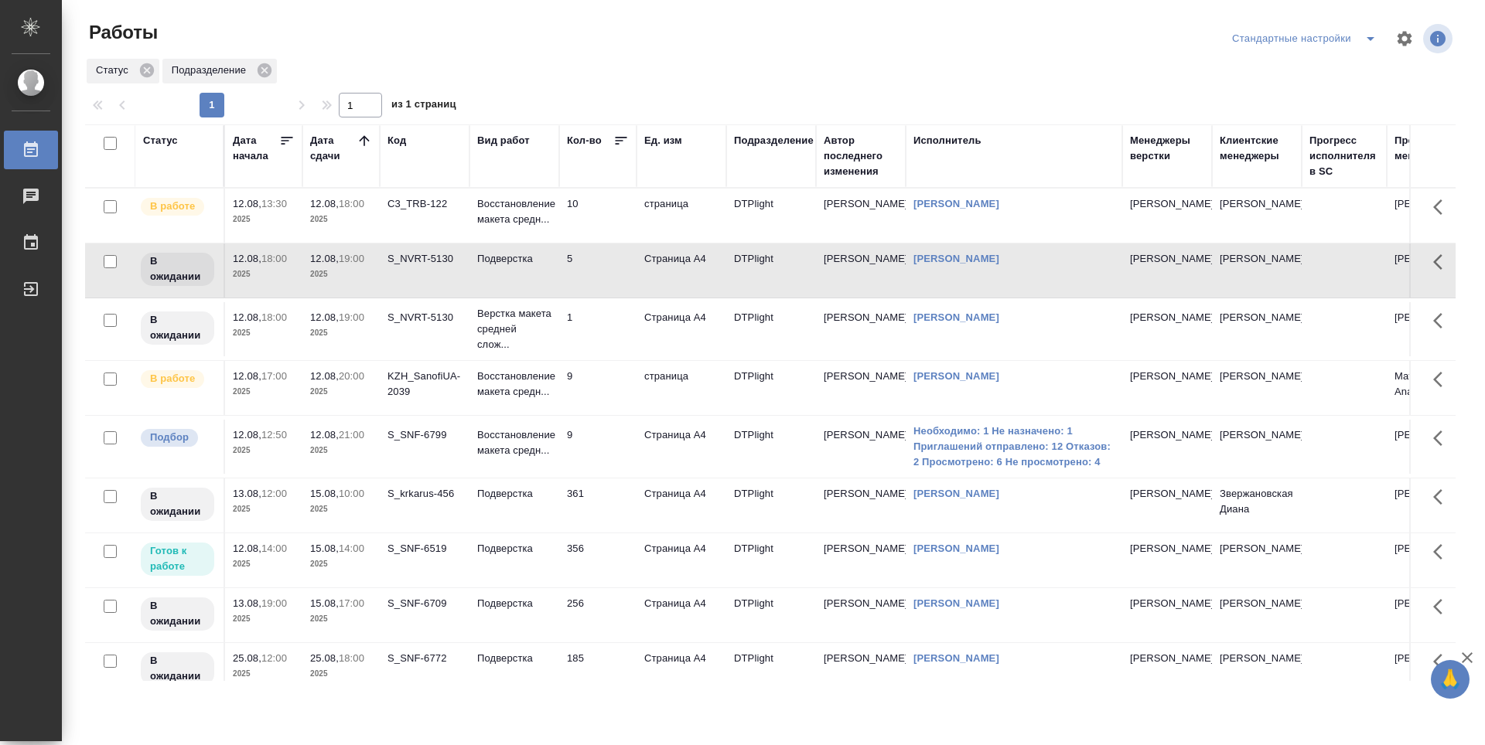
click at [583, 243] on td "1" at bounding box center [597, 216] width 77 height 54
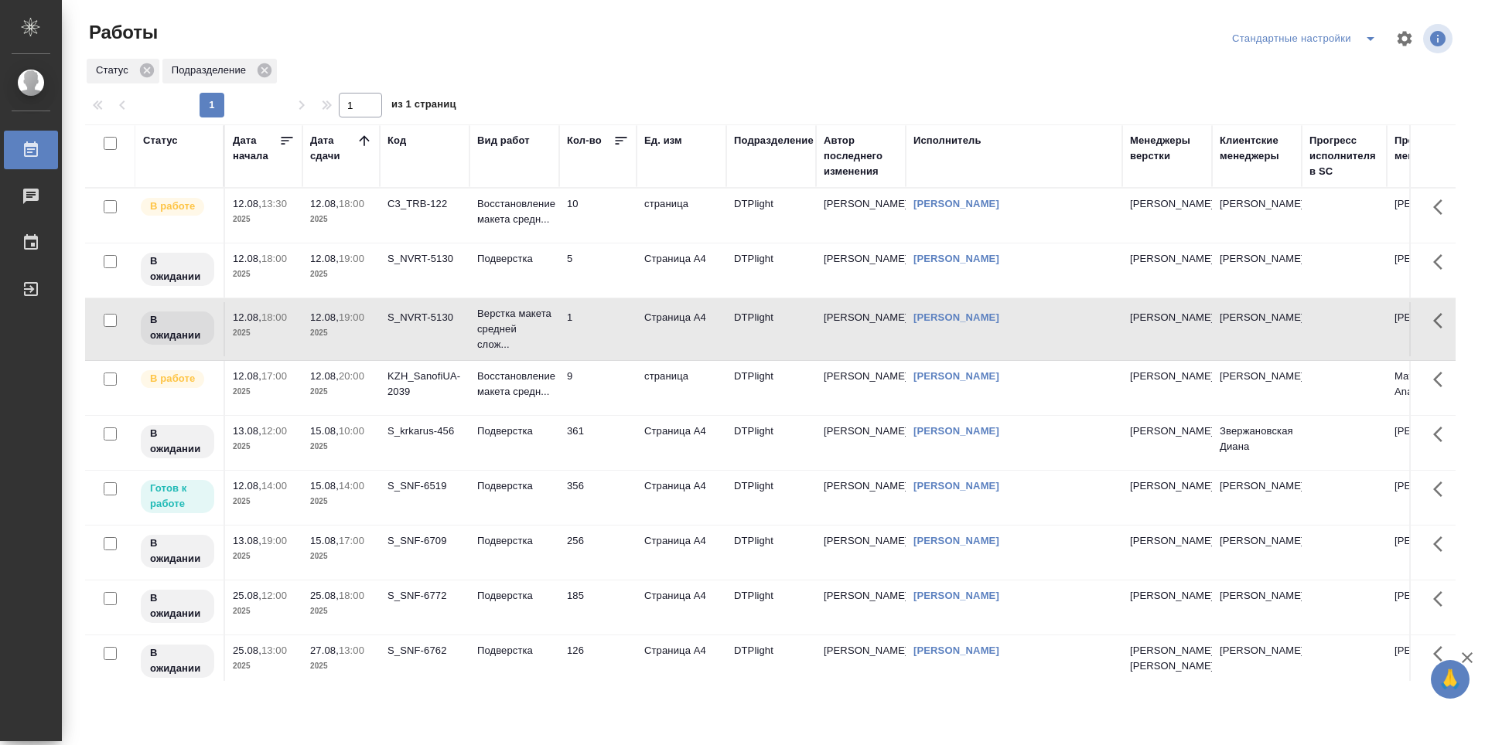
click at [597, 243] on td "9" at bounding box center [597, 216] width 77 height 54
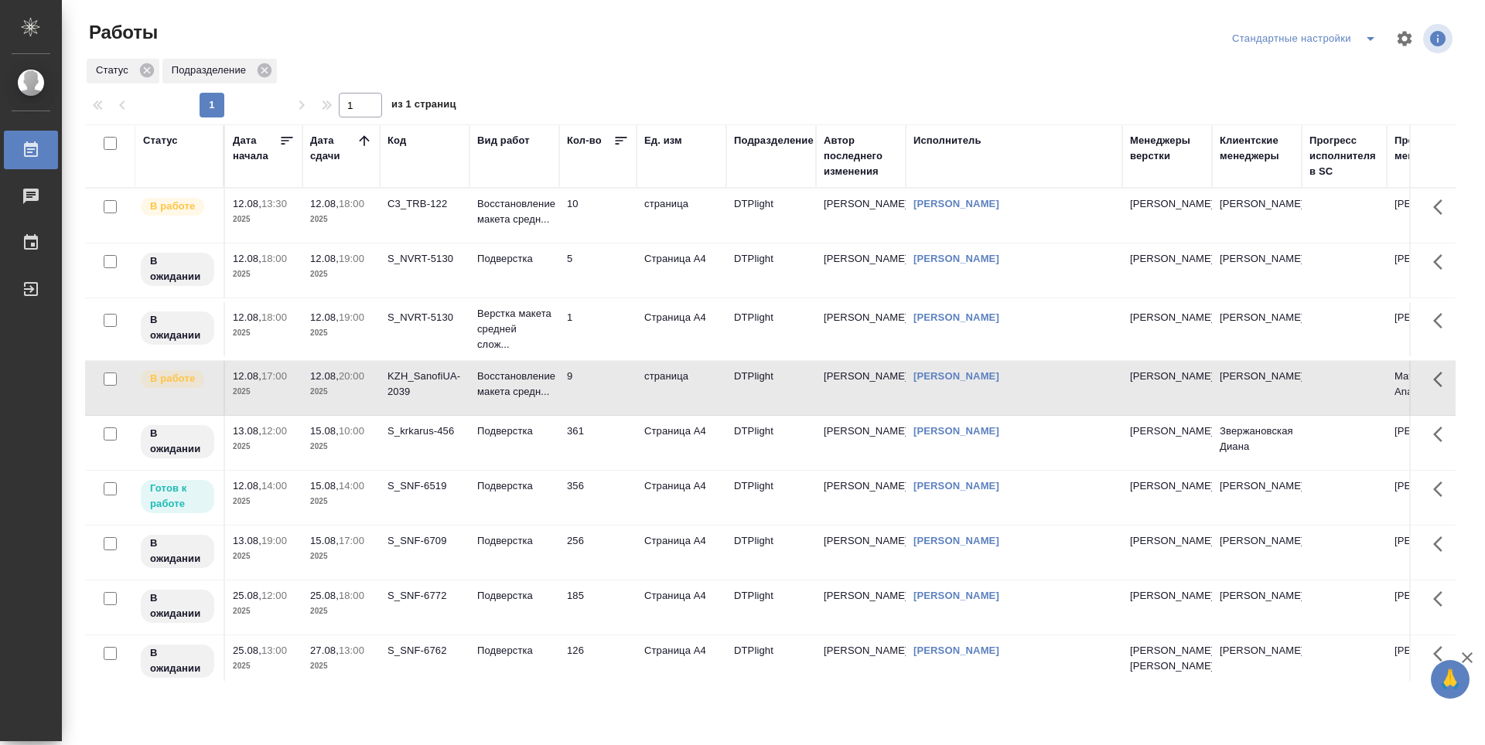
click at [597, 243] on td "9" at bounding box center [597, 216] width 77 height 54
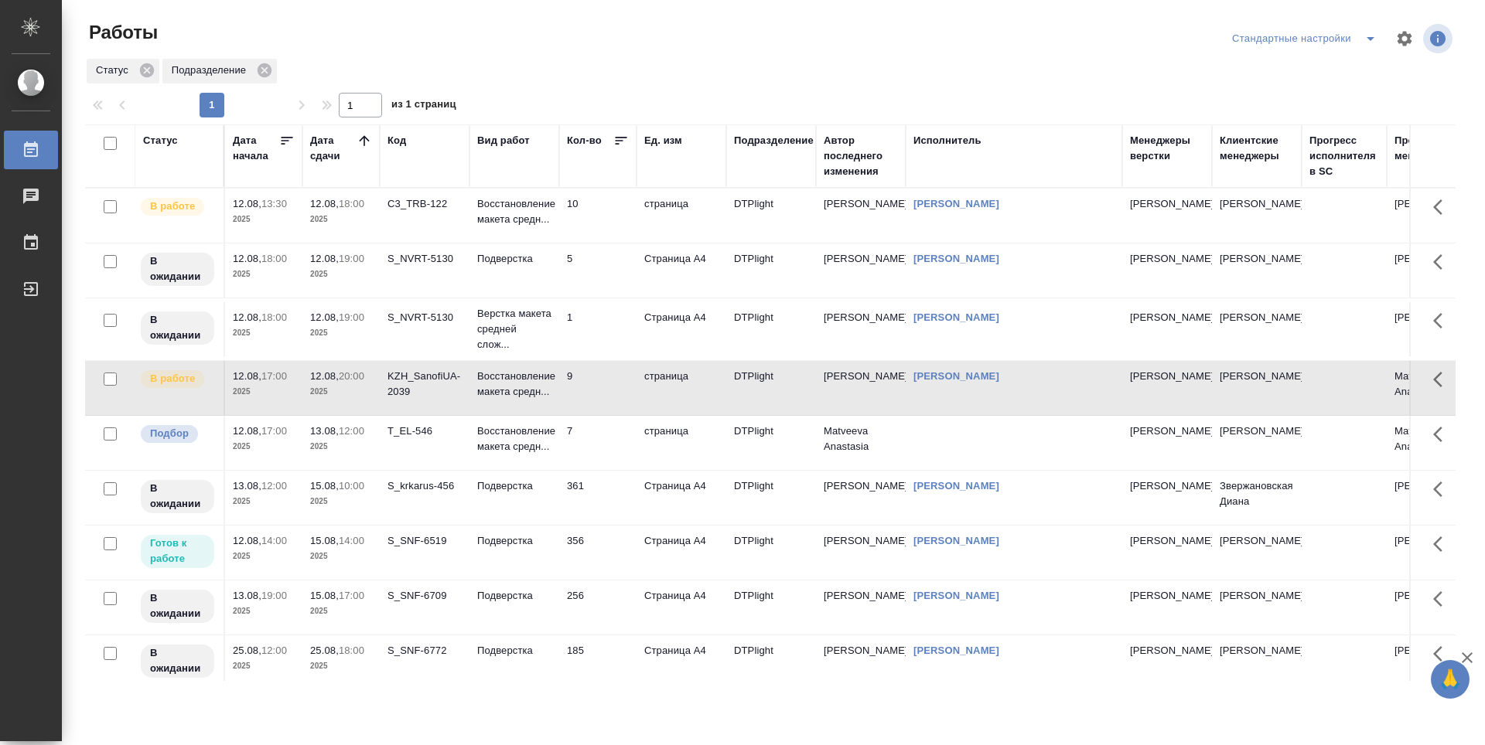
click at [423, 243] on td "T_EL-546" at bounding box center [425, 216] width 90 height 54
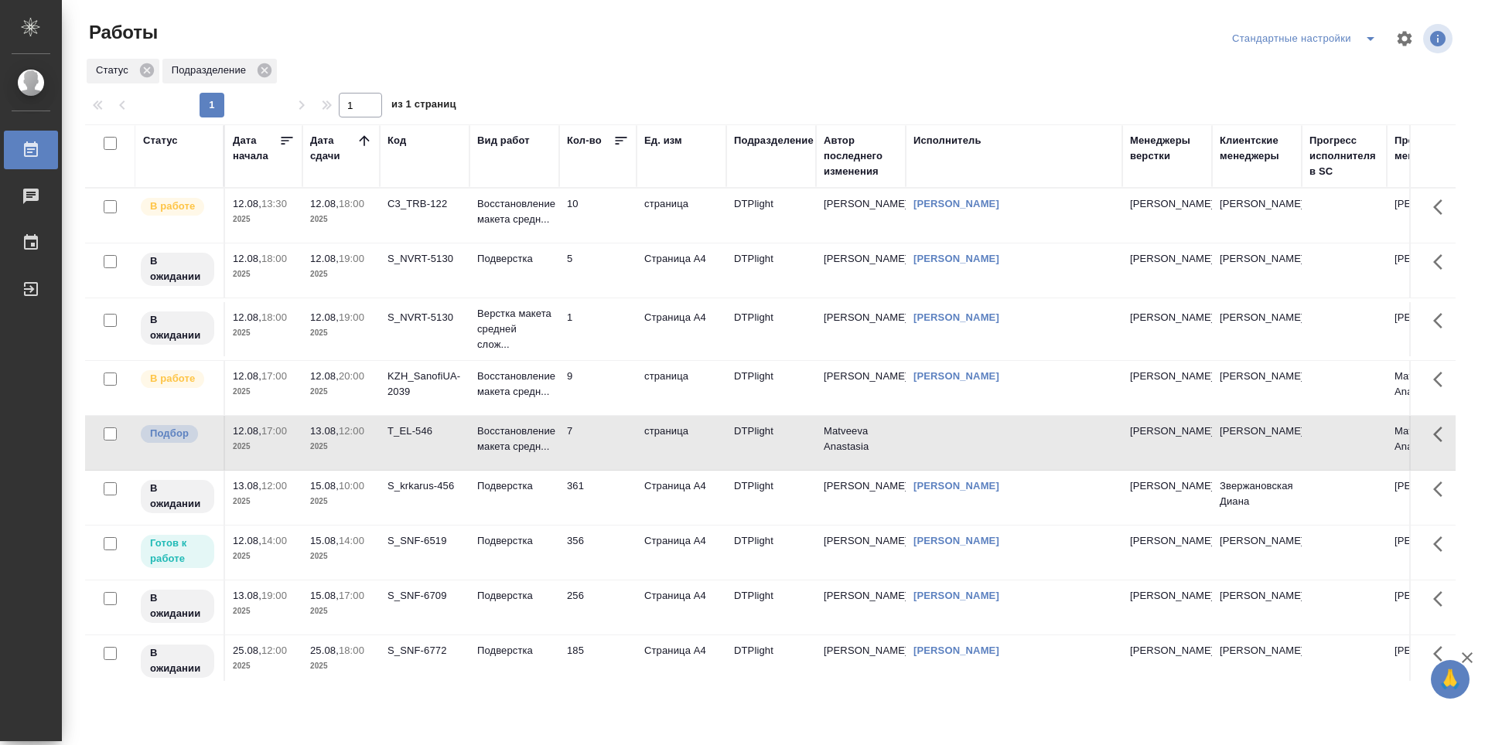
click at [423, 243] on td "T_EL-546" at bounding box center [425, 216] width 90 height 54
click at [599, 206] on td "10" at bounding box center [597, 216] width 77 height 54
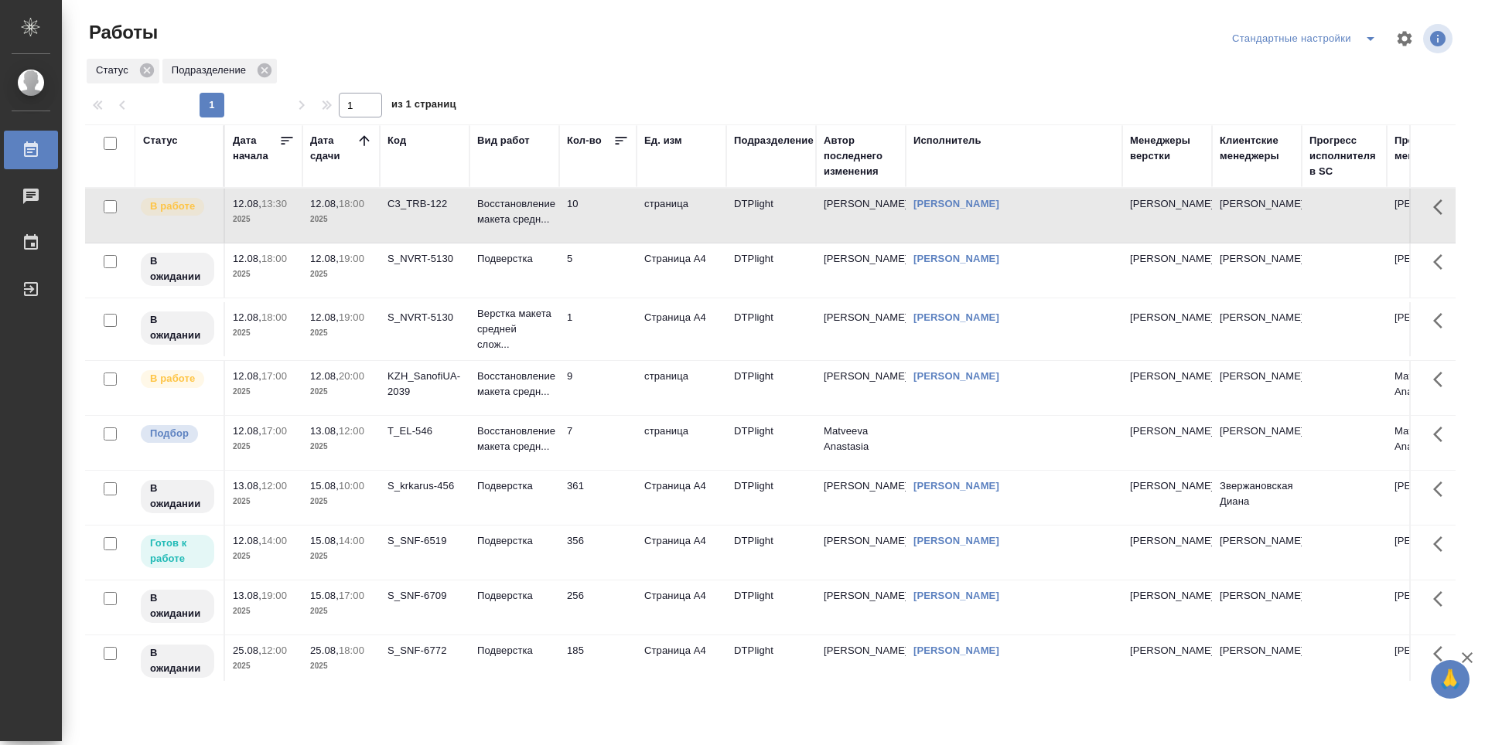
click at [626, 243] on td "5" at bounding box center [597, 216] width 77 height 54
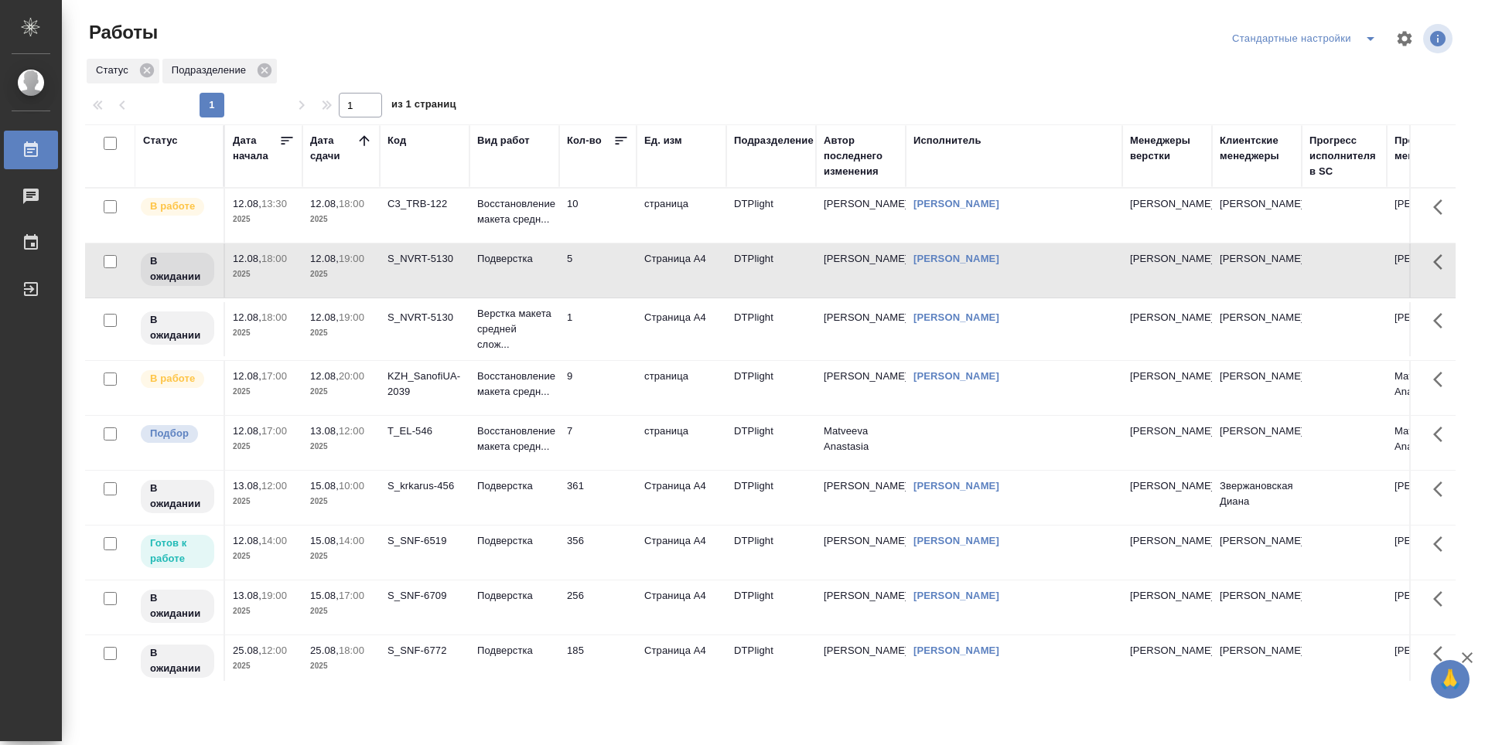
click at [363, 138] on icon at bounding box center [364, 140] width 10 height 10
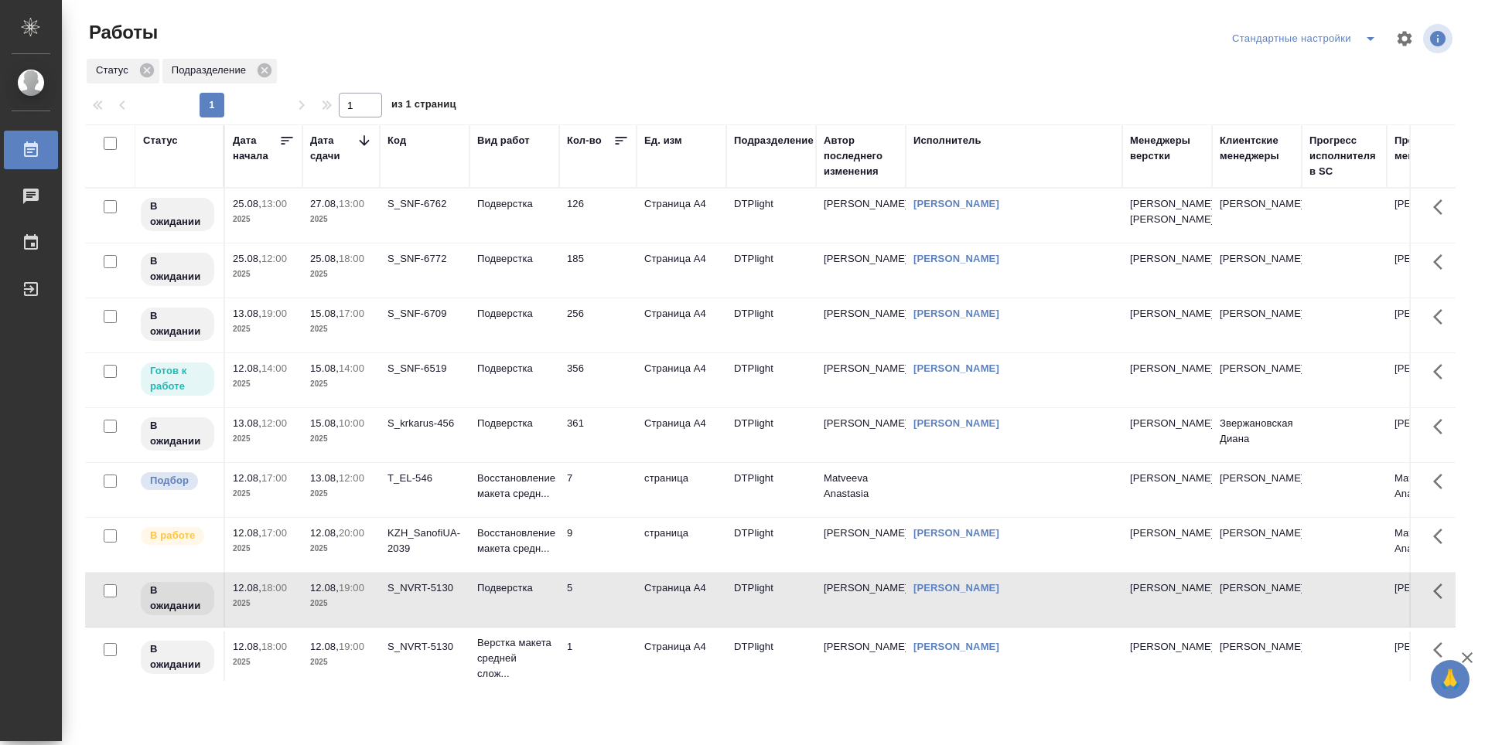
click at [363, 138] on icon at bounding box center [363, 140] width 15 height 15
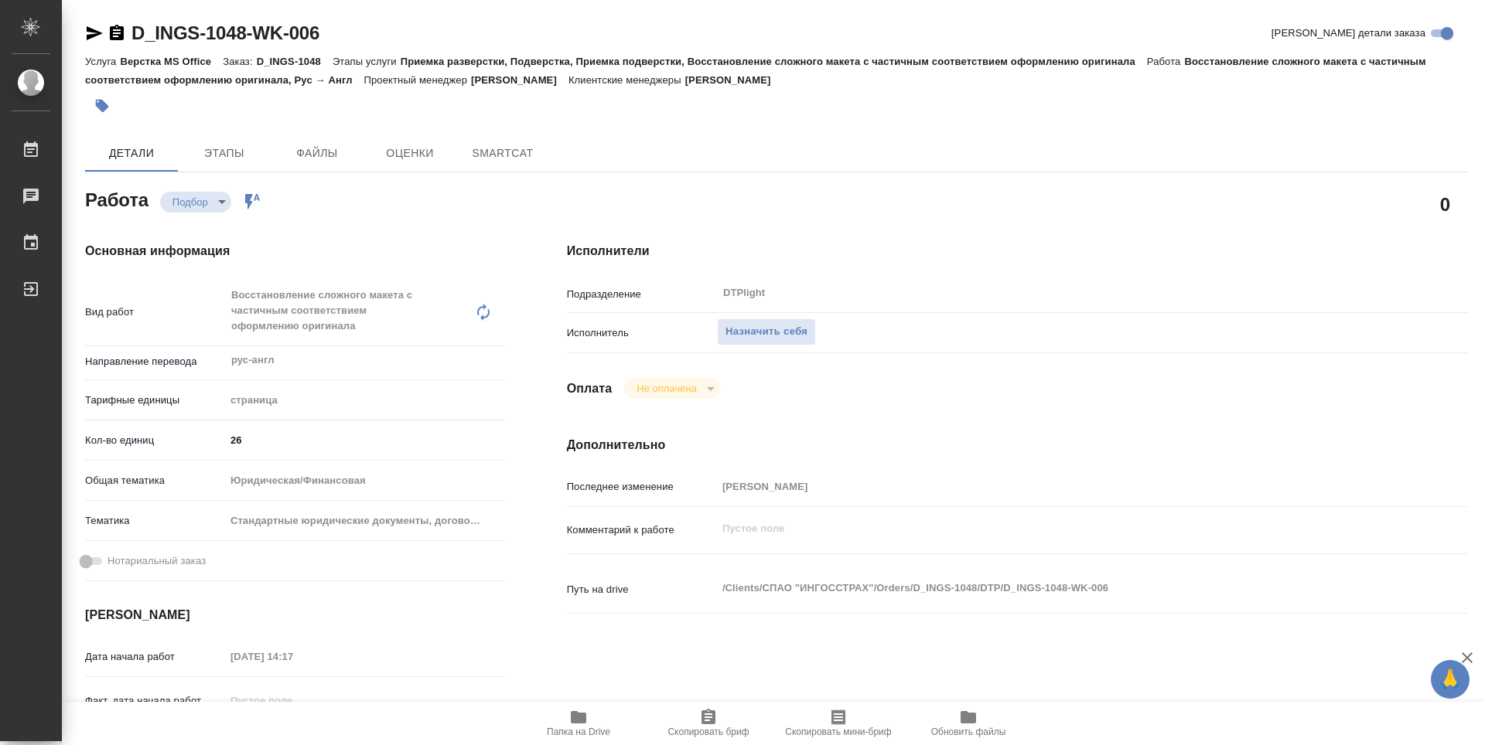
type textarea "x"
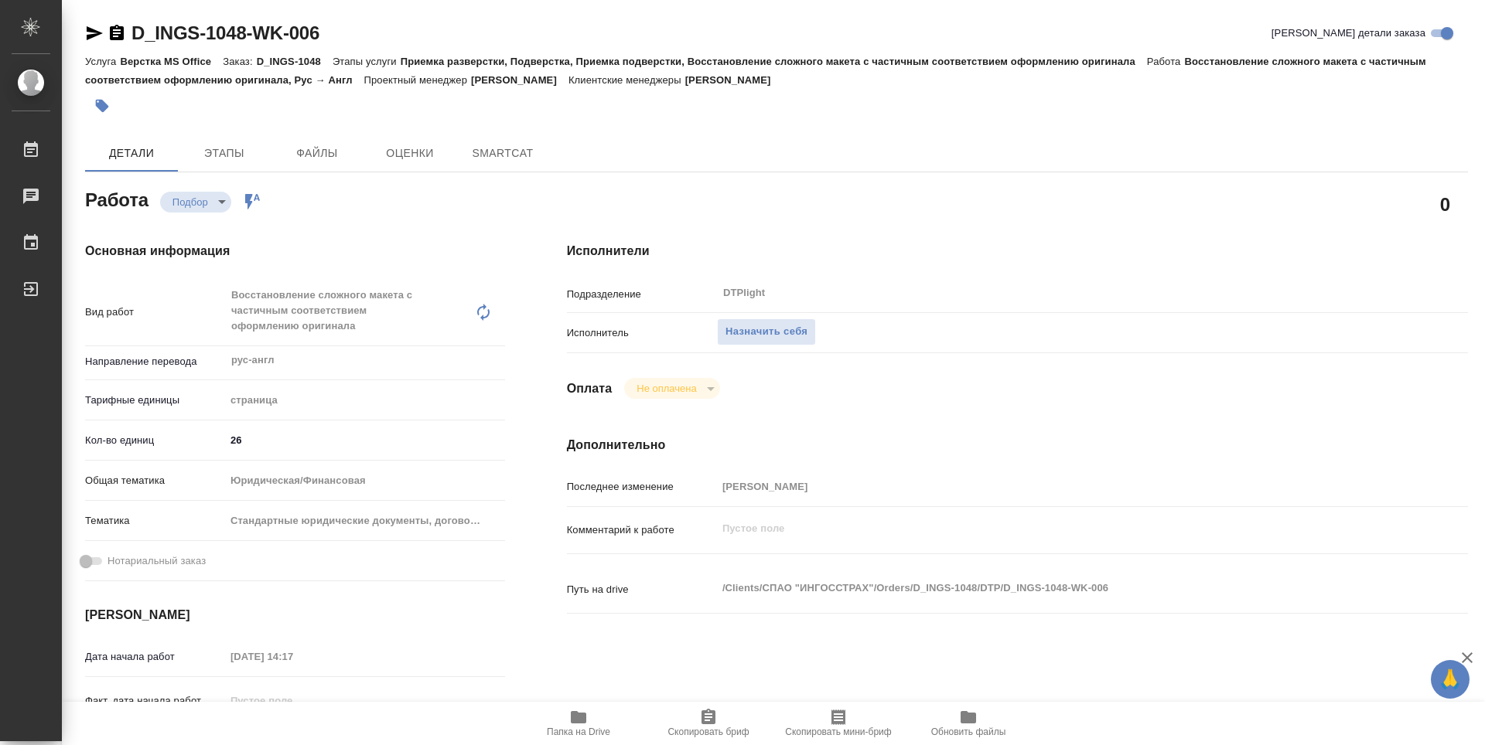
type textarea "x"
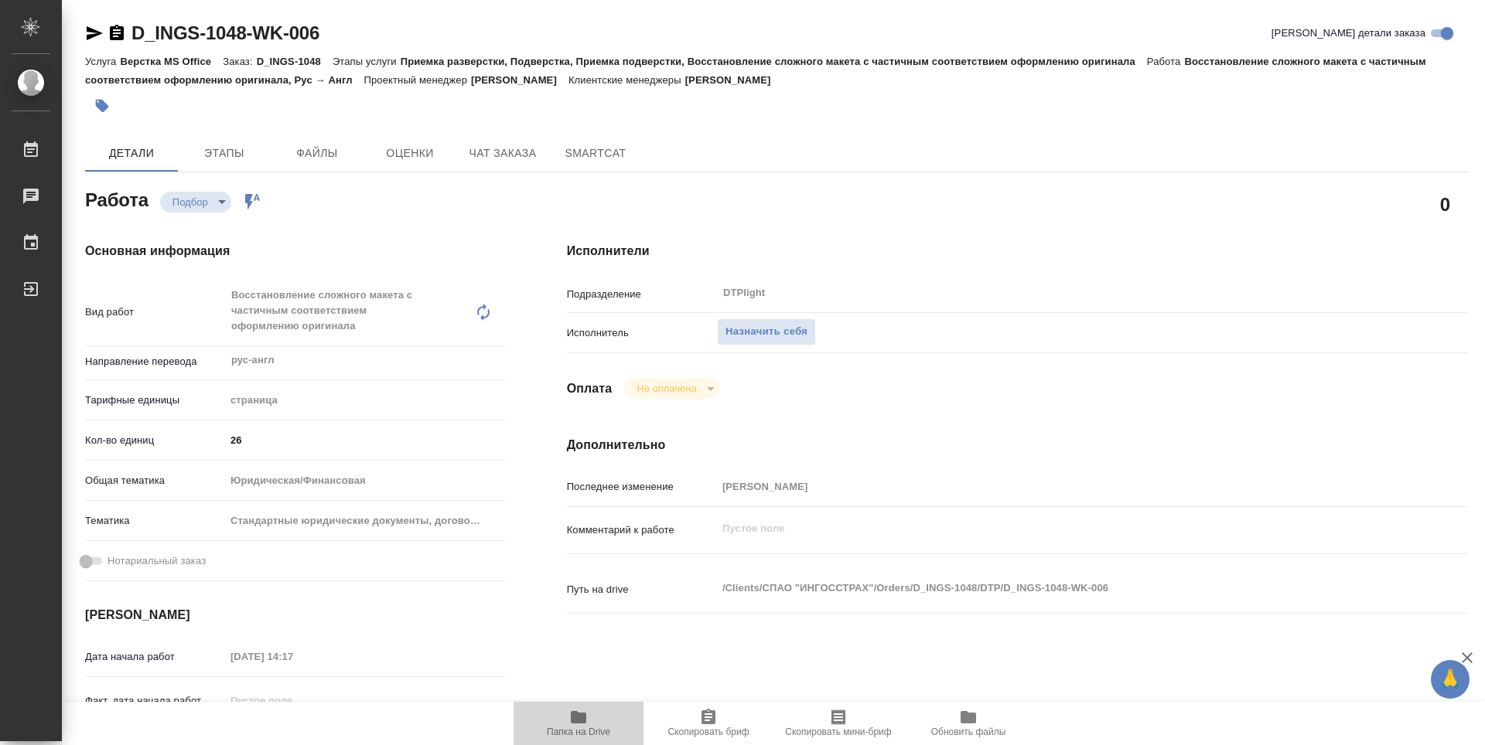
click at [577, 721] on icon "button" at bounding box center [578, 717] width 15 height 12
type textarea "x"
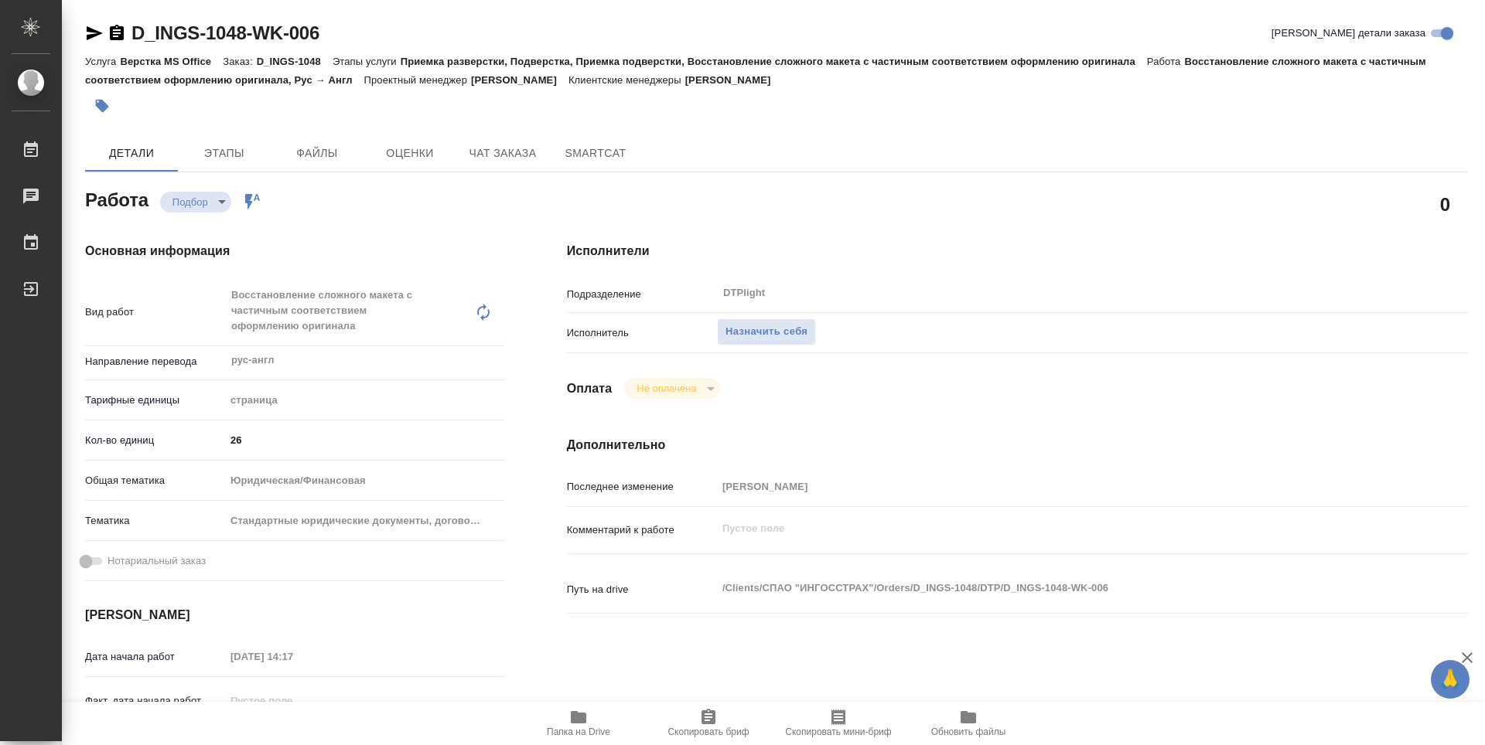
type textarea "x"
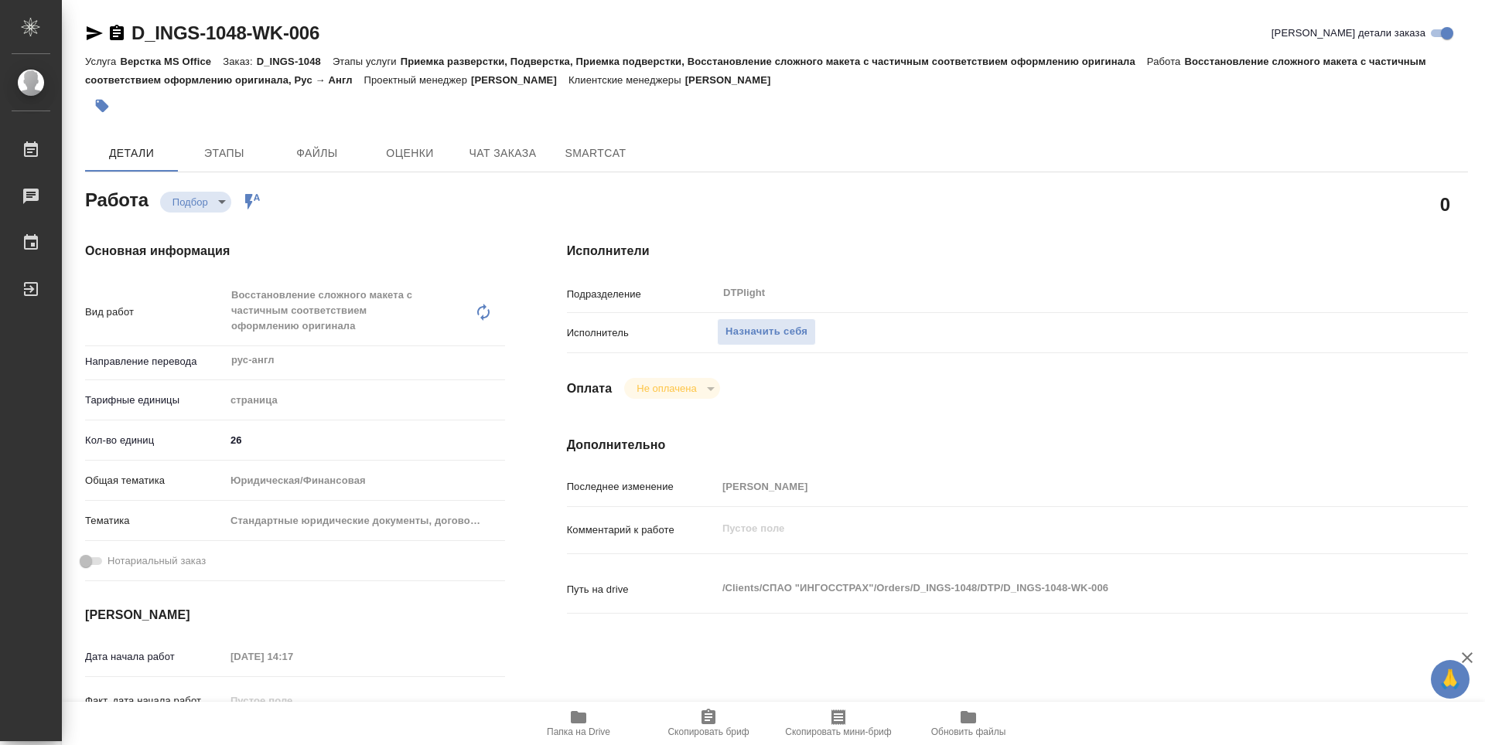
type textarea "x"
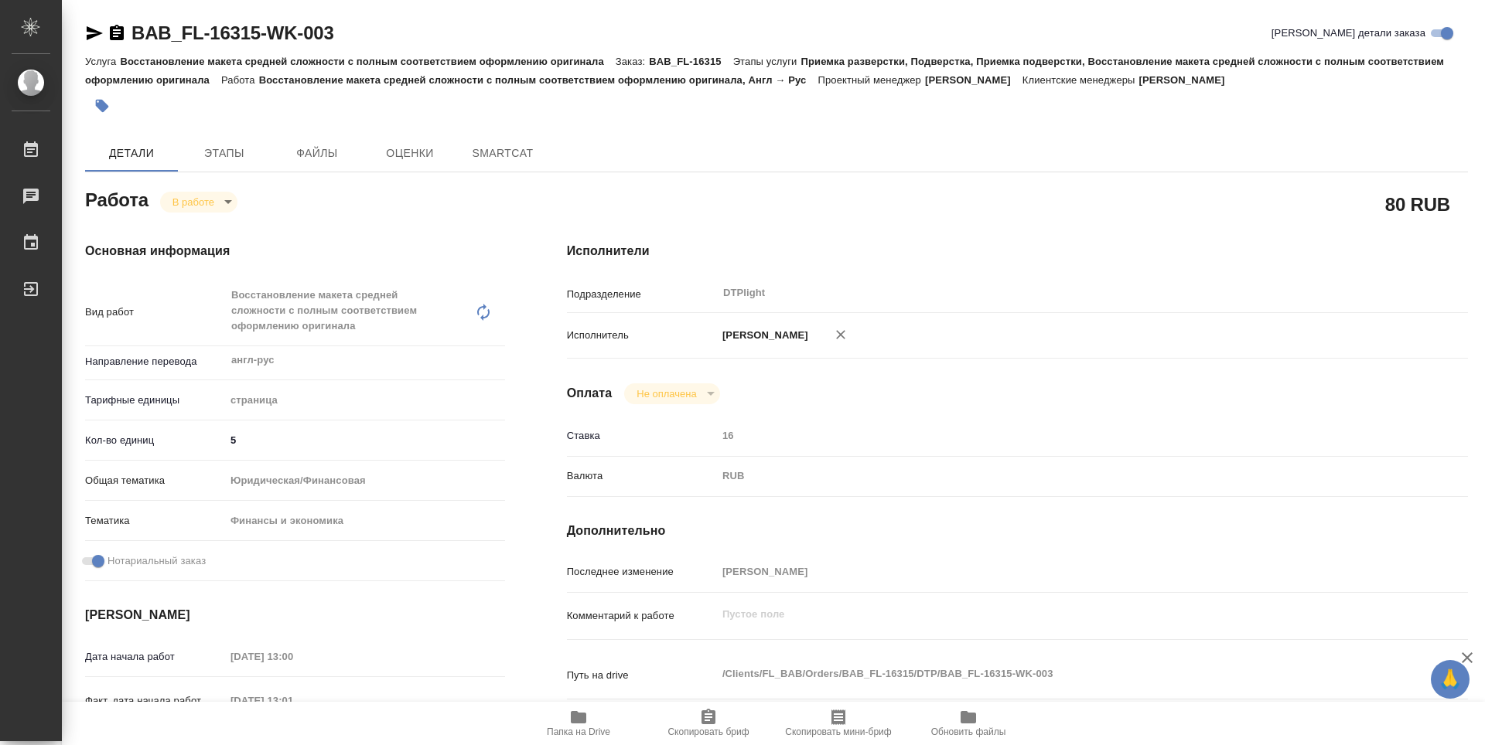
type textarea "x"
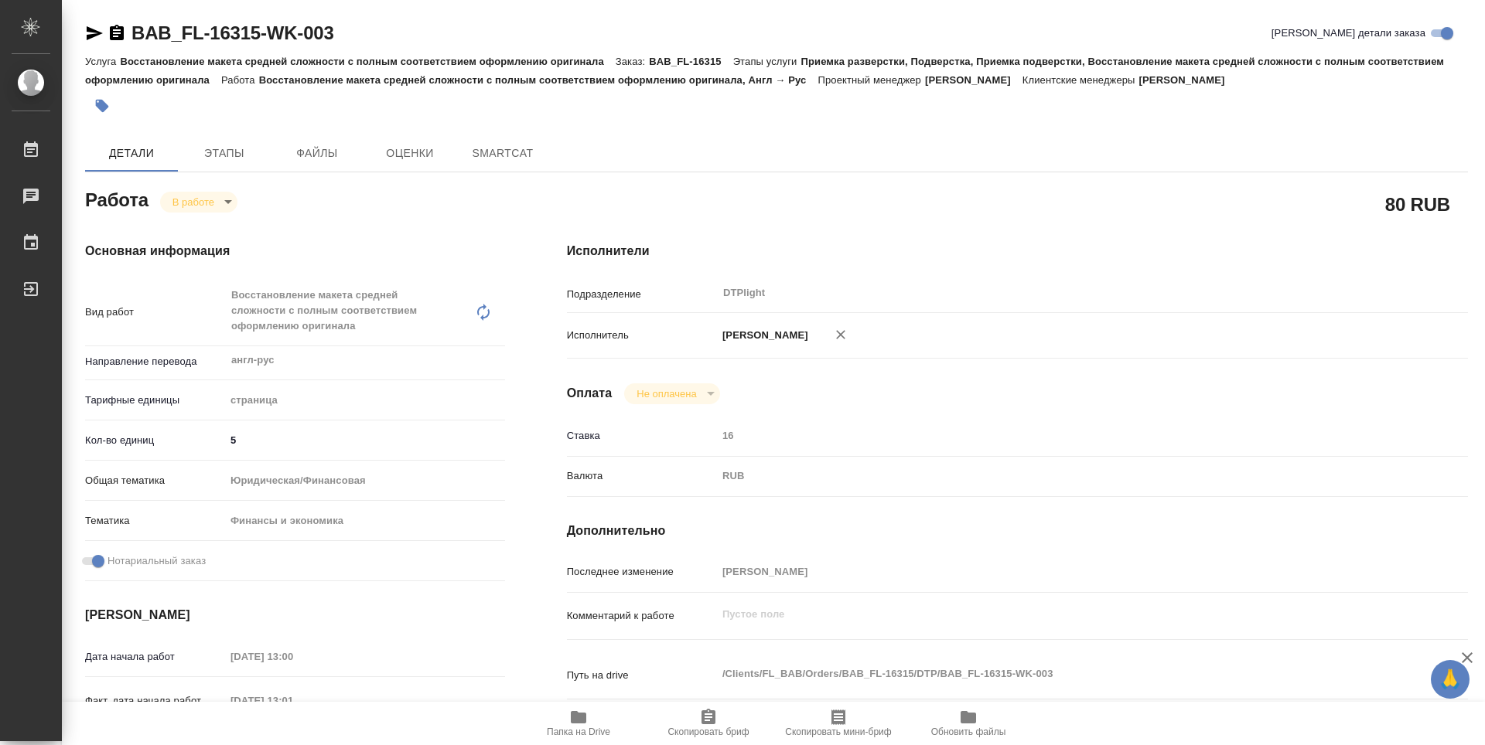
type textarea "x"
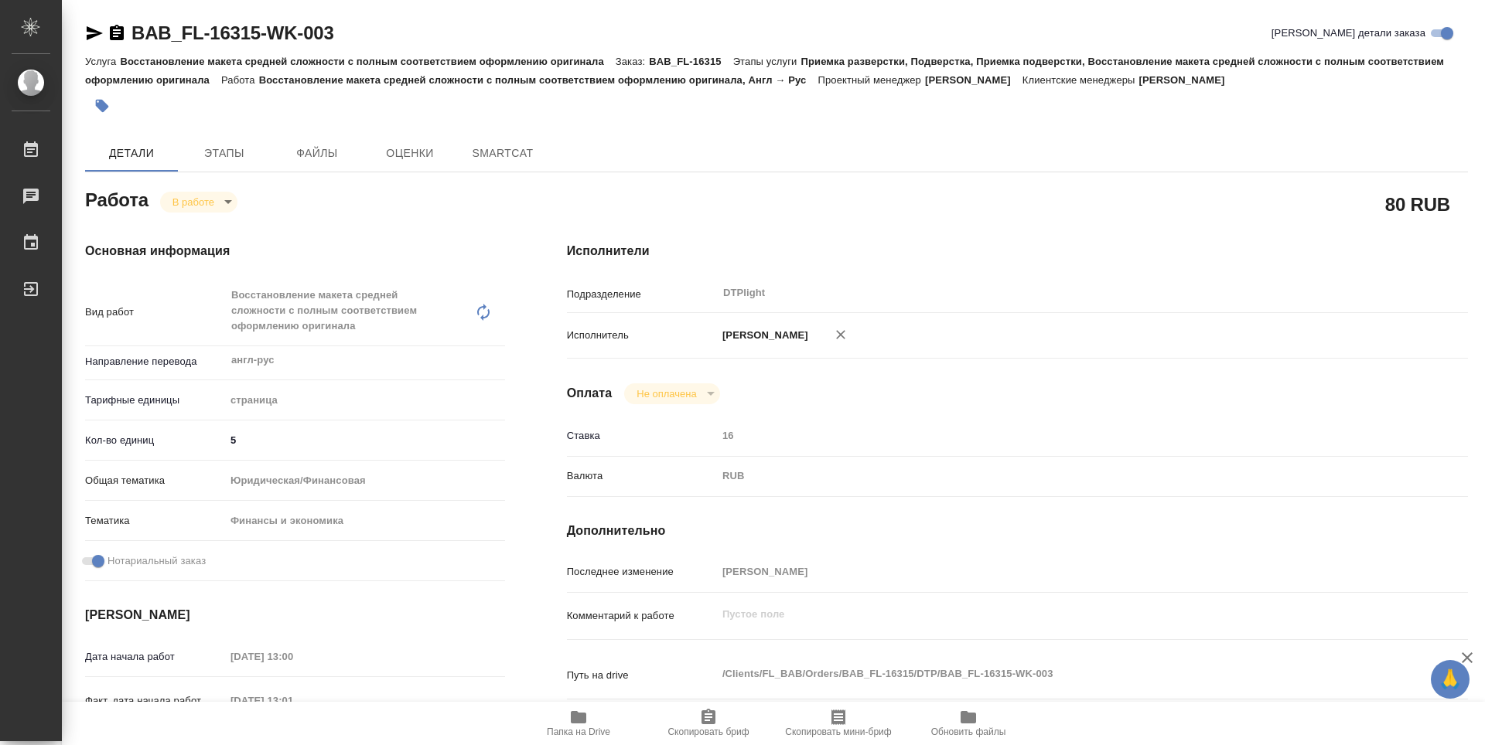
type textarea "x"
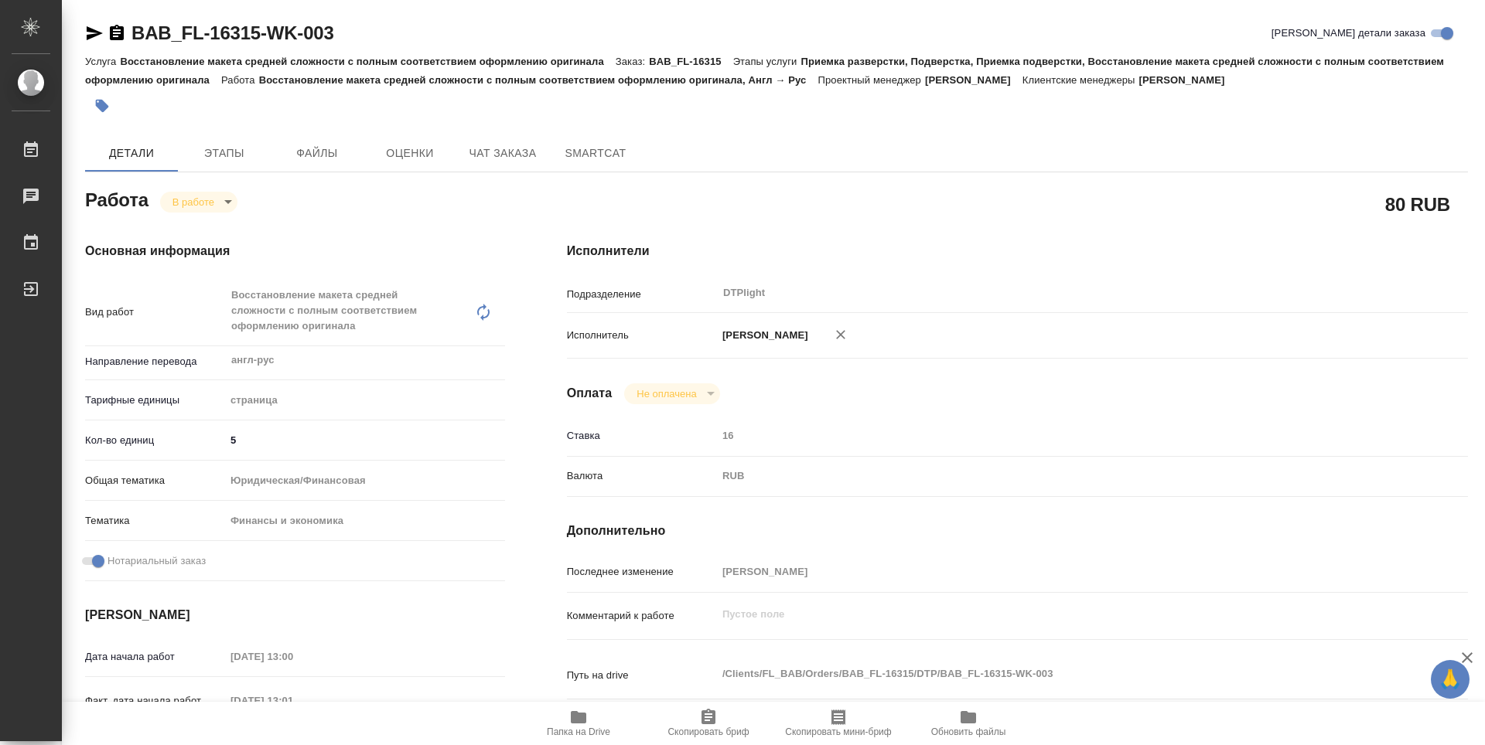
type textarea "x"
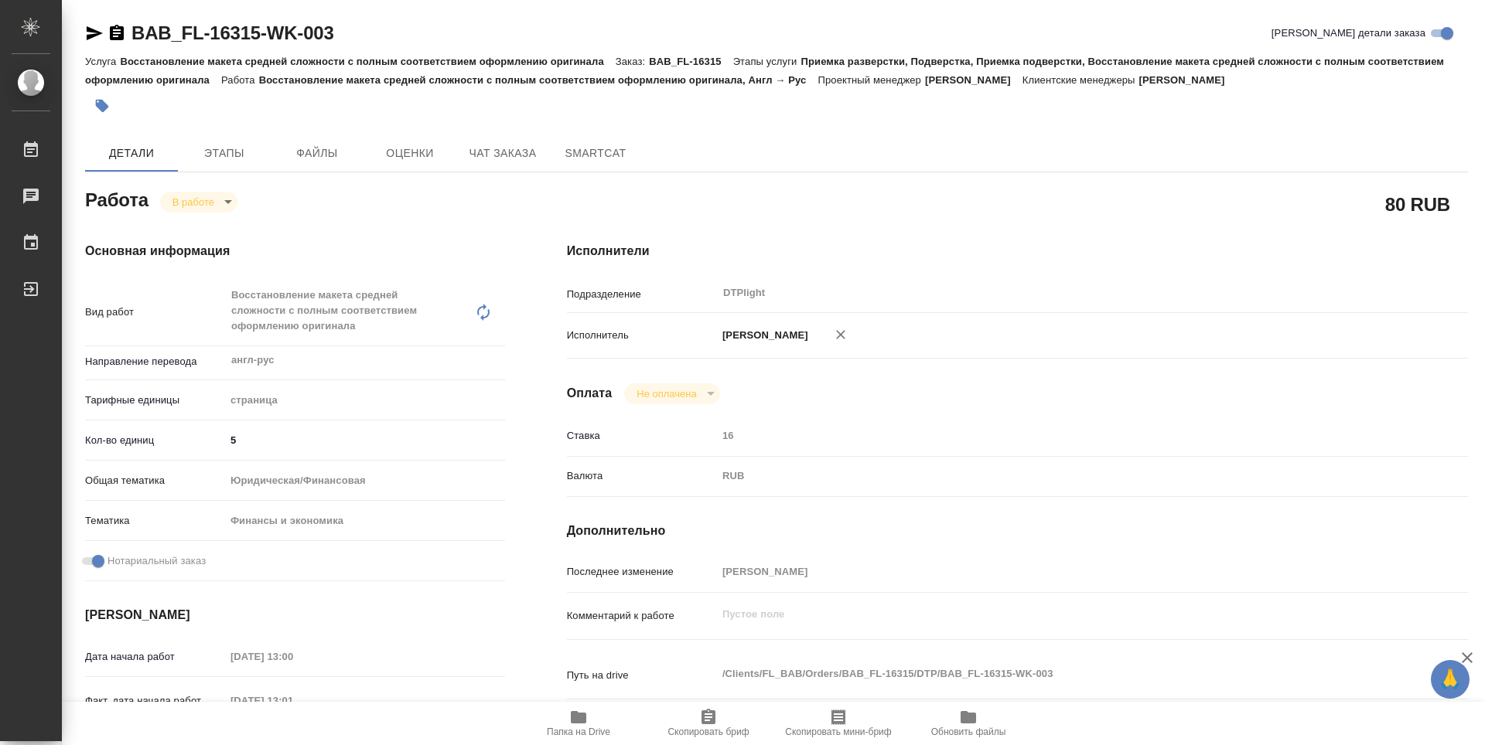
click at [577, 726] on icon "button" at bounding box center [578, 717] width 19 height 19
type textarea "x"
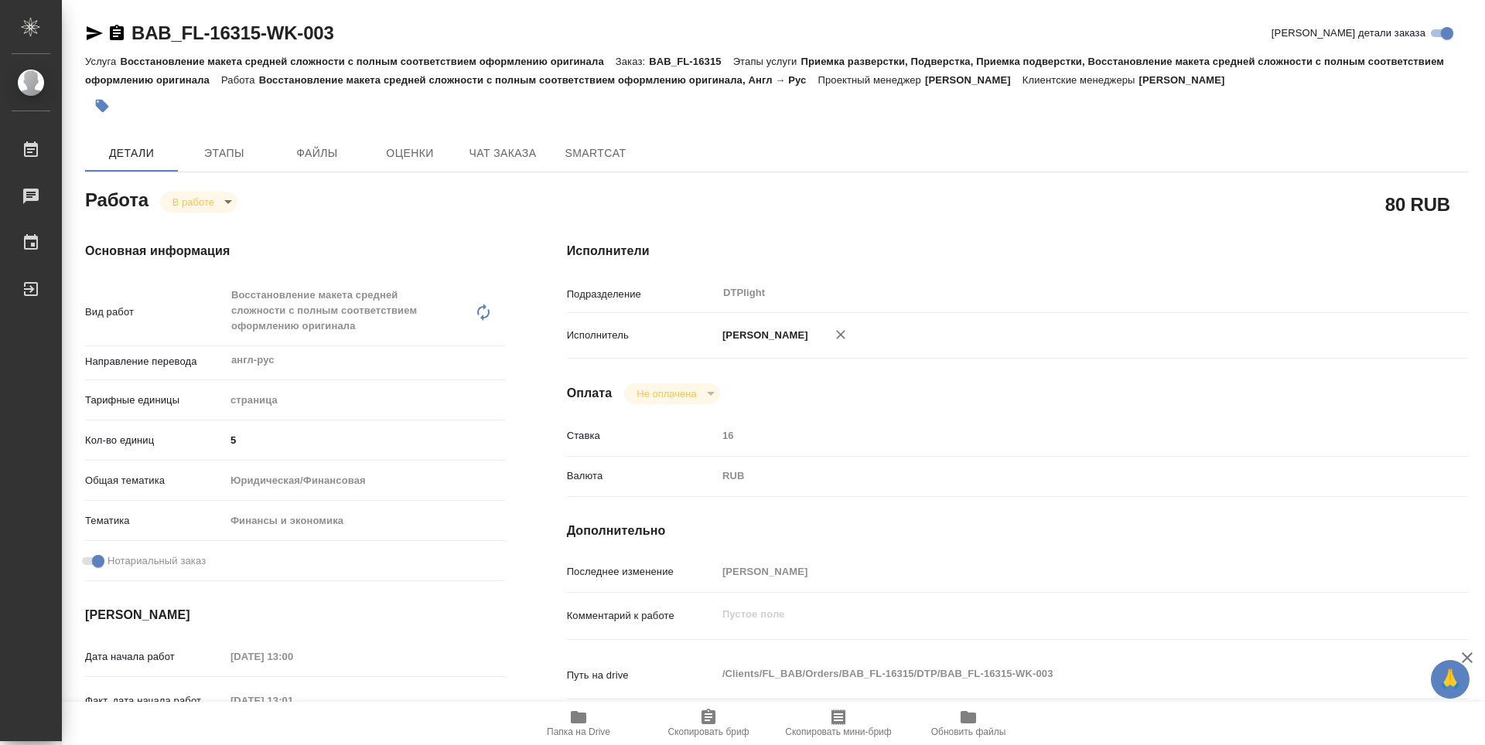
type textarea "x"
click at [220, 196] on body "🙏 .cls-1 fill:#fff; AWATERA Guselnikov Roman Работы 0 Чаты График Выйти BAB_FL-…" at bounding box center [742, 372] width 1485 height 745
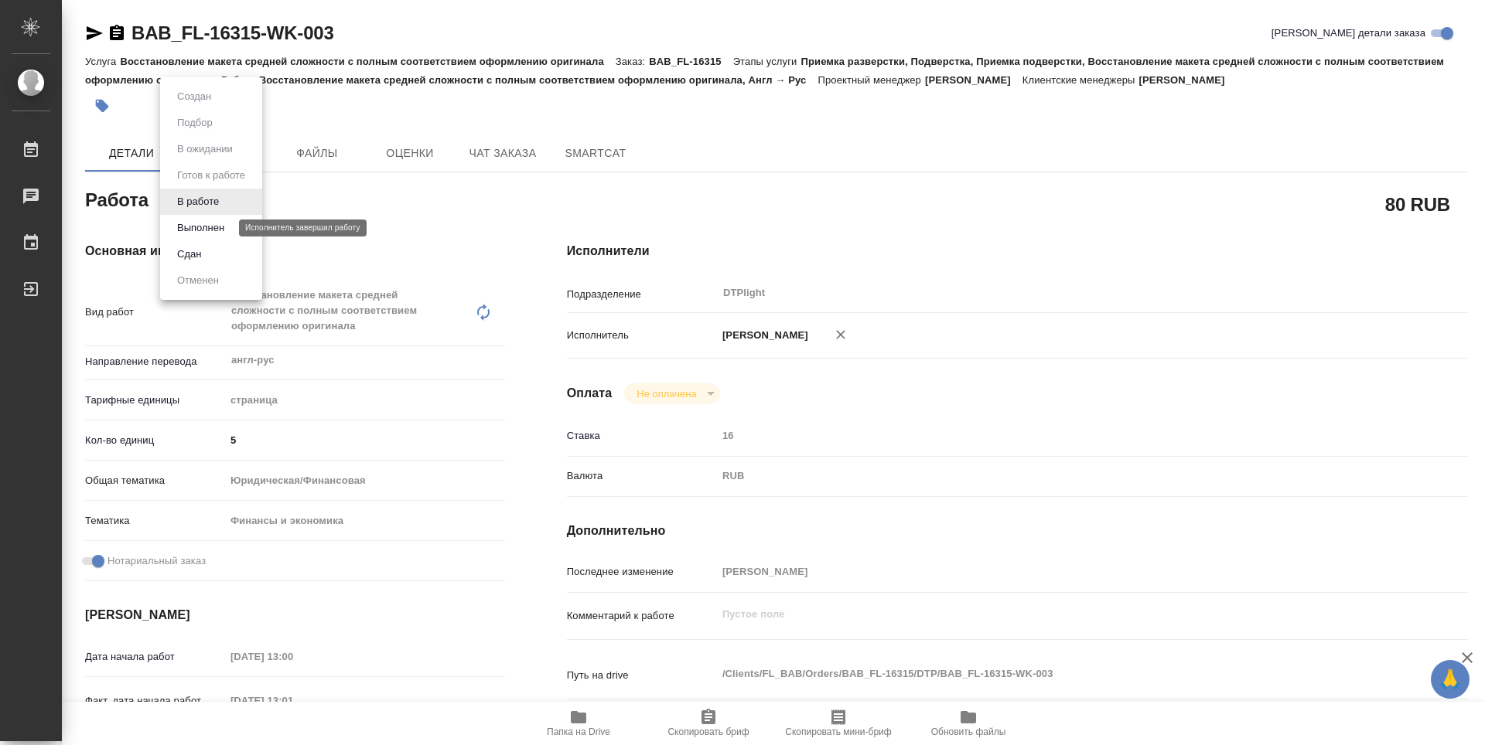
click at [189, 220] on button "Выполнен" at bounding box center [200, 228] width 56 height 17
type textarea "x"
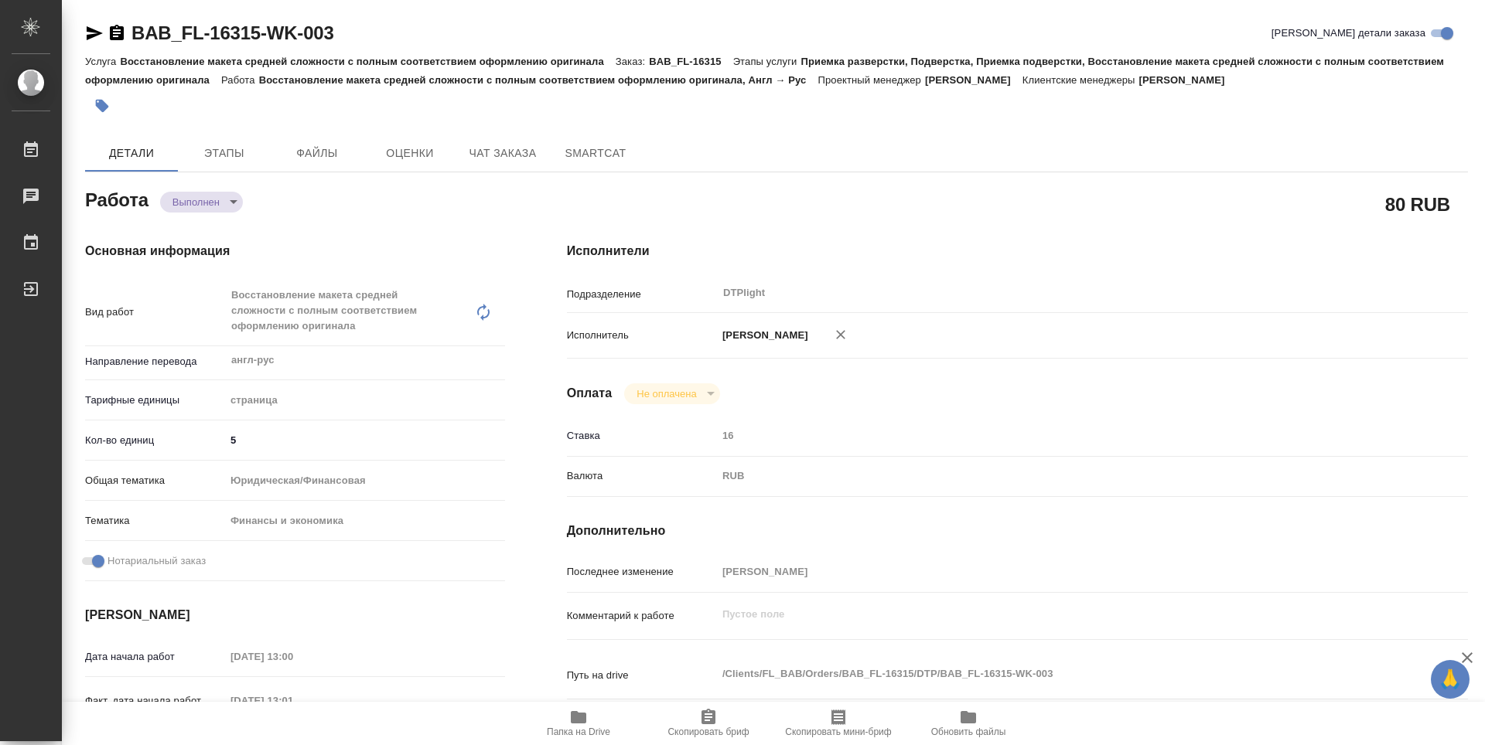
type textarea "x"
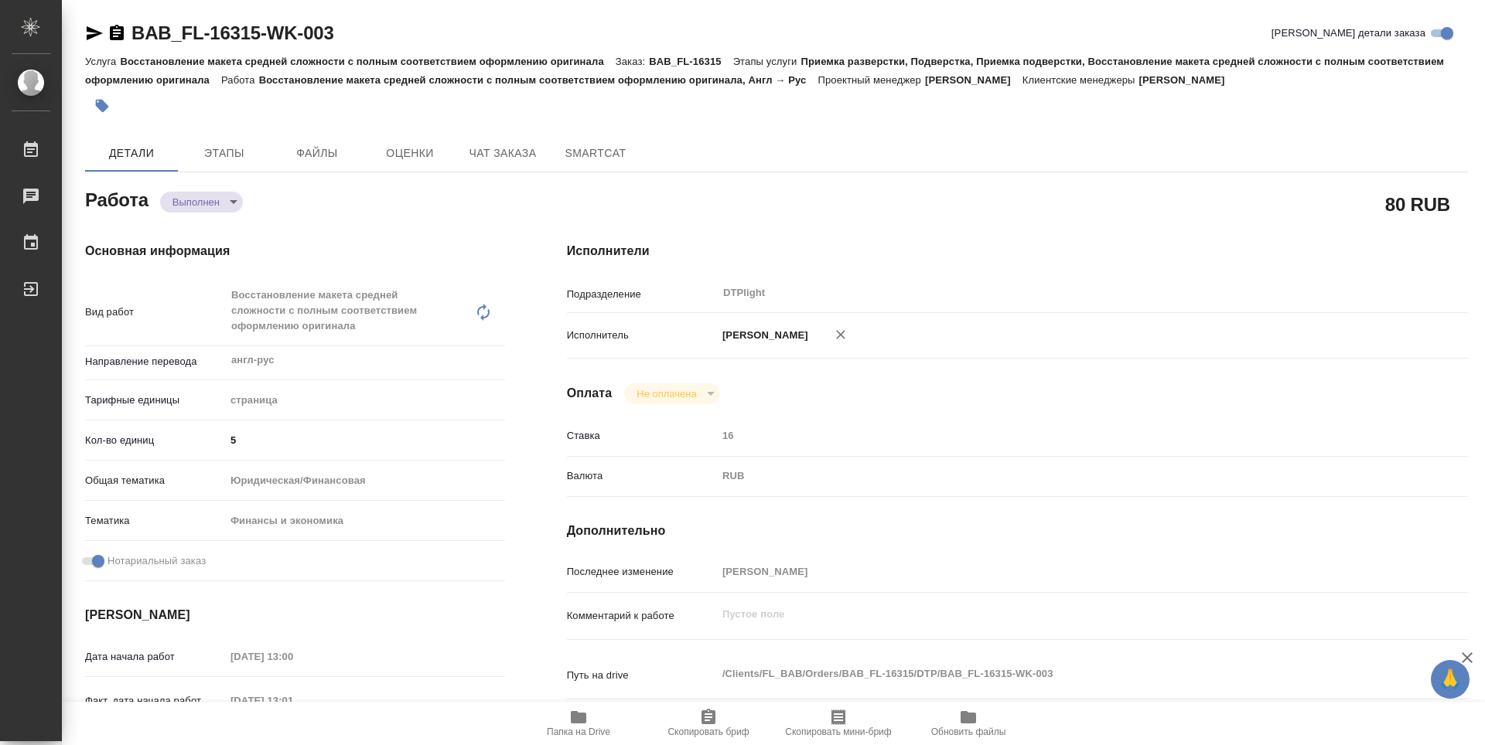
type textarea "x"
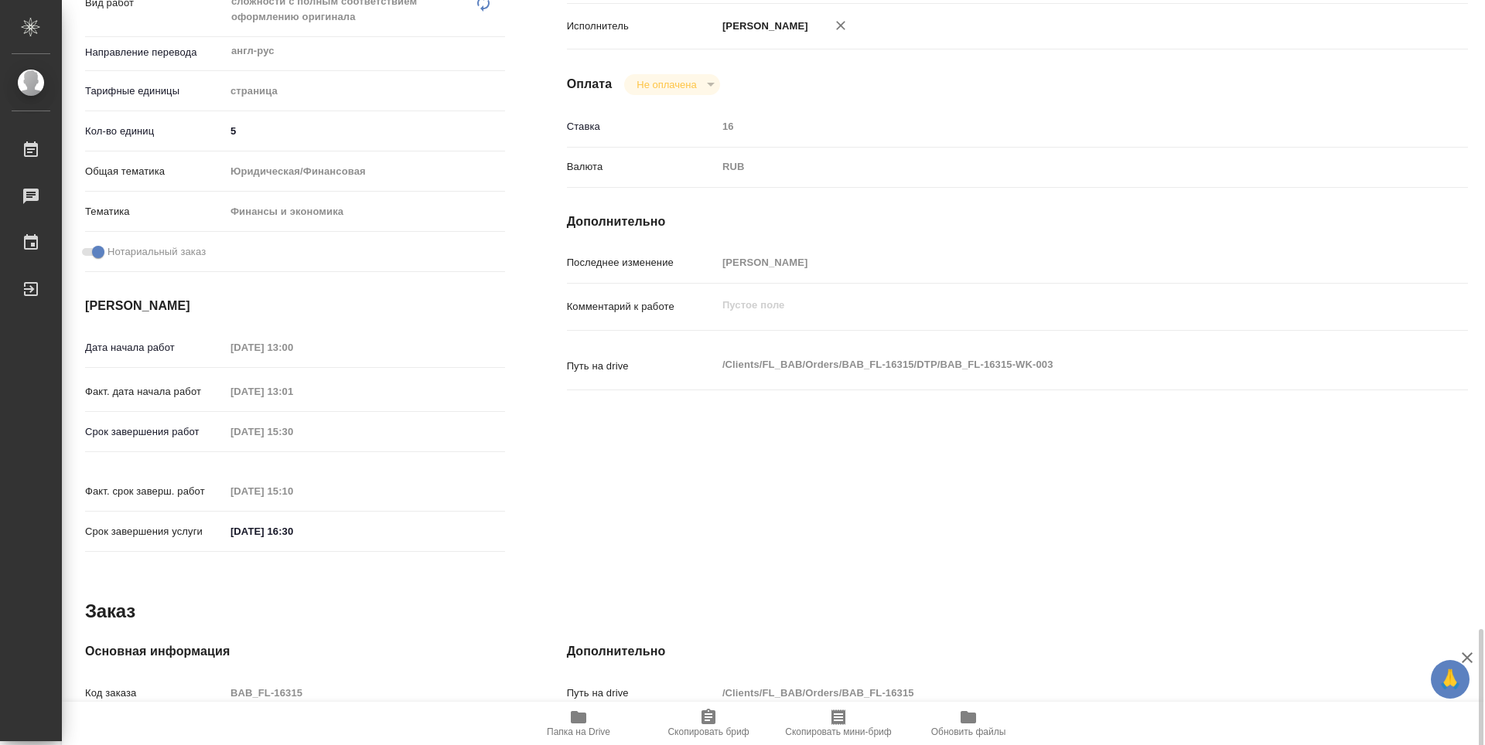
type textarea "x"
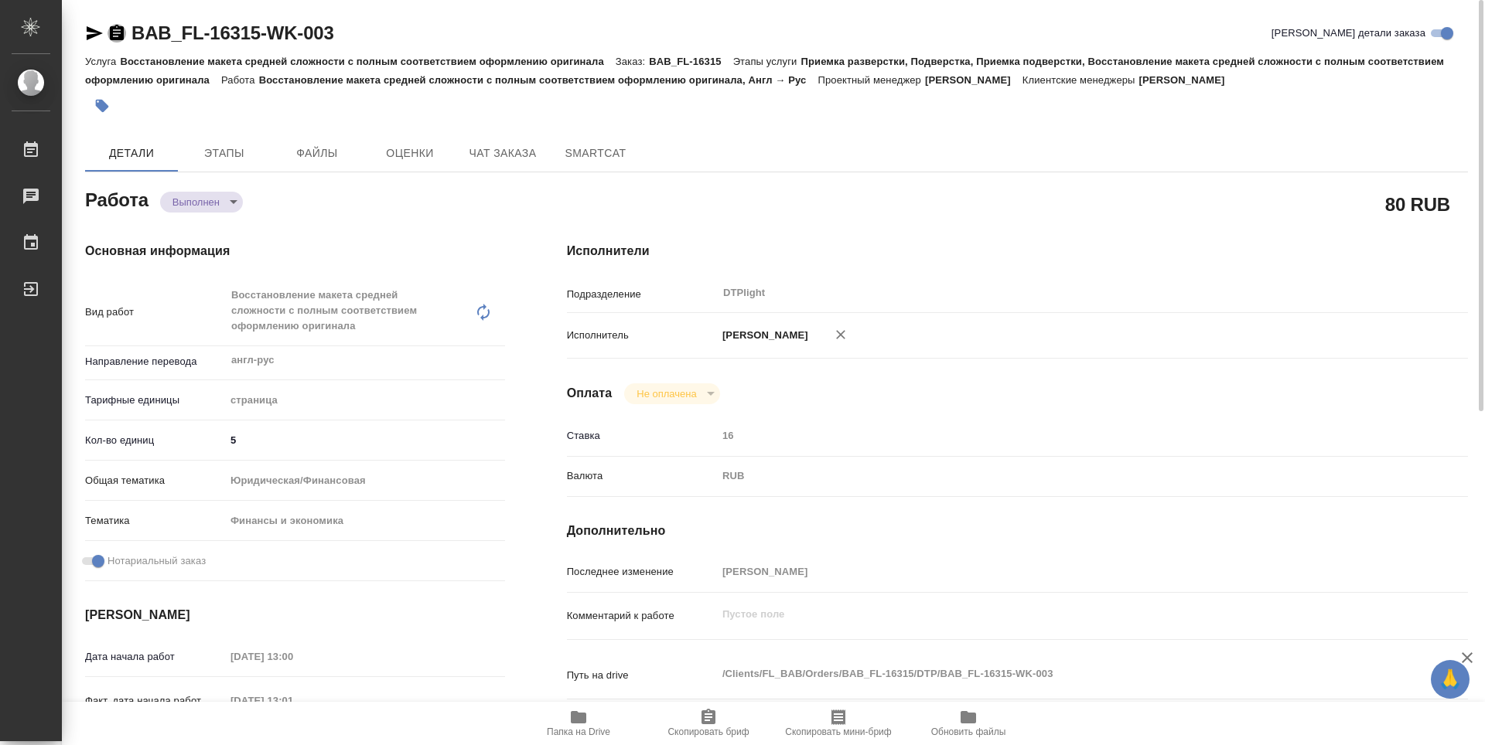
click at [118, 39] on icon "button" at bounding box center [117, 32] width 14 height 15
click at [482, 198] on div "Работа Выполнен completed" at bounding box center [295, 199] width 420 height 28
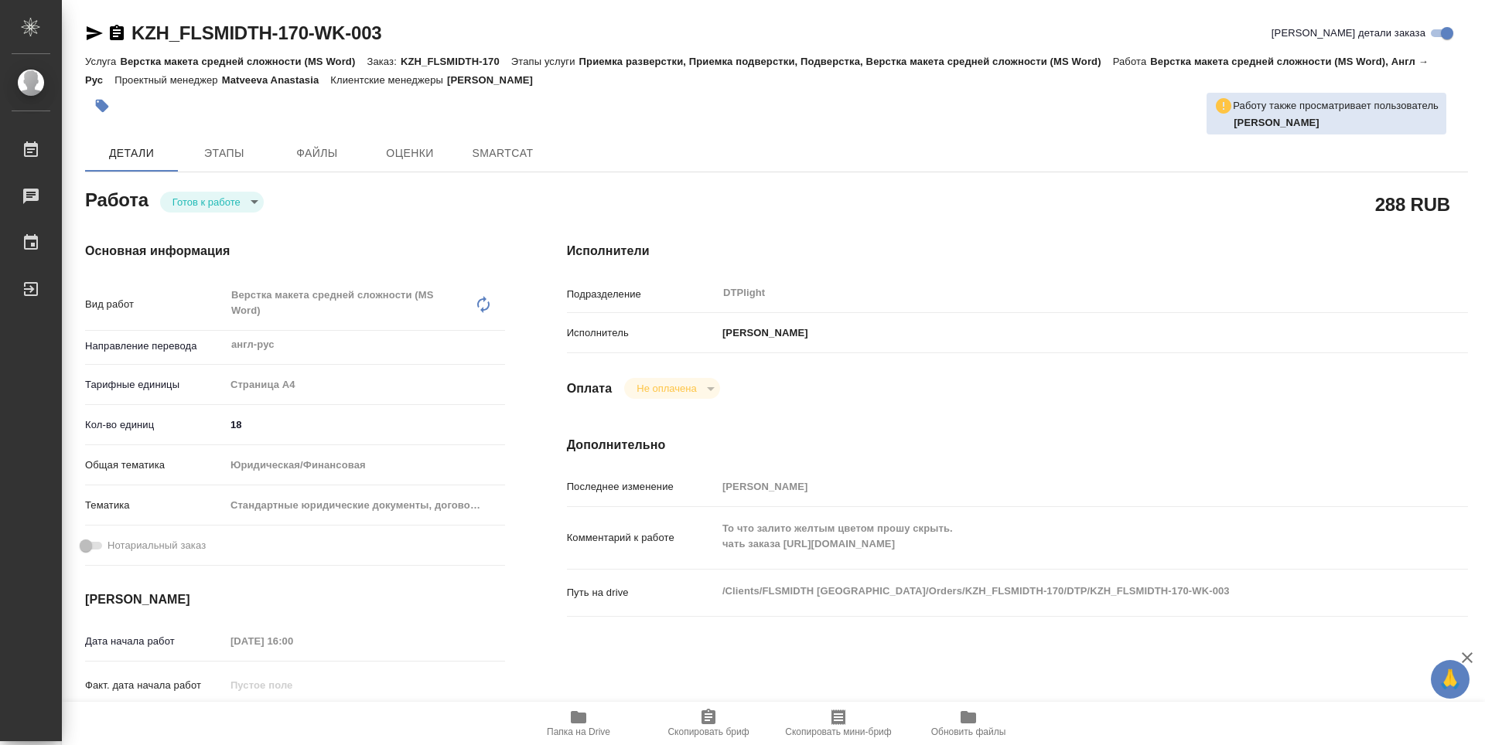
type textarea "x"
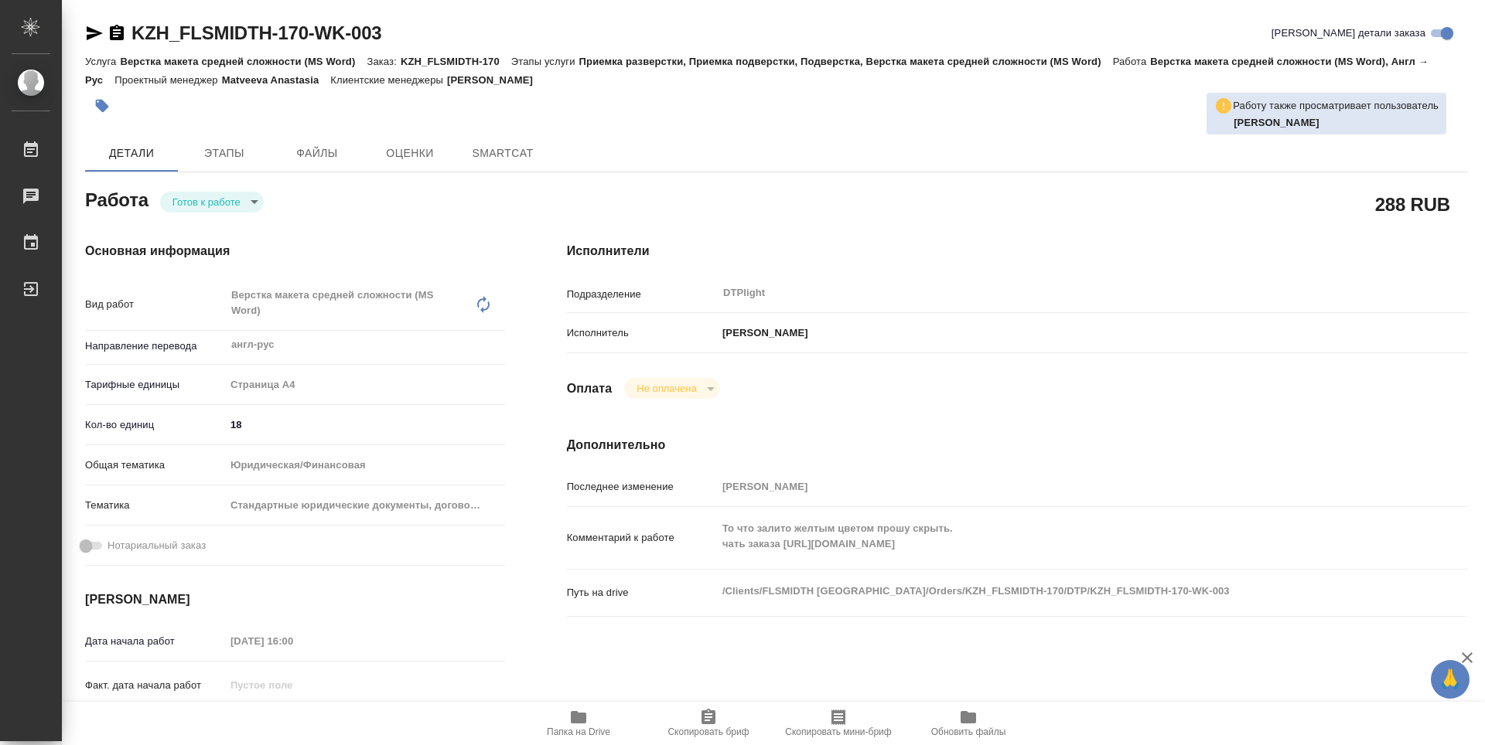
type textarea "x"
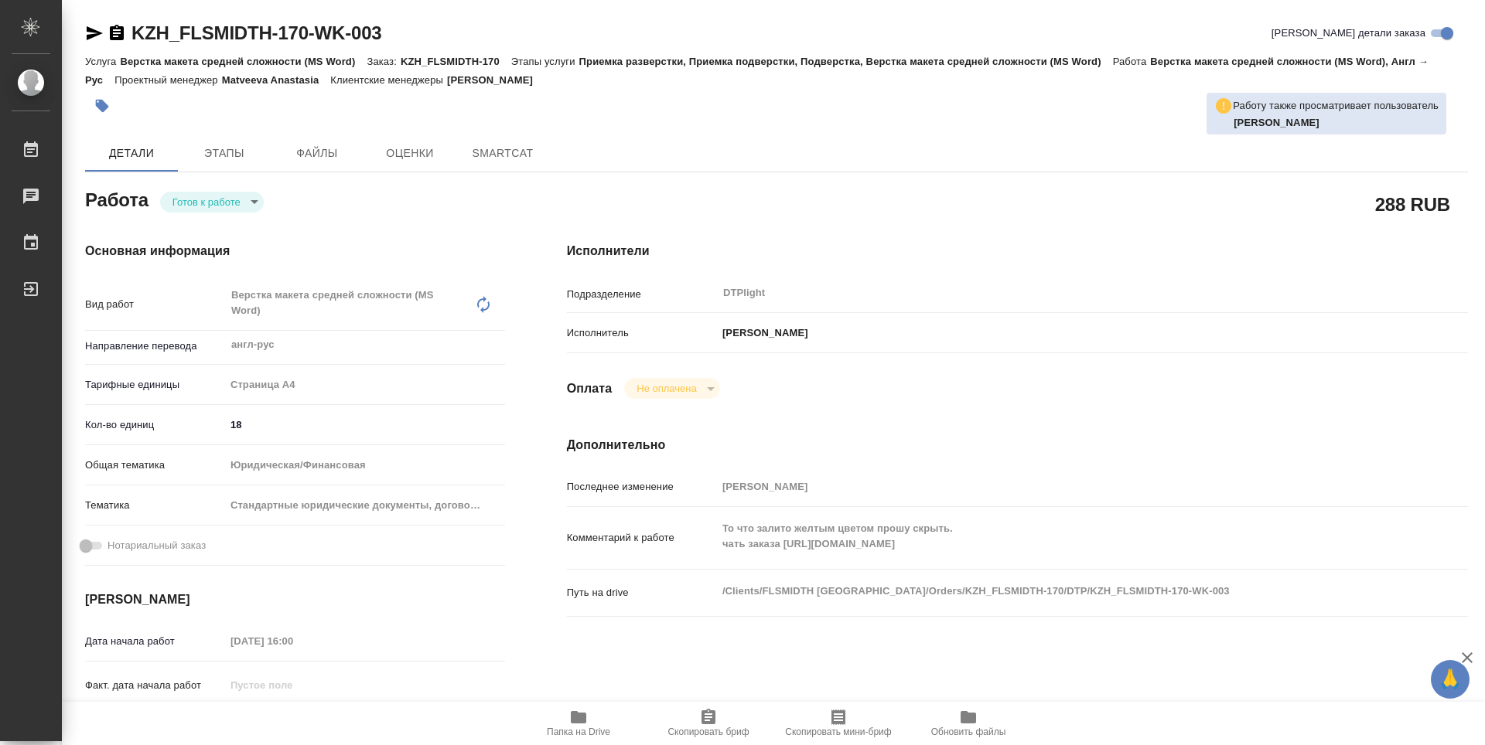
type textarea "x"
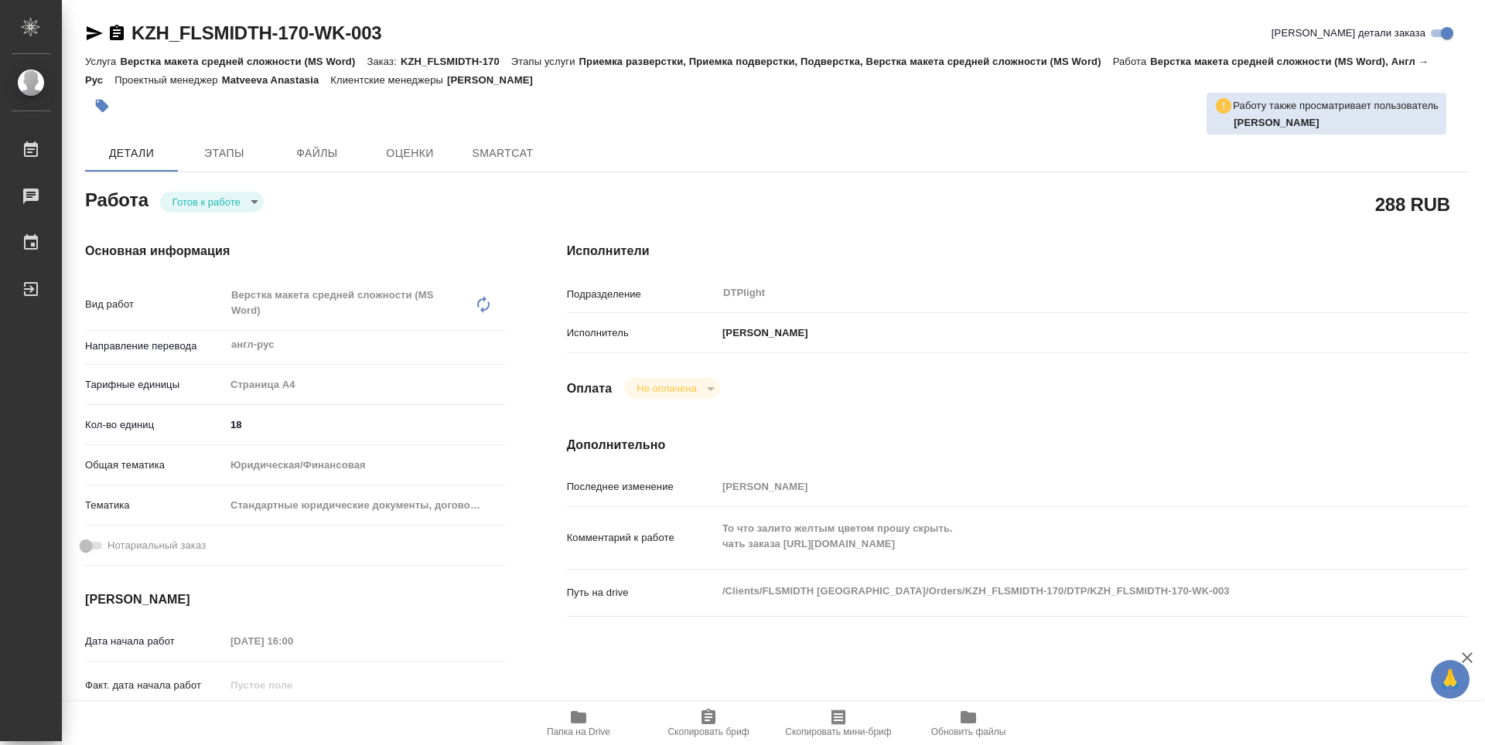
type textarea "x"
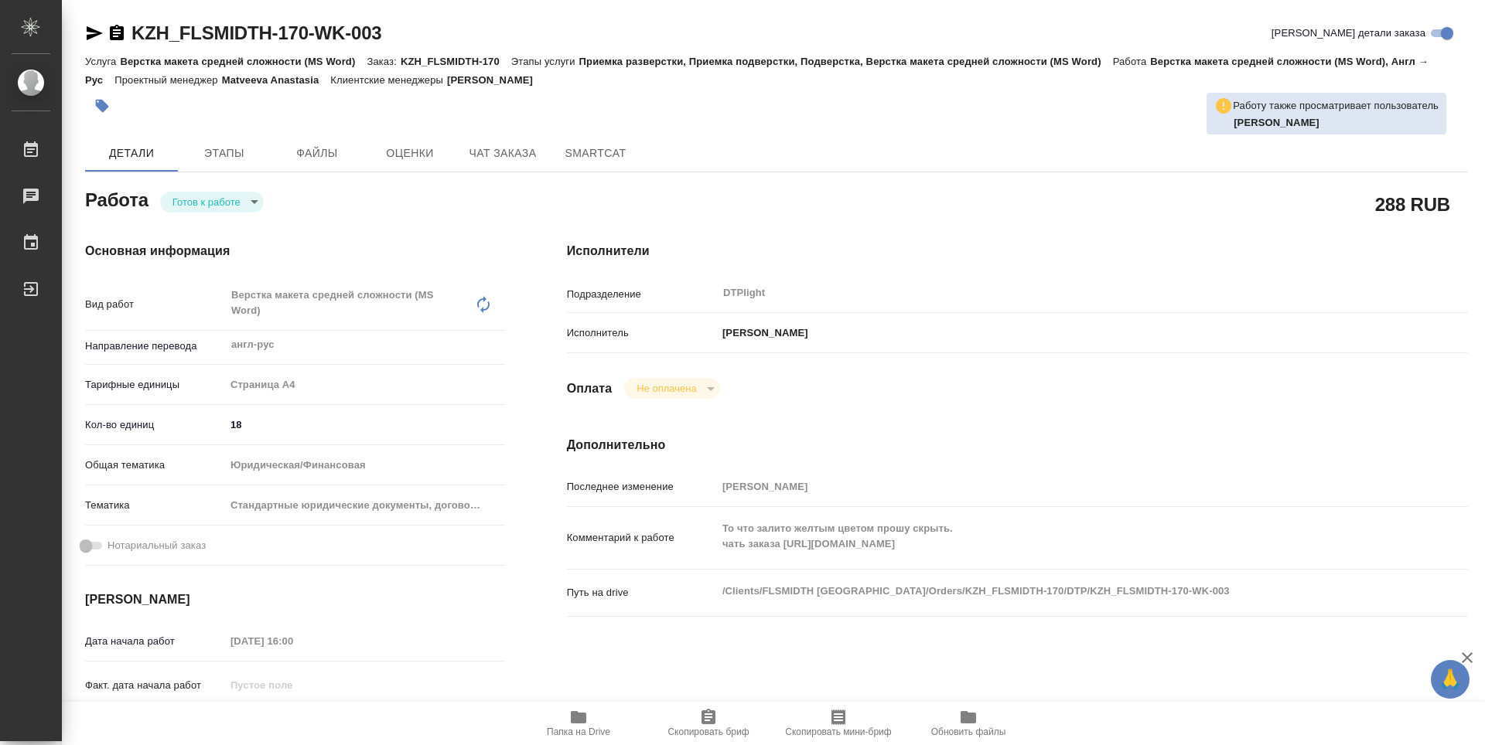
type textarea "x"
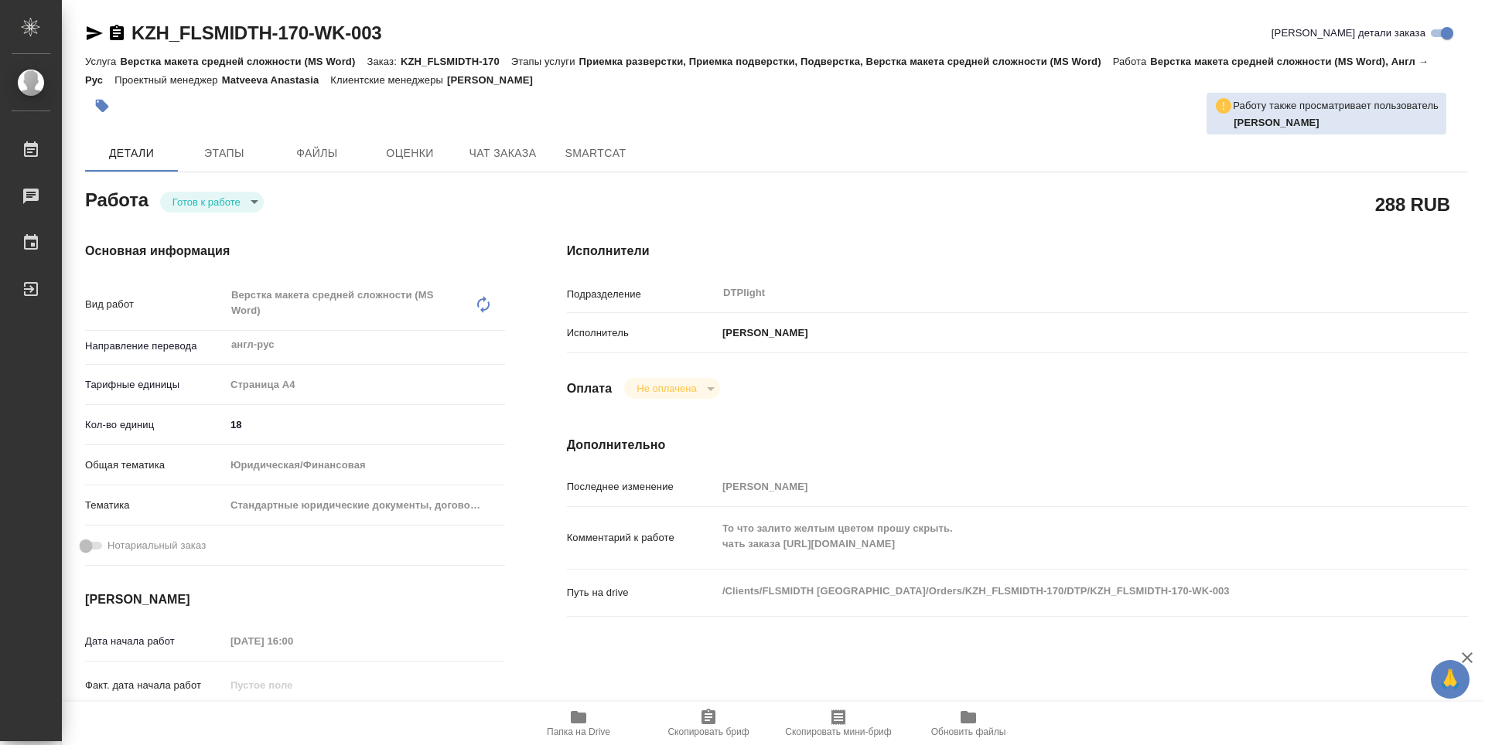
type textarea "x"
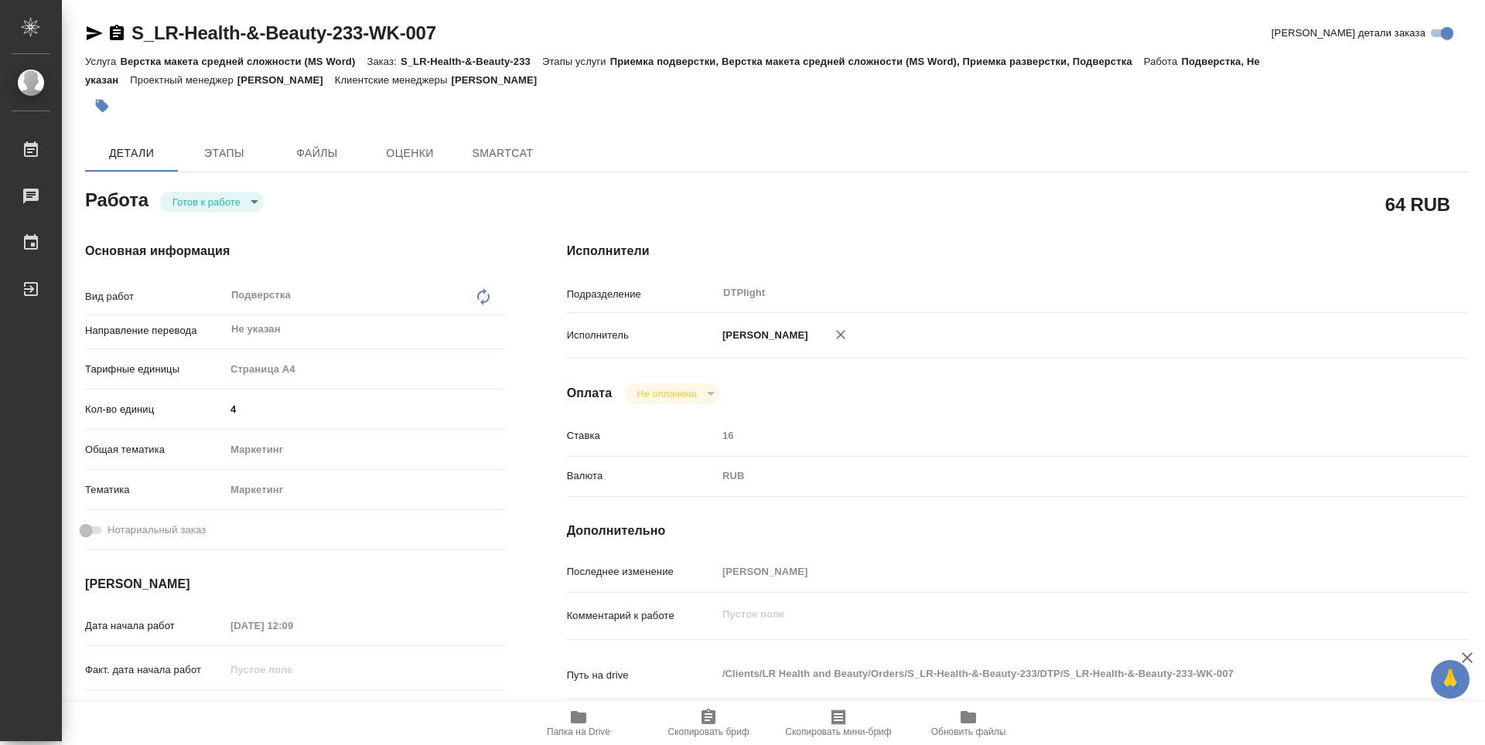
type textarea "x"
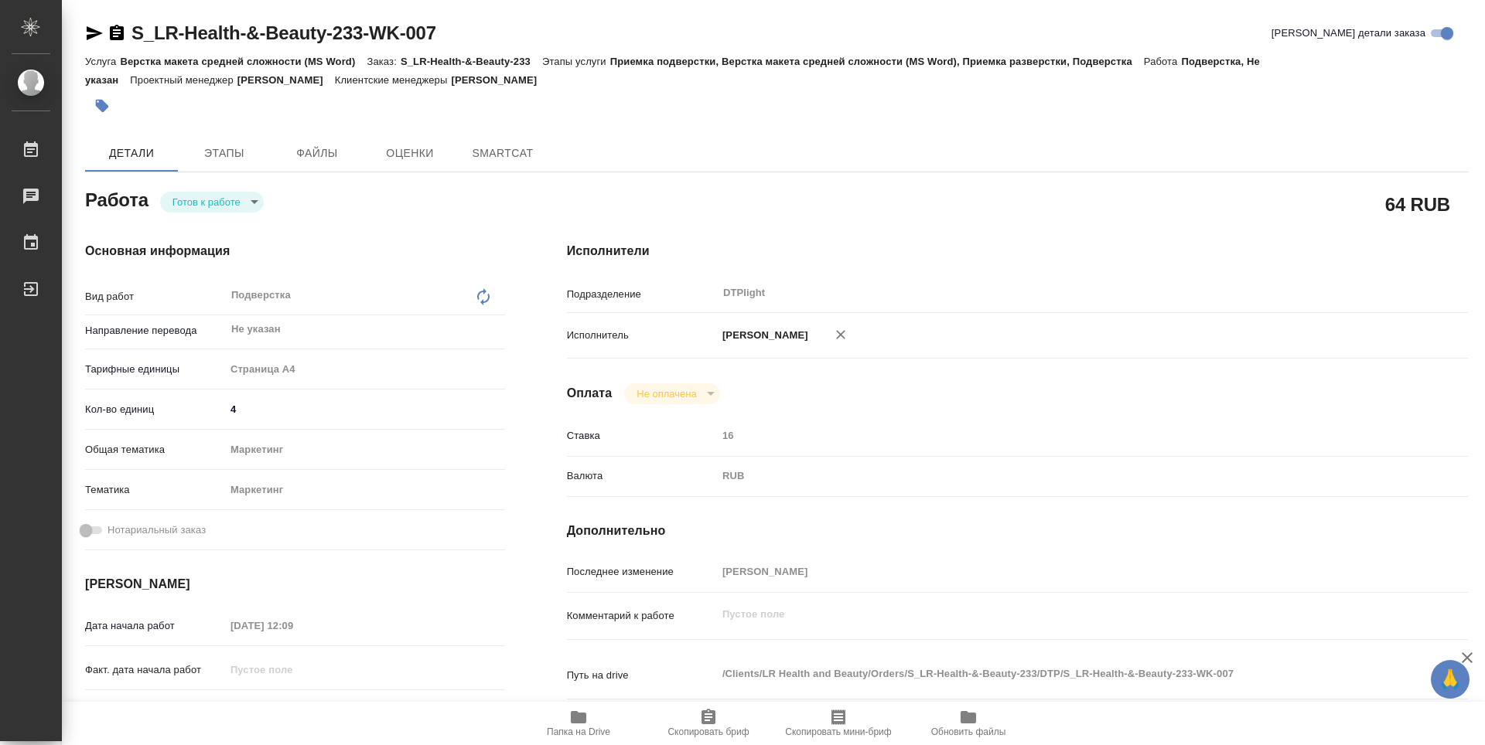
type textarea "x"
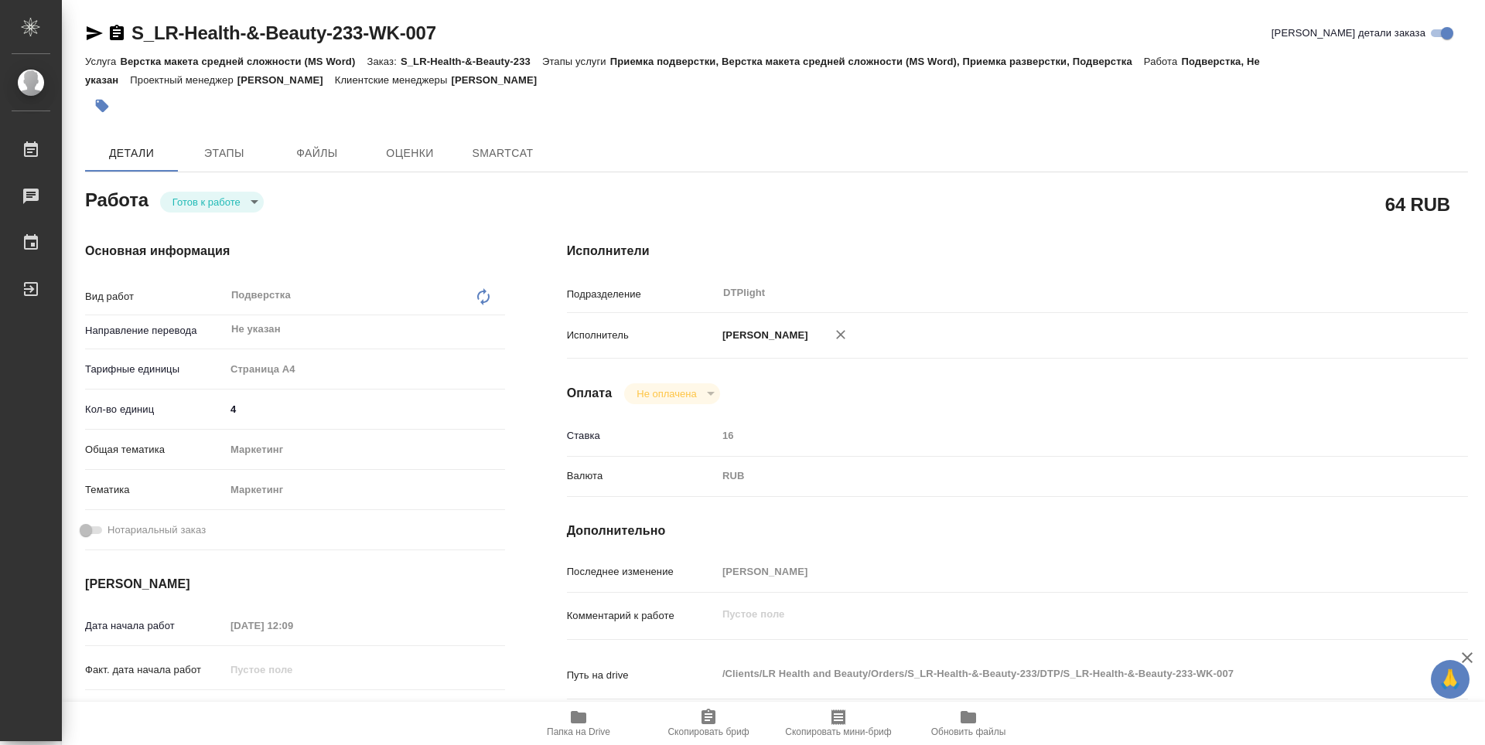
type textarea "x"
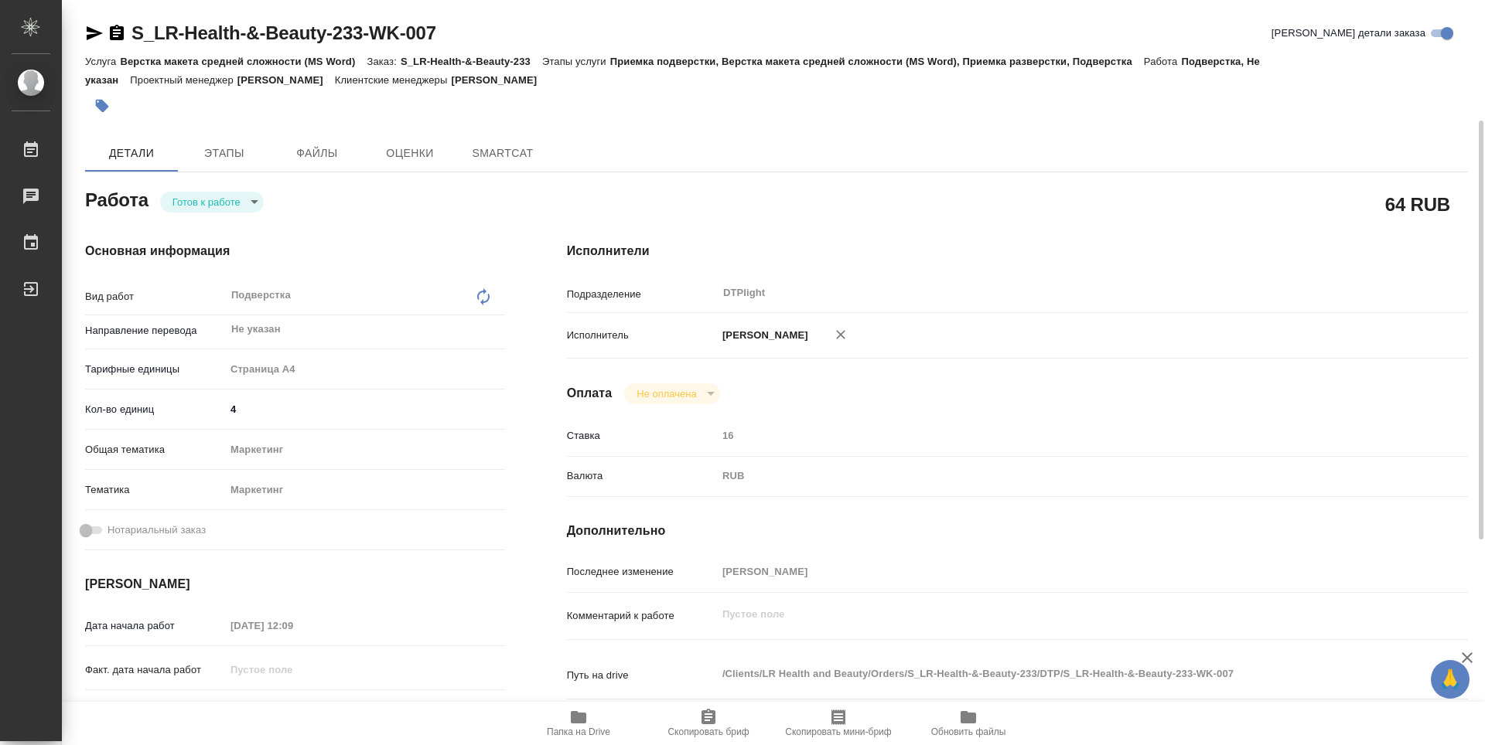
scroll to position [77, 0]
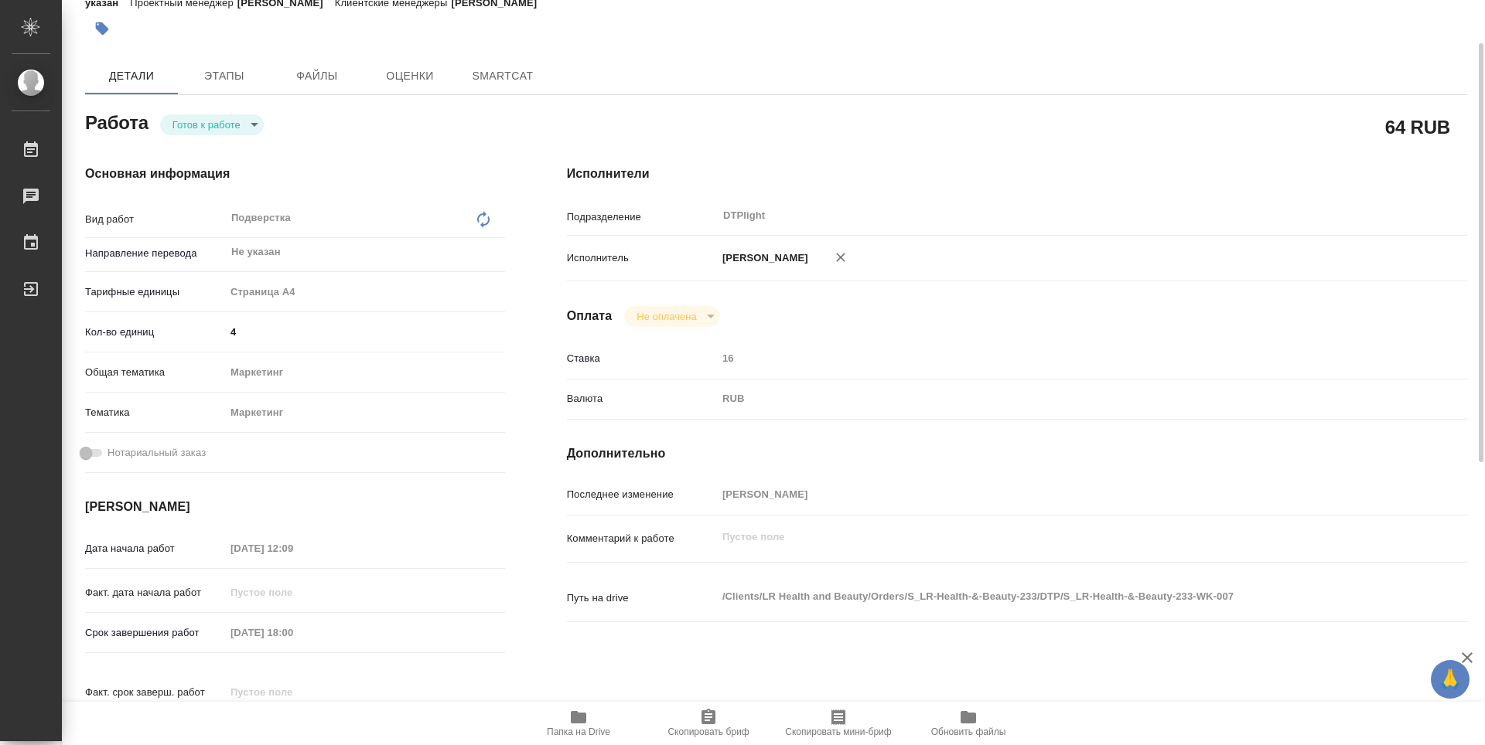
type textarea "x"
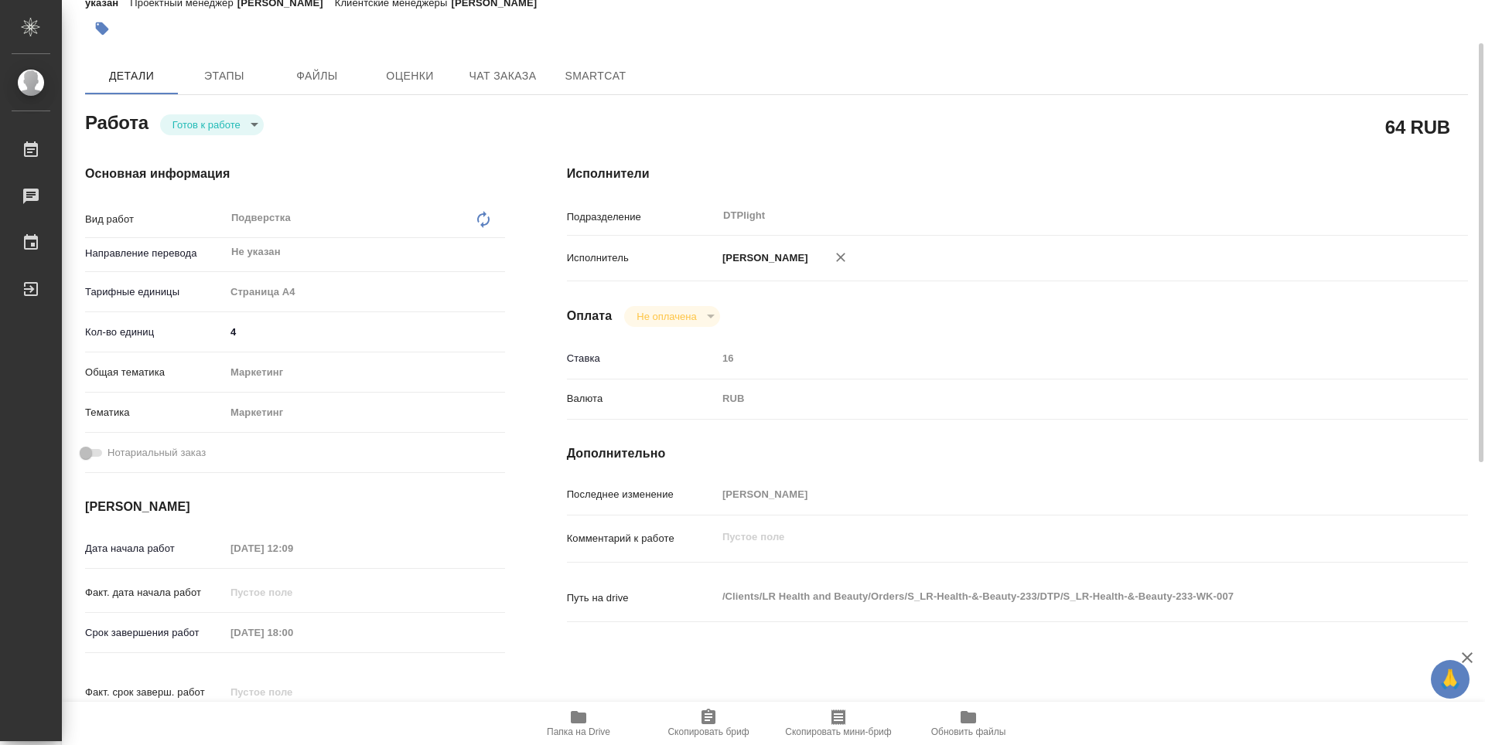
type textarea "x"
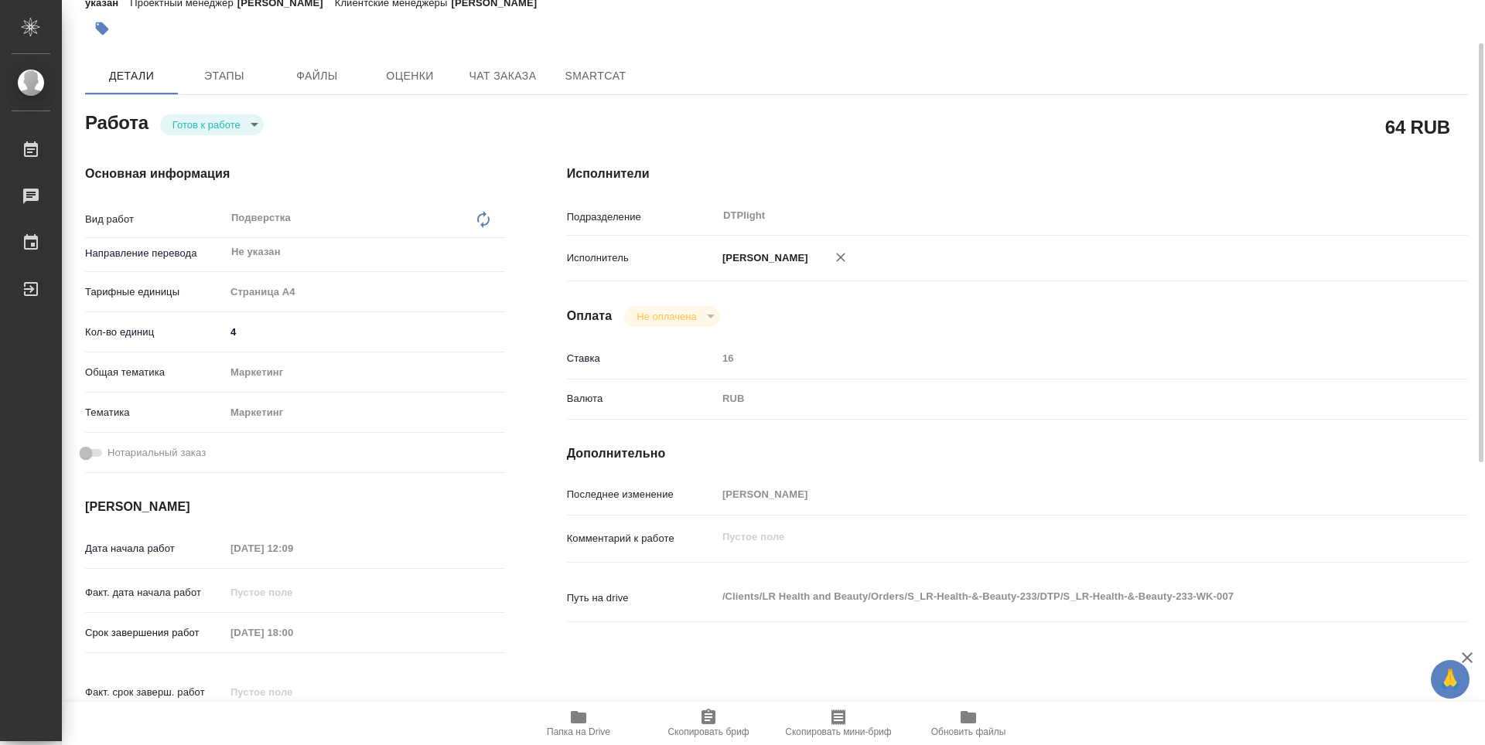
click at [595, 721] on span "Папка на Drive" at bounding box center [578, 722] width 111 height 29
type textarea "x"
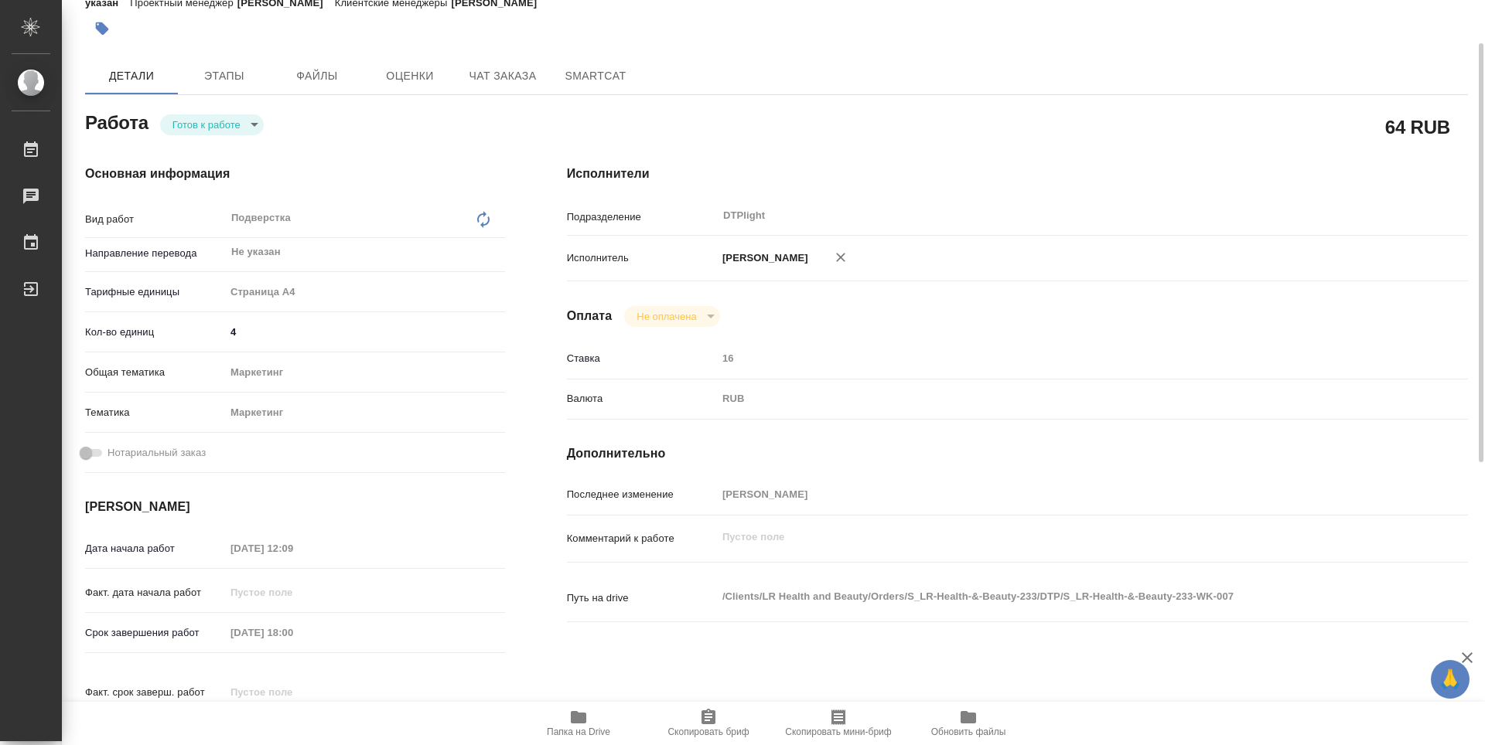
type textarea "x"
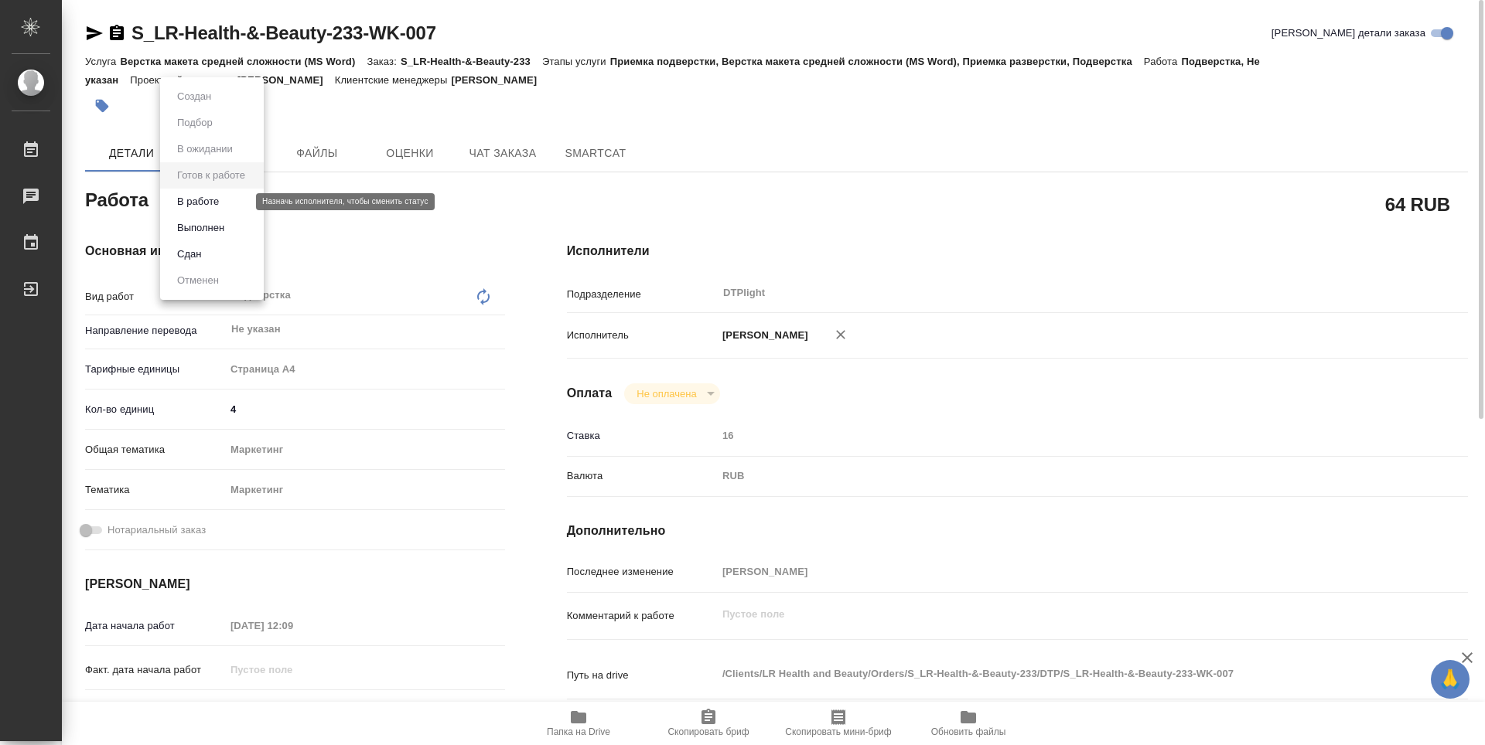
click at [236, 196] on body "🙏 .cls-1 fill:#fff; AWATERA Guselnikov Roman Работы 0 Чаты График Выйти S_LR-He…" at bounding box center [742, 372] width 1485 height 745
click at [202, 196] on button "В работе" at bounding box center [197, 201] width 51 height 17
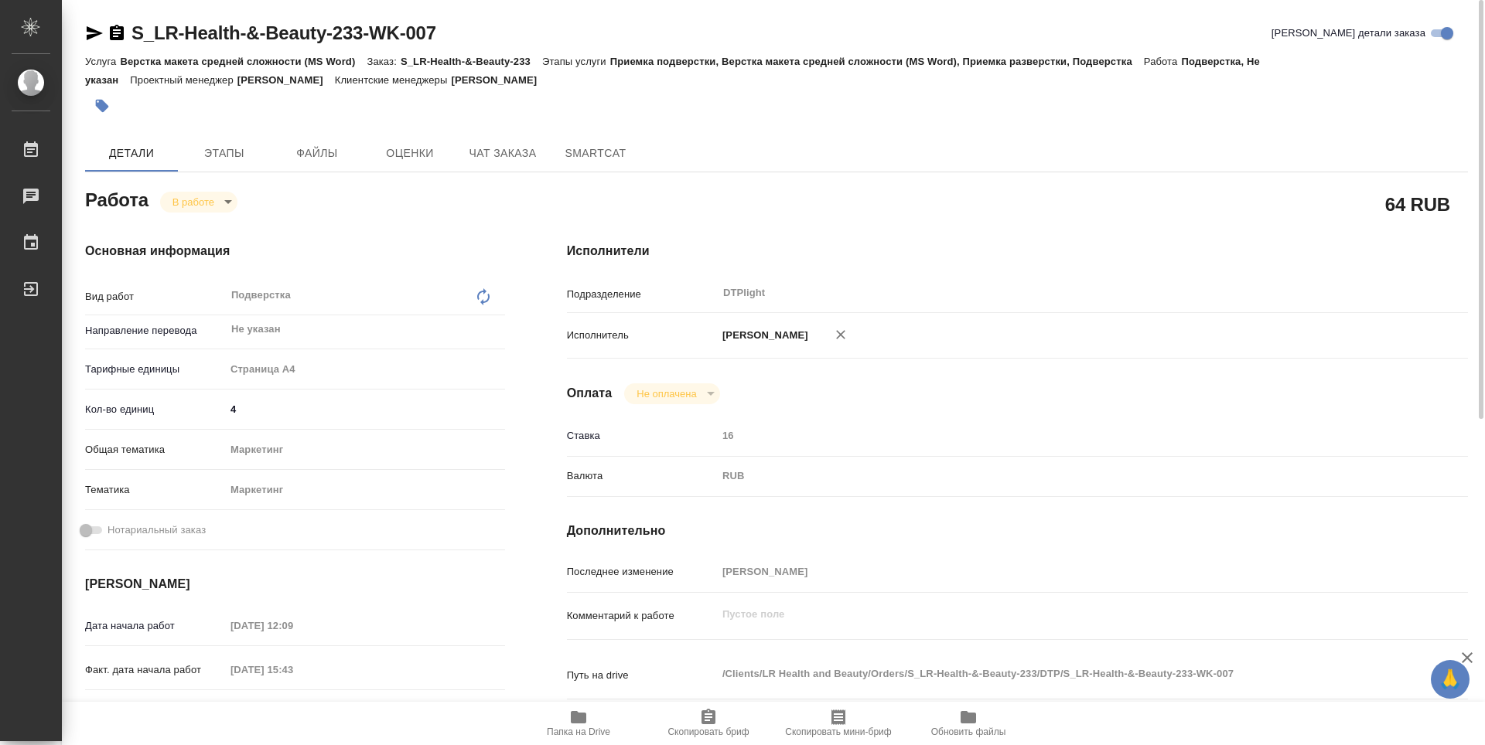
type textarea "x"
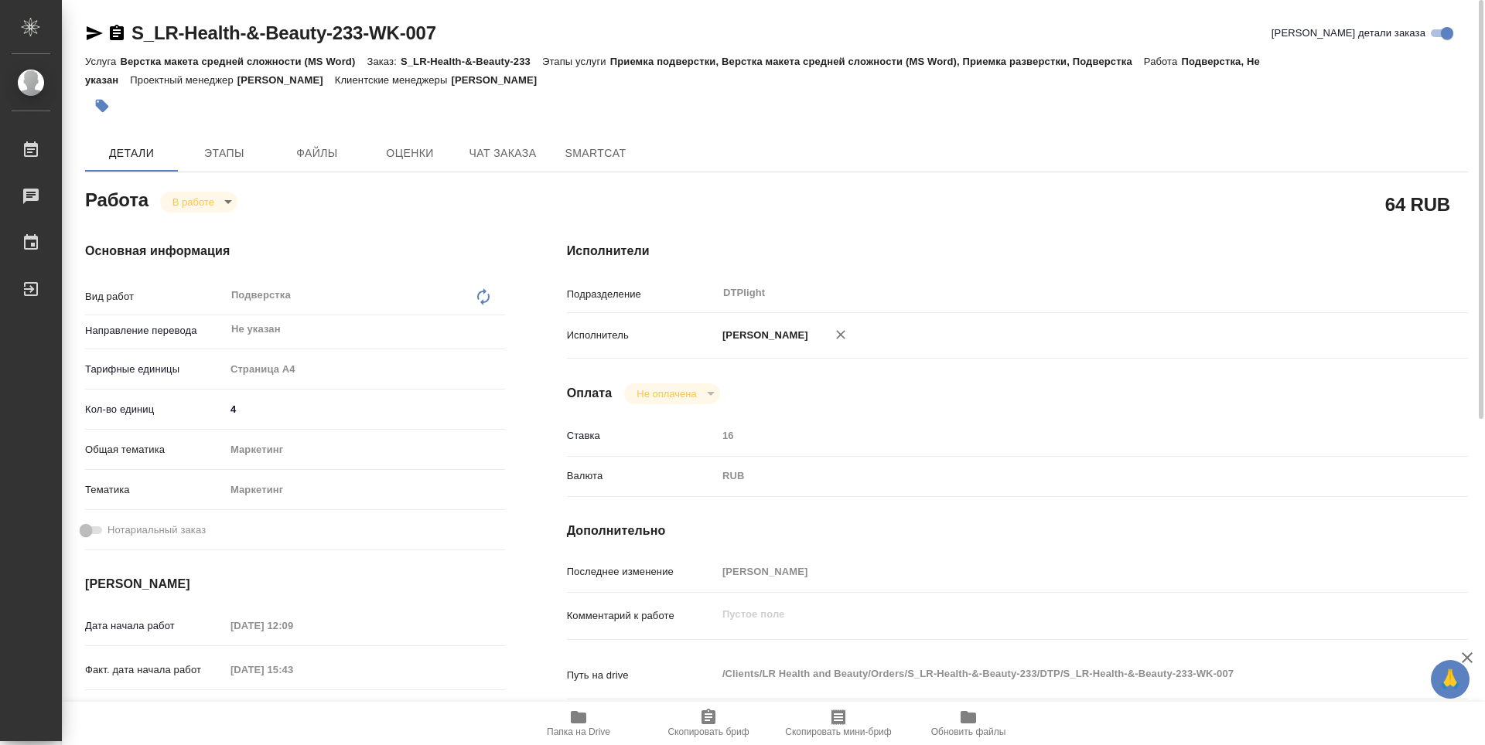
type textarea "x"
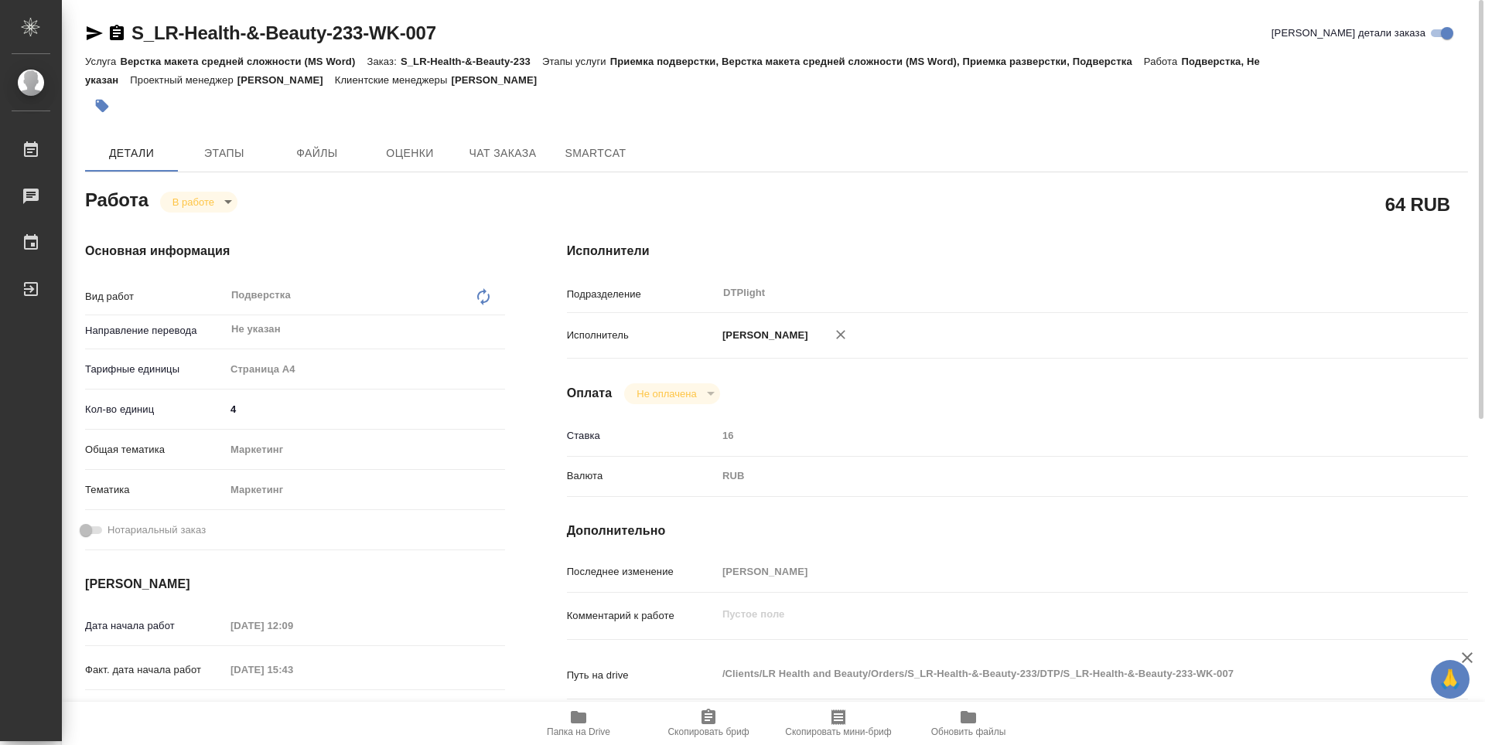
scroll to position [232, 0]
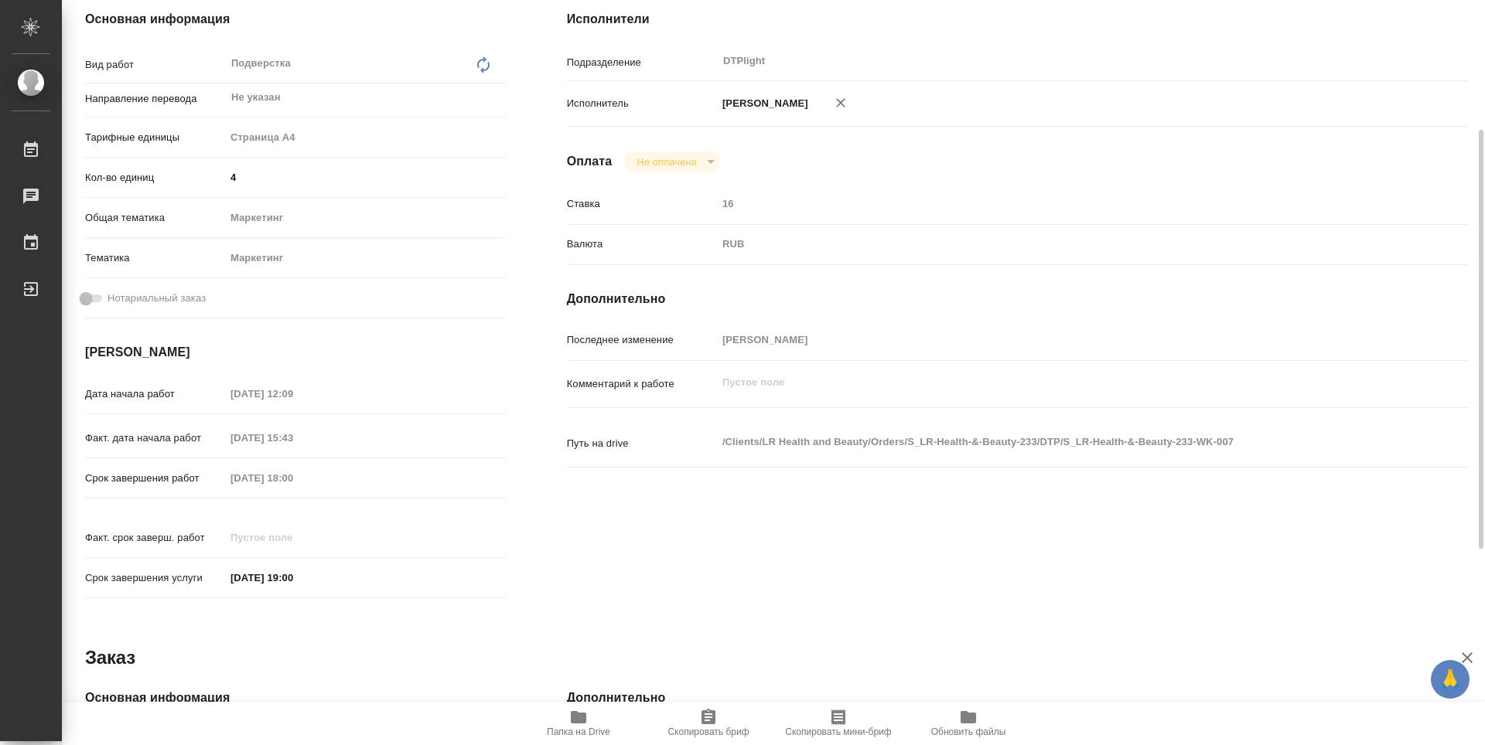
type textarea "x"
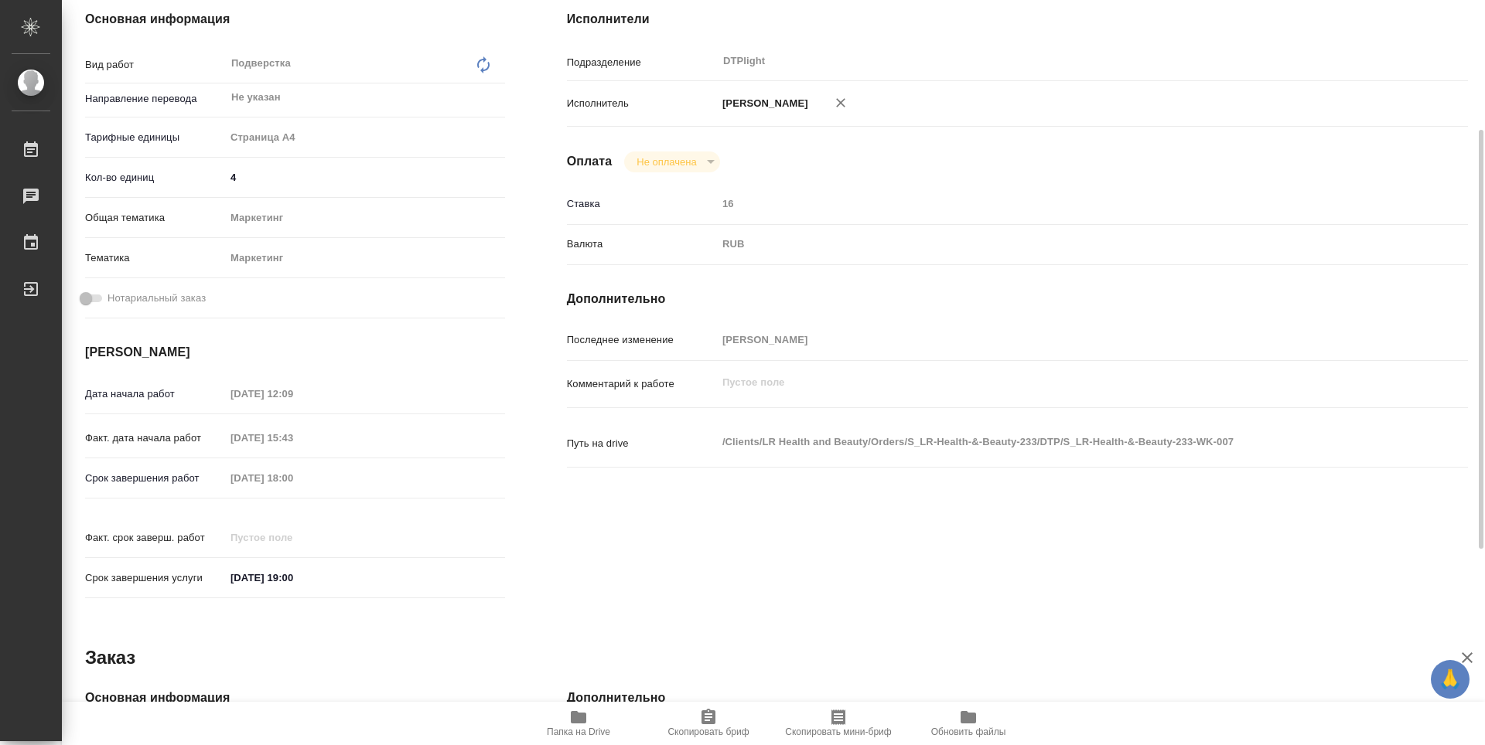
scroll to position [0, 0]
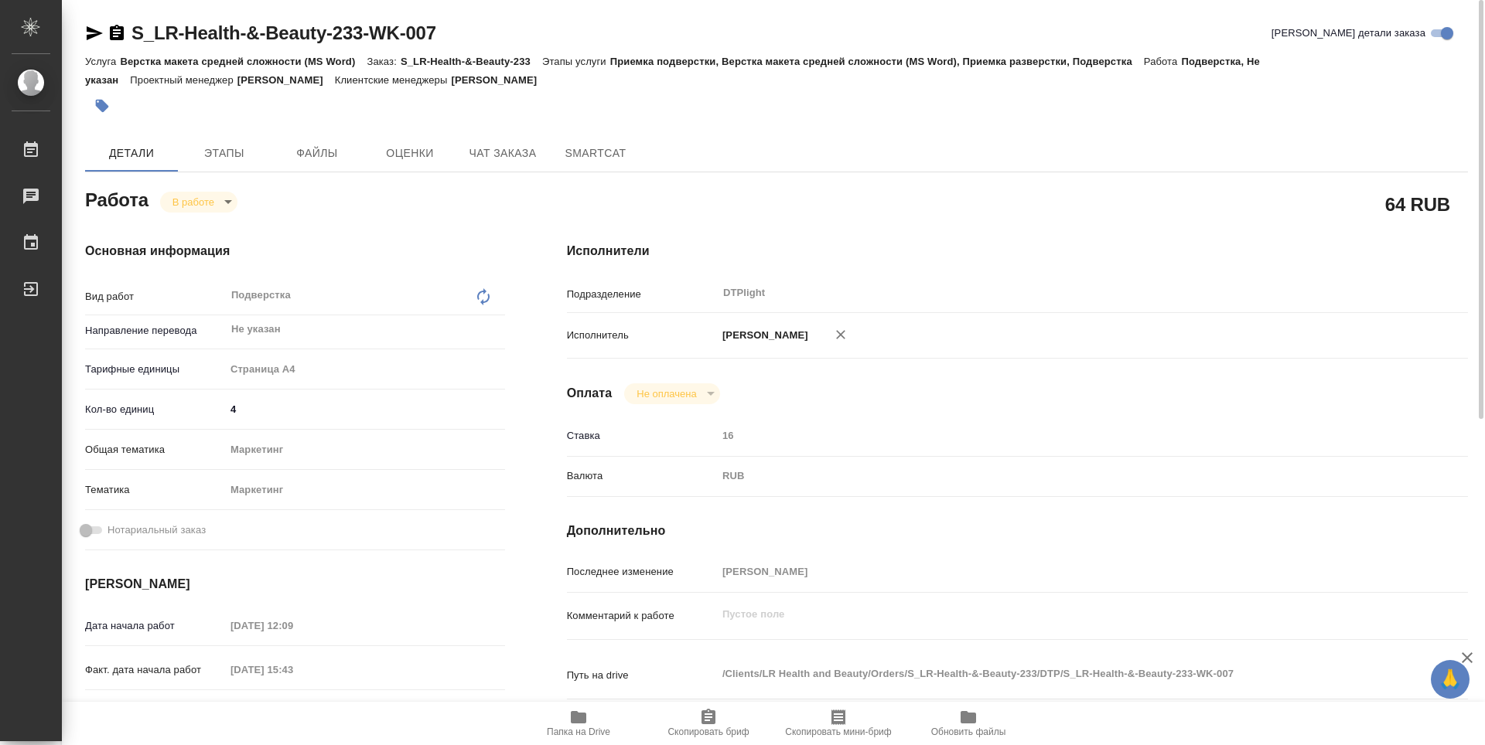
click at [119, 34] on icon "button" at bounding box center [117, 32] width 14 height 15
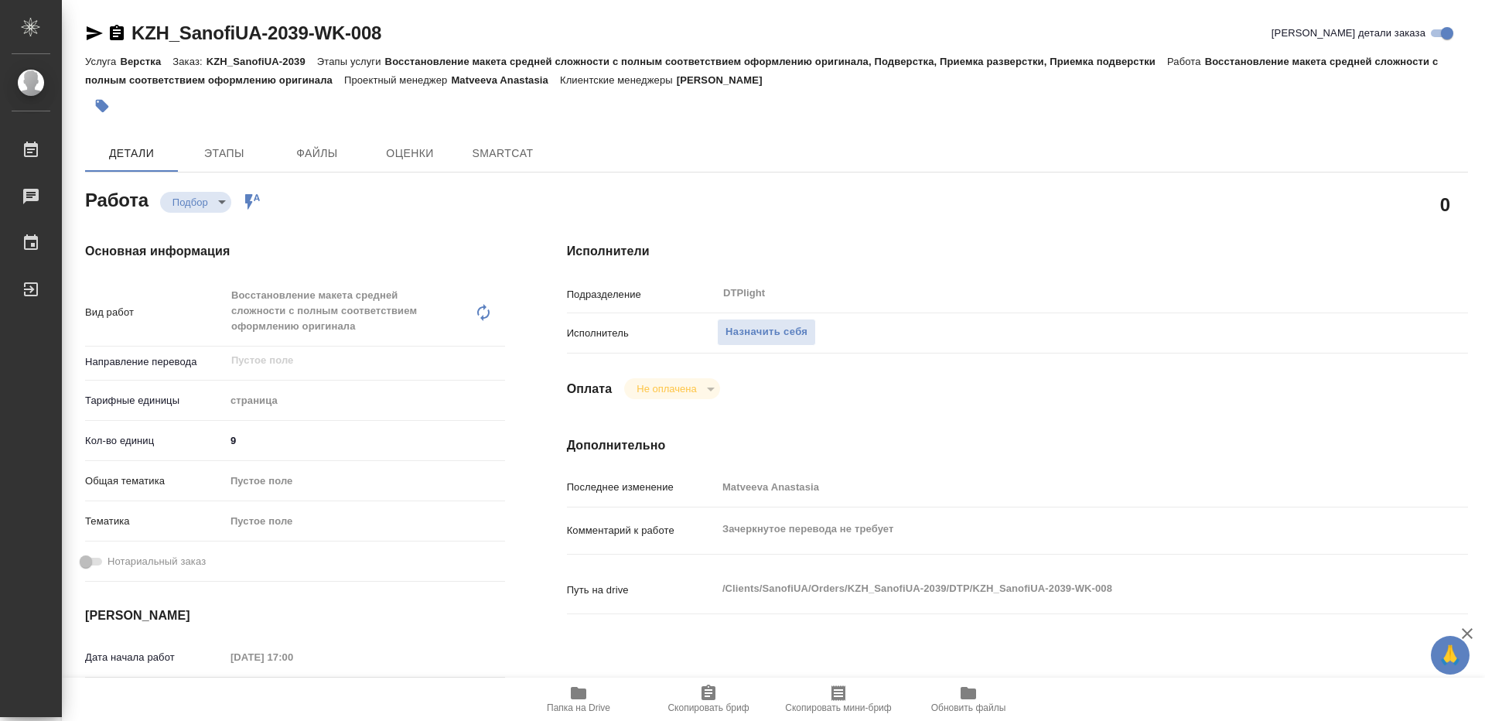
type textarea "x"
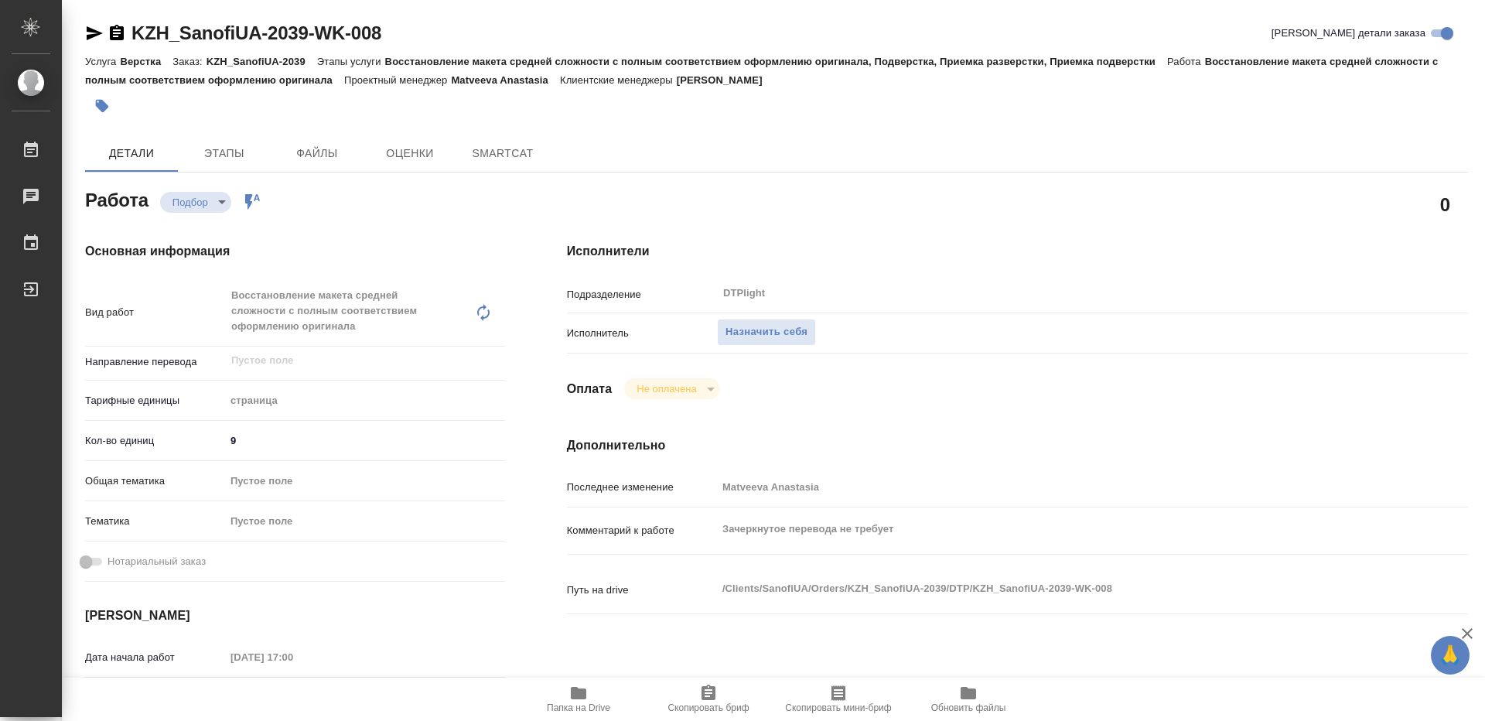
type textarea "x"
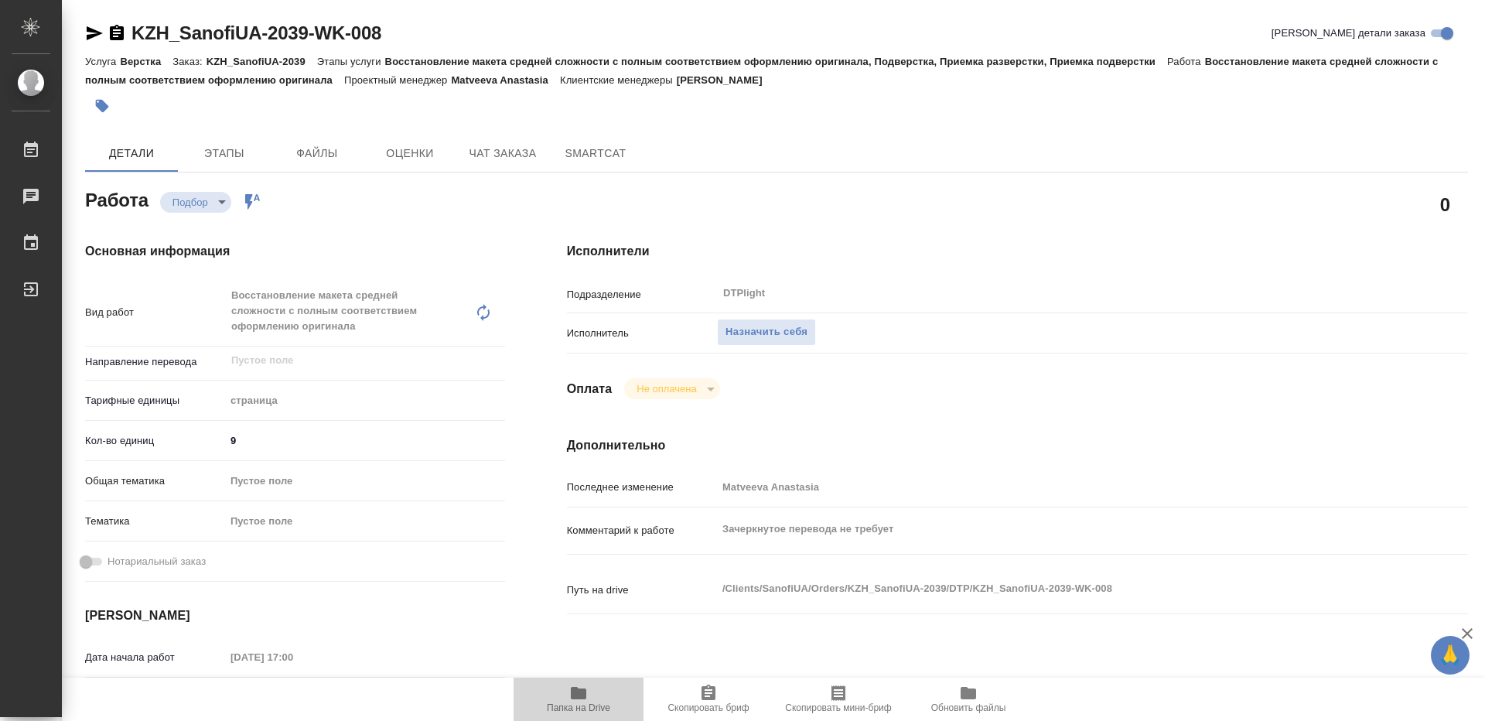
click at [595, 691] on span "Папка на Drive" at bounding box center [578, 698] width 111 height 29
type textarea "x"
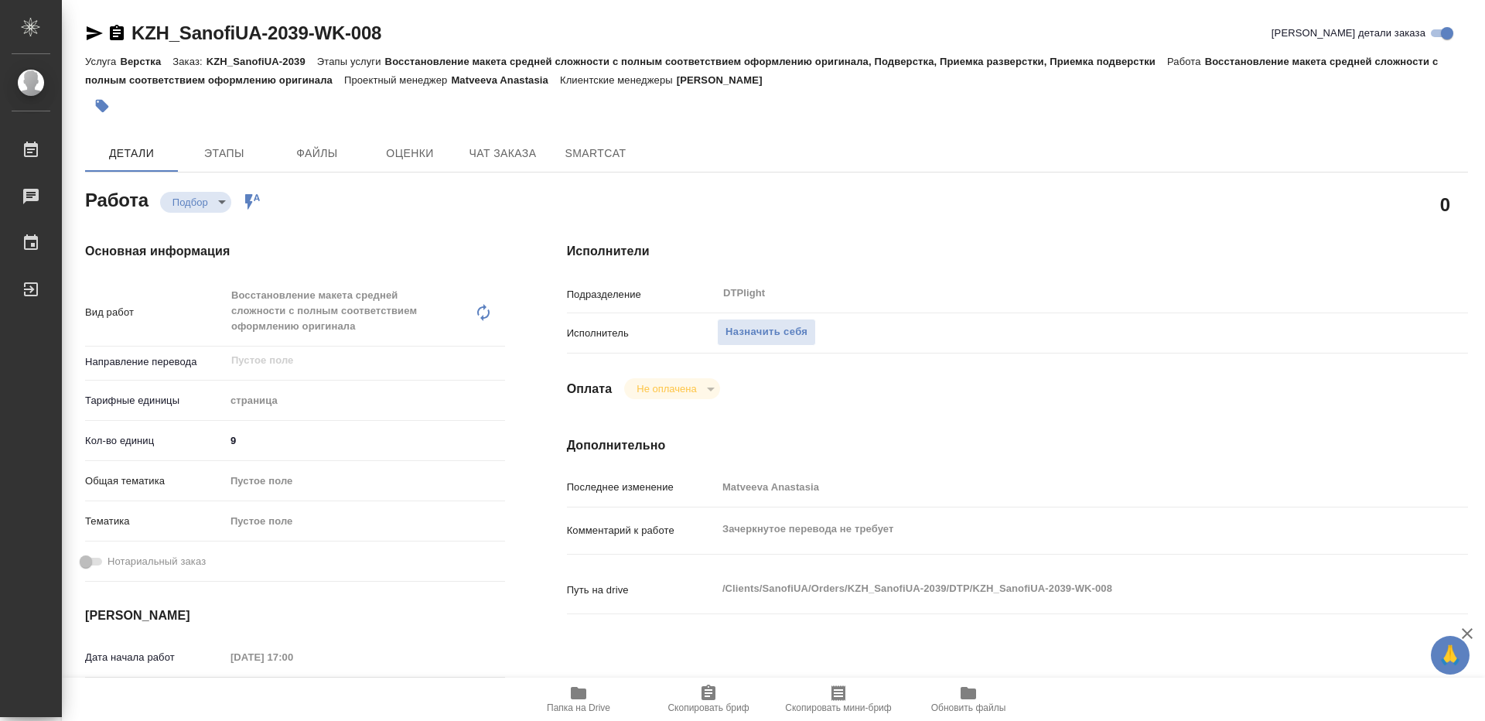
type textarea "x"
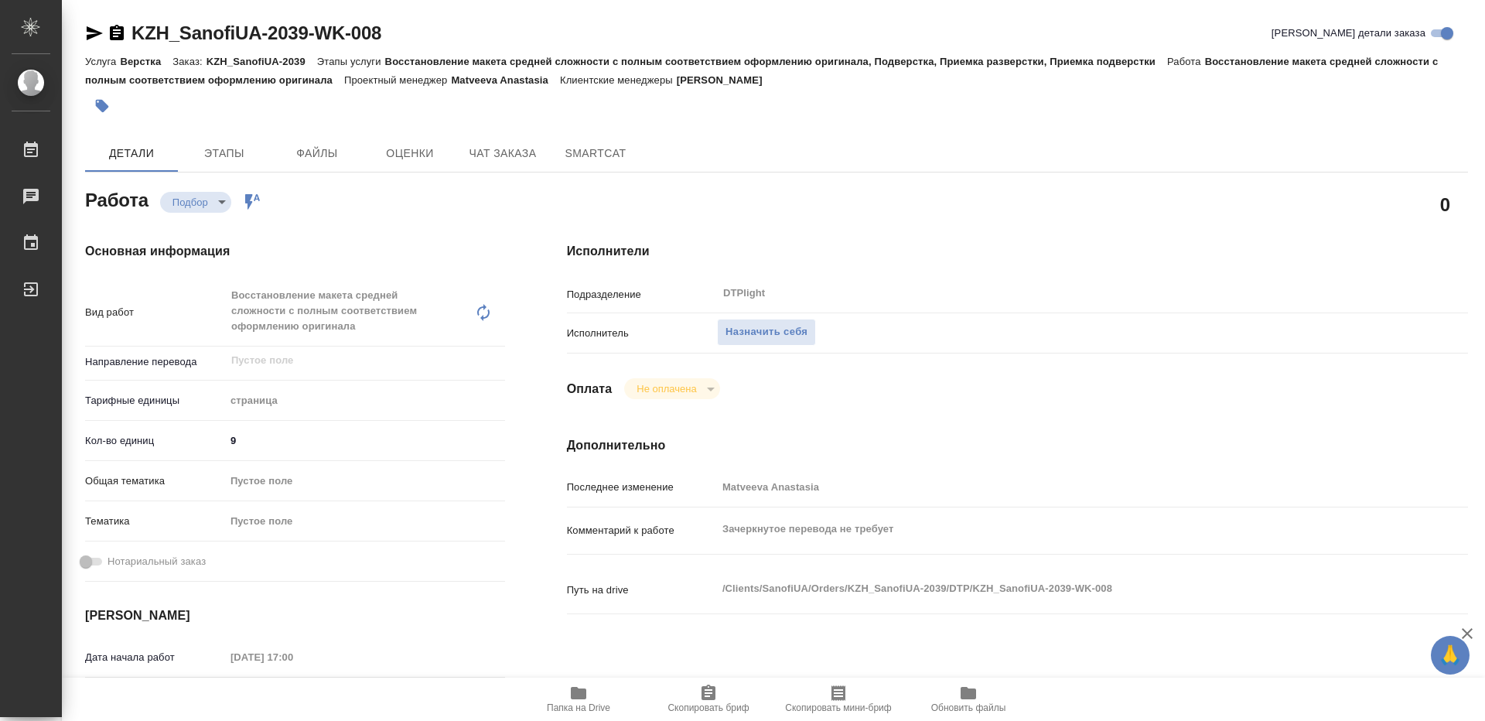
type textarea "x"
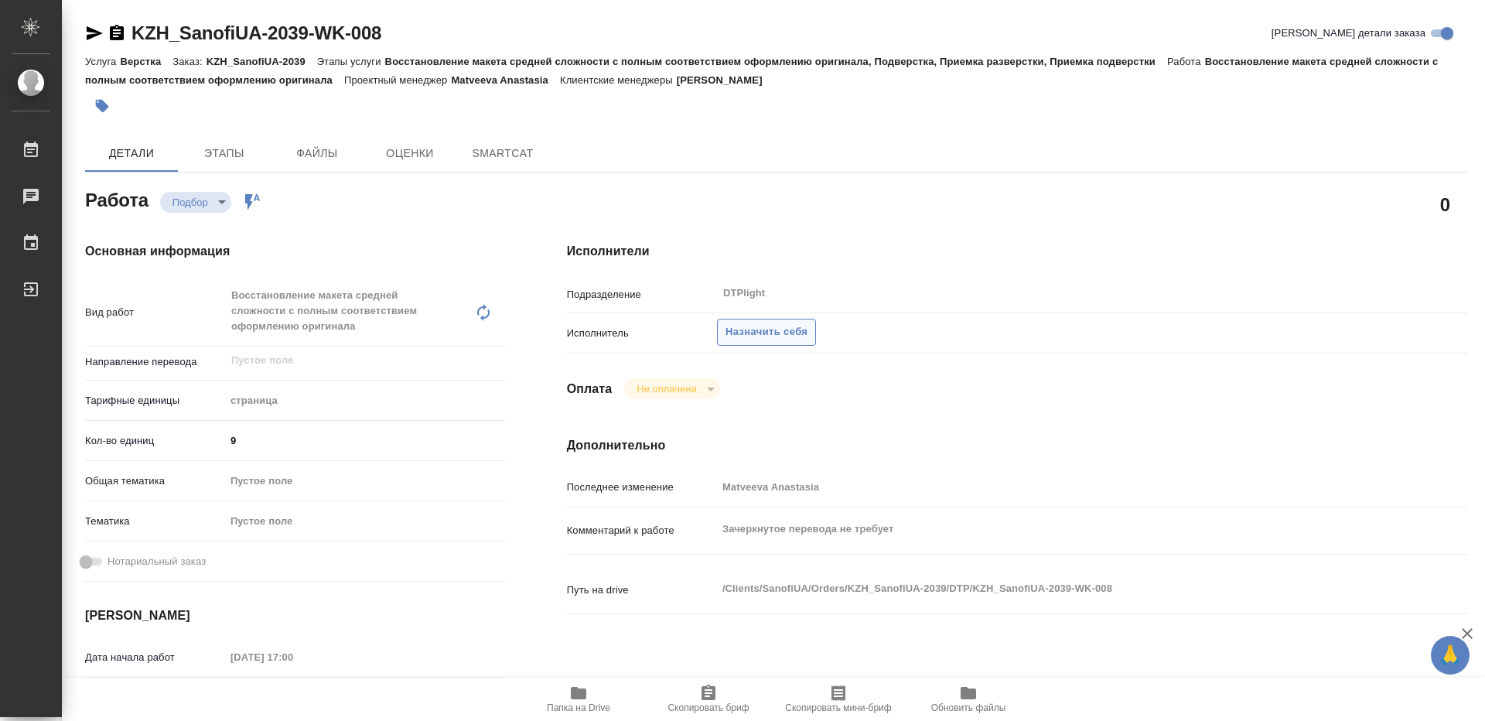
type textarea "x"
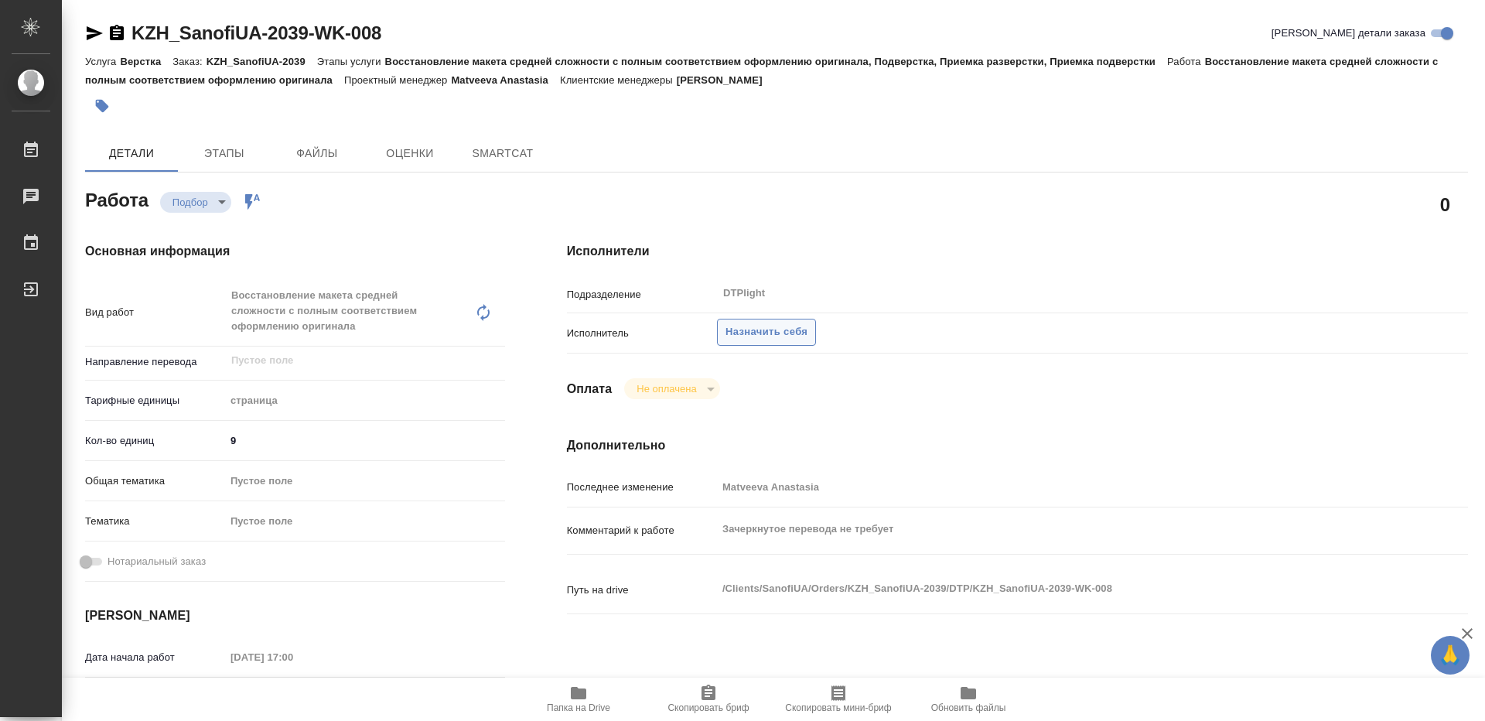
type textarea "x"
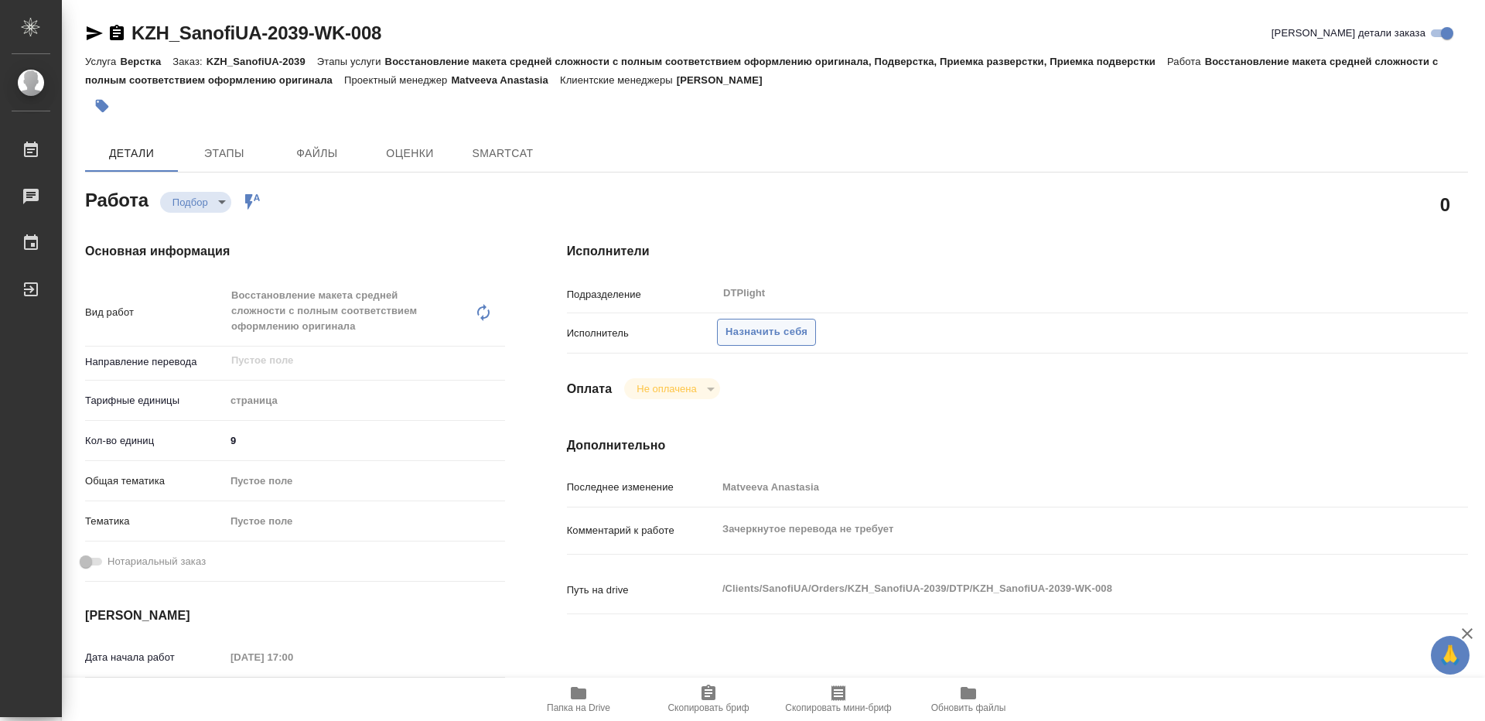
type textarea "x"
click at [805, 326] on span "Назначить себя" at bounding box center [766, 332] width 82 height 18
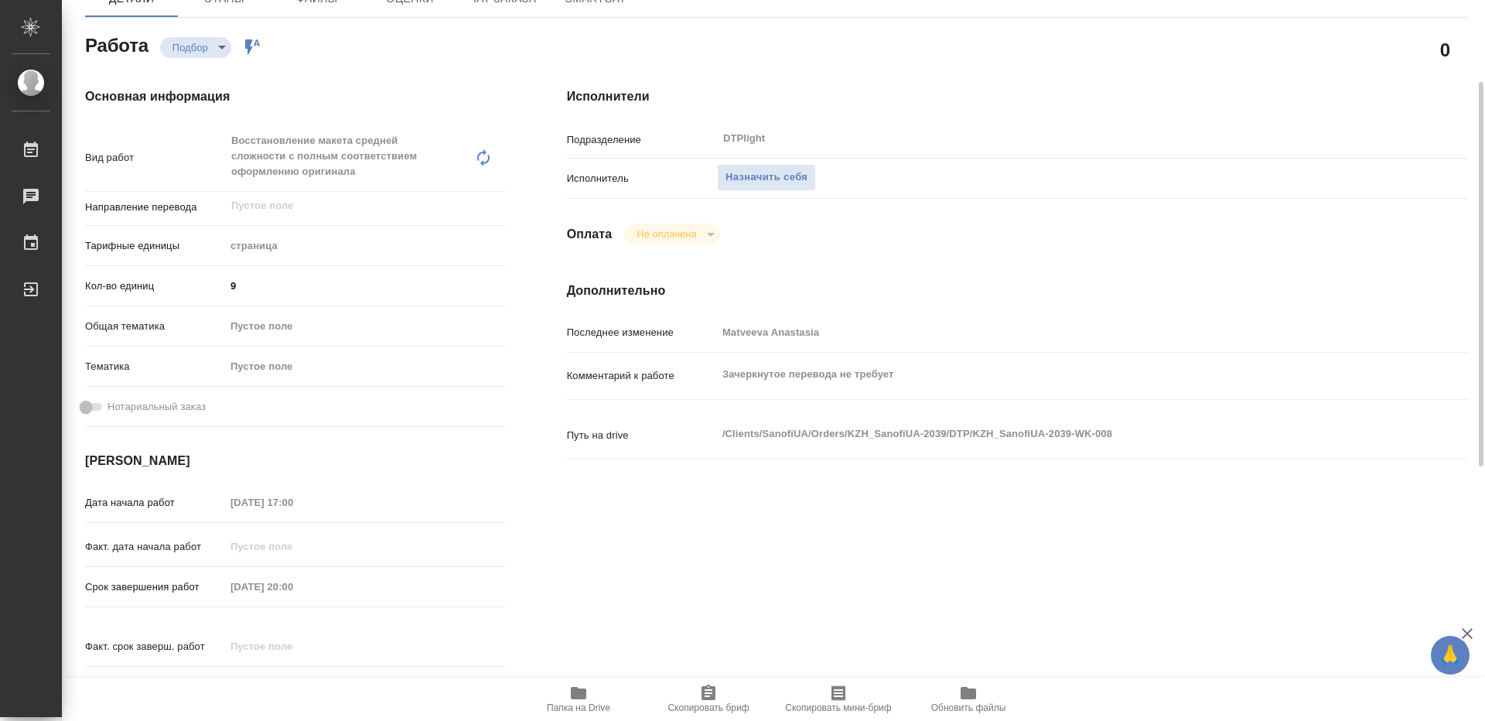
type textarea "x"
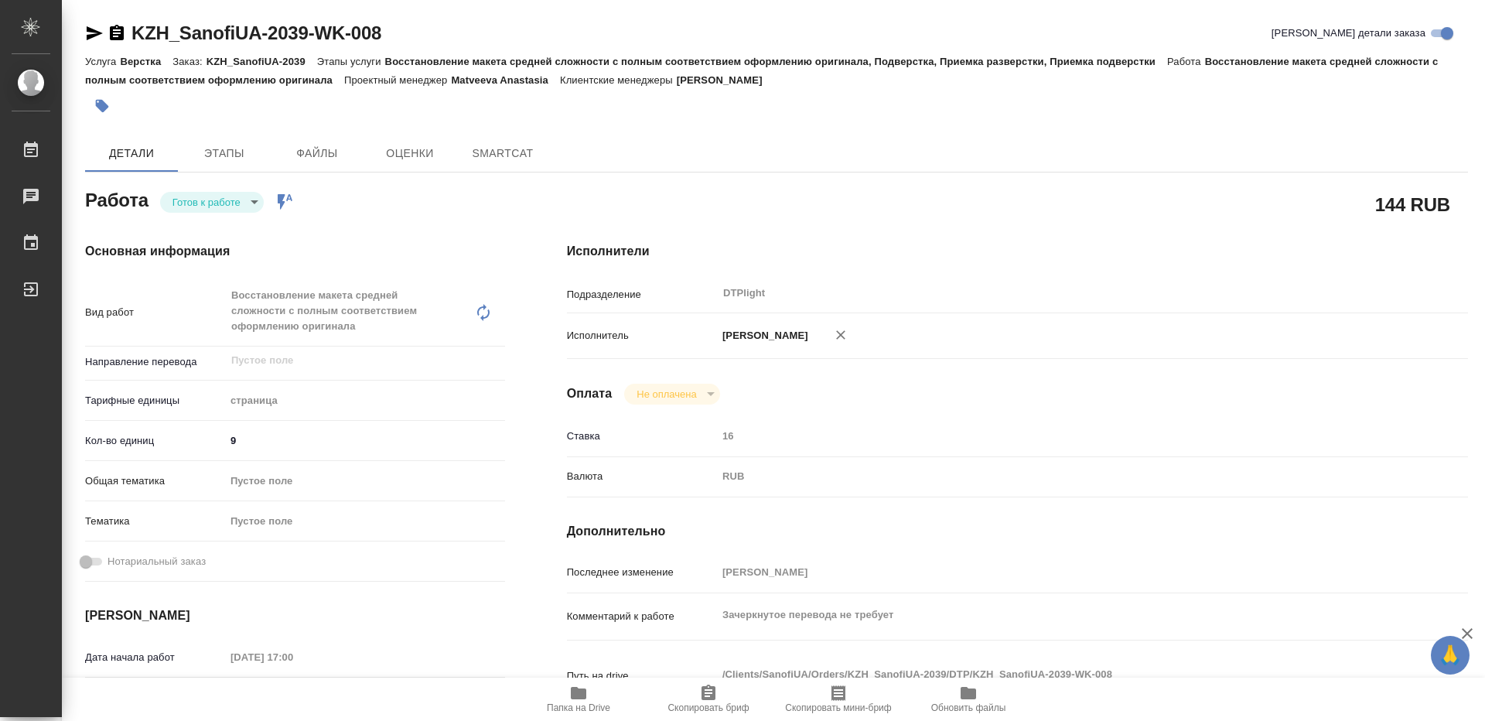
type textarea "x"
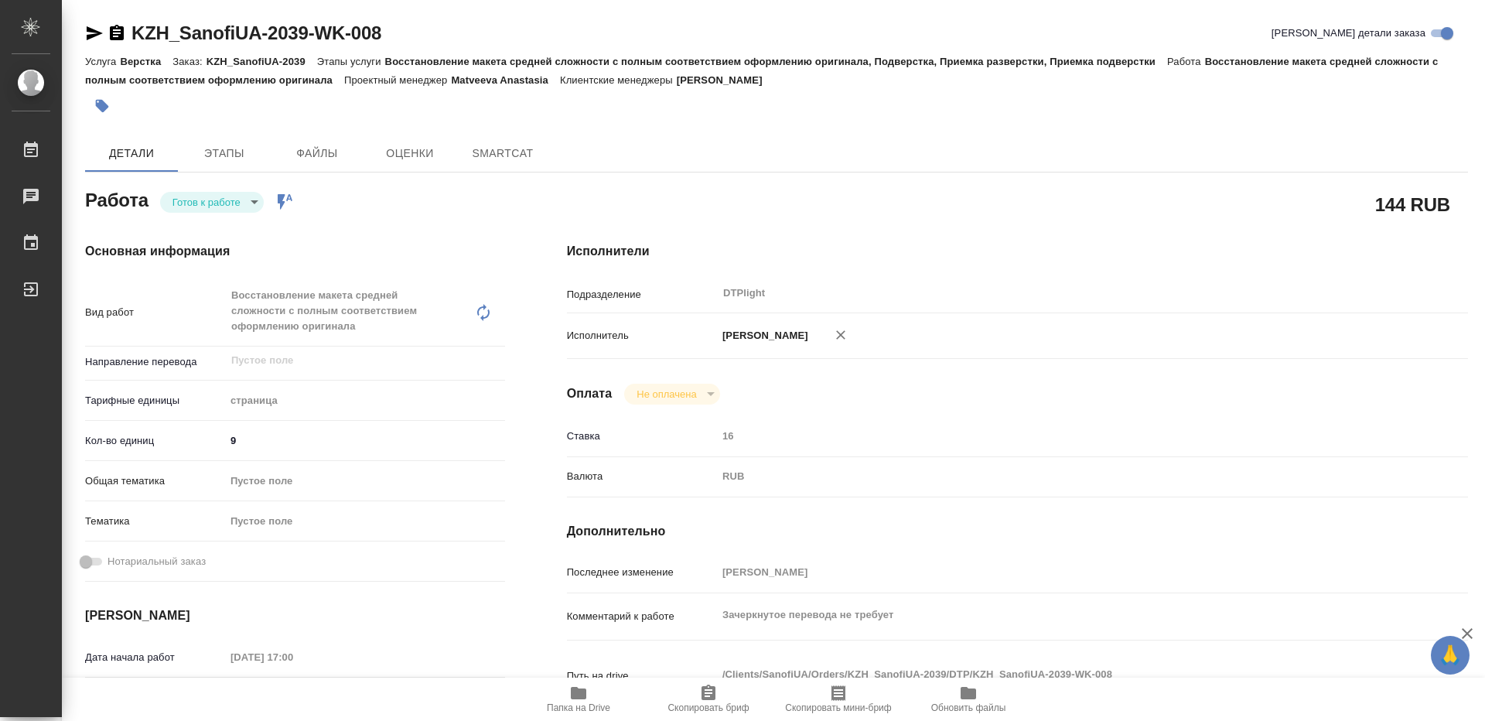
type textarea "x"
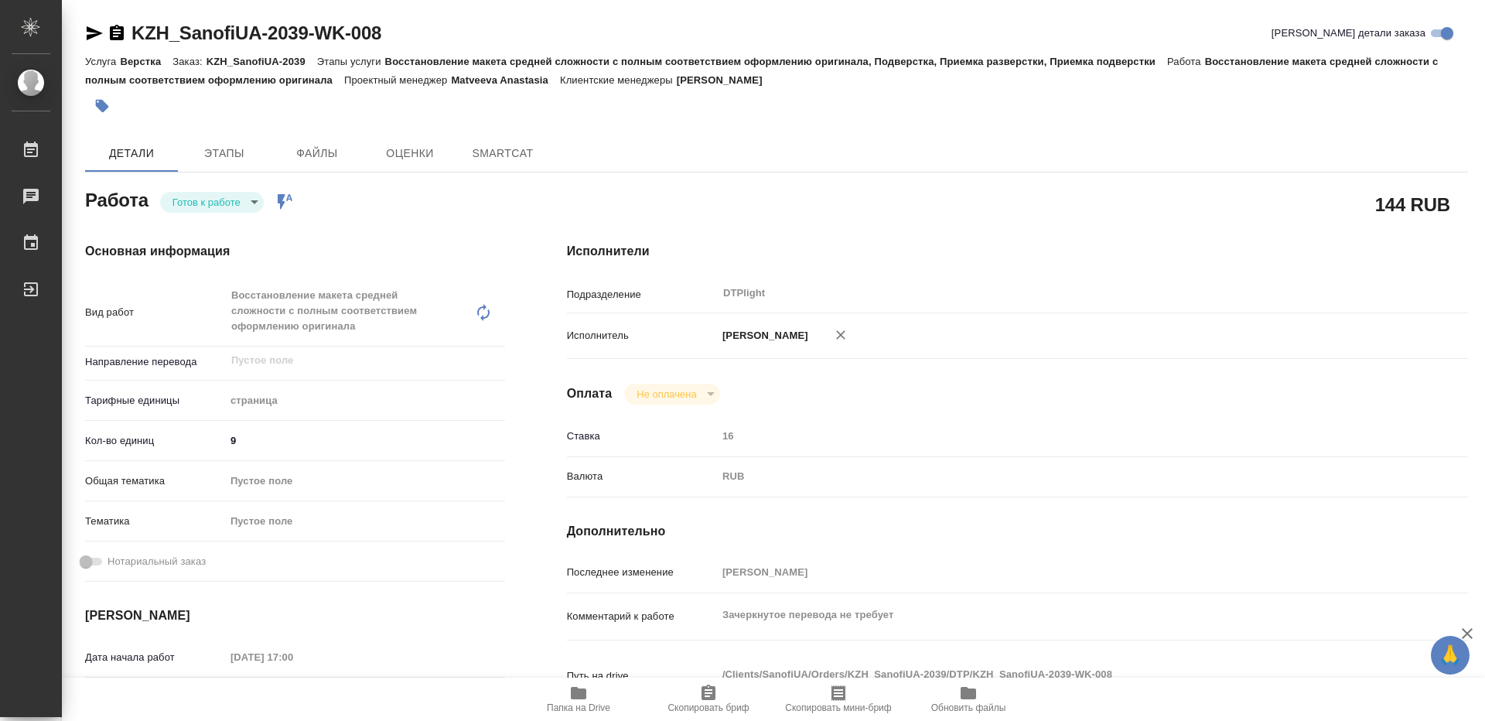
type textarea "x"
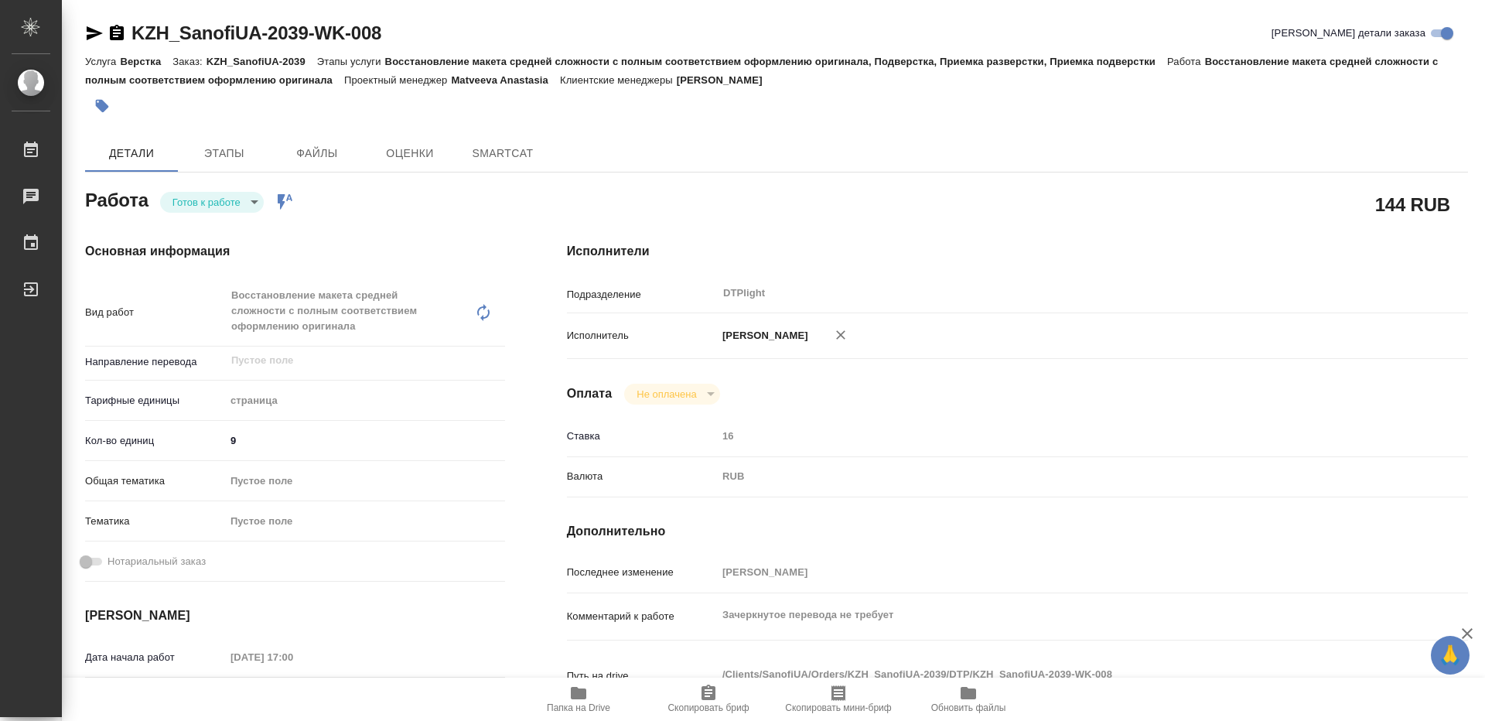
type textarea "x"
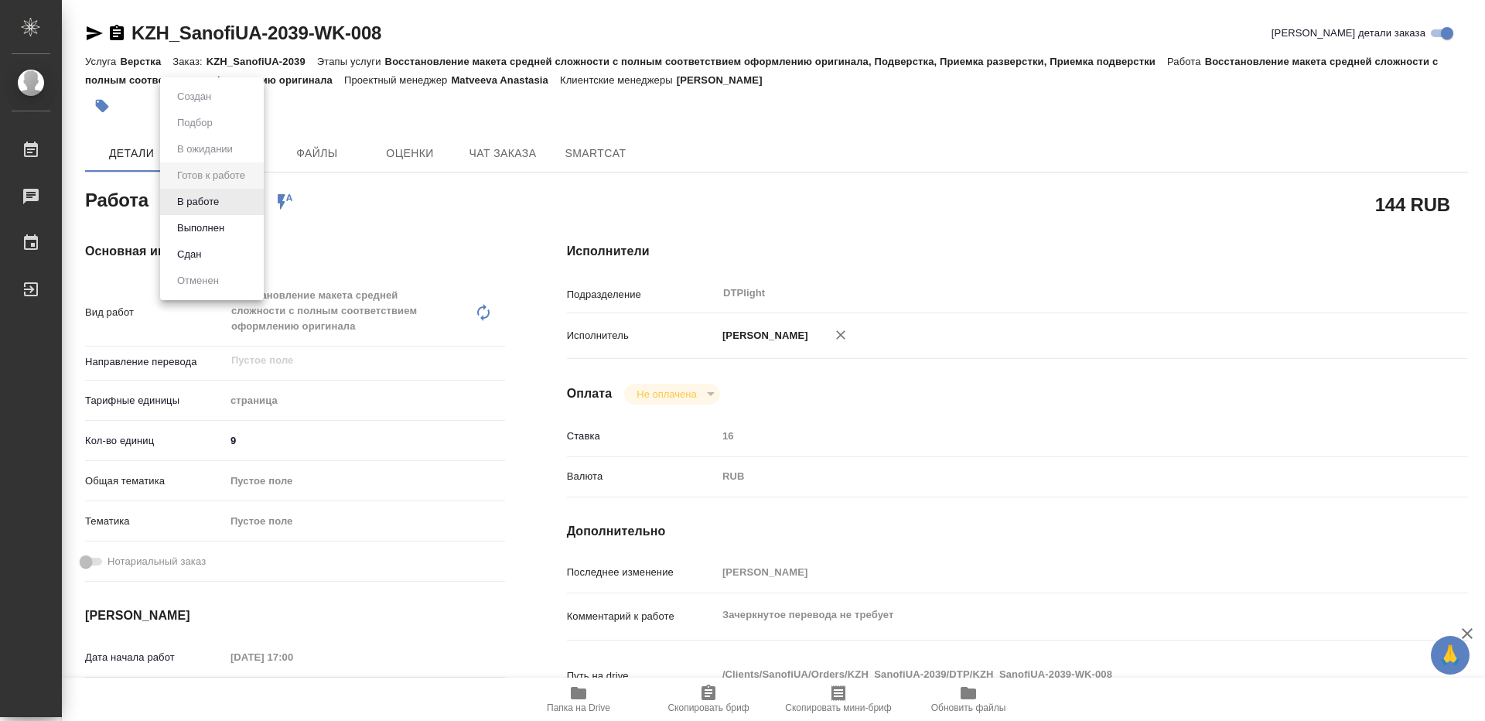
click at [246, 199] on body "🙏 .cls-1 fill:#fff; AWATERA Guselnikov Roman Работы Чаты График Выйти KZH_Sanof…" at bounding box center [742, 360] width 1485 height 721
type textarea "x"
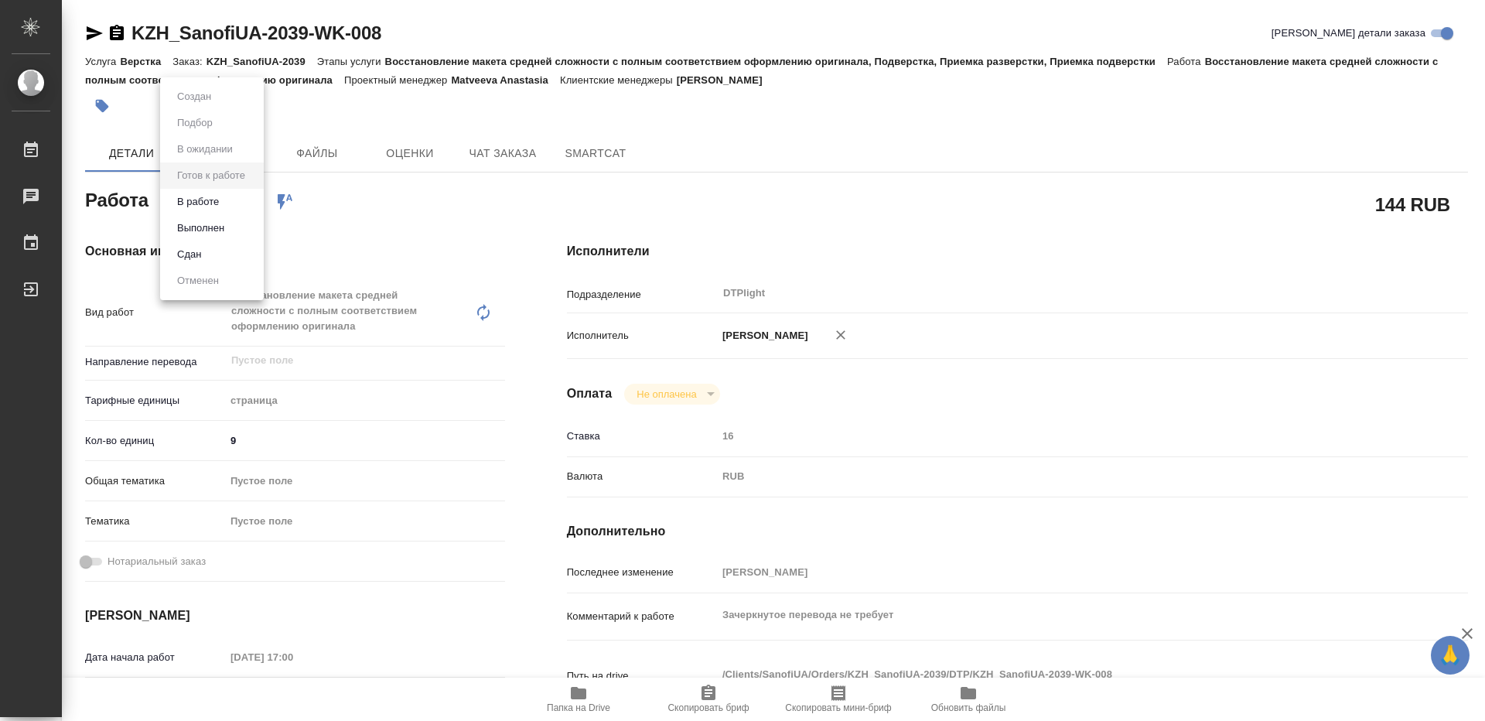
type textarea "x"
click at [213, 203] on button "В работе" at bounding box center [197, 201] width 51 height 17
type textarea "x"
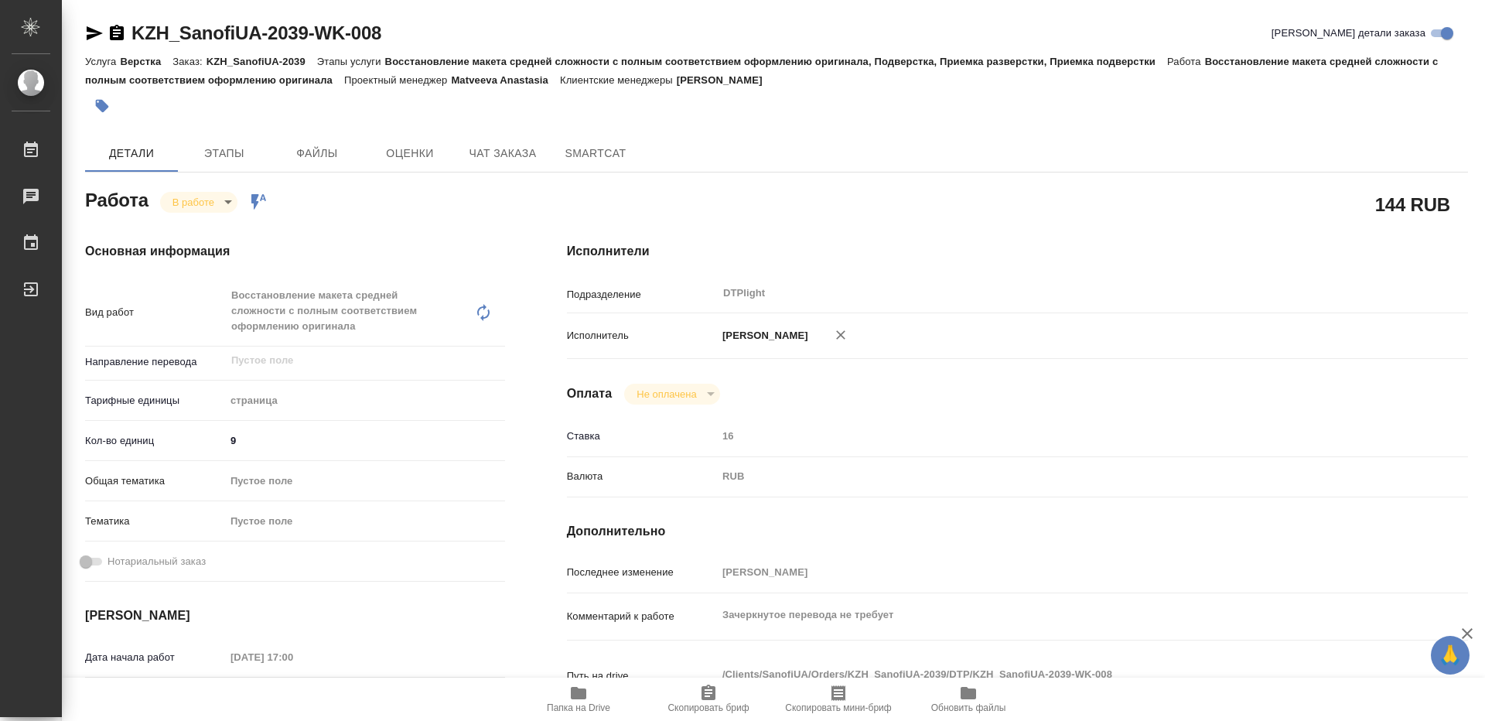
type textarea "x"
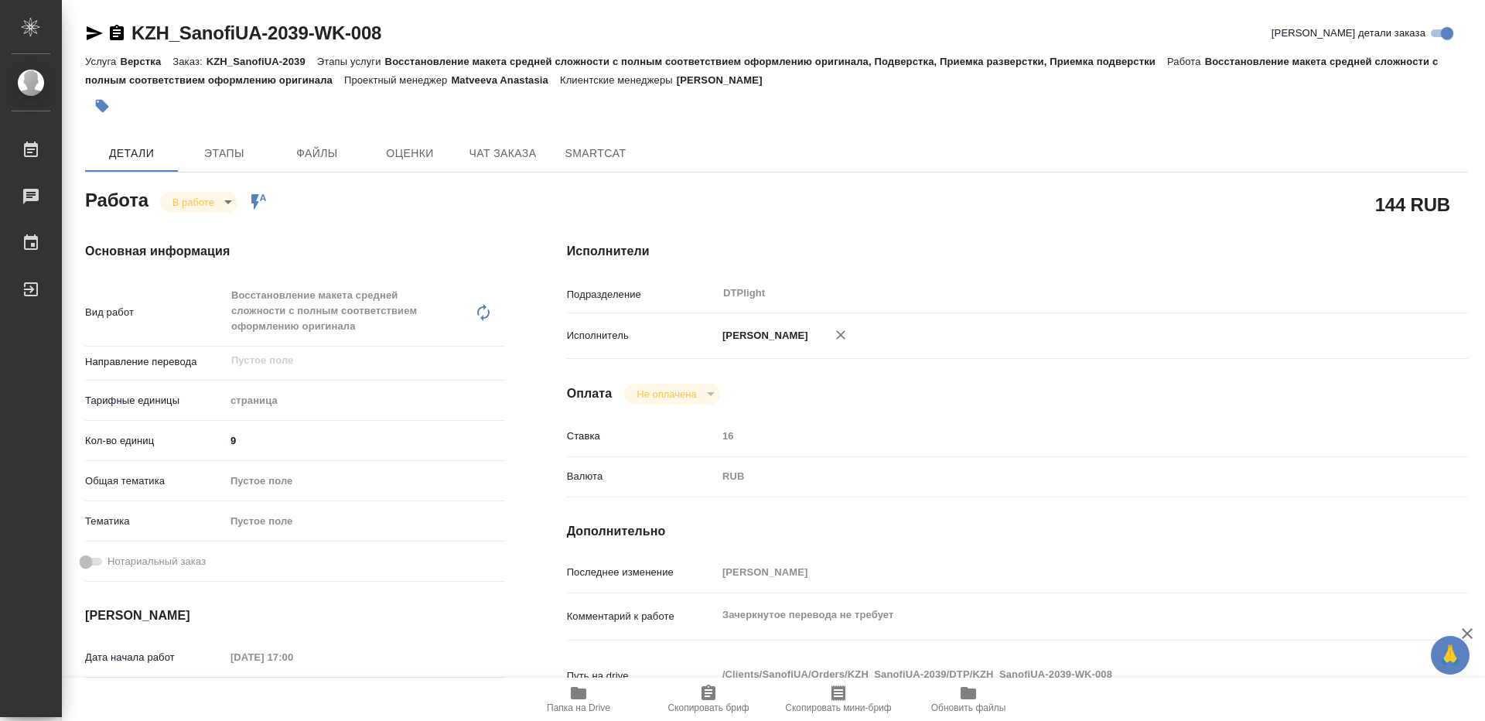
type textarea "x"
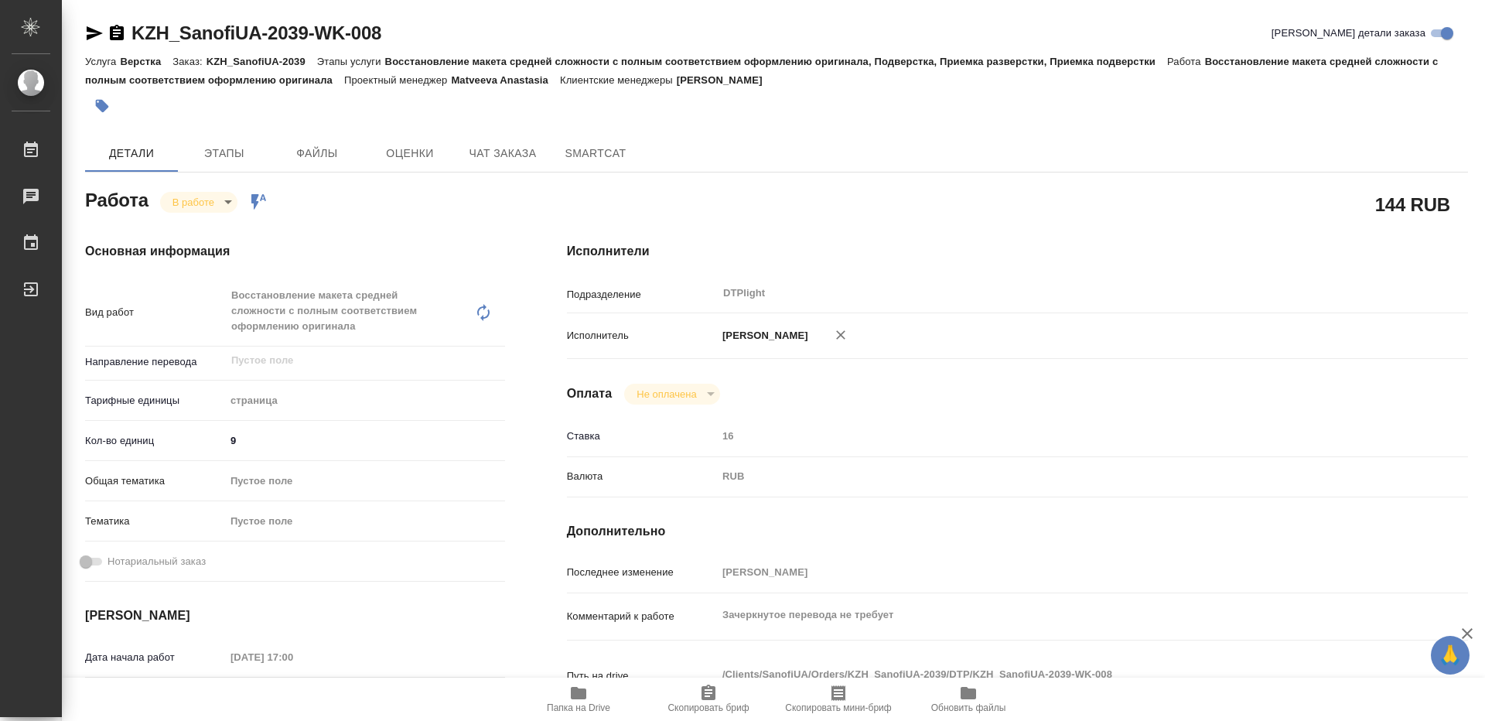
type textarea "x"
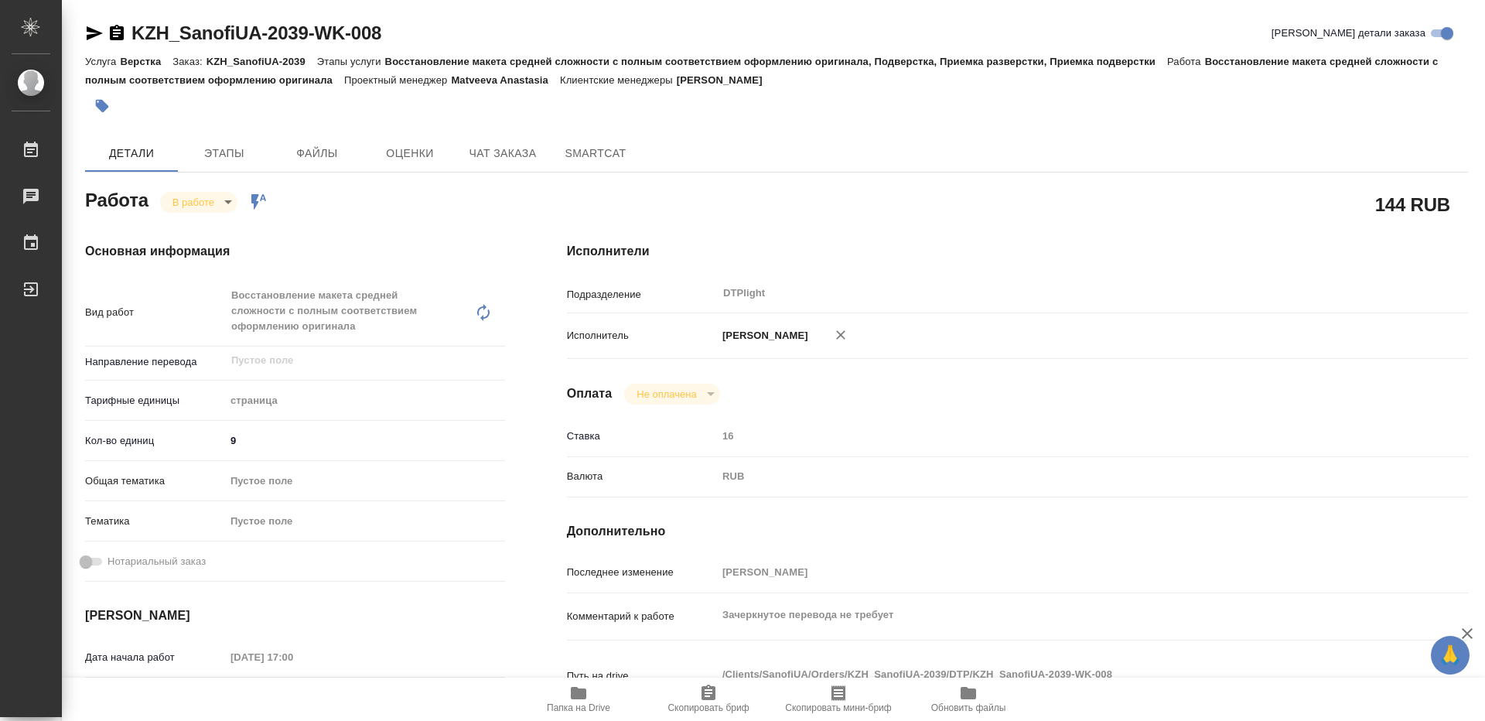
type textarea "x"
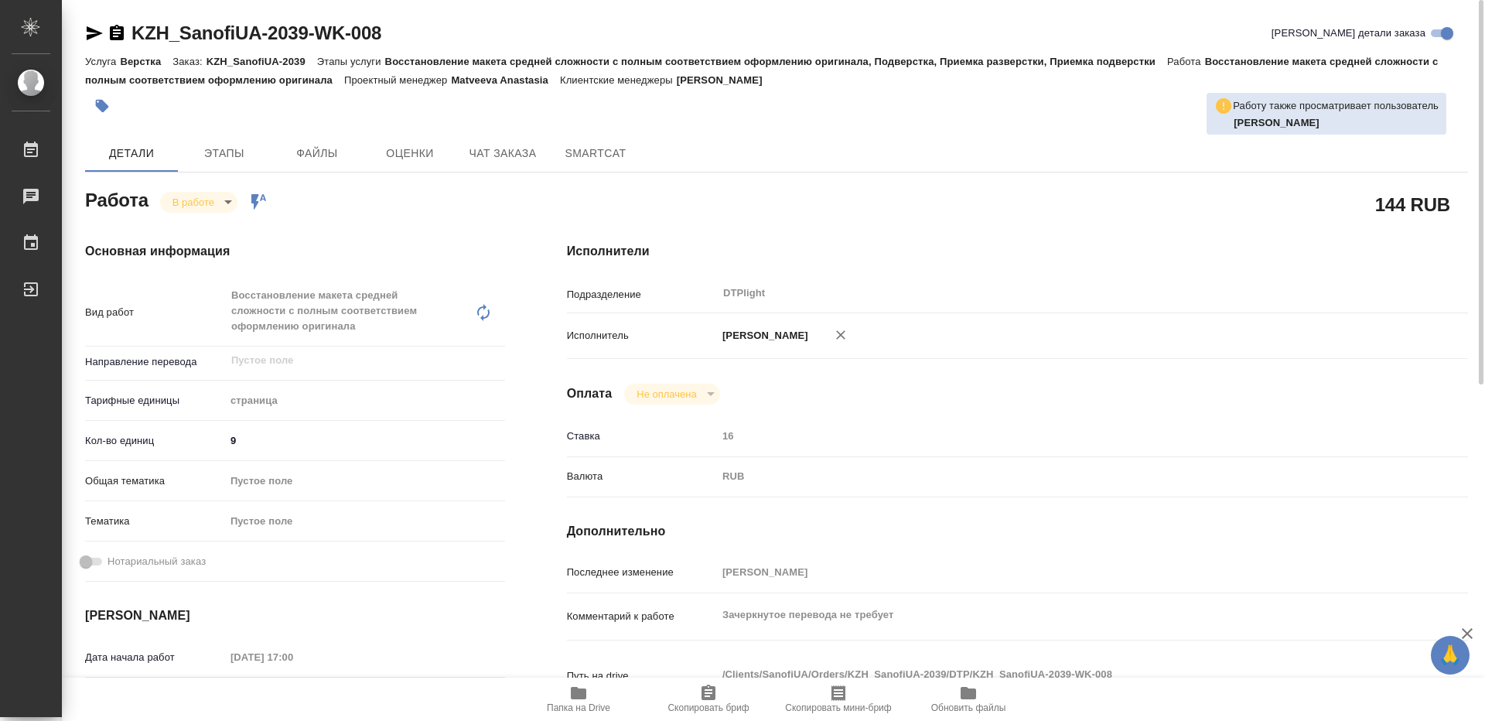
click at [114, 34] on icon "button" at bounding box center [117, 32] width 14 height 15
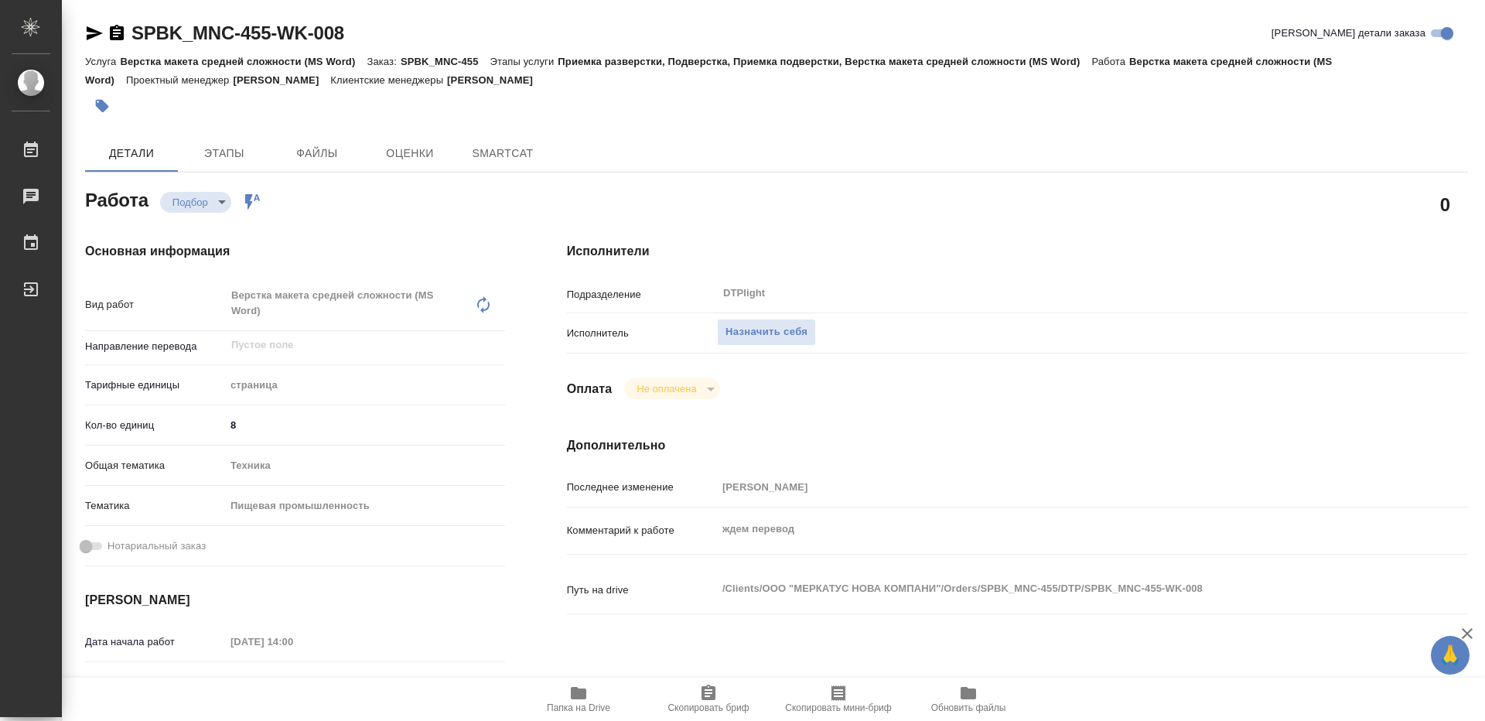
type textarea "x"
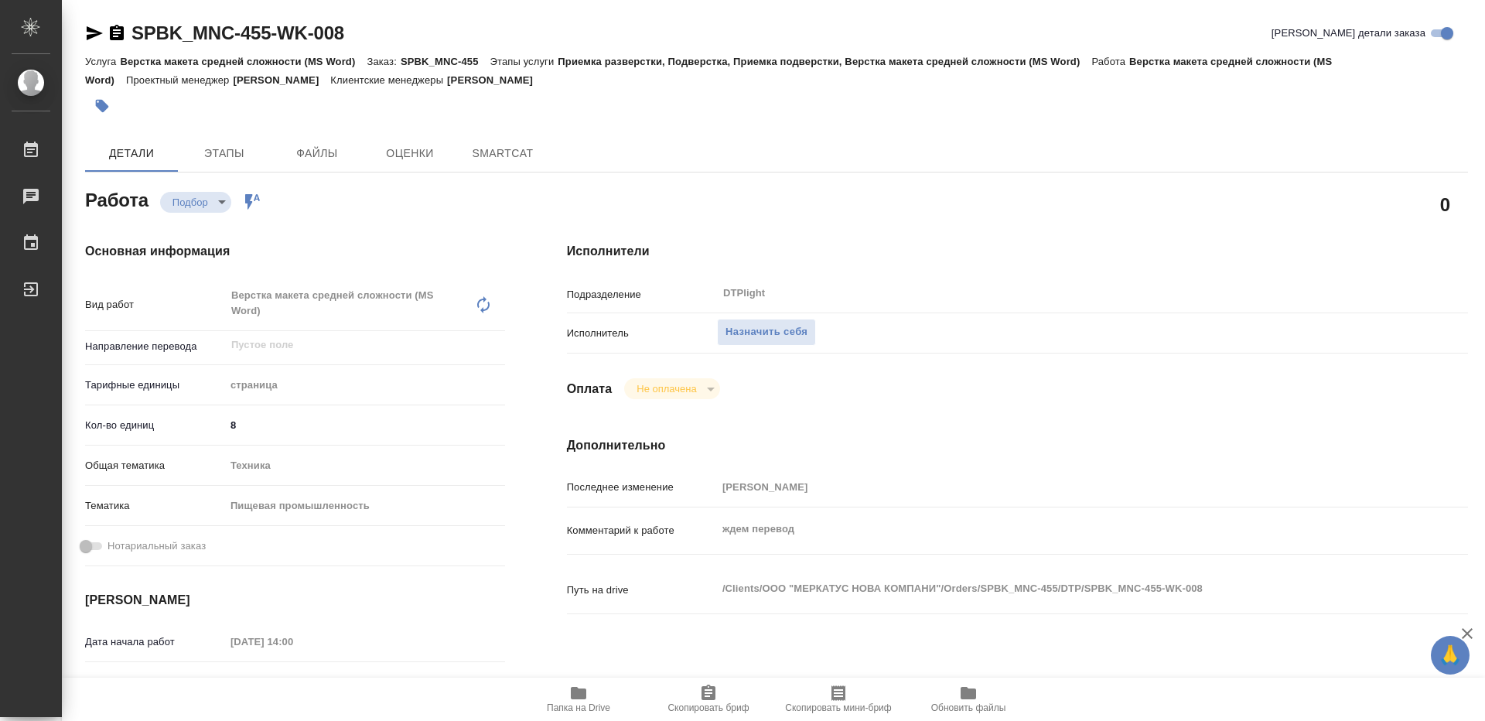
type textarea "x"
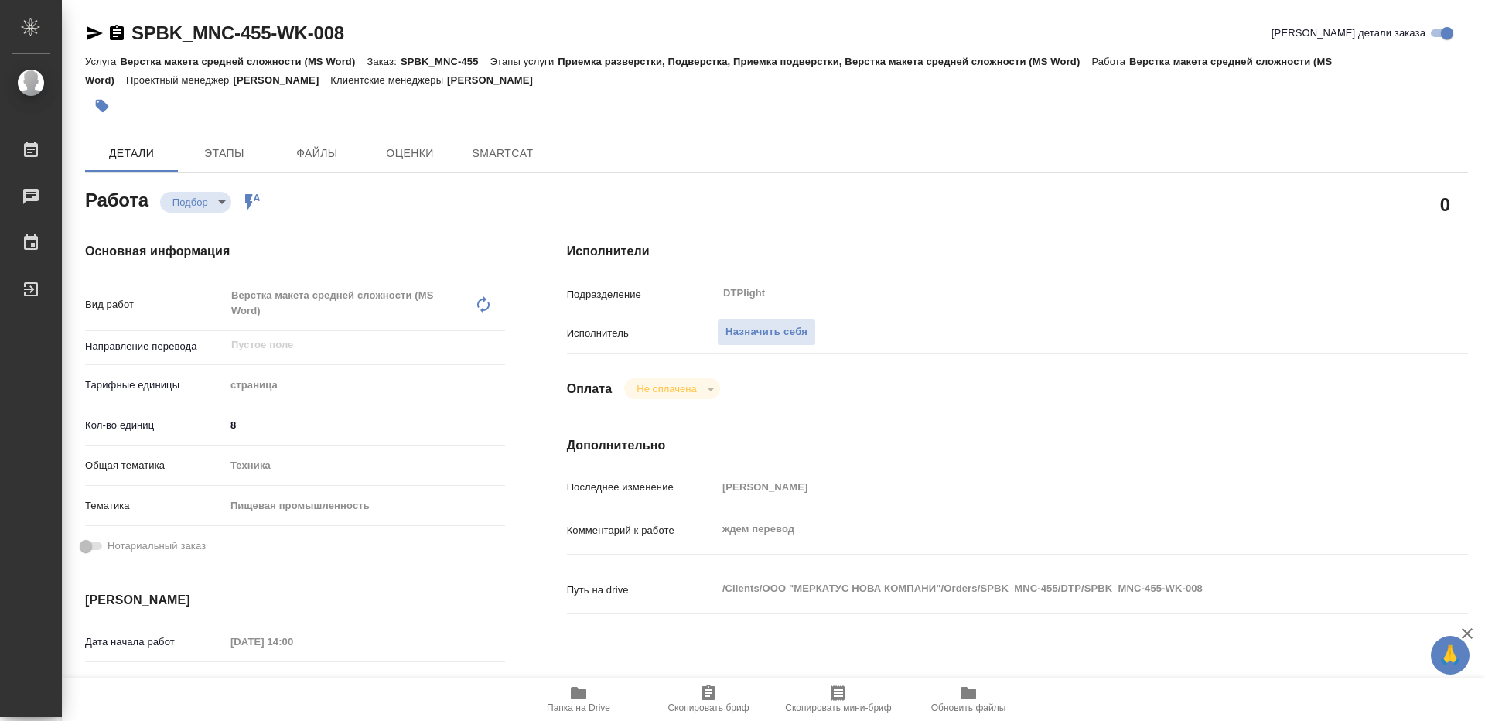
type textarea "x"
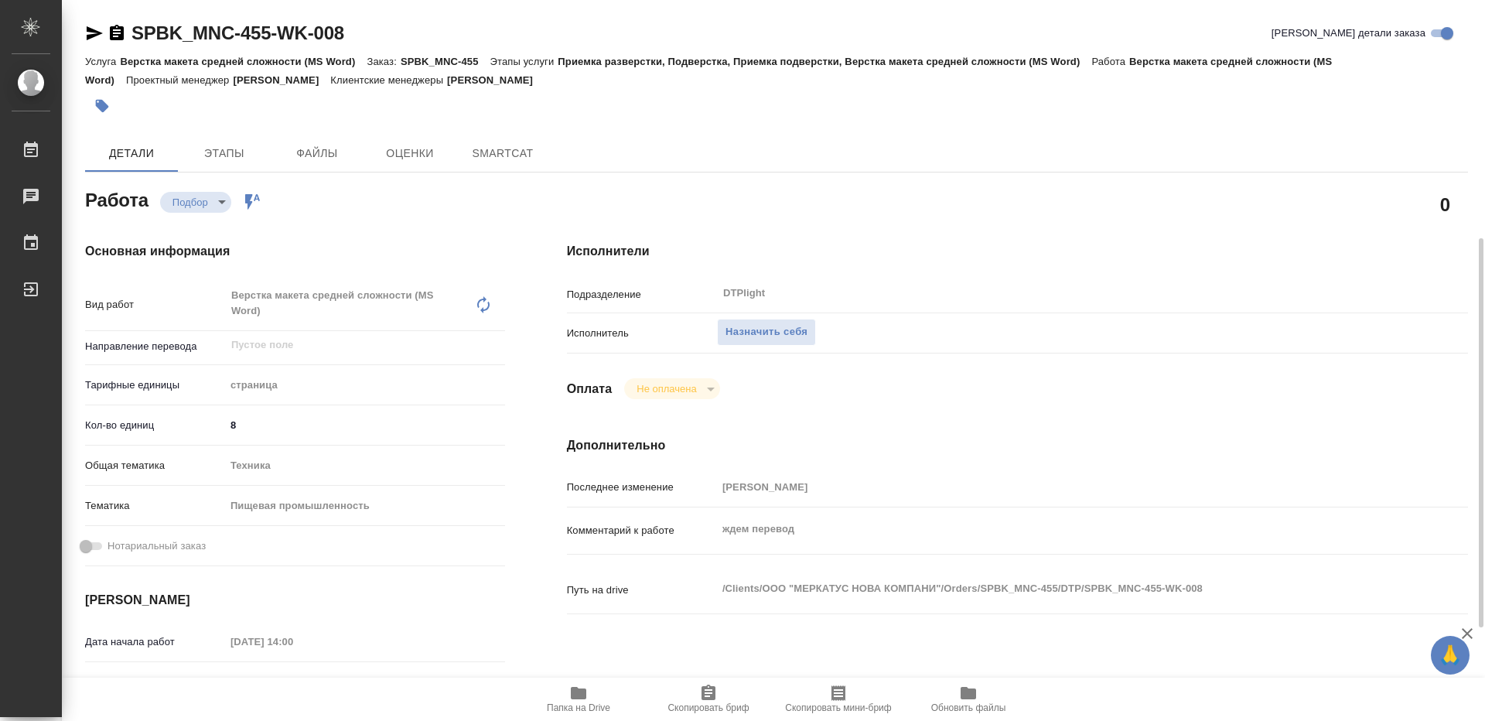
scroll to position [155, 0]
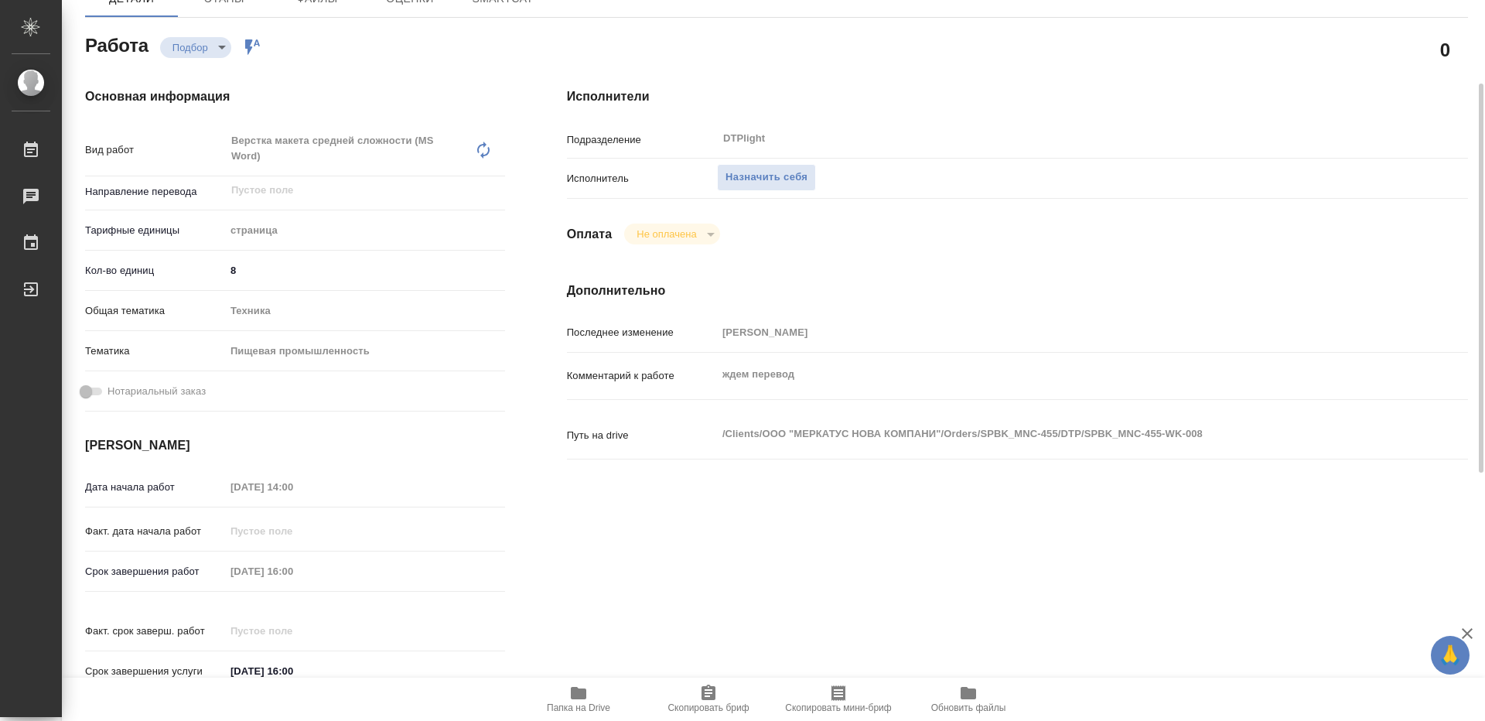
type textarea "x"
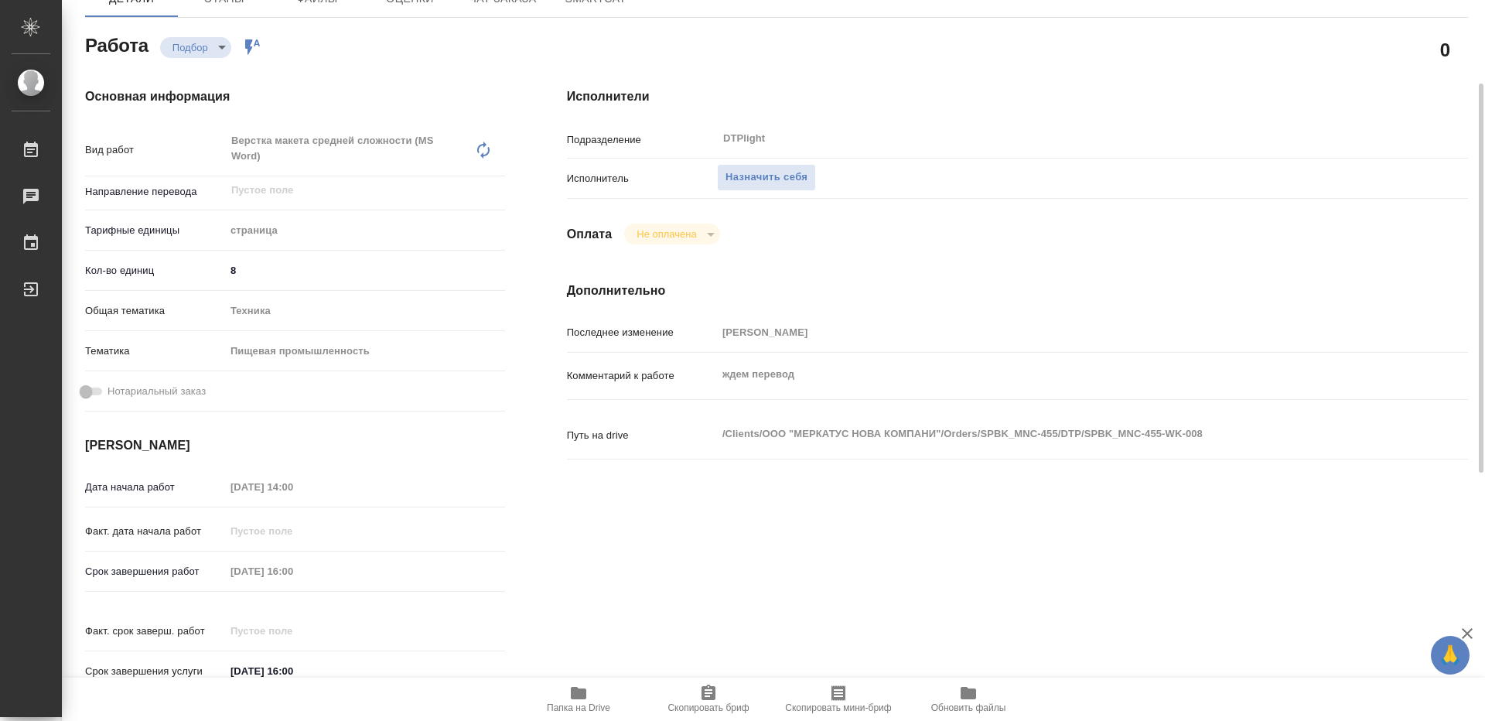
type textarea "x"
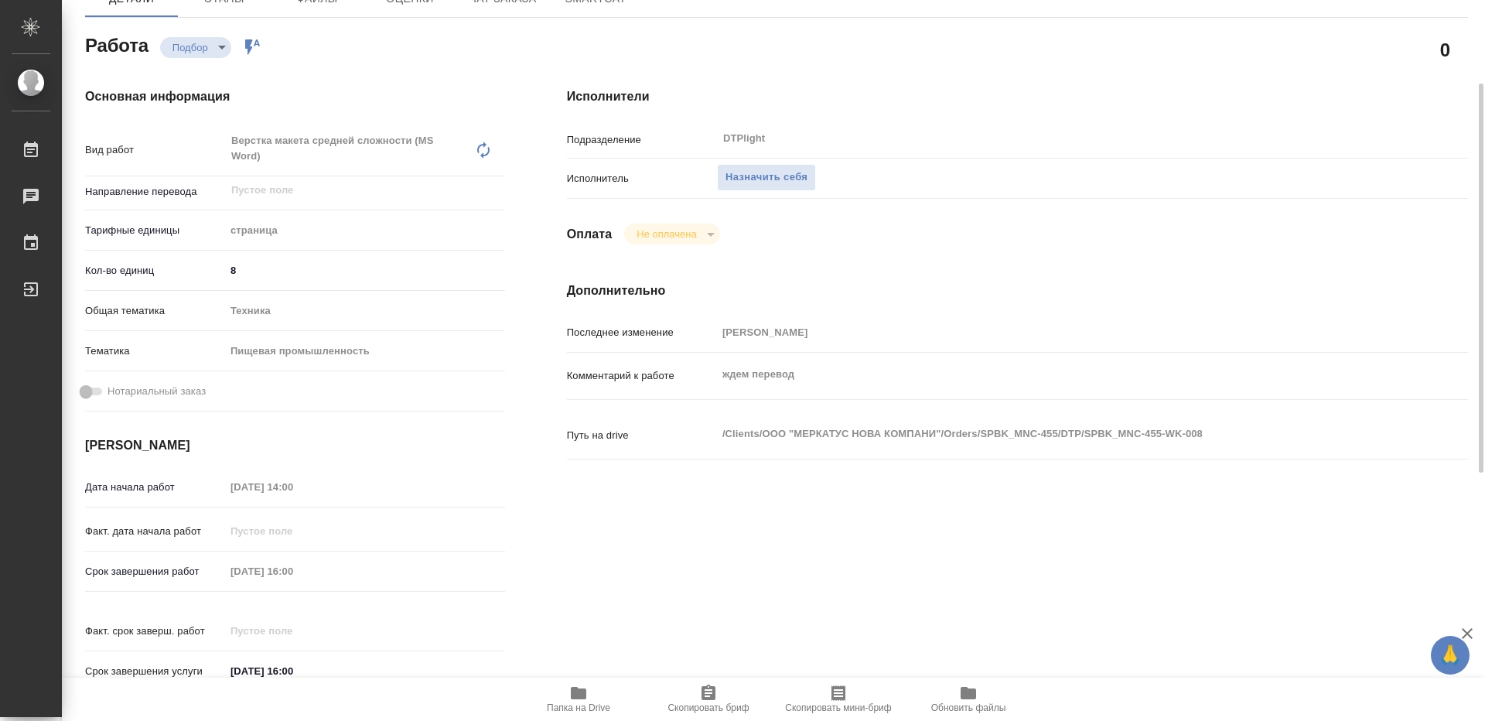
click at [566, 706] on span "Папка на Drive" at bounding box center [578, 707] width 63 height 11
type textarea "x"
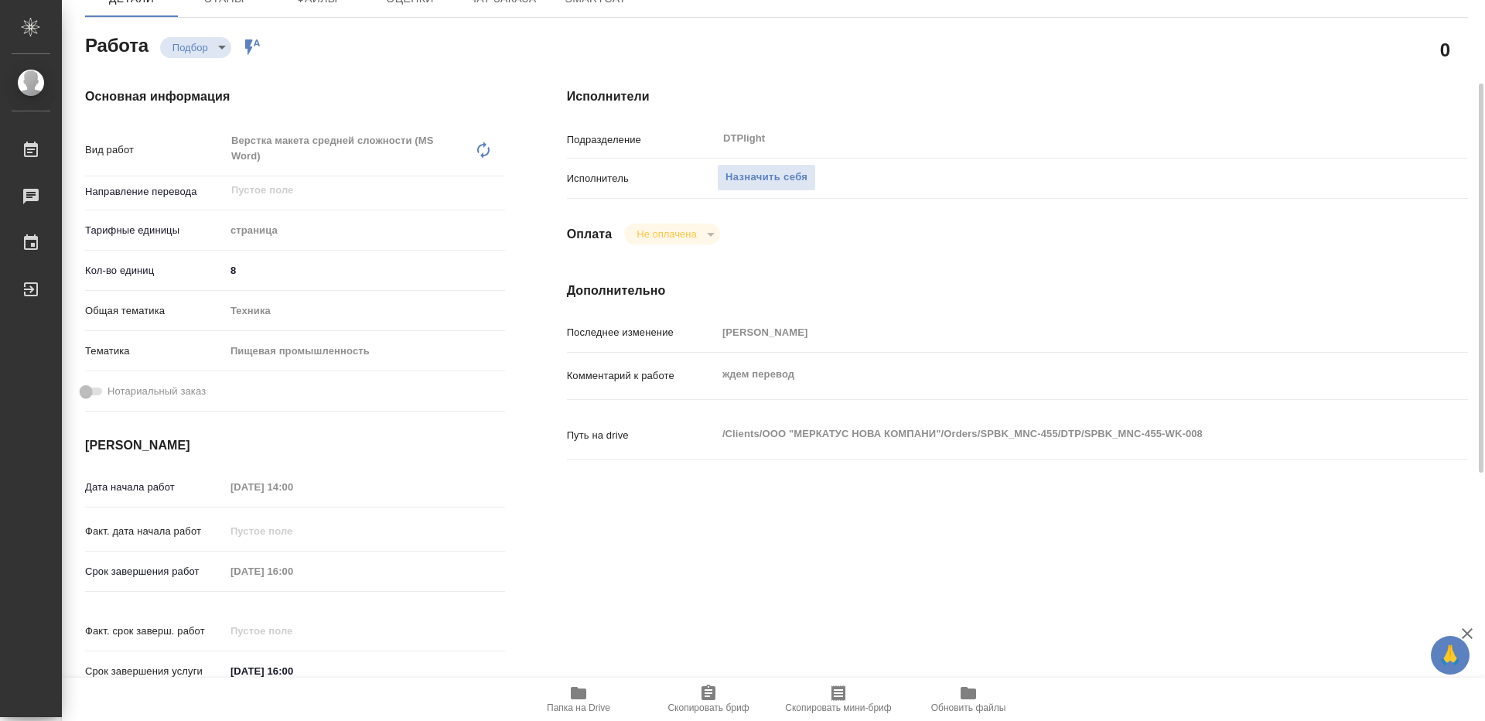
type textarea "x"
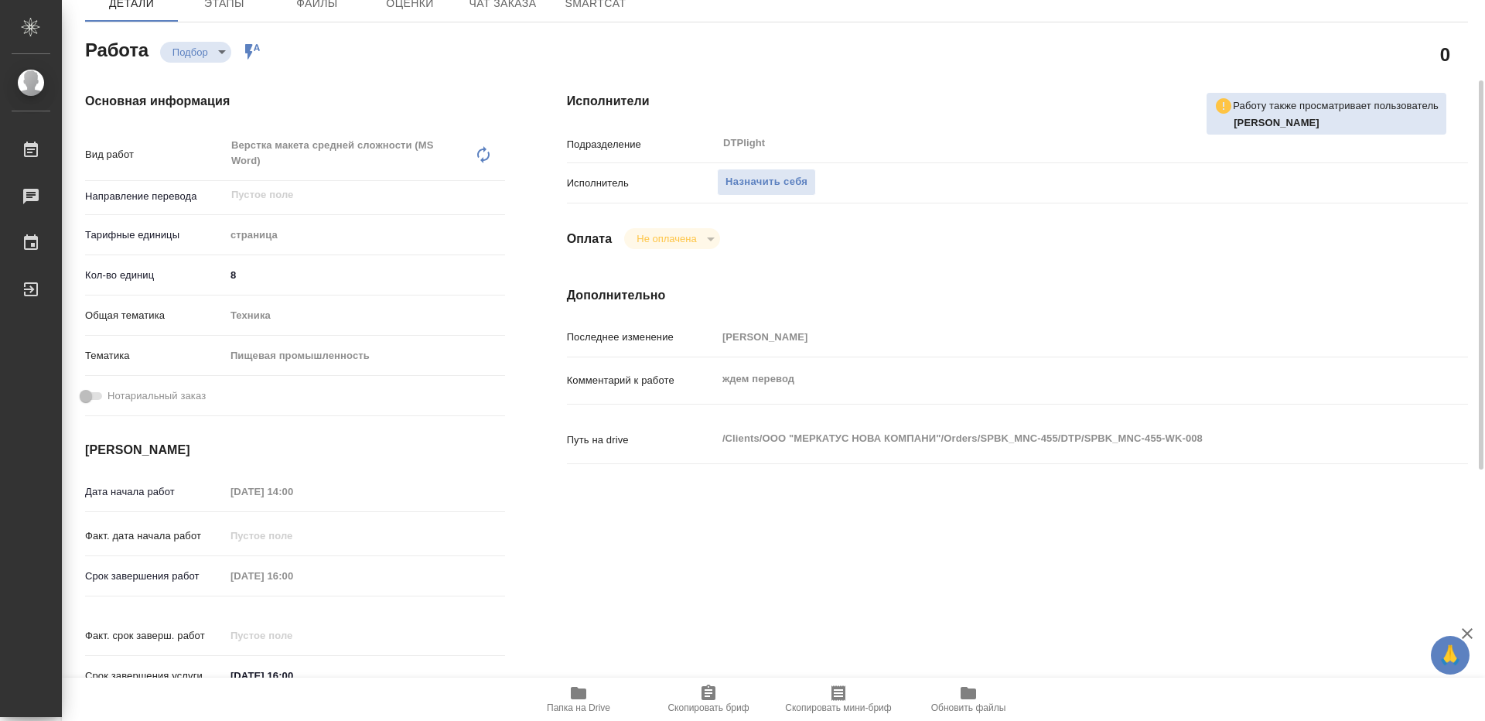
scroll to position [73, 0]
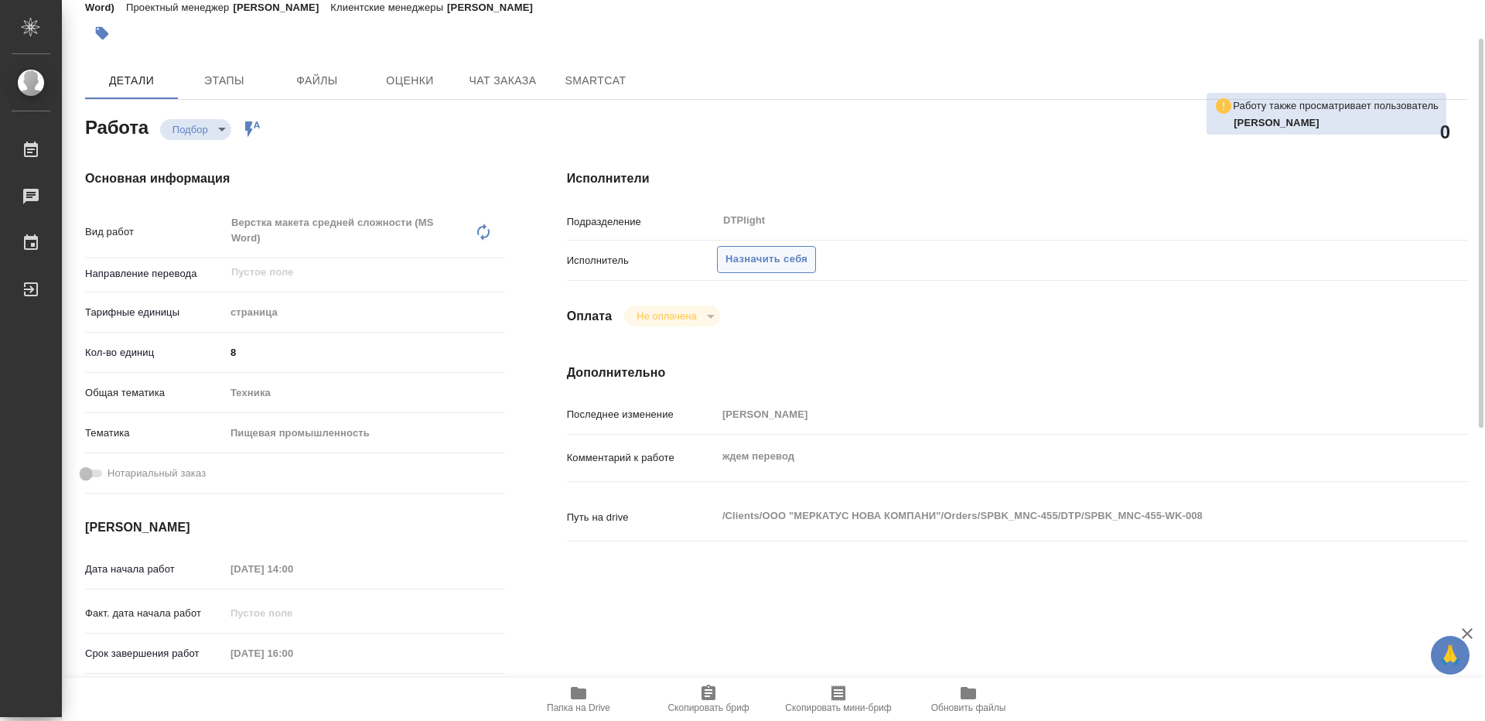
click at [783, 256] on span "Назначить себя" at bounding box center [766, 260] width 82 height 18
type textarea "x"
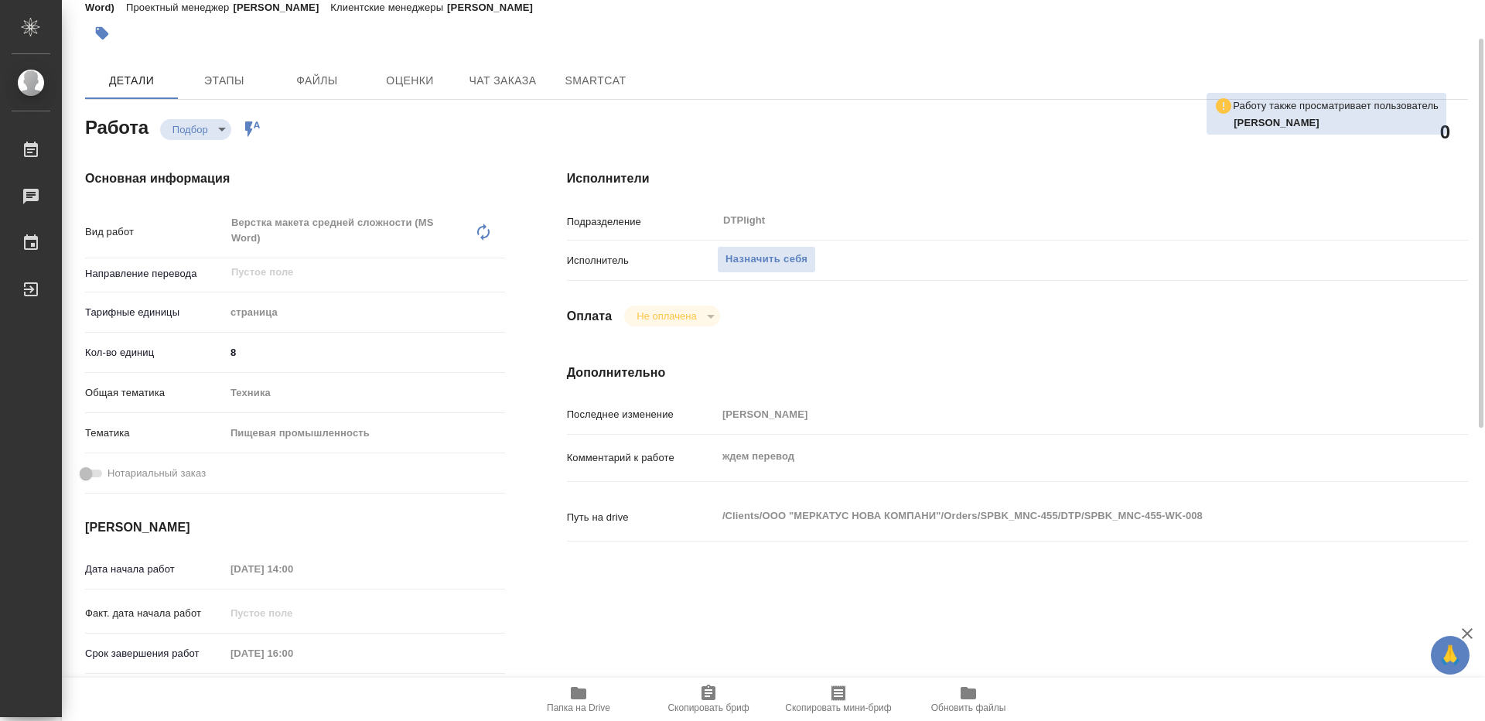
type textarea "x"
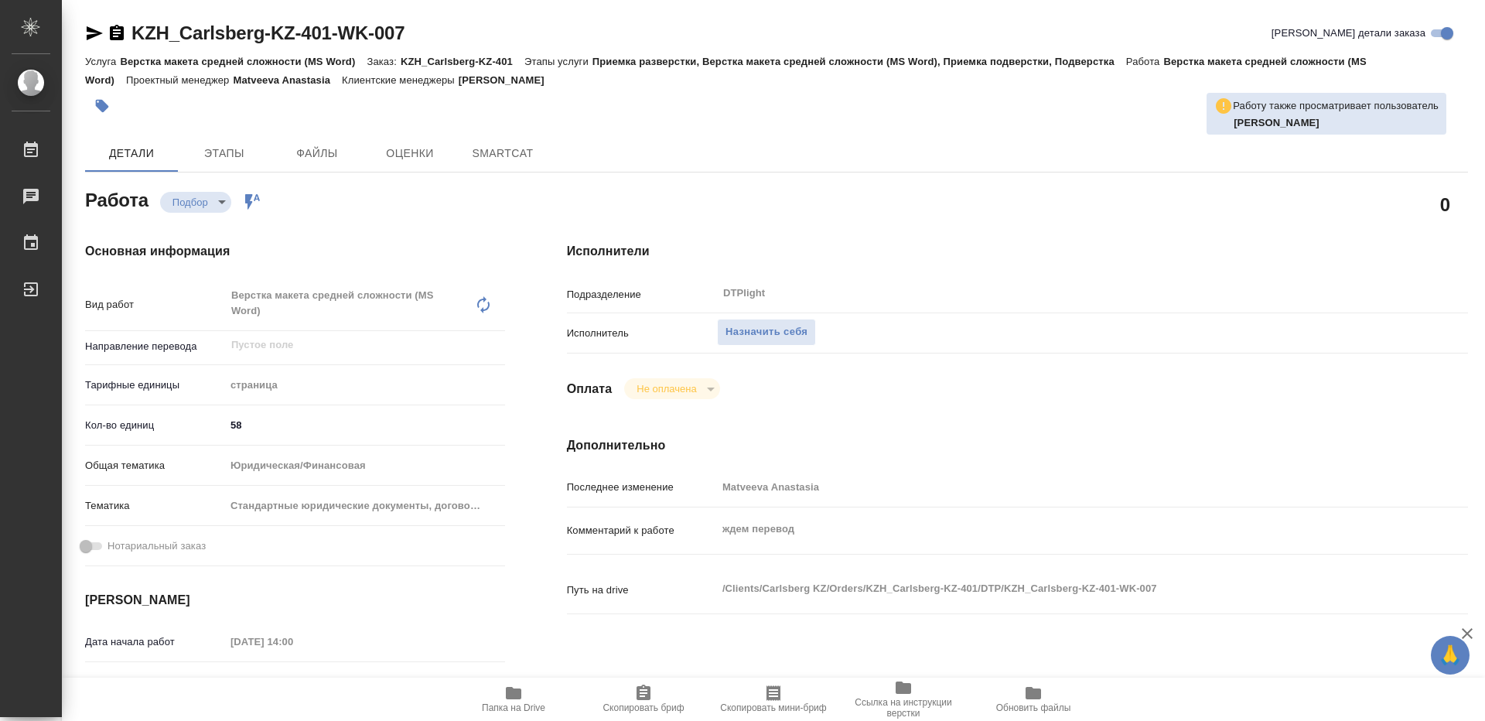
type textarea "x"
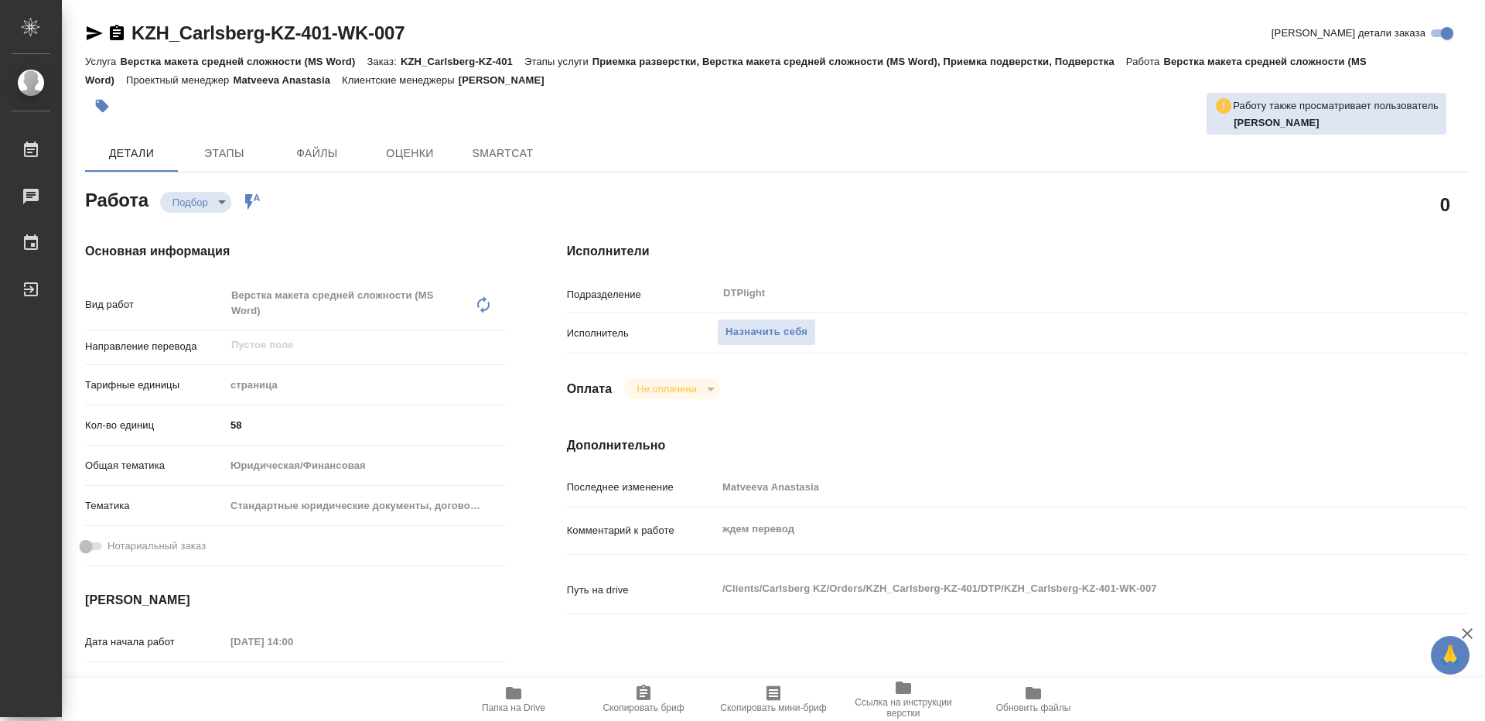
scroll to position [155, 0]
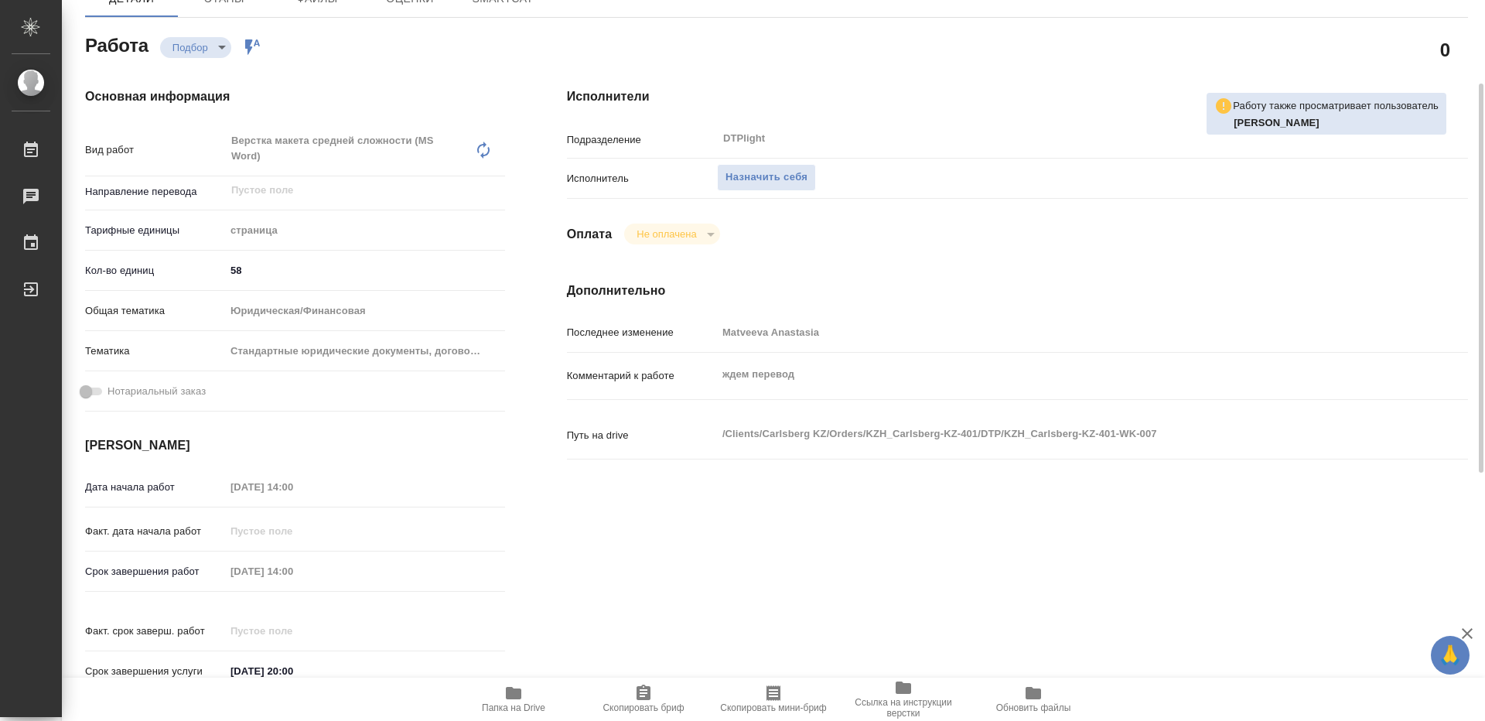
type textarea "x"
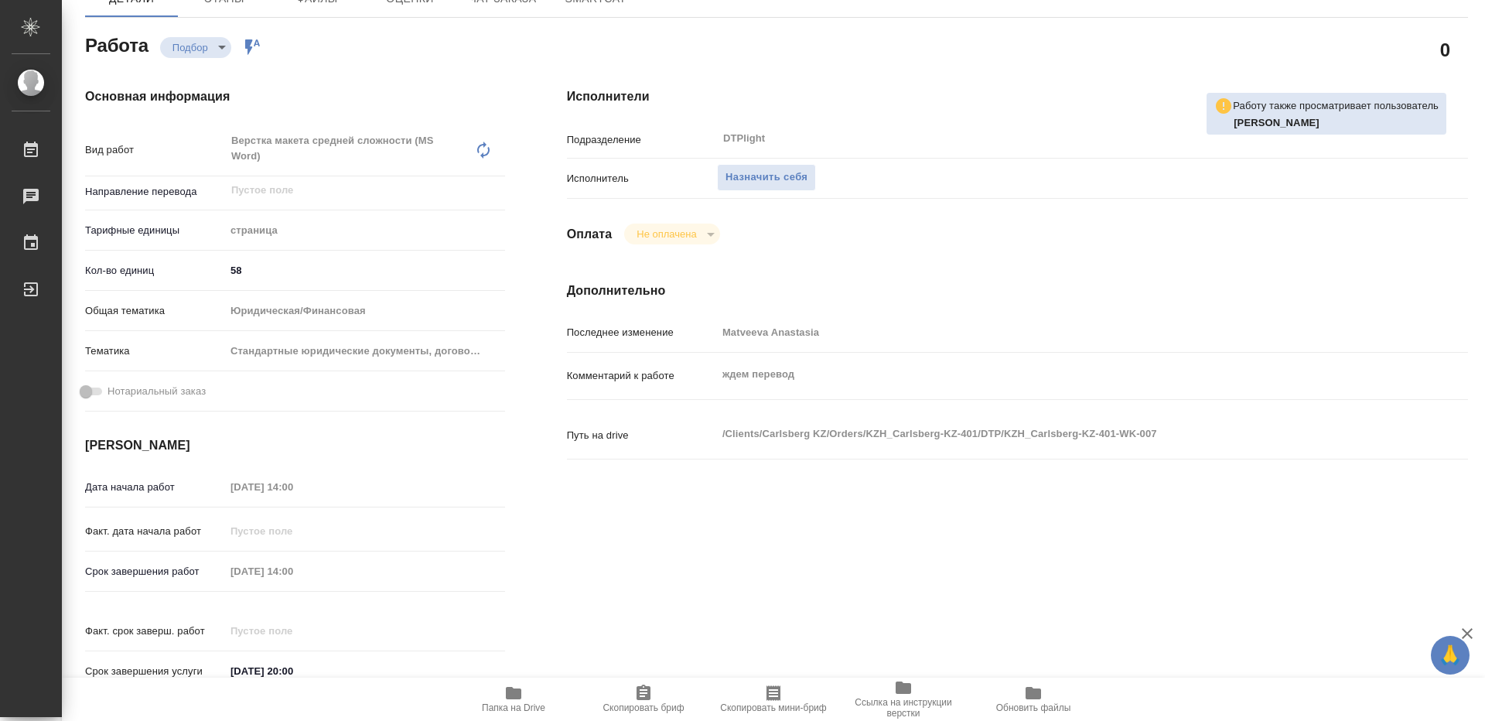
type textarea "x"
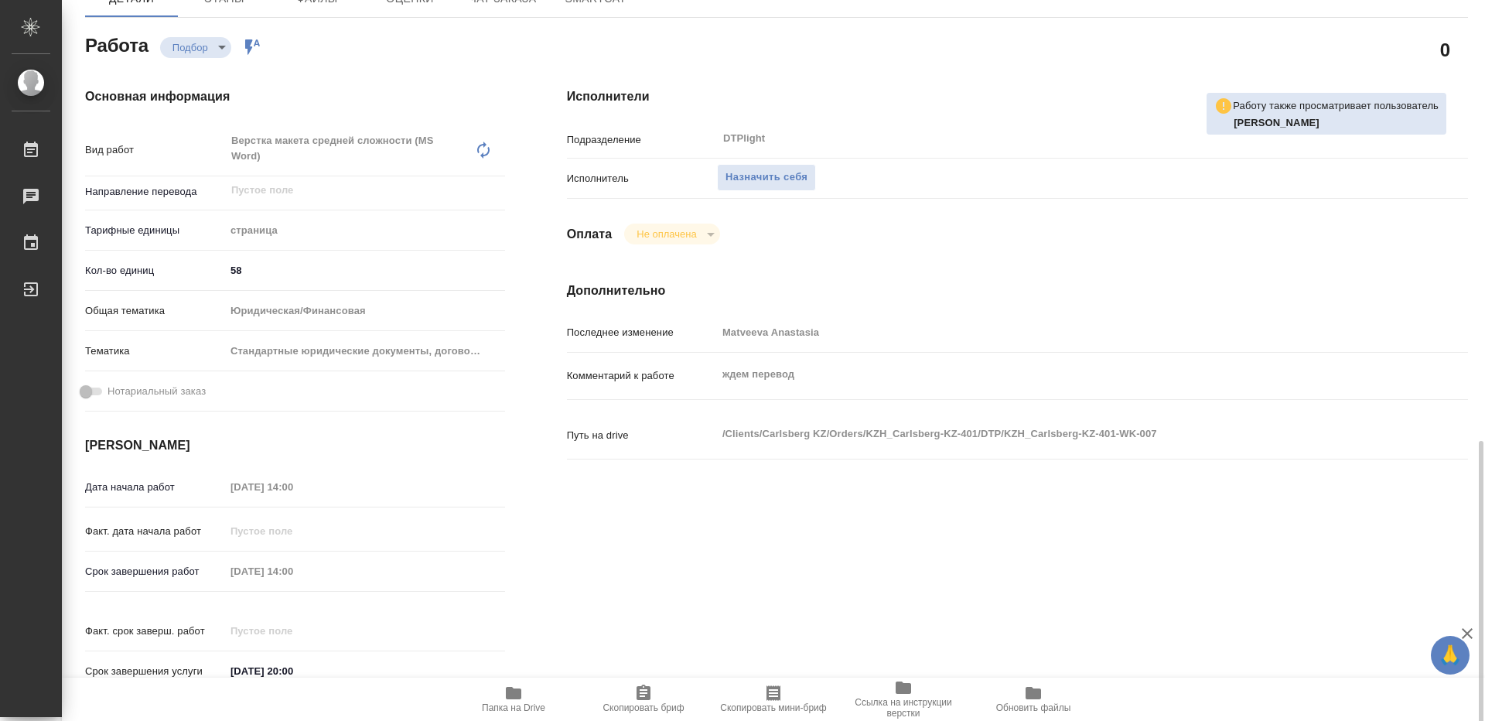
scroll to position [541, 0]
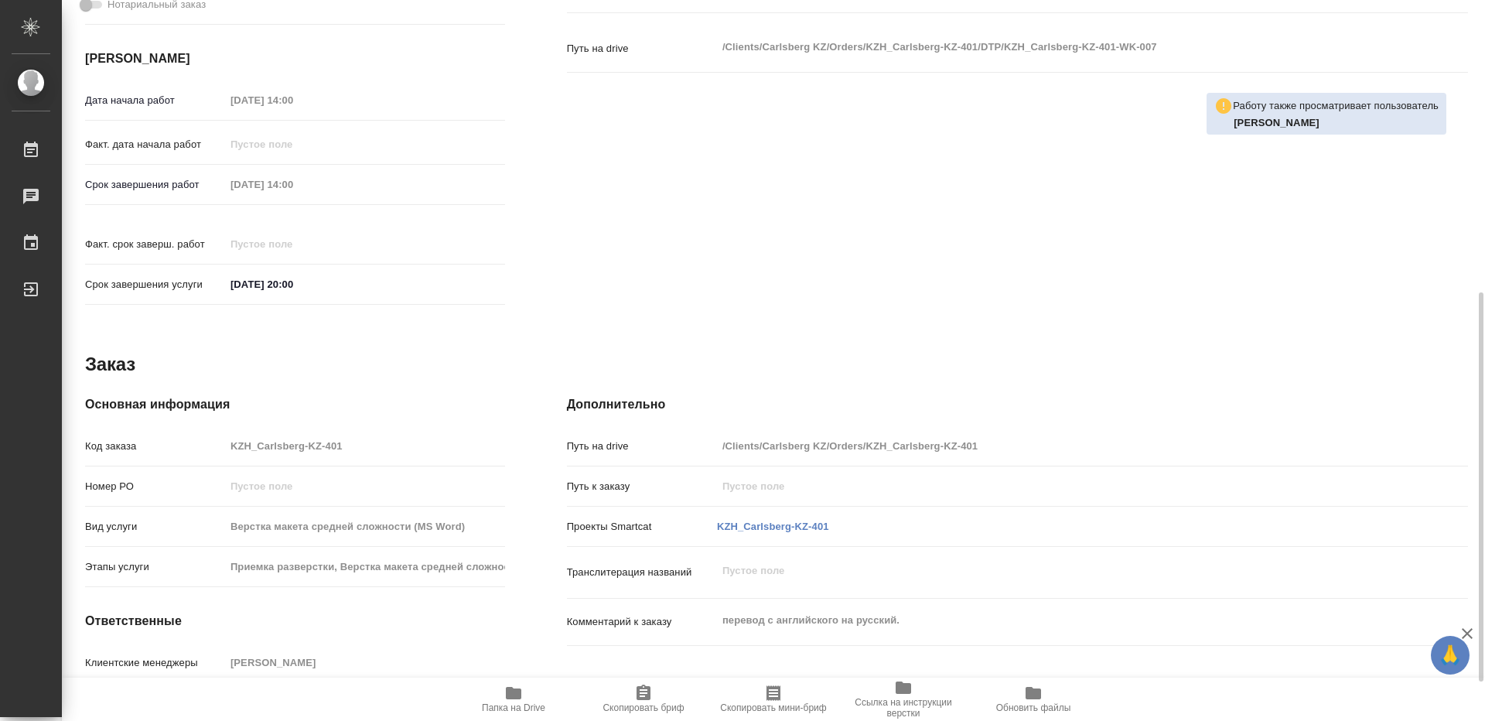
type textarea "x"
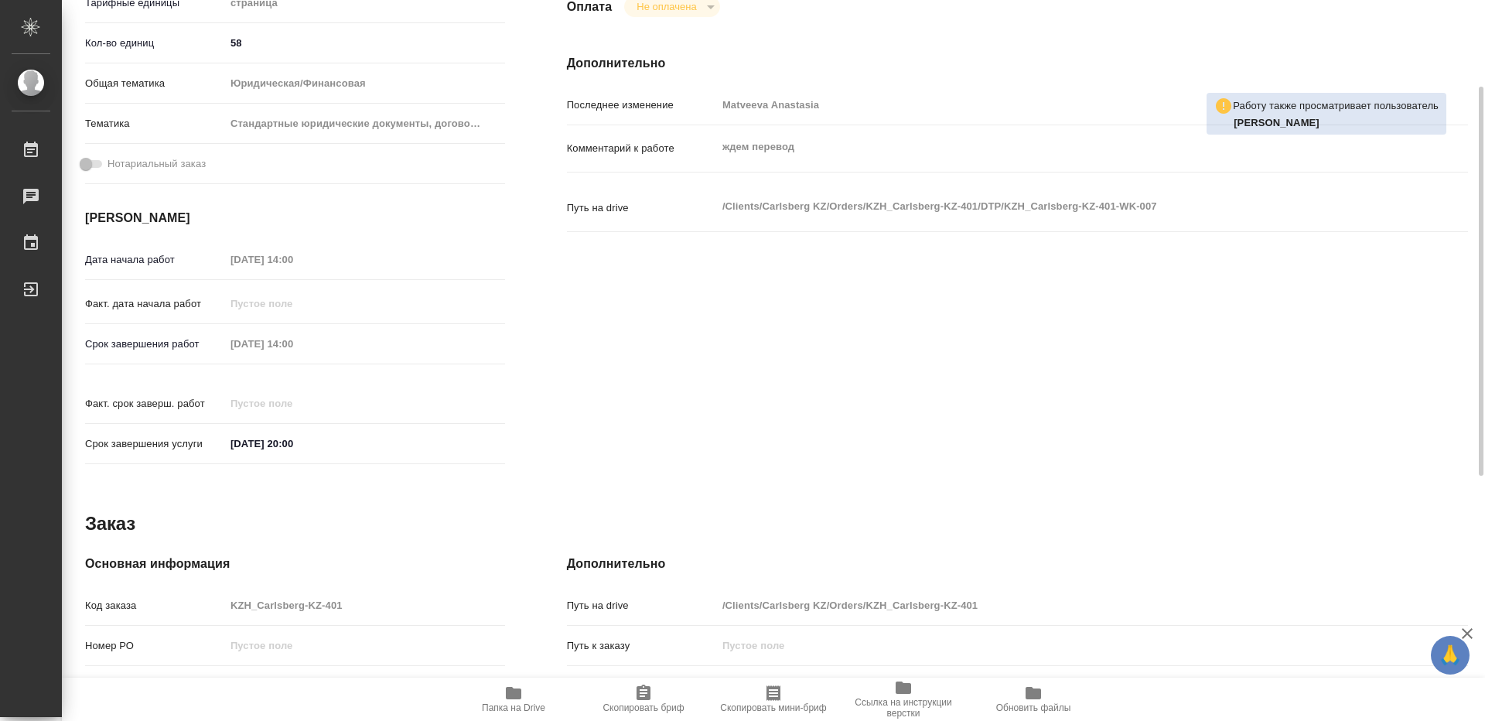
scroll to position [227, 0]
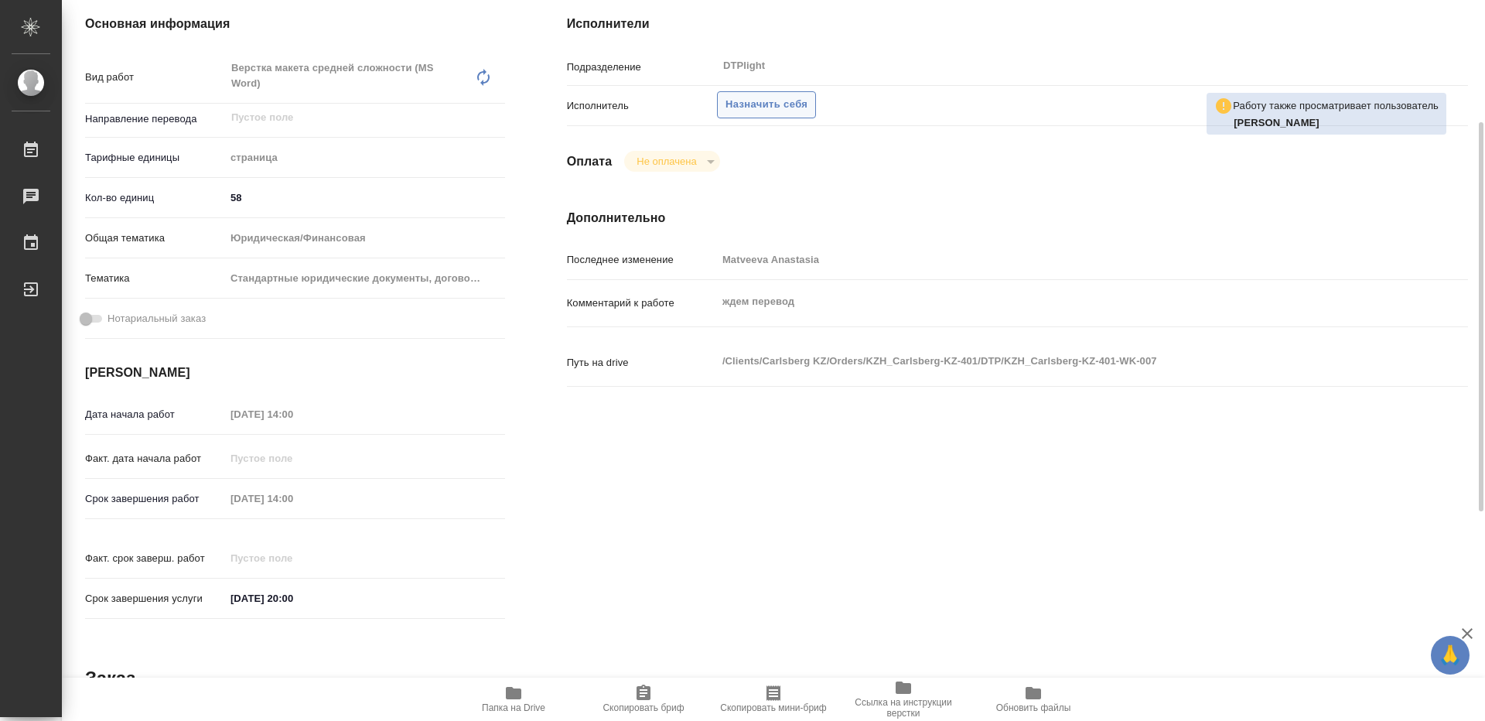
click at [773, 110] on span "Назначить себя" at bounding box center [766, 105] width 82 height 18
type textarea "x"
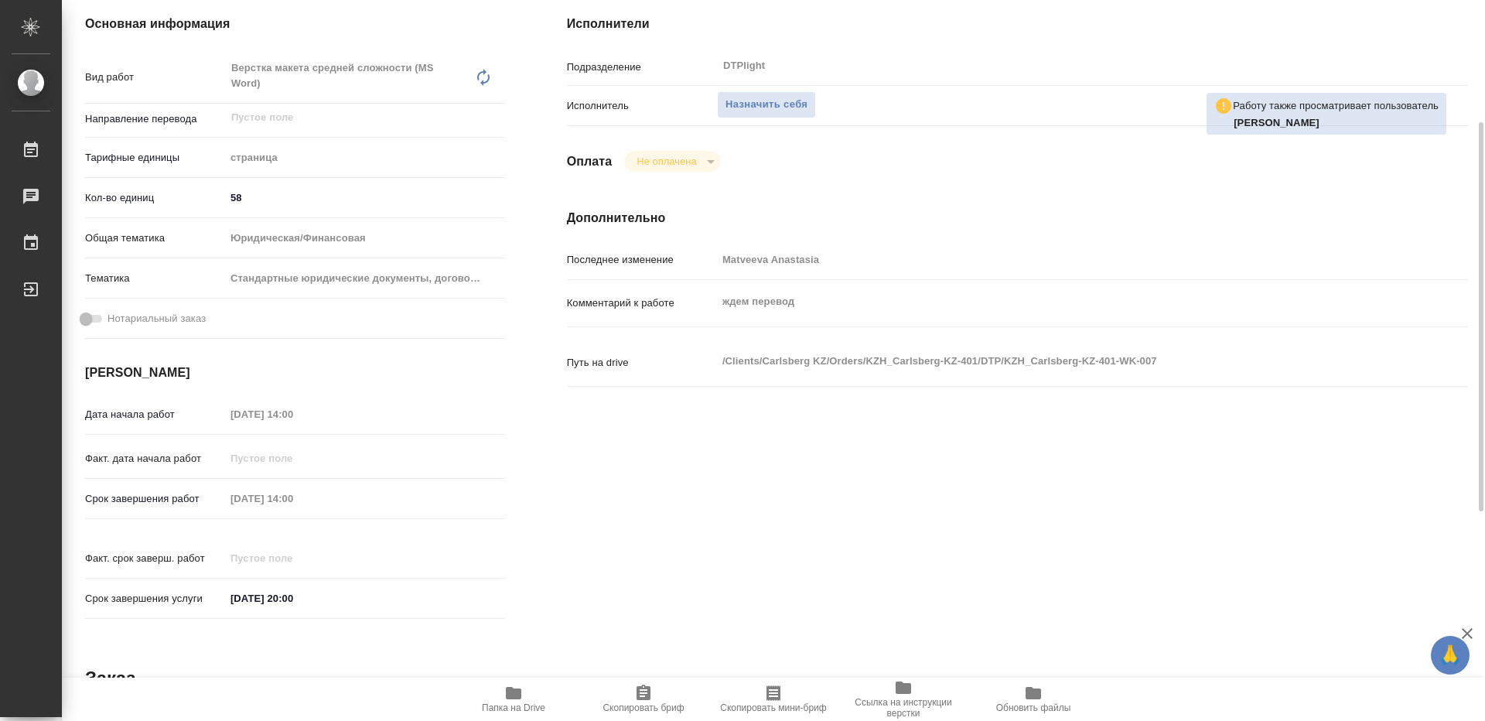
type textarea "x"
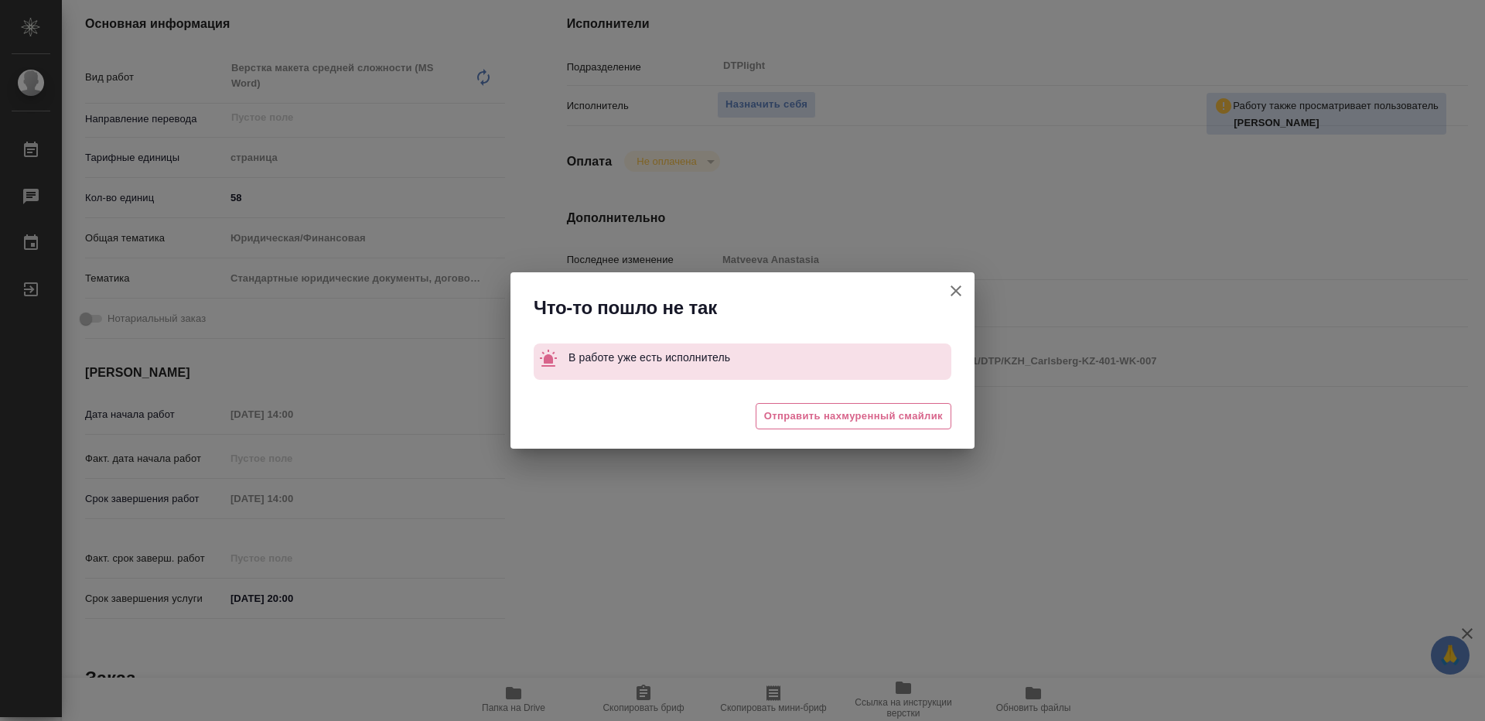
click at [960, 288] on icon "button" at bounding box center [955, 290] width 19 height 19
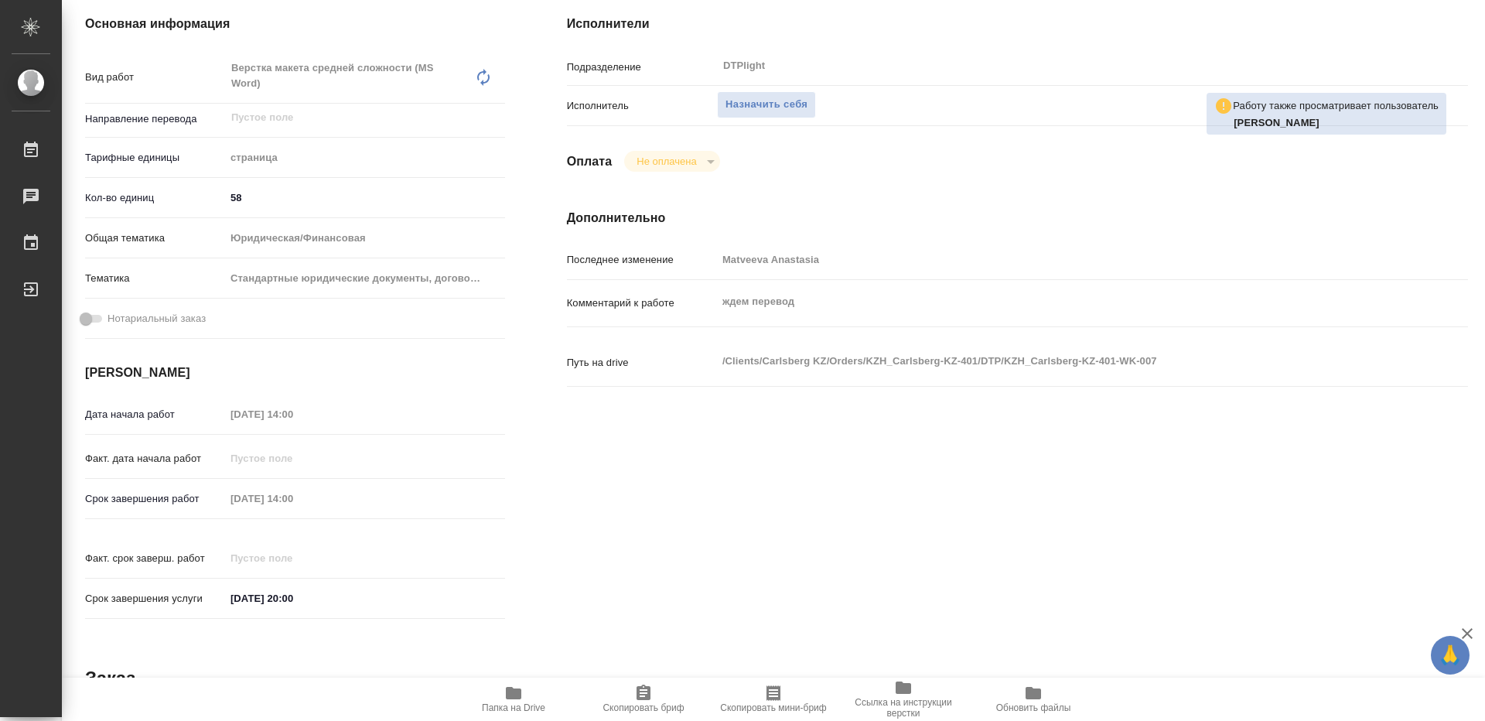
type textarea "x"
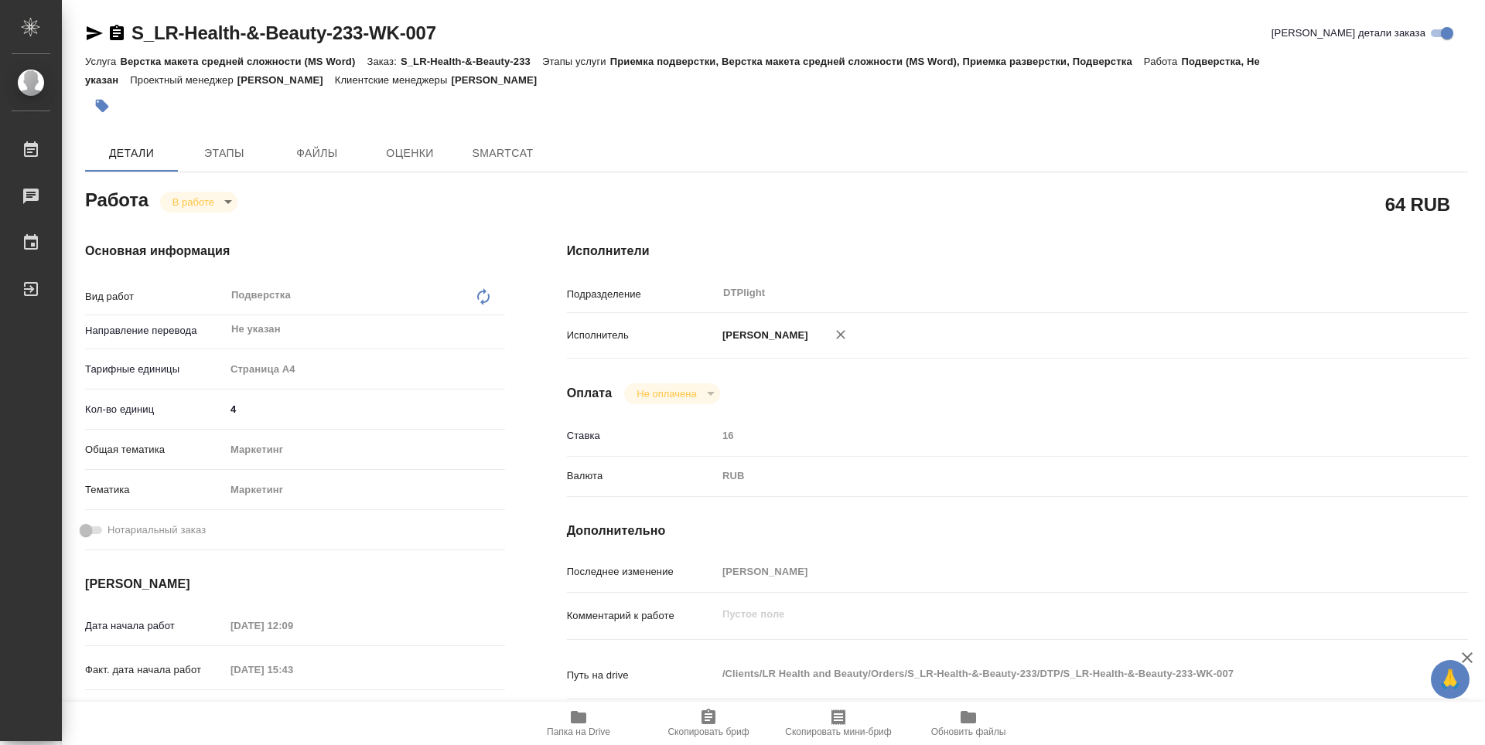
type textarea "x"
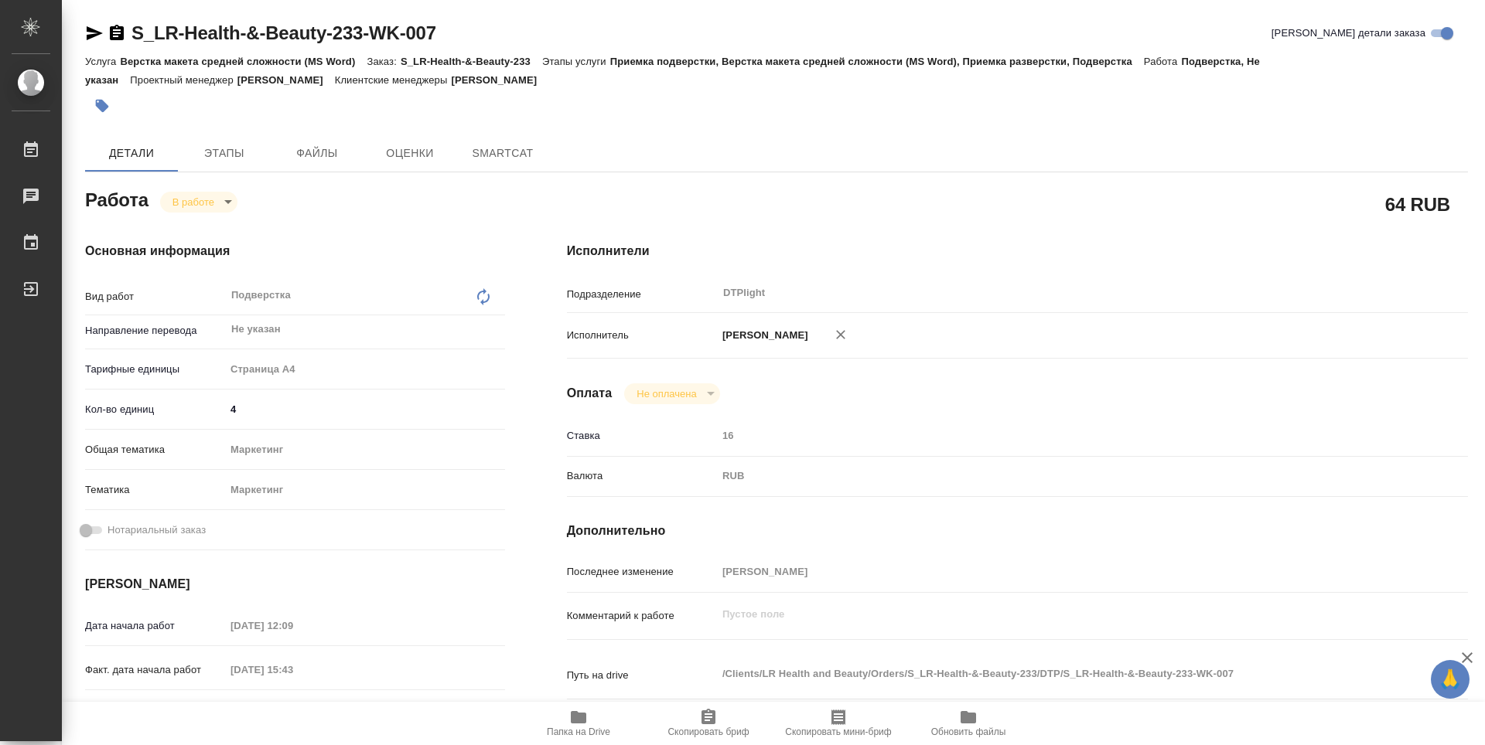
type textarea "x"
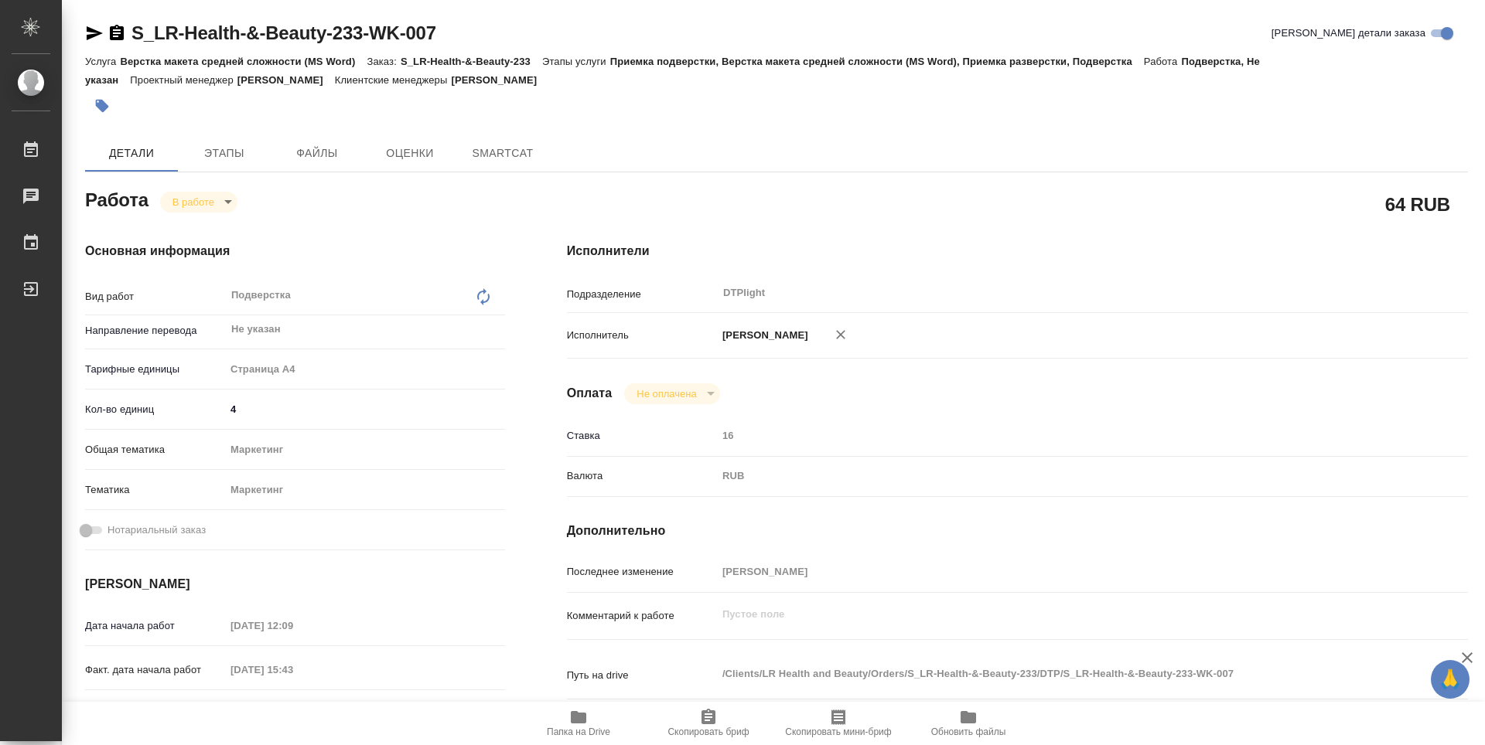
type textarea "x"
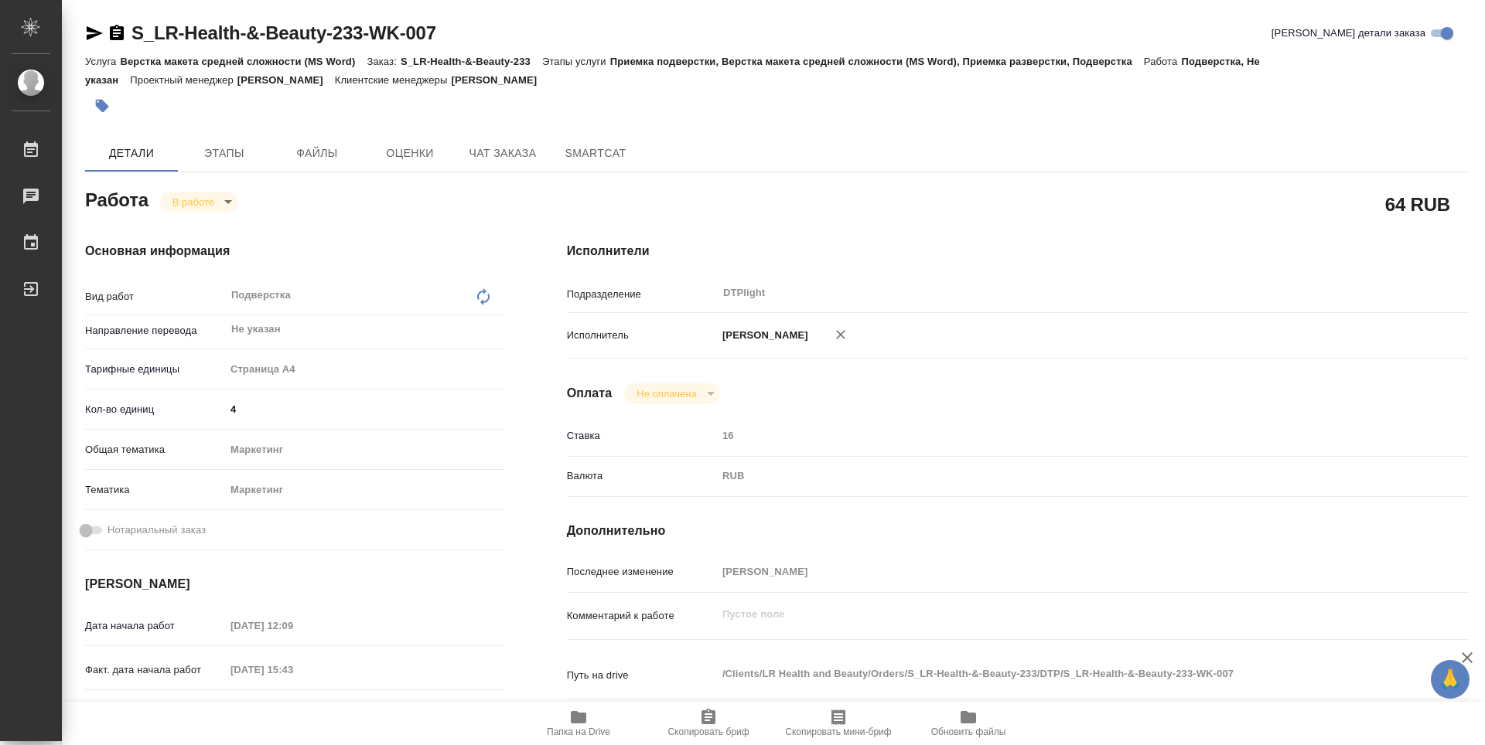
click at [597, 724] on span "Папка на Drive" at bounding box center [578, 722] width 111 height 29
type textarea "x"
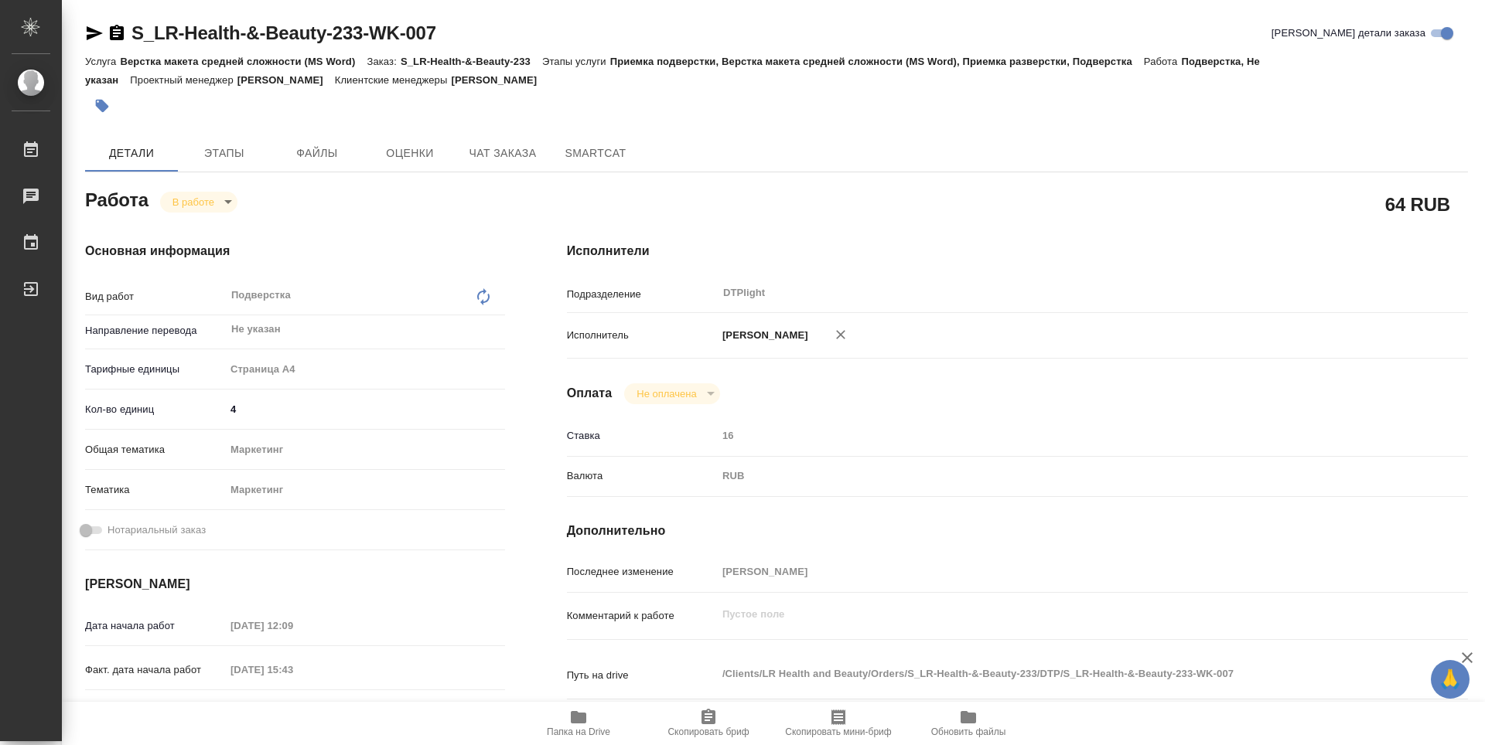
type textarea "x"
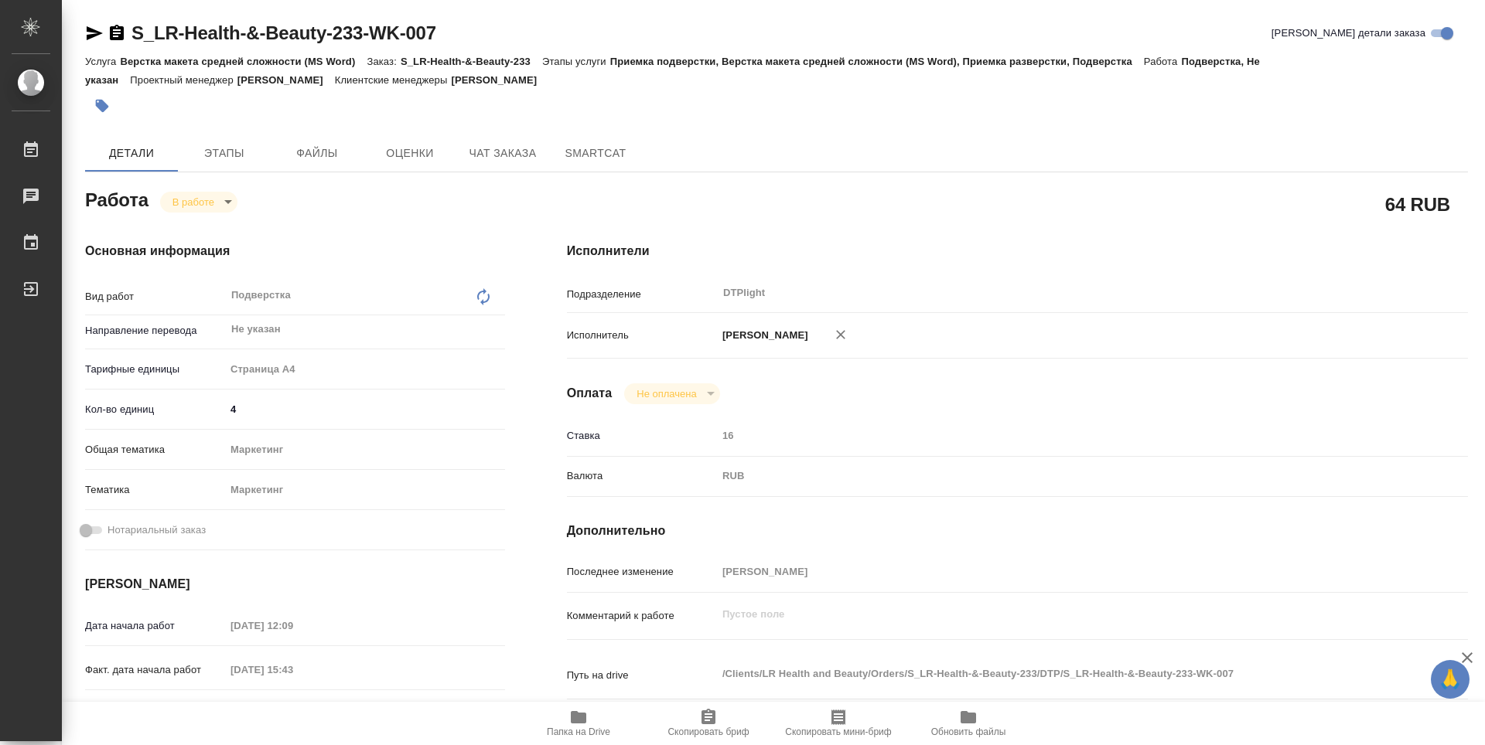
type textarea "x"
click at [228, 204] on body "🙏 .cls-1 fill:#fff; AWATERA Guselnikov Roman Работы 0 Чаты График Выйти S_LR-He…" at bounding box center [742, 372] width 1485 height 745
click at [208, 105] on button "Выполнен" at bounding box center [193, 96] width 43 height 17
type textarea "x"
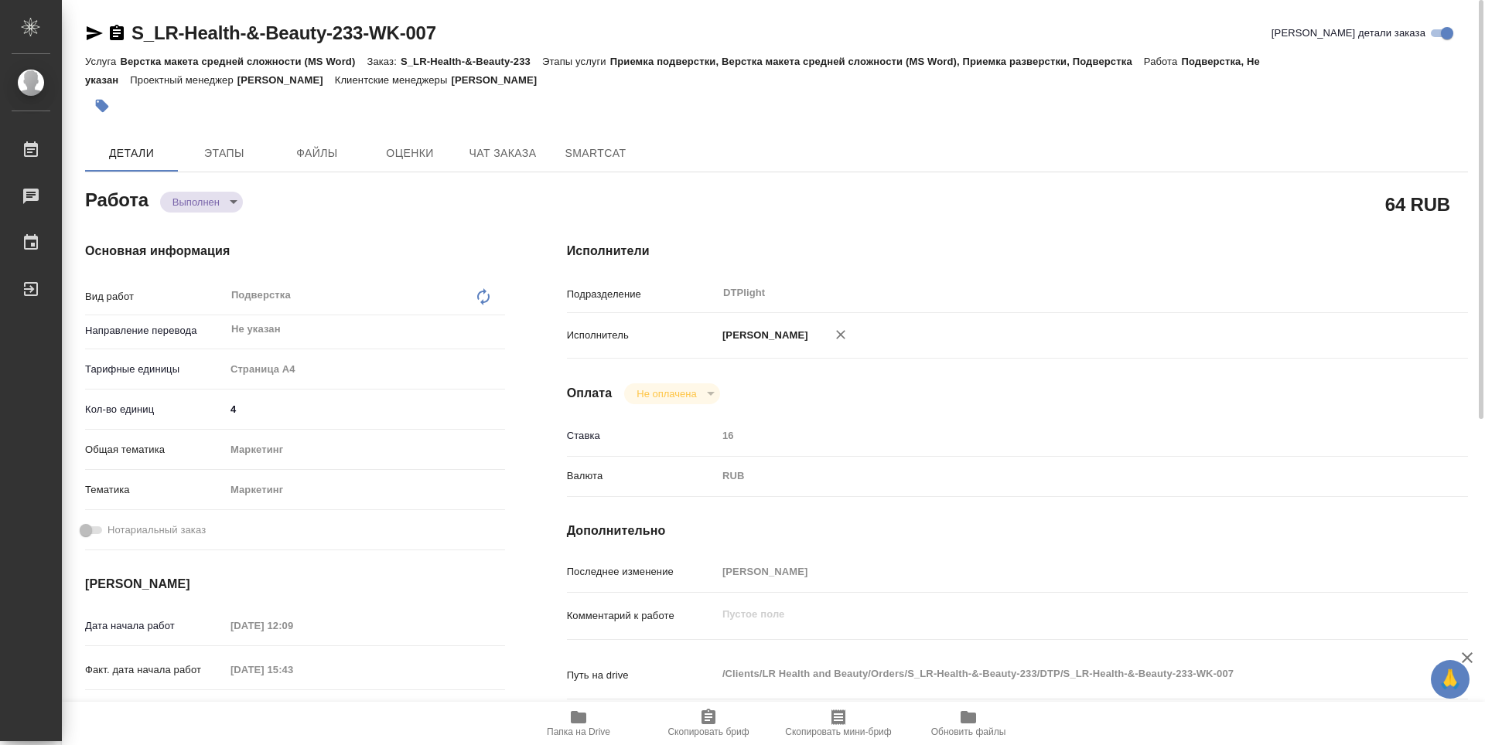
type textarea "x"
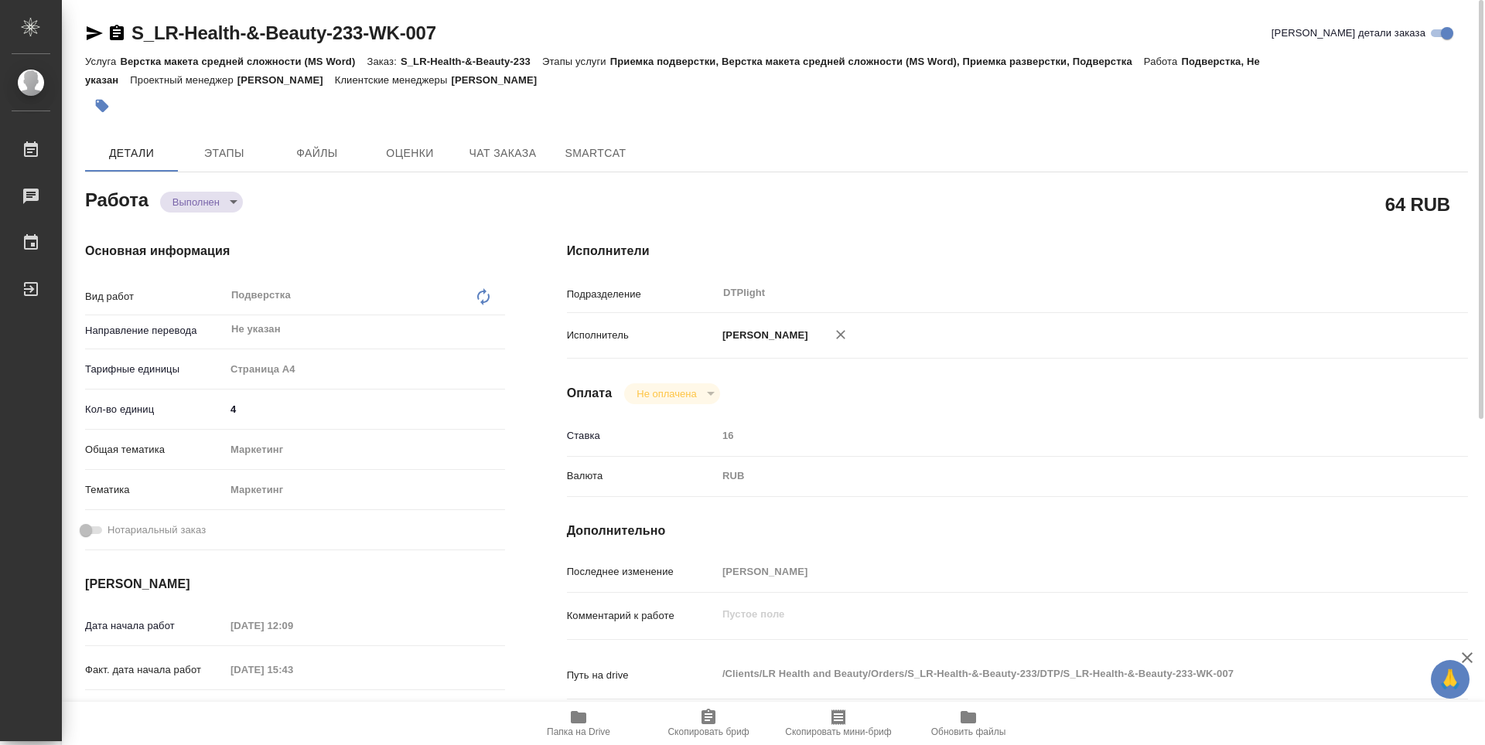
type textarea "x"
click at [114, 31] on icon "button" at bounding box center [117, 32] width 14 height 15
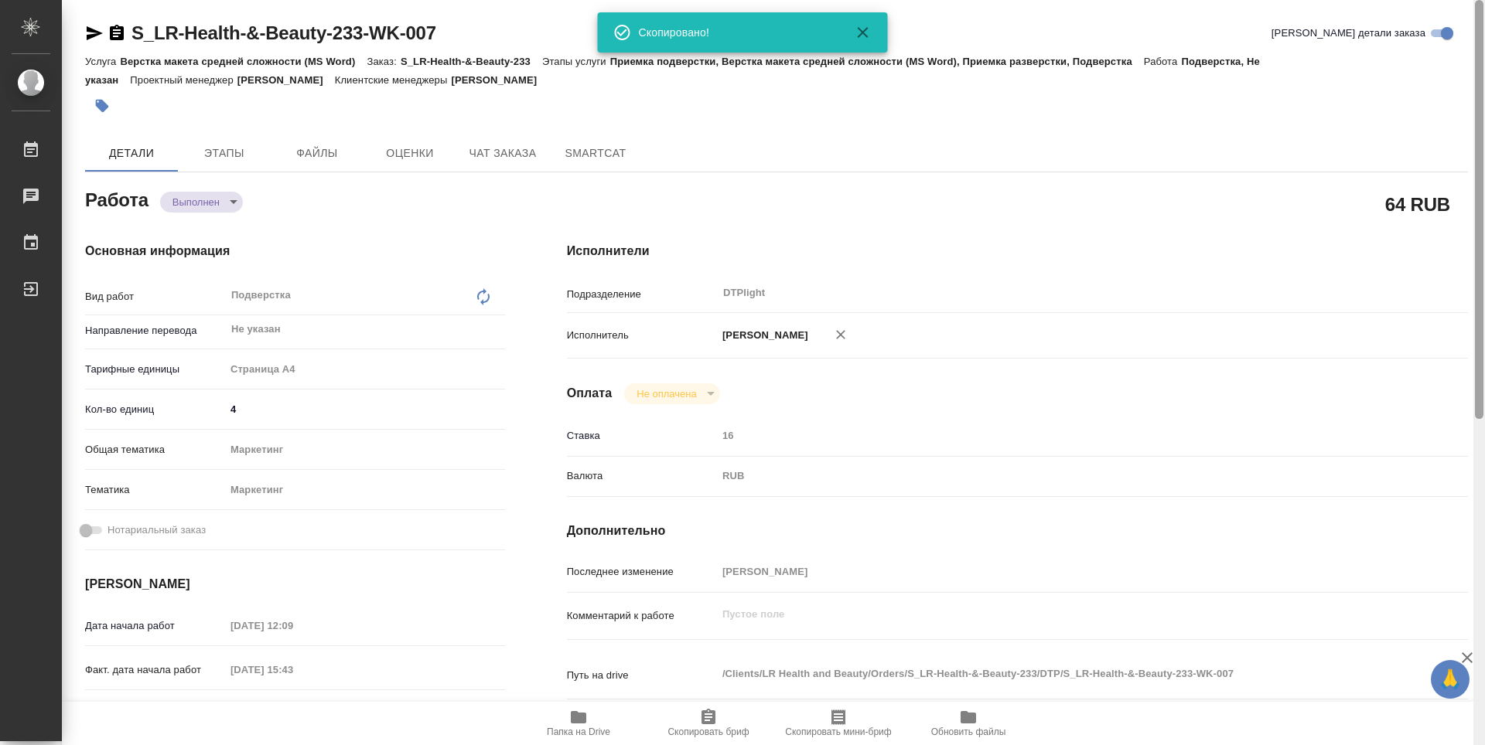
type textarea "x"
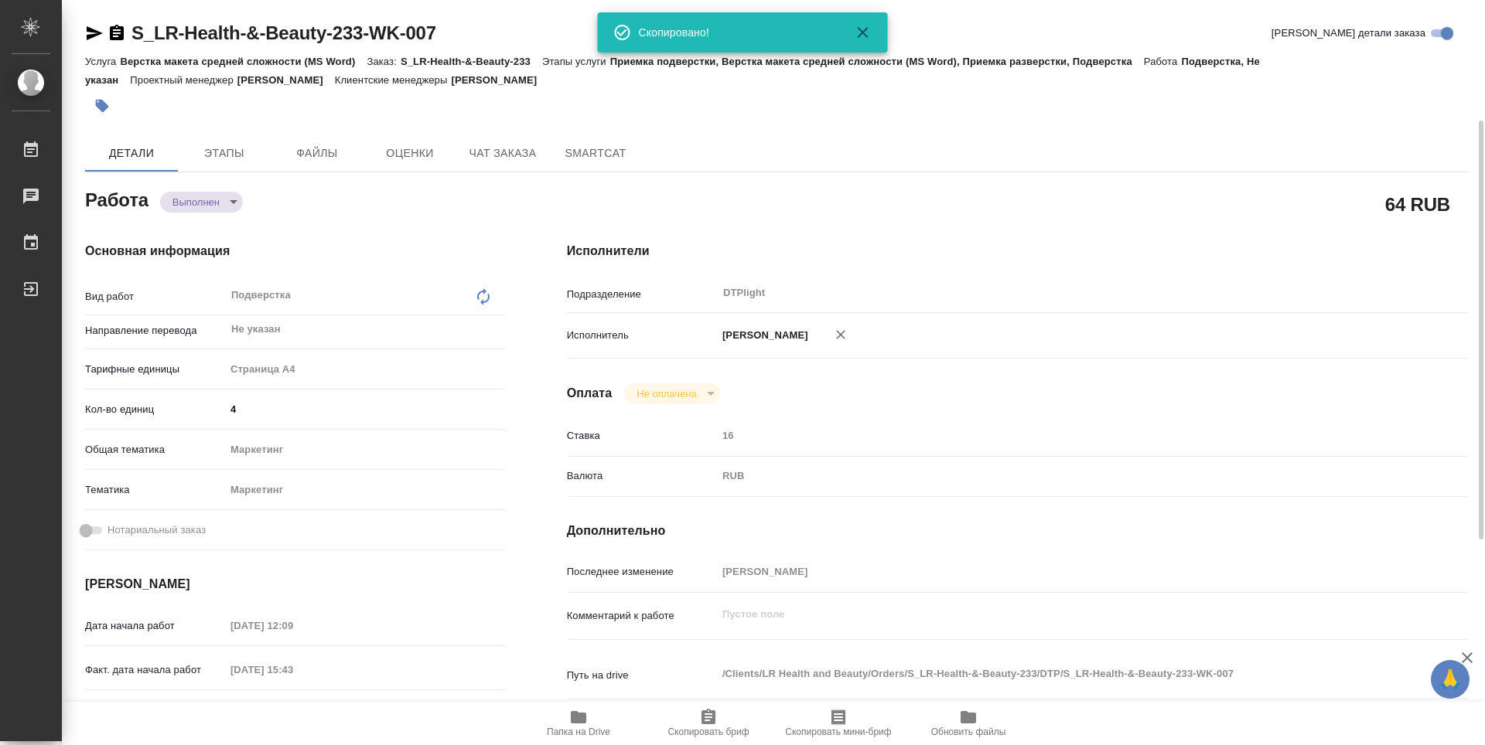
scroll to position [580, 0]
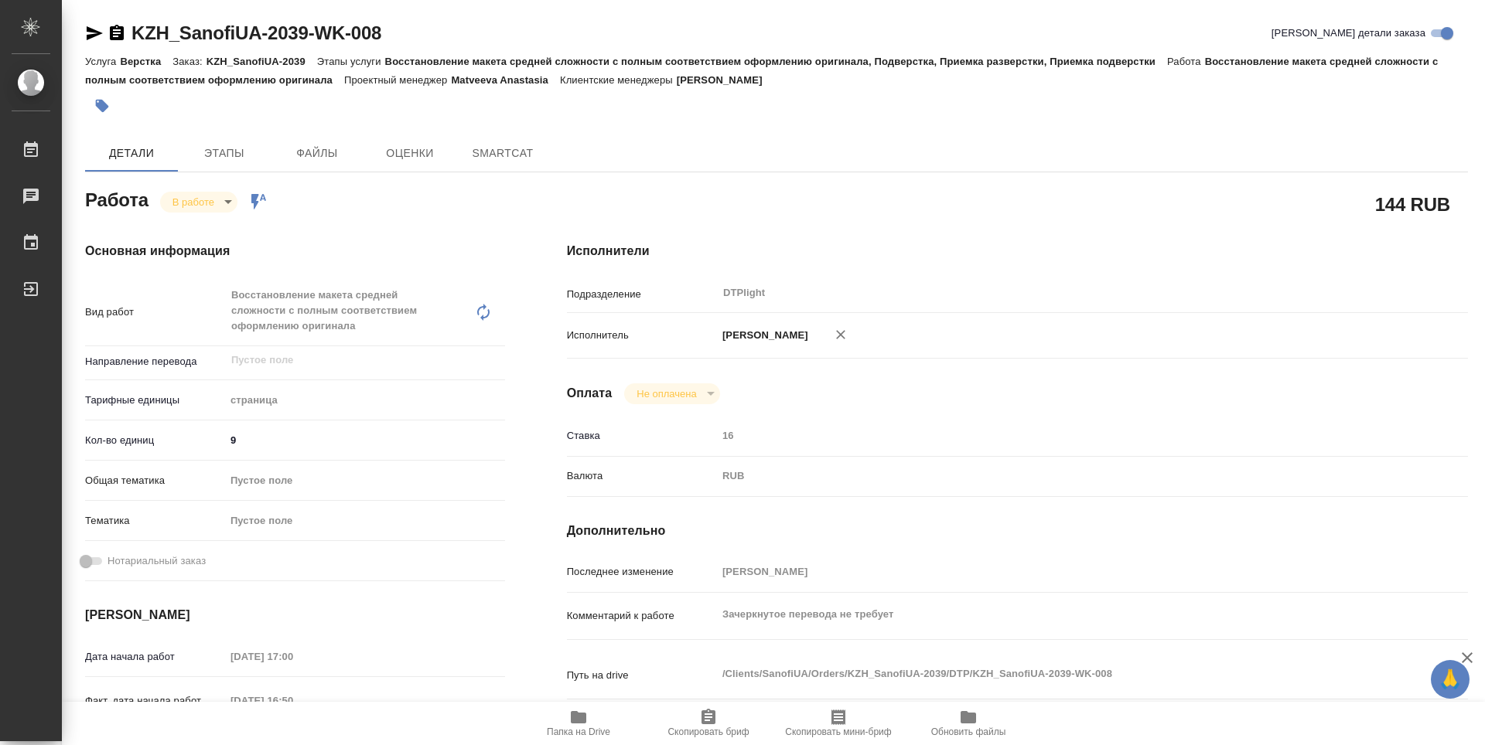
type textarea "x"
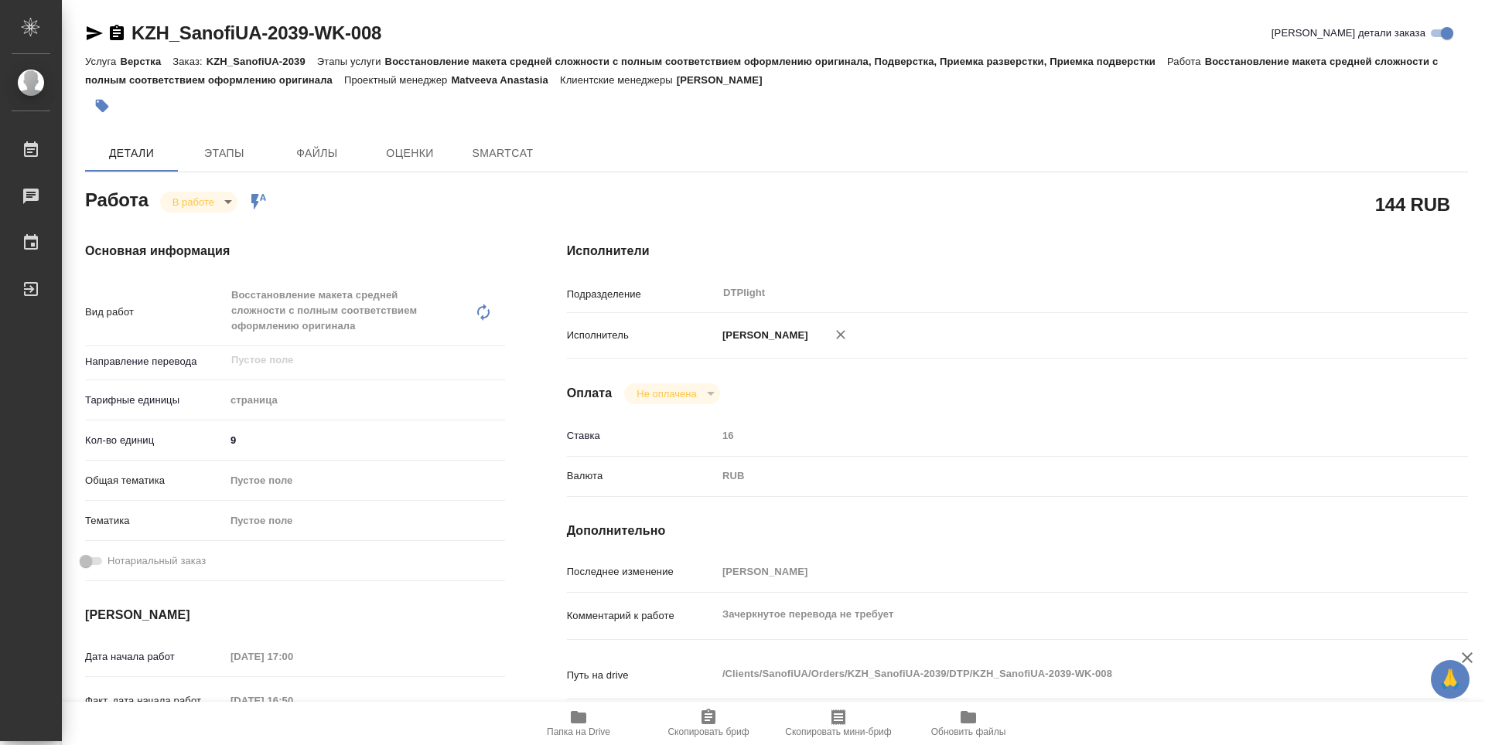
type textarea "x"
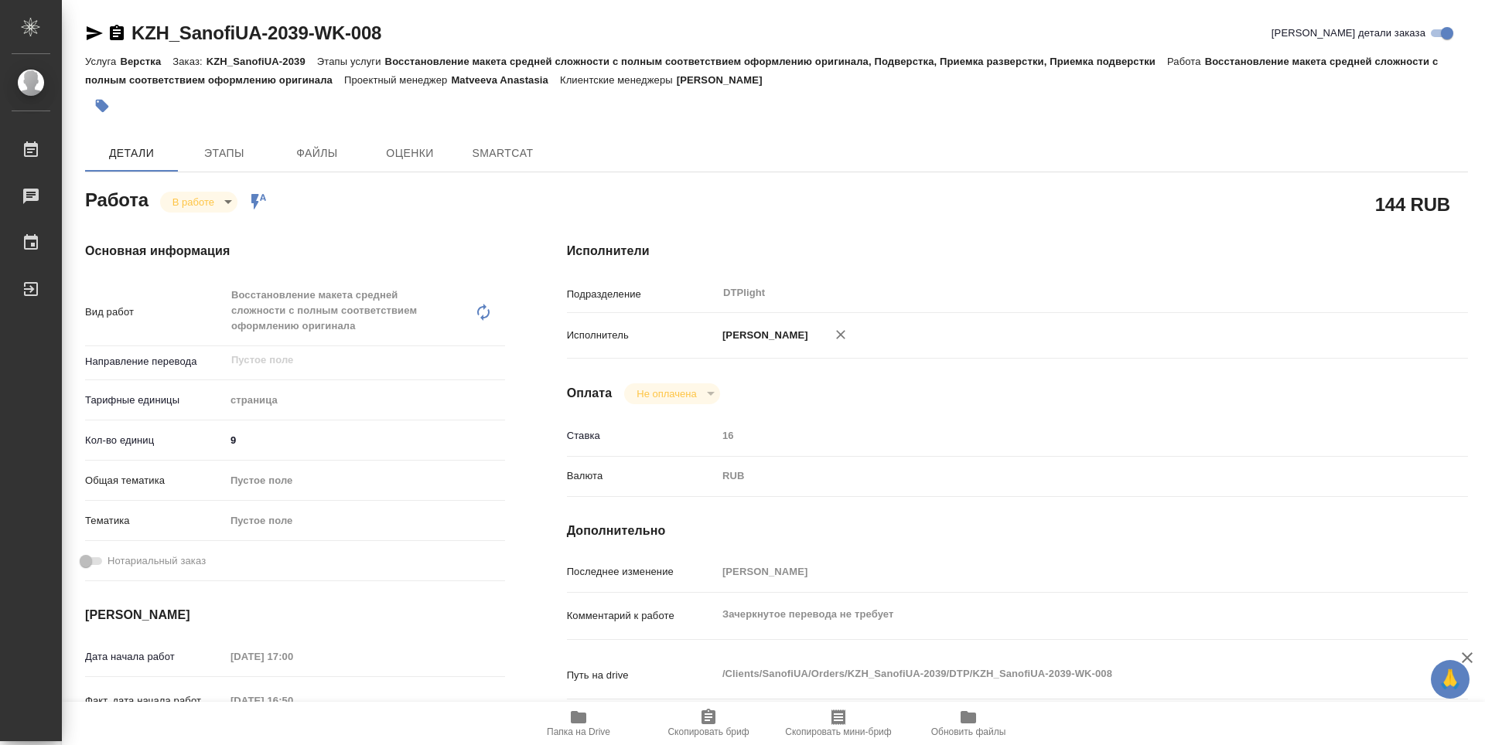
type textarea "x"
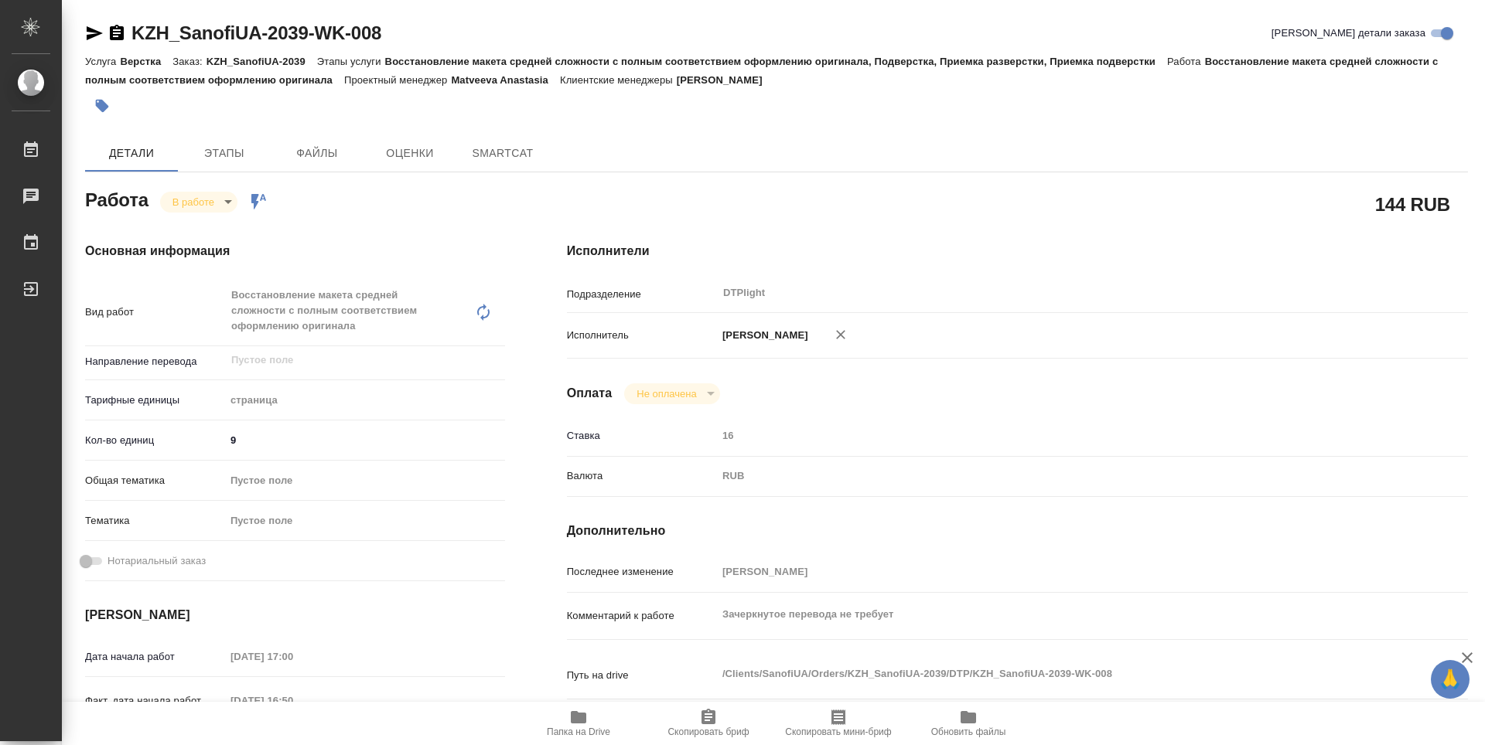
type textarea "x"
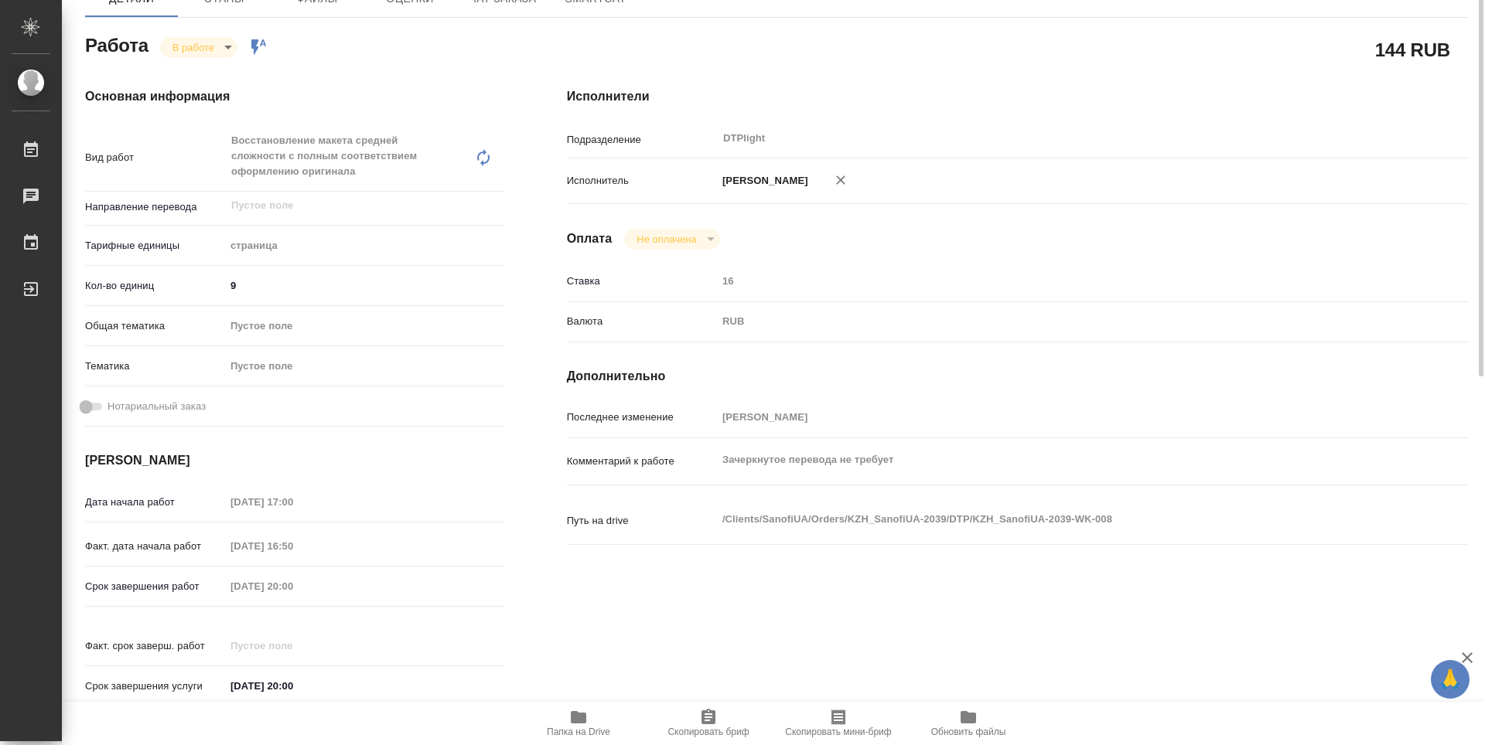
scroll to position [232, 0]
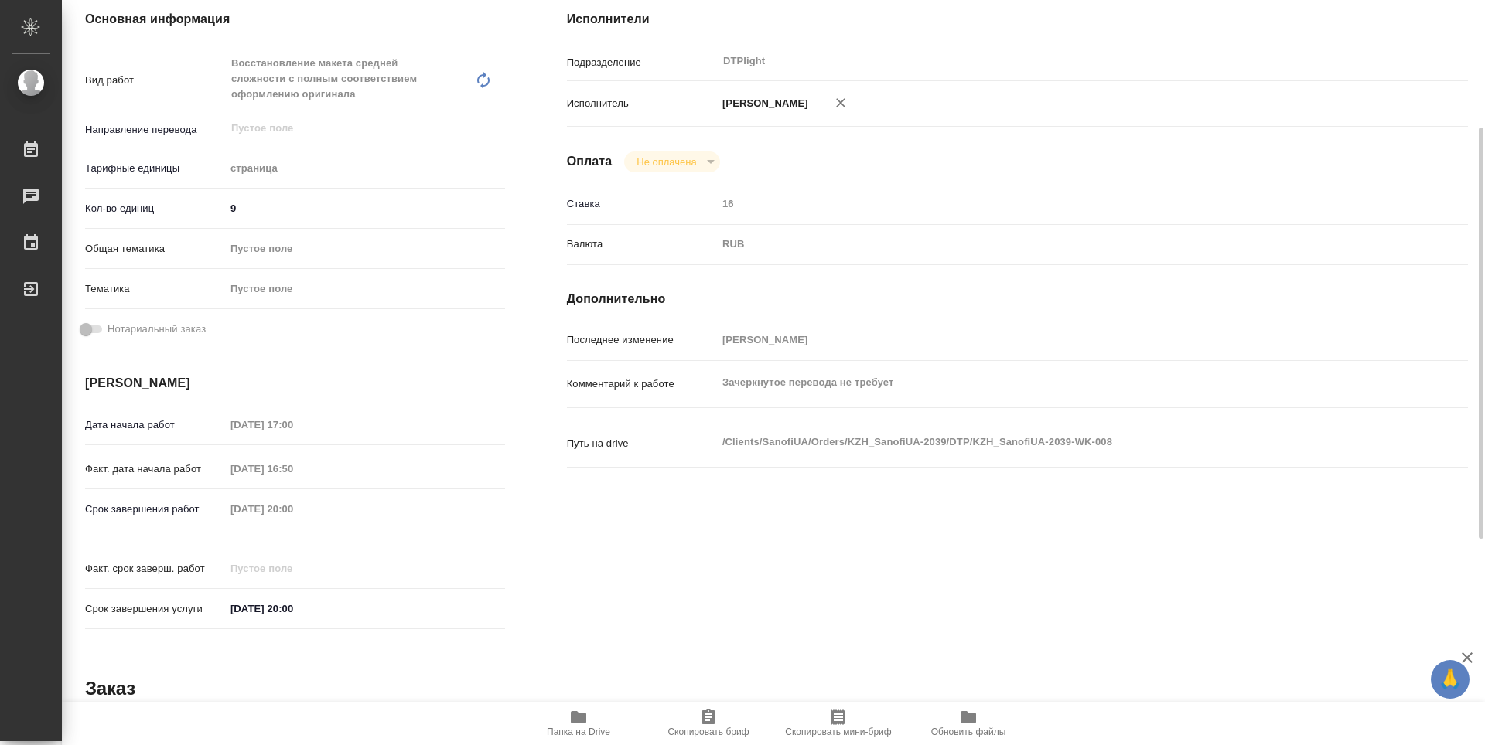
type textarea "x"
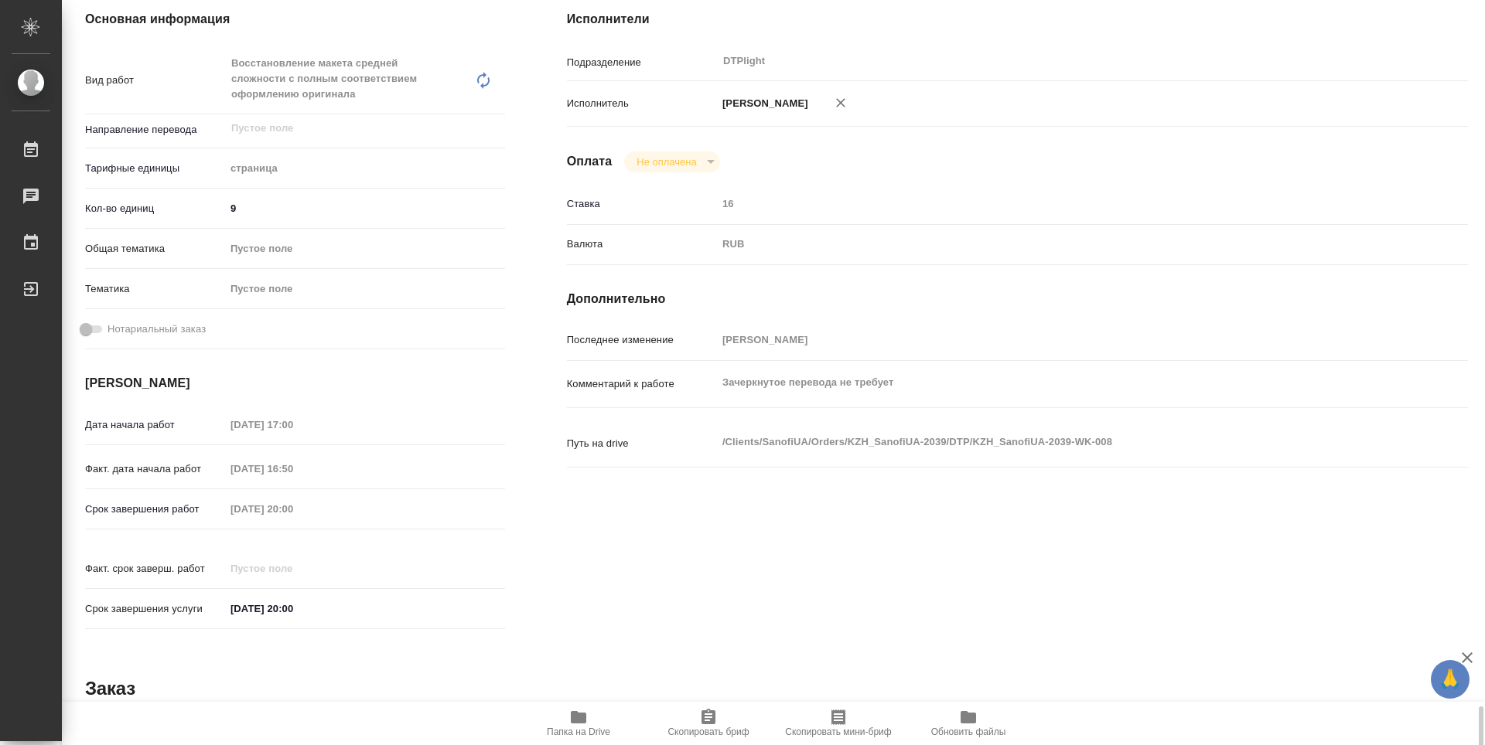
scroll to position [605, 0]
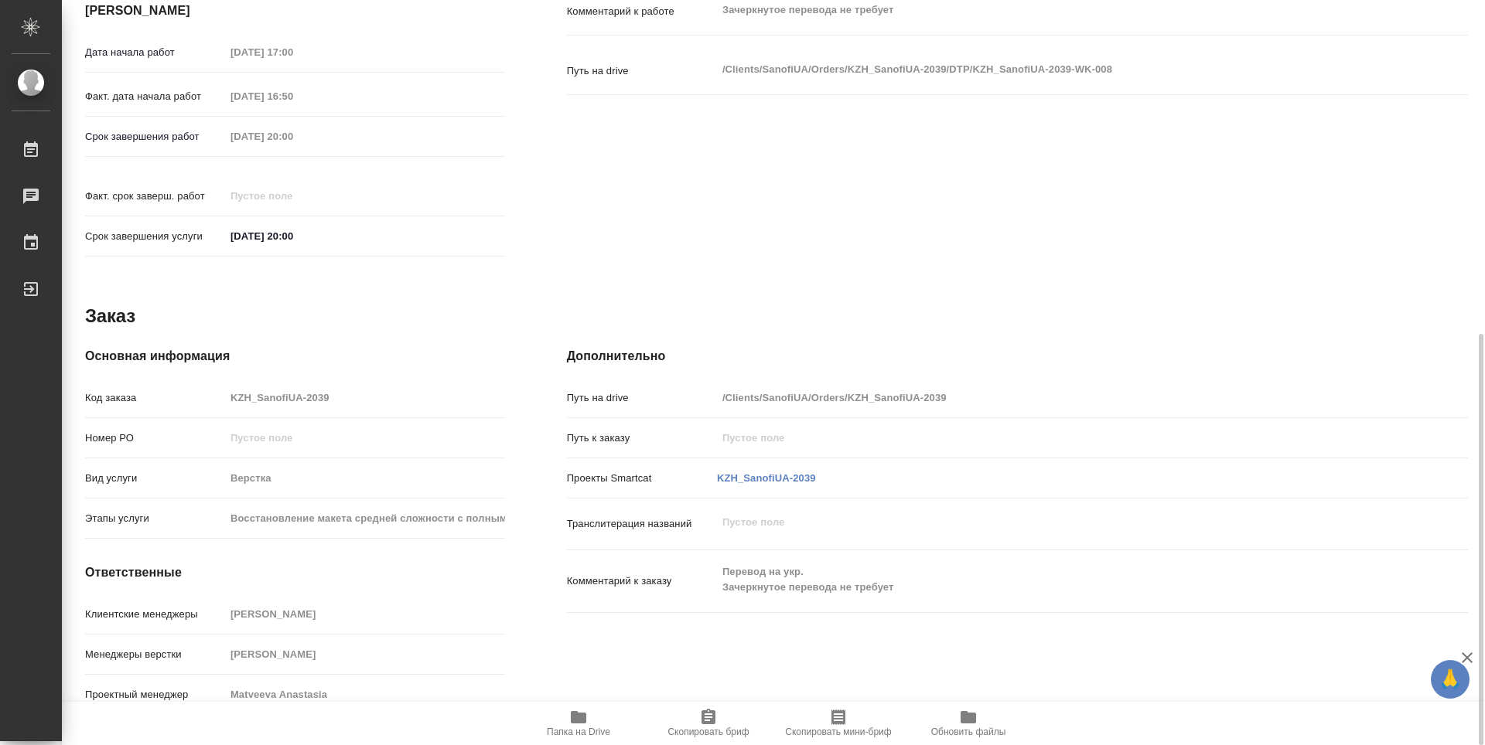
type textarea "x"
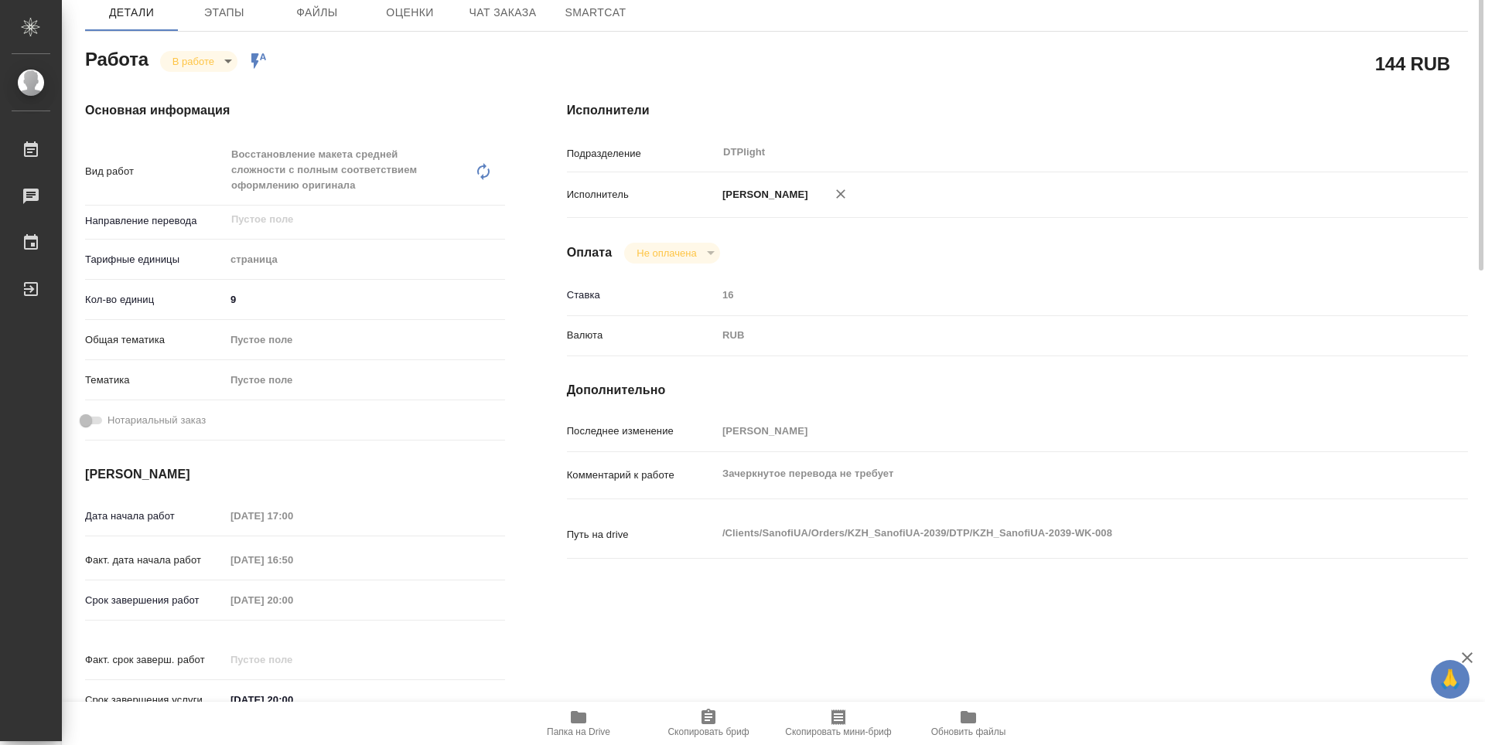
scroll to position [0, 0]
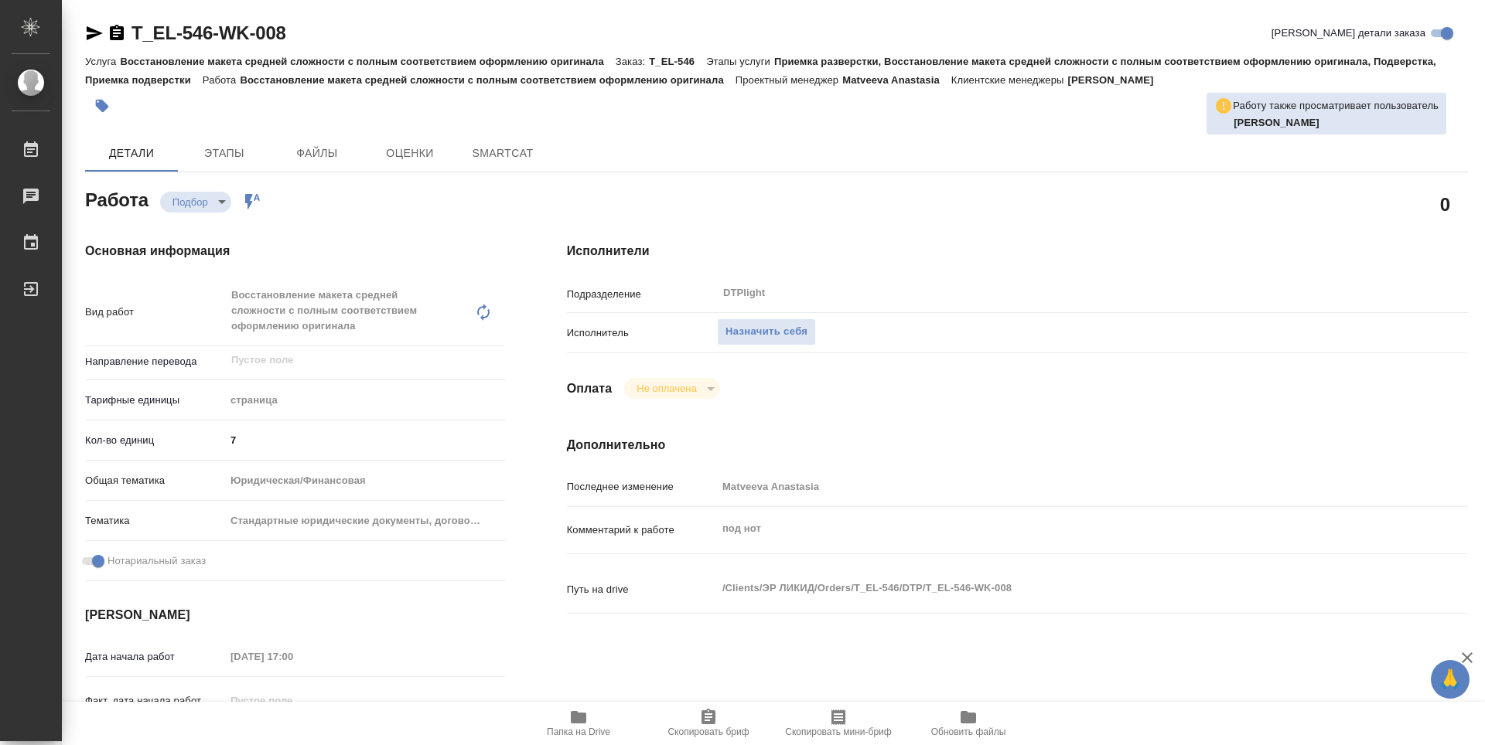
type textarea "x"
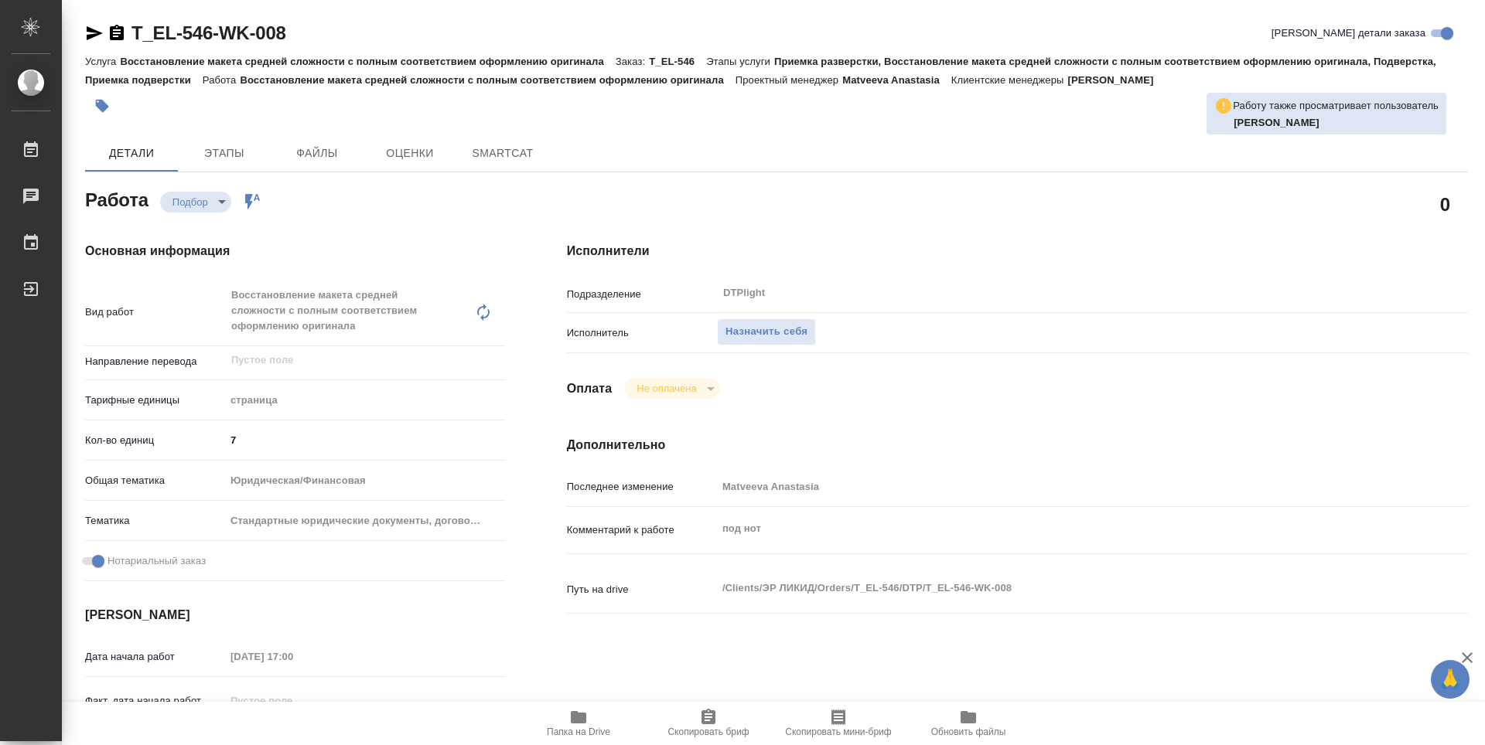
type textarea "x"
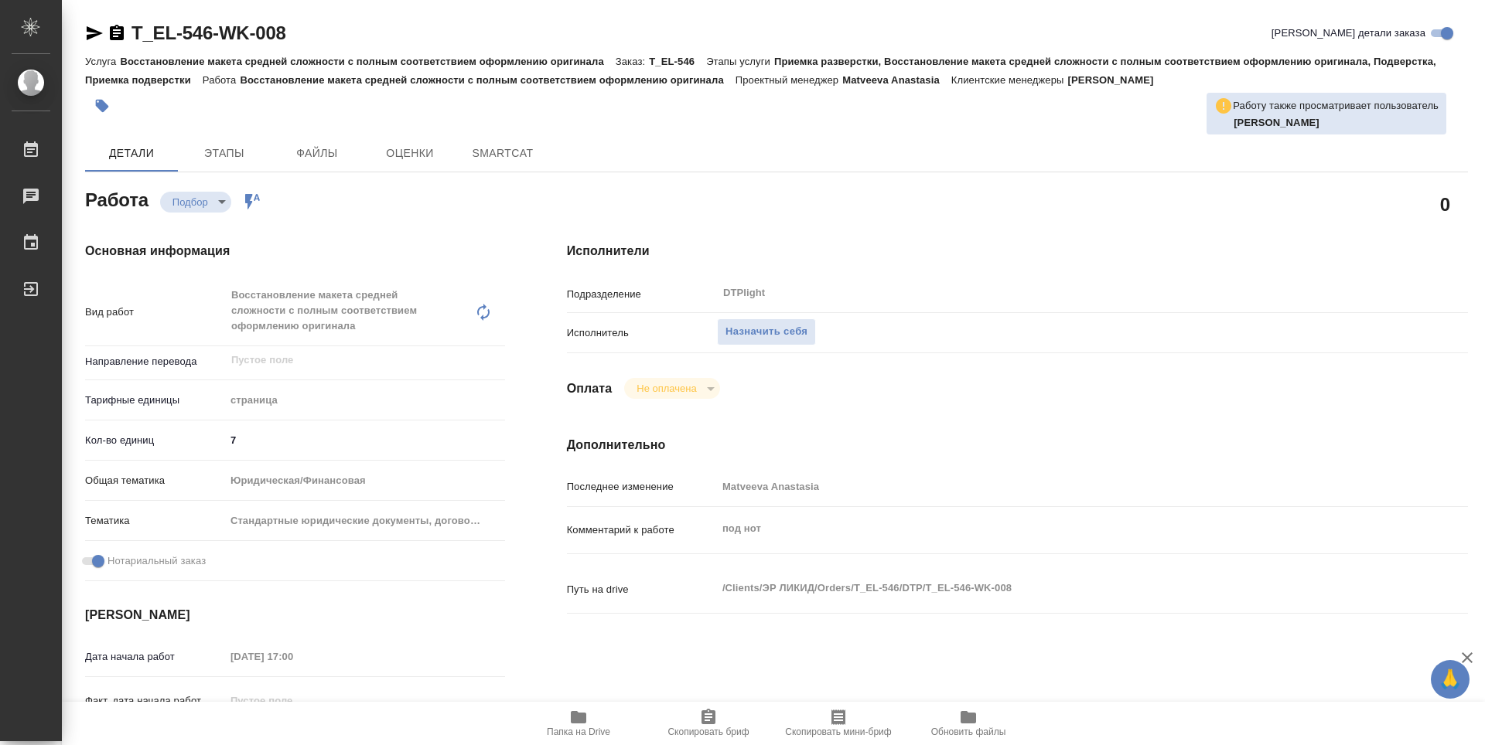
type textarea "x"
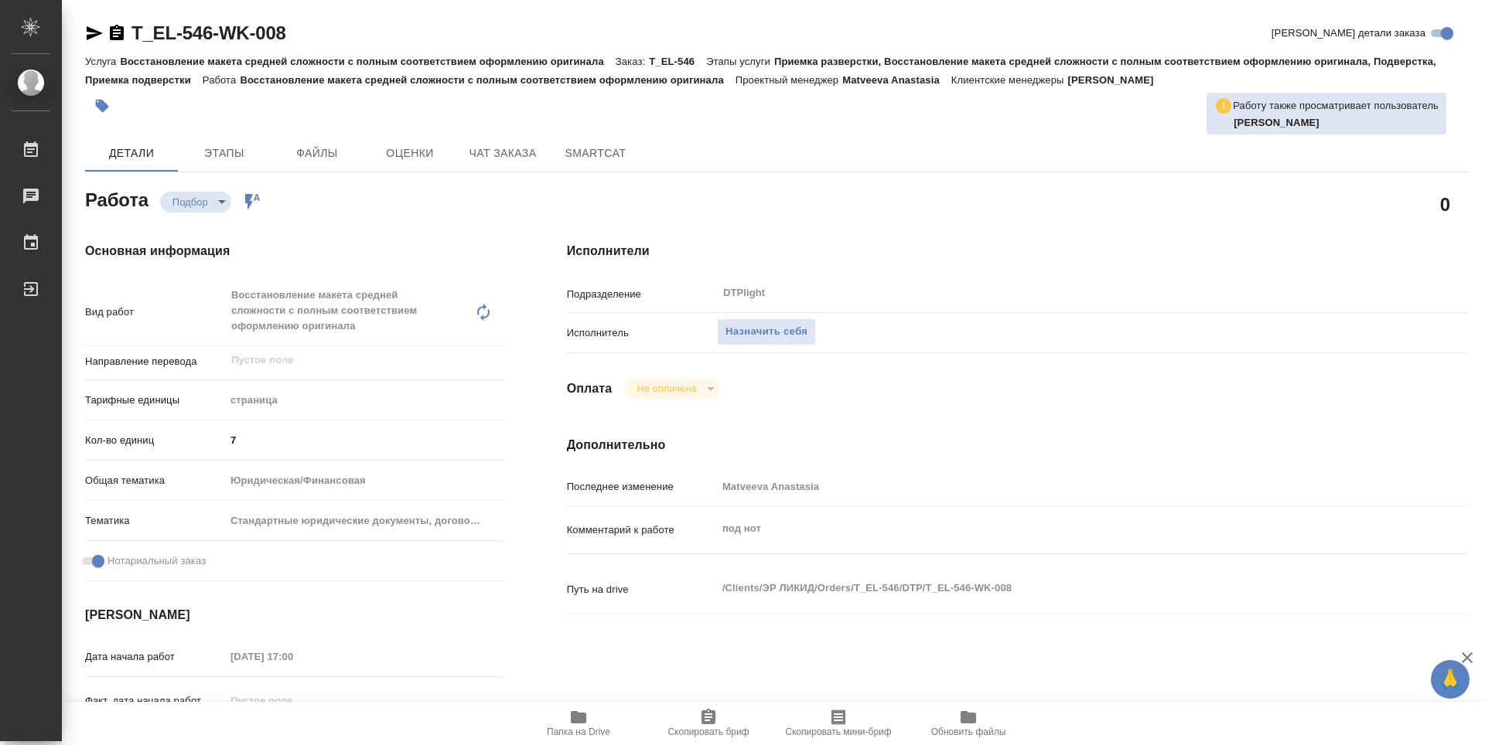
scroll to position [155, 0]
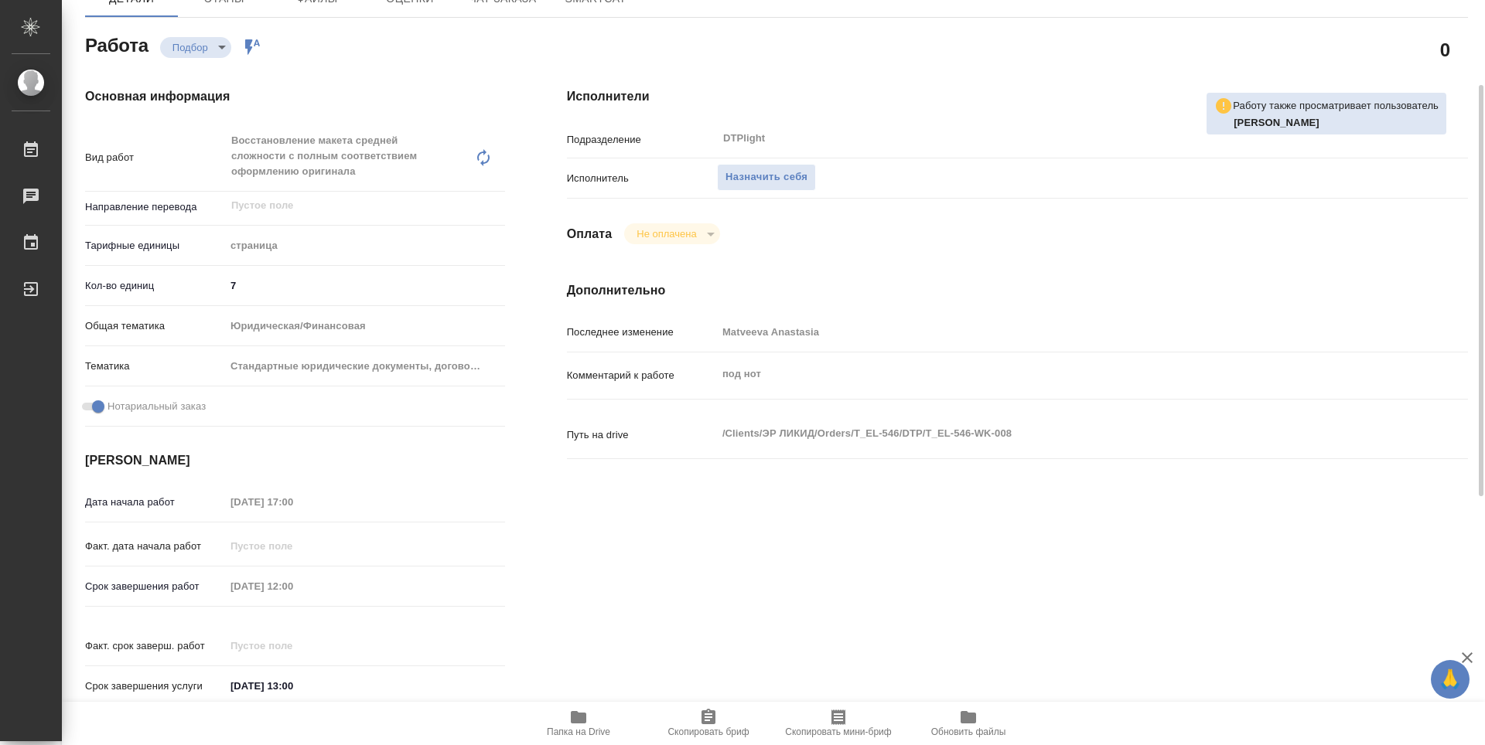
type textarea "x"
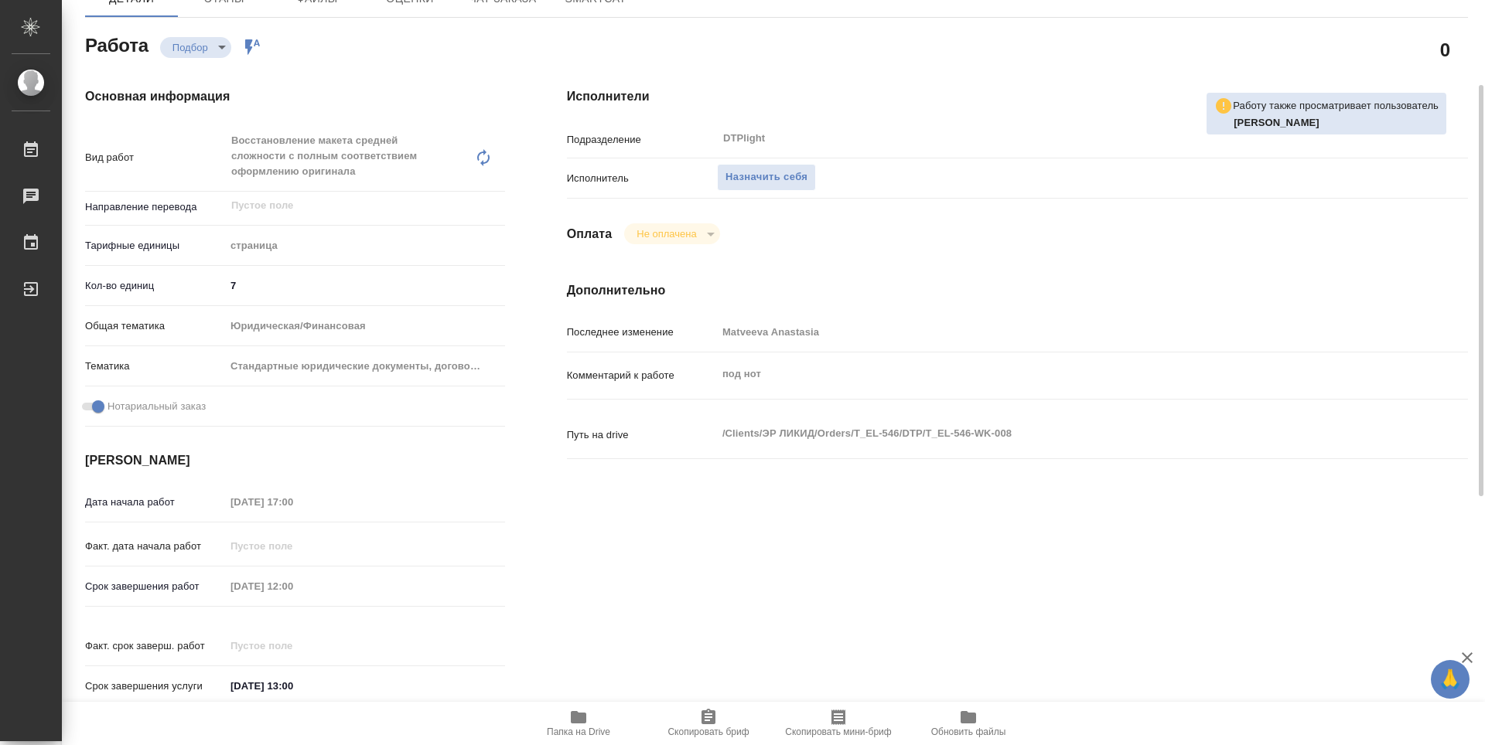
click at [580, 722] on icon "button" at bounding box center [578, 717] width 15 height 12
type textarea "x"
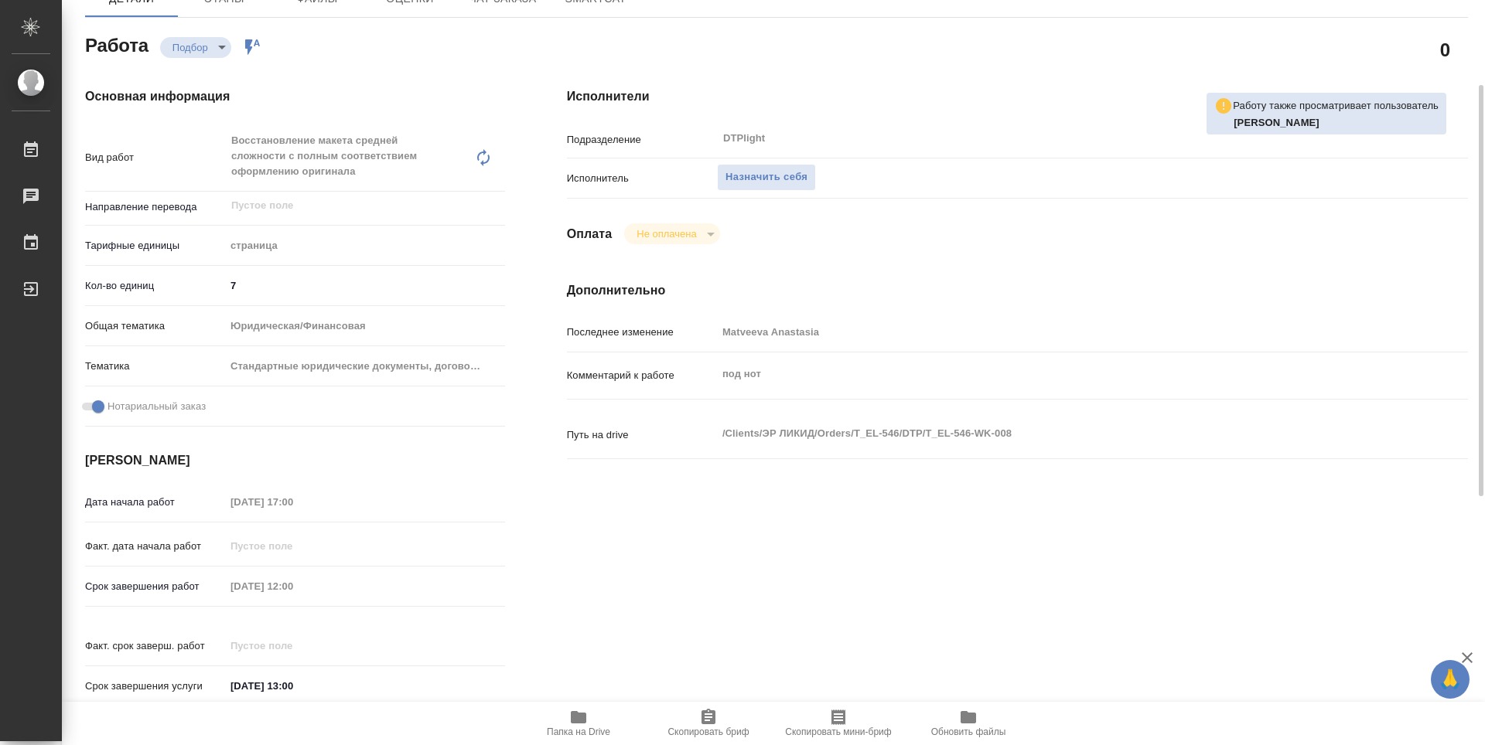
type textarea "x"
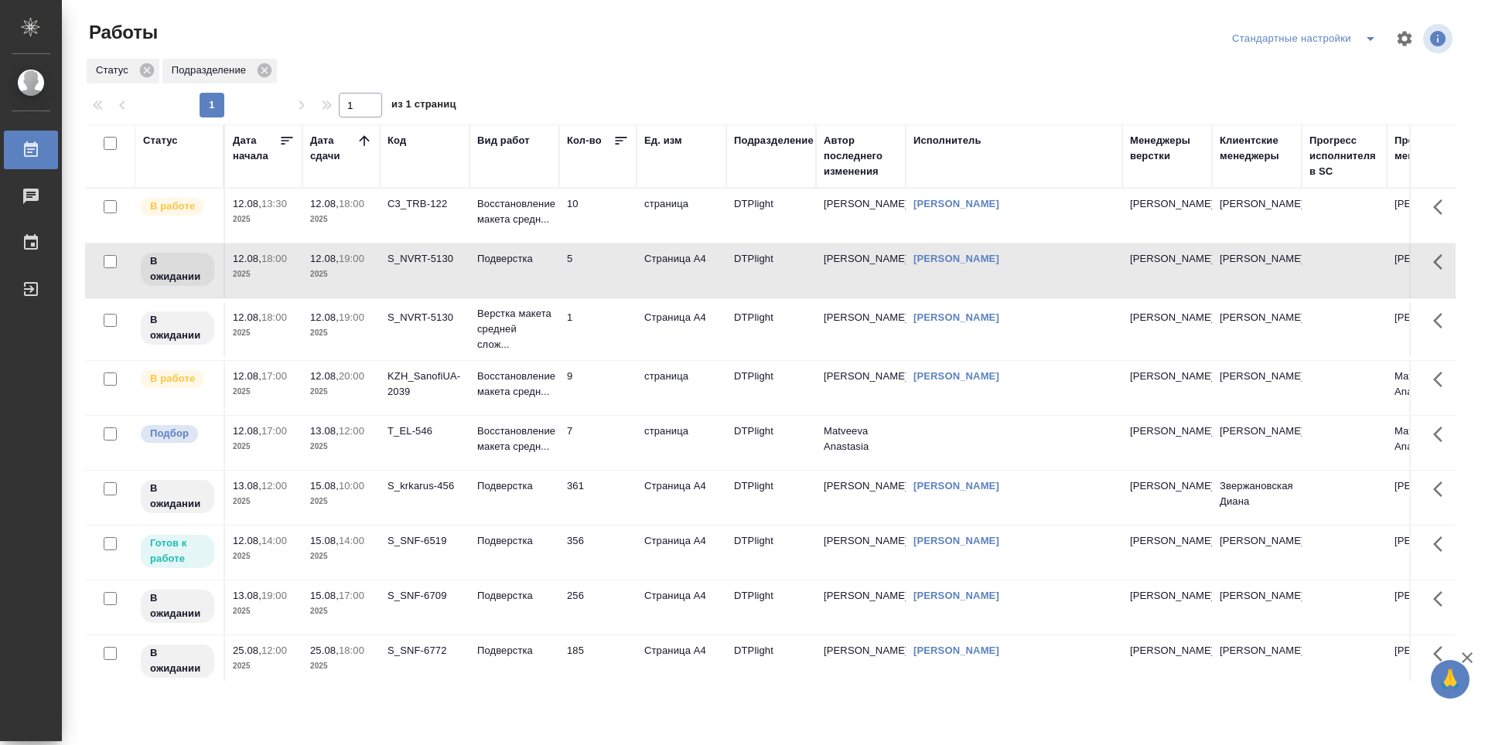
click at [358, 141] on icon at bounding box center [363, 140] width 15 height 15
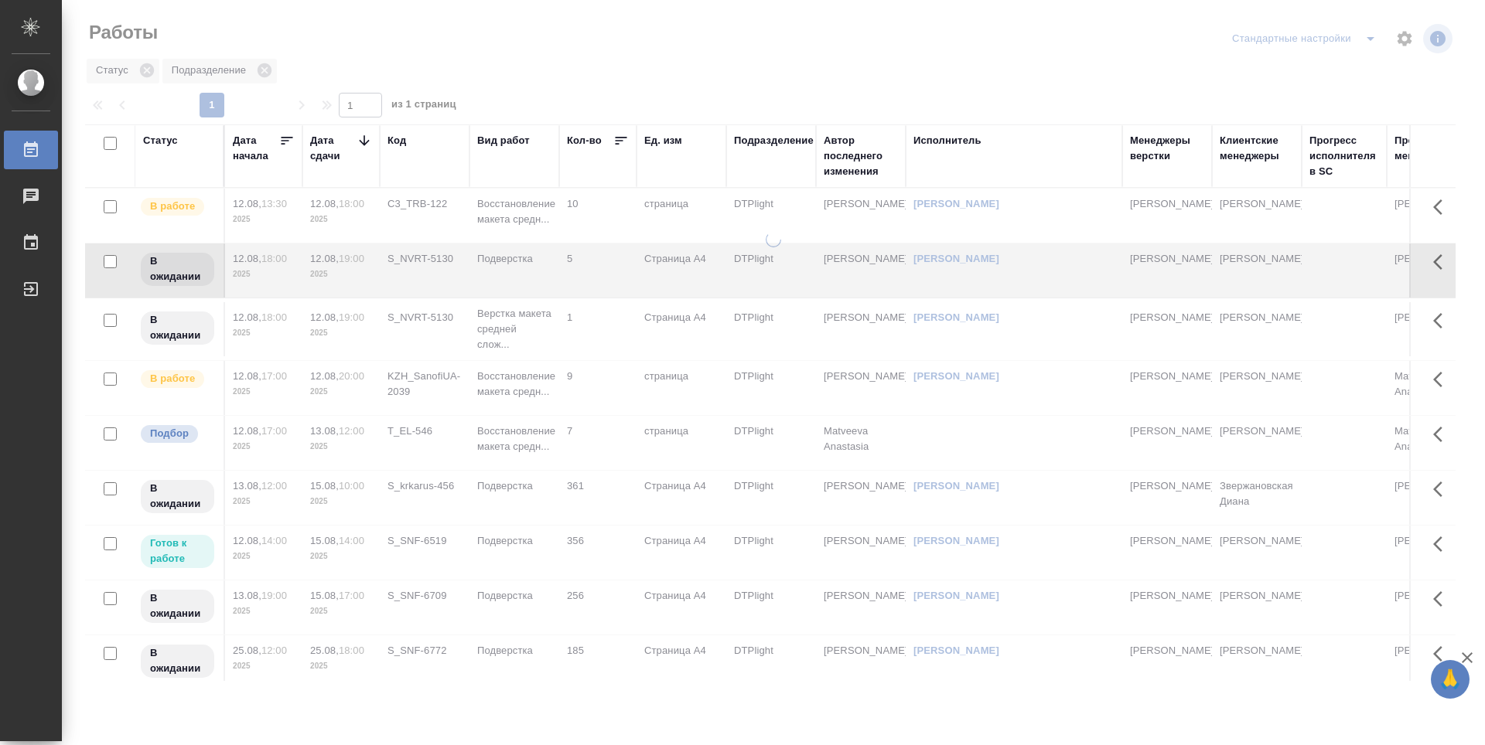
click at [360, 141] on icon at bounding box center [364, 140] width 10 height 10
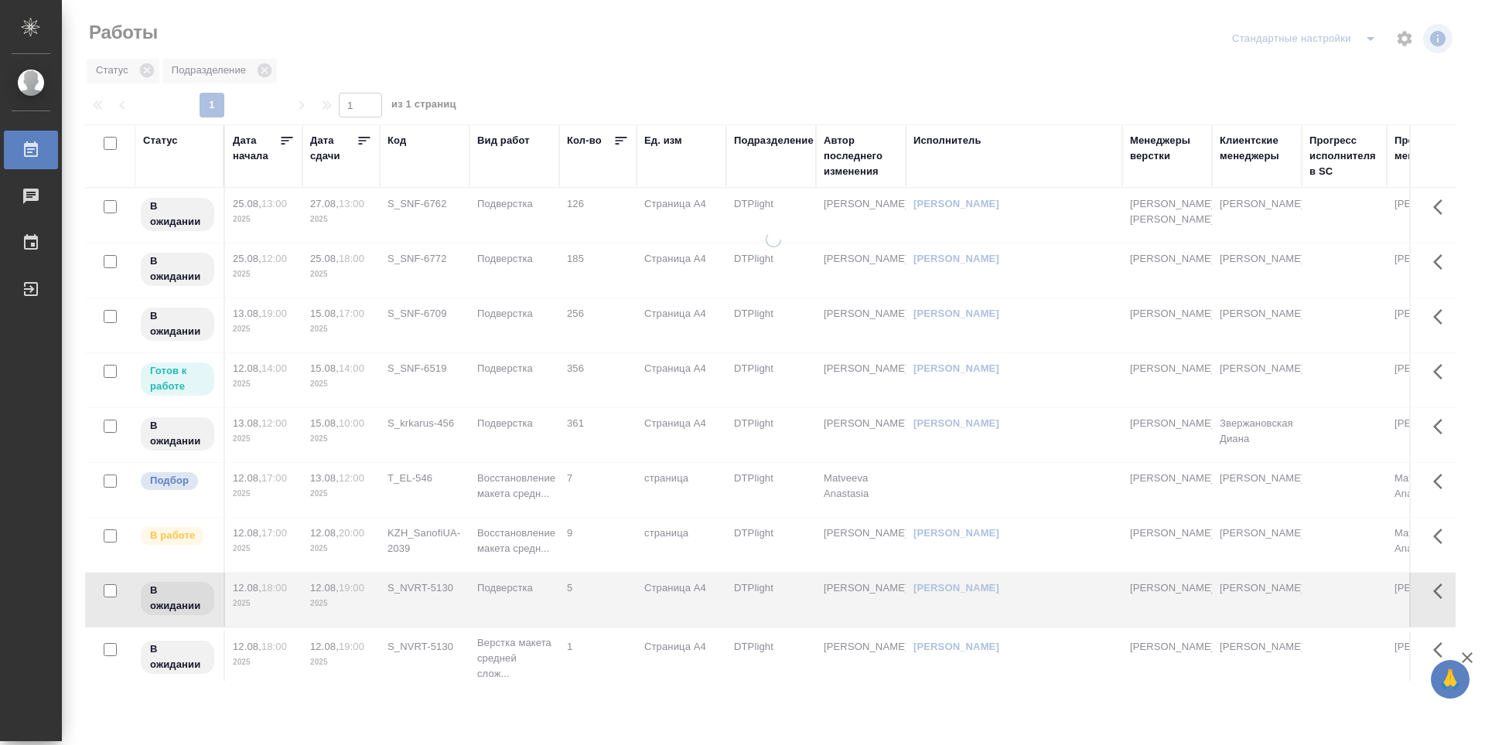
click at [360, 141] on icon at bounding box center [365, 141] width 12 height 8
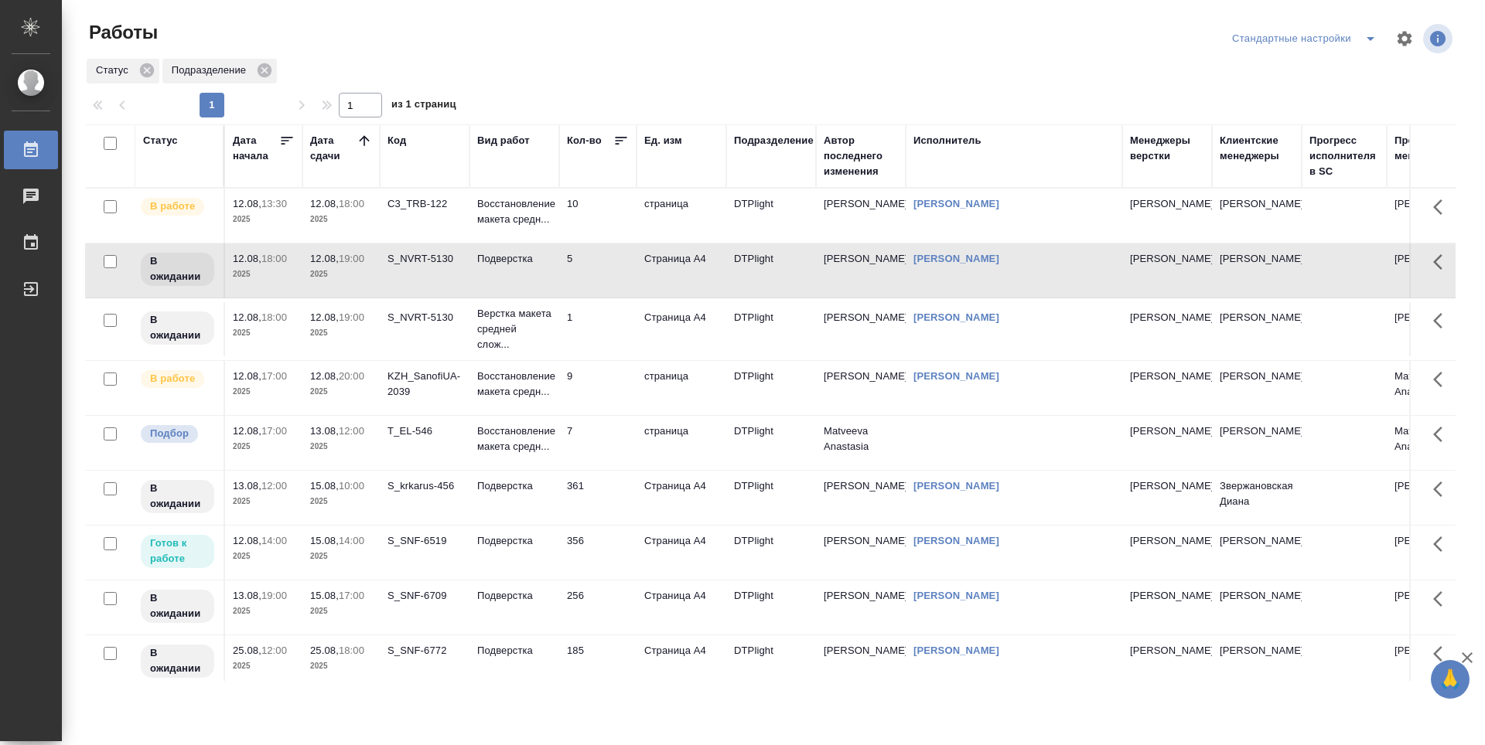
click at [598, 220] on td "10" at bounding box center [597, 216] width 77 height 54
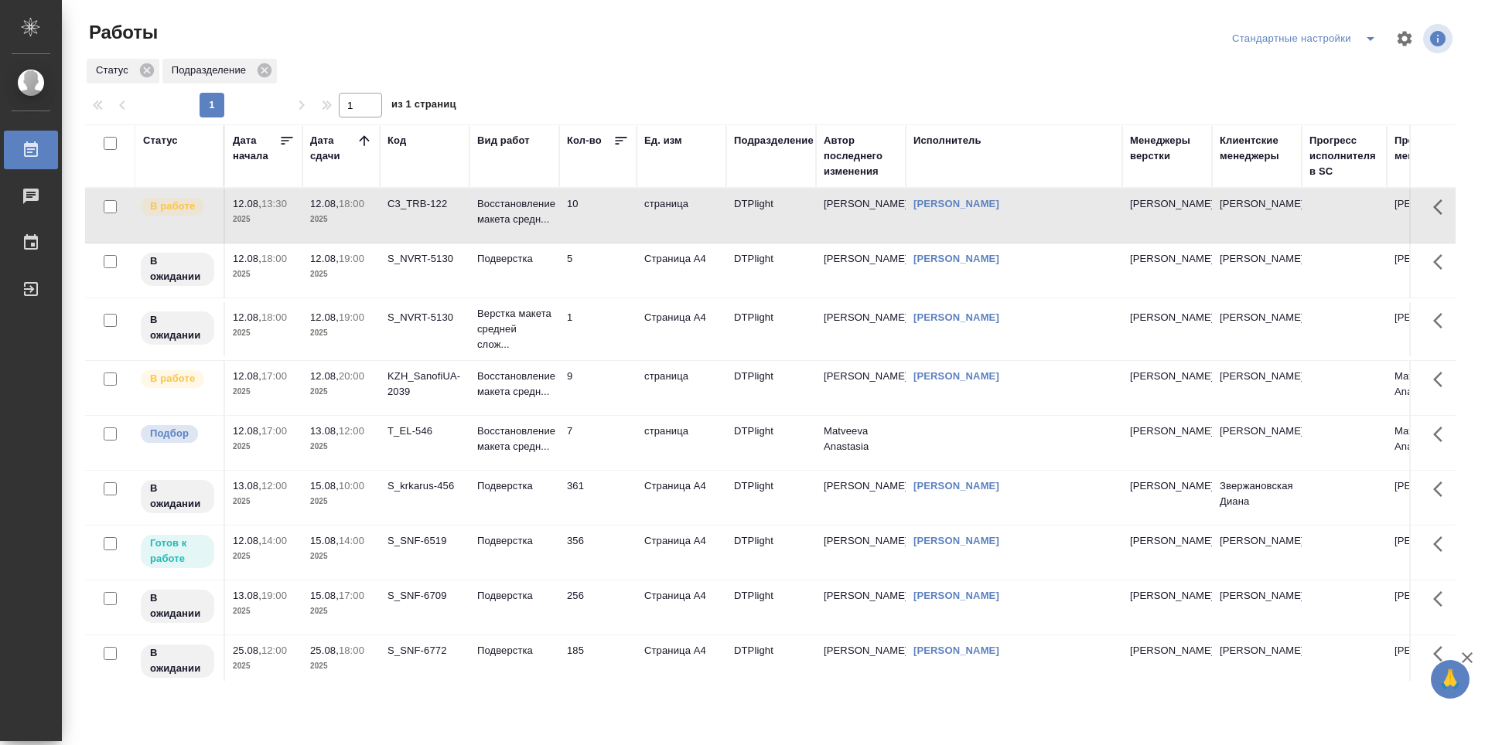
click at [598, 220] on td "10" at bounding box center [597, 216] width 77 height 54
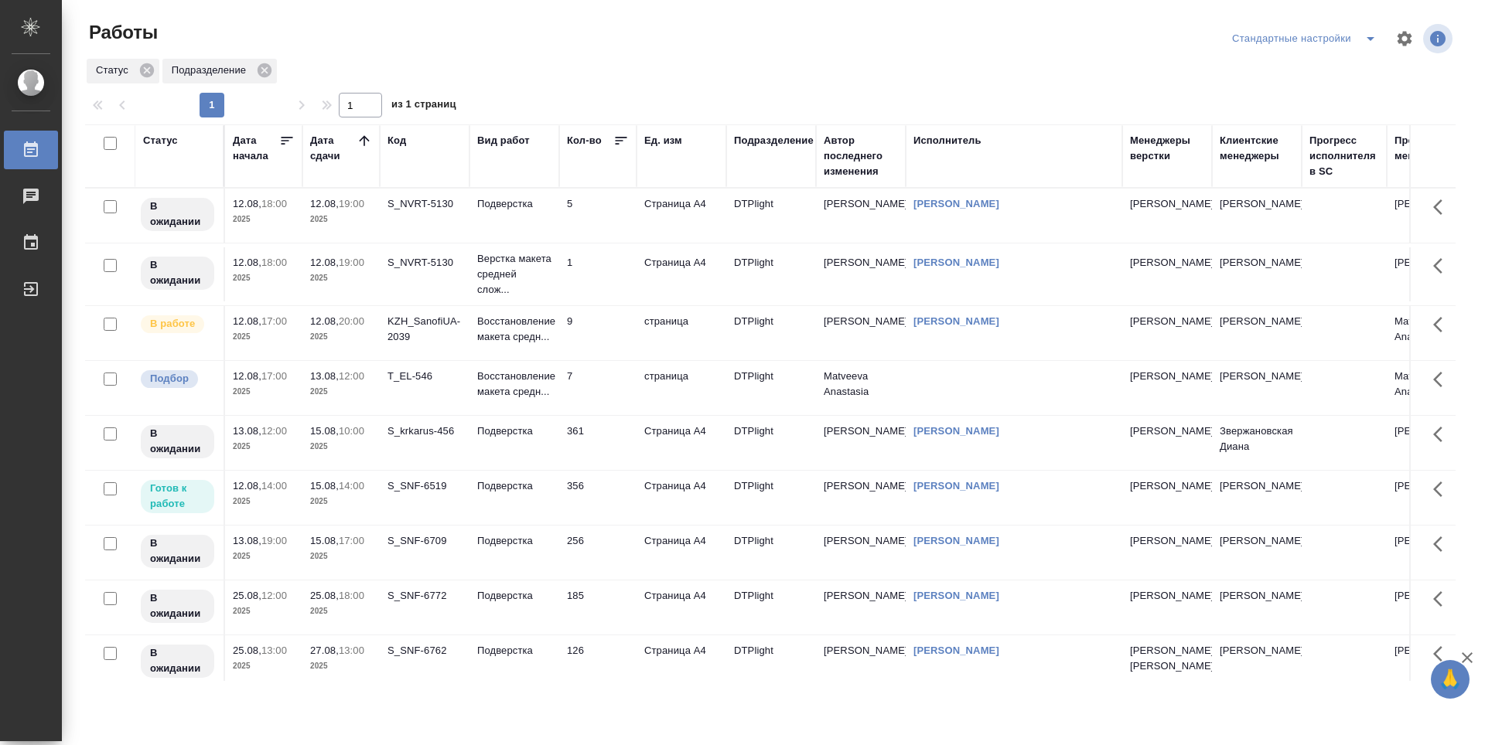
click at [423, 243] on td "T_EL-546" at bounding box center [425, 216] width 90 height 54
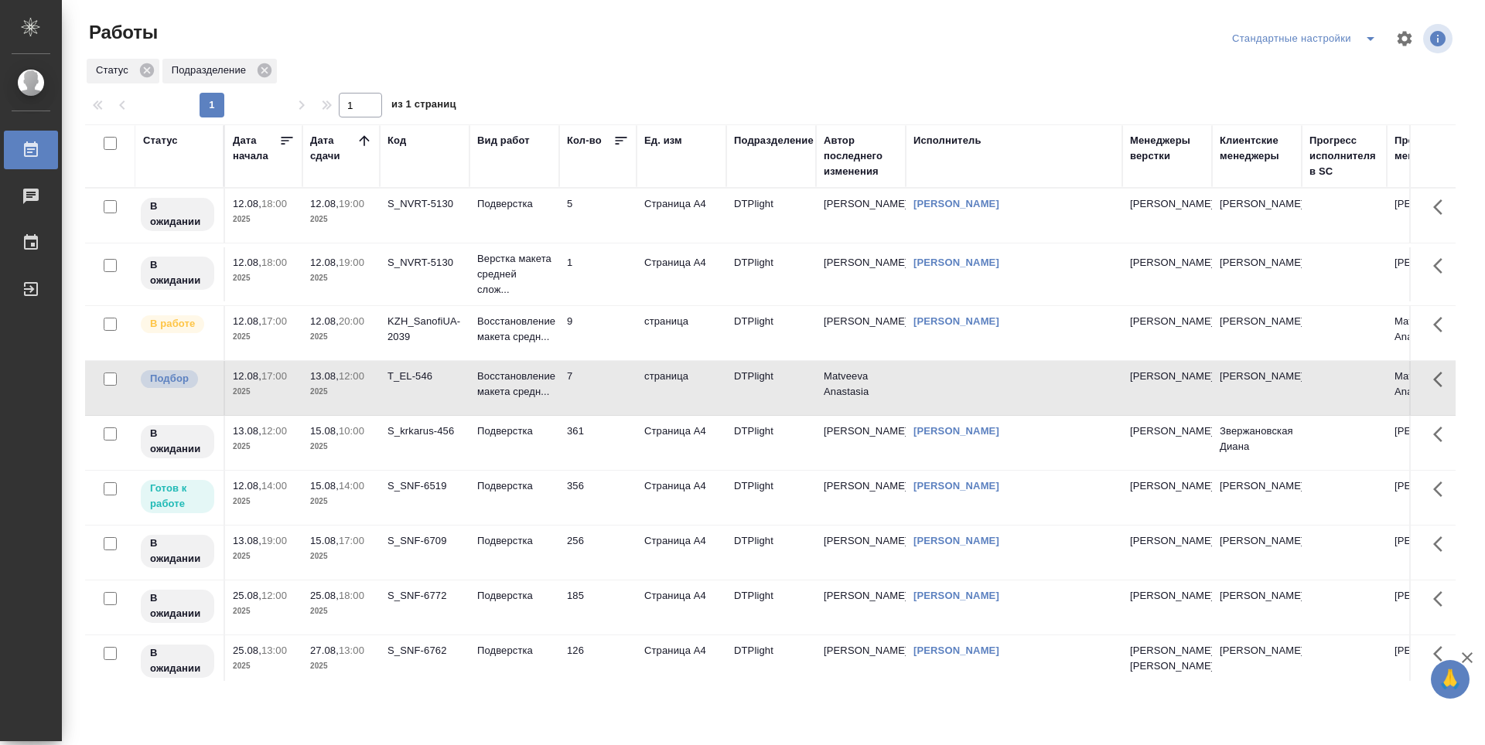
click at [429, 212] on div "KZH_SanofiUA-2039" at bounding box center [424, 203] width 74 height 15
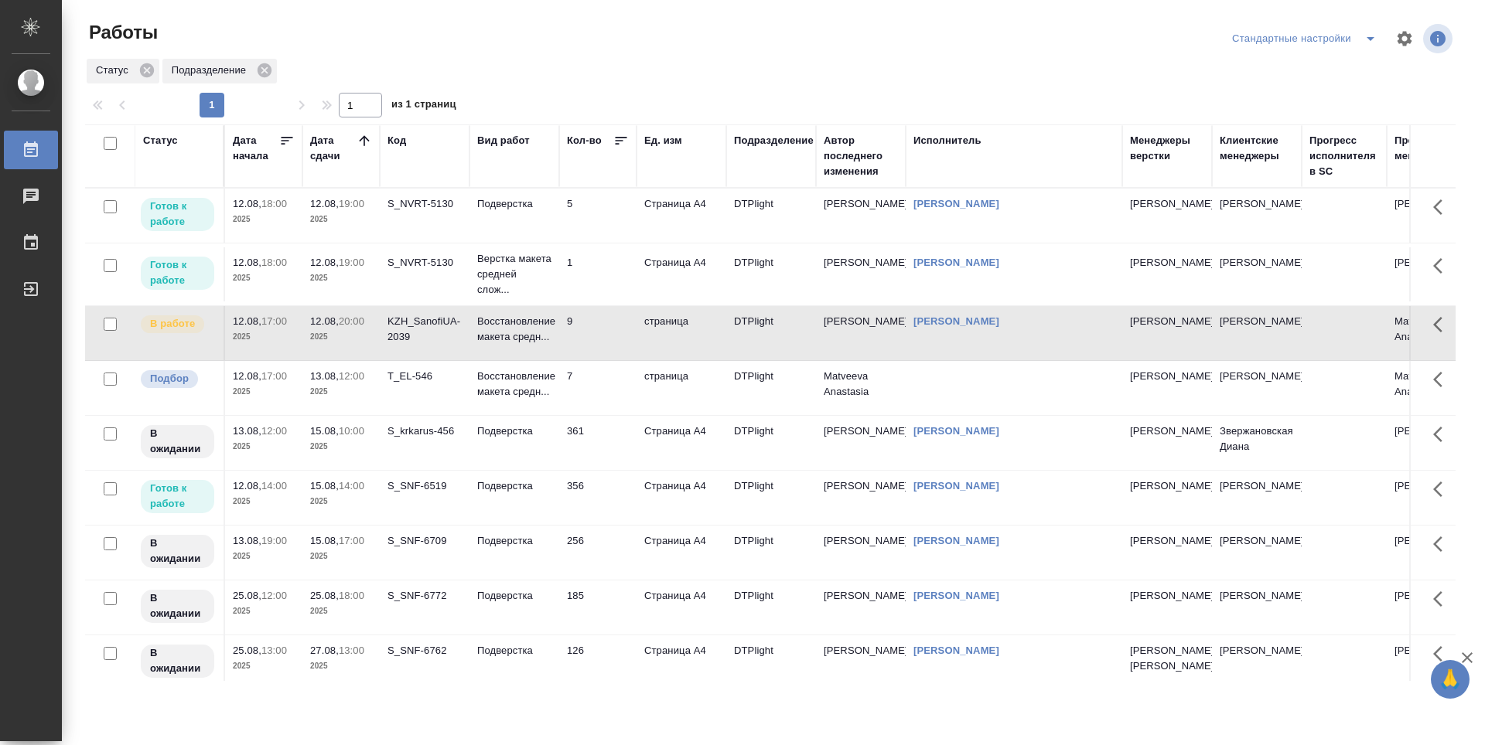
click at [588, 201] on td "5" at bounding box center [597, 216] width 77 height 54
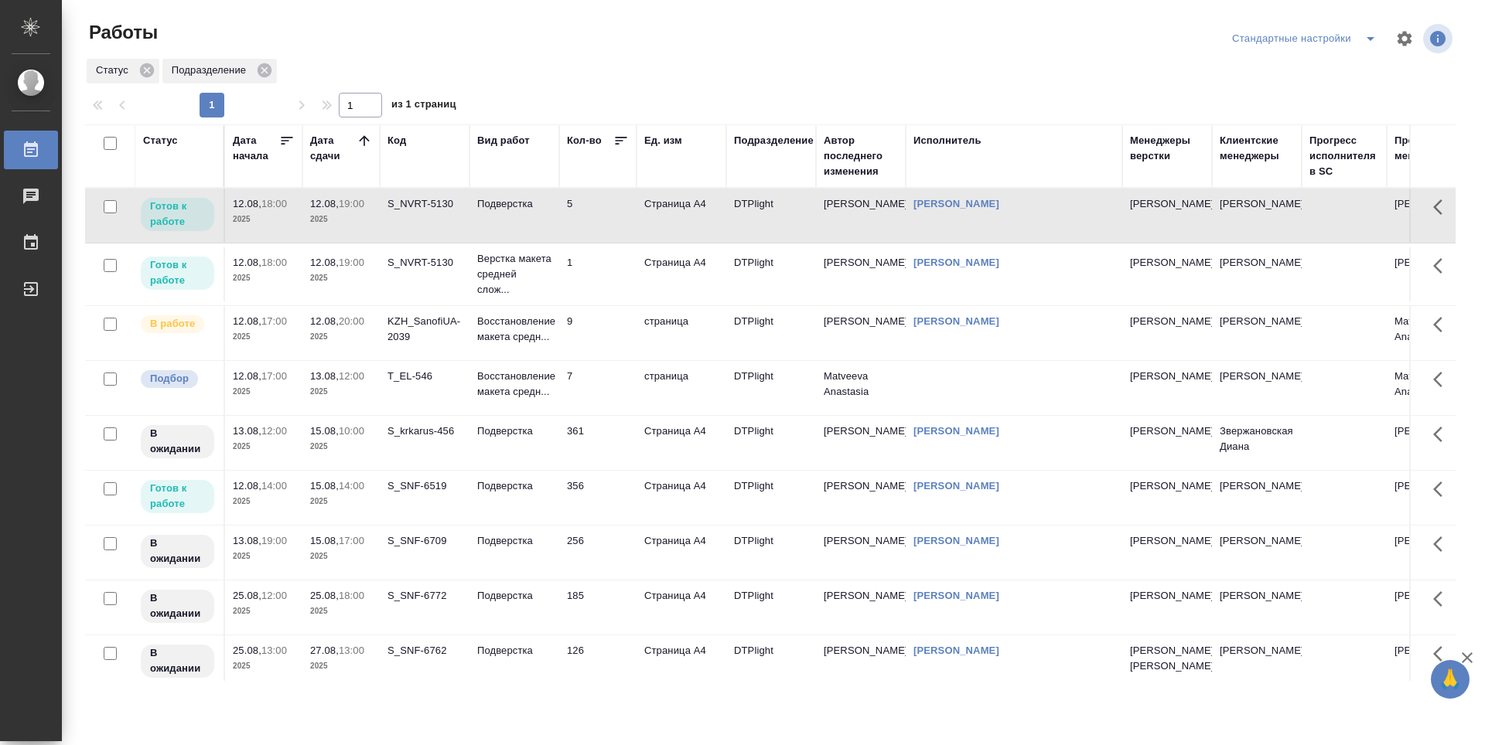
click at [588, 201] on td "5" at bounding box center [597, 216] width 77 height 54
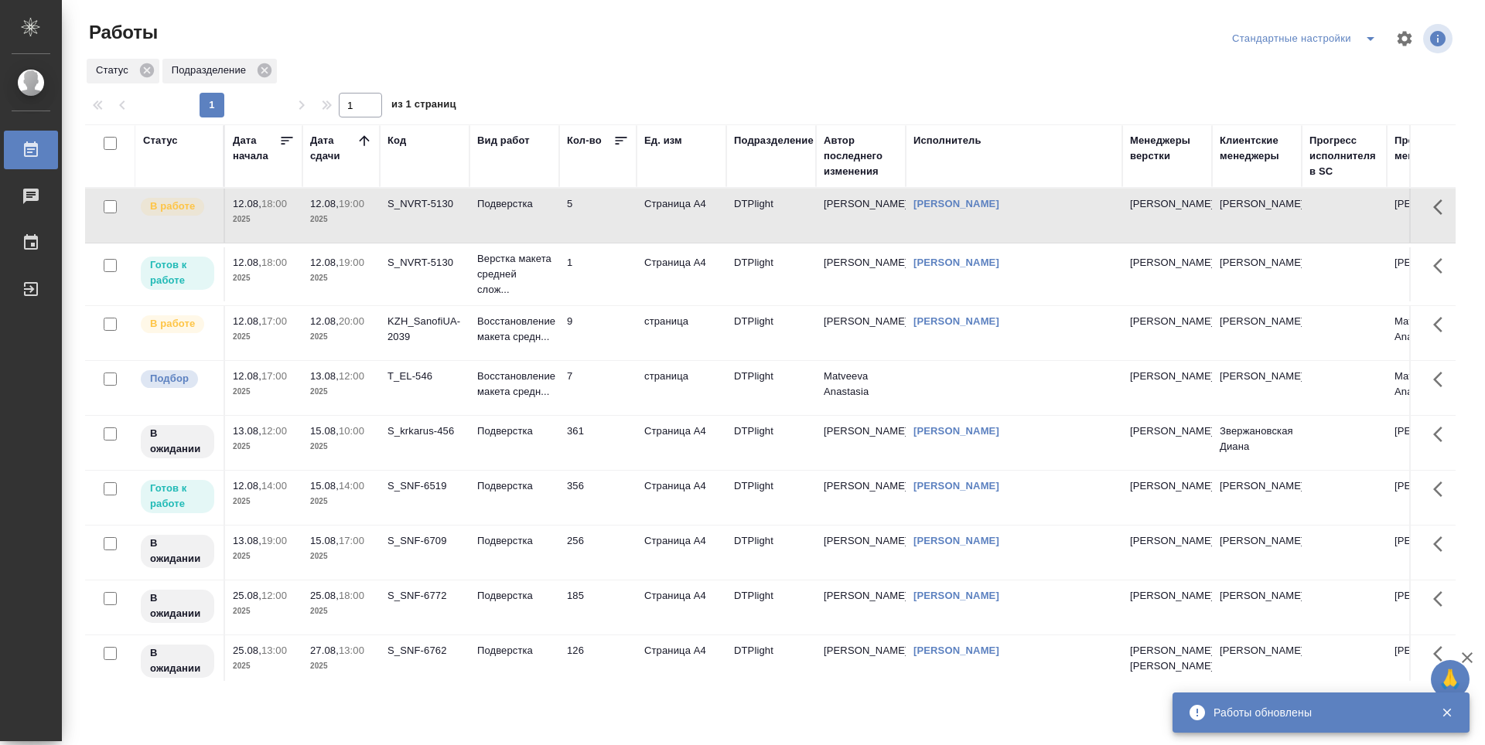
click at [608, 243] on td "1" at bounding box center [597, 216] width 77 height 54
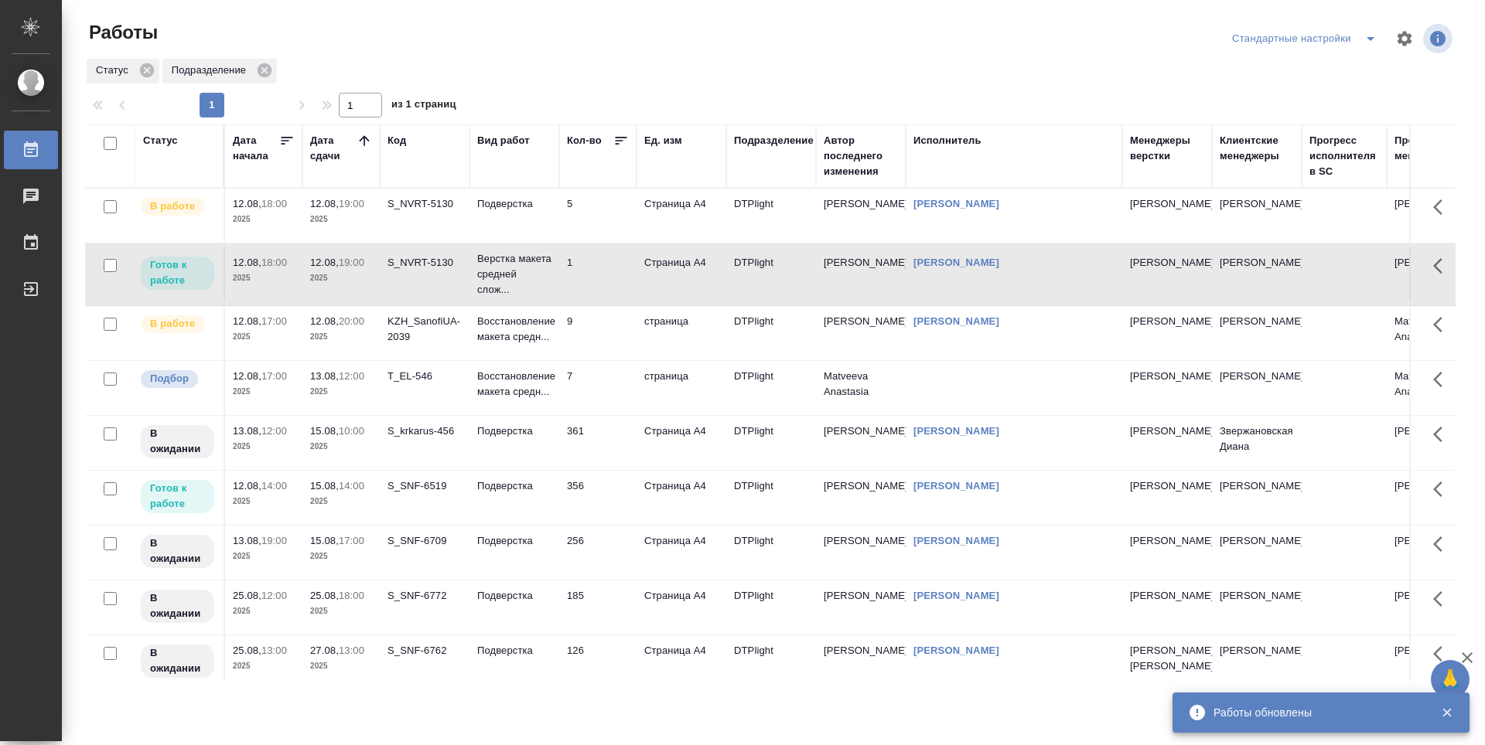
click at [608, 243] on td "1" at bounding box center [597, 216] width 77 height 54
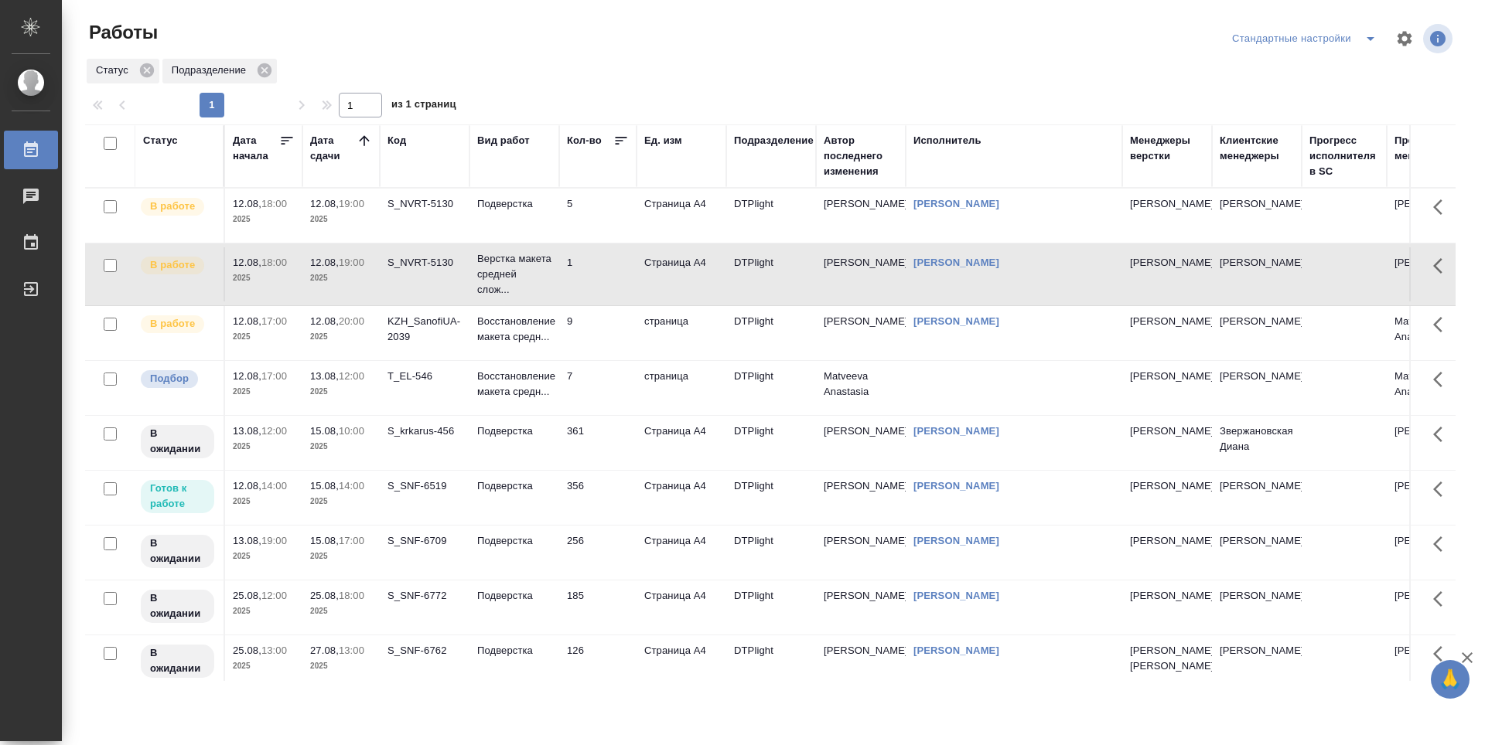
click at [365, 150] on div at bounding box center [363, 143] width 15 height 20
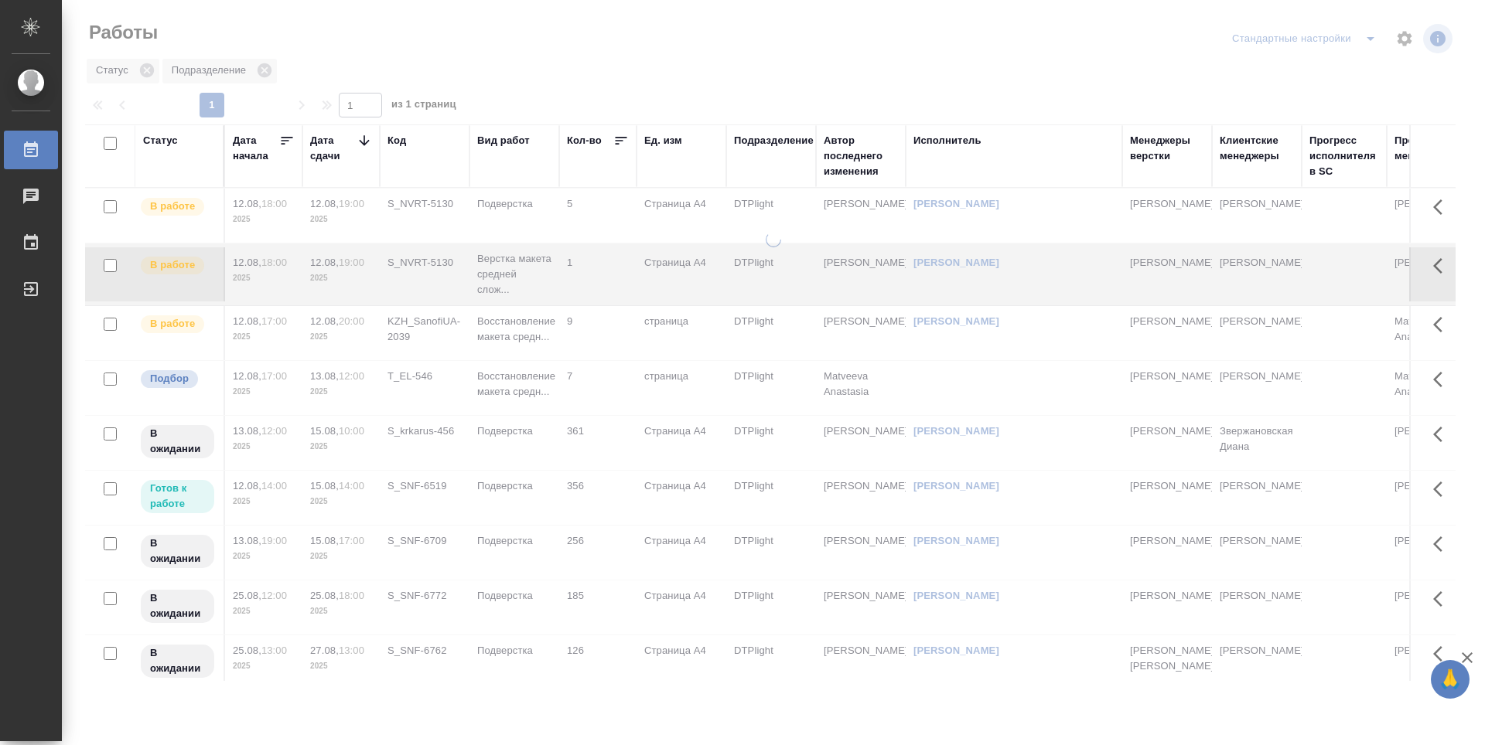
click at [365, 150] on div at bounding box center [363, 143] width 15 height 20
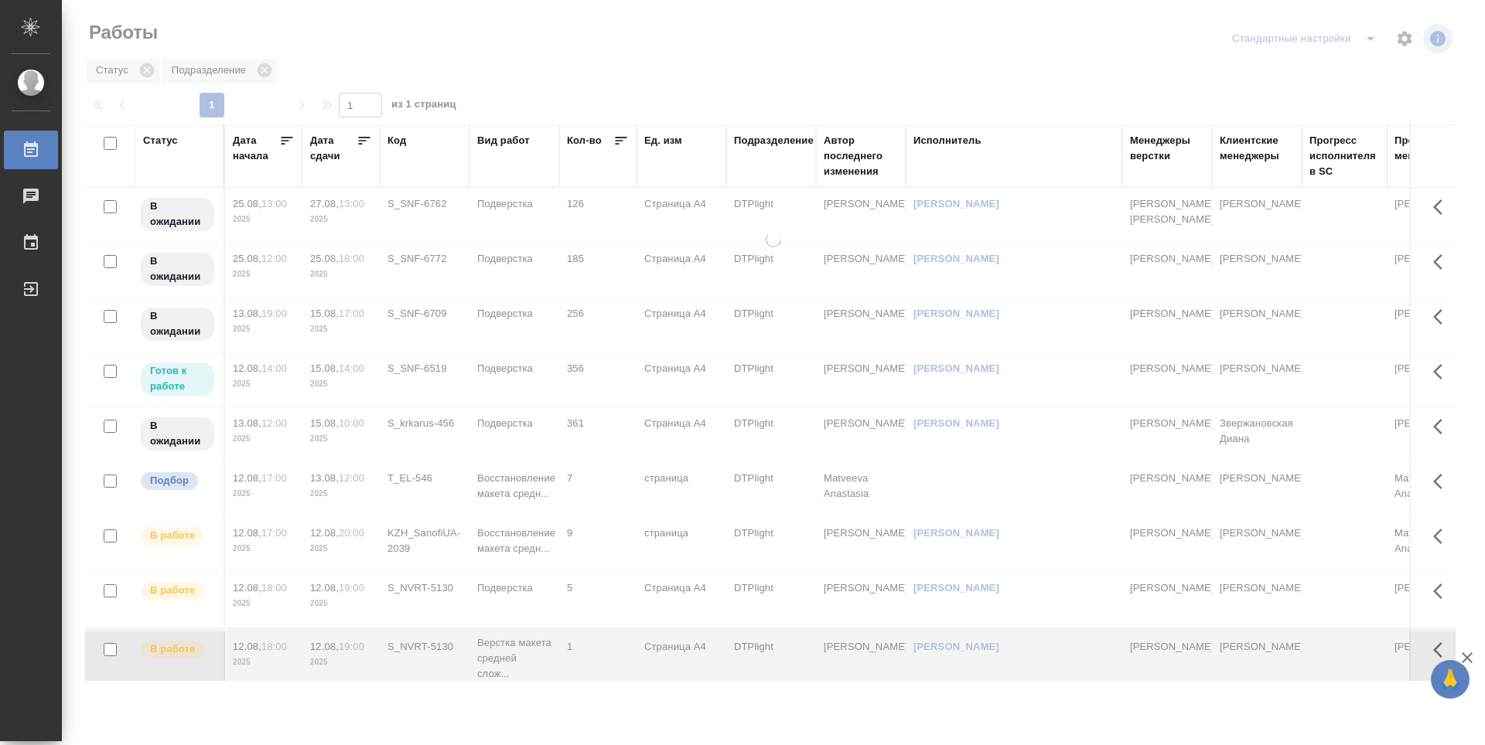
click at [362, 145] on icon at bounding box center [363, 140] width 15 height 15
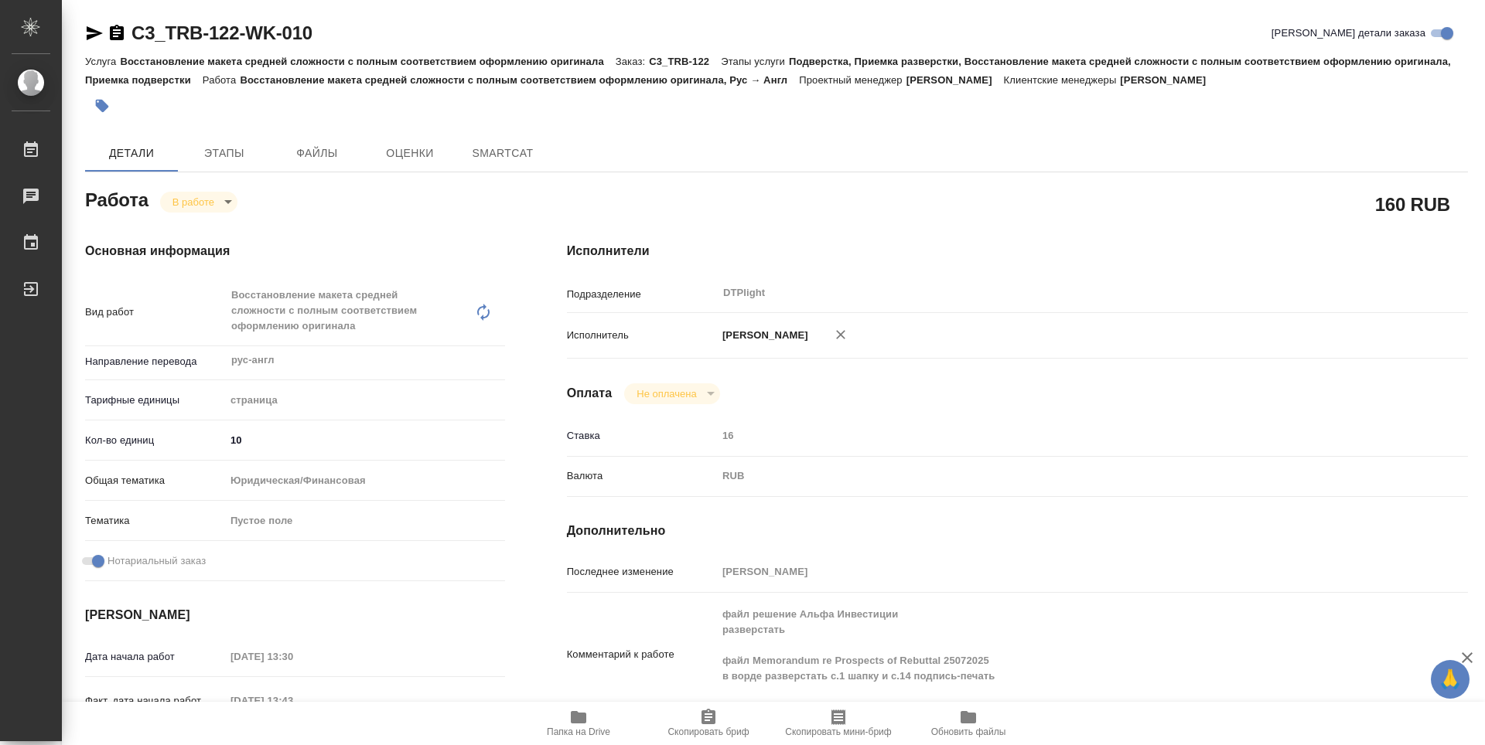
type textarea "x"
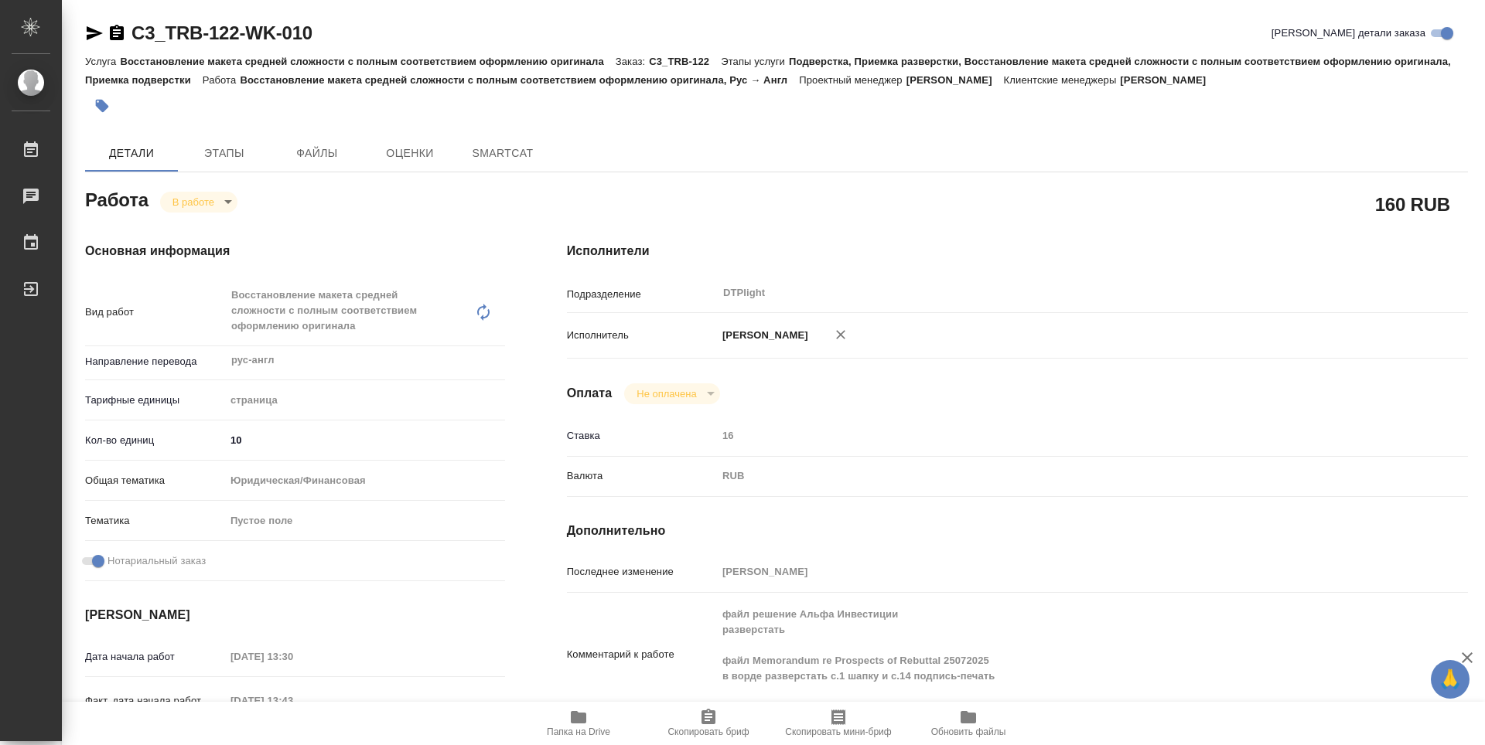
type textarea "x"
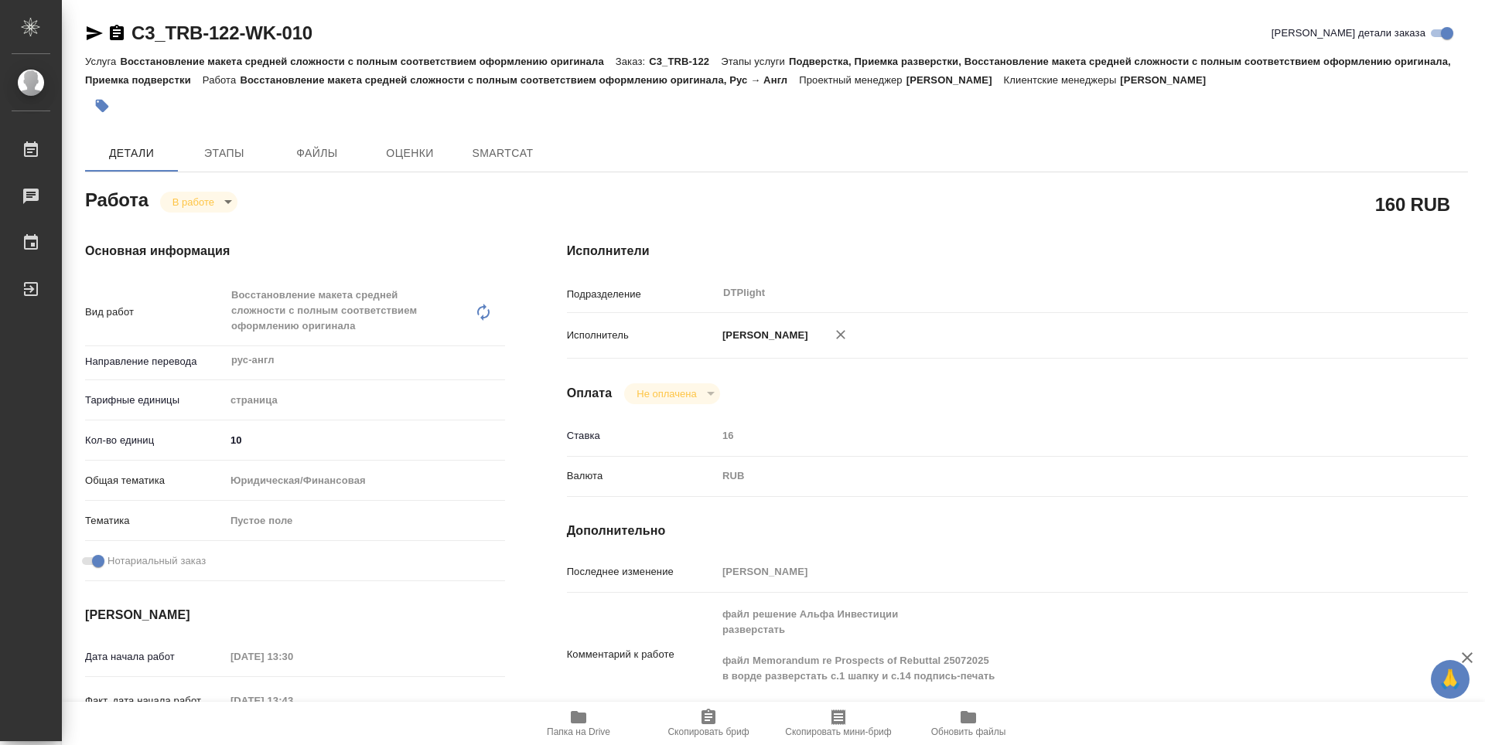
type textarea "x"
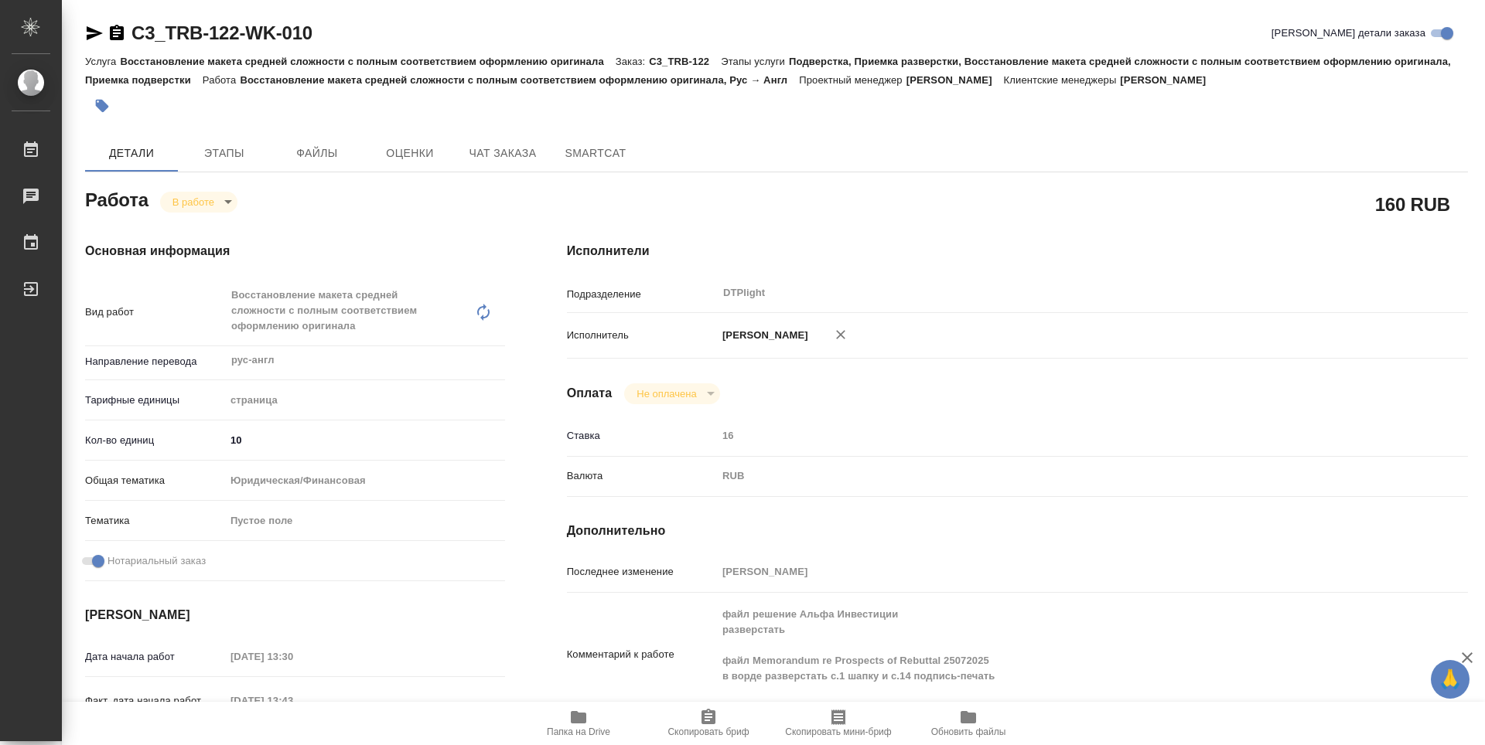
type textarea "x"
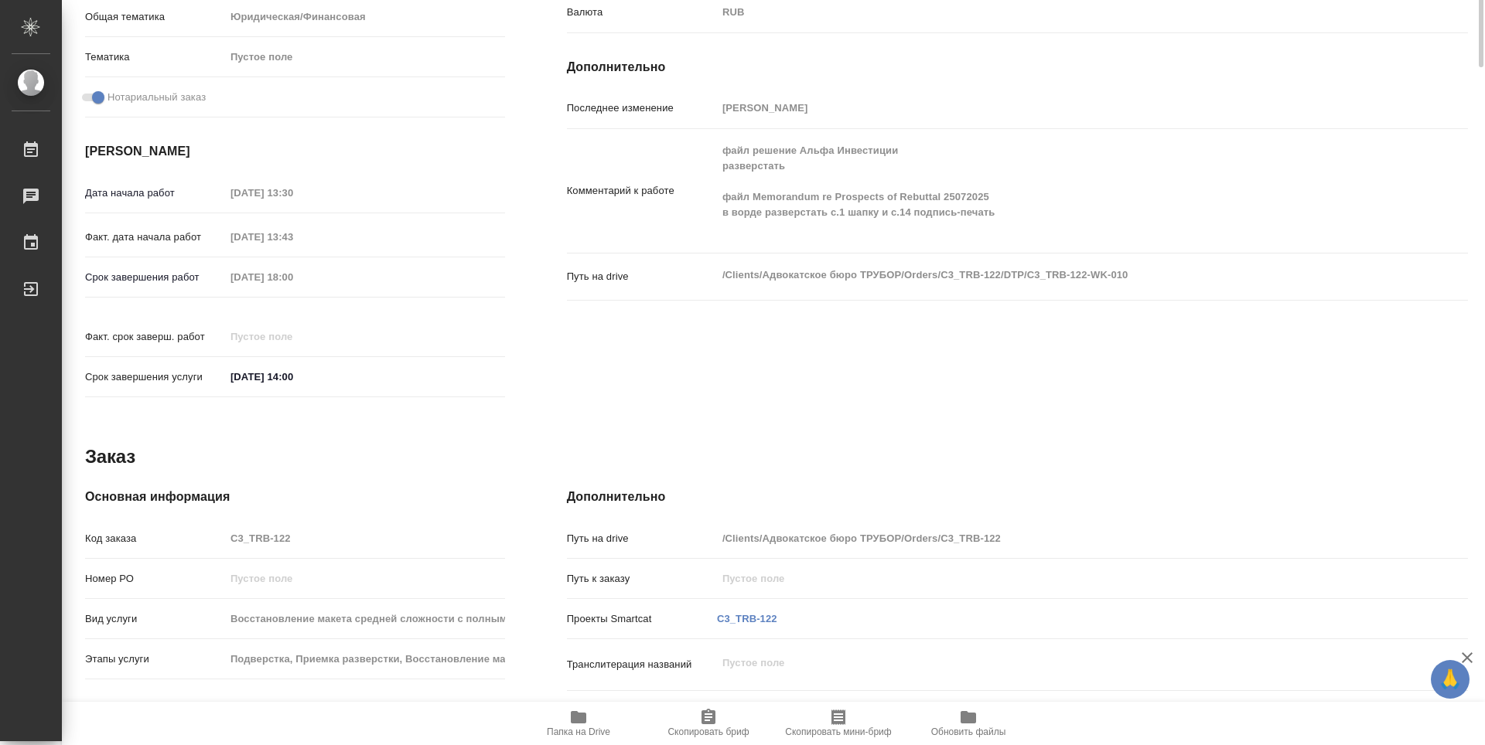
type textarea "x"
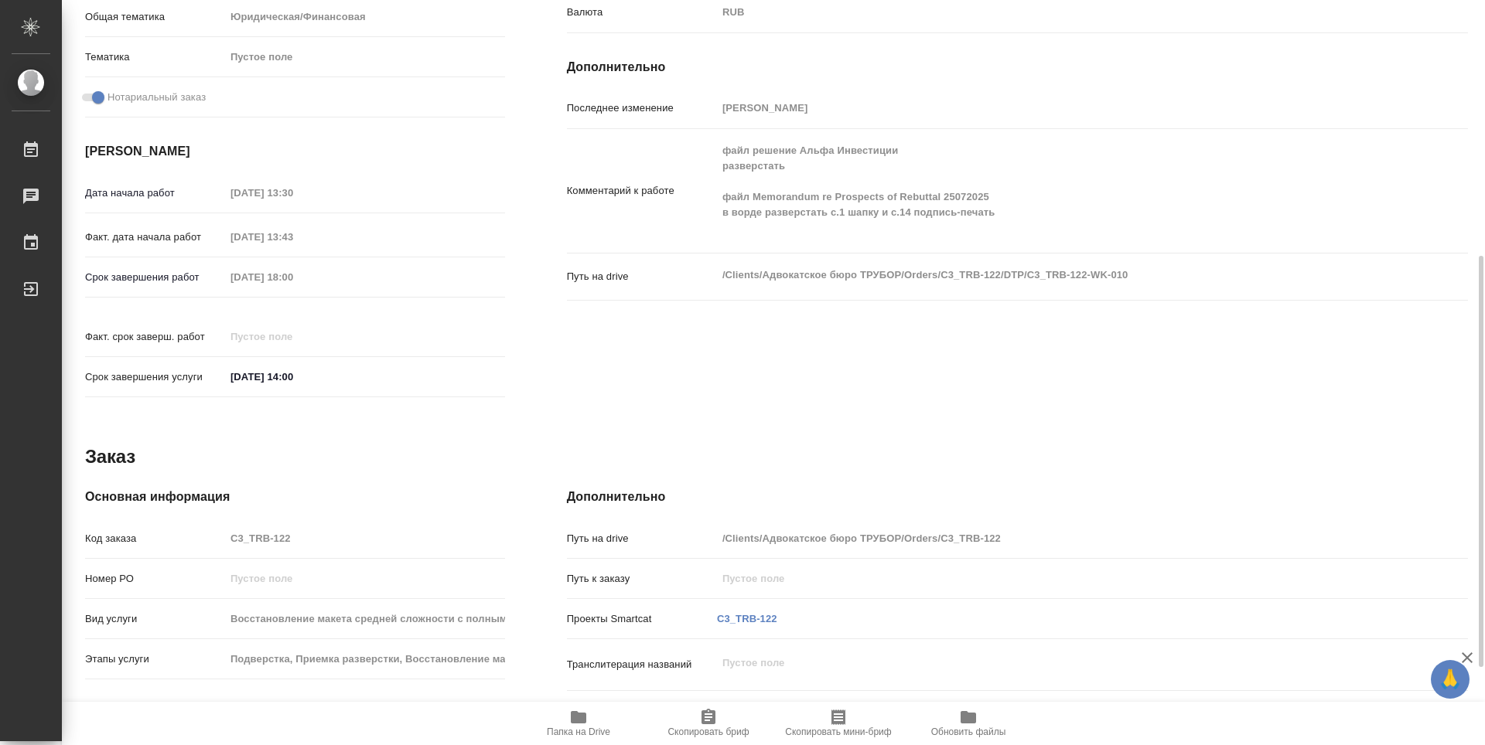
scroll to position [605, 0]
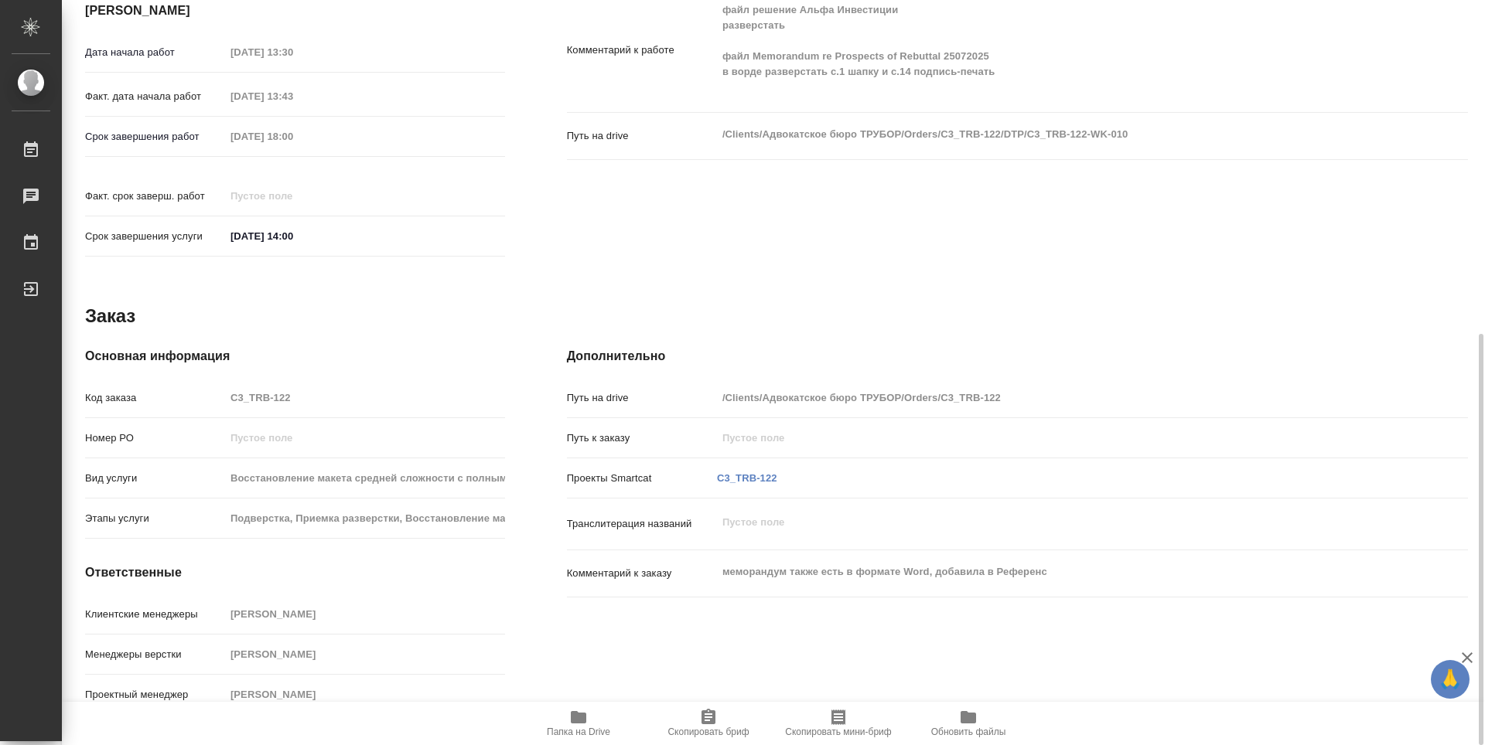
click at [578, 735] on span "Папка на Drive" at bounding box center [578, 732] width 63 height 11
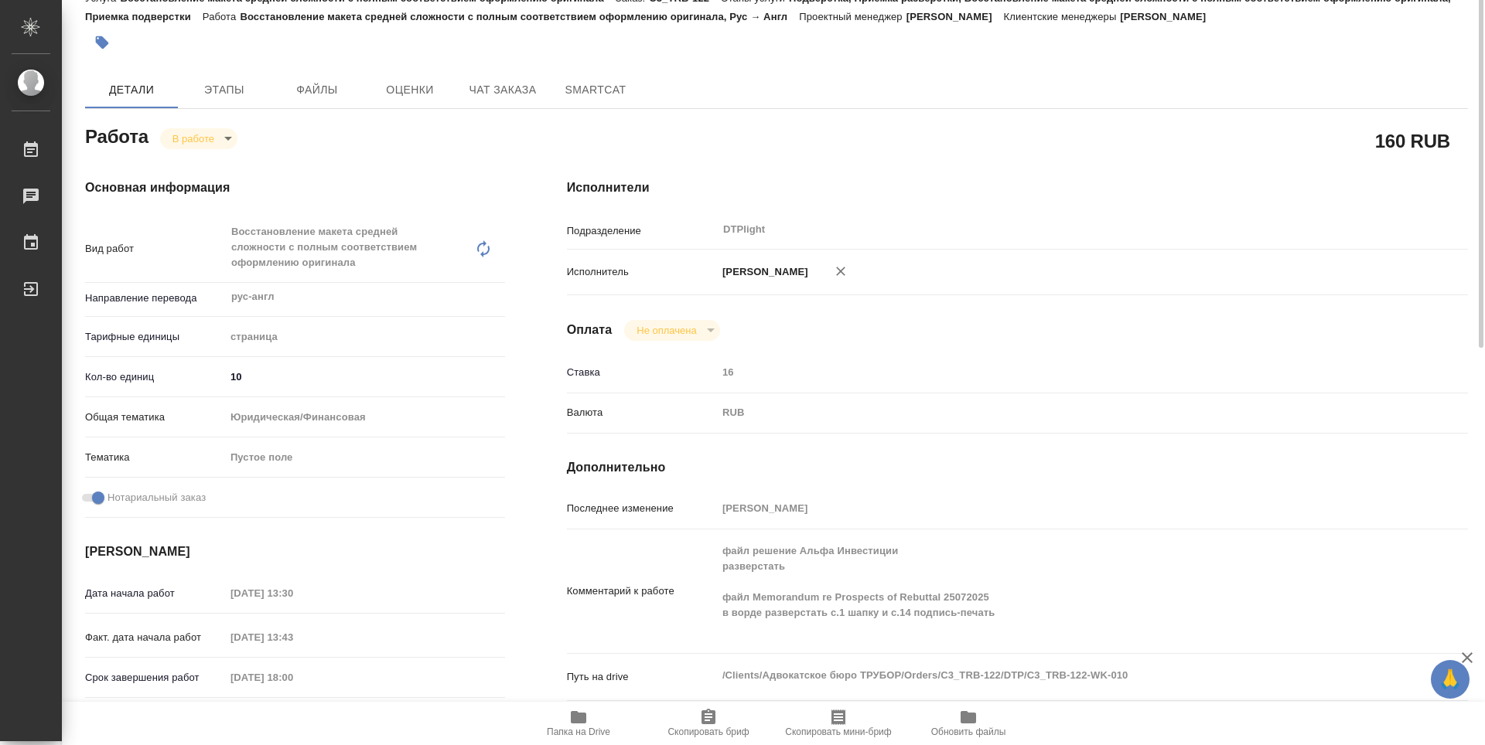
scroll to position [0, 0]
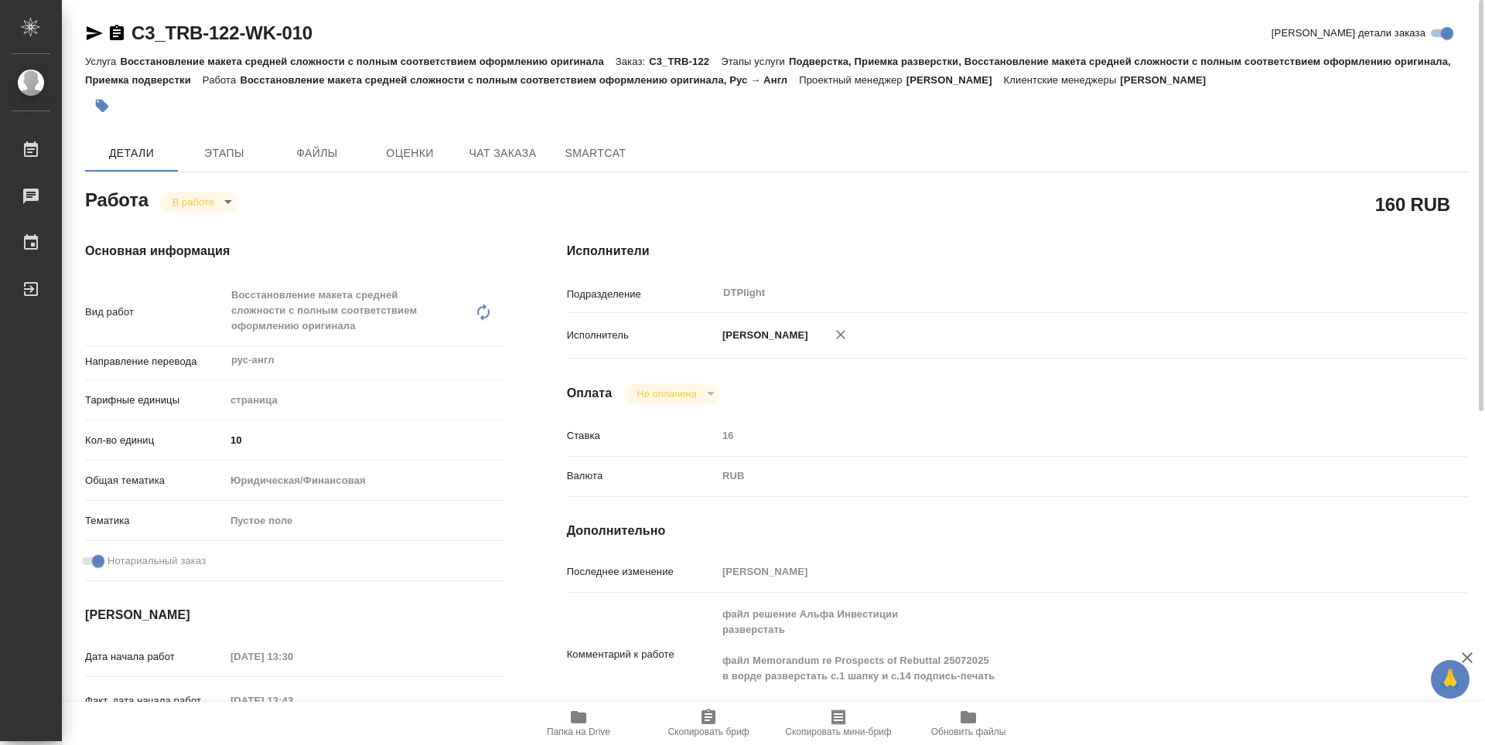
click at [226, 203] on body "🙏 .cls-1 fill:#fff; AWATERA Guselnikov Roman Работы 0 Чаты График Выйти C3_TRB-…" at bounding box center [742, 372] width 1485 height 745
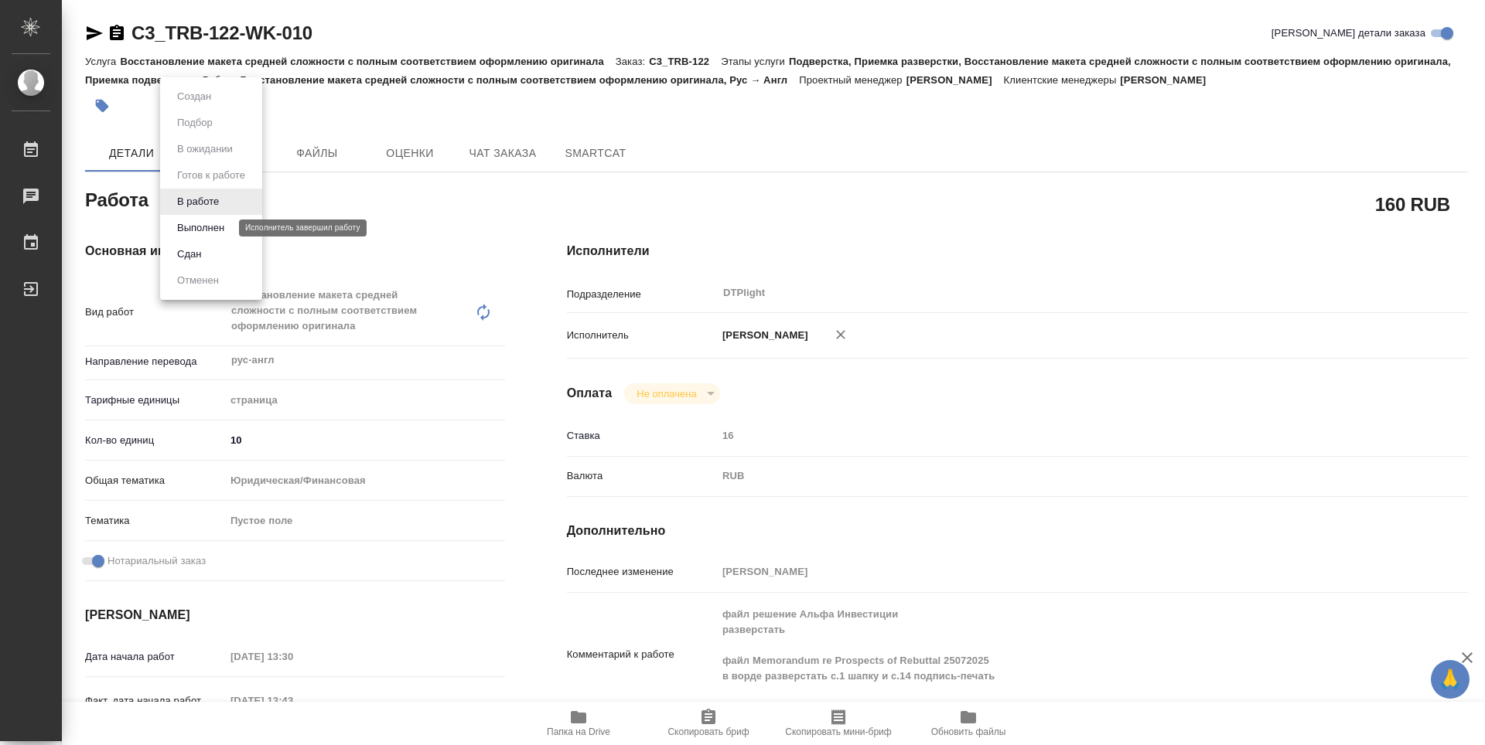
click at [210, 223] on button "Выполнен" at bounding box center [200, 228] width 56 height 17
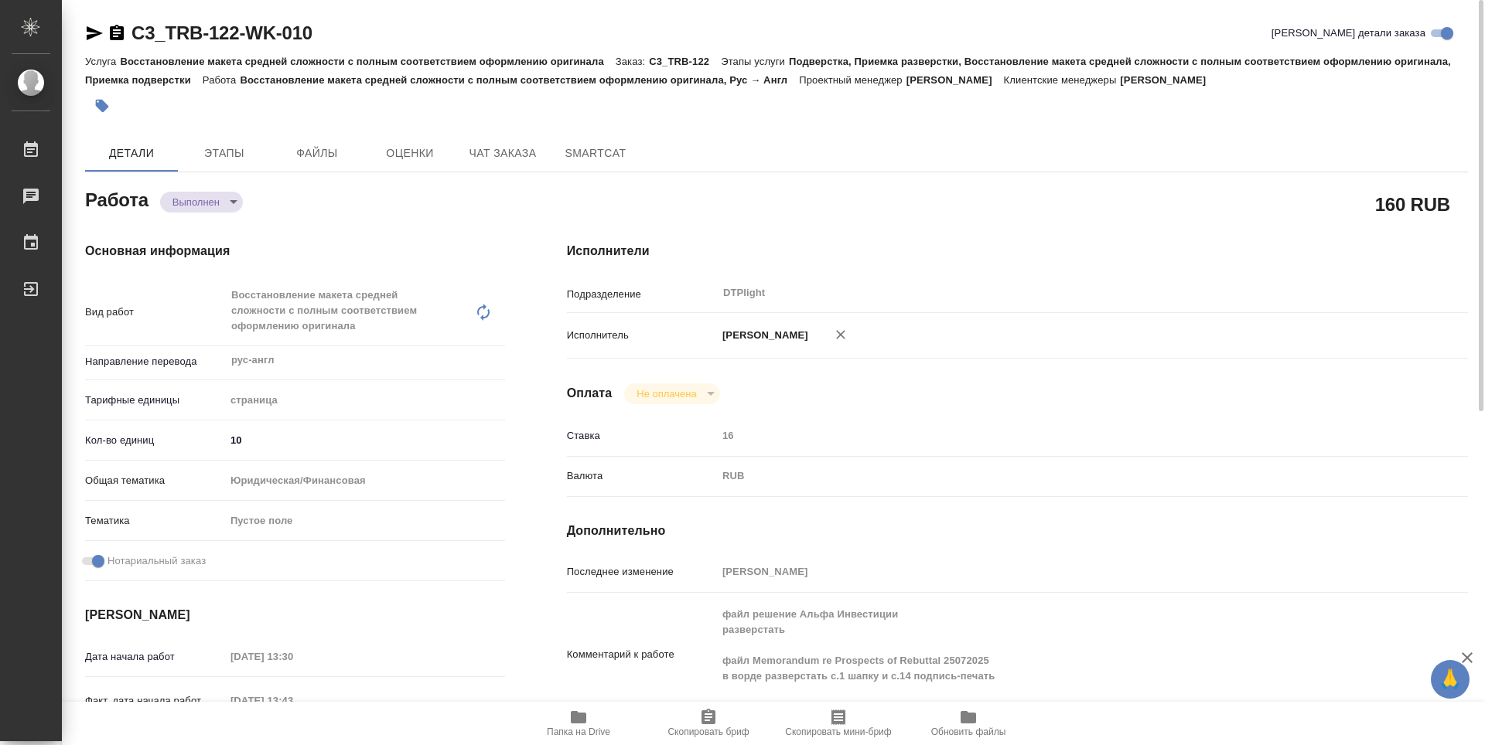
type textarea "x"
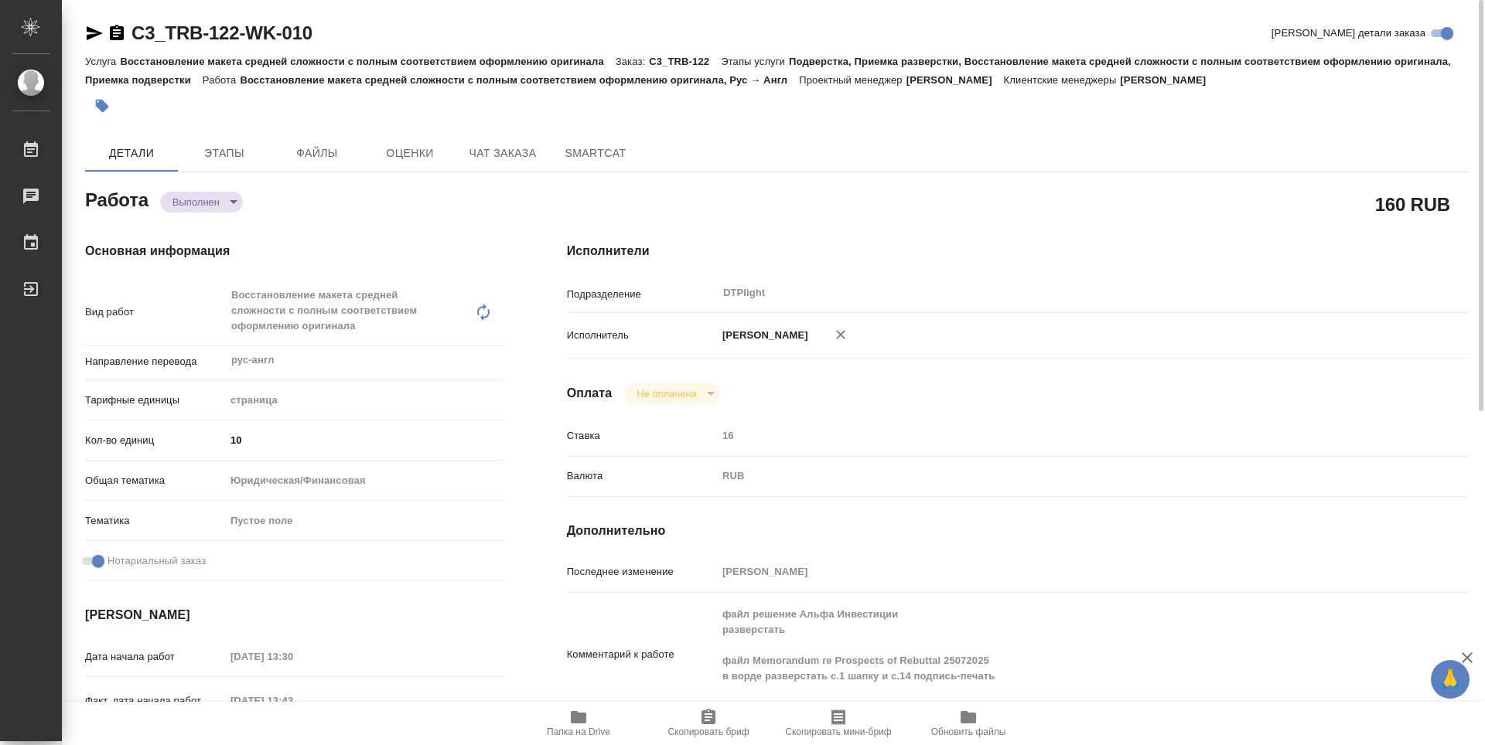
type textarea "x"
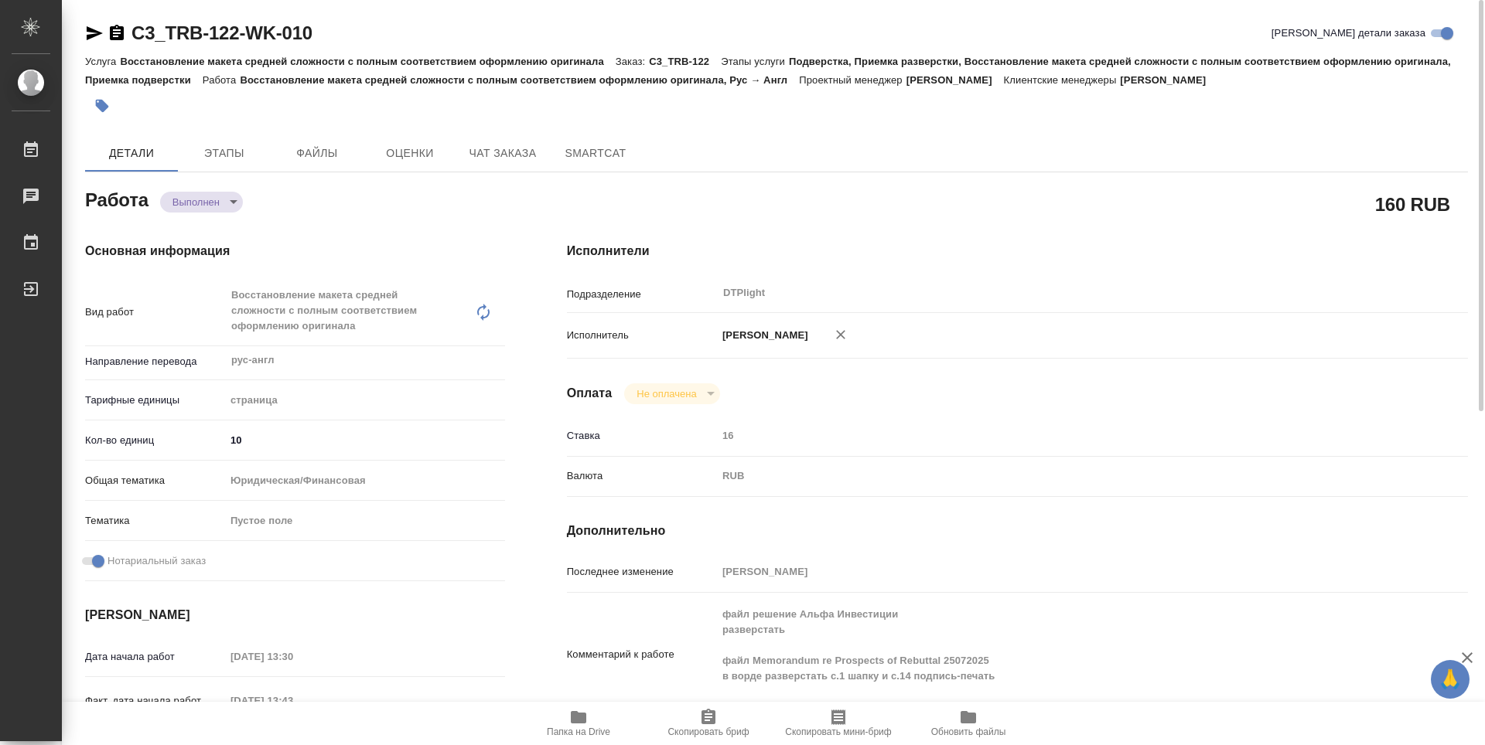
click at [117, 32] on icon "button" at bounding box center [117, 32] width 14 height 15
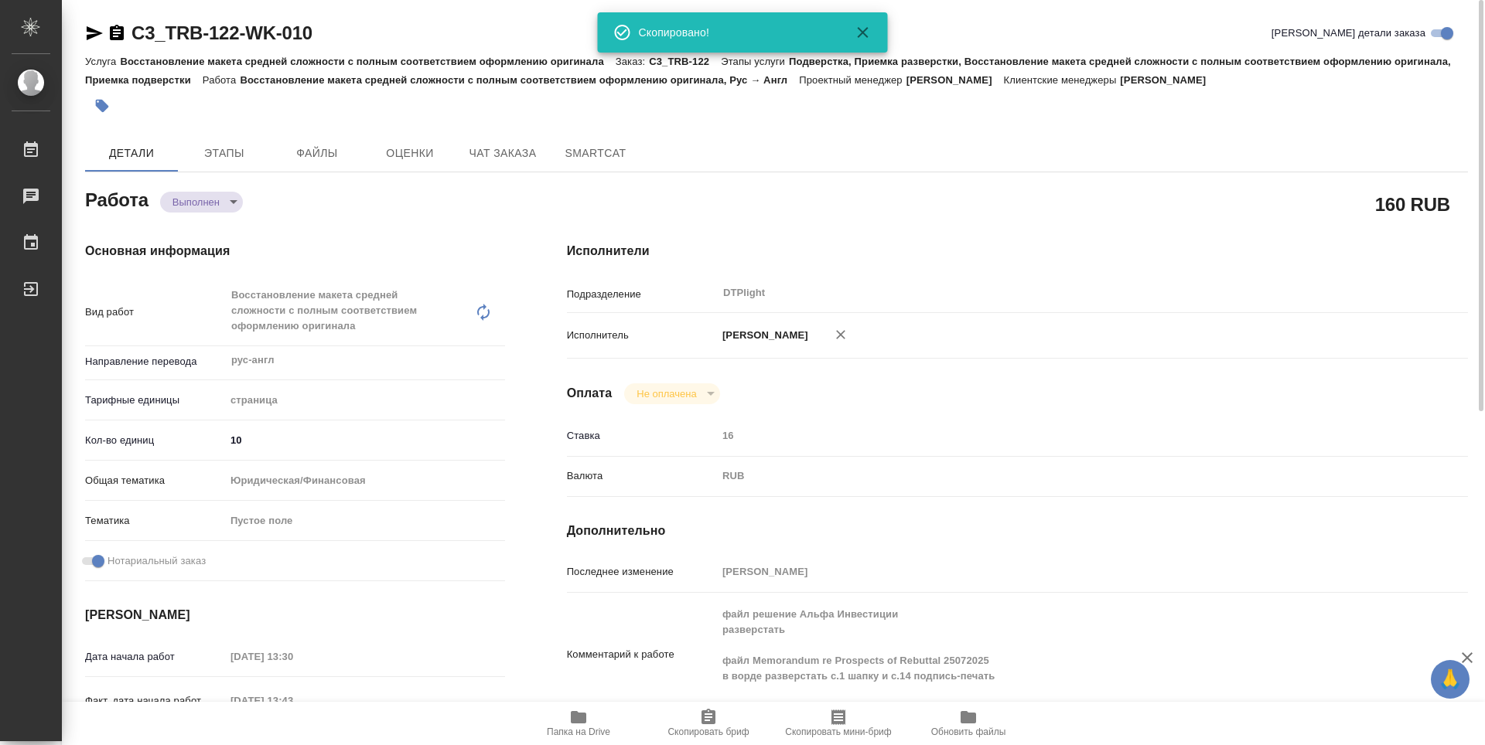
type textarea "x"
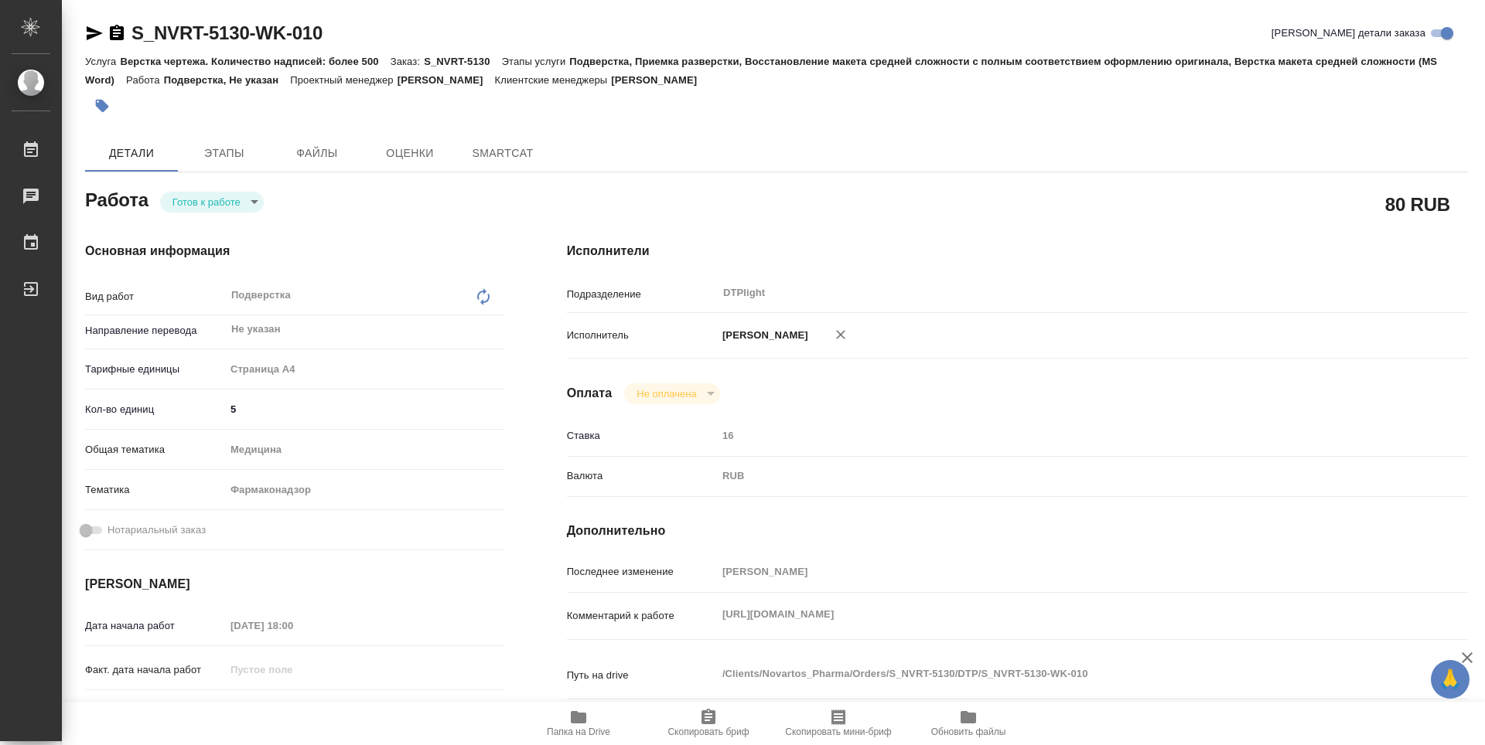
type textarea "x"
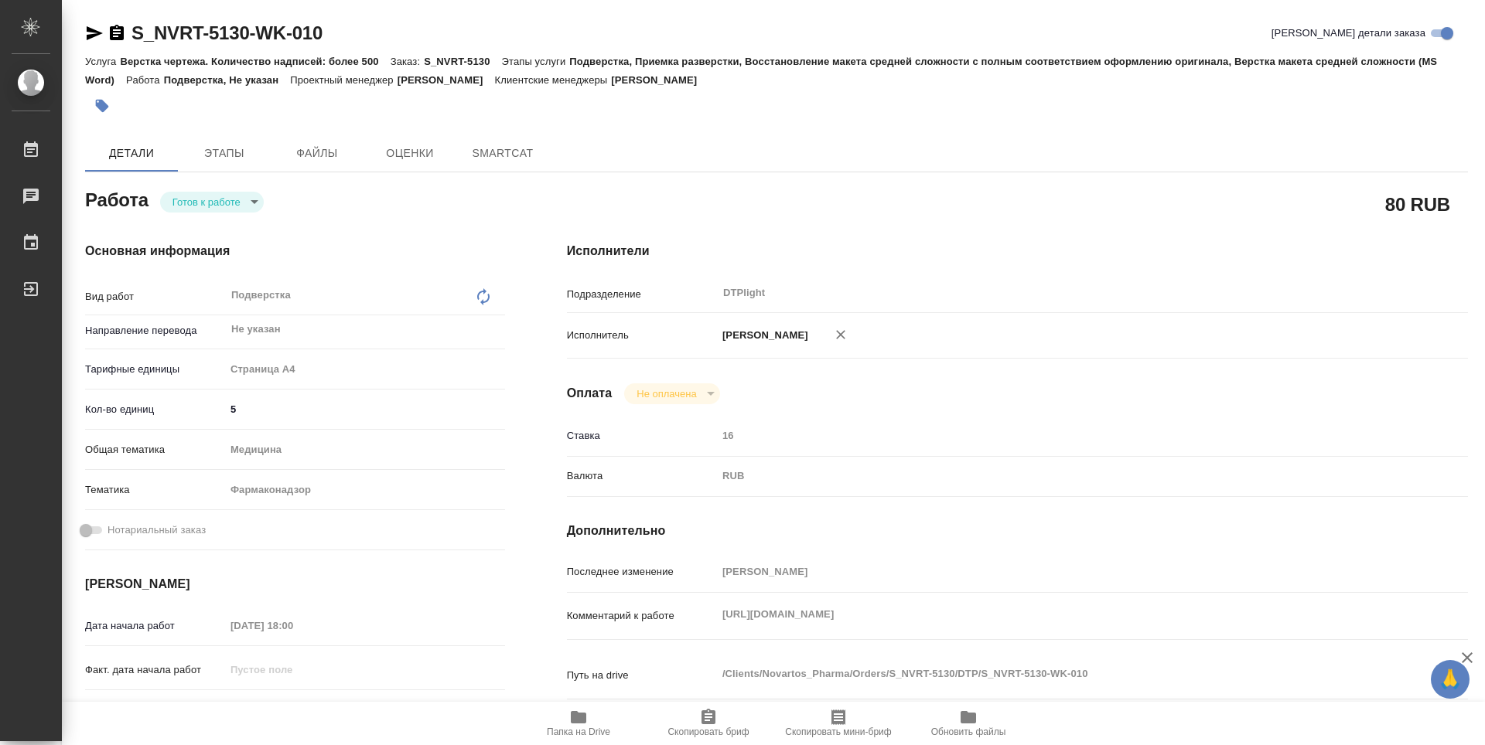
type textarea "x"
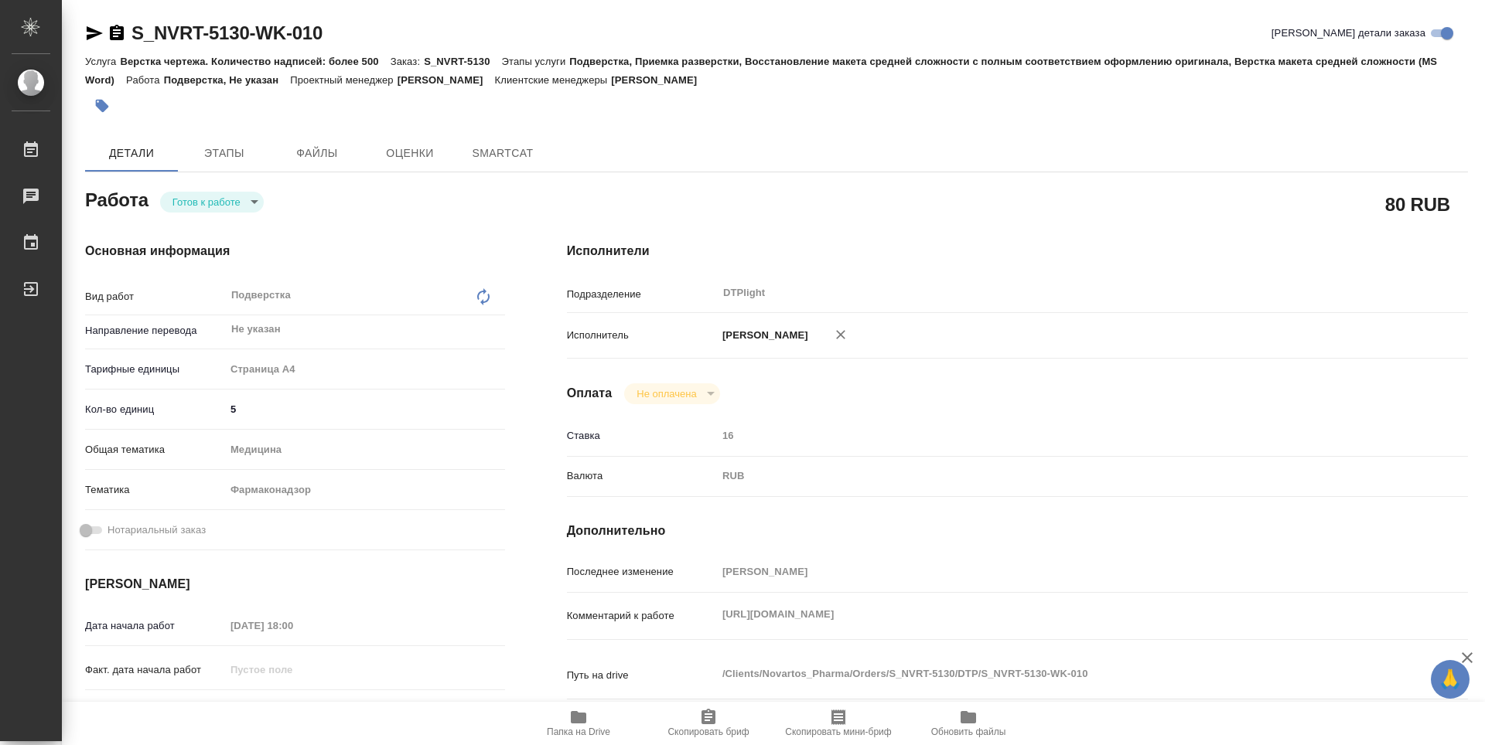
type textarea "x"
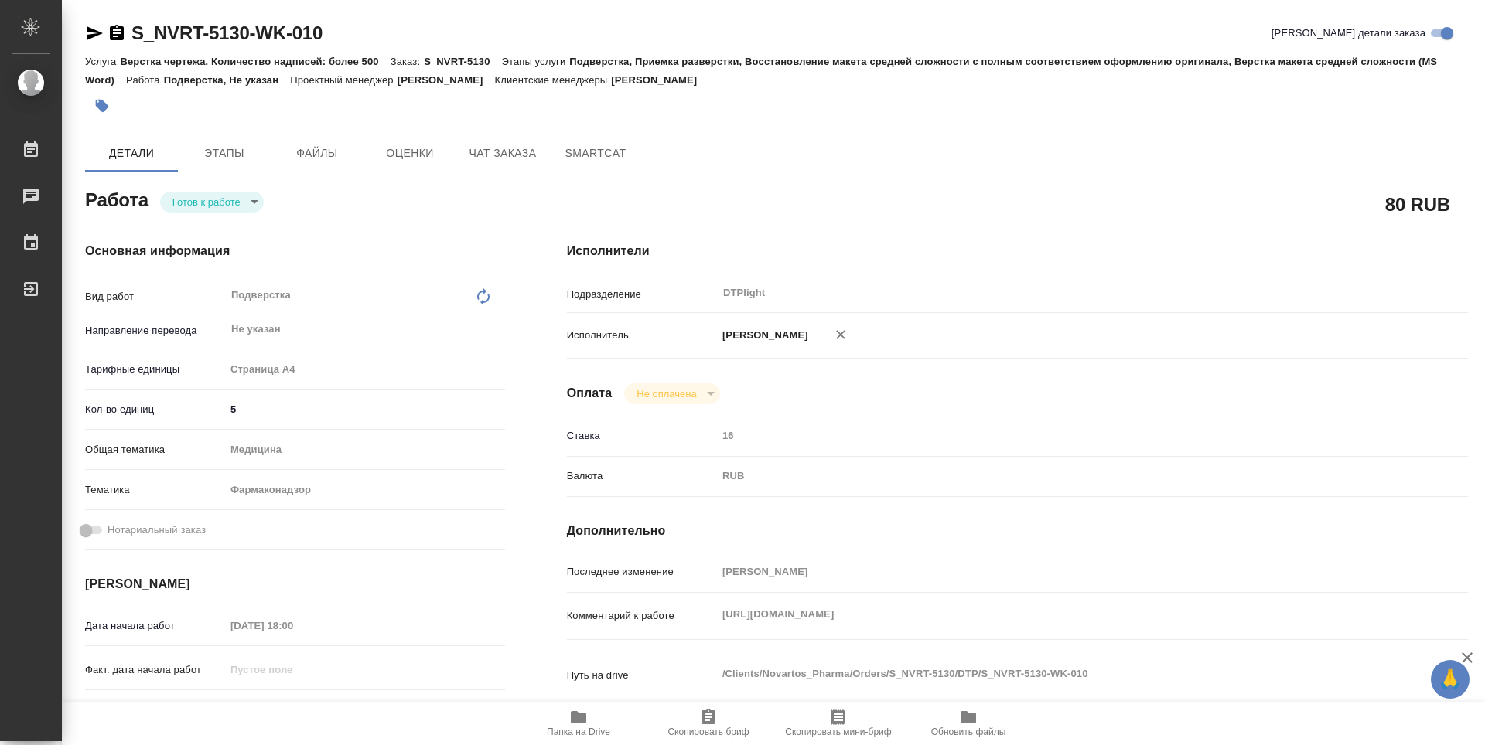
scroll to position [77, 0]
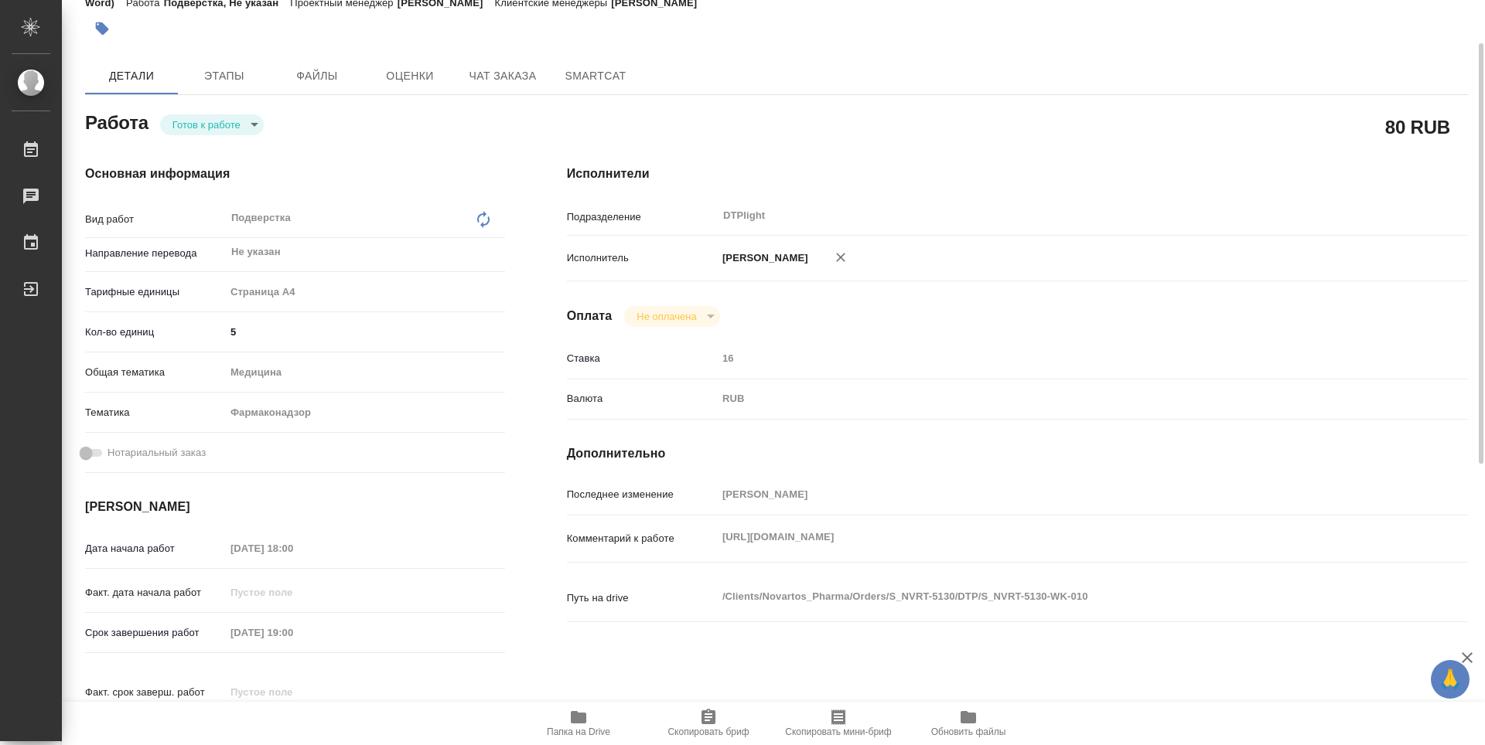
type textarea "x"
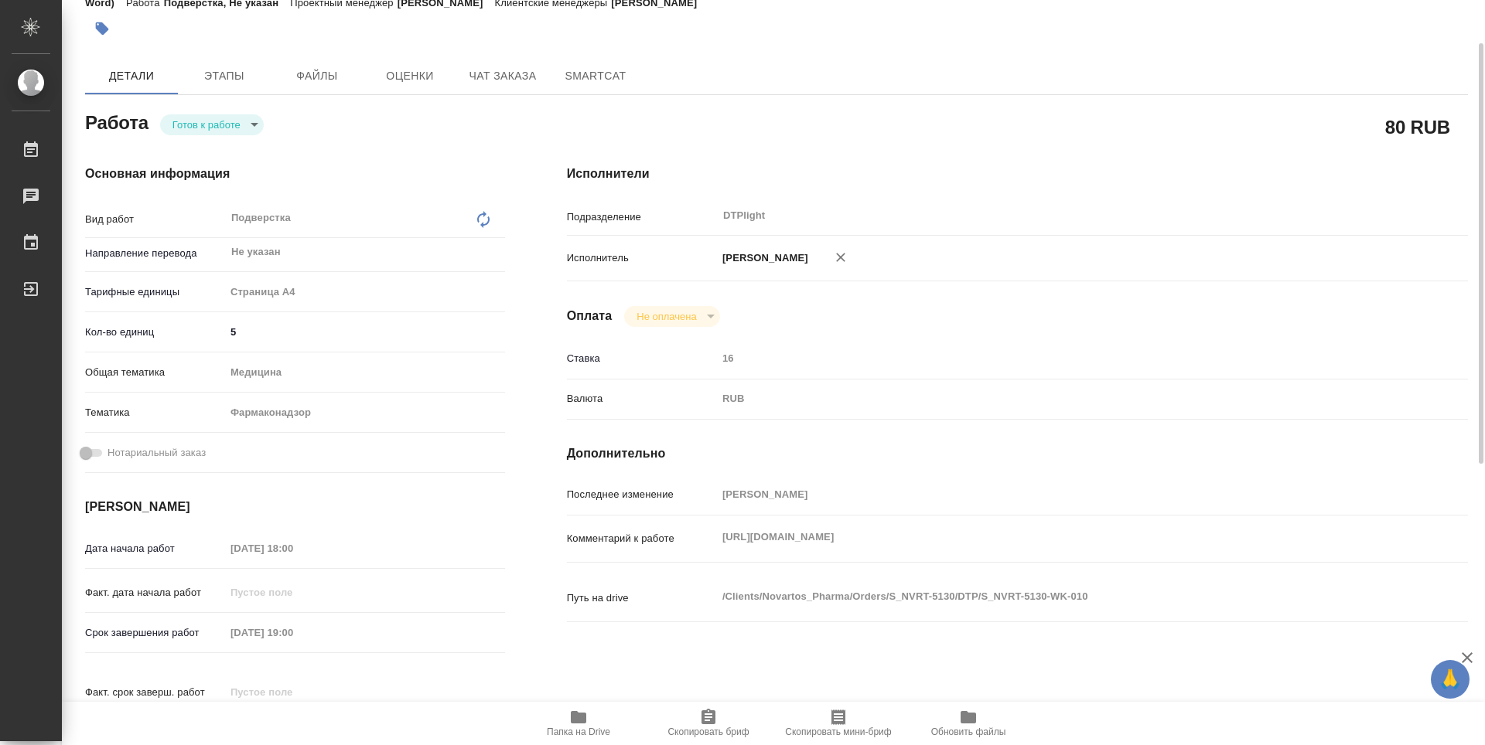
type textarea "x"
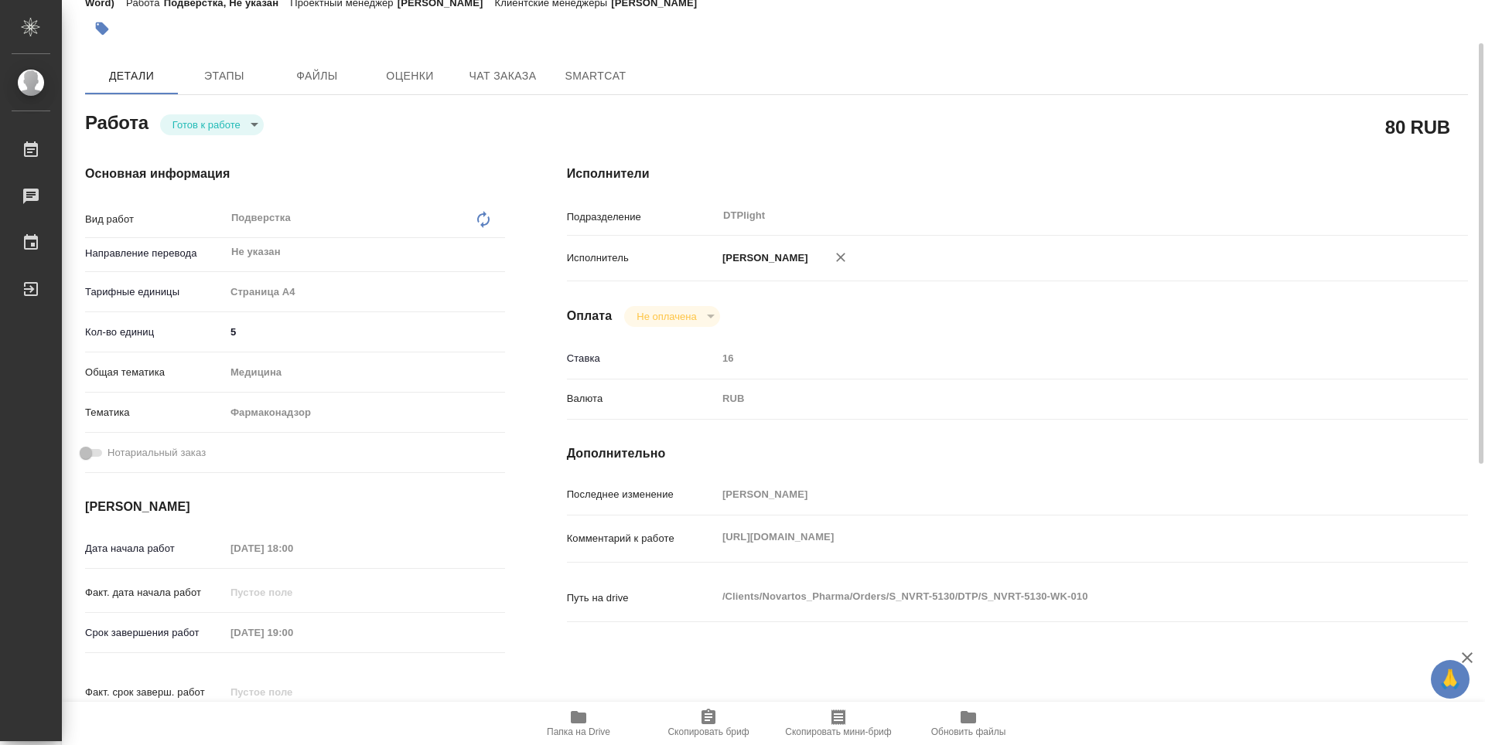
click at [583, 720] on icon "button" at bounding box center [578, 717] width 15 height 12
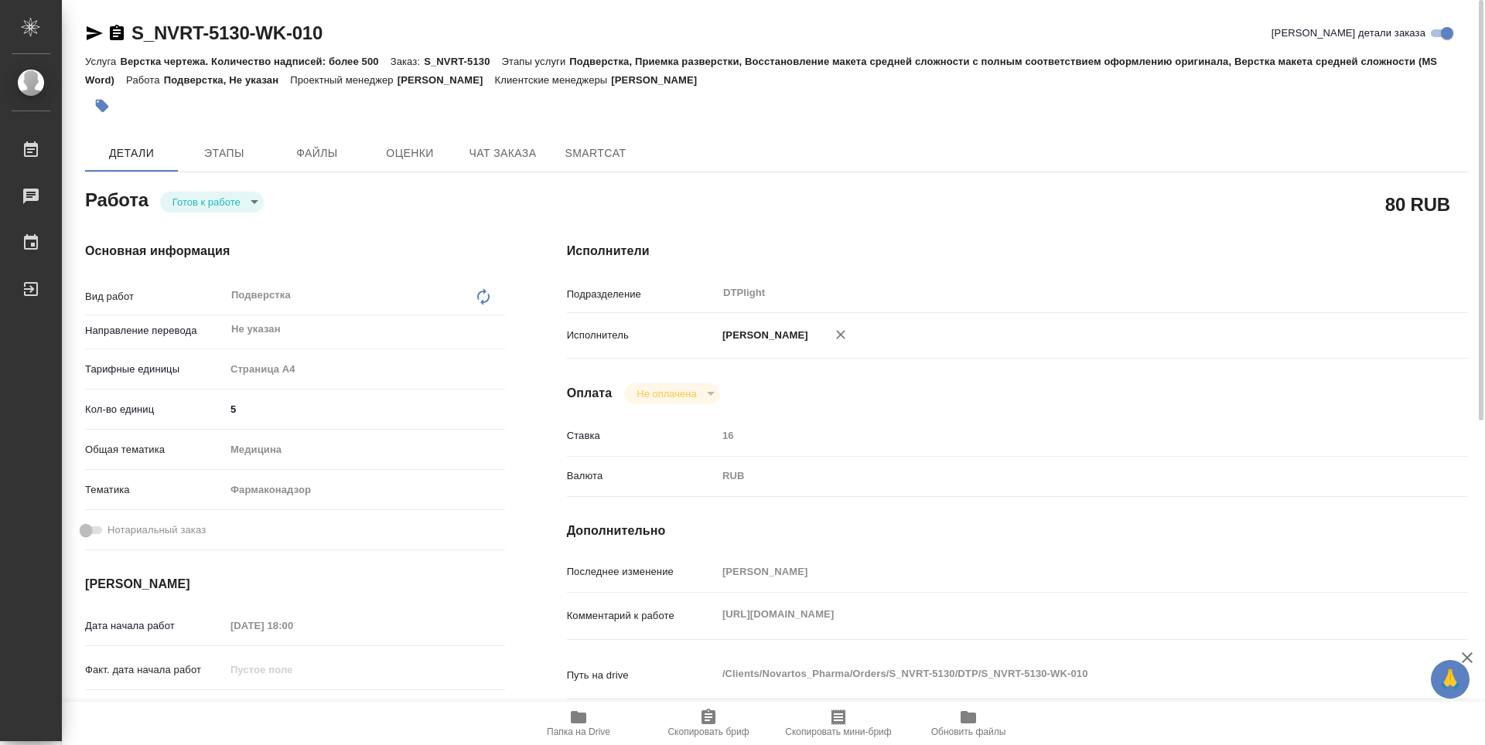
scroll to position [155, 0]
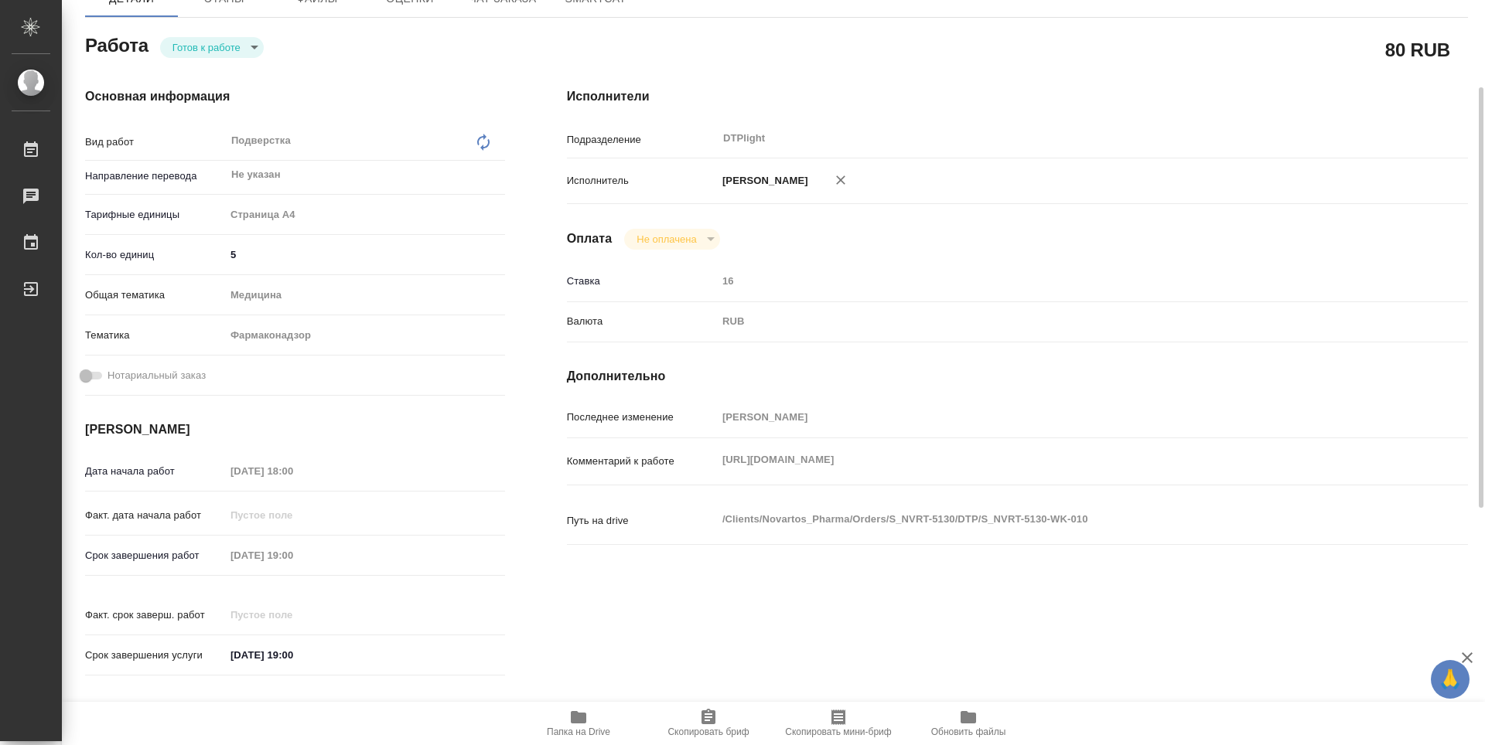
click at [704, 482] on div "Комментарий к работе https://drive.awatera.com/apps/files/files/10078514?dir=/S…" at bounding box center [1017, 475] width 901 height 60
click at [602, 728] on span "Папка на Drive" at bounding box center [578, 732] width 63 height 11
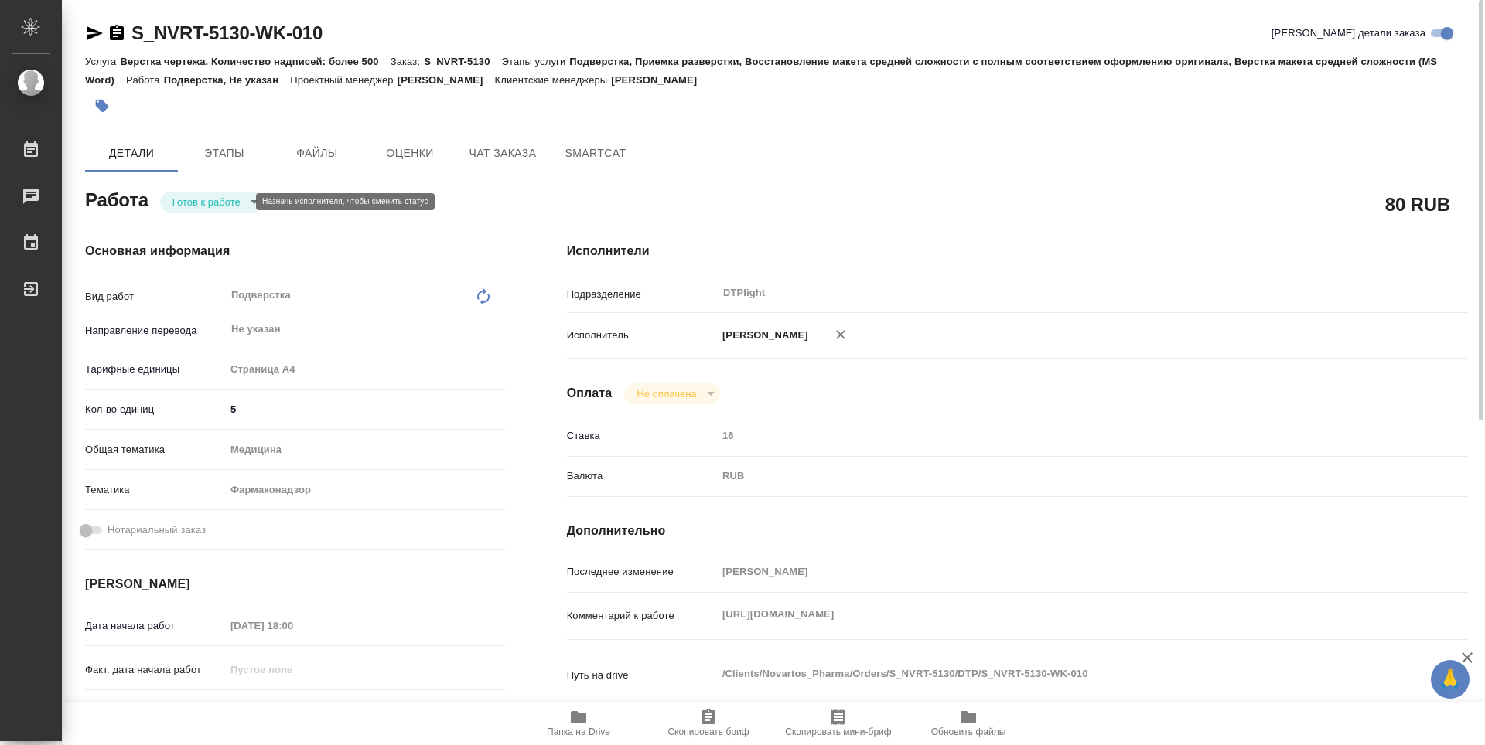
click at [241, 201] on body "🙏 .cls-1 fill:#fff; AWATERA Guselnikov Roman Работы 0 Чаты График Выйти S_NVRT-…" at bounding box center [742, 372] width 1485 height 745
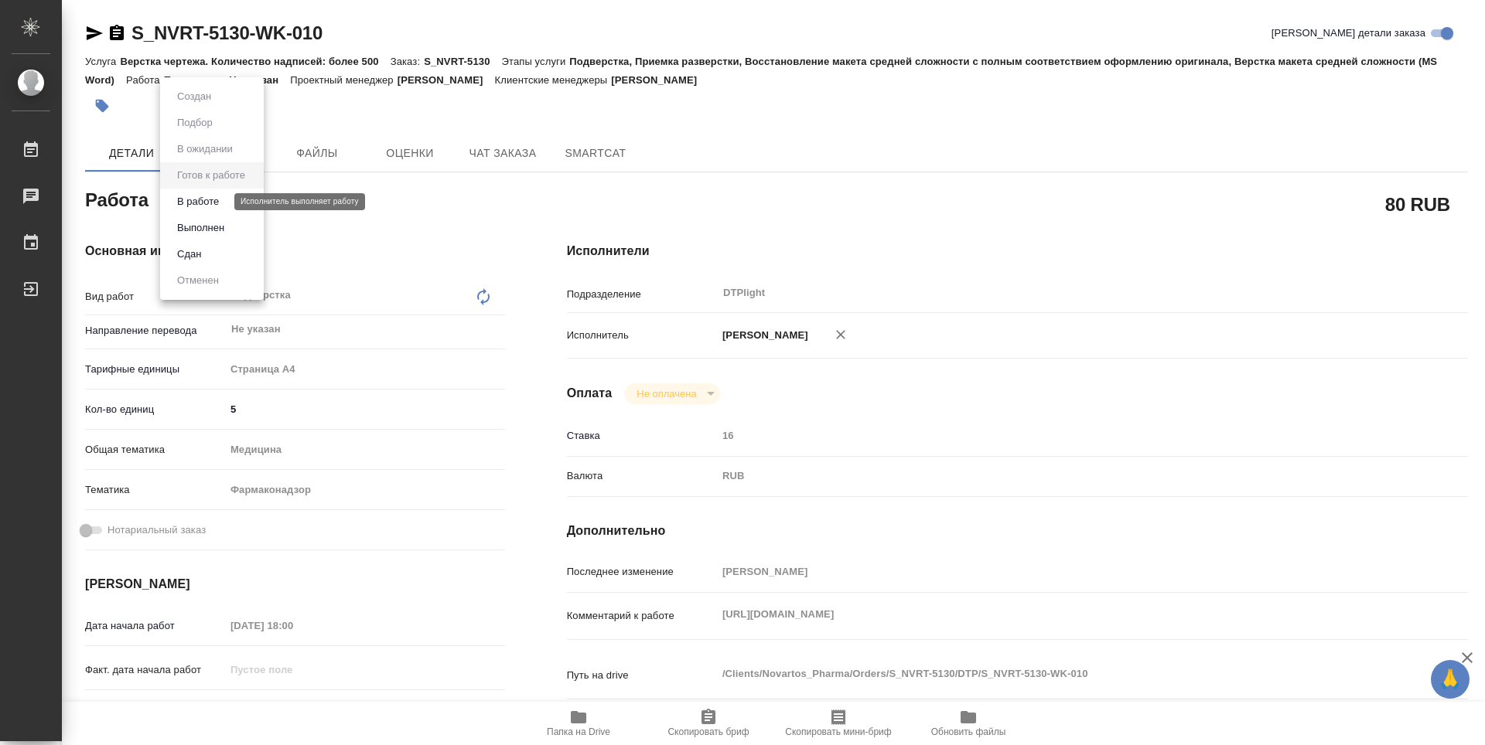
click at [218, 206] on button "В работе" at bounding box center [197, 201] width 51 height 17
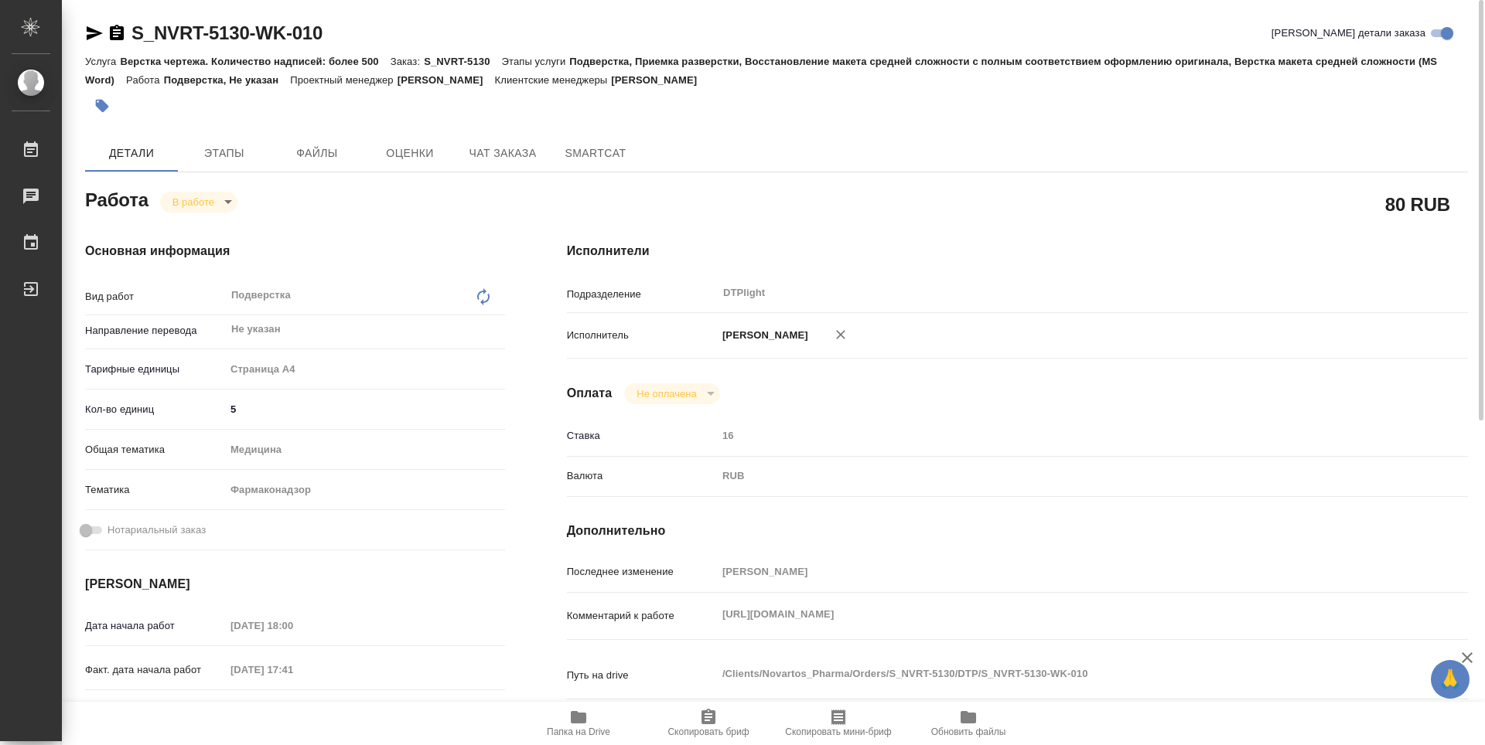
type textarea "x"
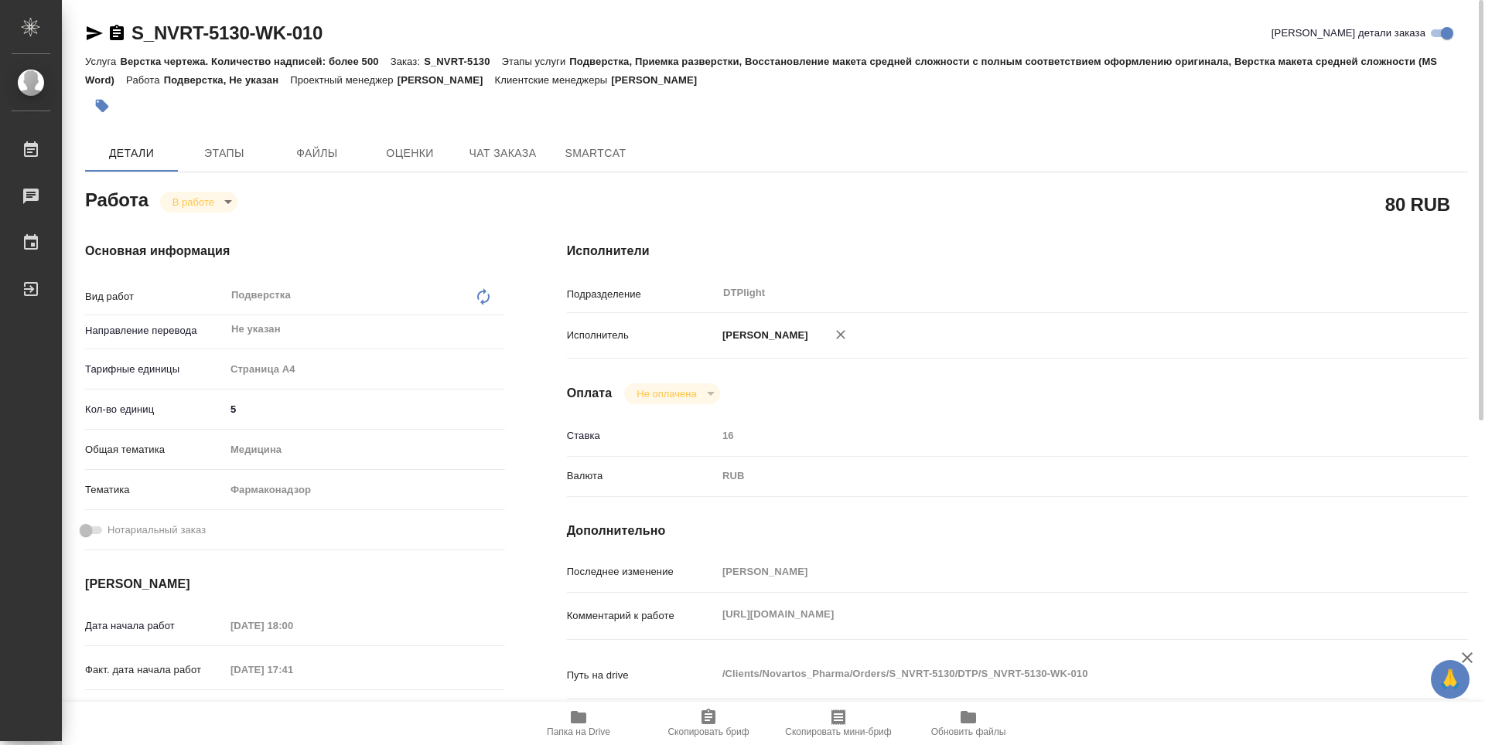
type textarea "x"
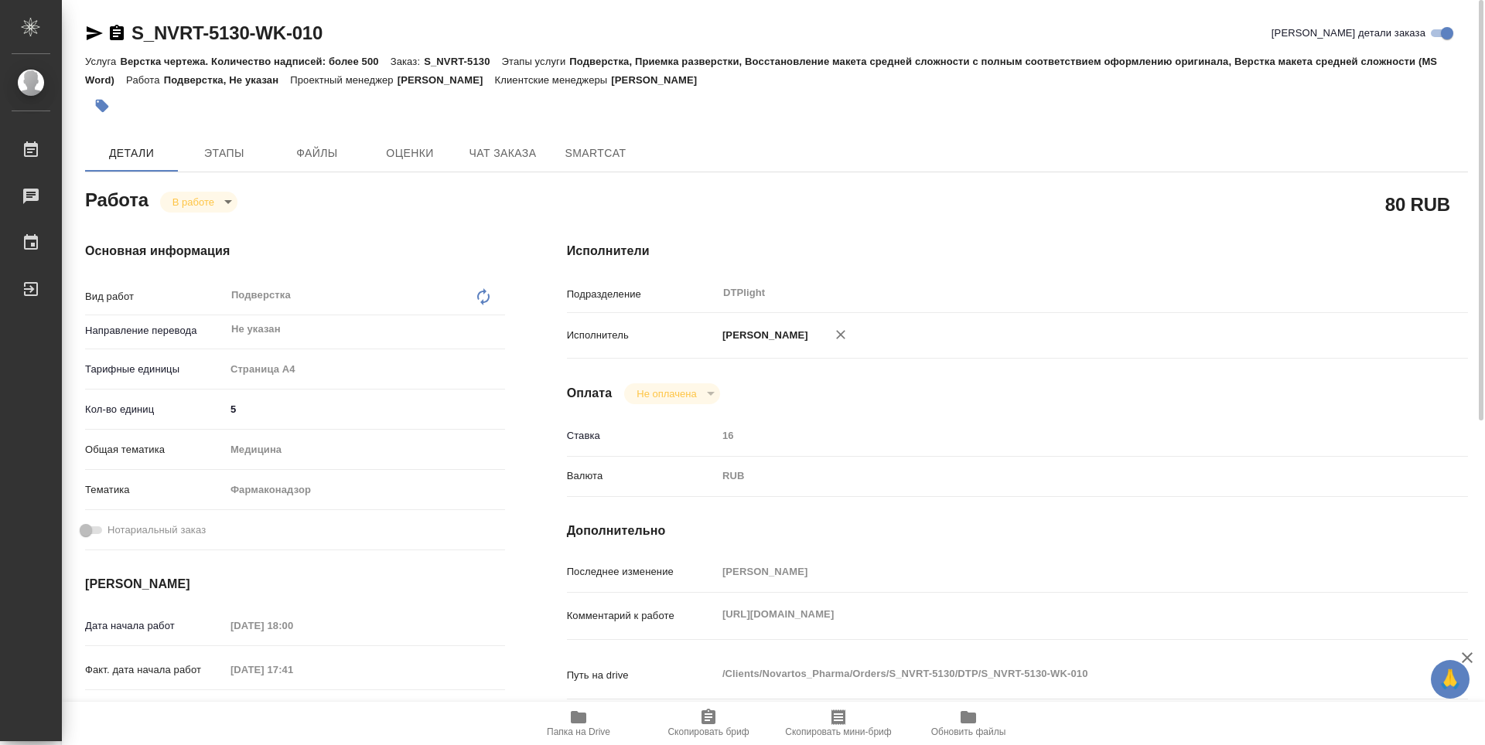
type textarea "x"
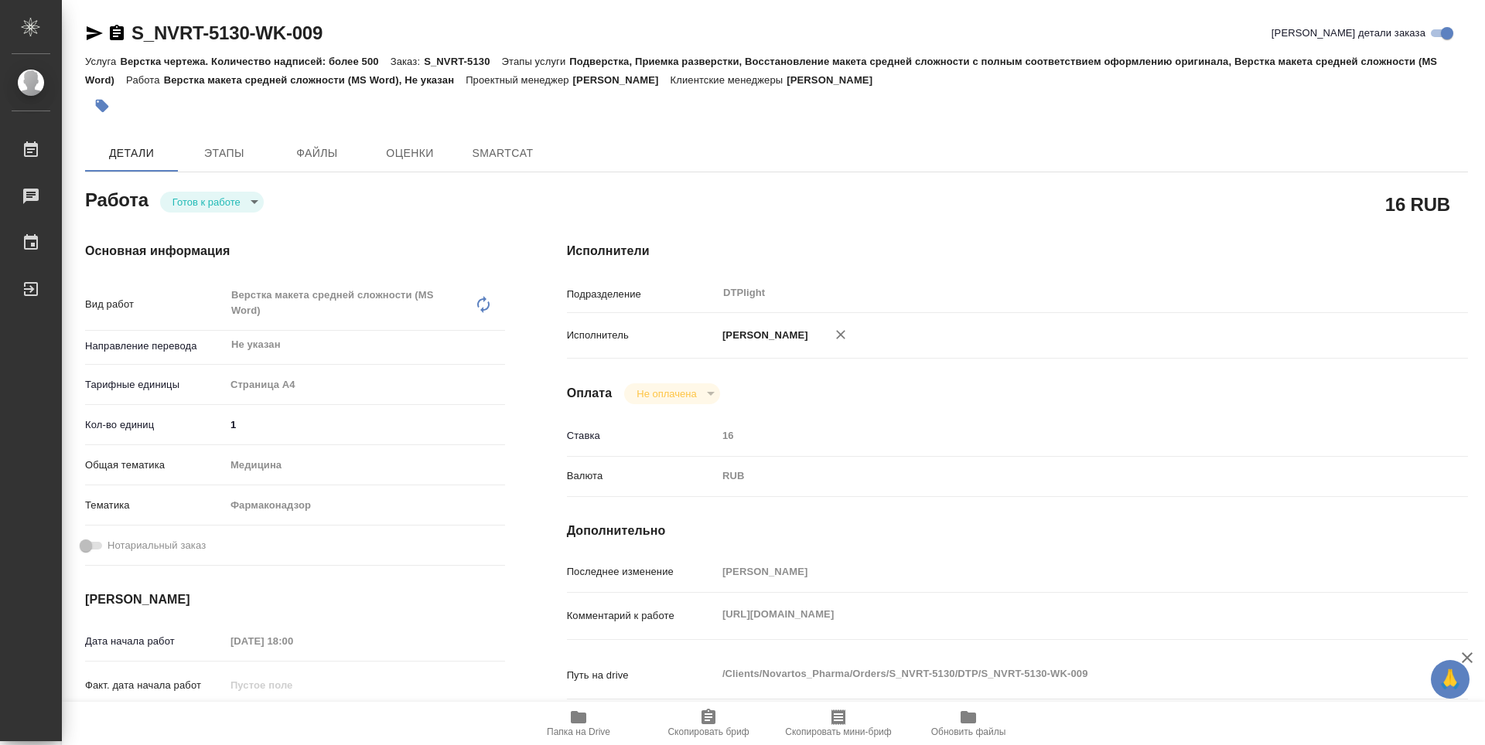
type textarea "x"
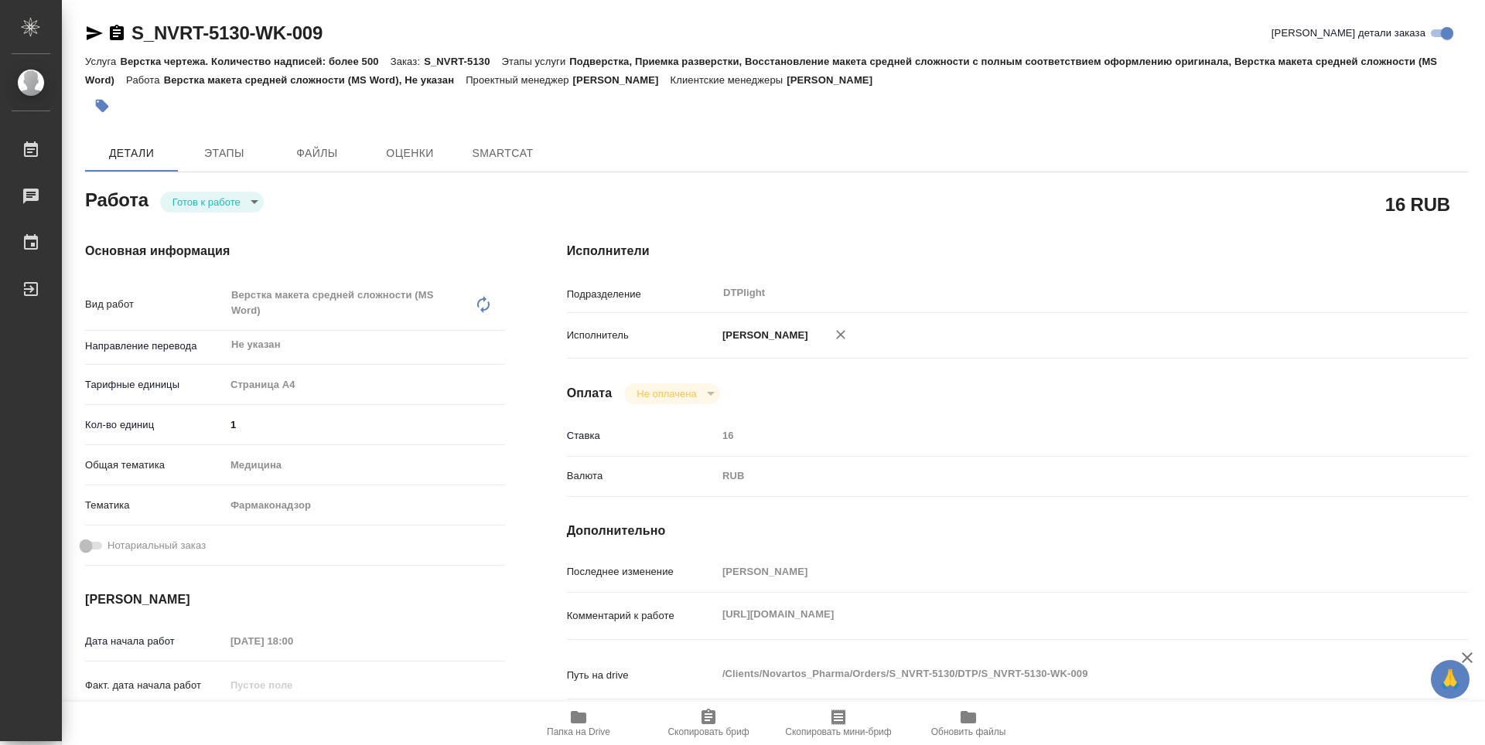
type textarea "x"
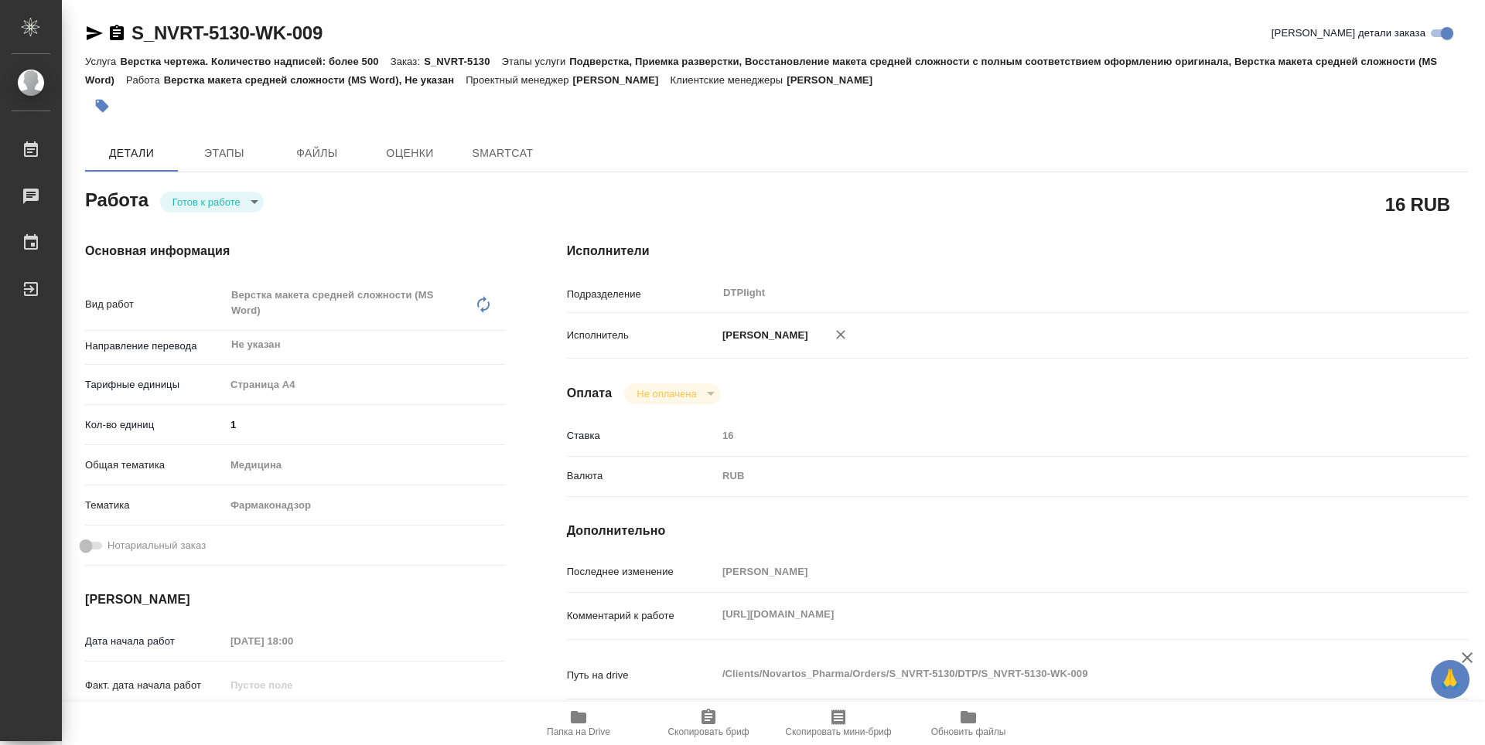
type textarea "x"
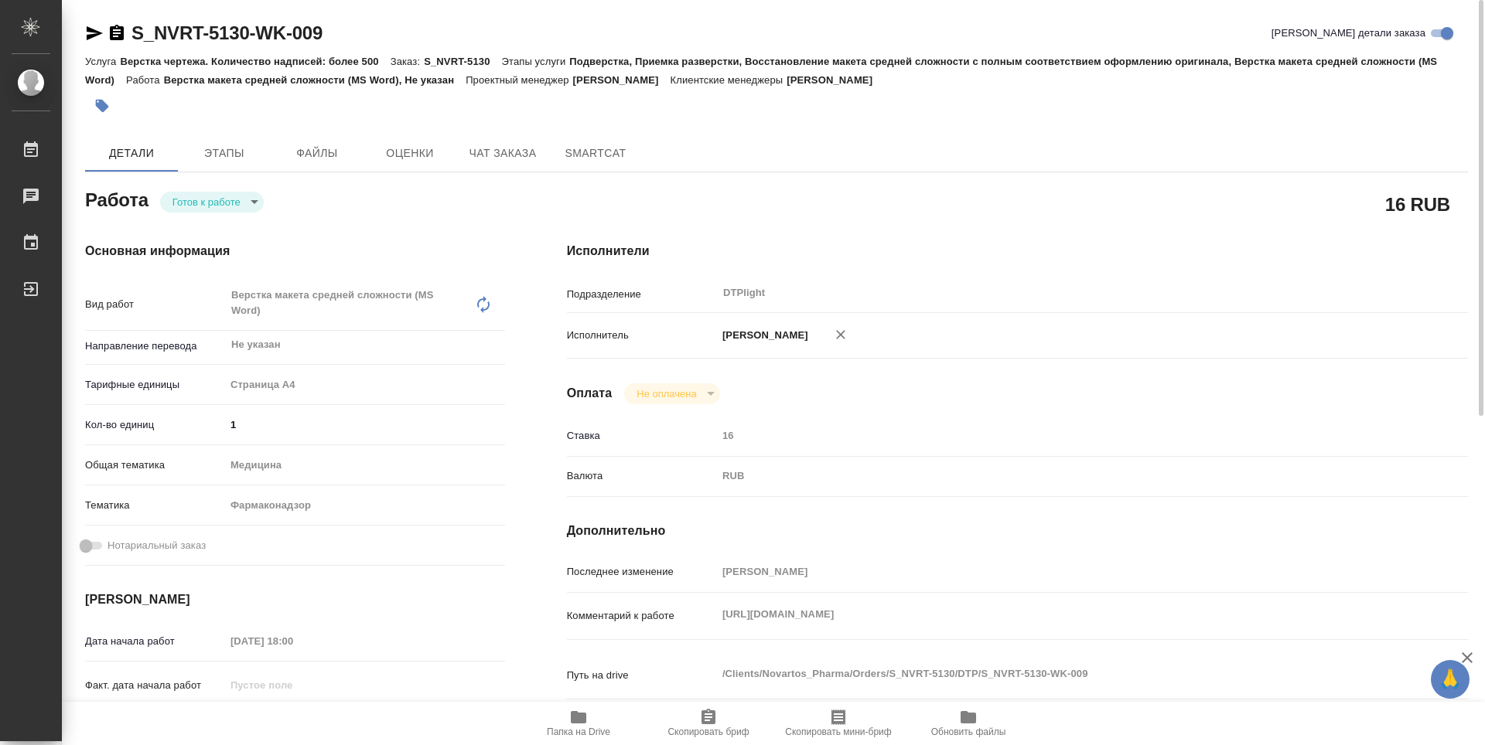
type textarea "x"
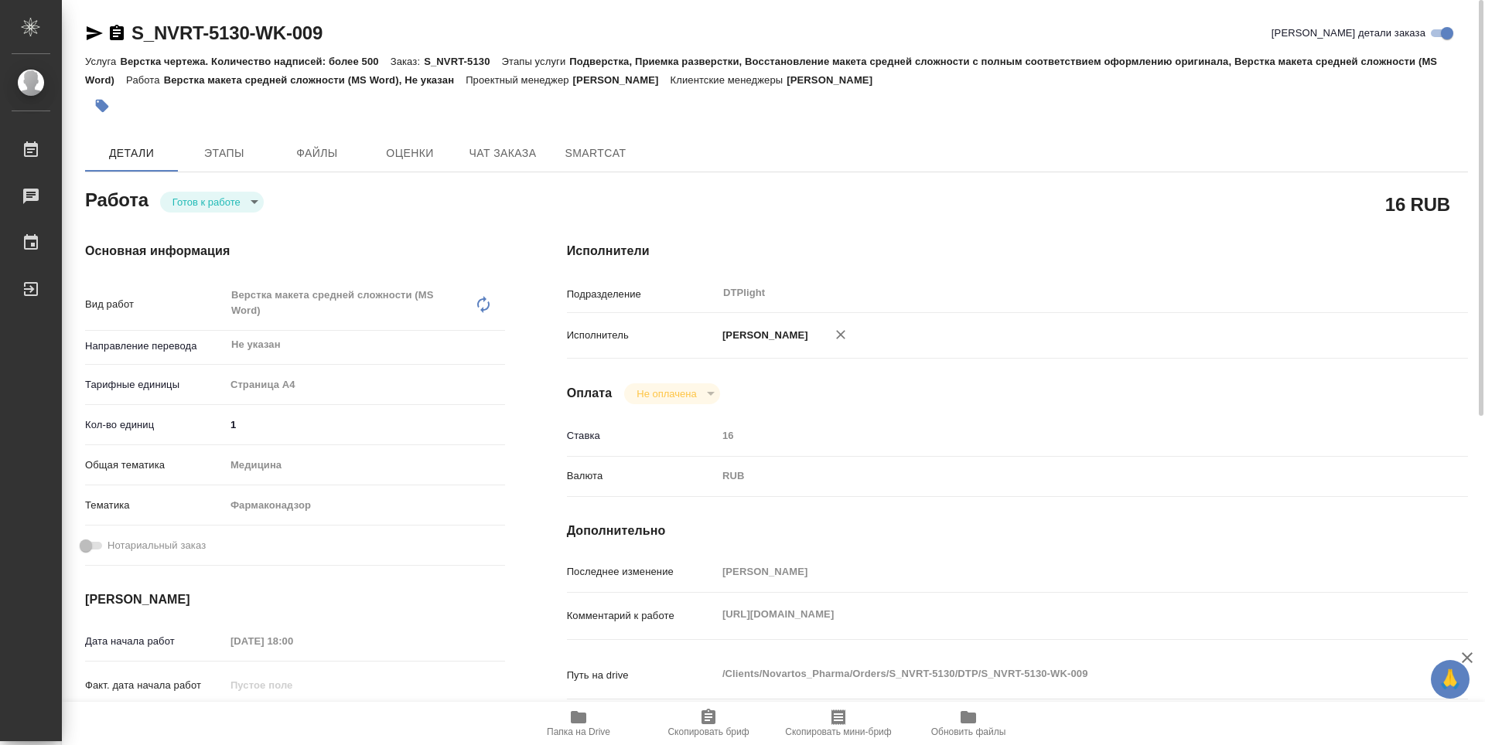
click at [252, 206] on body "🙏 .cls-1 fill:#fff; AWATERA Guselnikov Roman Работы Чаты График Выйти S_NVRT-51…" at bounding box center [742, 372] width 1485 height 745
type textarea "x"
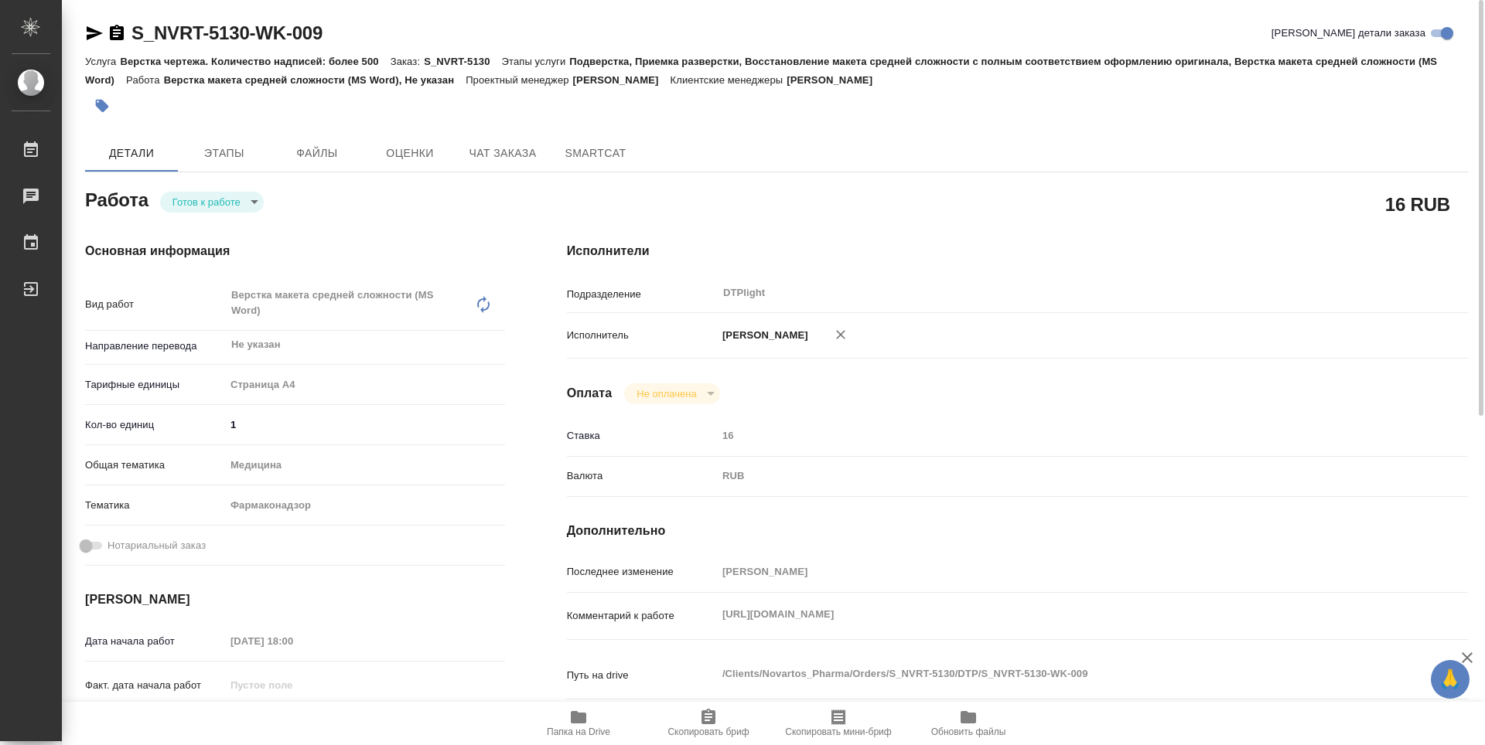
type textarea "x"
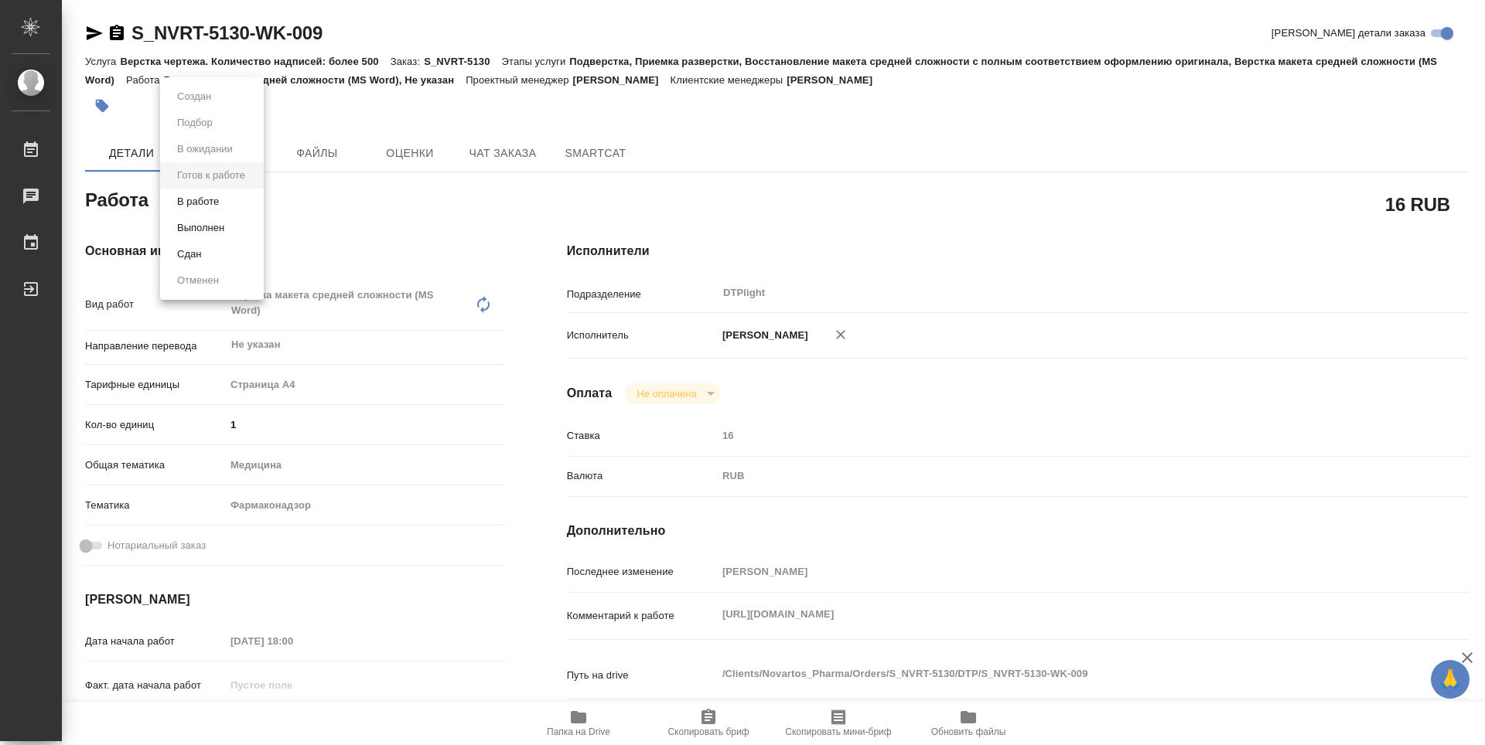
click at [203, 208] on button "В работе" at bounding box center [197, 201] width 51 height 17
type textarea "x"
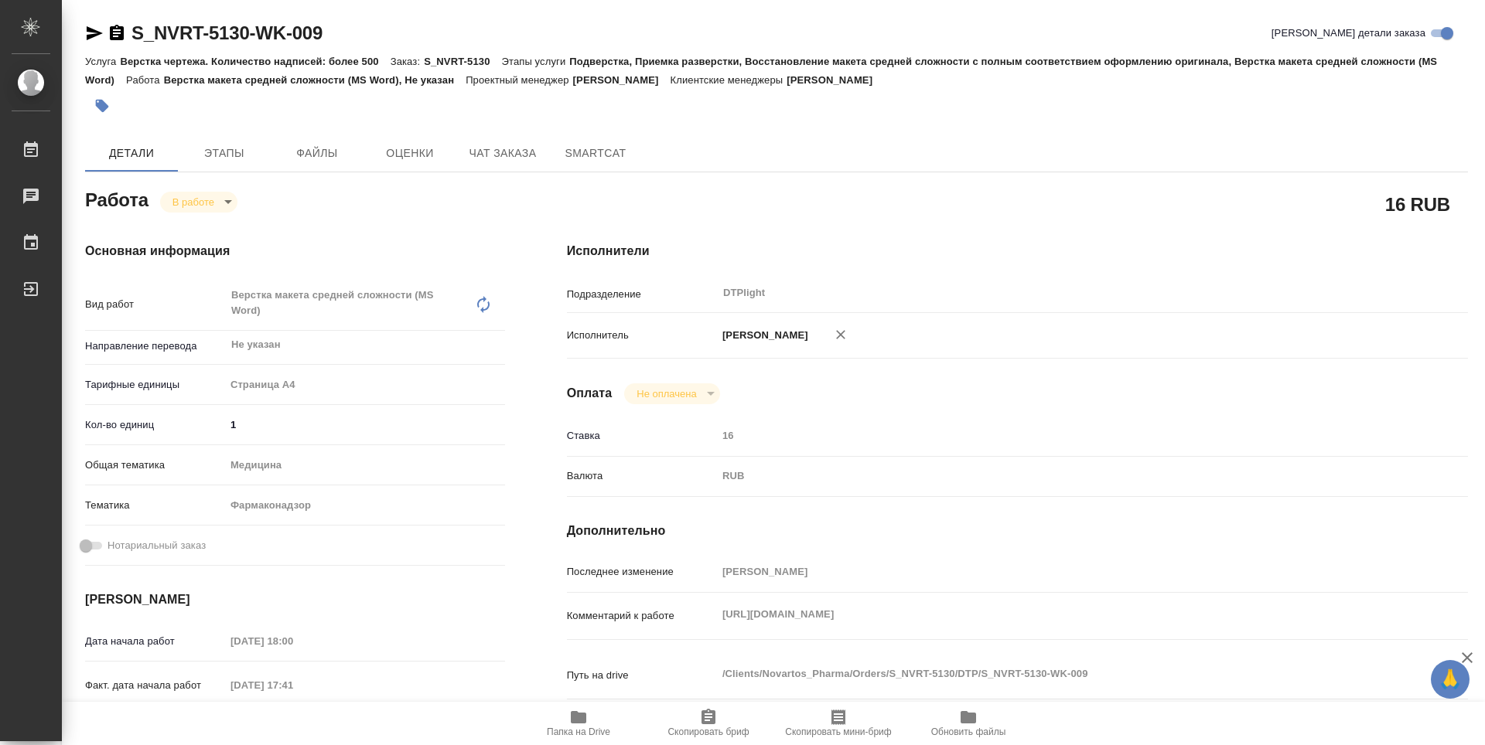
type textarea "x"
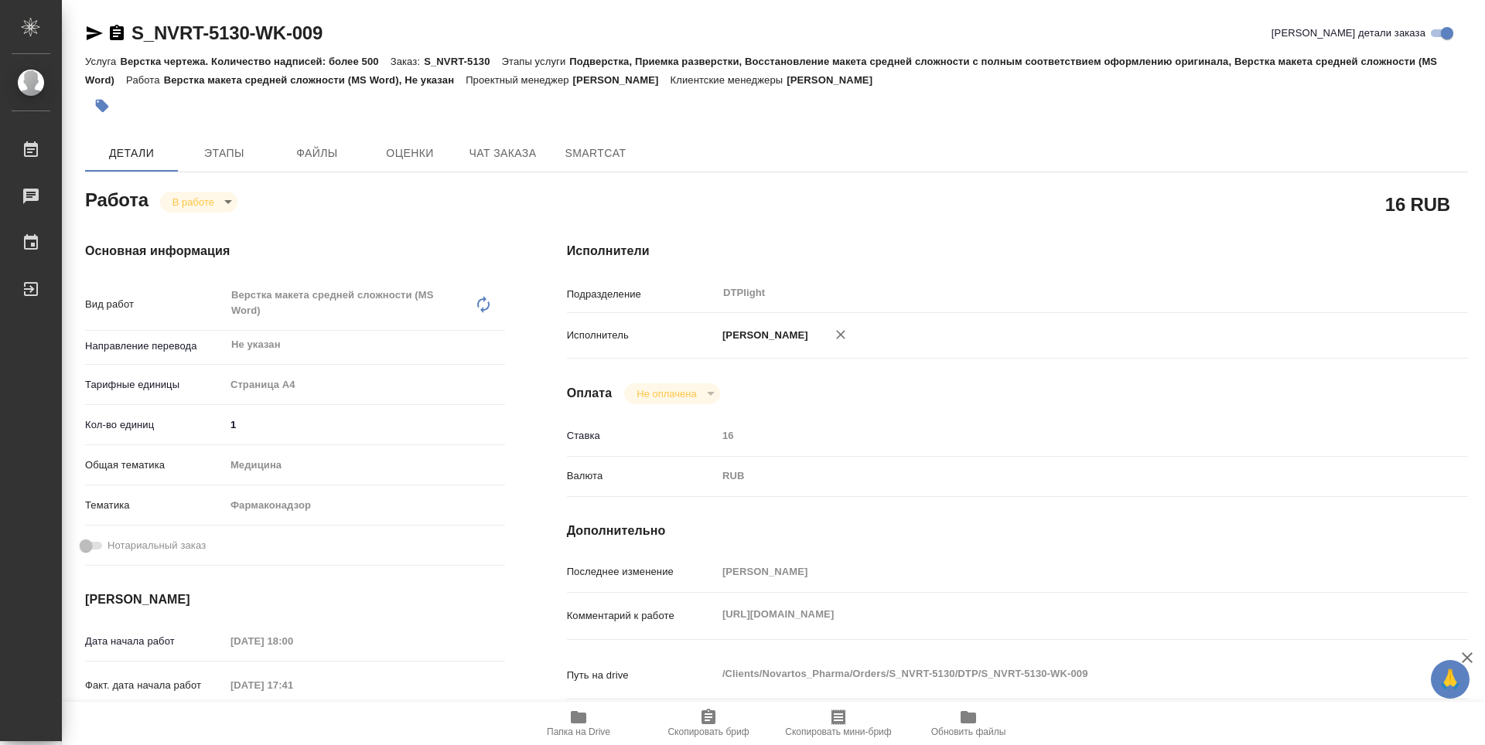
type textarea "x"
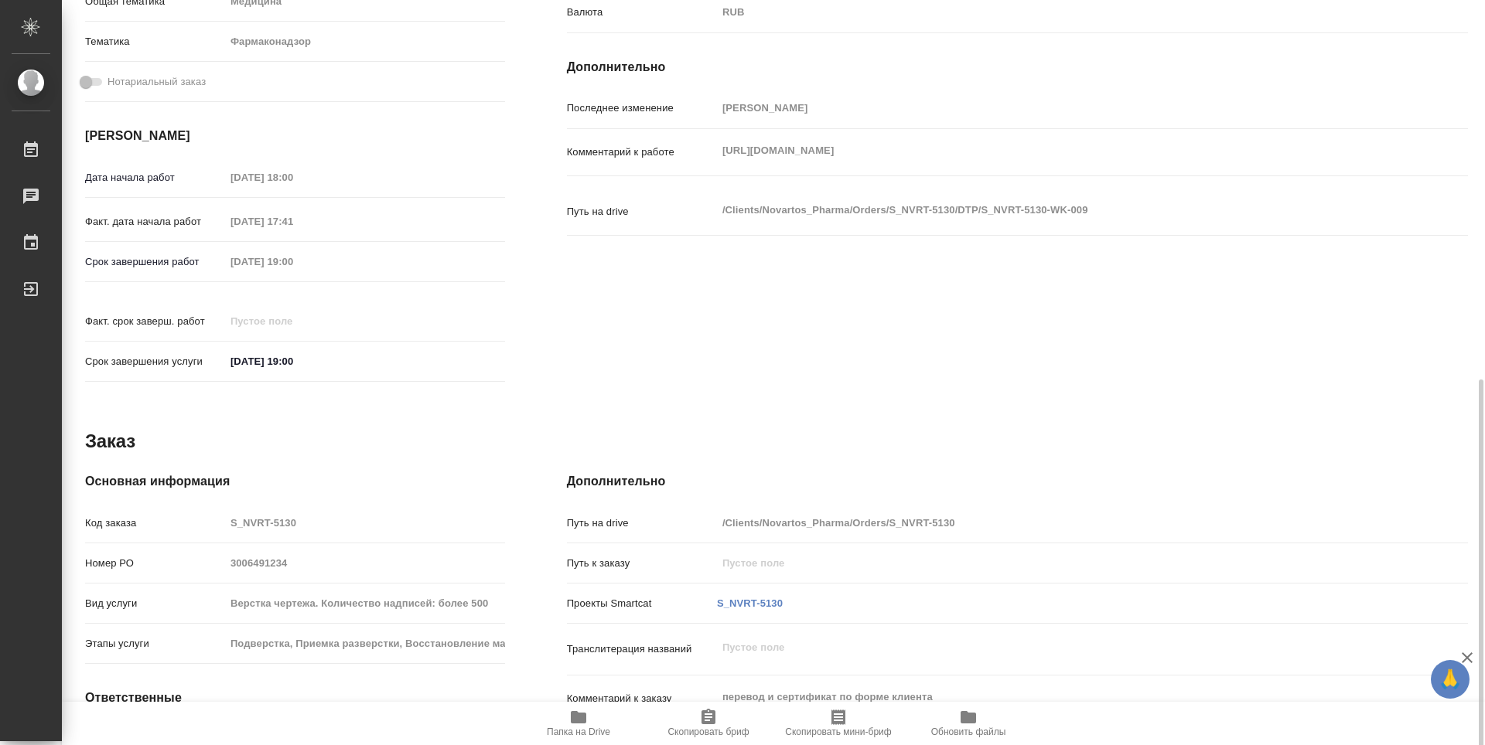
type textarea "x"
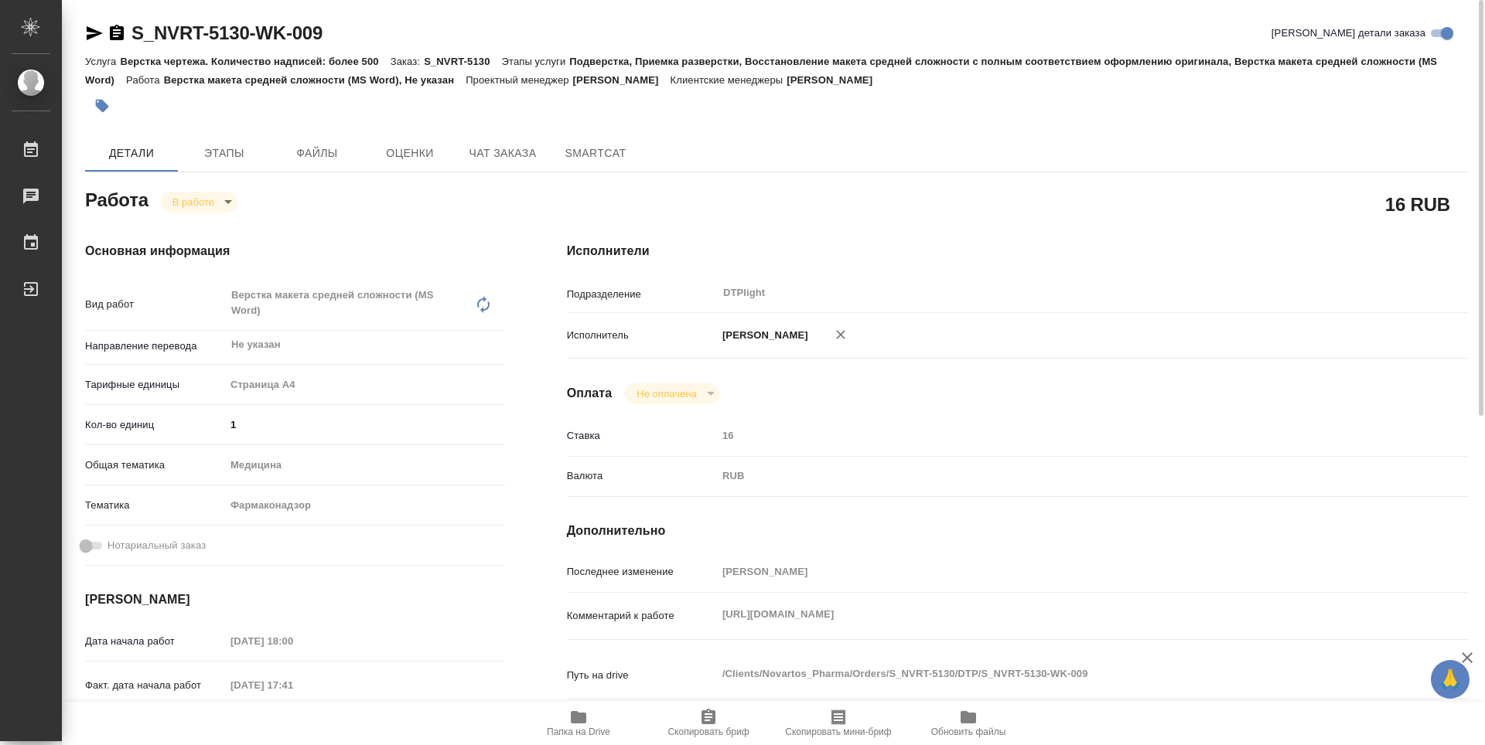
click at [114, 30] on icon "button" at bounding box center [116, 33] width 19 height 19
